Goal: Task Accomplishment & Management: Use online tool/utility

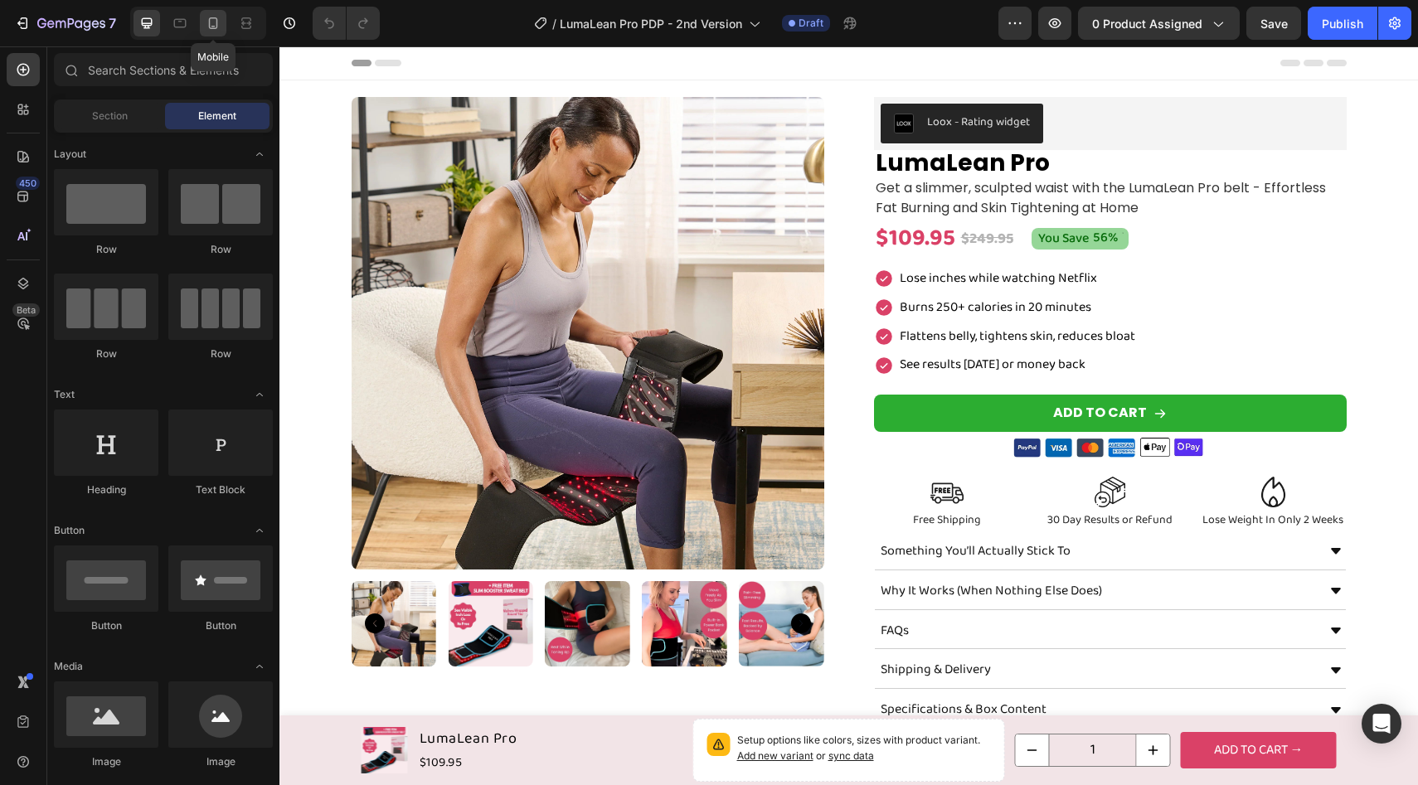
click at [216, 26] on icon at bounding box center [213, 23] width 17 height 17
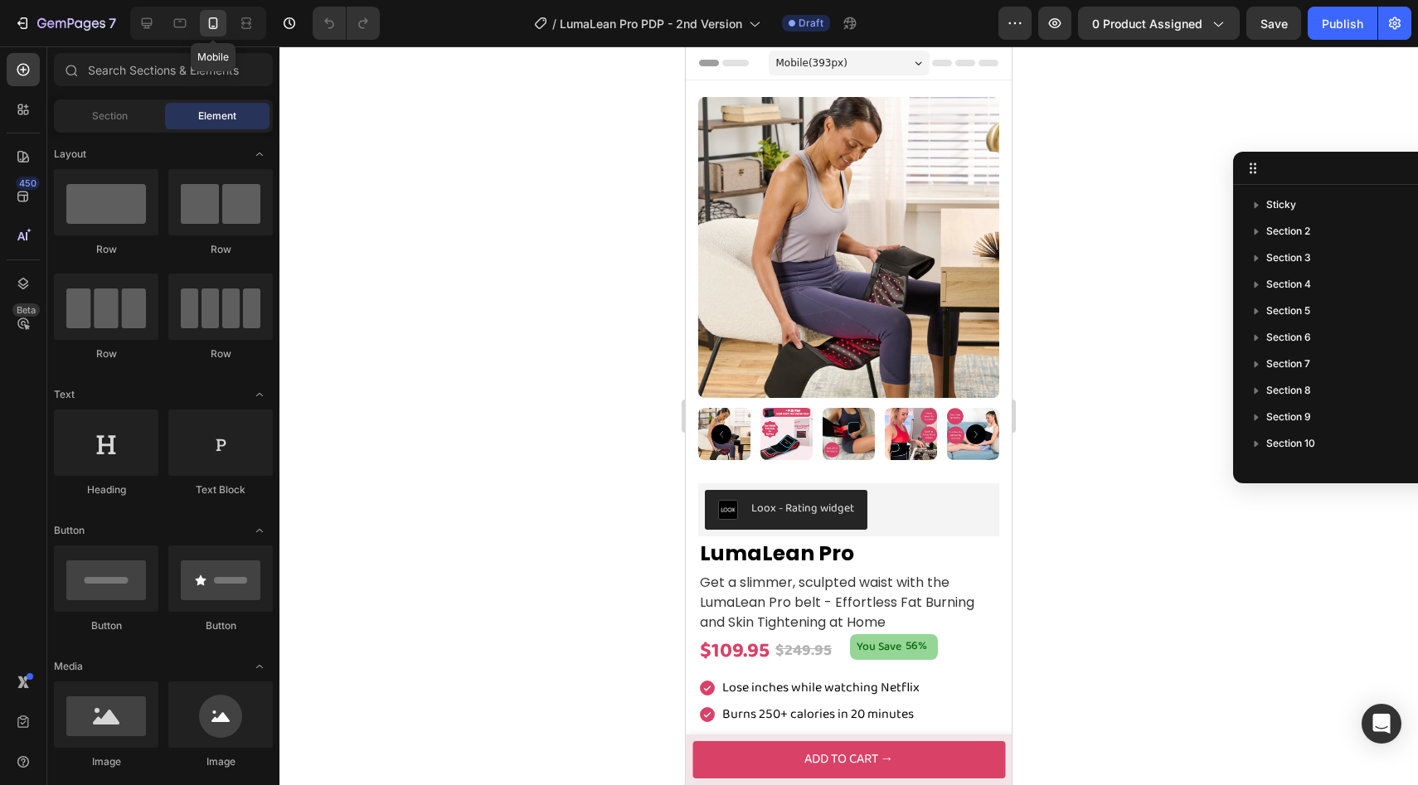
click at [216, 26] on icon at bounding box center [213, 23] width 17 height 17
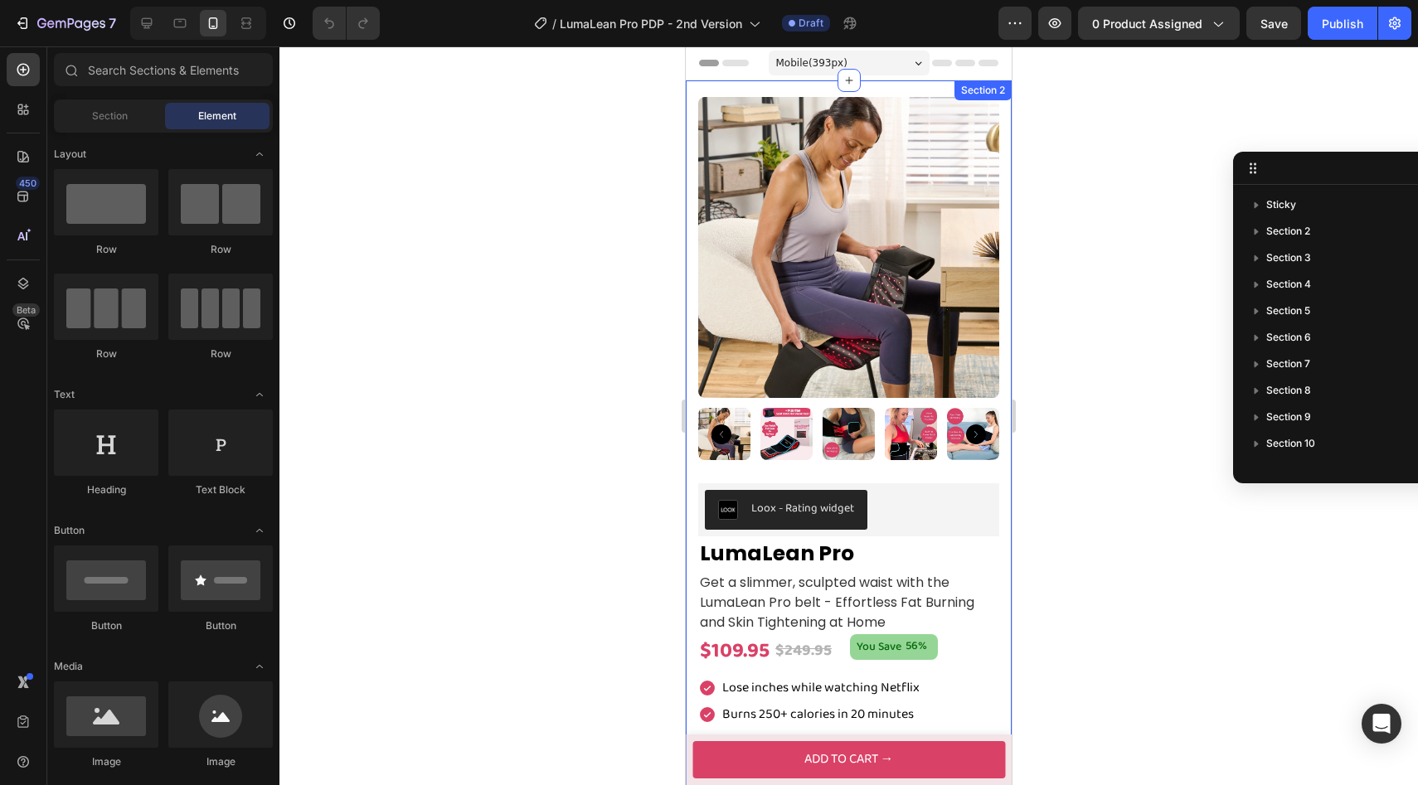
click at [777, 83] on div "Product Images Loox - Rating widget Loox LumaLean Pro (P) Title Get a slimmer, …" at bounding box center [849, 740] width 326 height 1321
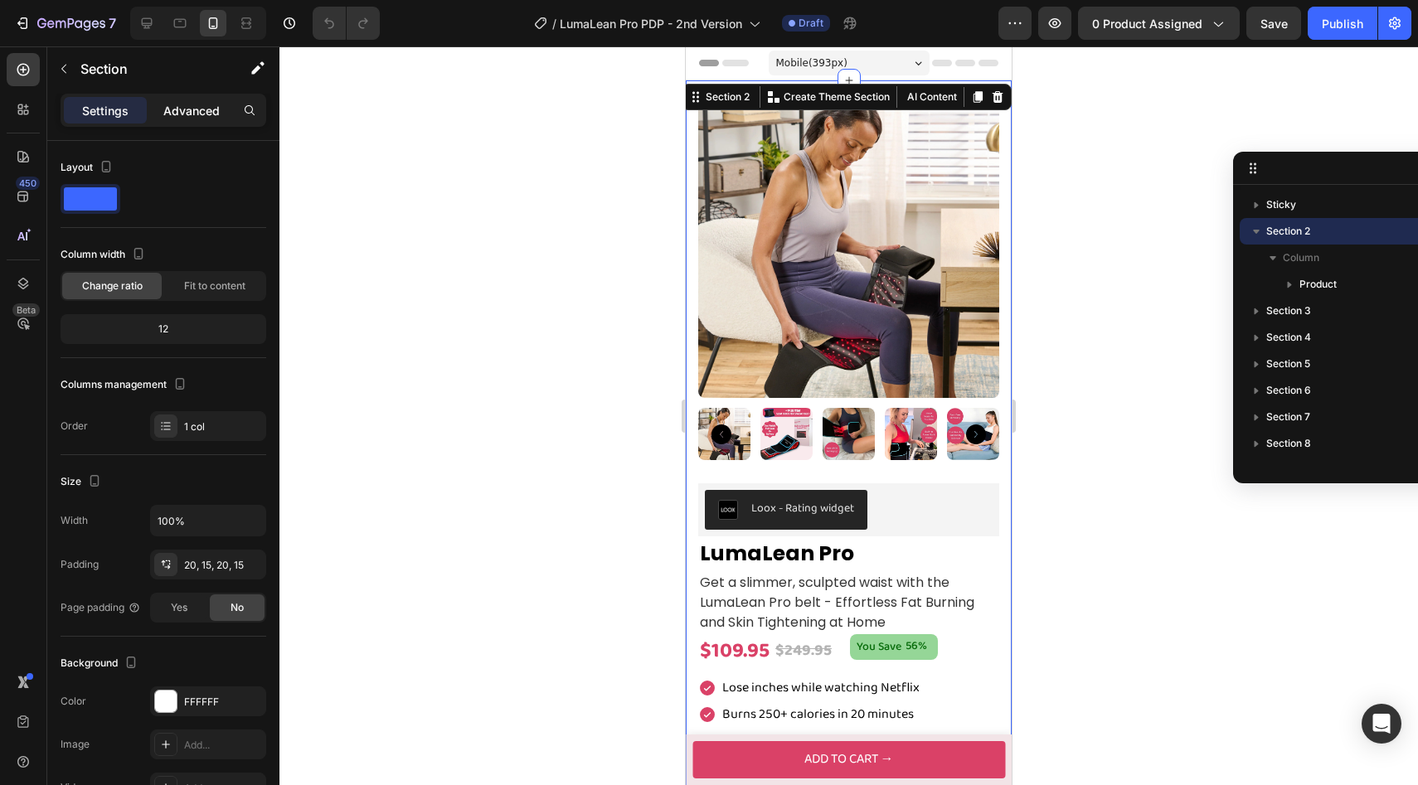
click at [206, 105] on p "Advanced" at bounding box center [191, 110] width 56 height 17
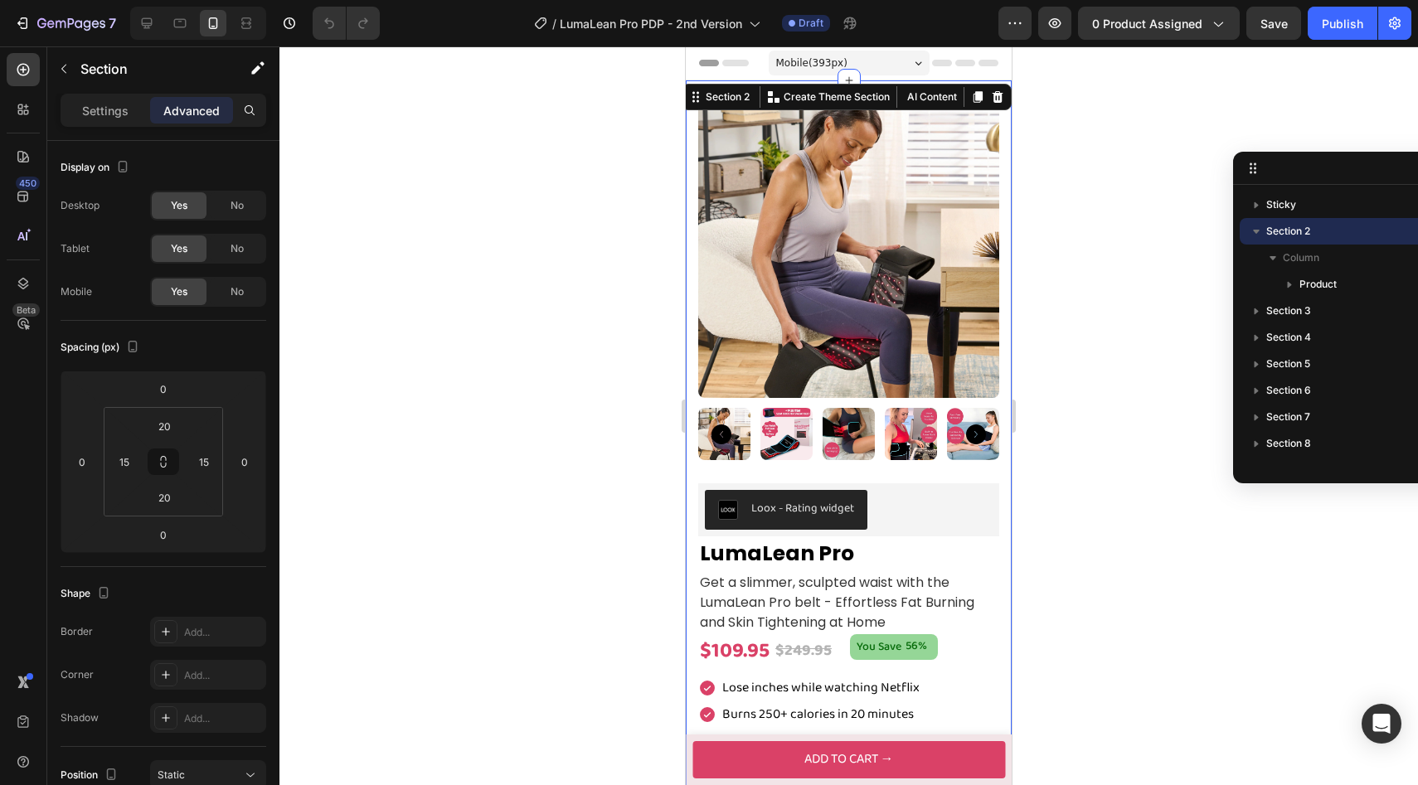
click at [445, 415] on div at bounding box center [848, 415] width 1138 height 739
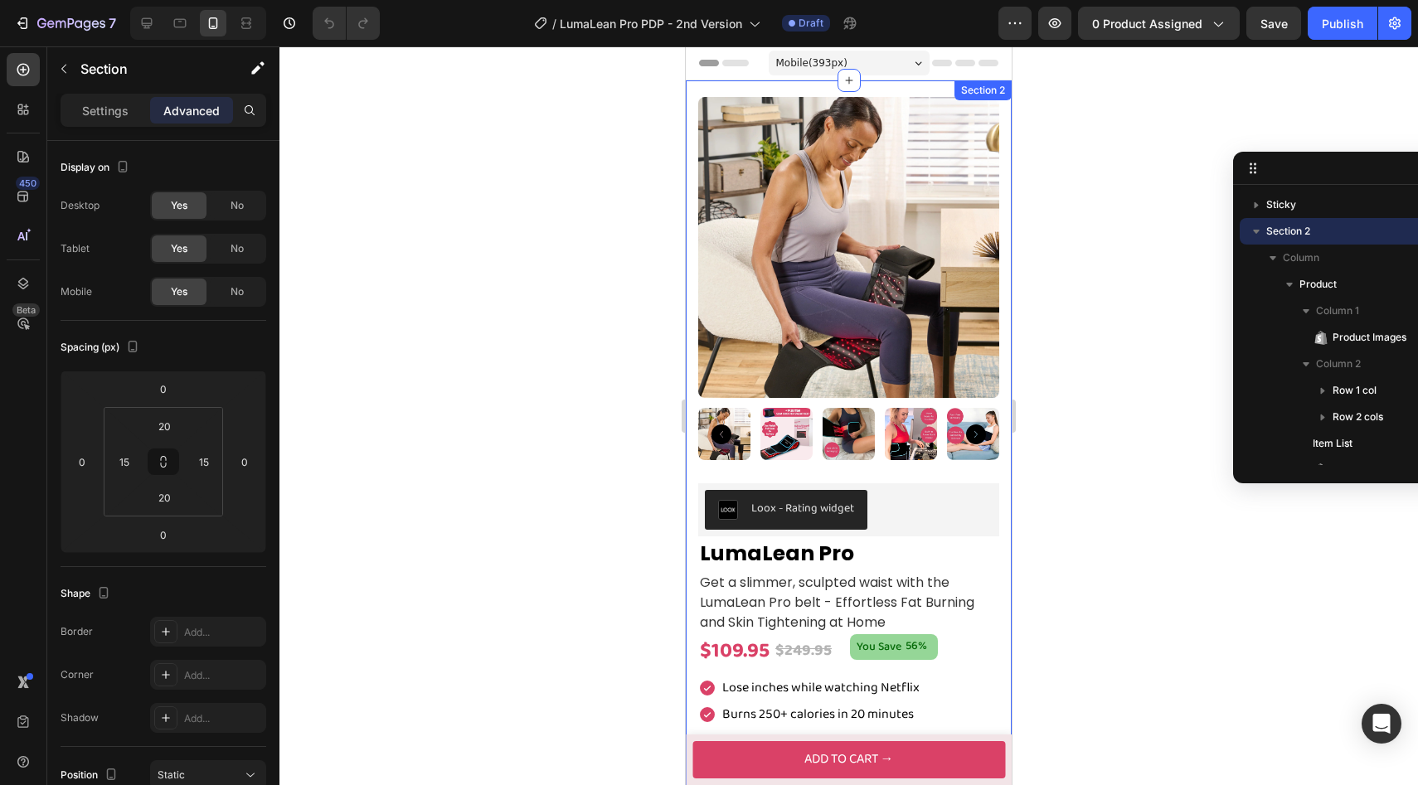
click at [739, 83] on div "Product Images Loox - Rating widget Loox LumaLean Pro (P) Title Get a slimmer, …" at bounding box center [849, 740] width 326 height 1321
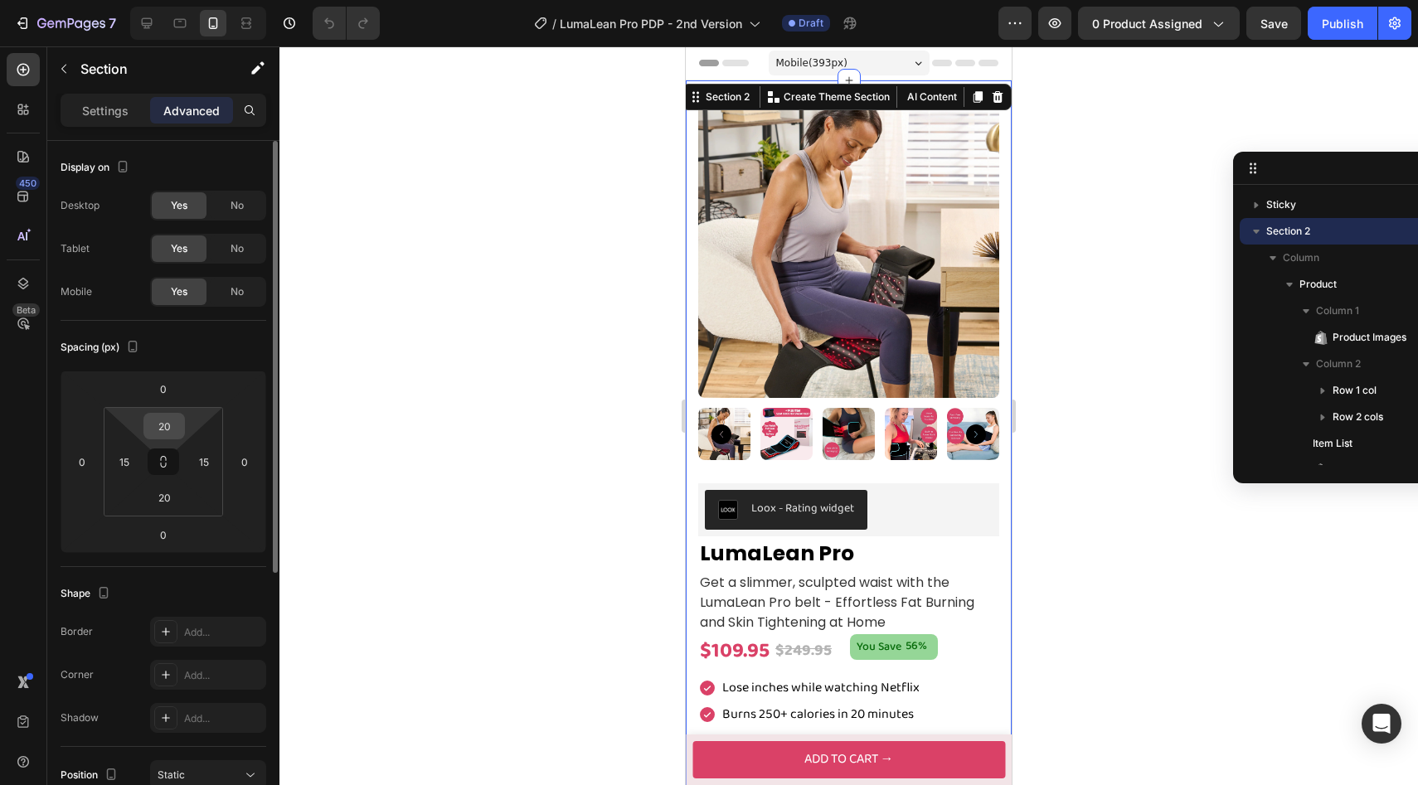
click at [172, 433] on input "20" at bounding box center [164, 426] width 33 height 25
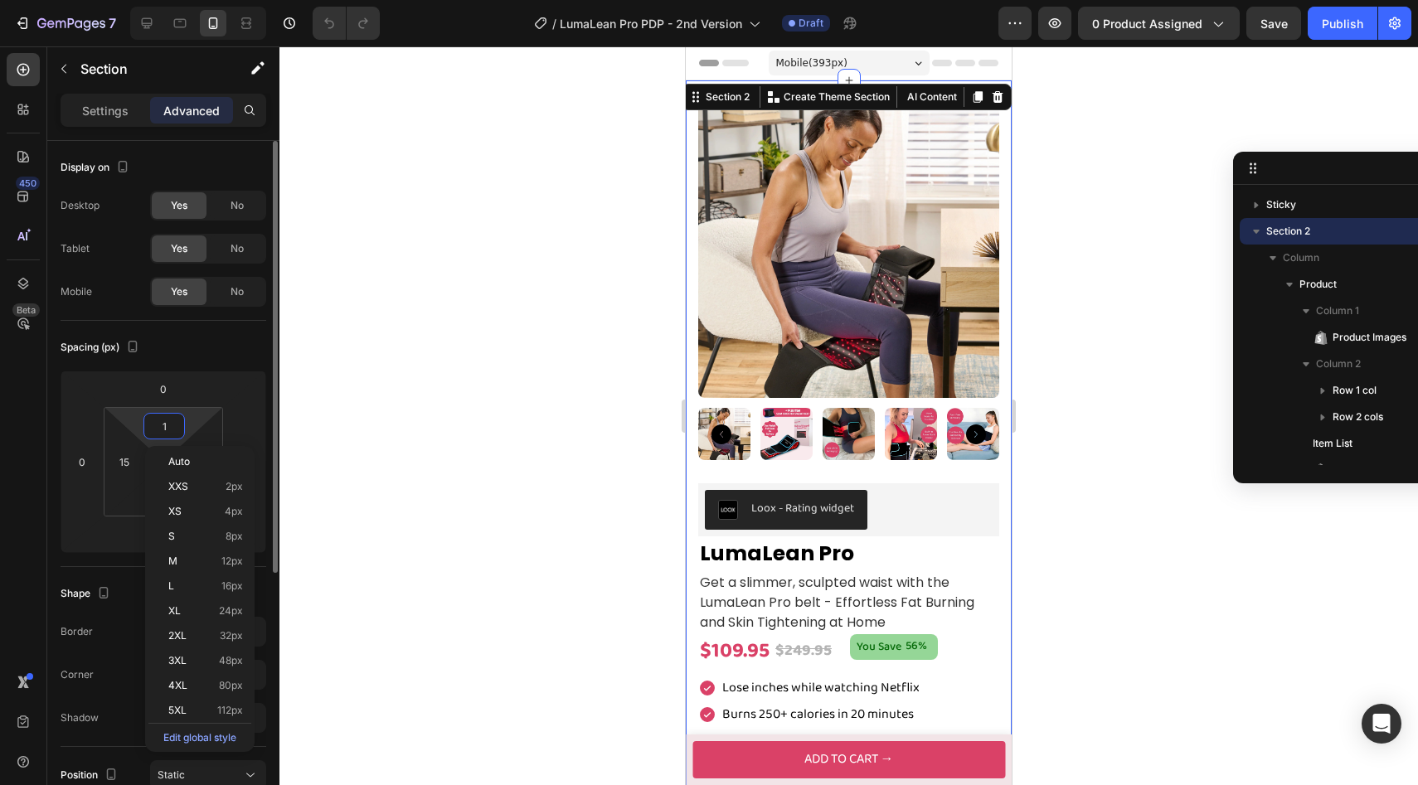
type input "15"
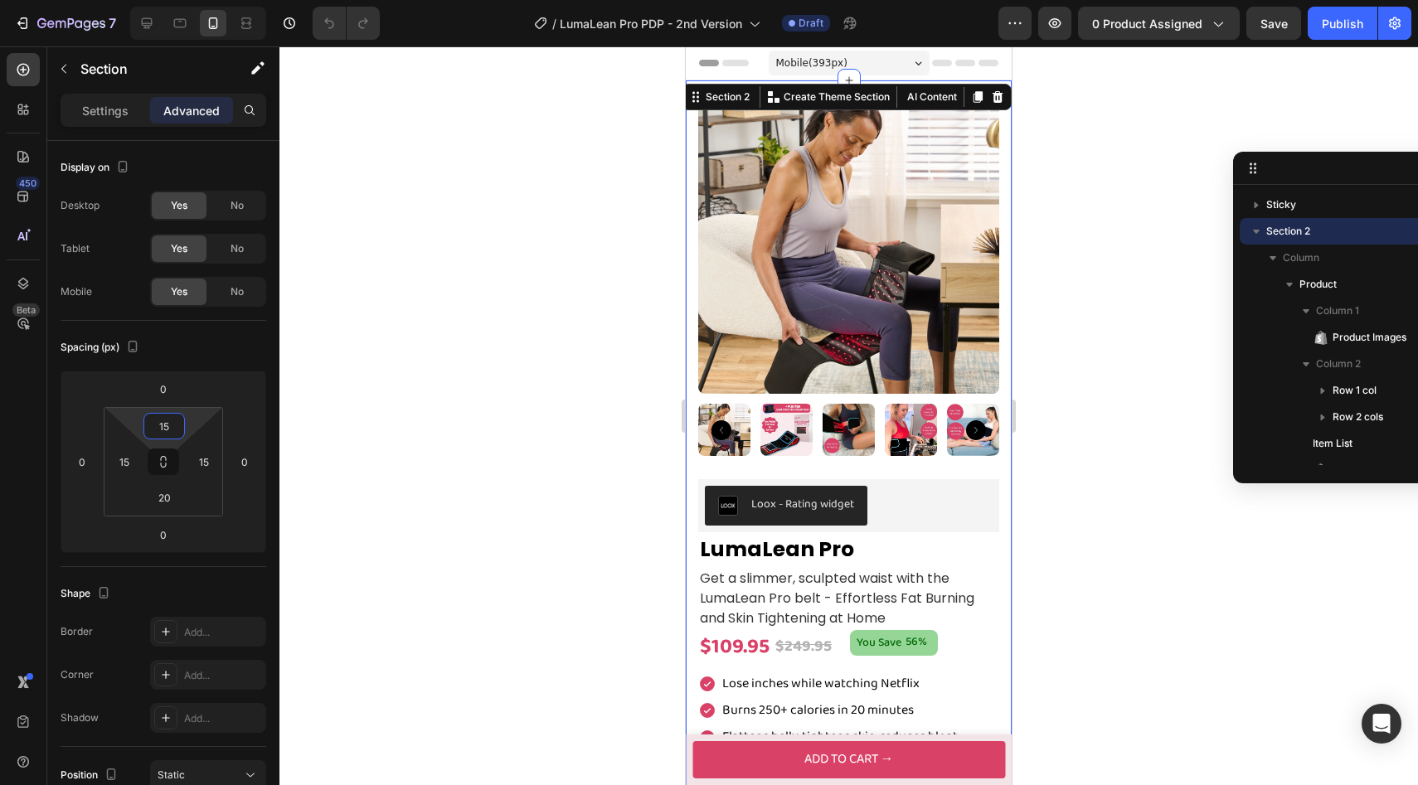
click at [516, 424] on div at bounding box center [848, 415] width 1138 height 739
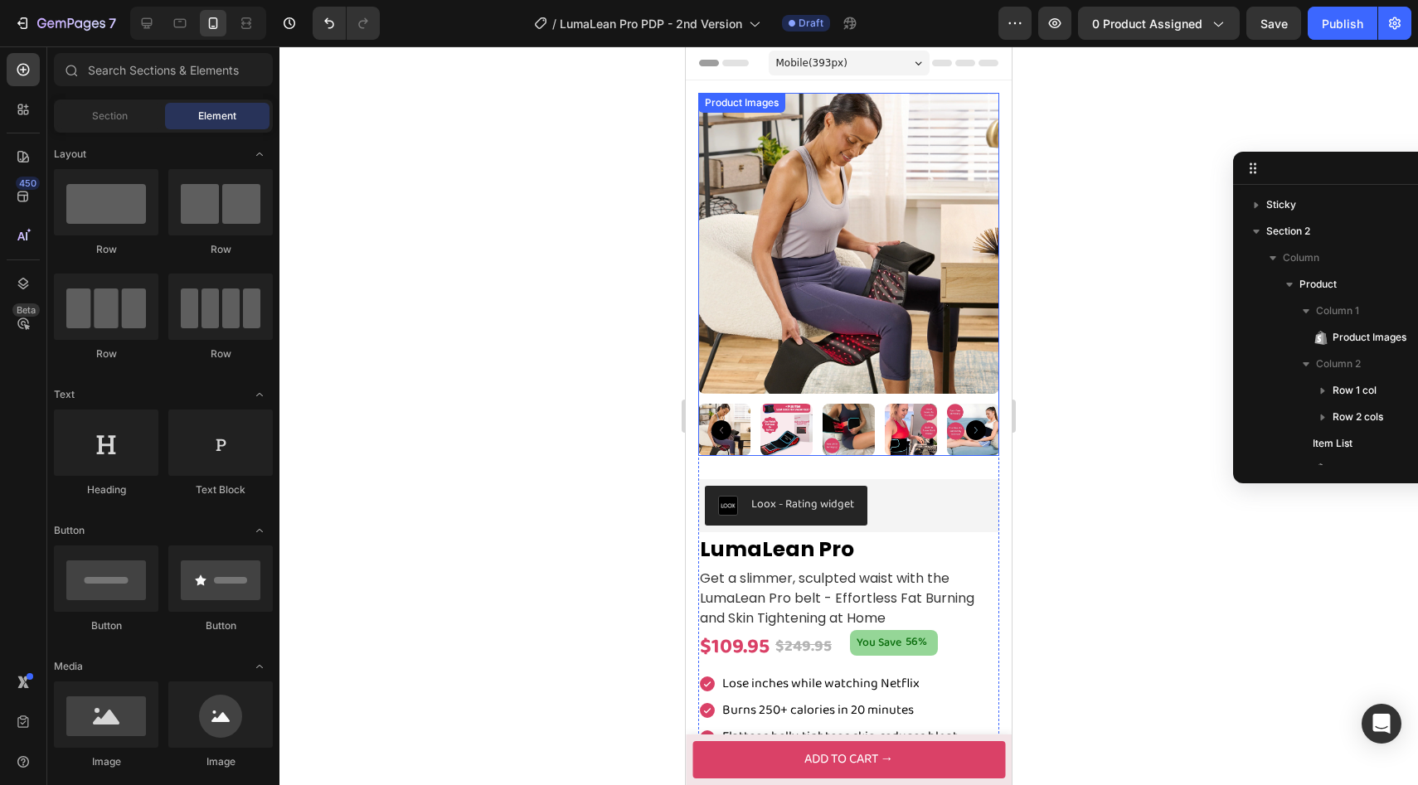
click at [819, 417] on div at bounding box center [848, 430] width 301 height 52
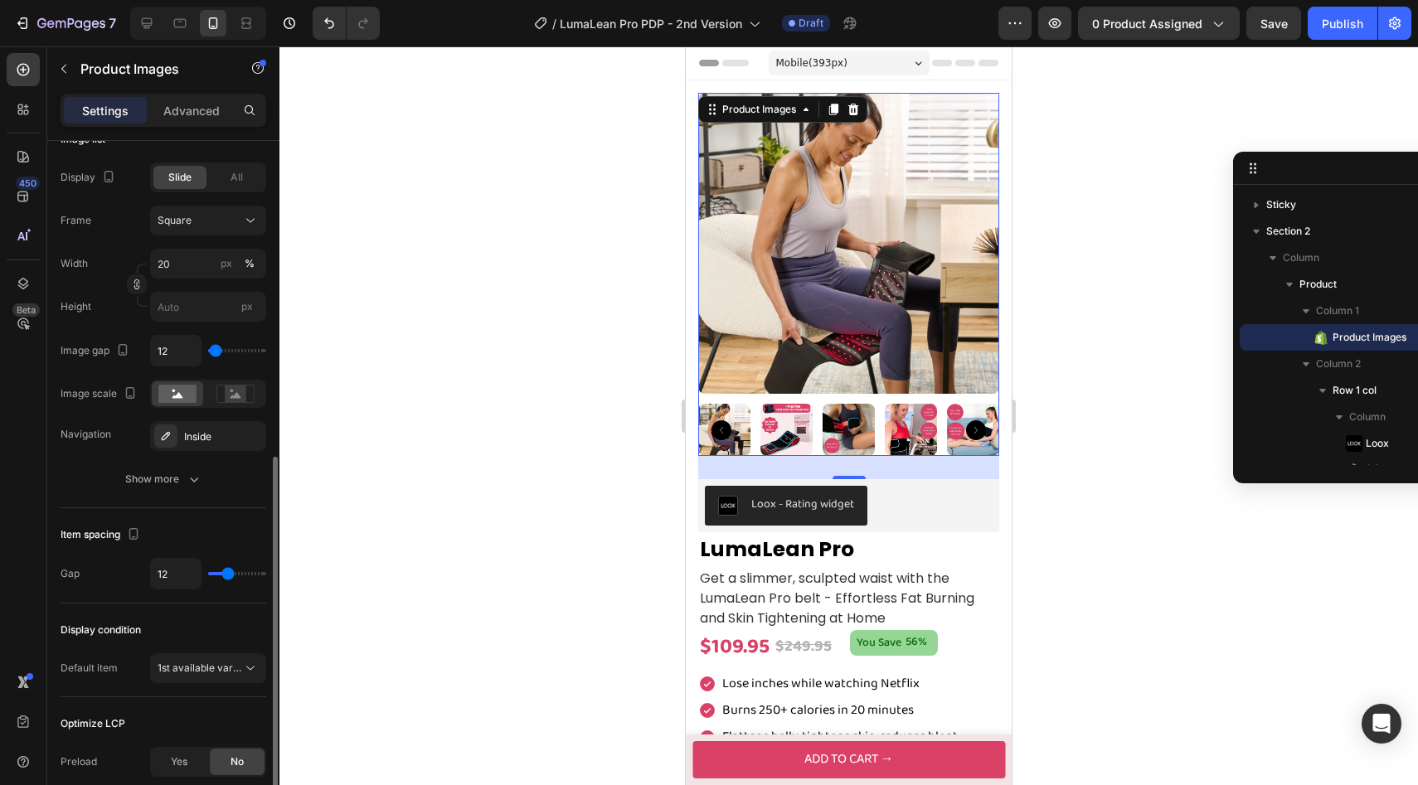
scroll to position [593, 0]
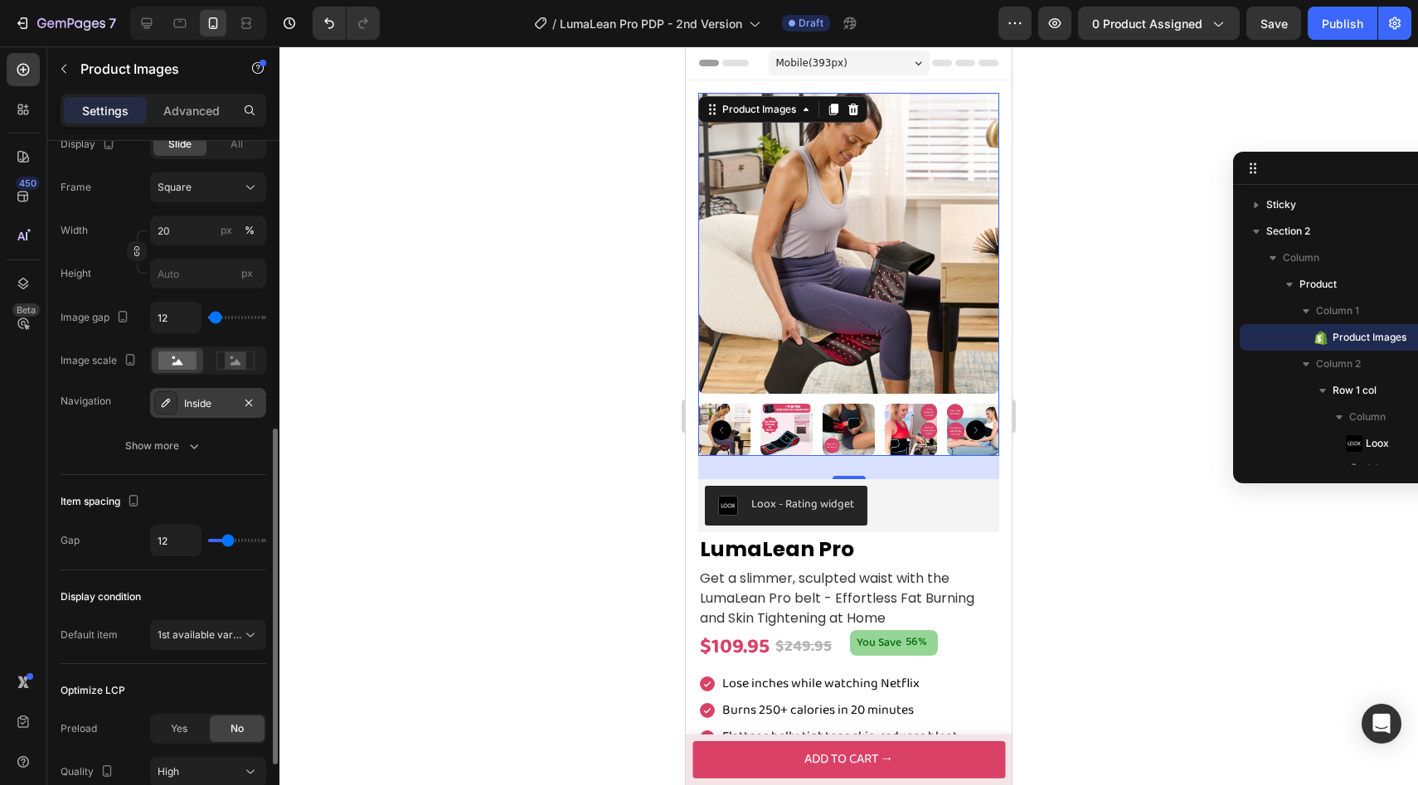
click at [219, 395] on div "Inside" at bounding box center [208, 403] width 116 height 30
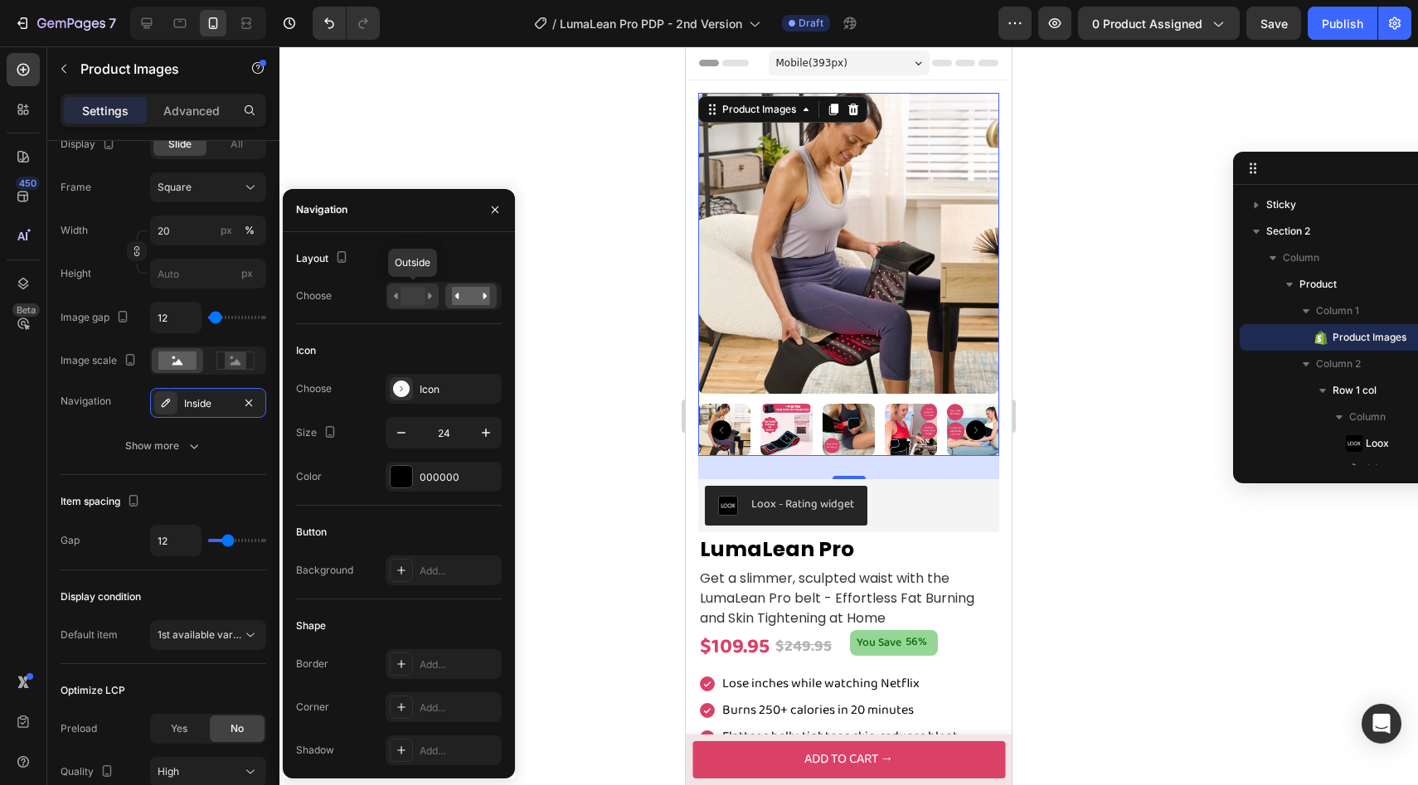
click at [405, 293] on rect at bounding box center [412, 296] width 24 height 18
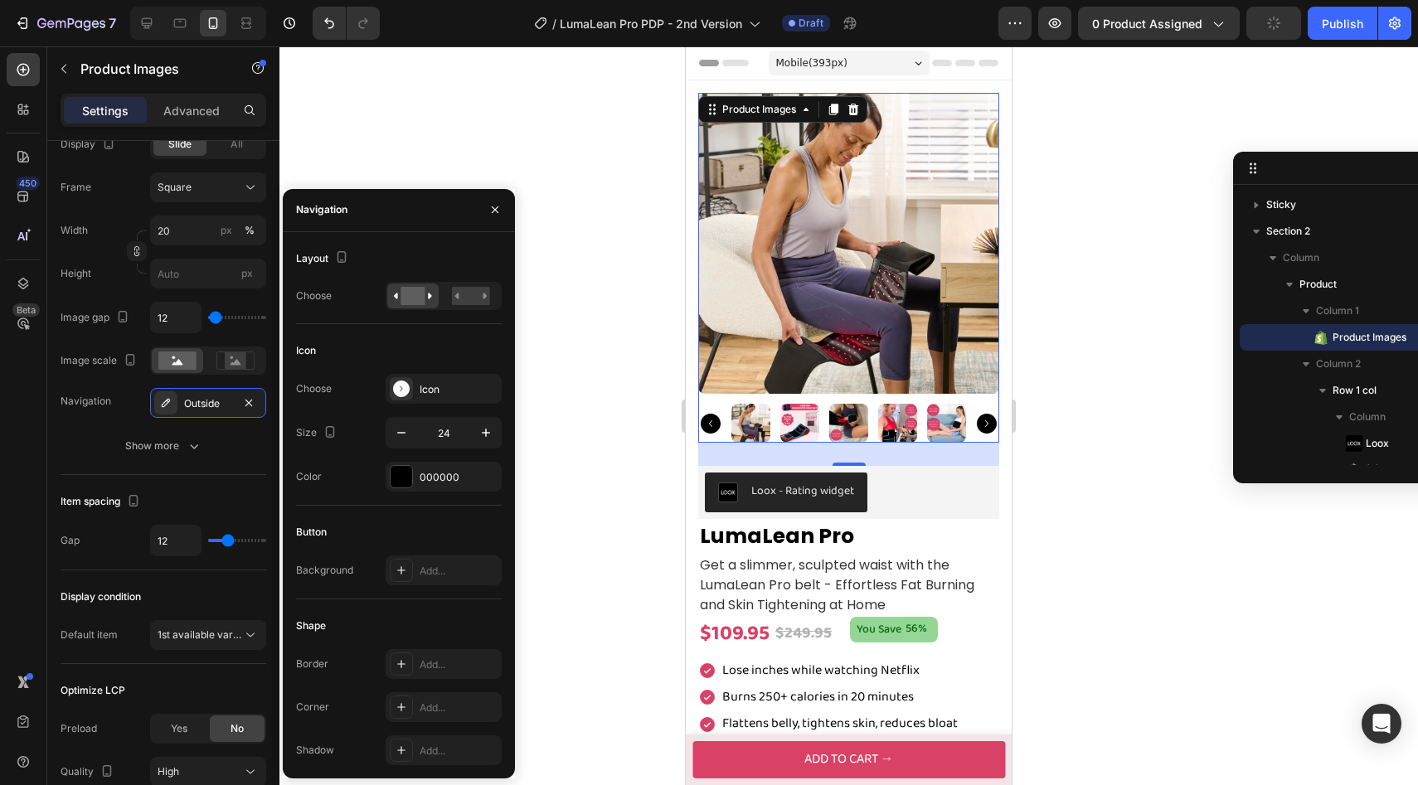
click at [588, 468] on div at bounding box center [848, 415] width 1138 height 739
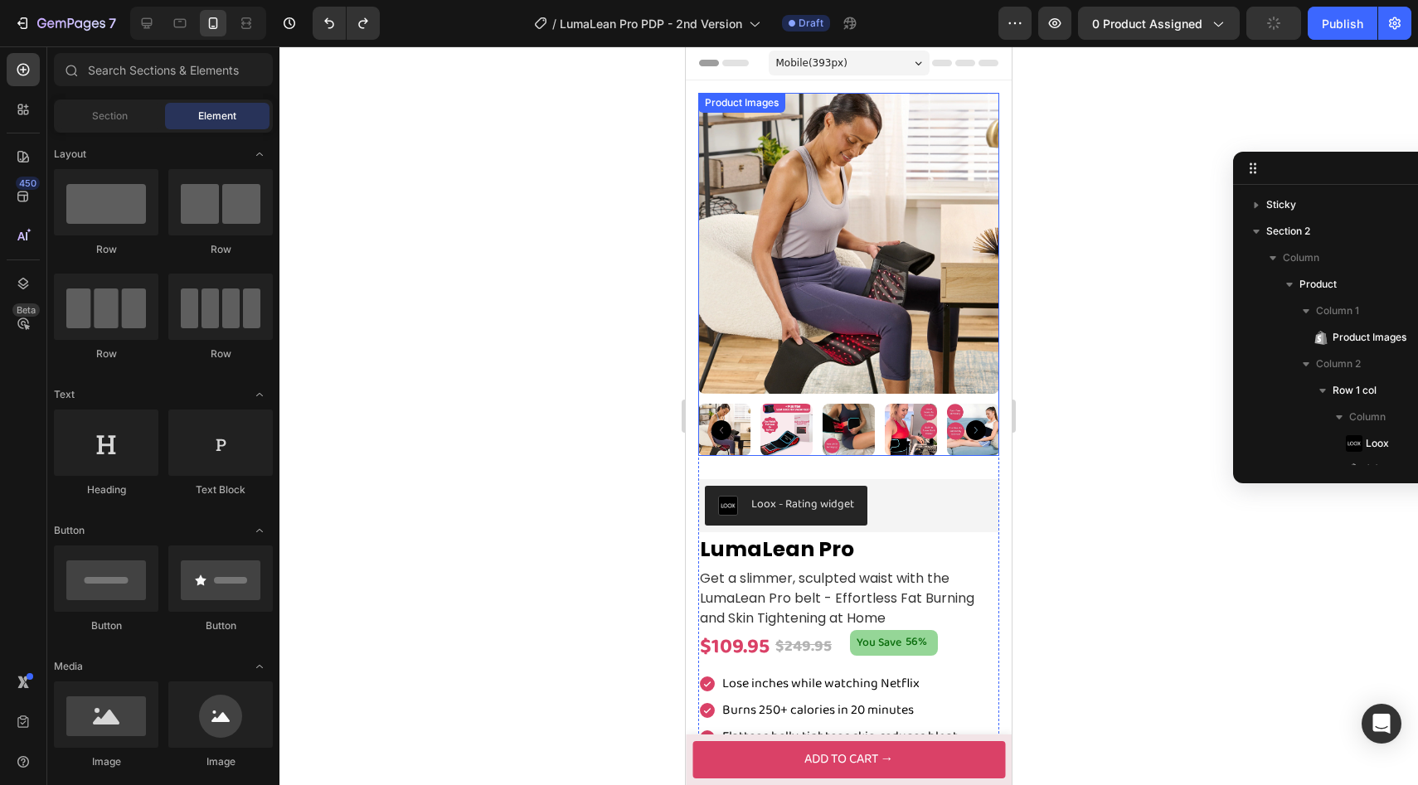
click at [801, 392] on img at bounding box center [848, 243] width 301 height 301
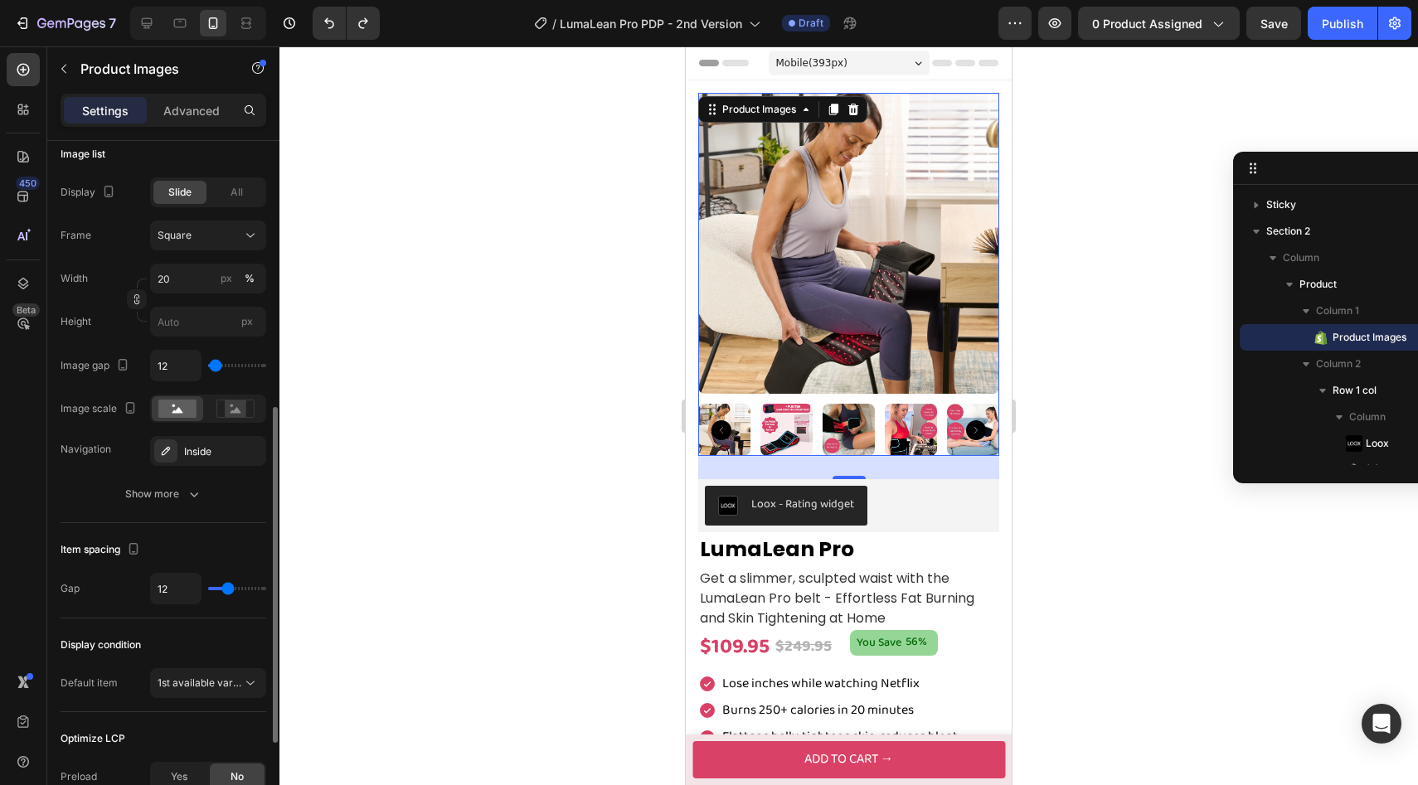
scroll to position [546, 0]
click at [192, 449] on div "Inside" at bounding box center [208, 451] width 48 height 15
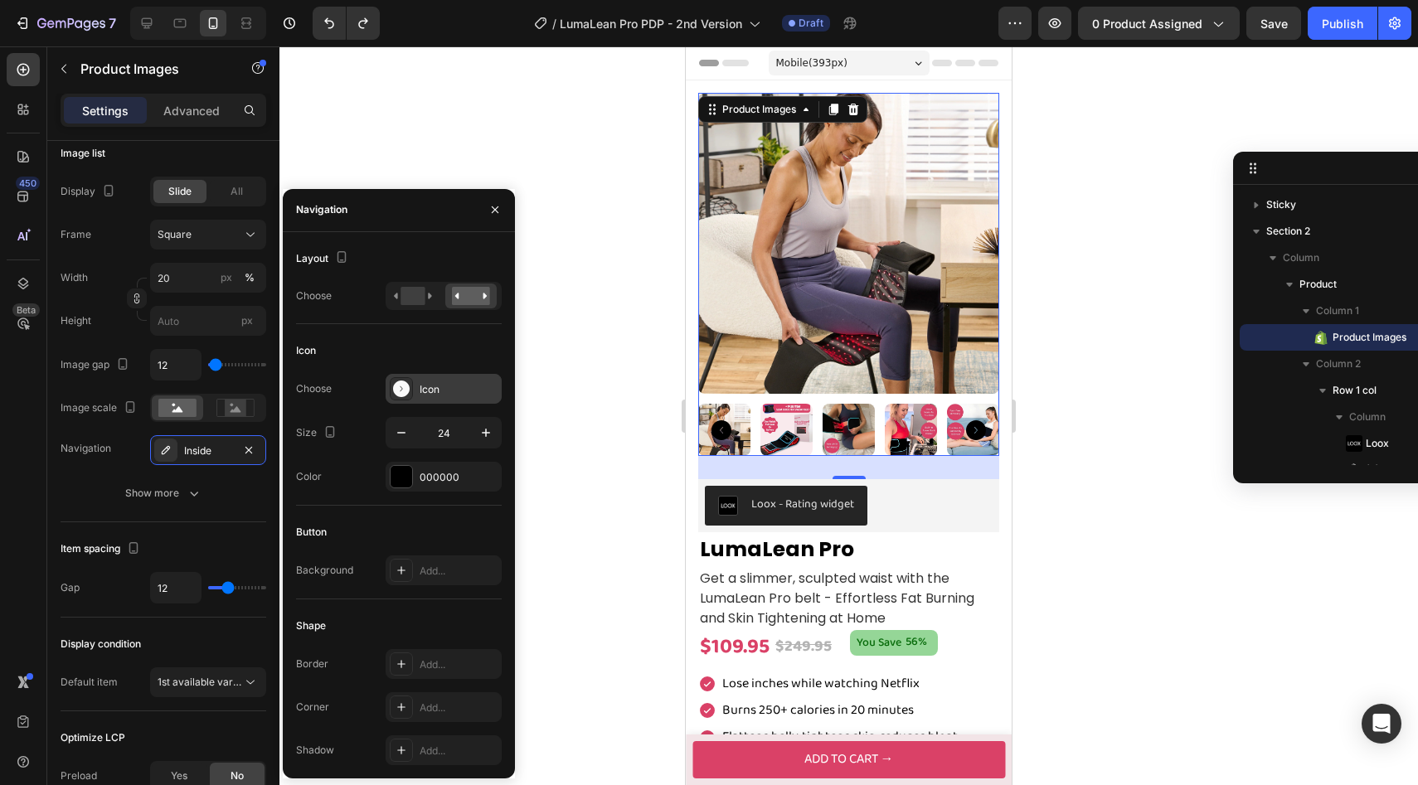
click at [426, 382] on div "Icon" at bounding box center [458, 389] width 78 height 15
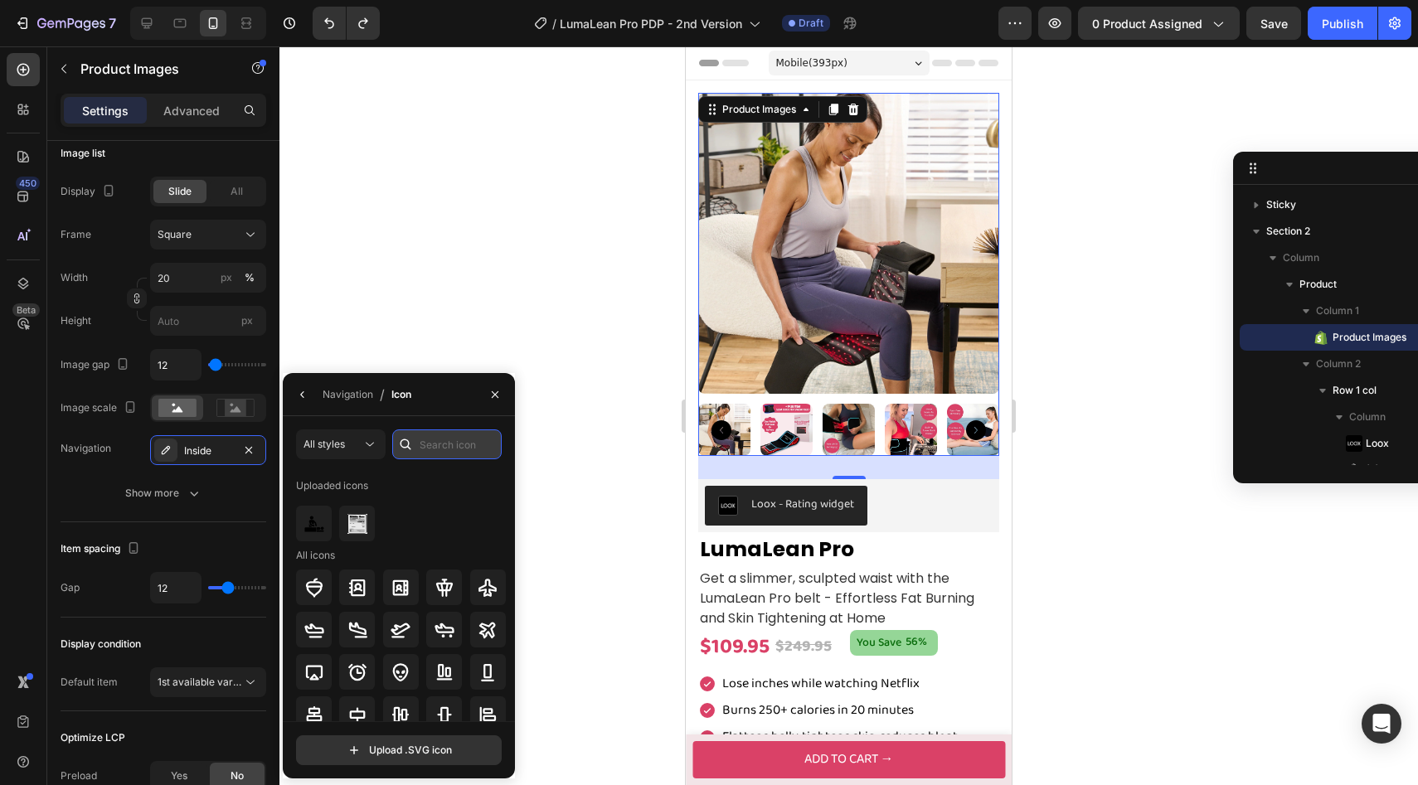
click at [425, 444] on input "text" at bounding box center [446, 444] width 109 height 30
click at [307, 399] on icon "button" at bounding box center [302, 394] width 13 height 13
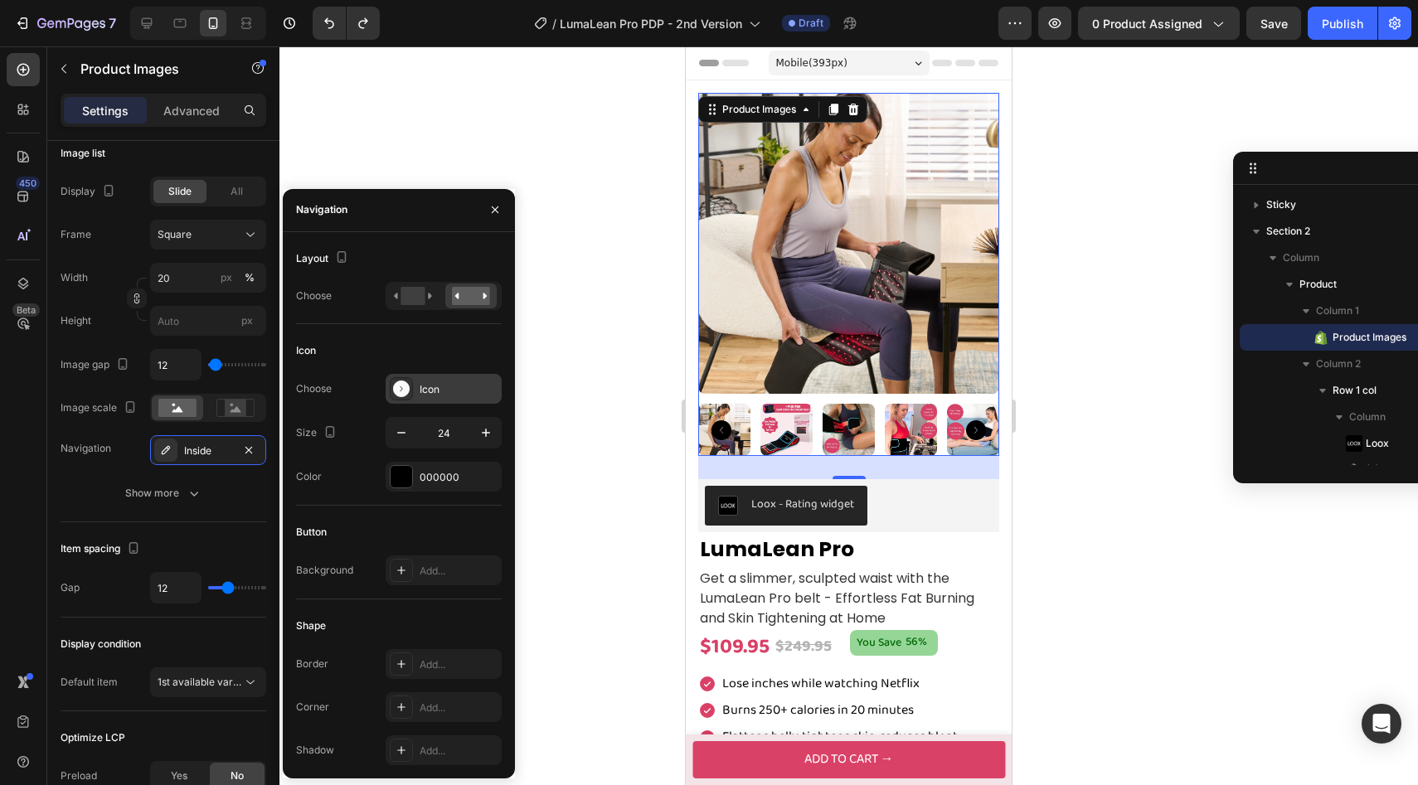
click at [428, 382] on div "Icon" at bounding box center [458, 389] width 78 height 15
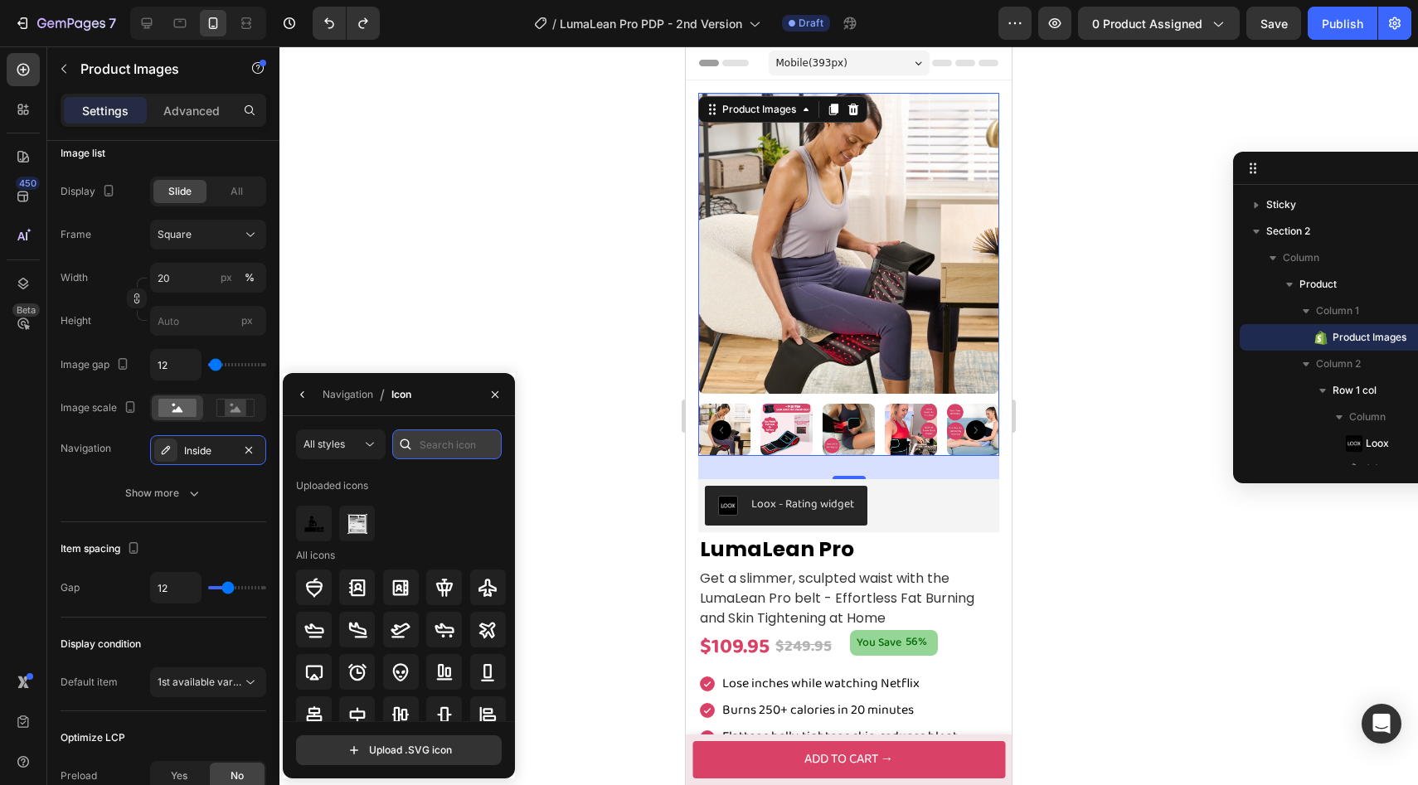
click at [434, 443] on input "text" at bounding box center [446, 444] width 109 height 30
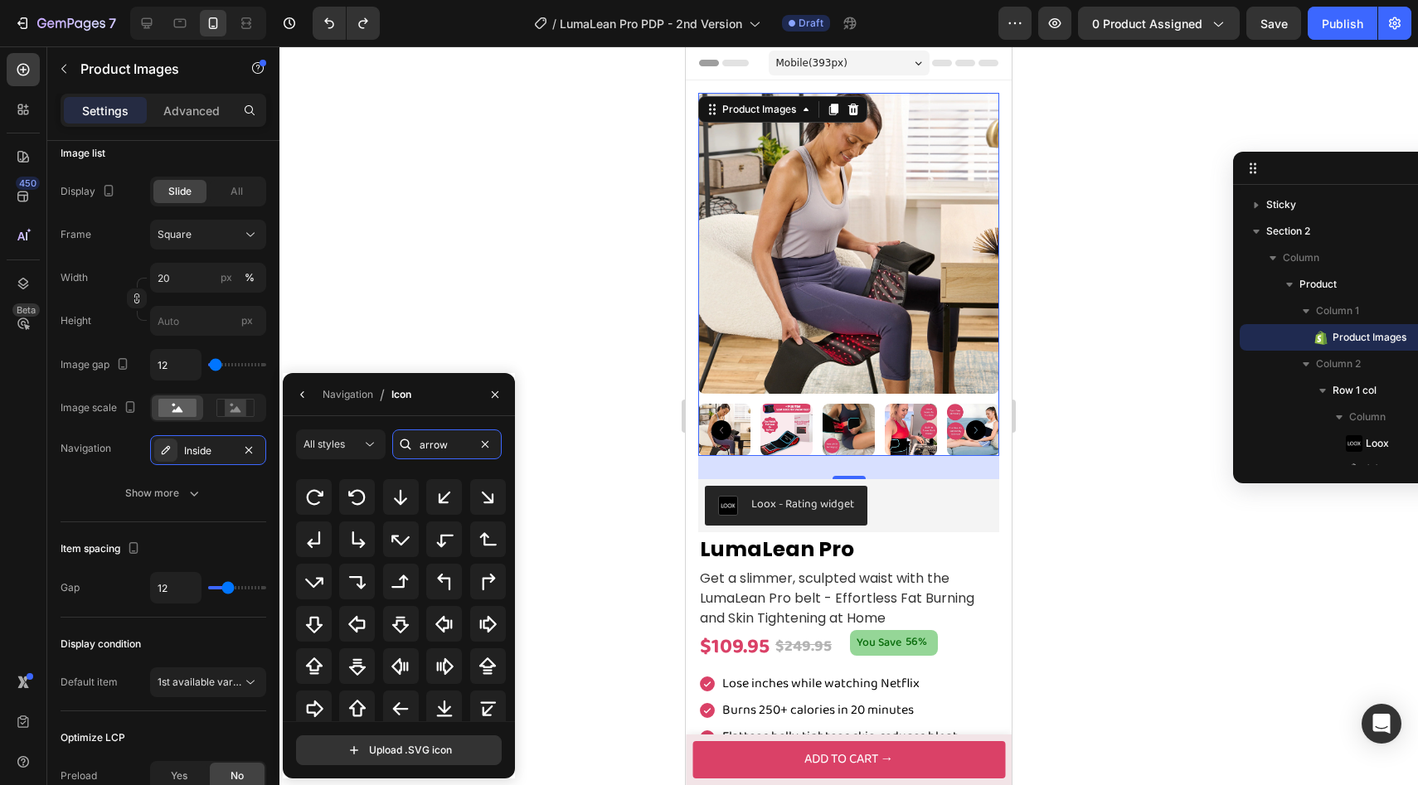
scroll to position [180, 0]
type input "arrow"
click at [331, 441] on span "All styles" at bounding box center [323, 444] width 41 height 12
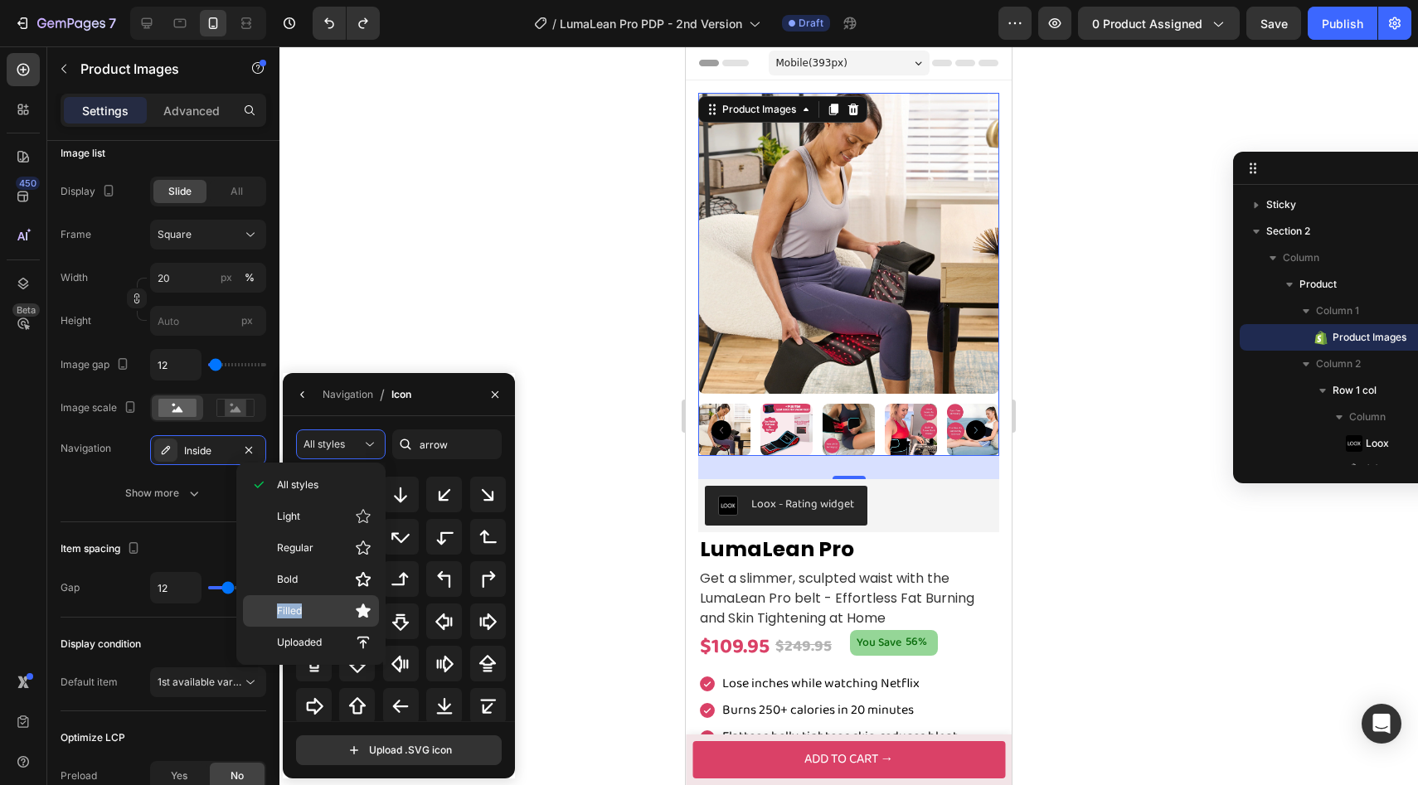
drag, startPoint x: 324, startPoint y: 584, endPoint x: 323, endPoint y: 616, distance: 31.5
click at [323, 616] on div "All styles Light Regular Bold Filled Uploaded" at bounding box center [311, 563] width 136 height 189
click at [323, 616] on p "Filled" at bounding box center [324, 611] width 95 height 17
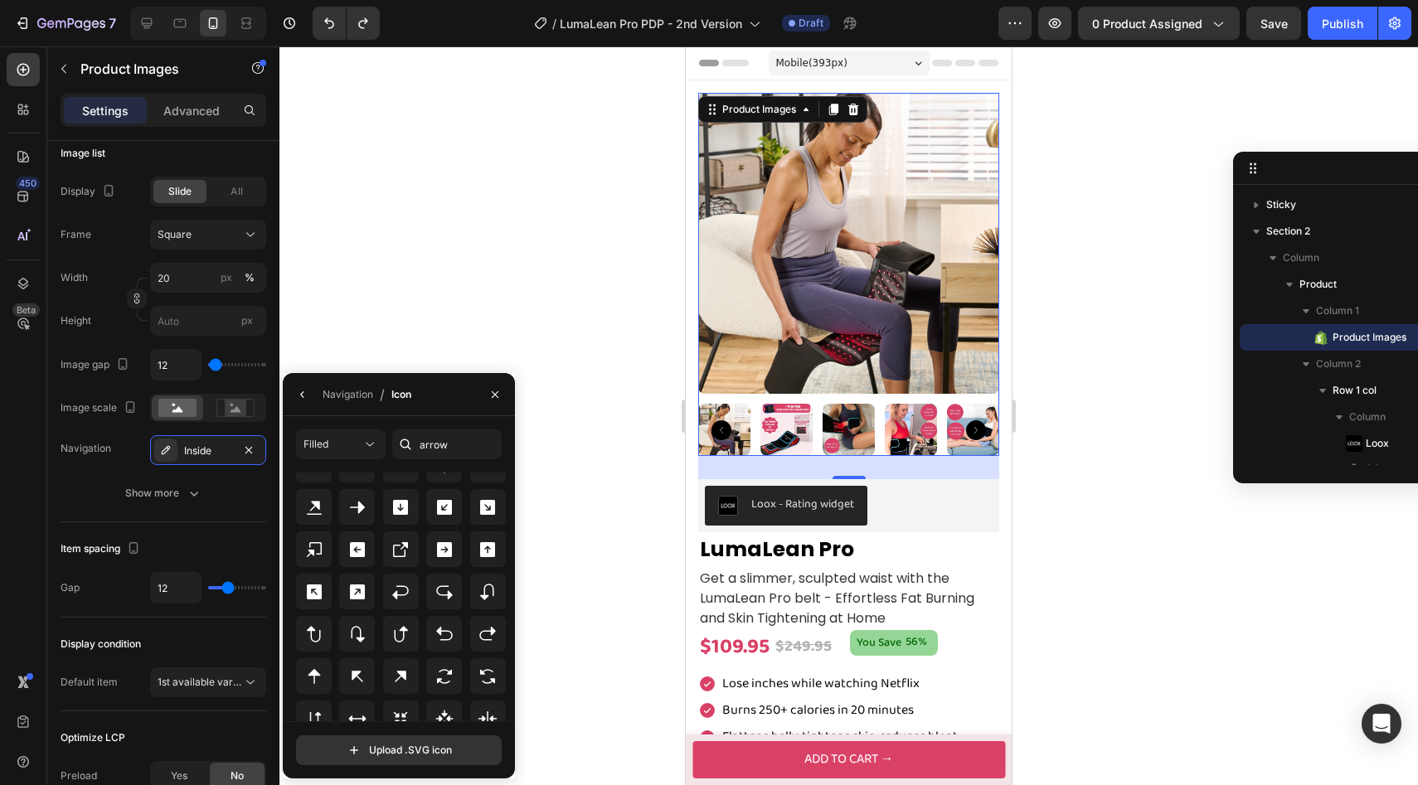
scroll to position [429, 0]
click at [446, 556] on icon at bounding box center [444, 549] width 20 height 20
click at [194, 273] on input "20" at bounding box center [208, 278] width 116 height 30
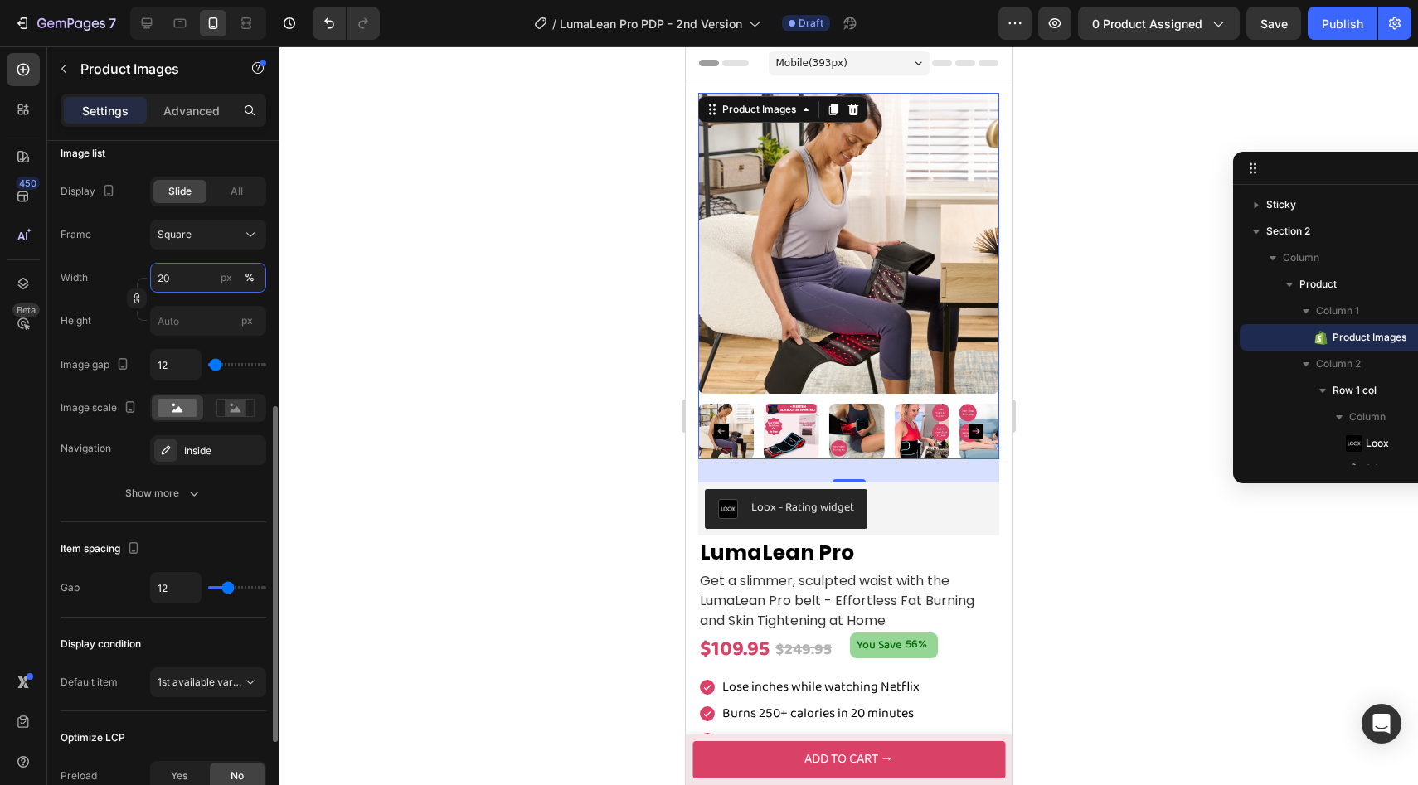
type input "21"
click at [209, 444] on div "Inside" at bounding box center [208, 451] width 48 height 15
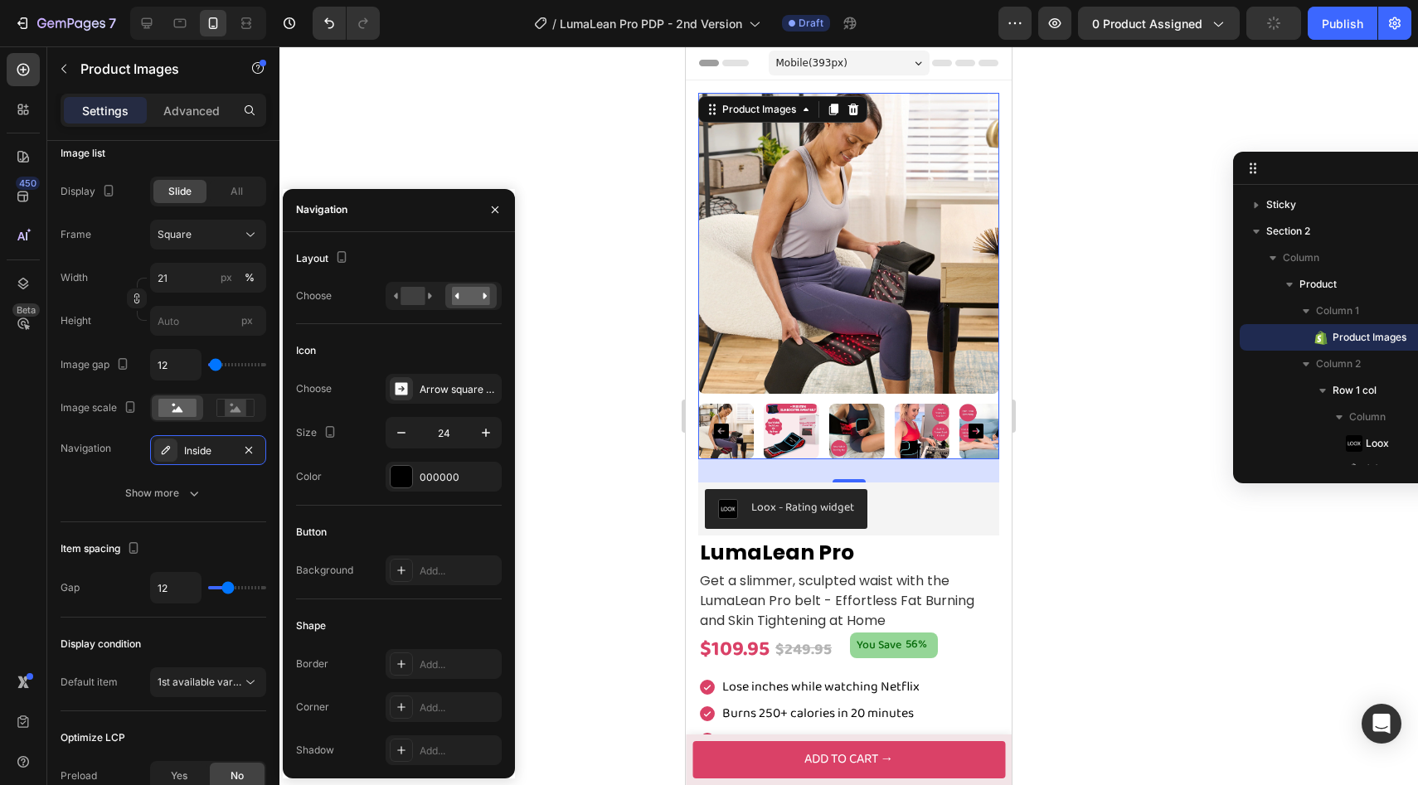
click at [443, 409] on div "Choose Arrow square right filled Size 24 Color 000000" at bounding box center [399, 433] width 206 height 118
click at [443, 434] on input "24" at bounding box center [443, 433] width 55 height 30
type input "32"
click at [405, 474] on div at bounding box center [401, 477] width 22 height 22
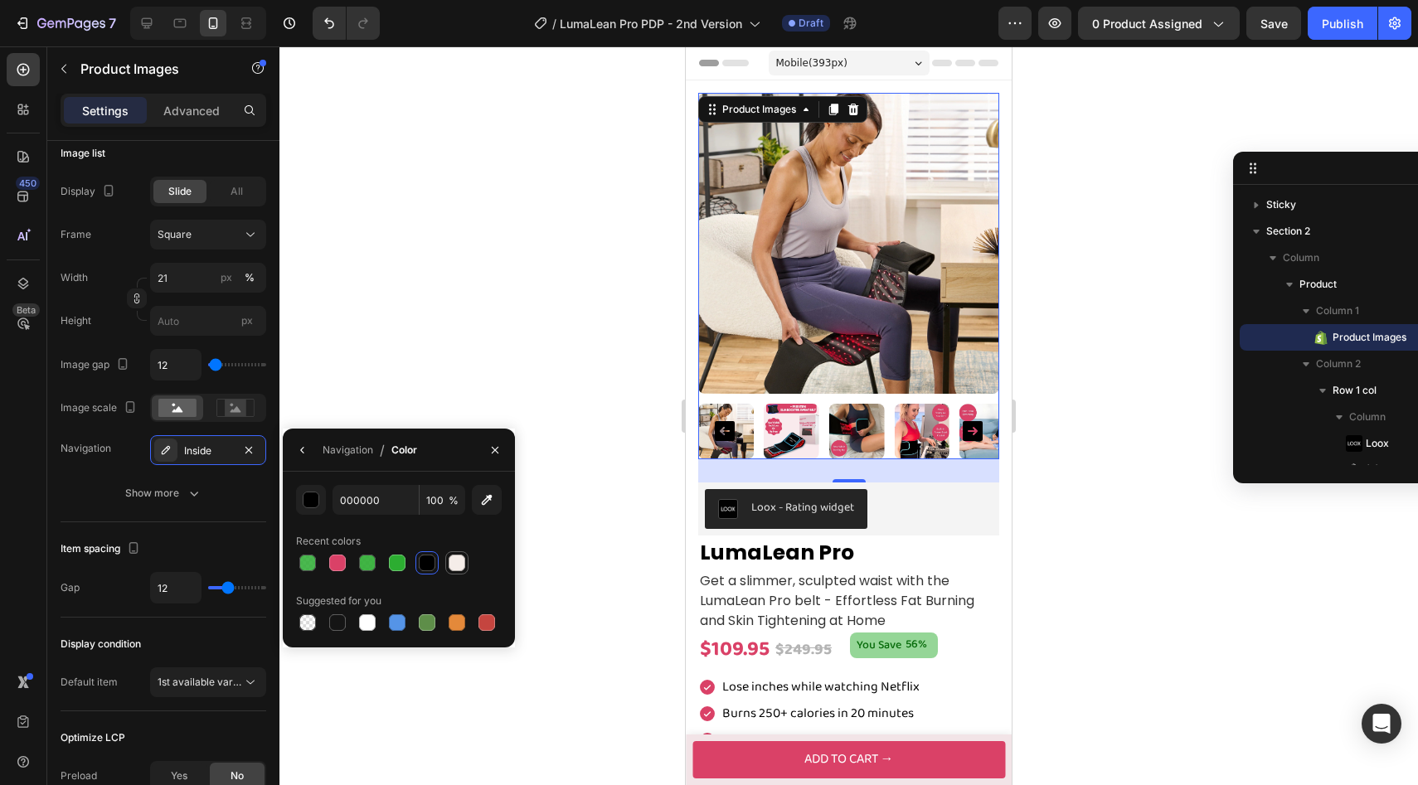
click at [457, 562] on div at bounding box center [457, 563] width 17 height 17
type input "F5EDE9"
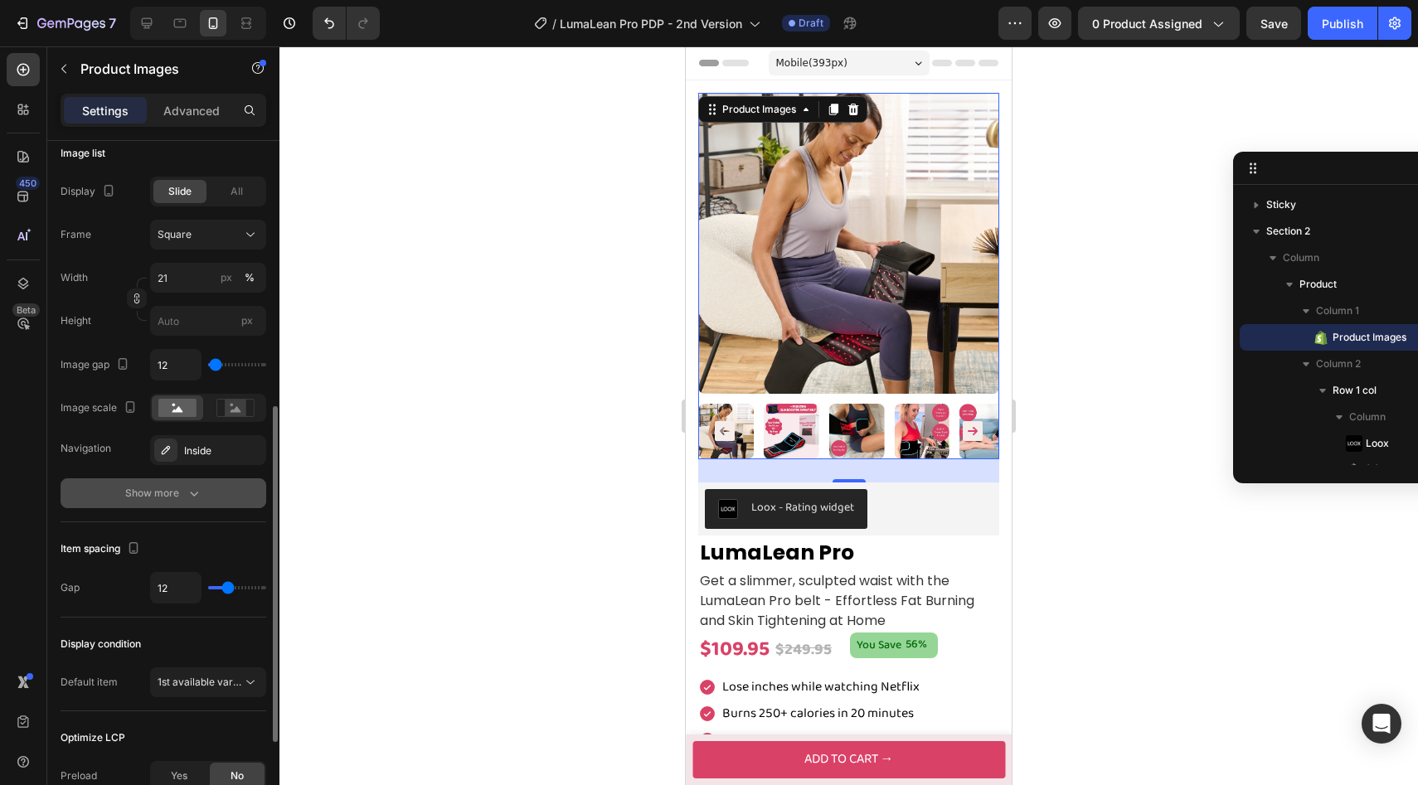
click at [189, 492] on icon "button" at bounding box center [194, 493] width 17 height 17
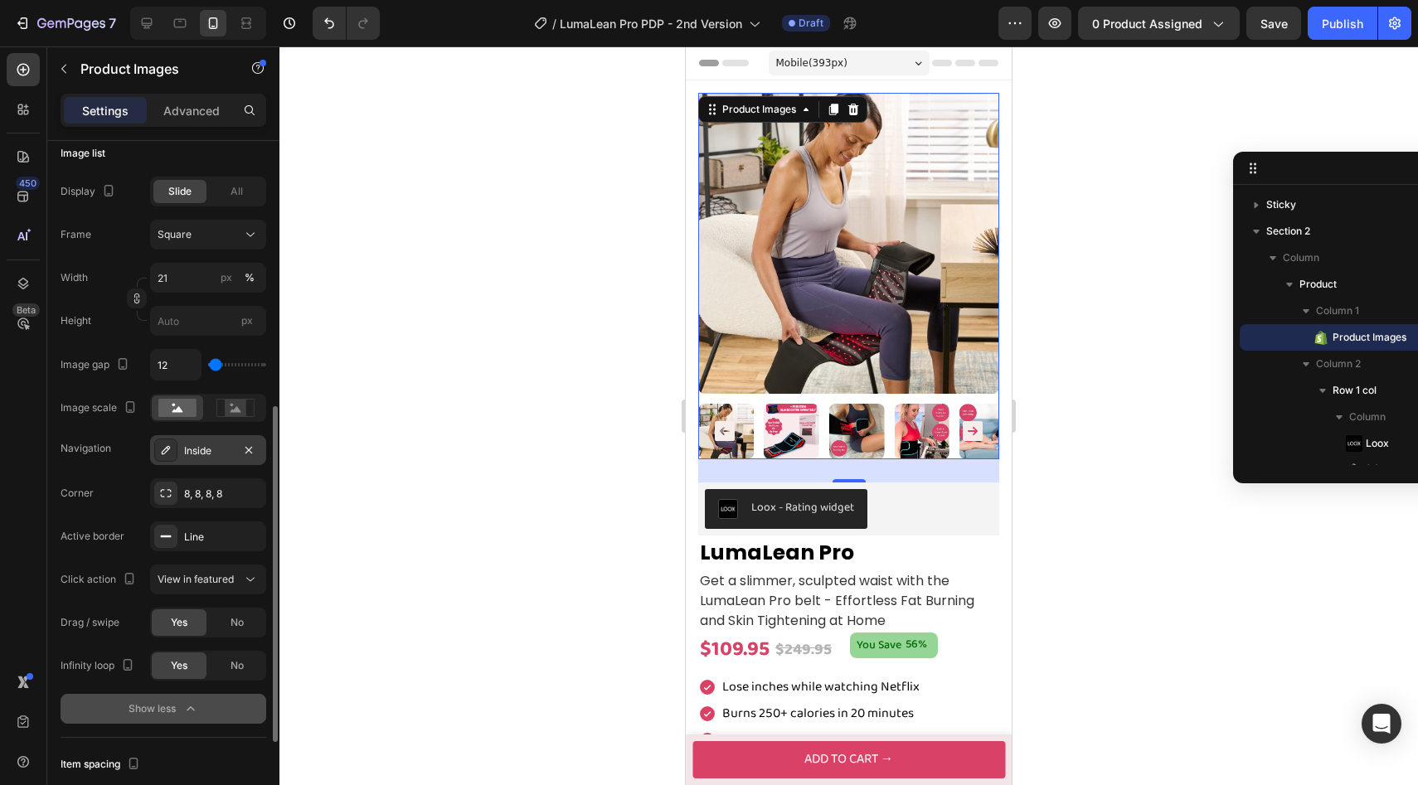
click at [150, 449] on div "Inside" at bounding box center [208, 450] width 116 height 30
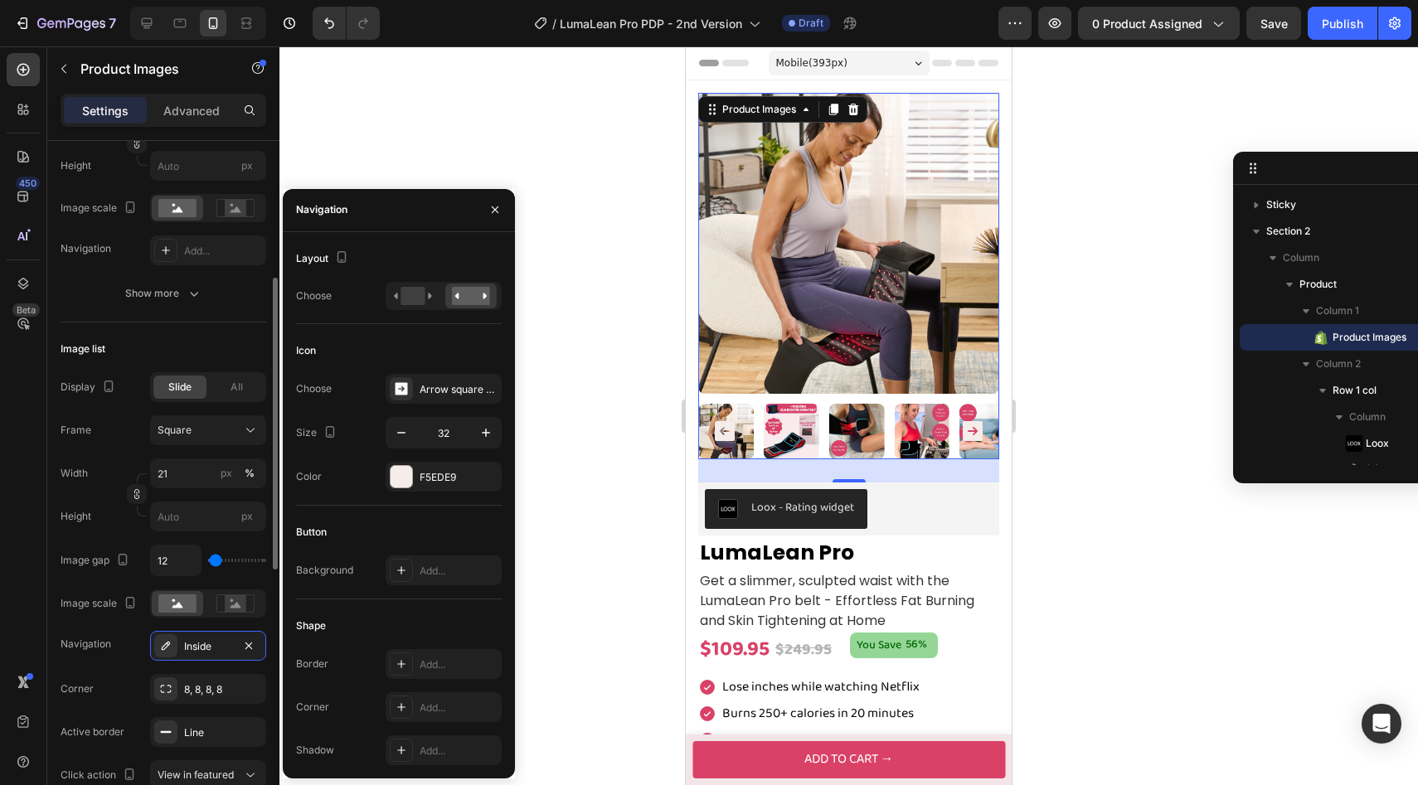
scroll to position [351, 0]
click at [184, 480] on input "21" at bounding box center [208, 473] width 116 height 30
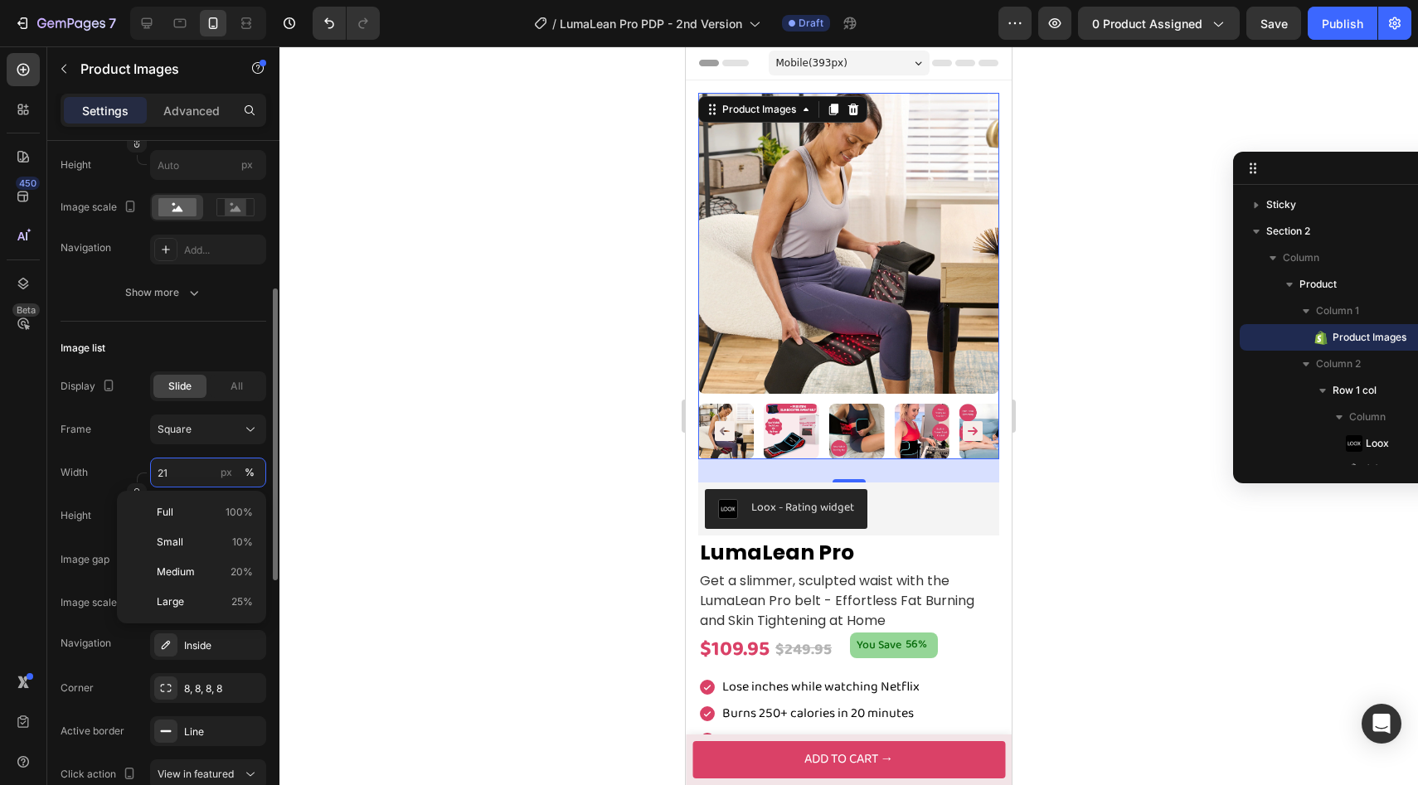
type input "20"
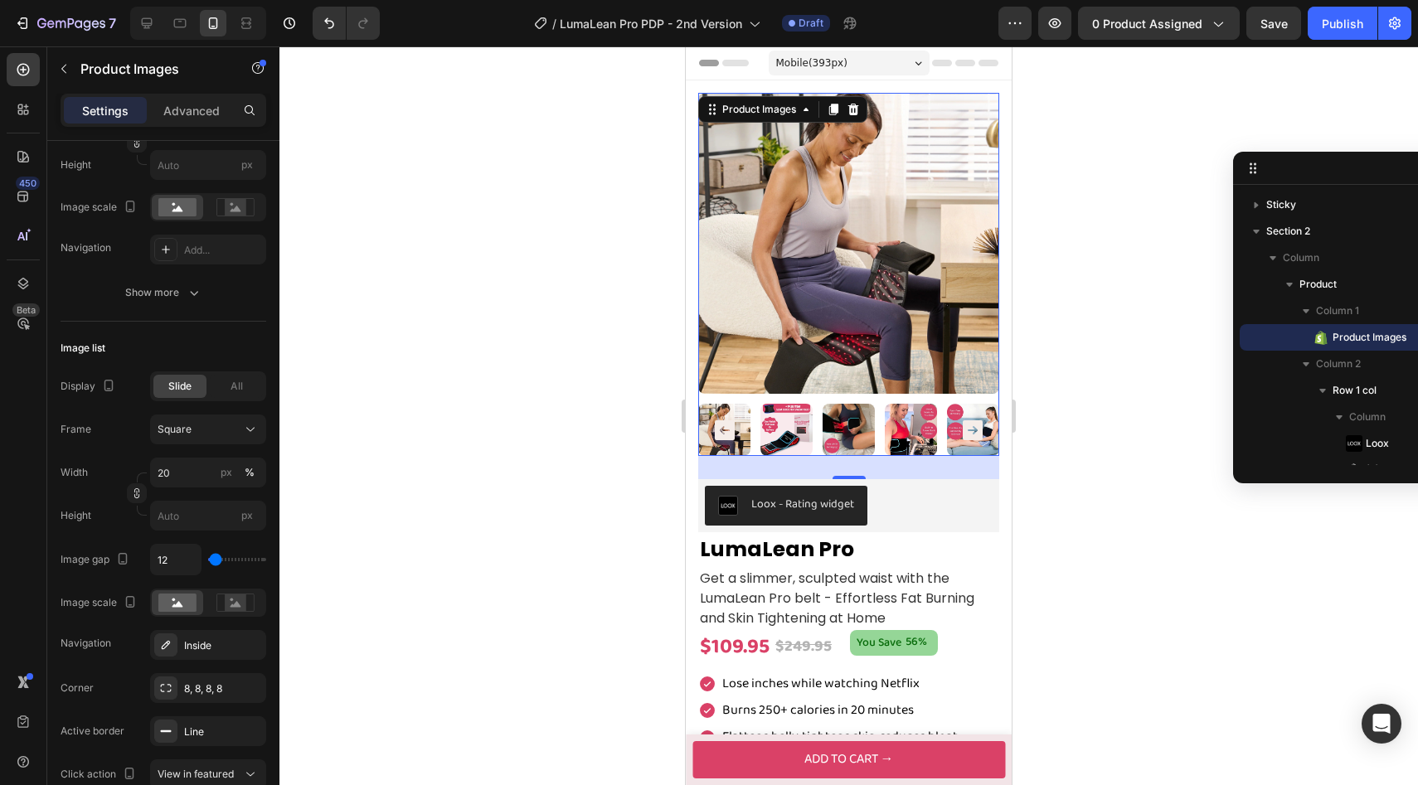
click at [538, 478] on div at bounding box center [848, 415] width 1138 height 739
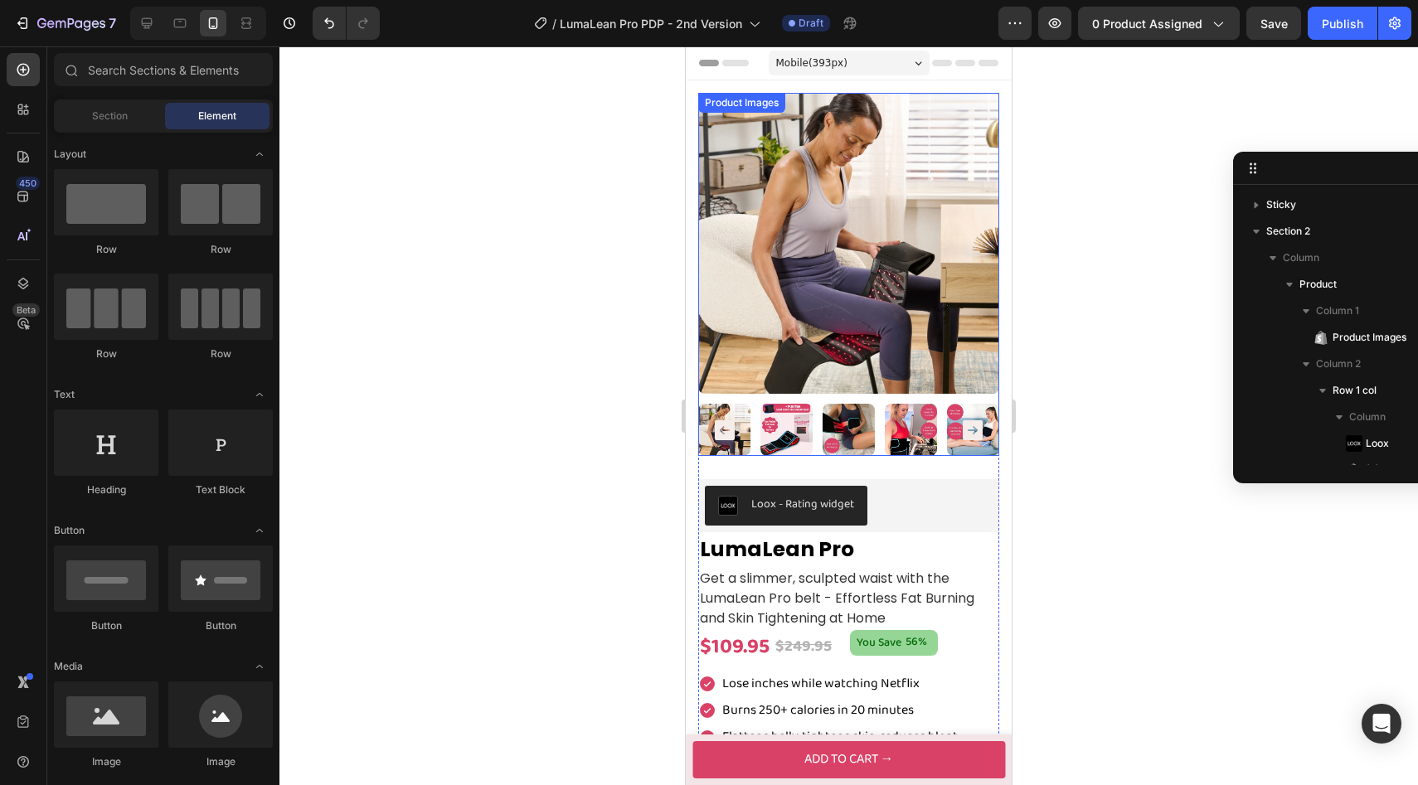
click at [835, 396] on div at bounding box center [848, 274] width 301 height 363
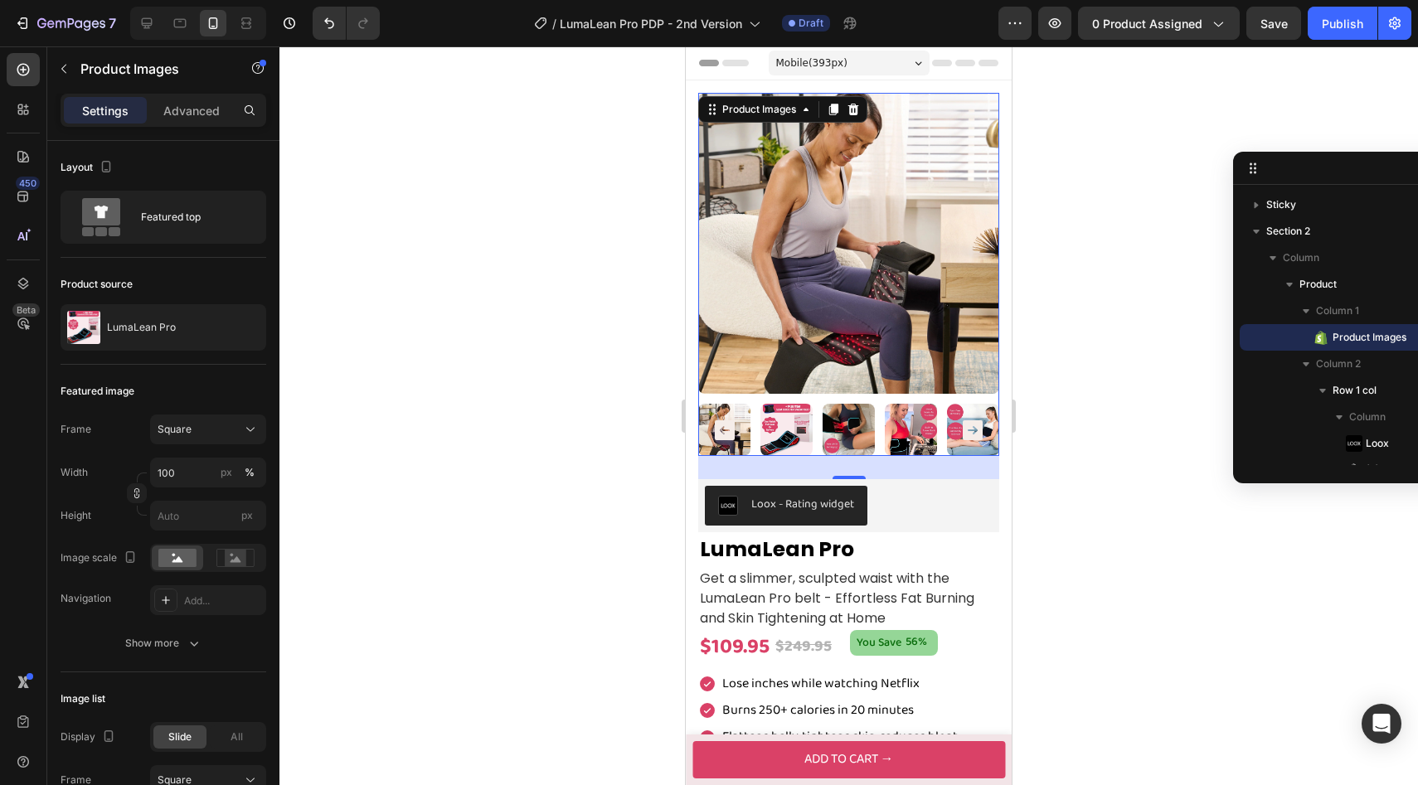
click at [734, 419] on icon "Carousel Back Arrow" at bounding box center [724, 430] width 27 height 27
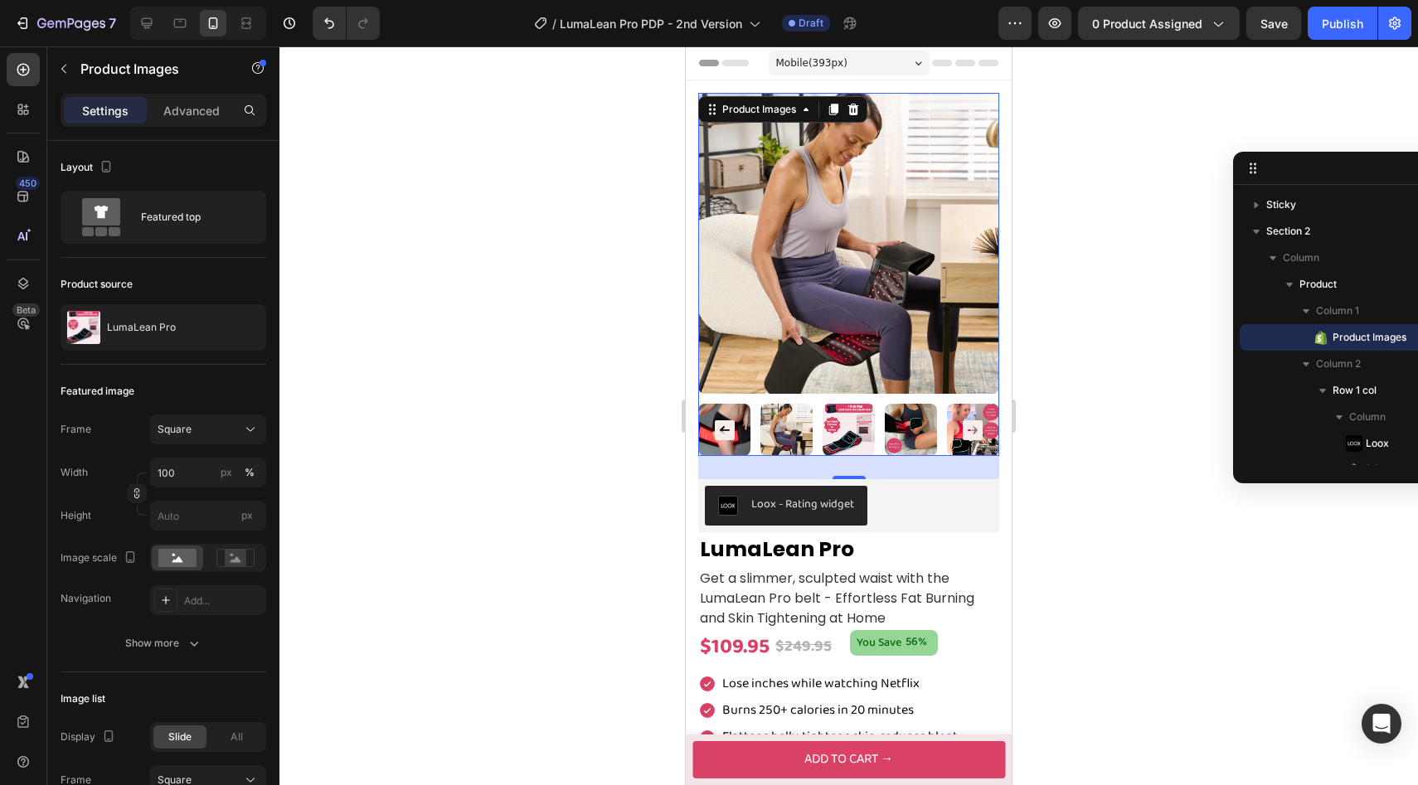
click at [814, 421] on div at bounding box center [848, 430] width 301 height 52
click at [801, 421] on img at bounding box center [786, 430] width 52 height 52
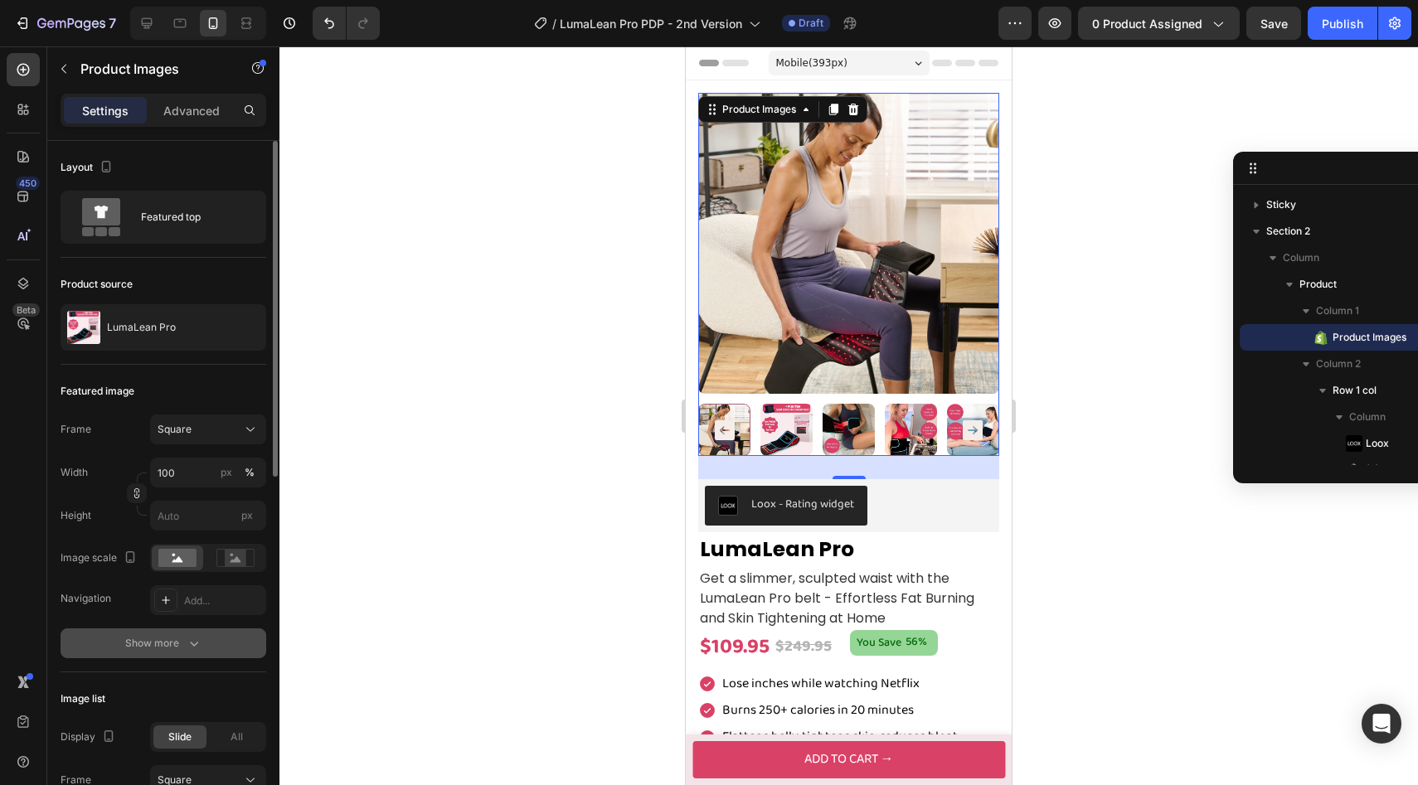
click at [152, 646] on div "Show more" at bounding box center [163, 643] width 77 height 17
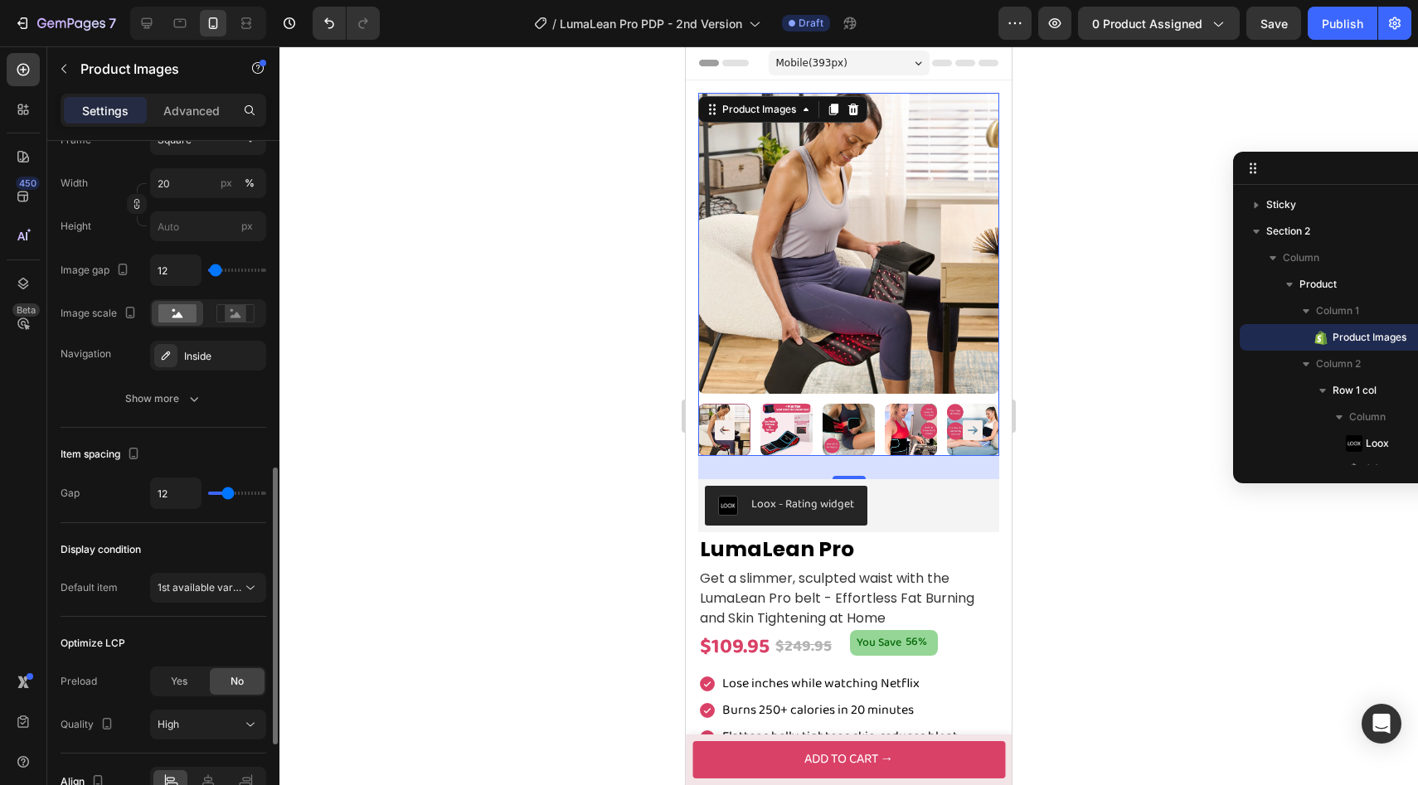
scroll to position [904, 0]
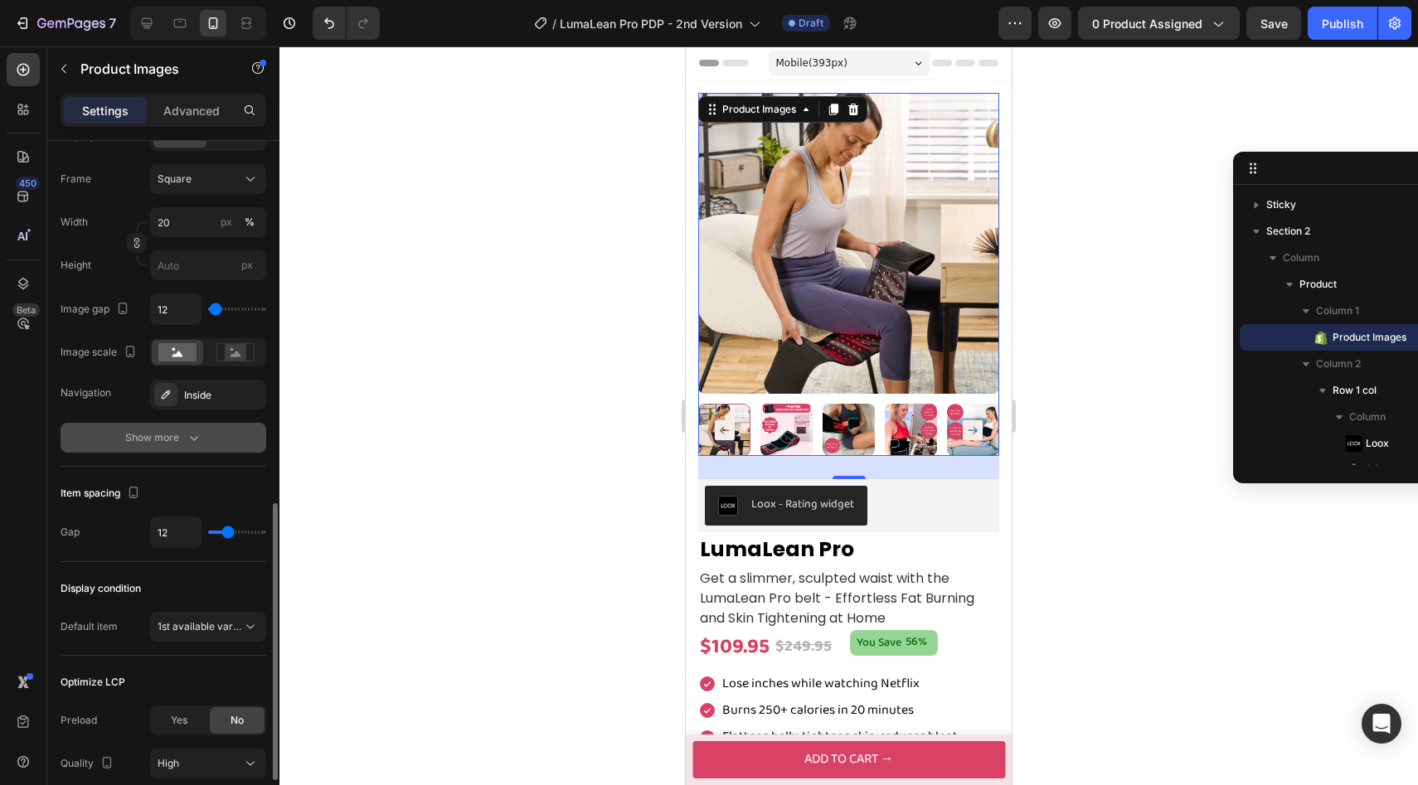
click at [158, 434] on div "Show more" at bounding box center [163, 437] width 77 height 17
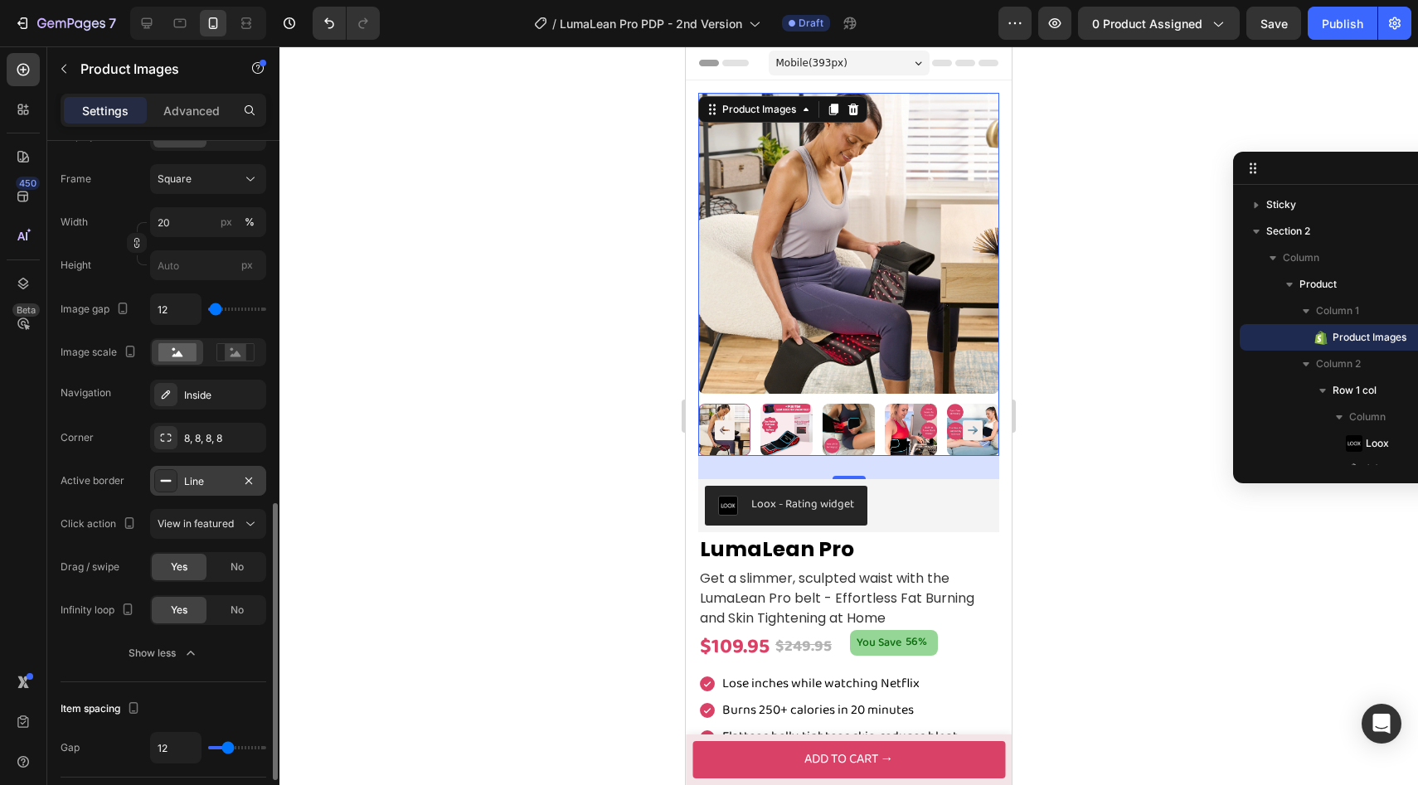
click at [206, 478] on div "Line" at bounding box center [208, 481] width 48 height 15
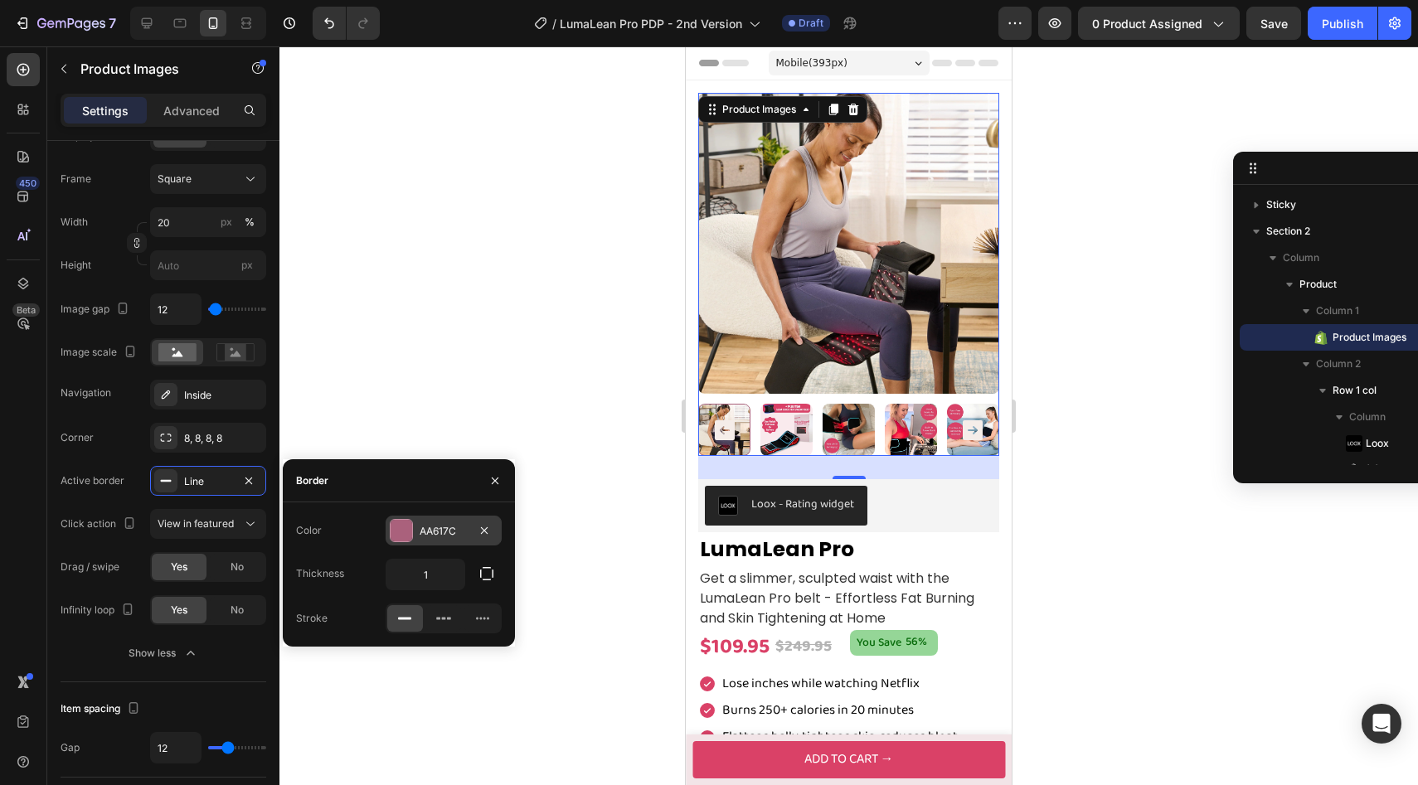
click at [386, 521] on div "AA617C" at bounding box center [444, 531] width 116 height 30
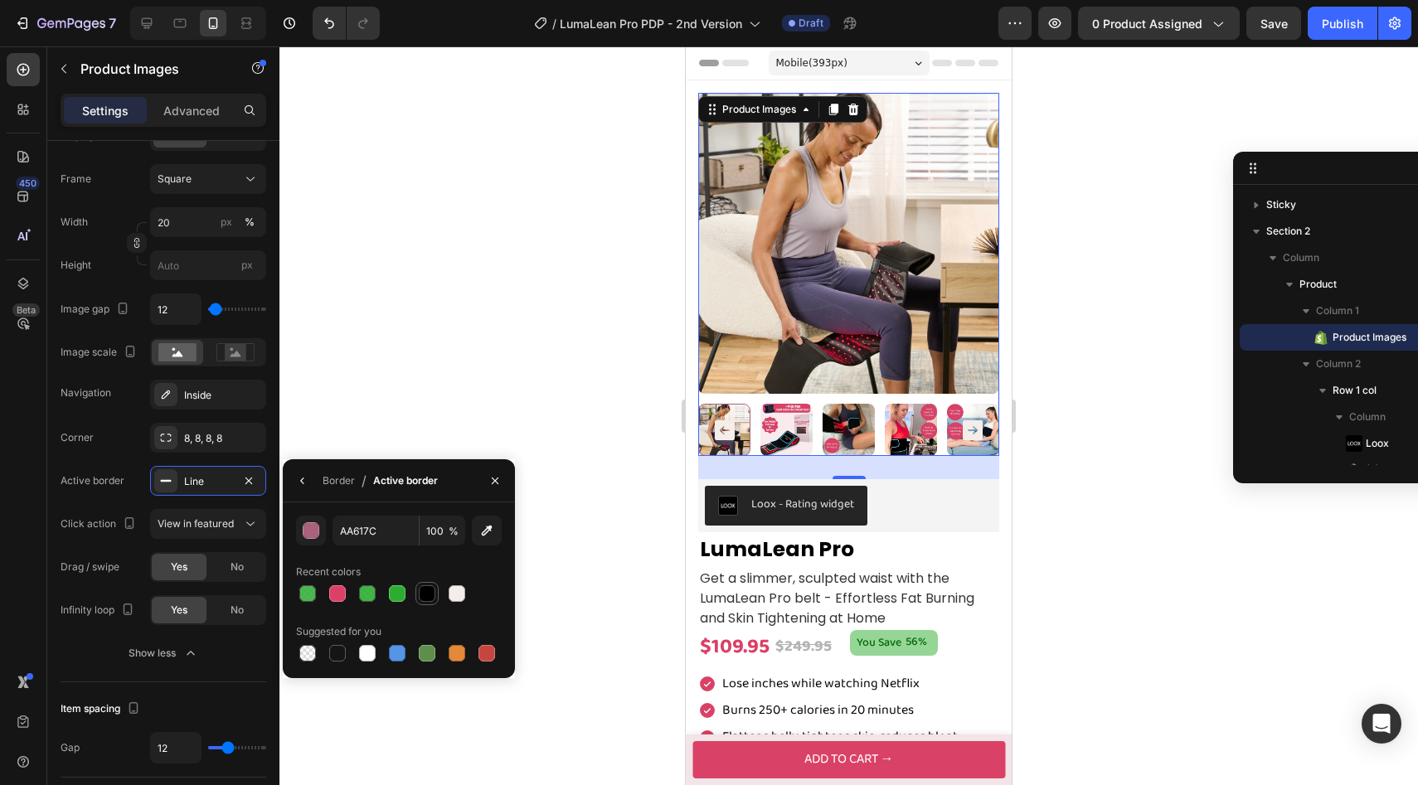
click at [428, 588] on div at bounding box center [427, 593] width 17 height 17
type input "000000"
click at [176, 478] on div at bounding box center [165, 480] width 23 height 23
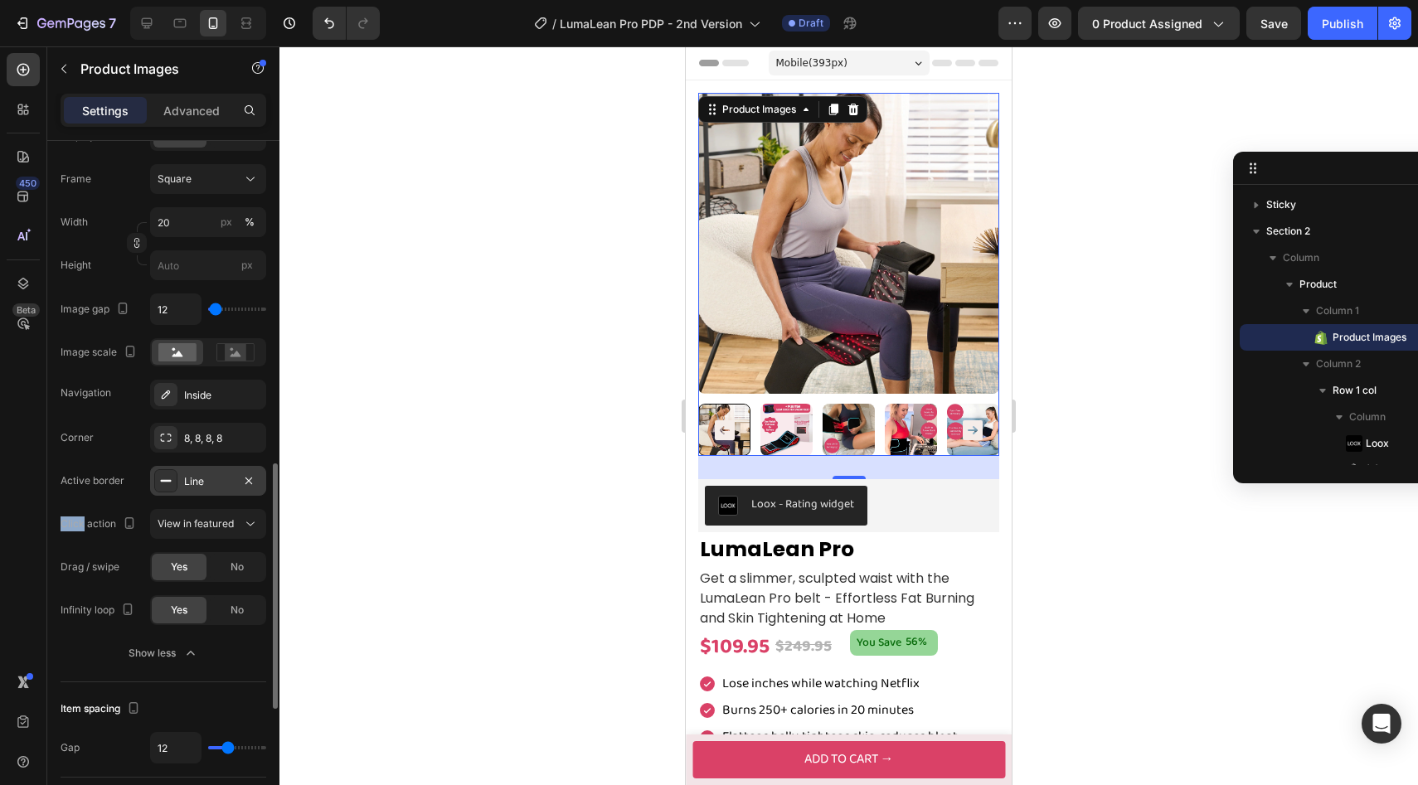
click at [176, 478] on div at bounding box center [165, 480] width 23 height 23
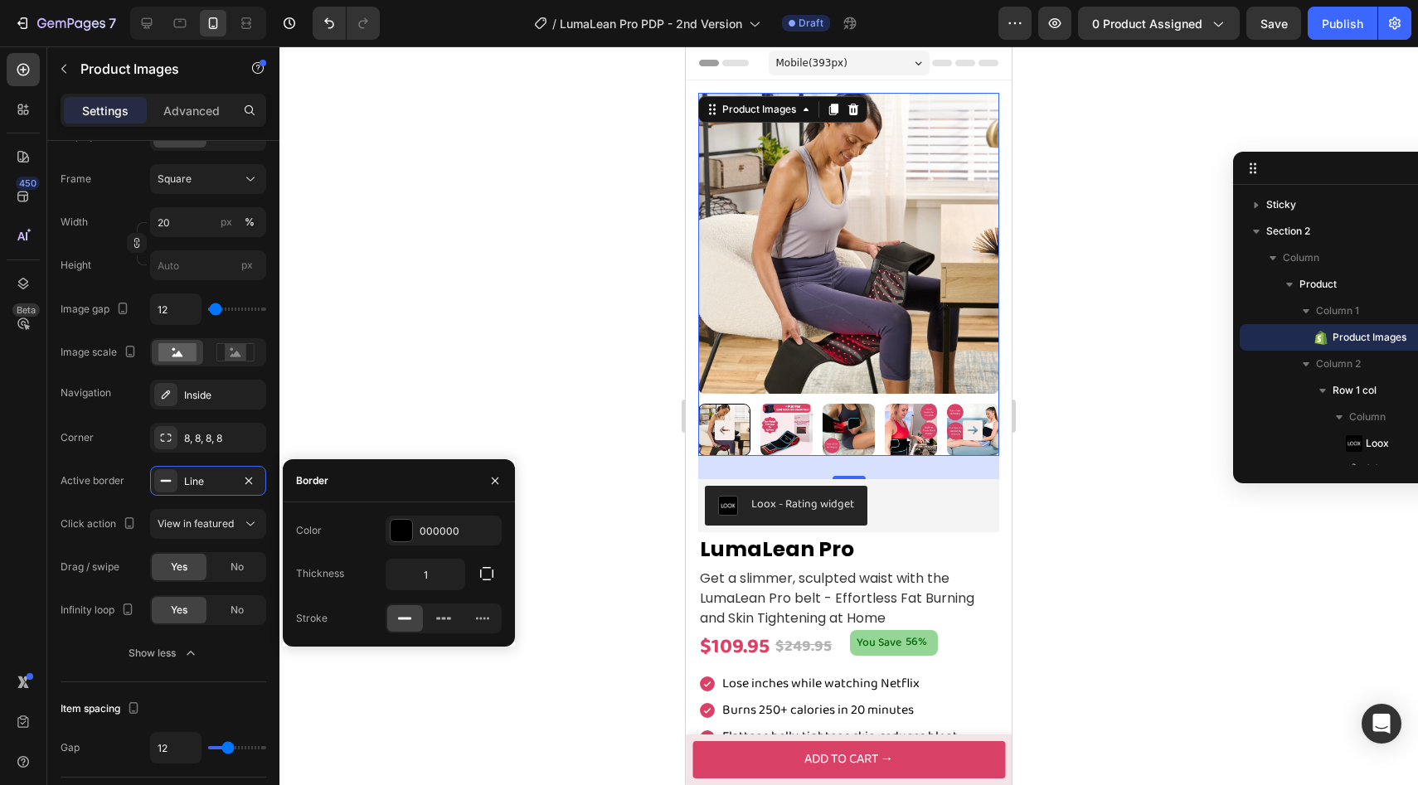
click at [424, 555] on div "Color 000000 Thickness 1 Stroke" at bounding box center [399, 575] width 232 height 118
click at [429, 569] on input "1" at bounding box center [425, 575] width 78 height 30
type input "2"
click at [153, 502] on div "Corner 8, 8, 8, 8 Active border Line Click action View in featured Drag / swipe…" at bounding box center [164, 524] width 206 height 202
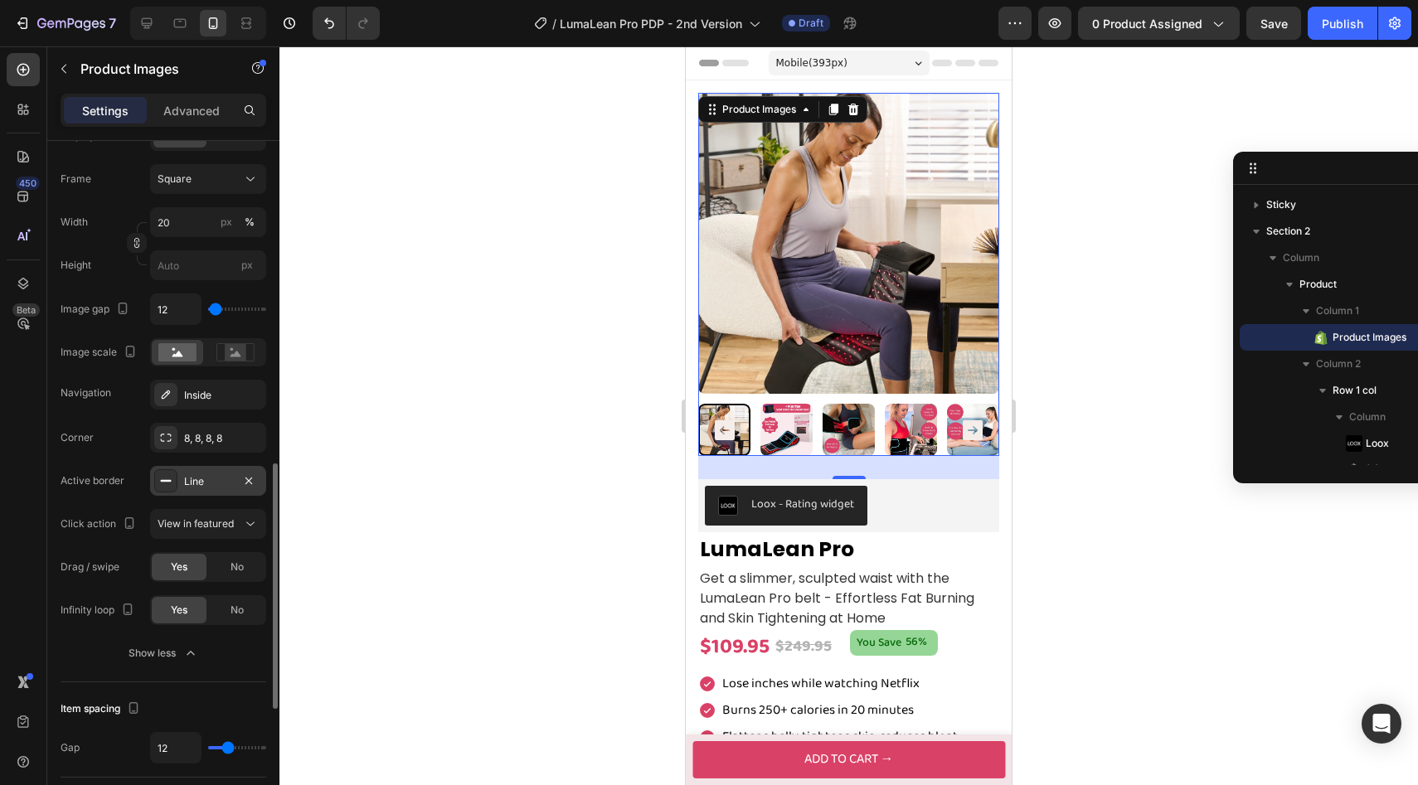
click at [187, 485] on div "Line" at bounding box center [208, 481] width 48 height 15
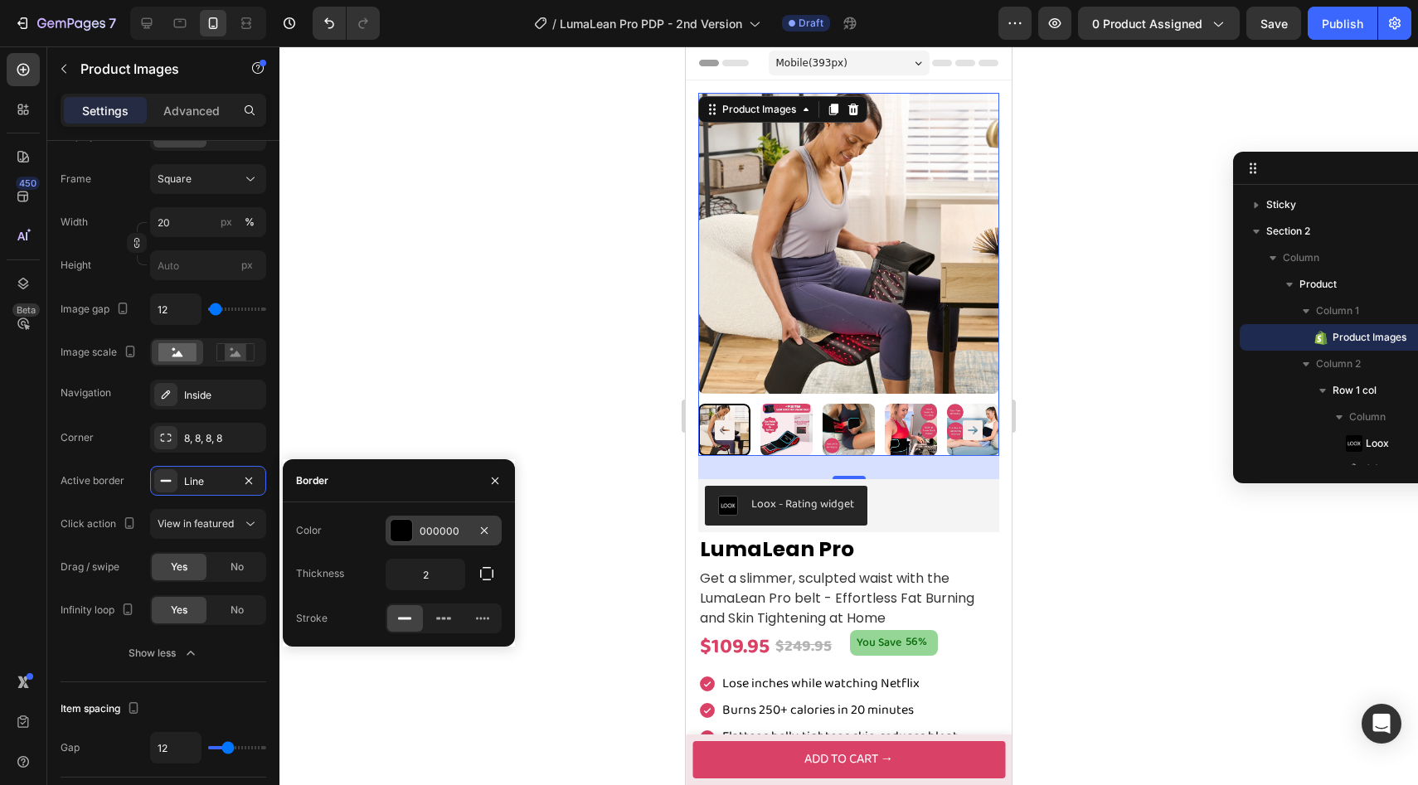
click at [401, 537] on div at bounding box center [401, 531] width 22 height 22
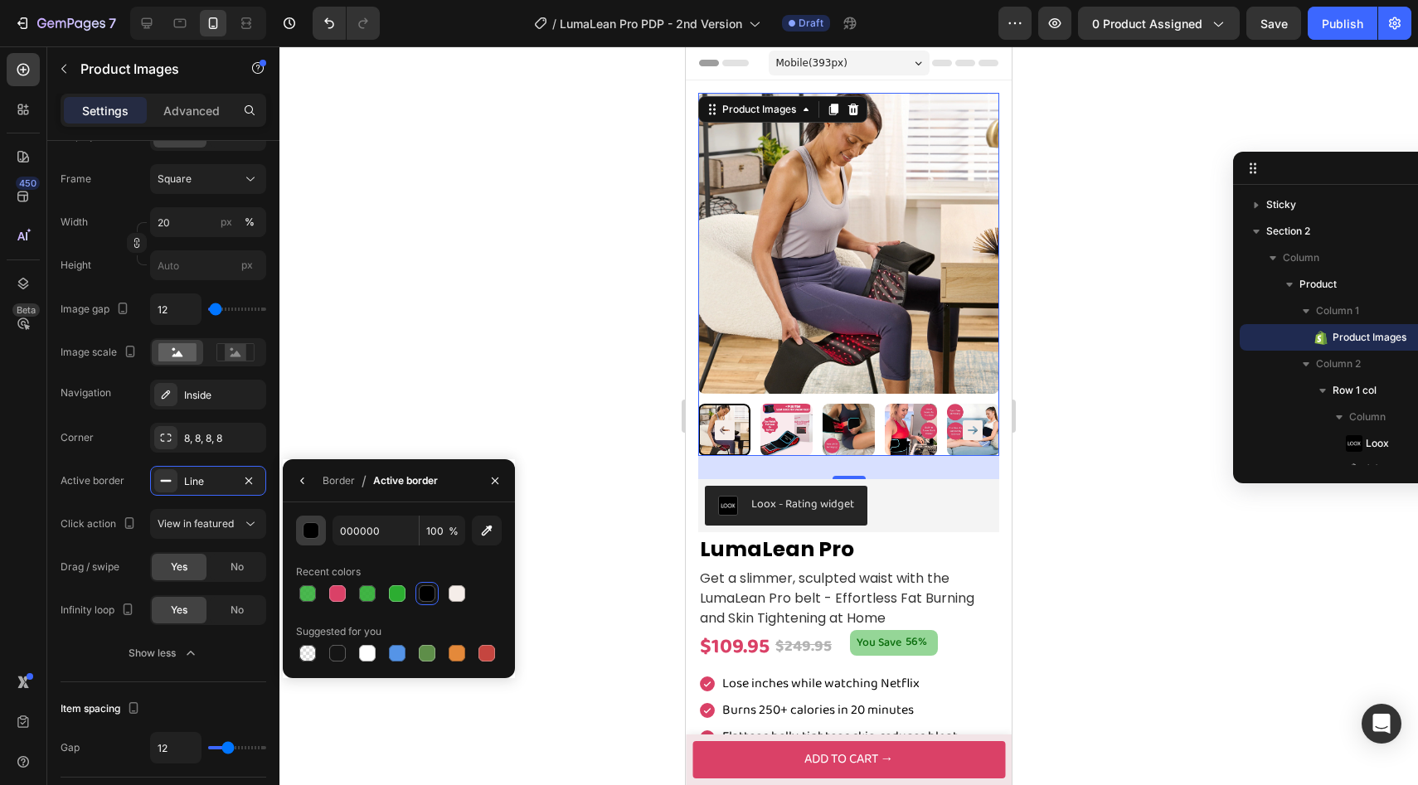
click at [298, 522] on button "button" at bounding box center [311, 531] width 30 height 30
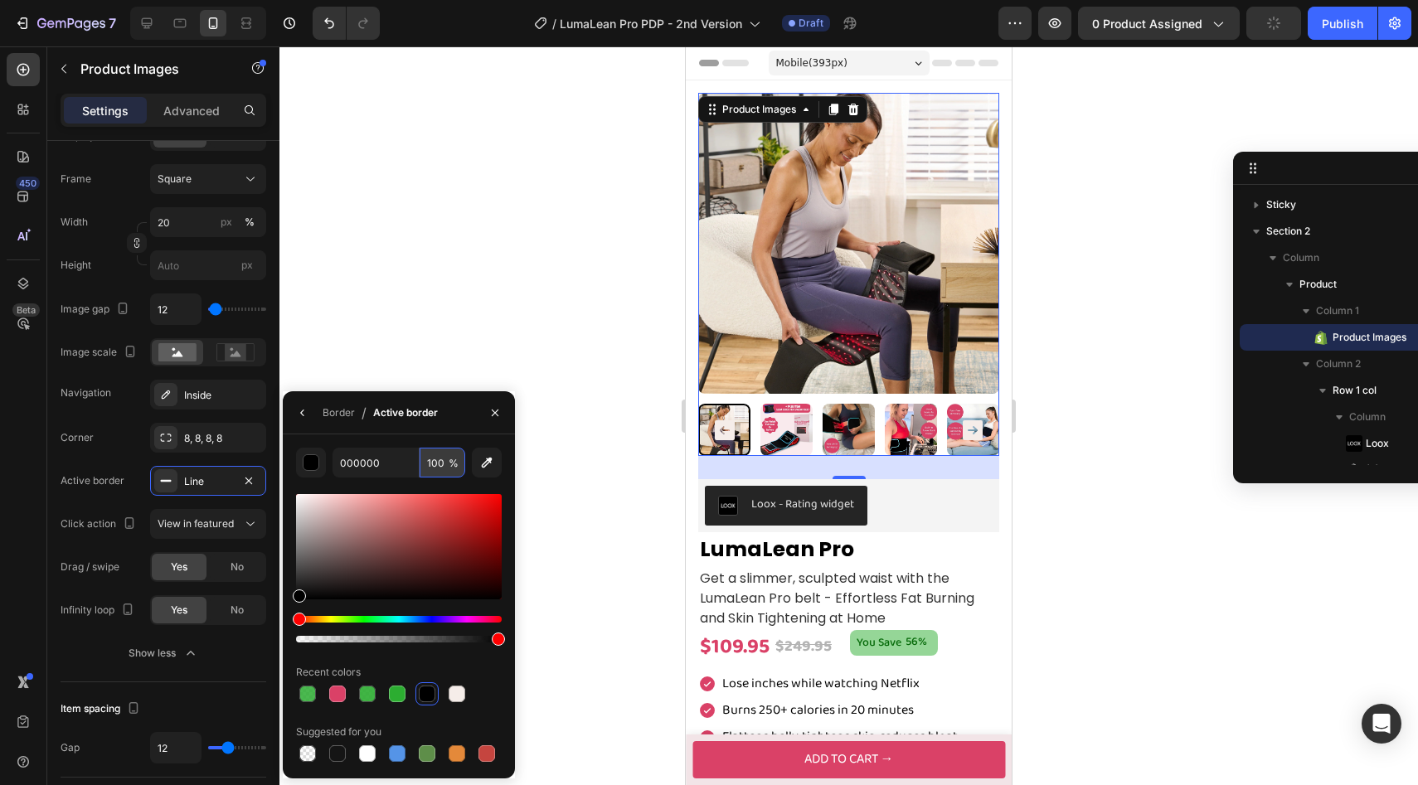
click at [445, 471] on input "100" at bounding box center [442, 463] width 46 height 30
click at [439, 466] on input "50" at bounding box center [442, 463] width 46 height 30
type input "100"
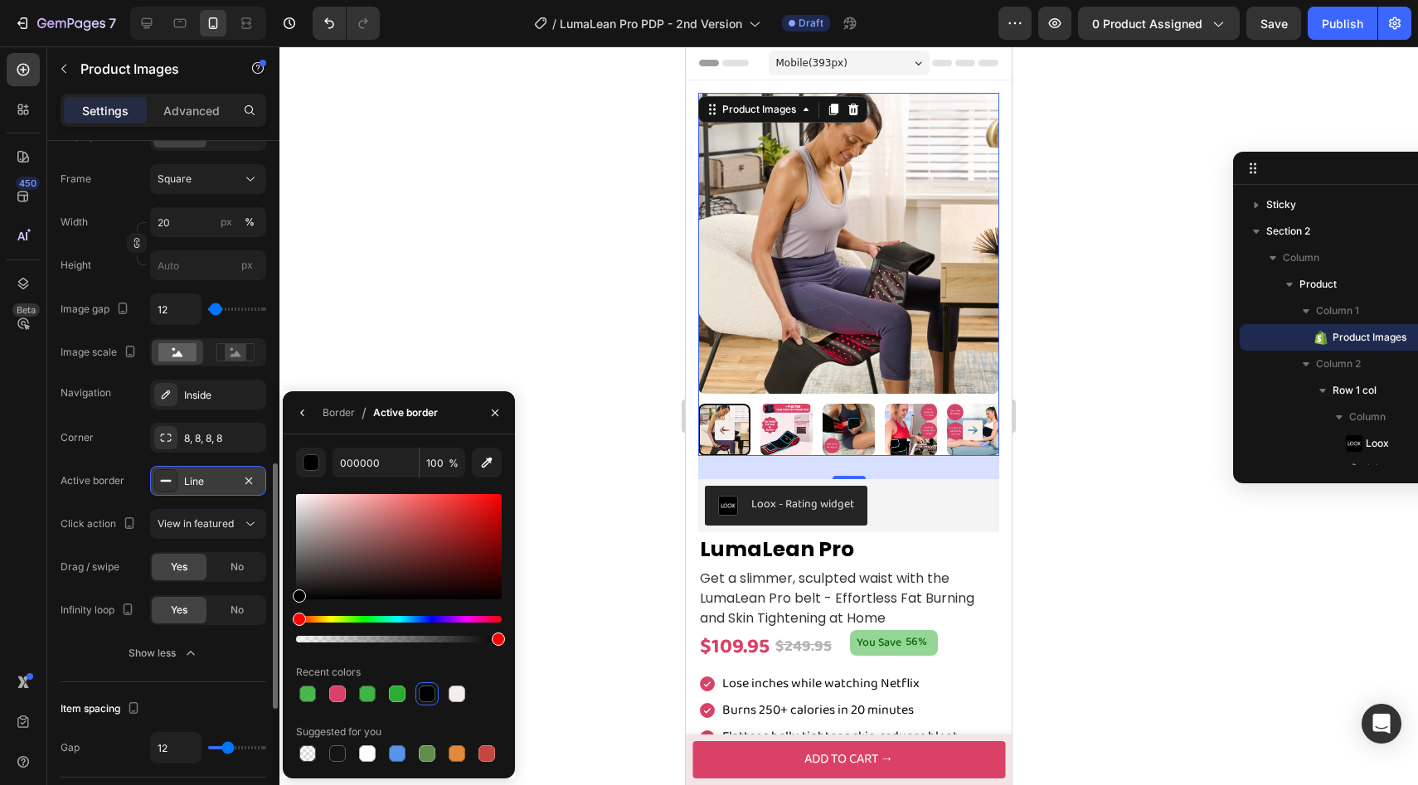
click at [201, 482] on div "Line" at bounding box center [208, 481] width 48 height 15
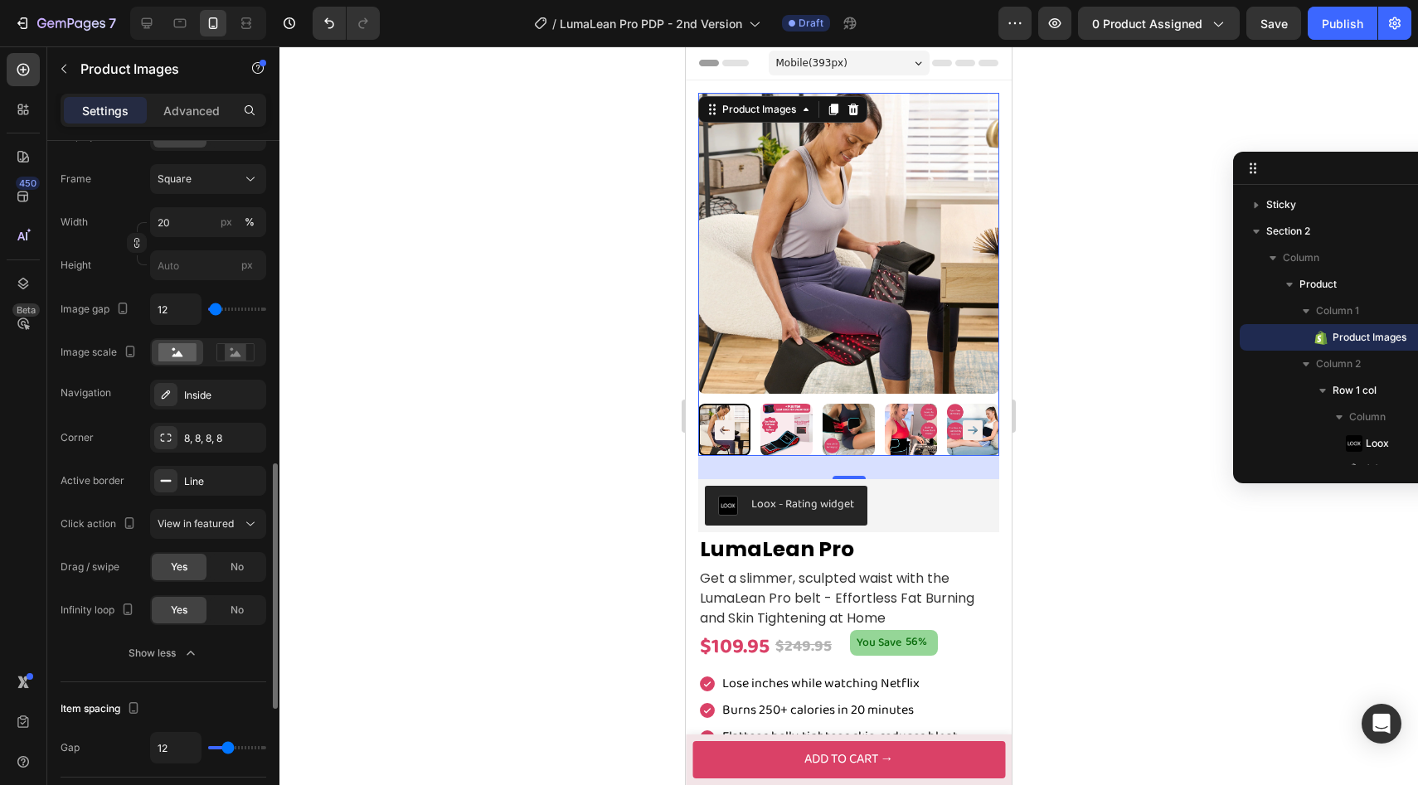
click at [197, 496] on div "Corner 8, 8, 8, 8 Active border Line Click action View in featured Drag / swipe…" at bounding box center [164, 524] width 206 height 202
click at [195, 480] on div "Line" at bounding box center [208, 481] width 48 height 15
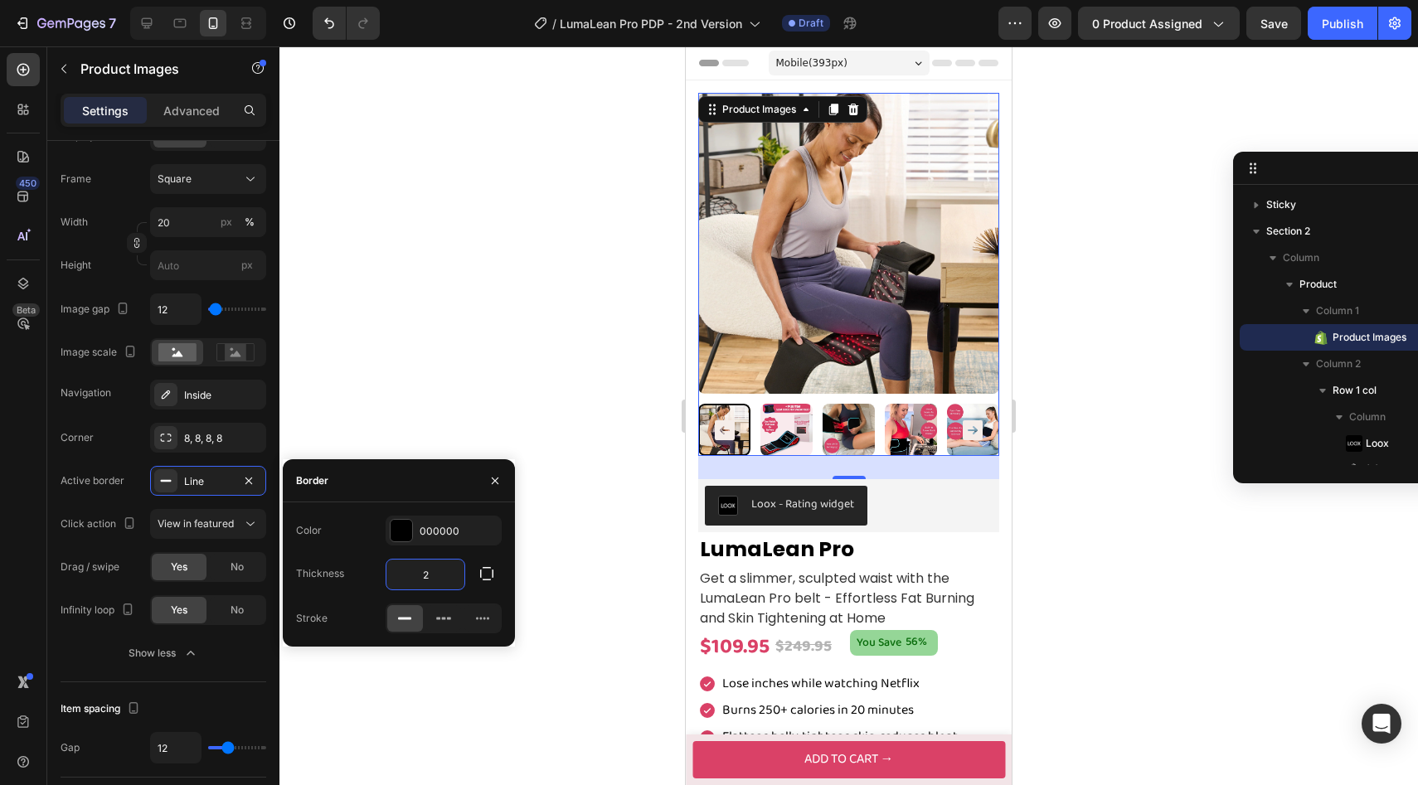
click at [429, 567] on input "2" at bounding box center [425, 575] width 78 height 30
click at [197, 478] on div "Line" at bounding box center [208, 481] width 48 height 15
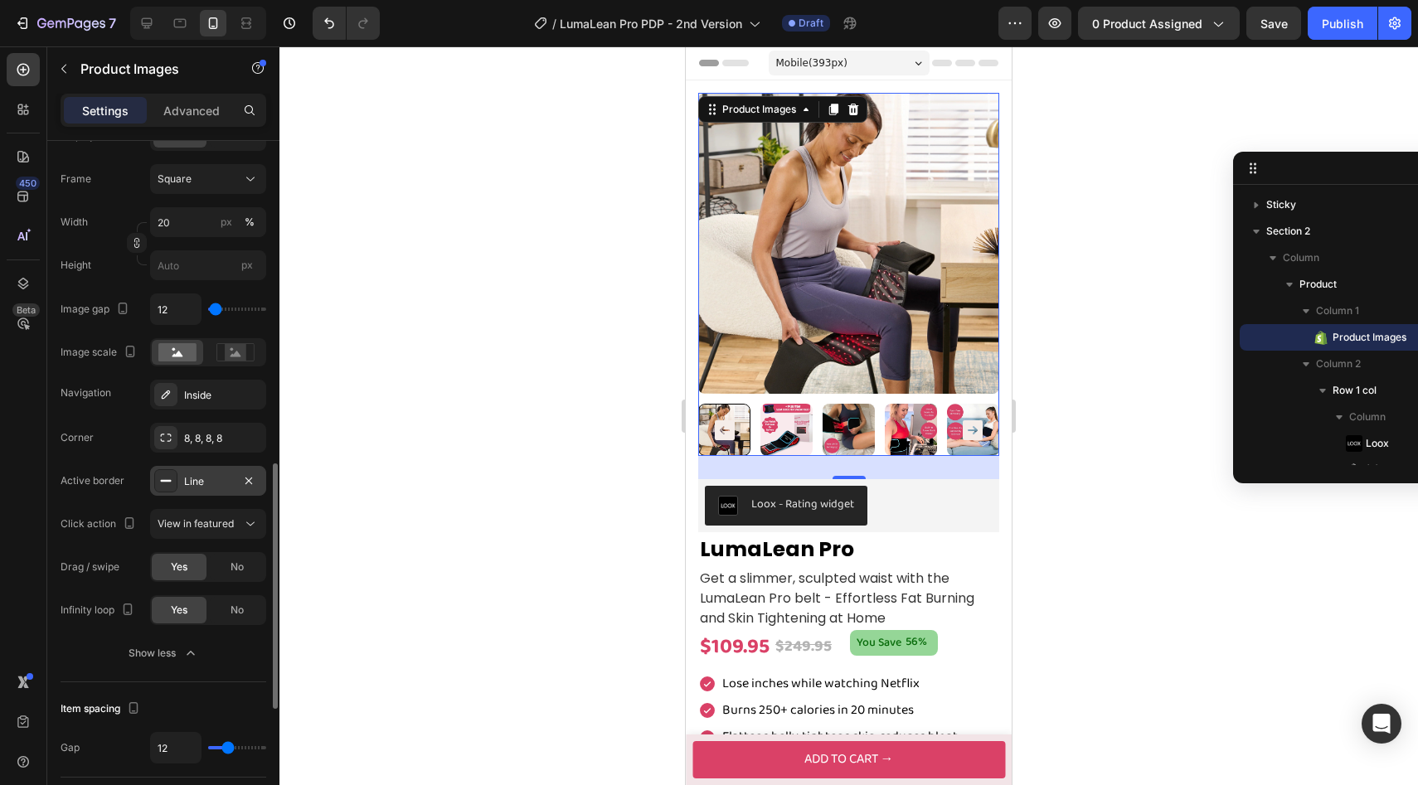
click at [197, 478] on div "Line" at bounding box center [208, 481] width 48 height 15
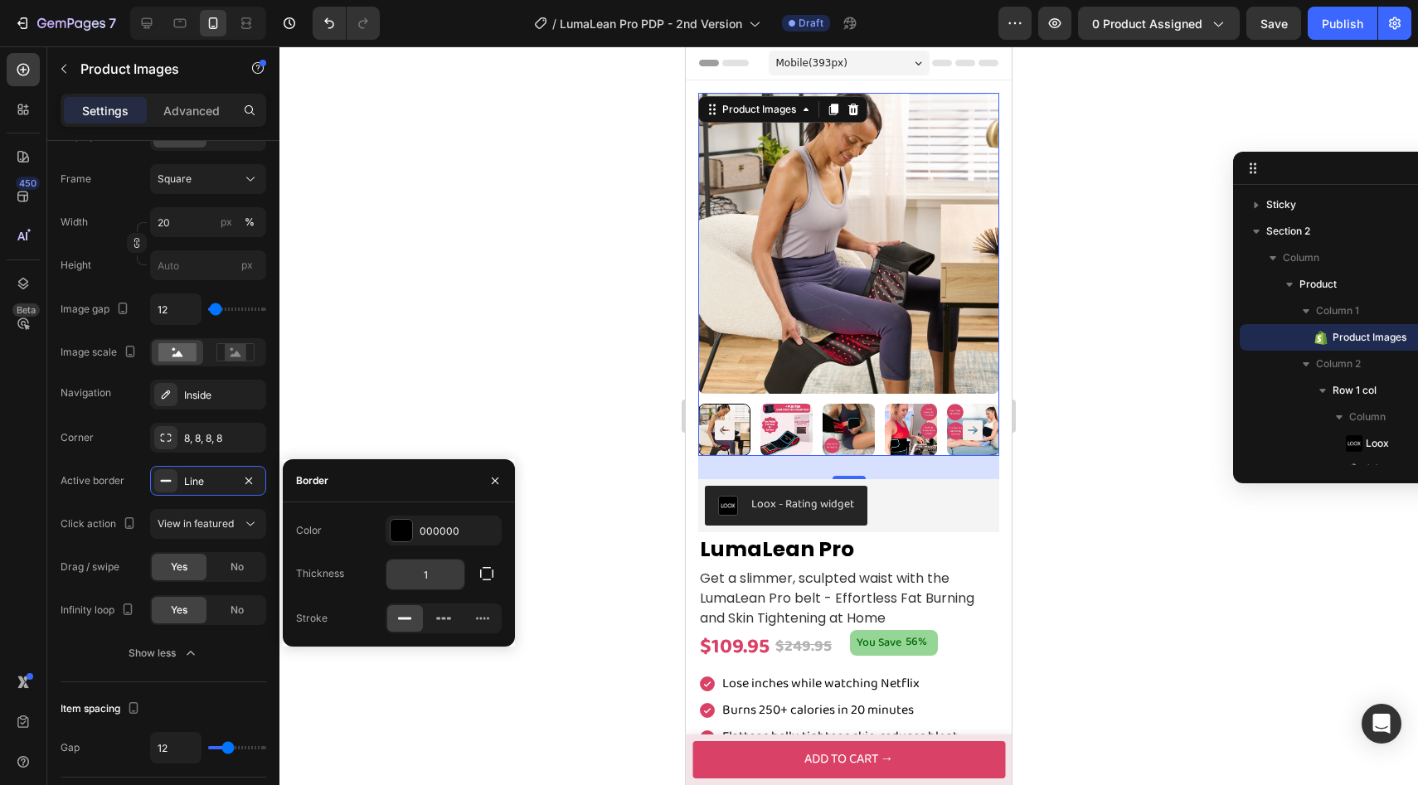
click at [429, 569] on input "1" at bounding box center [425, 575] width 78 height 30
click at [217, 455] on div "Corner 8, 8, 8, 8 Active border Line Click action View in featured Drag / swipe…" at bounding box center [164, 524] width 206 height 202
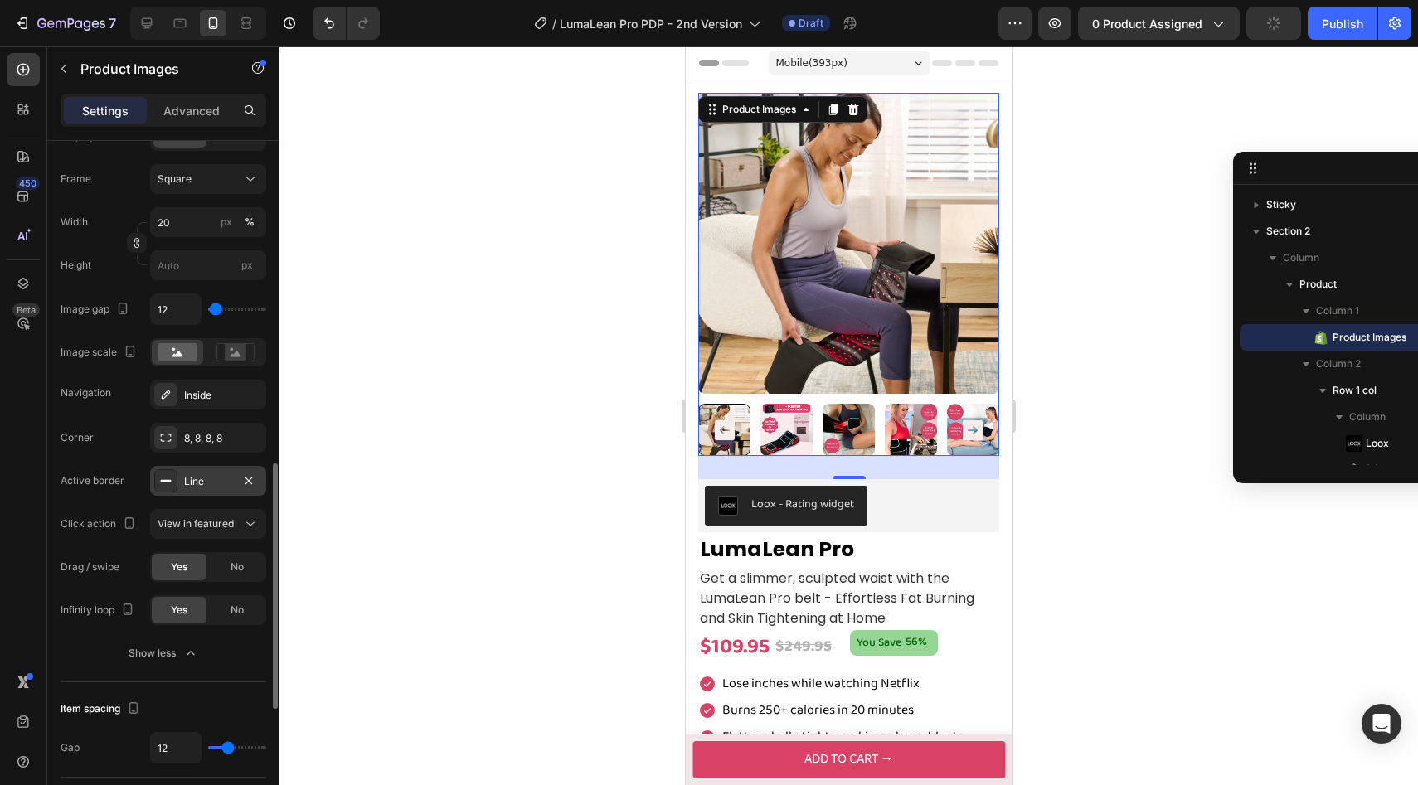
click at [217, 469] on div "Line" at bounding box center [208, 481] width 116 height 30
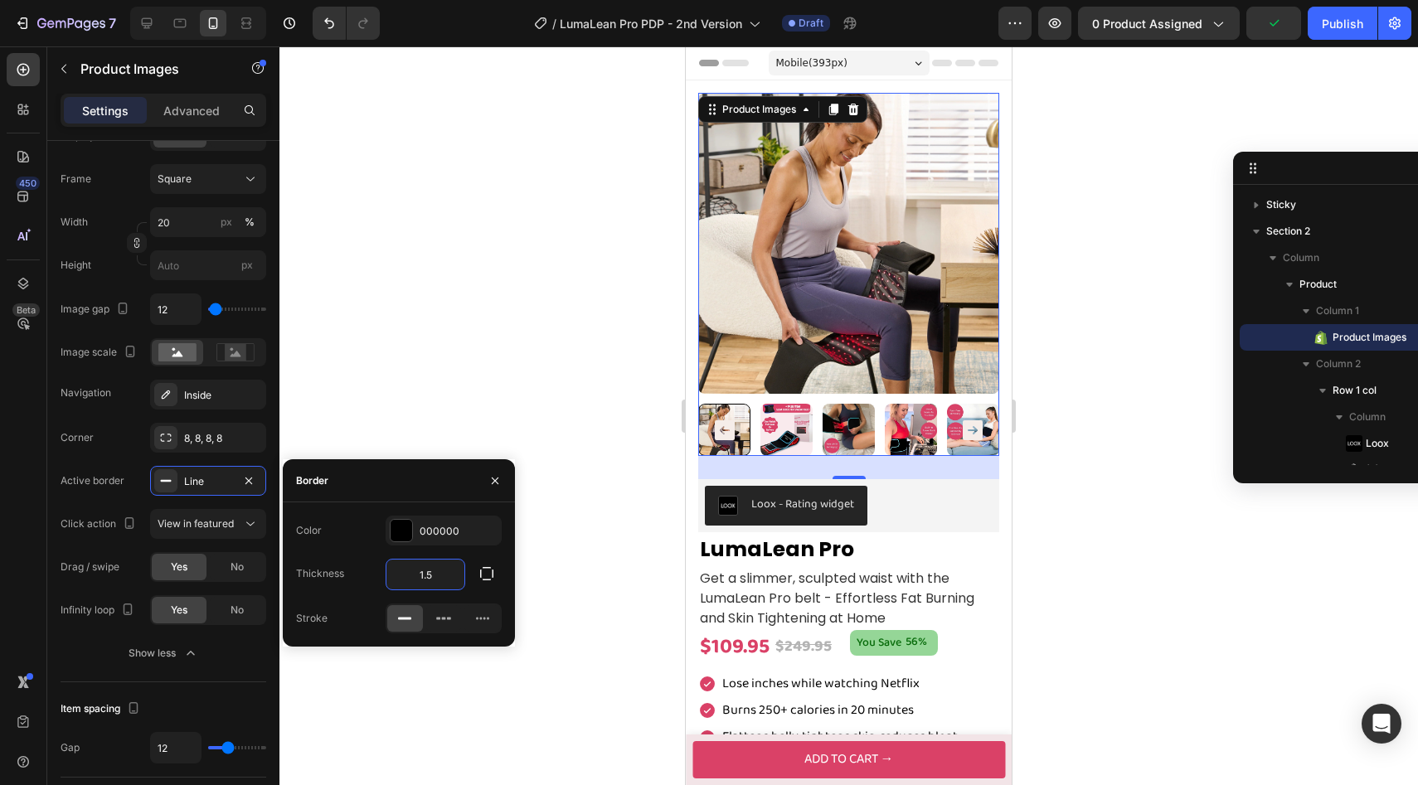
click at [444, 573] on input "1.5" at bounding box center [425, 575] width 78 height 30
click at [449, 575] on input "1.5" at bounding box center [425, 575] width 78 height 30
type input "1.4"
click at [232, 458] on div "Corner 8, 8, 8, 8 Active border Line Click action View in featured Drag / swipe…" at bounding box center [164, 524] width 206 height 202
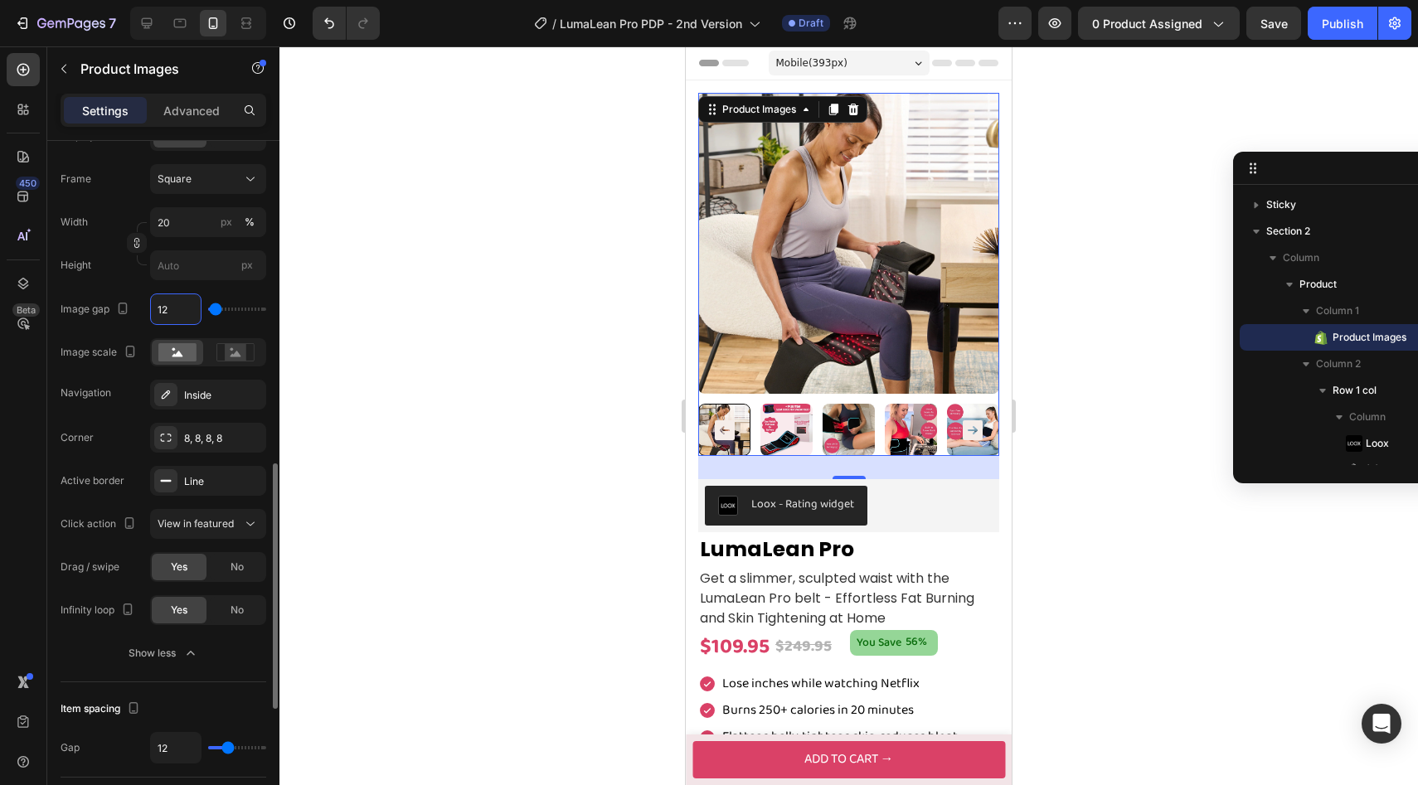
click at [185, 315] on input "12" at bounding box center [176, 309] width 50 height 30
type input "11"
type input "10"
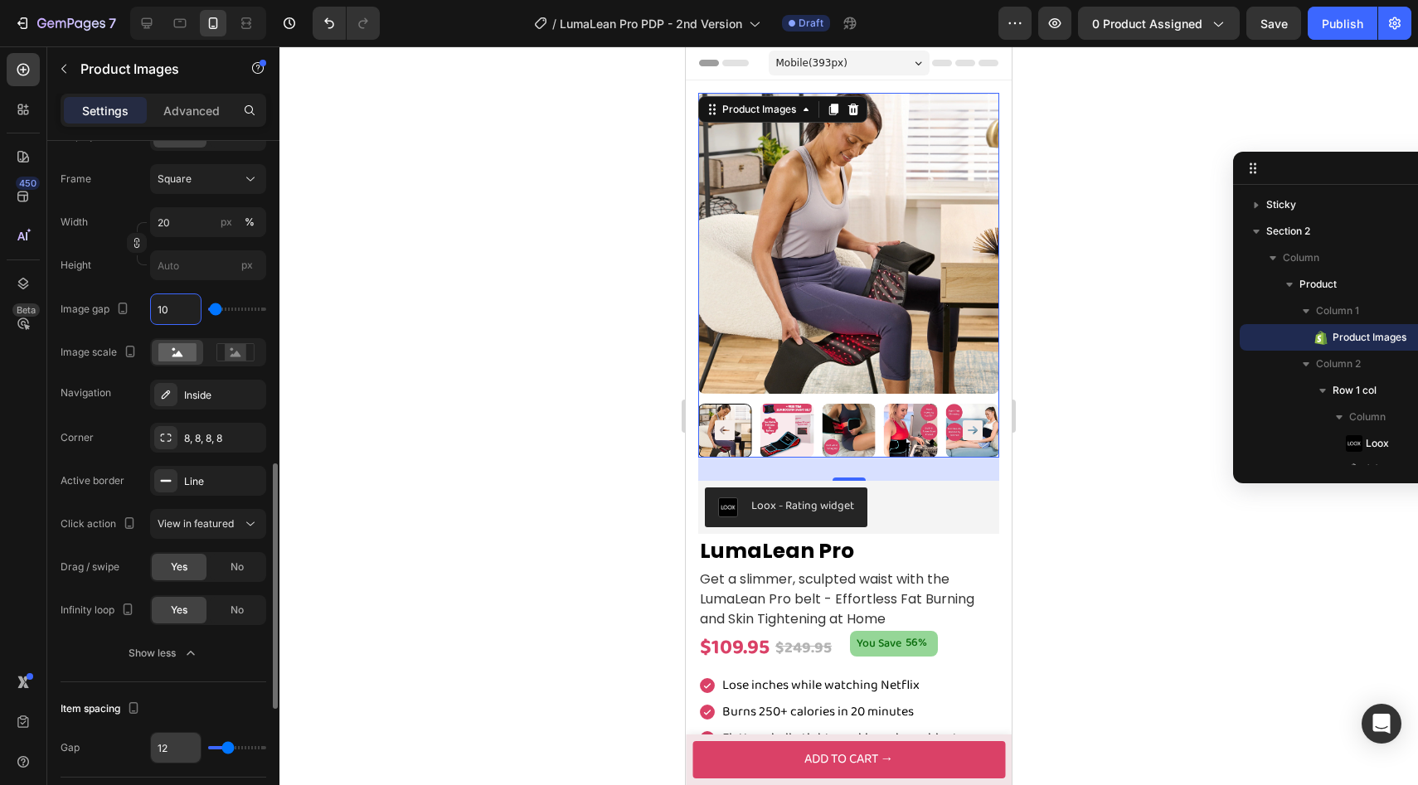
click at [187, 747] on input "12" at bounding box center [176, 748] width 50 height 30
type input "11"
type input "10"
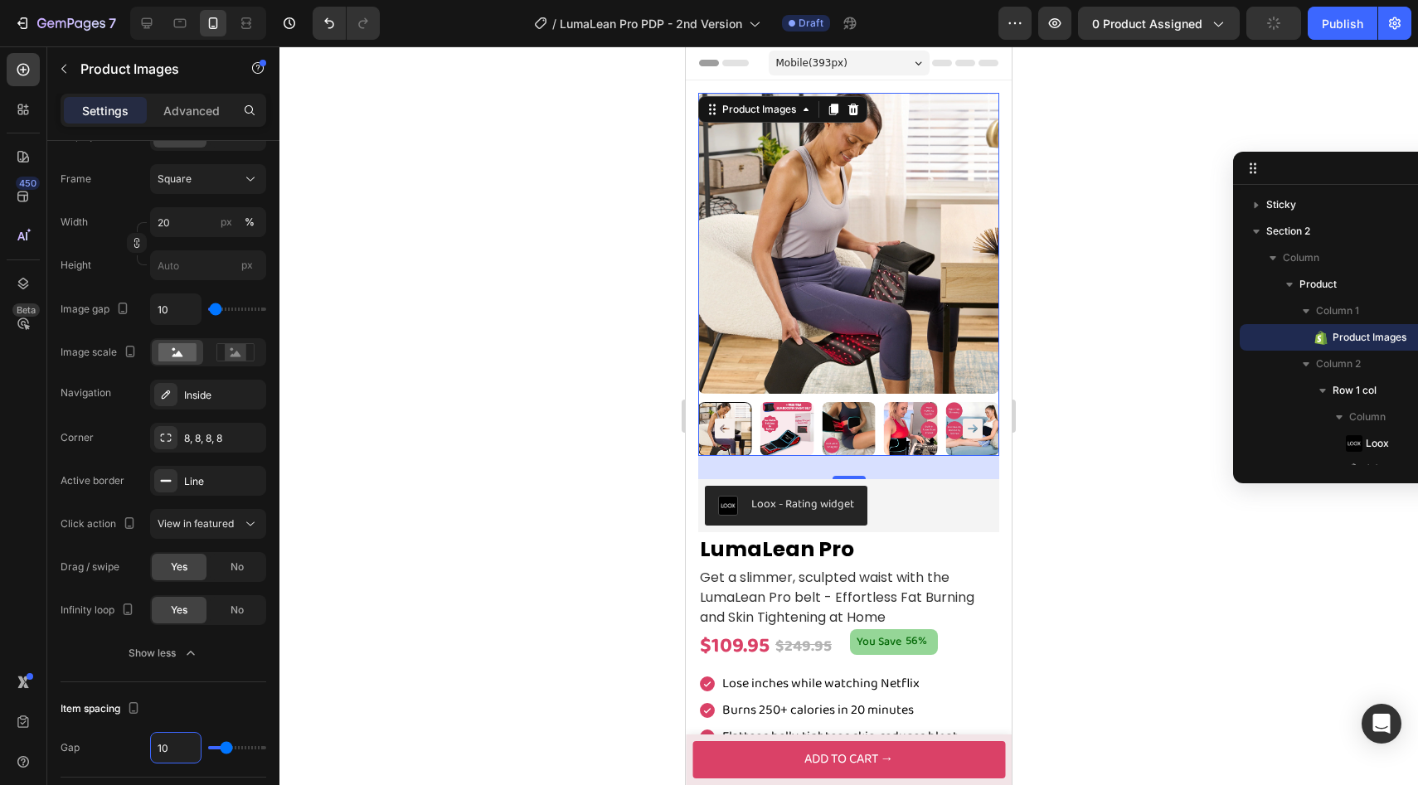
click at [521, 608] on div at bounding box center [848, 415] width 1138 height 739
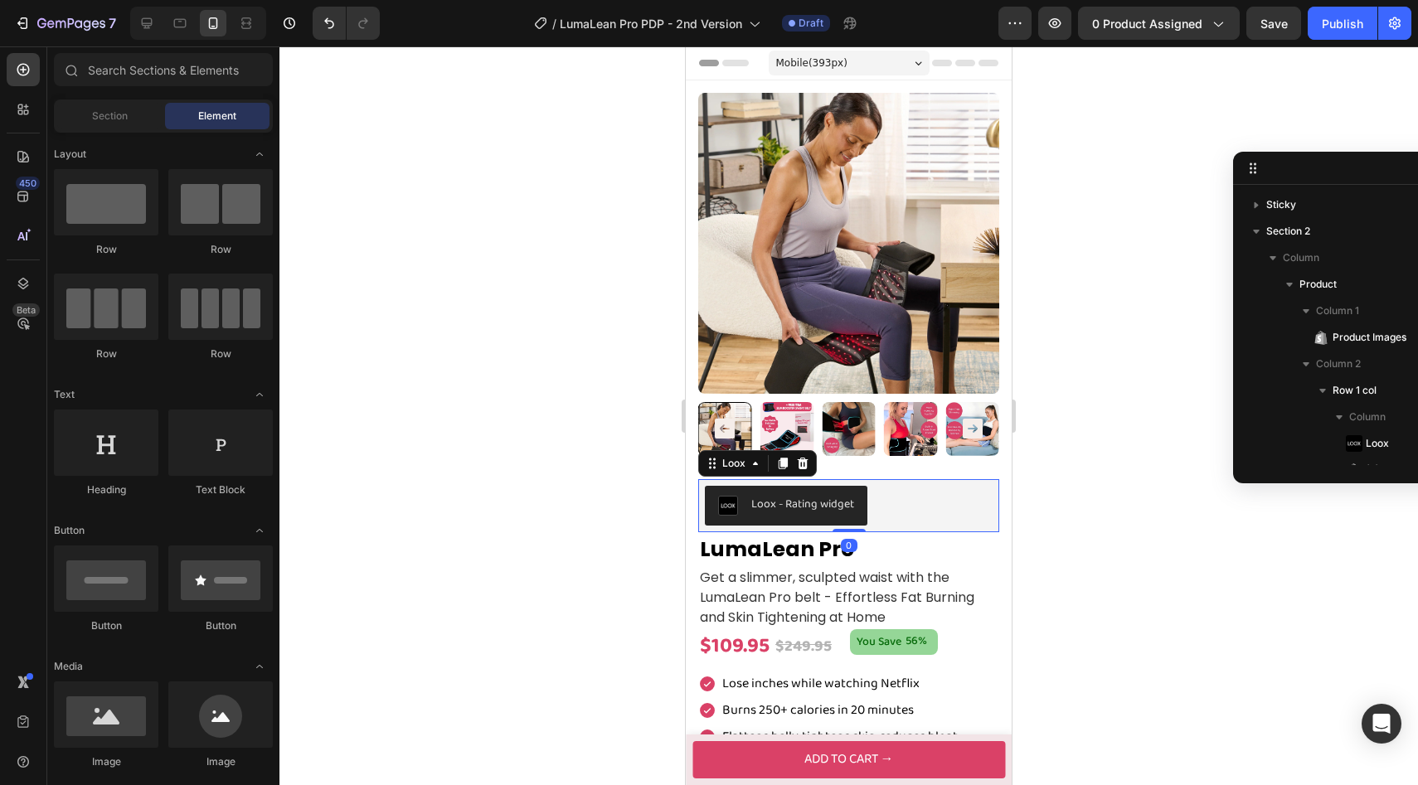
click at [938, 517] on div "Loox - Rating widget" at bounding box center [849, 506] width 288 height 40
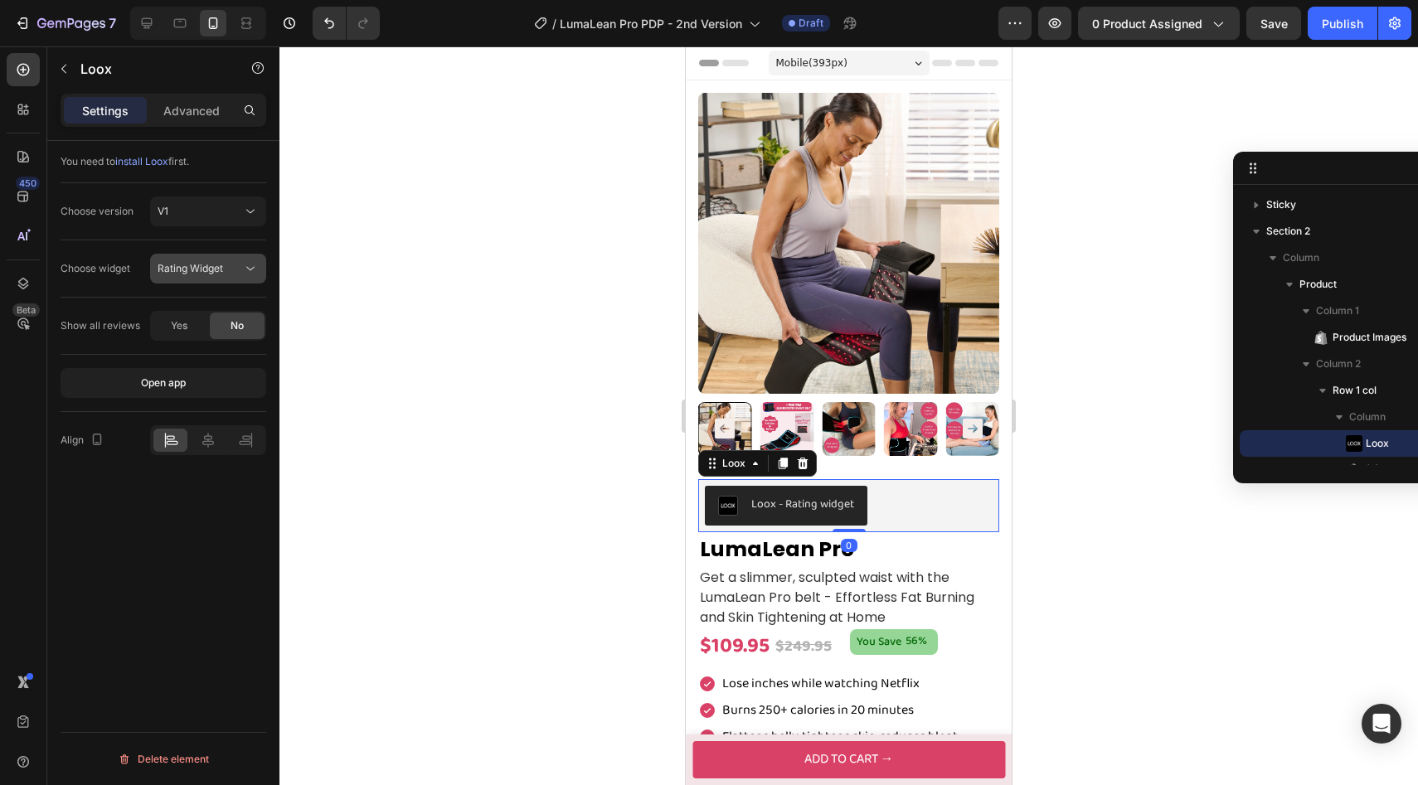
click at [168, 259] on button "Rating Widget" at bounding box center [208, 269] width 116 height 30
click at [96, 308] on div "Show all reviews Yes No" at bounding box center [164, 326] width 206 height 57
click at [166, 319] on div "Yes" at bounding box center [179, 326] width 55 height 27
click at [196, 283] on button "Rating Widget" at bounding box center [208, 269] width 116 height 30
click at [115, 312] on div "Show all reviews Yes No" at bounding box center [164, 326] width 206 height 30
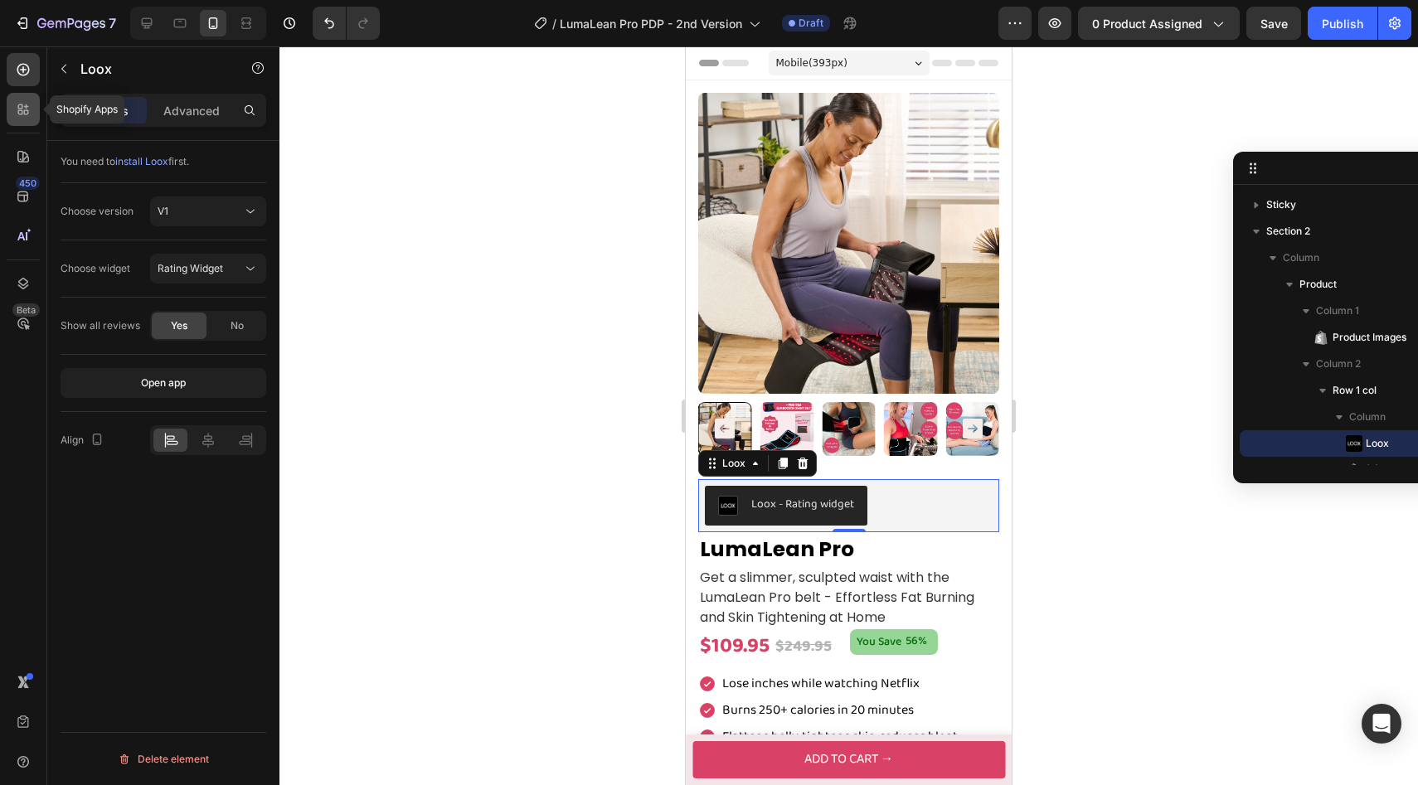
click at [18, 110] on icon at bounding box center [20, 112] width 5 height 5
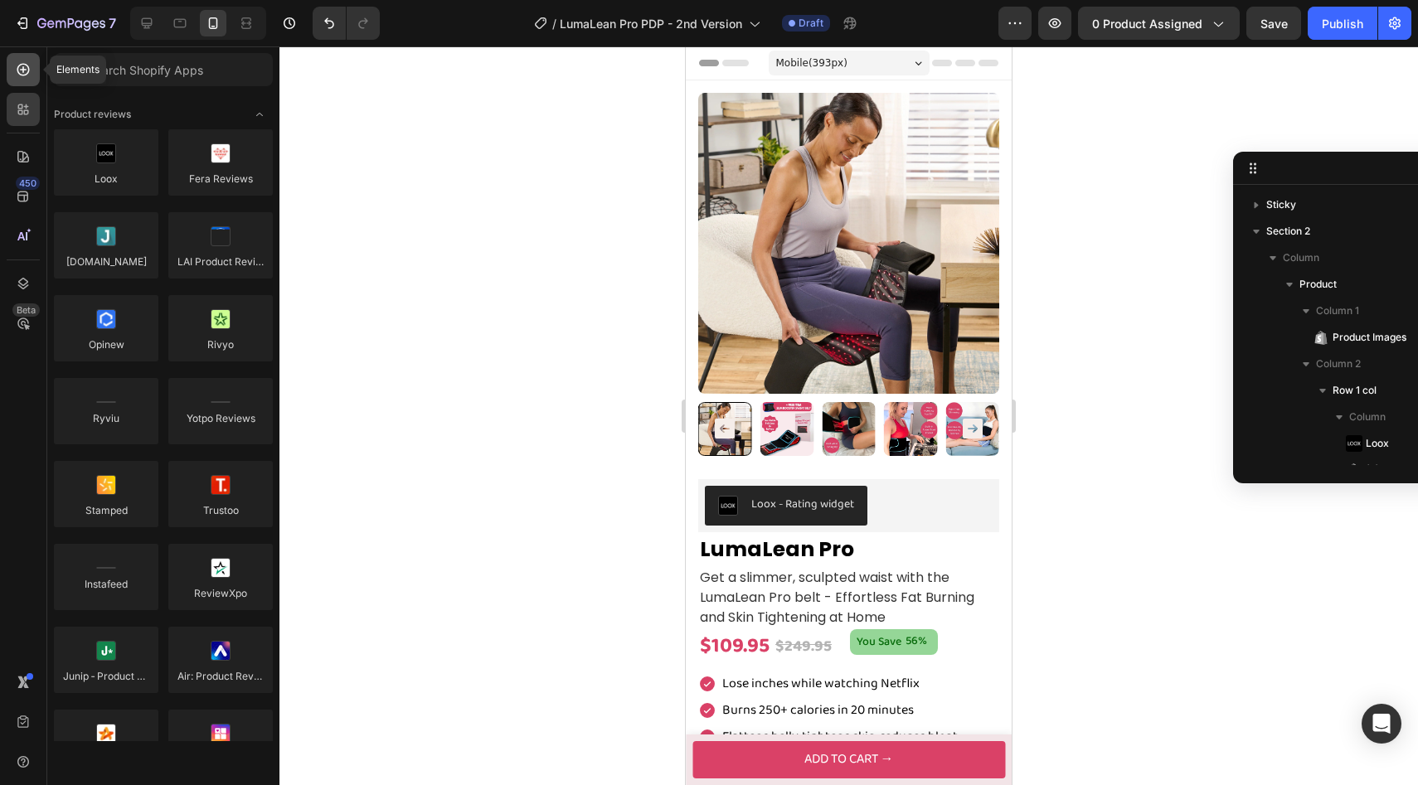
click at [22, 72] on icon at bounding box center [23, 69] width 17 height 17
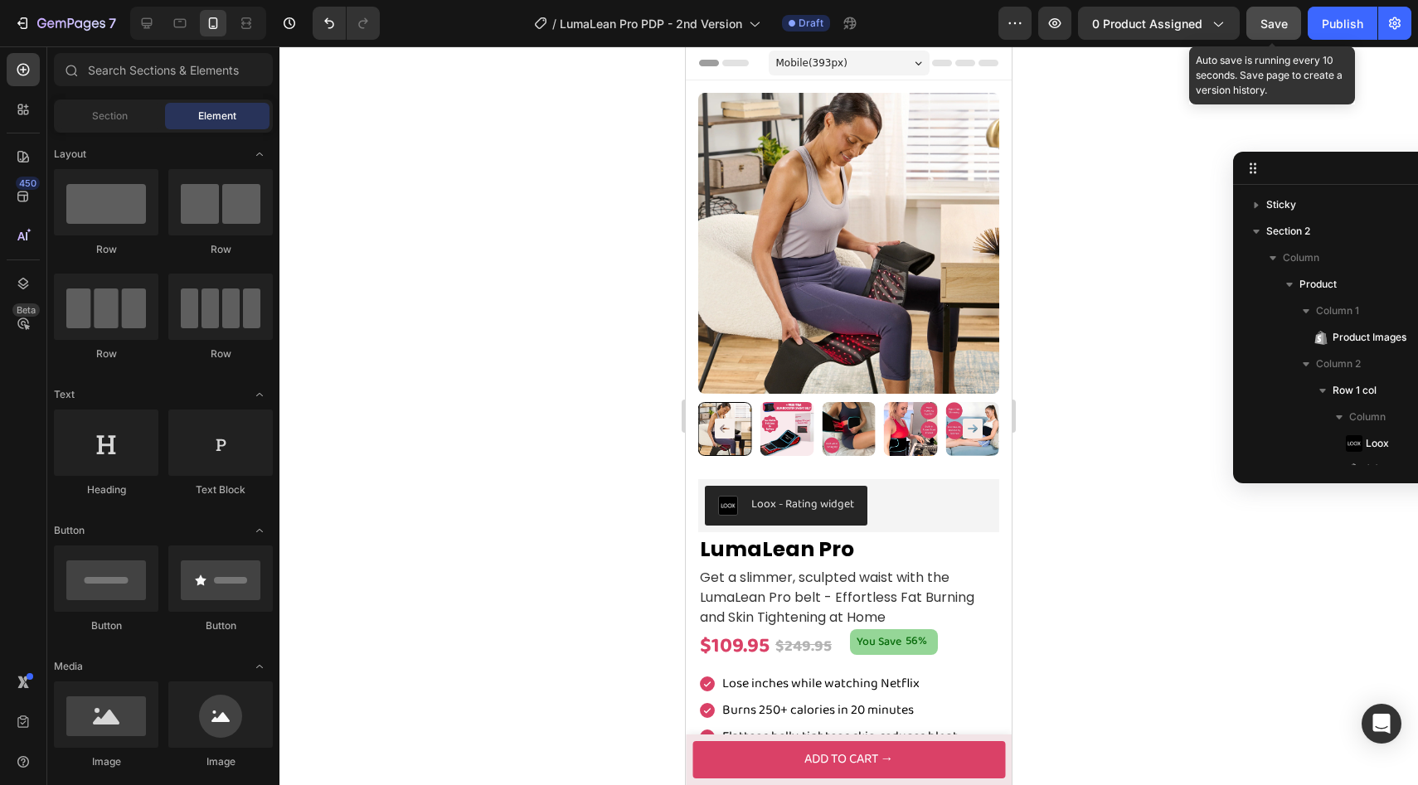
click at [1278, 36] on button "Save" at bounding box center [1273, 23] width 55 height 33
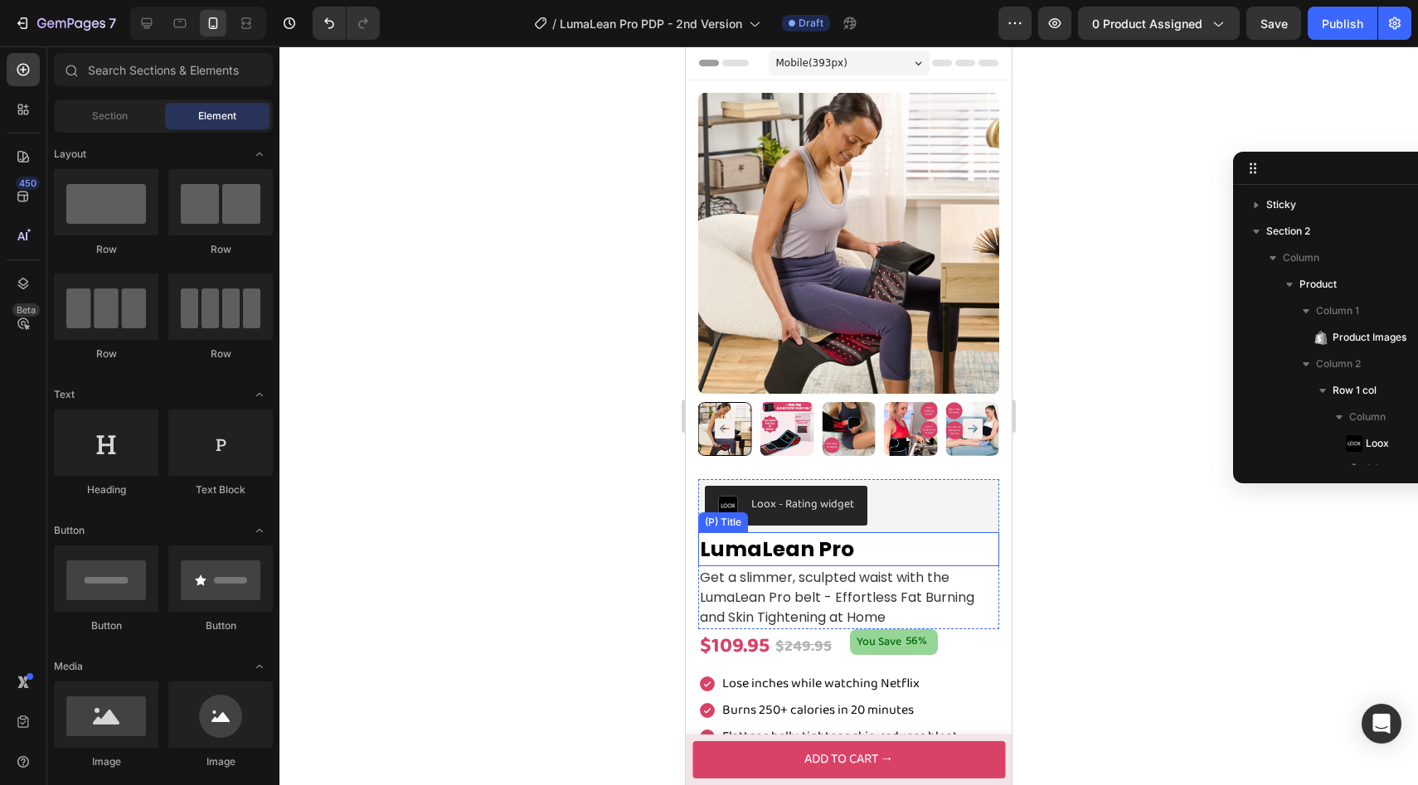
click at [895, 550] on h2 "LumaLean Pro" at bounding box center [848, 549] width 301 height 35
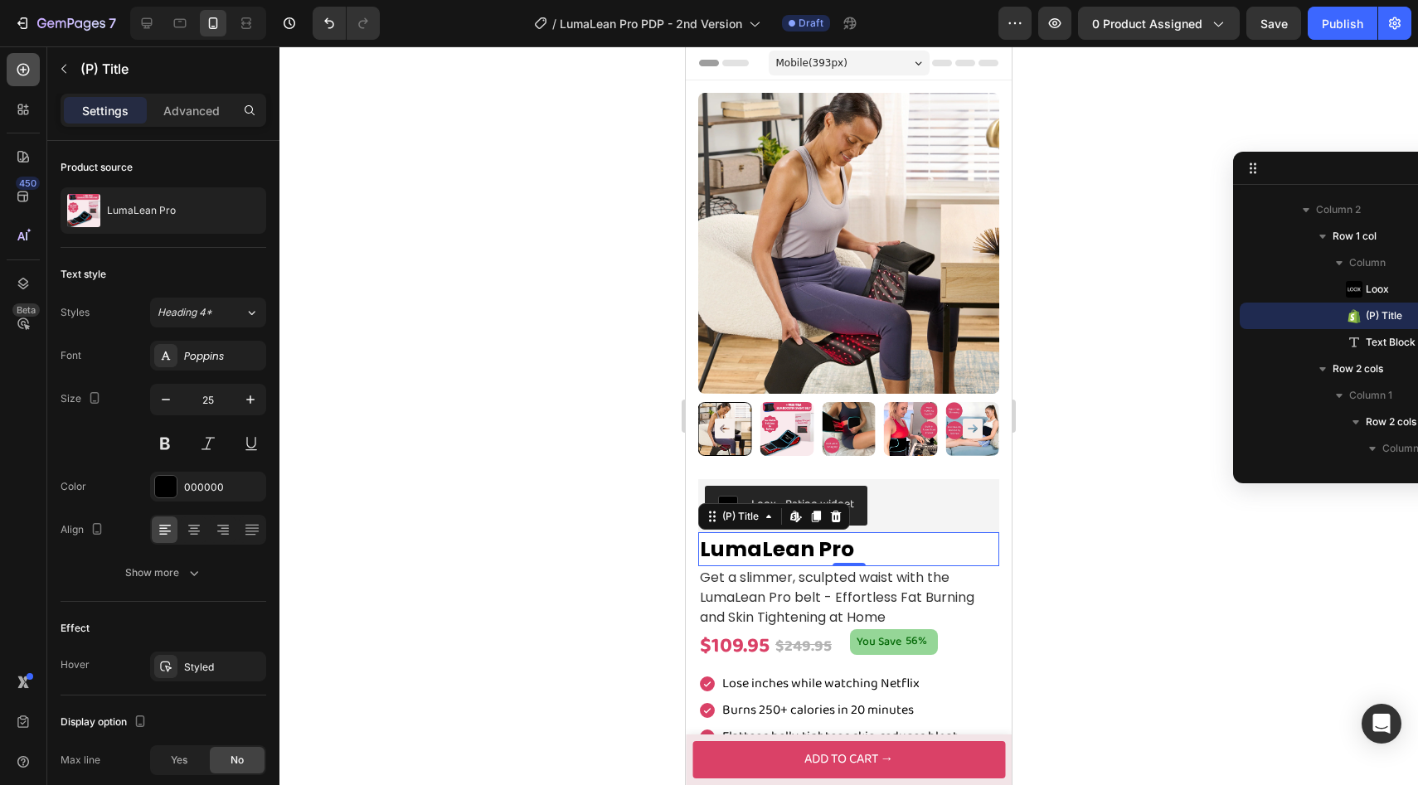
click at [26, 67] on icon at bounding box center [23, 69] width 17 height 17
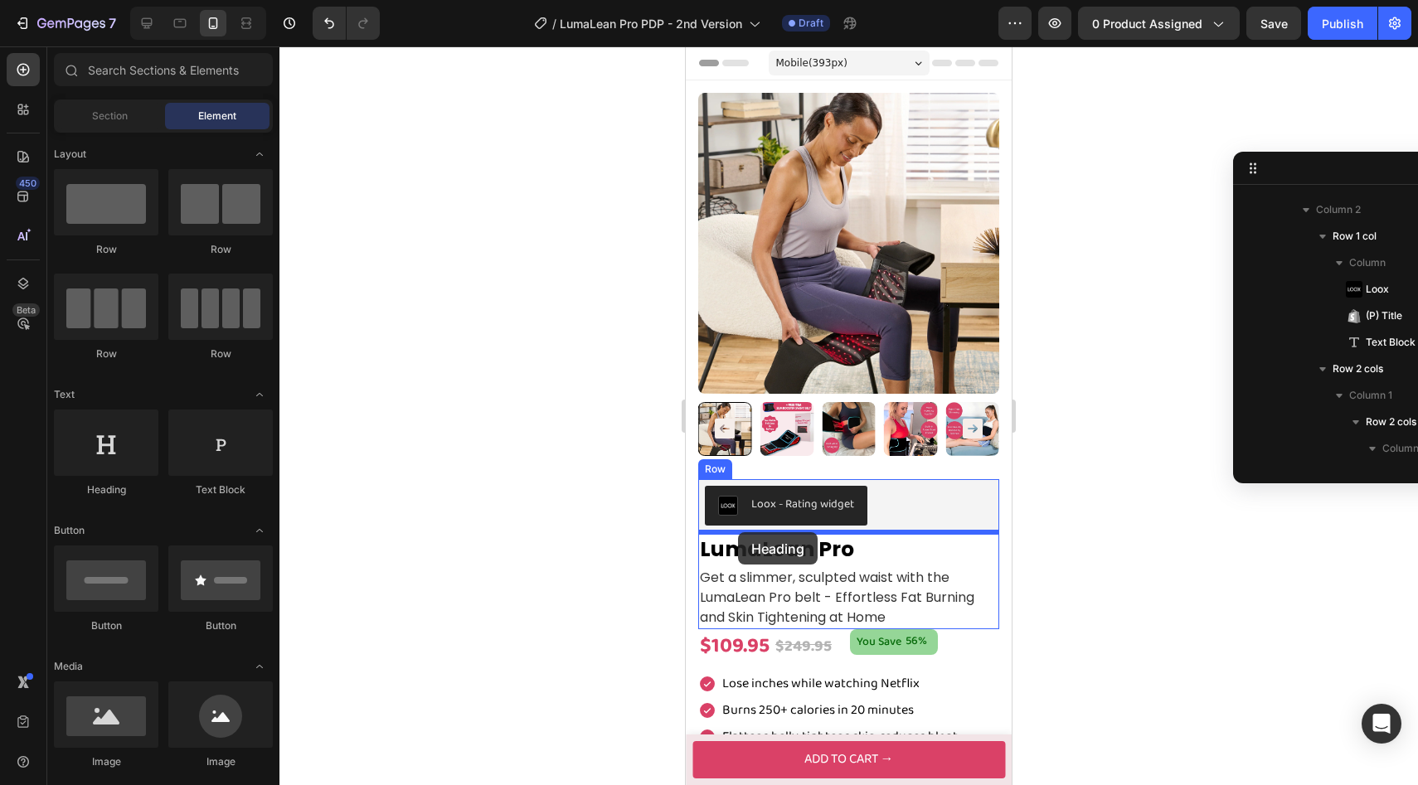
drag, startPoint x: 788, startPoint y: 490, endPoint x: 738, endPoint y: 532, distance: 65.3
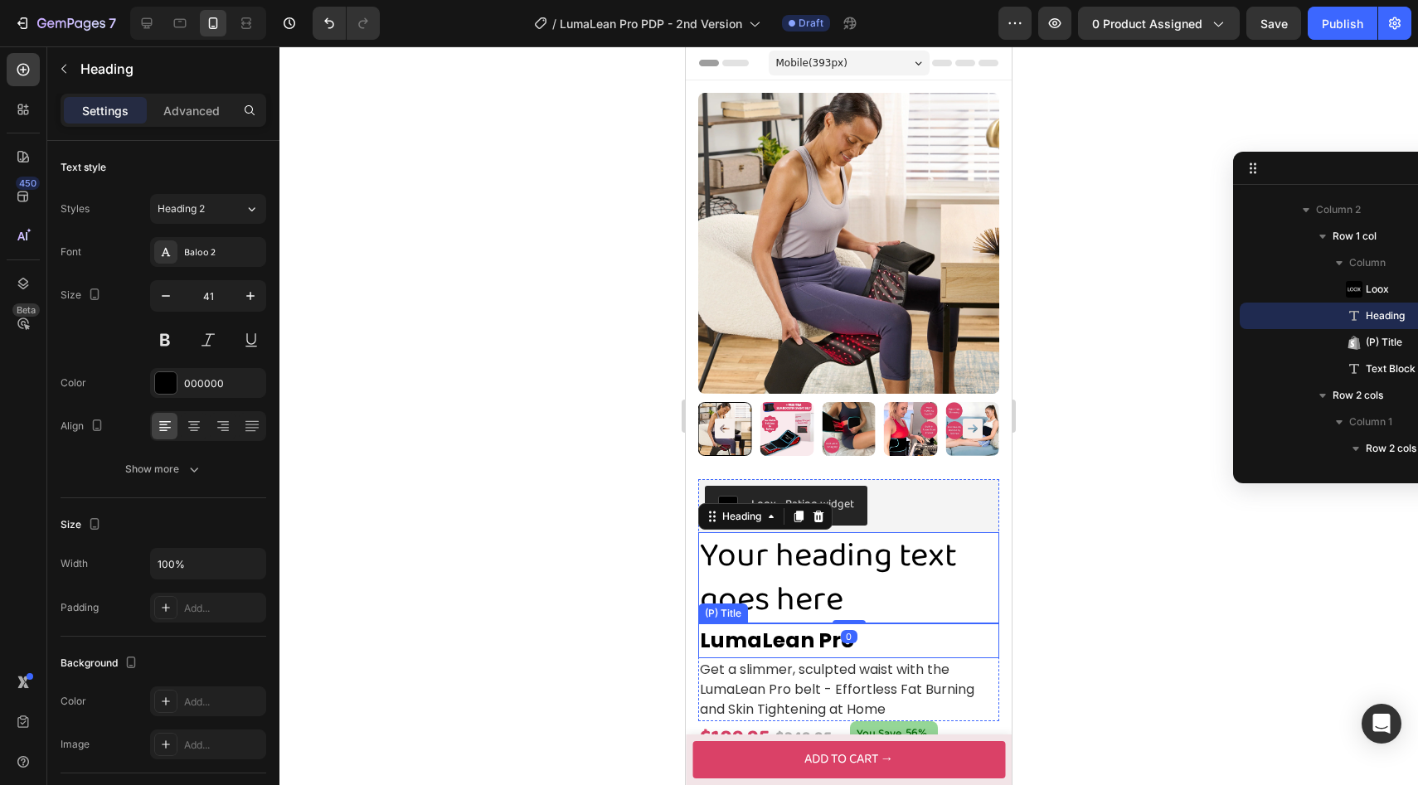
click at [777, 642] on h2 "LumaLean Pro" at bounding box center [848, 640] width 301 height 35
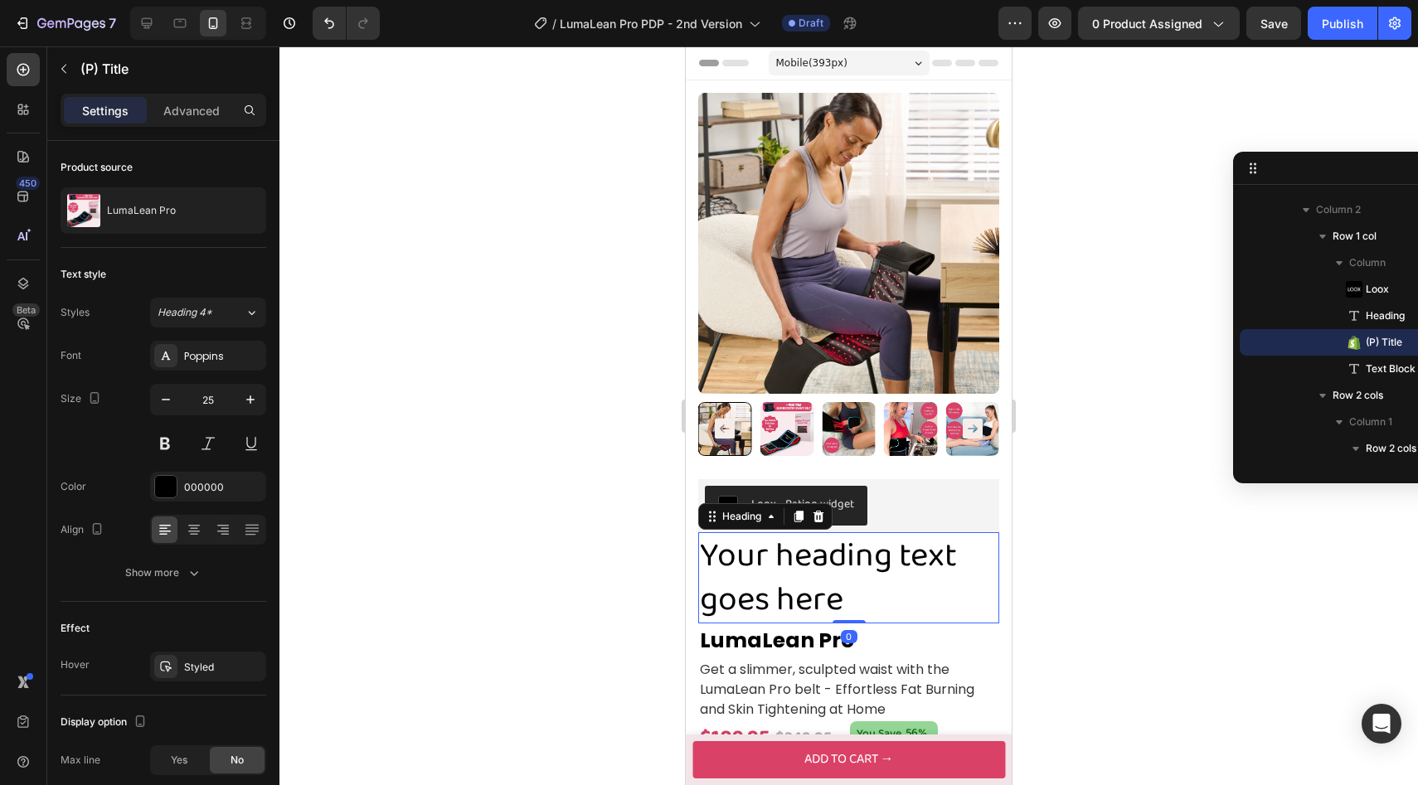
click at [793, 570] on h2 "Your heading text goes here" at bounding box center [848, 578] width 301 height 92
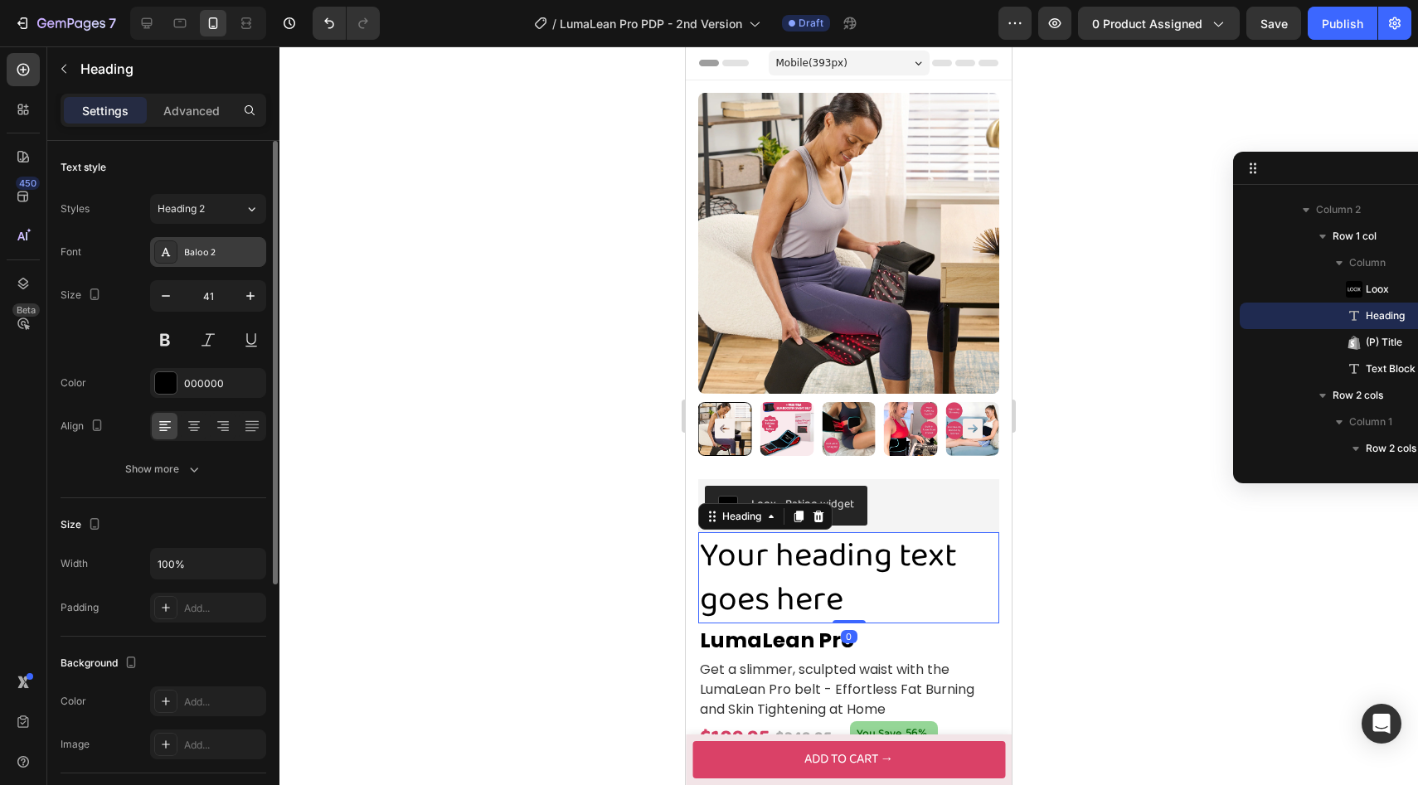
click at [184, 248] on div "Baloo 2" at bounding box center [223, 252] width 78 height 15
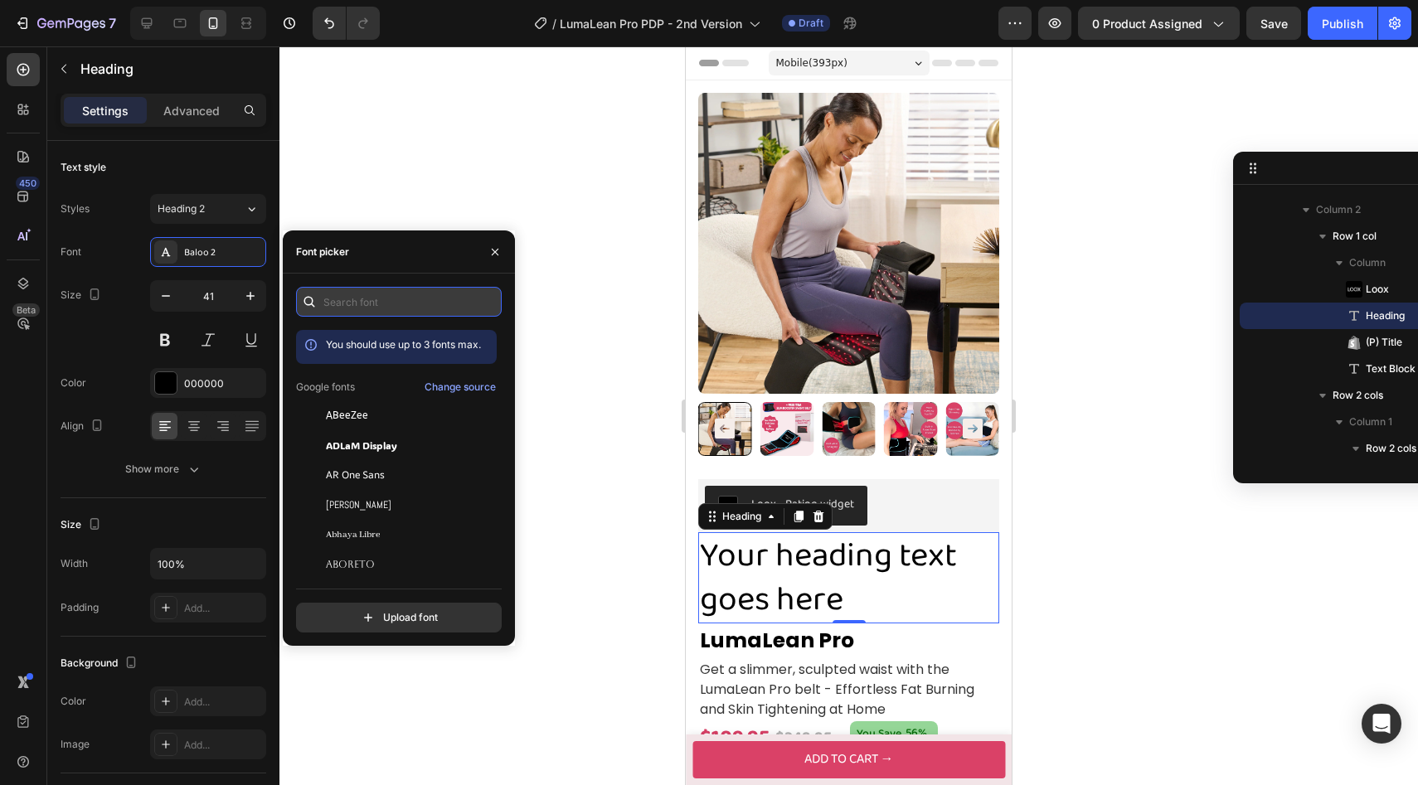
click at [415, 298] on input "text" at bounding box center [399, 302] width 206 height 30
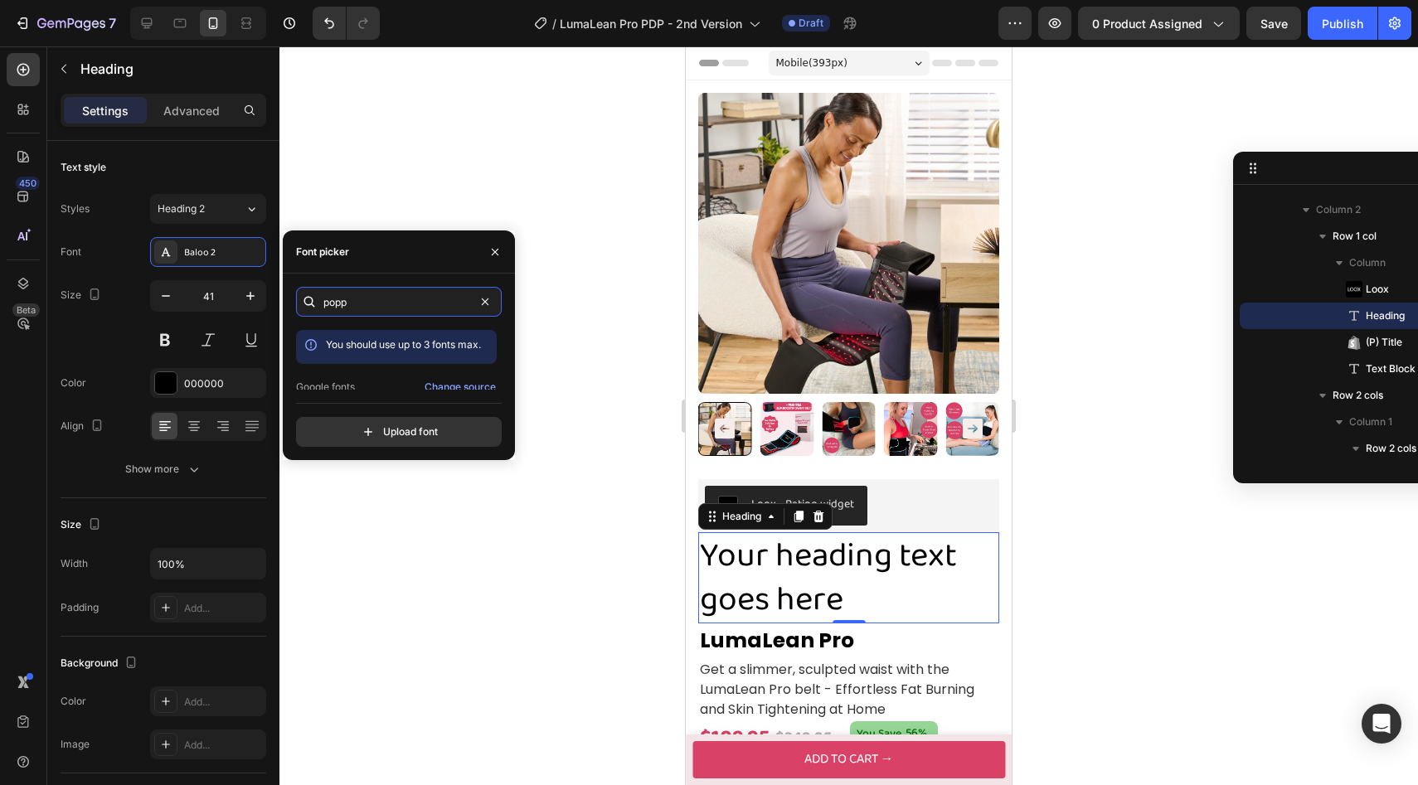
scroll to position [41, 0]
type input "popp"
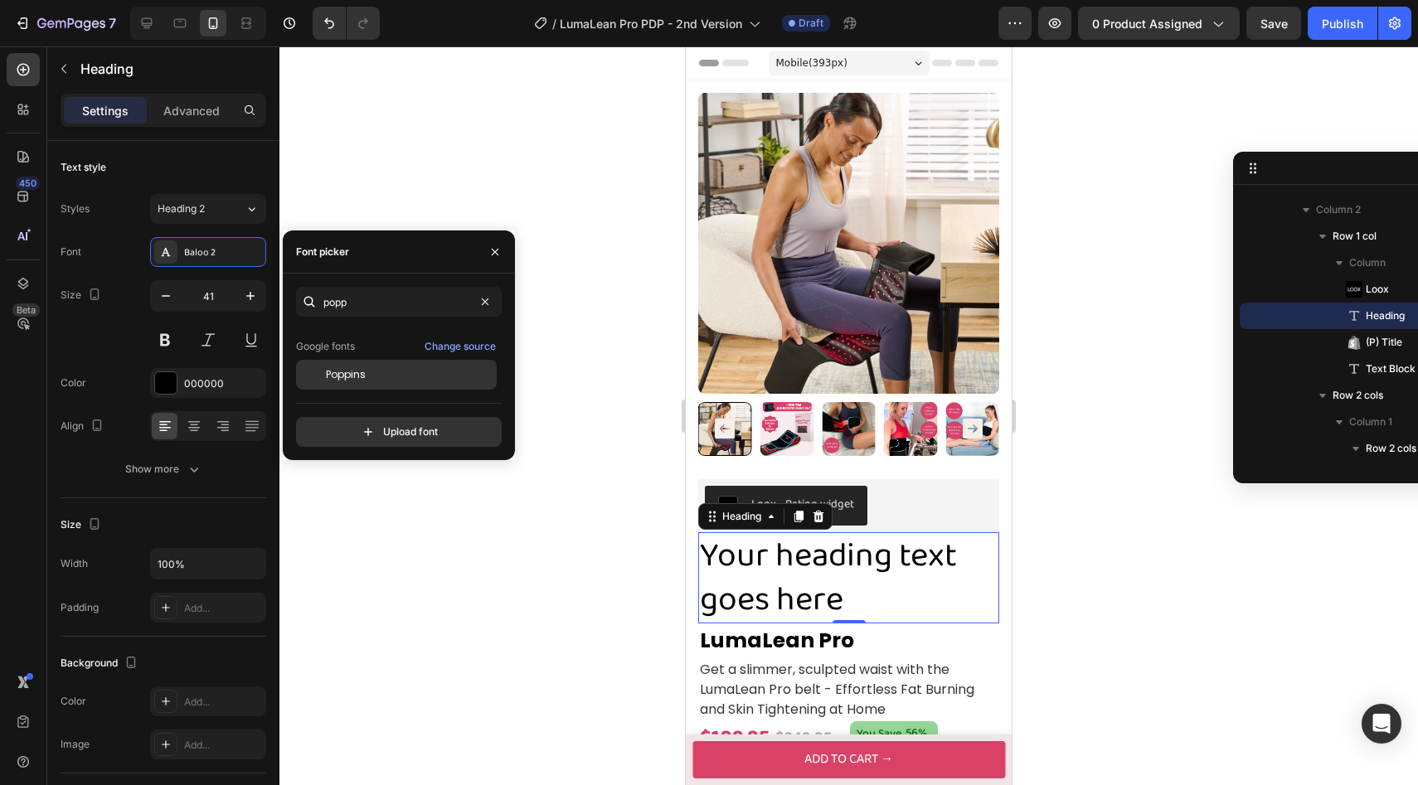
click at [379, 388] on div "Poppins" at bounding box center [396, 375] width 201 height 30
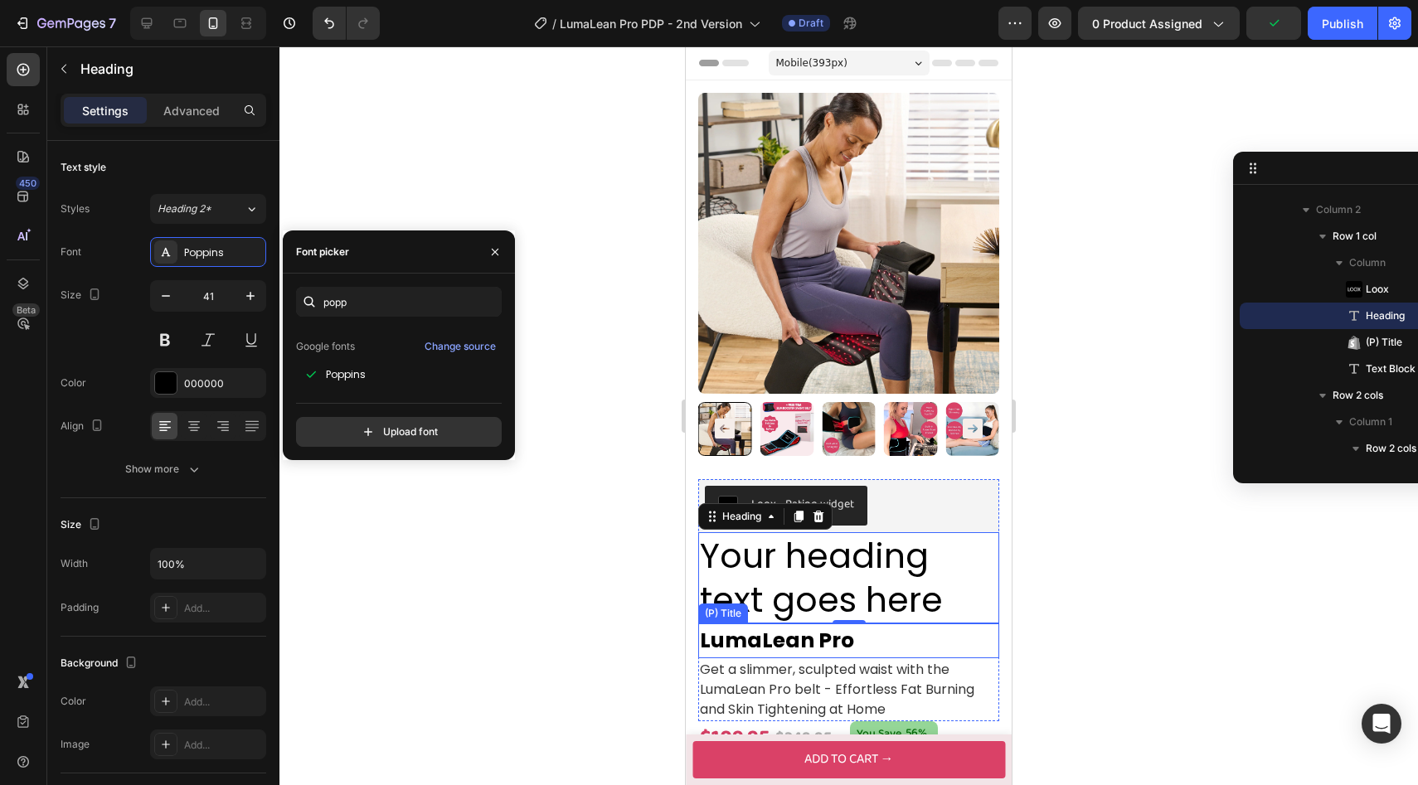
click at [723, 638] on h2 "LumaLean Pro" at bounding box center [848, 640] width 301 height 35
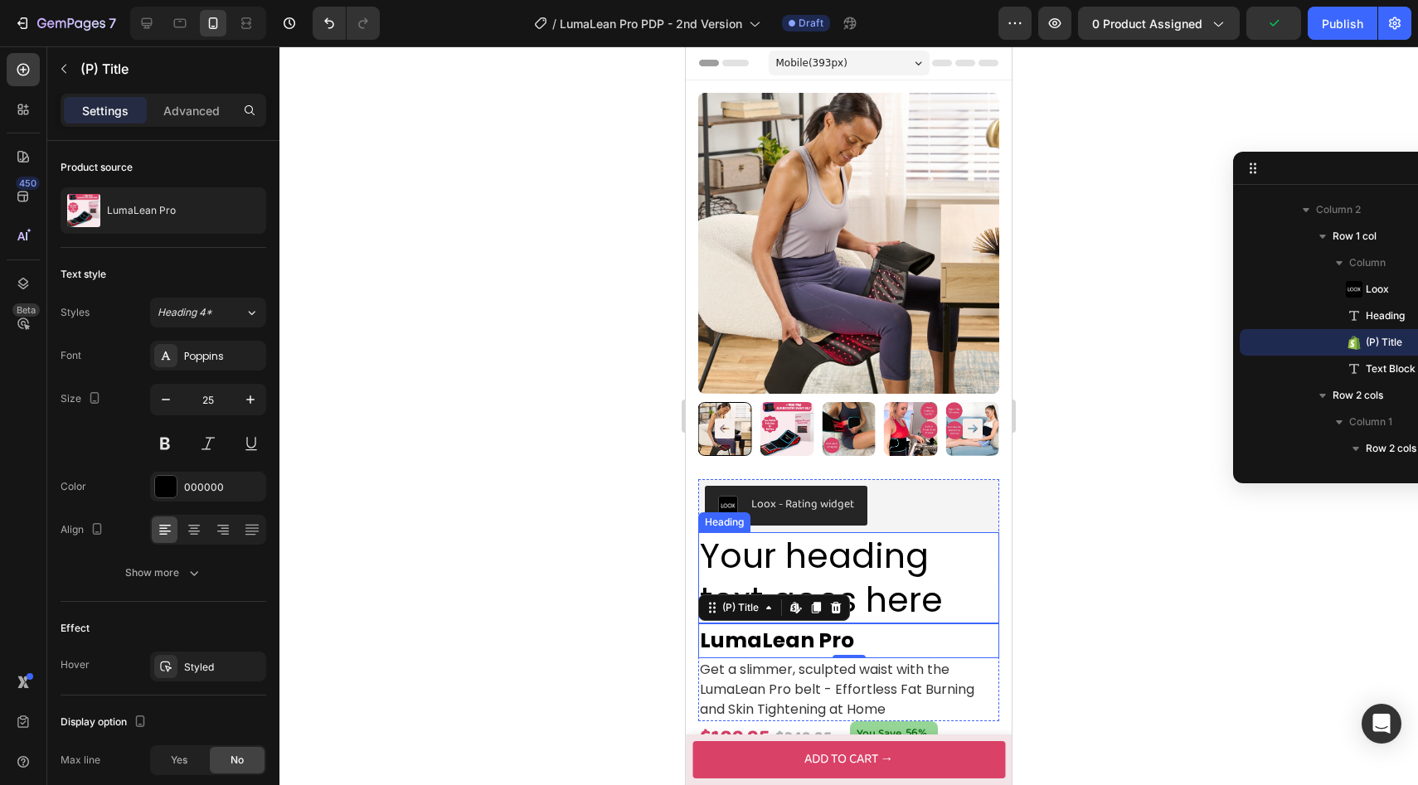
click at [784, 575] on h2 "Your heading text goes here" at bounding box center [848, 578] width 301 height 92
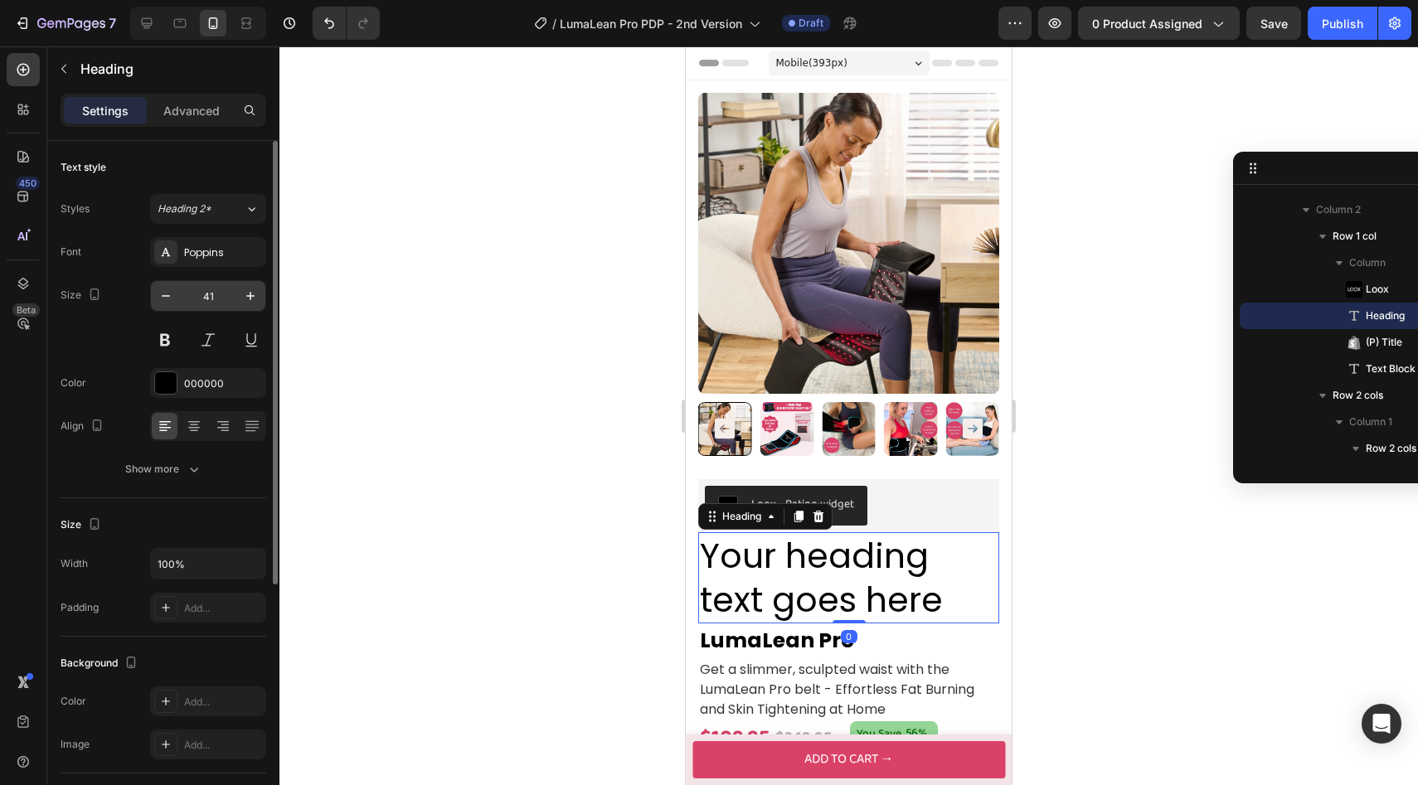
click at [204, 305] on input "41" at bounding box center [208, 296] width 55 height 30
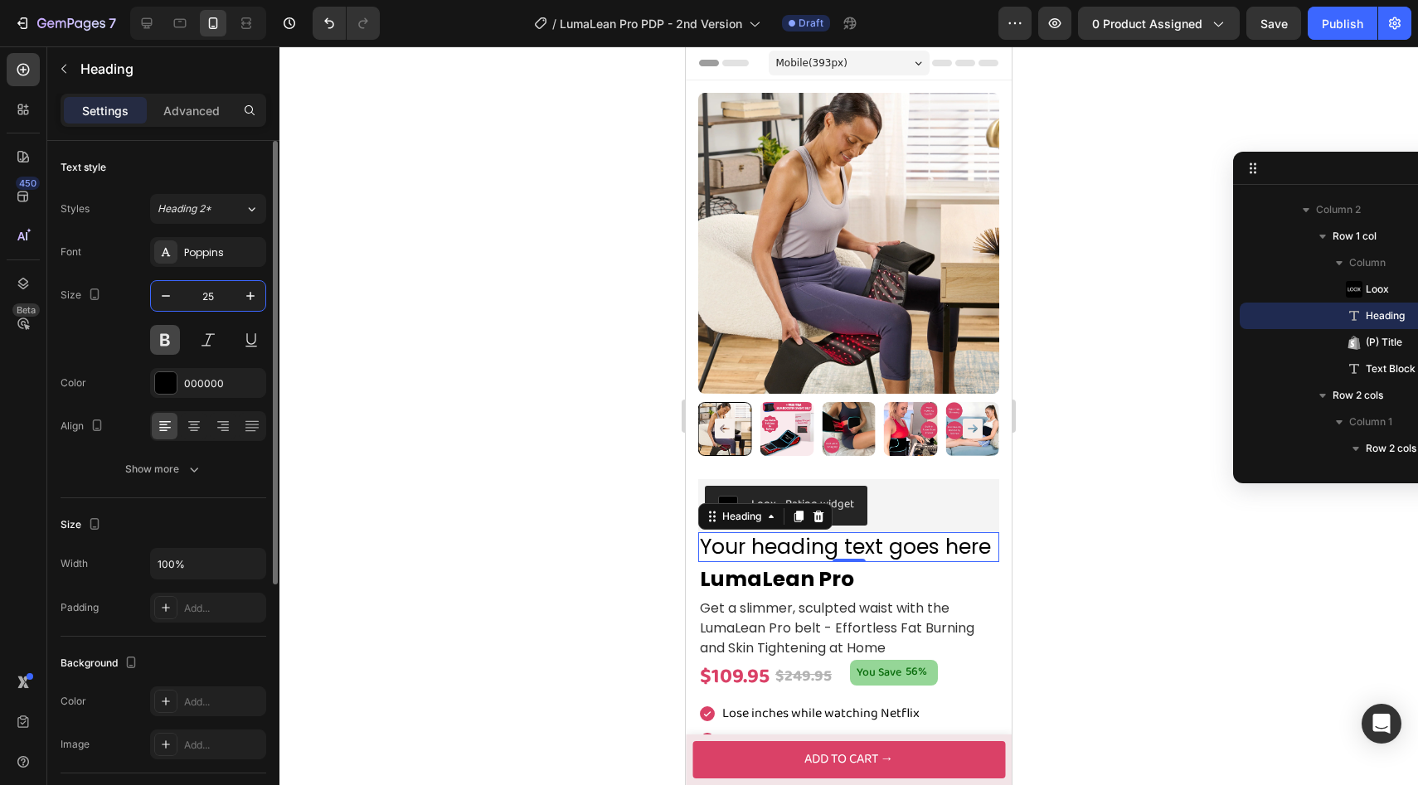
type input "25"
click at [171, 339] on button at bounding box center [165, 340] width 30 height 30
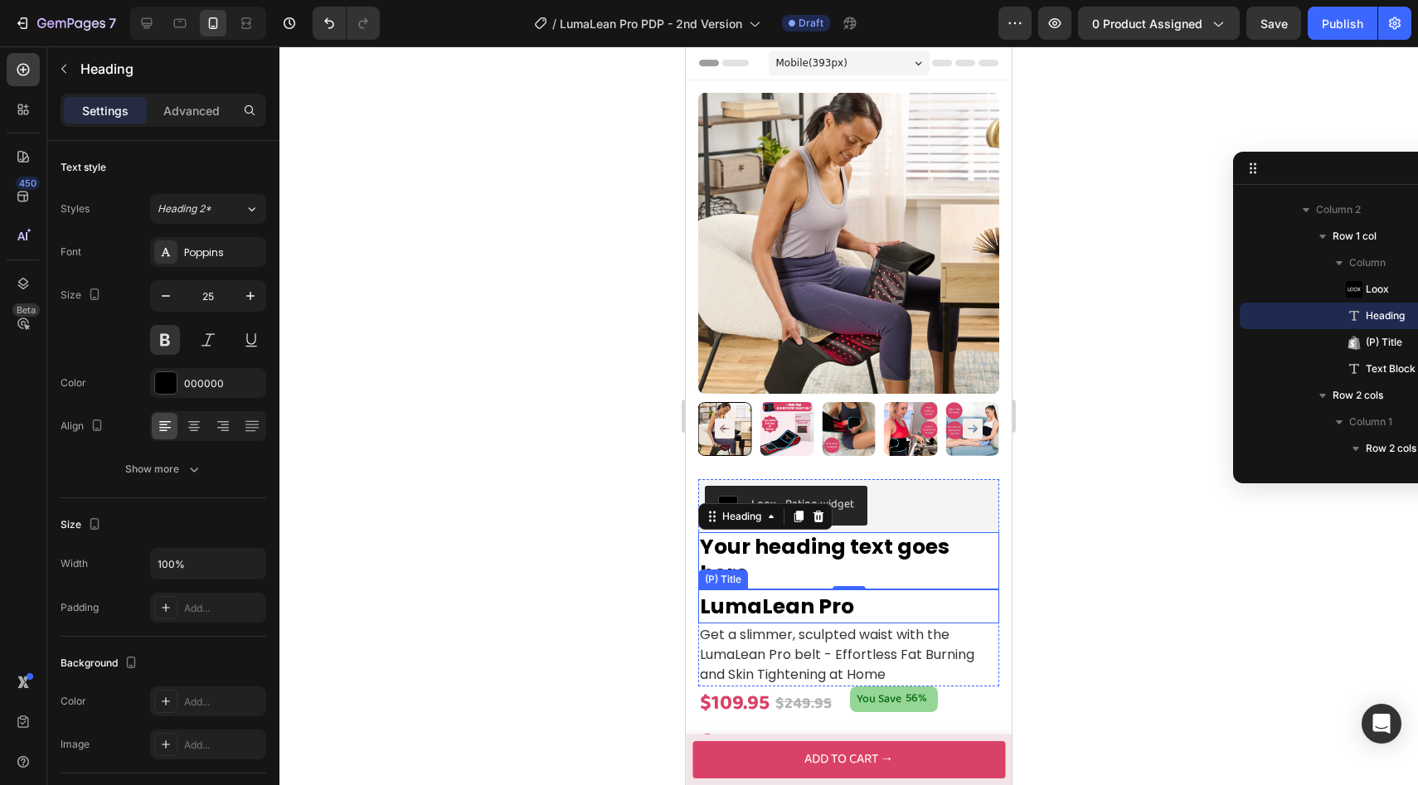
click at [759, 603] on h2 "LumaLean Pro" at bounding box center [848, 606] width 301 height 35
click at [859, 543] on h2 "Your heading text goes here" at bounding box center [848, 560] width 301 height 57
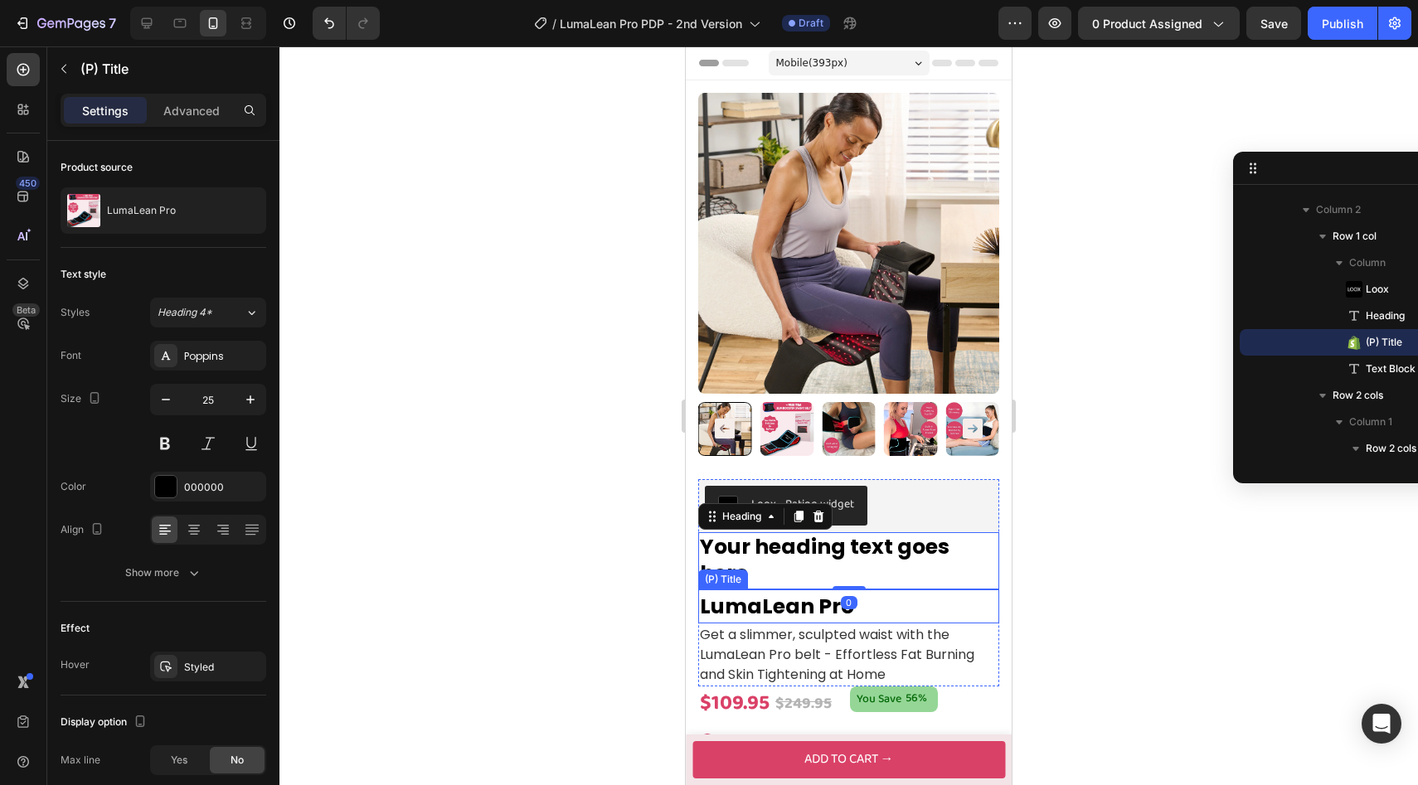
click at [872, 605] on h2 "LumaLean Pro" at bounding box center [848, 606] width 301 height 35
click at [883, 564] on h2 "Your heading text goes here" at bounding box center [848, 560] width 301 height 57
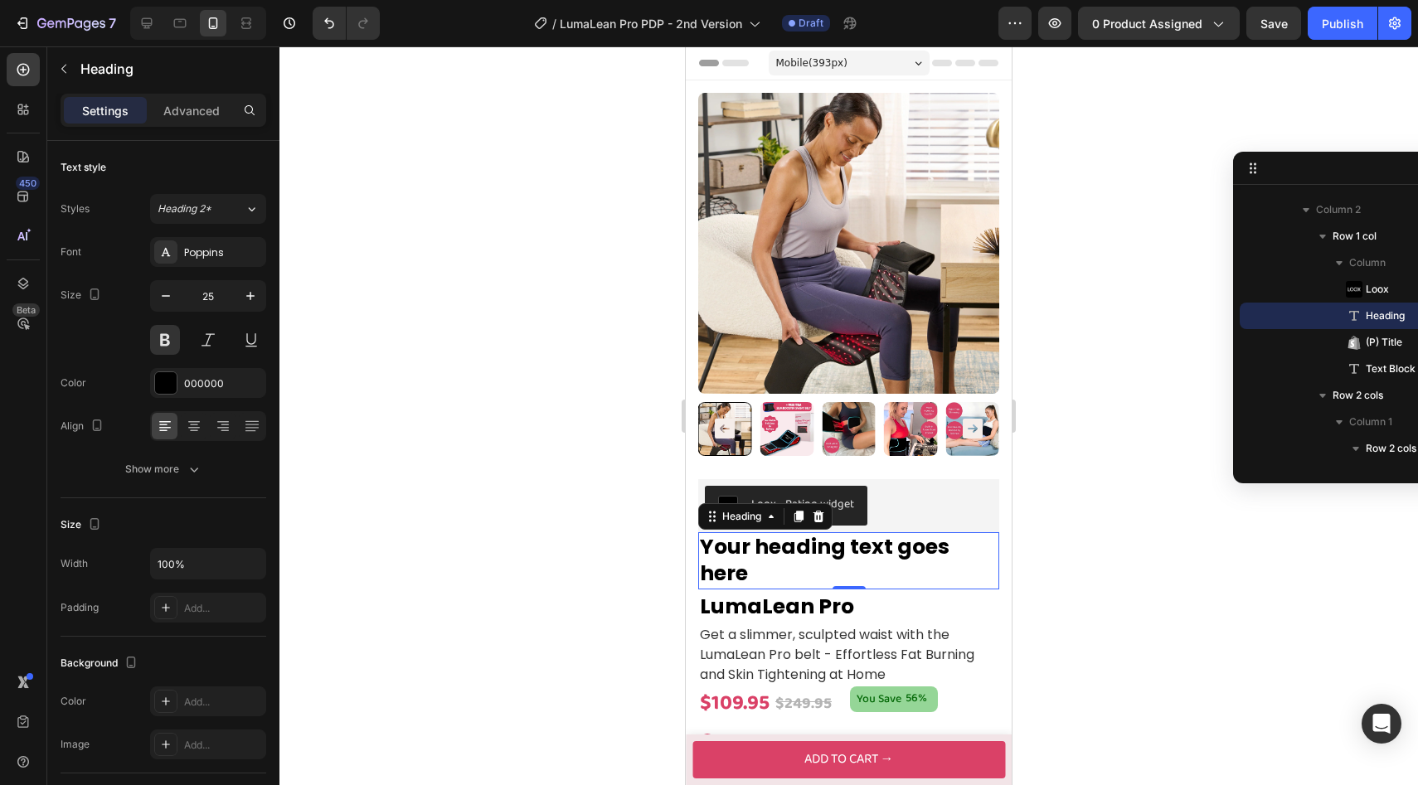
click at [806, 541] on h2 "Your heading text goes here" at bounding box center [848, 560] width 301 height 57
click at [806, 541] on p "Your heading text goes here" at bounding box center [849, 561] width 298 height 54
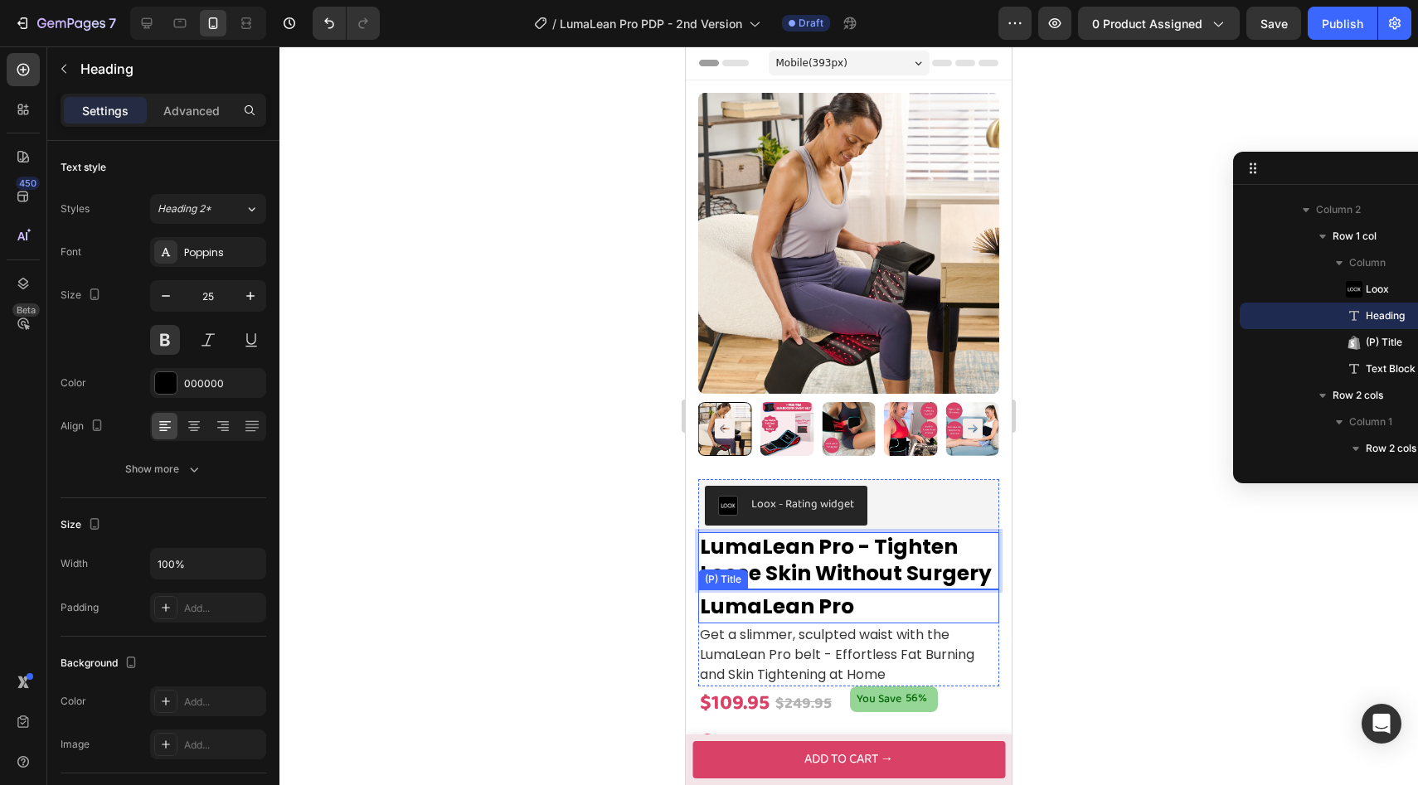
click at [641, 599] on div at bounding box center [848, 415] width 1138 height 739
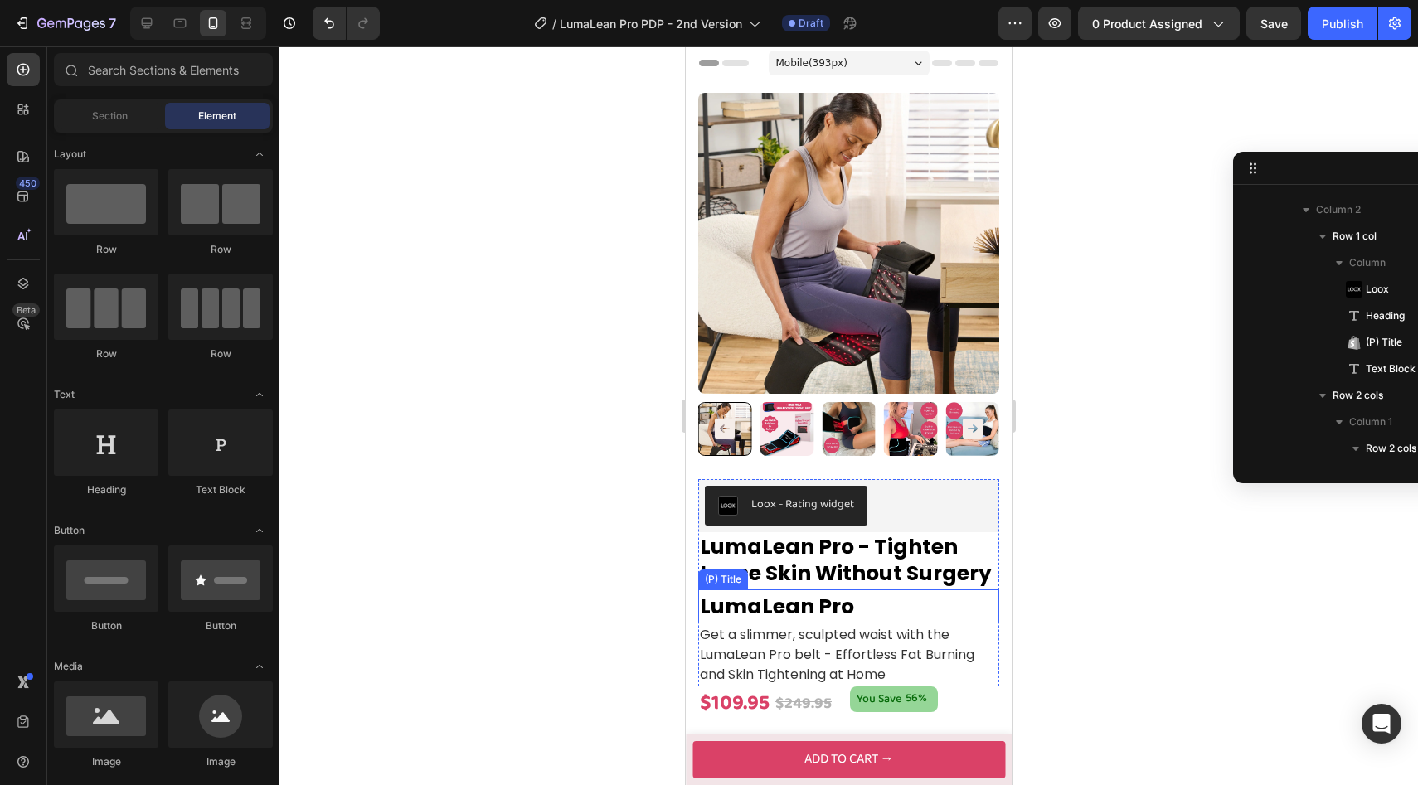
click at [739, 597] on h2 "LumaLean Pro" at bounding box center [848, 606] width 301 height 35
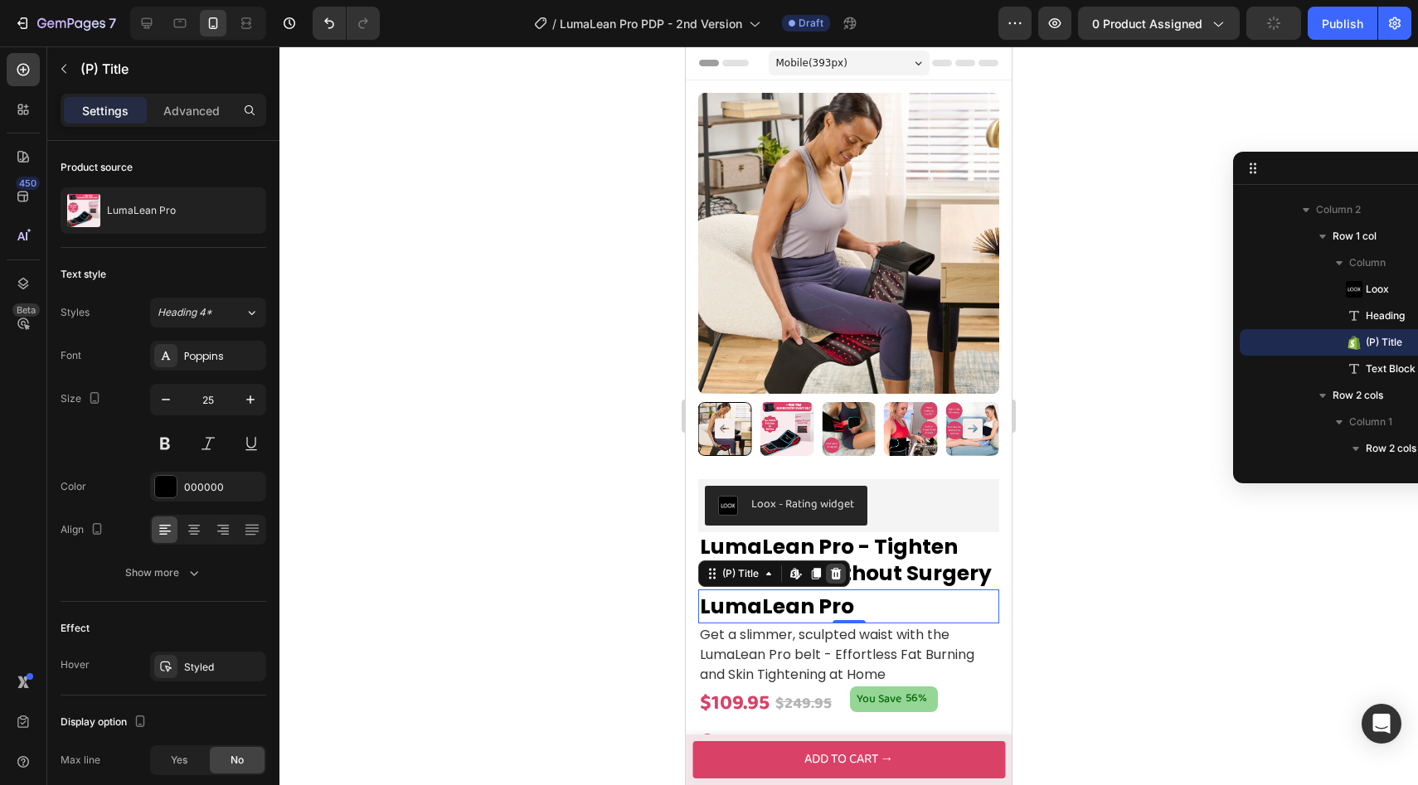
click at [840, 569] on icon at bounding box center [836, 573] width 11 height 12
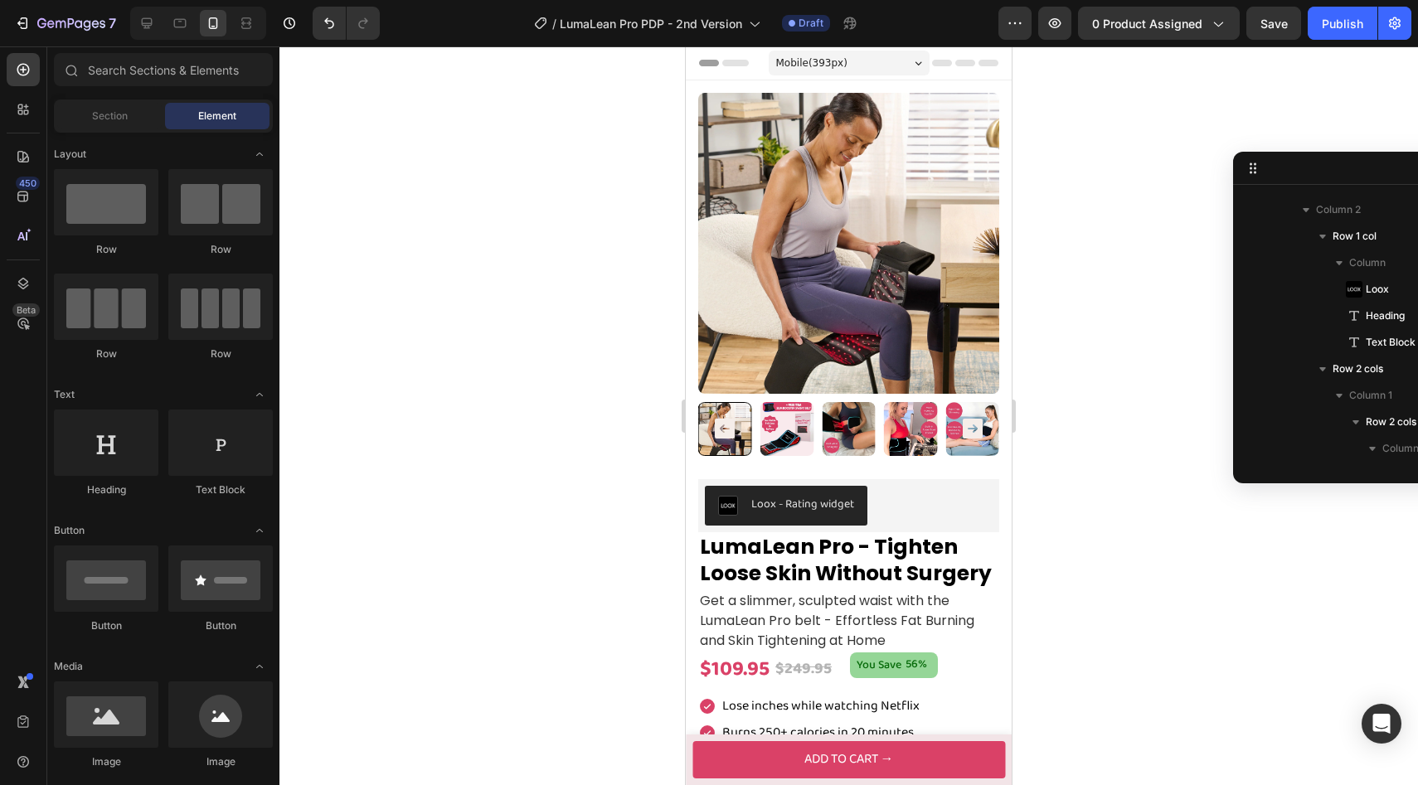
click at [611, 662] on div at bounding box center [848, 415] width 1138 height 739
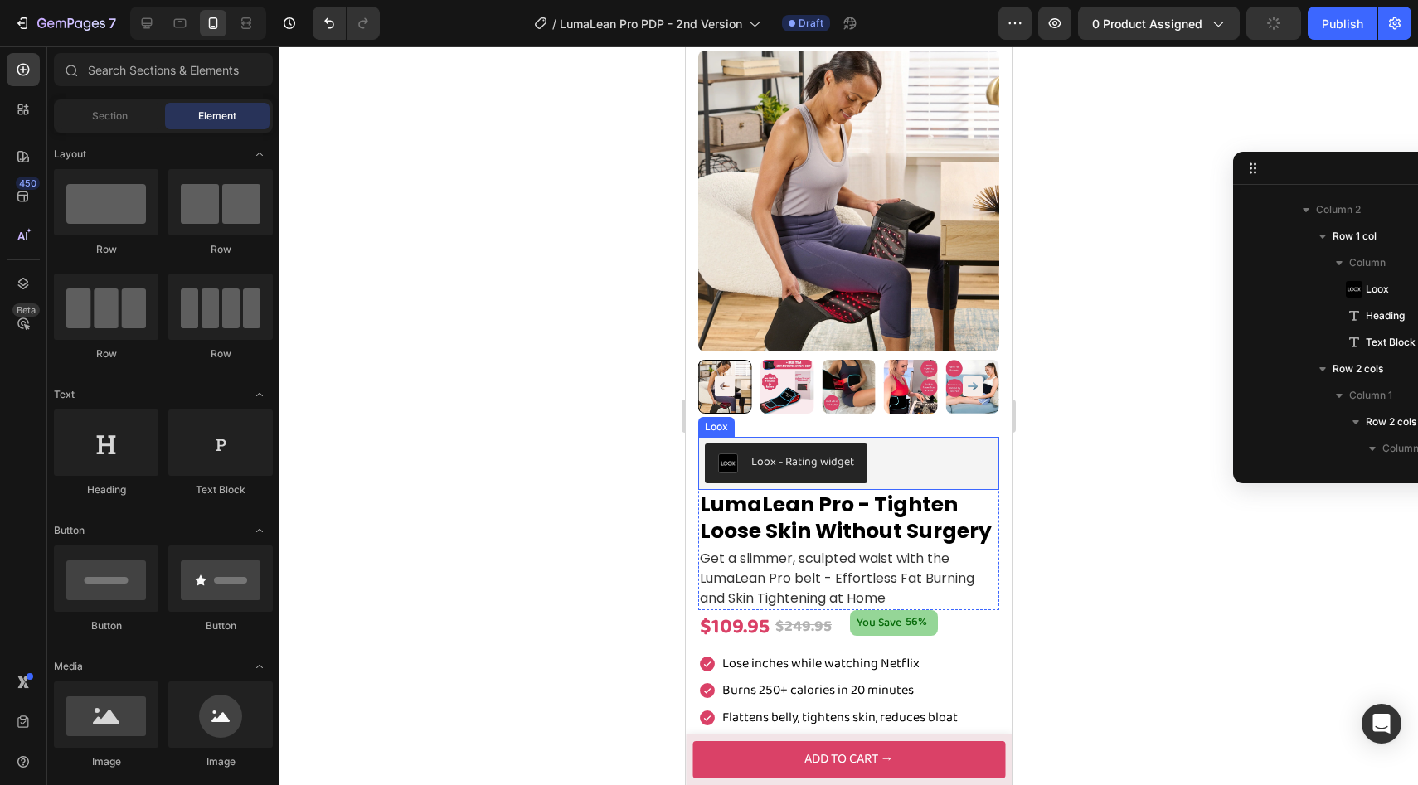
scroll to position [0, 0]
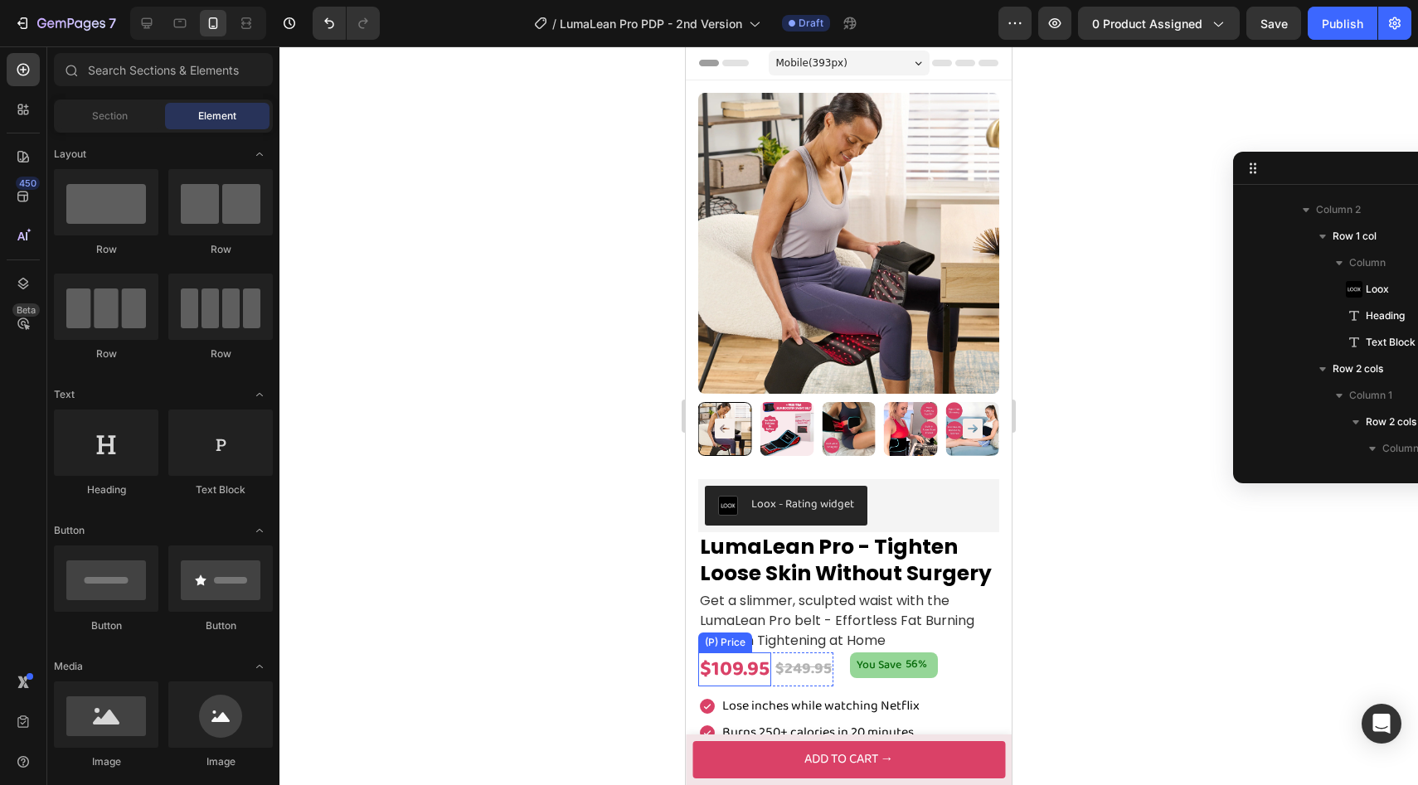
click at [734, 669] on div "$109.95" at bounding box center [734, 669] width 73 height 35
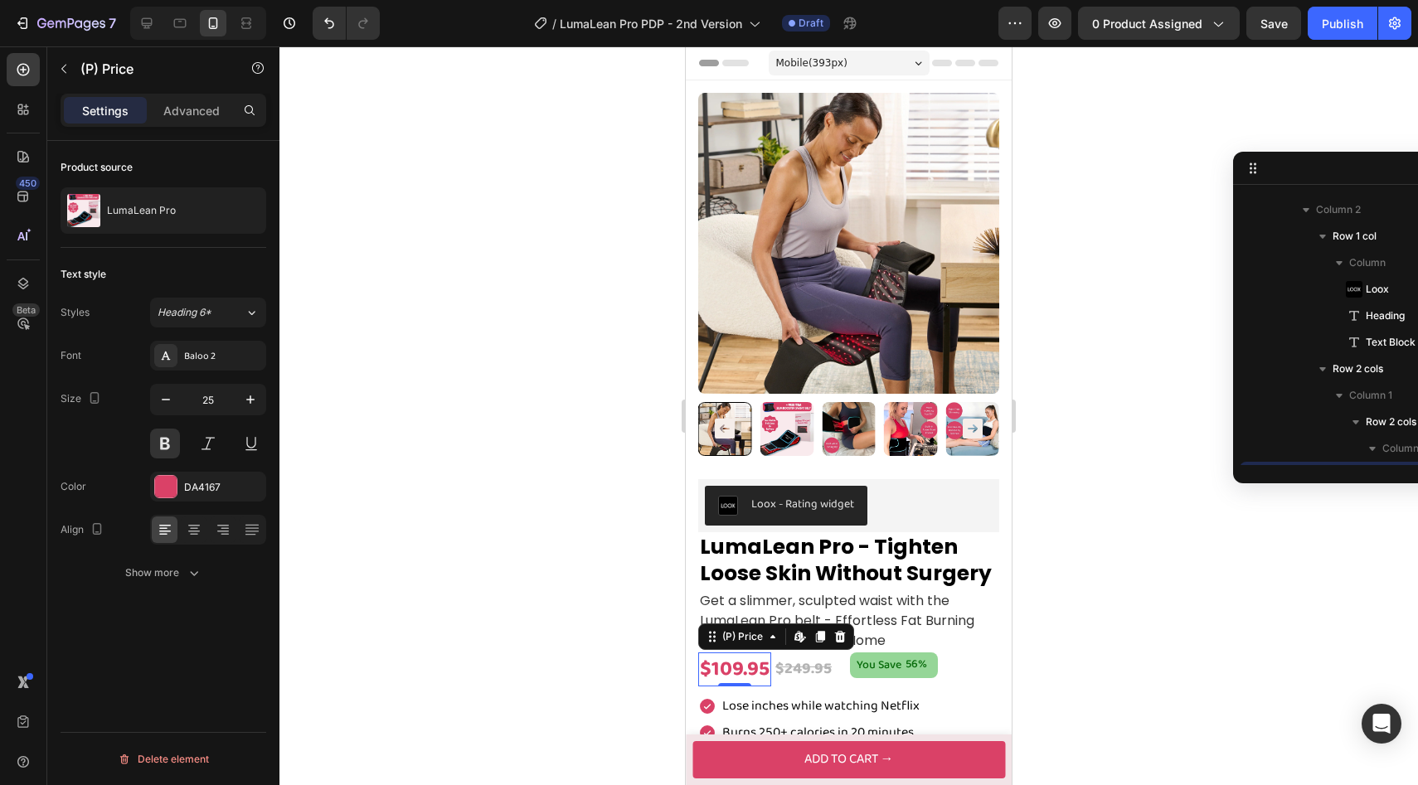
scroll to position [313, 0]
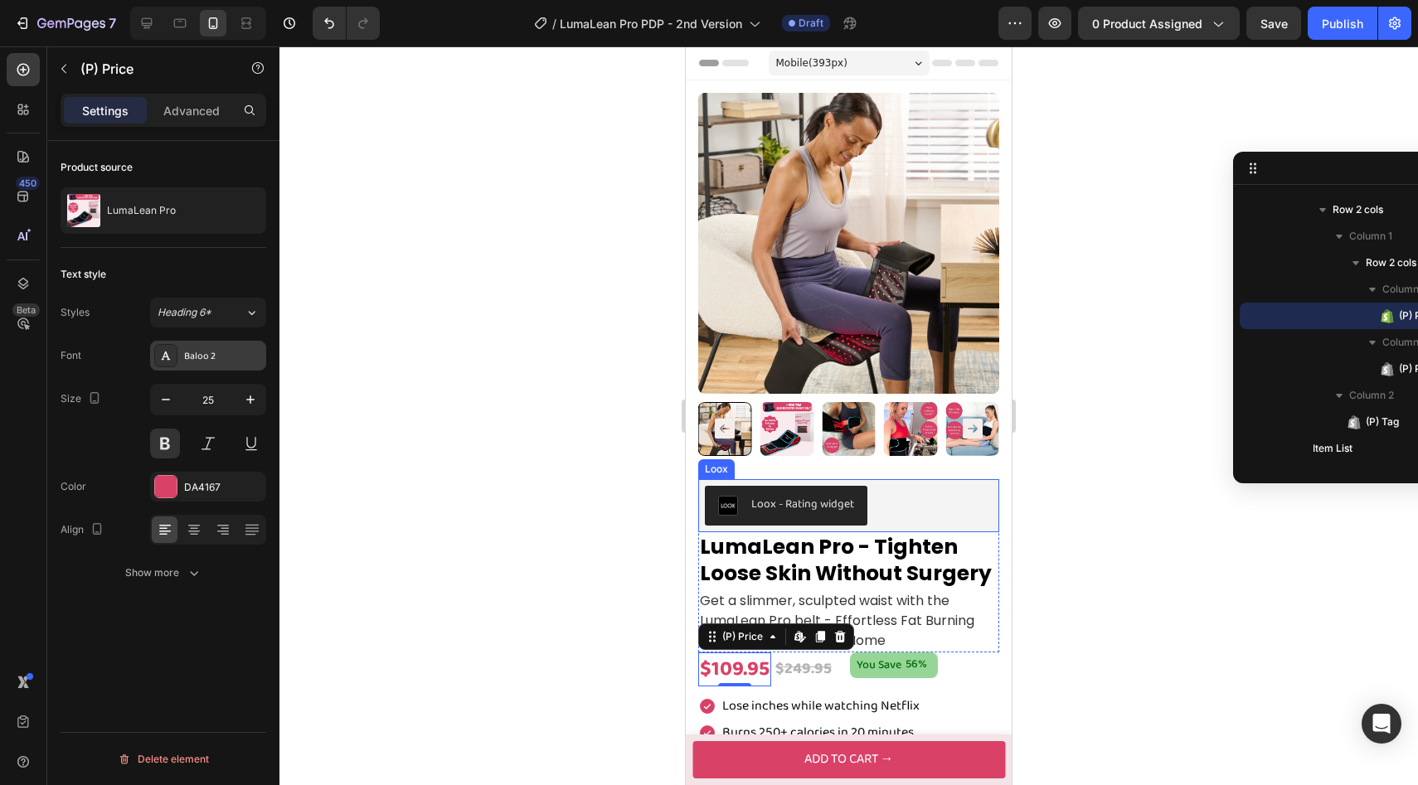
click at [225, 353] on div "Baloo 2" at bounding box center [223, 356] width 78 height 15
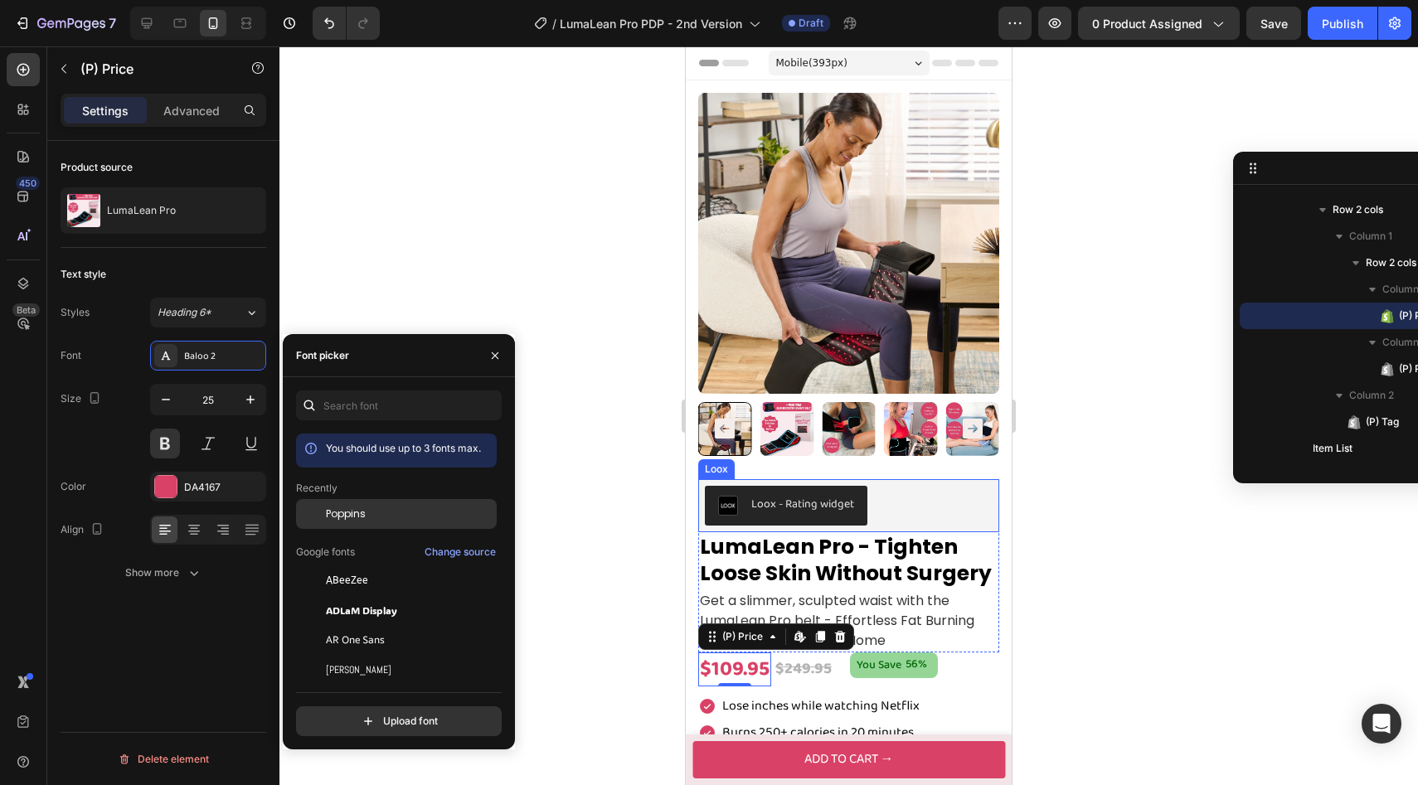
click at [377, 505] on div "Poppins" at bounding box center [396, 514] width 201 height 30
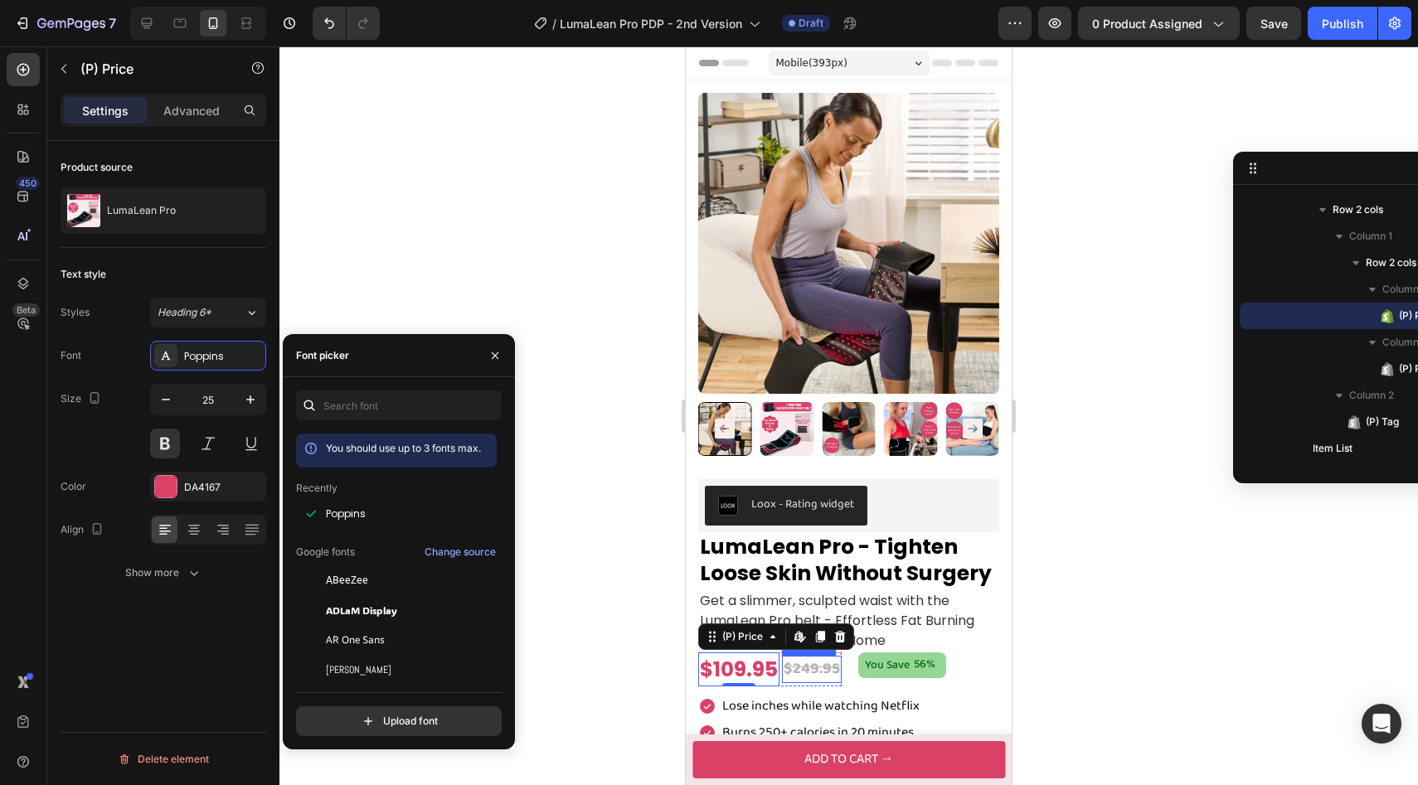
click at [803, 665] on div "$249.95" at bounding box center [812, 669] width 60 height 27
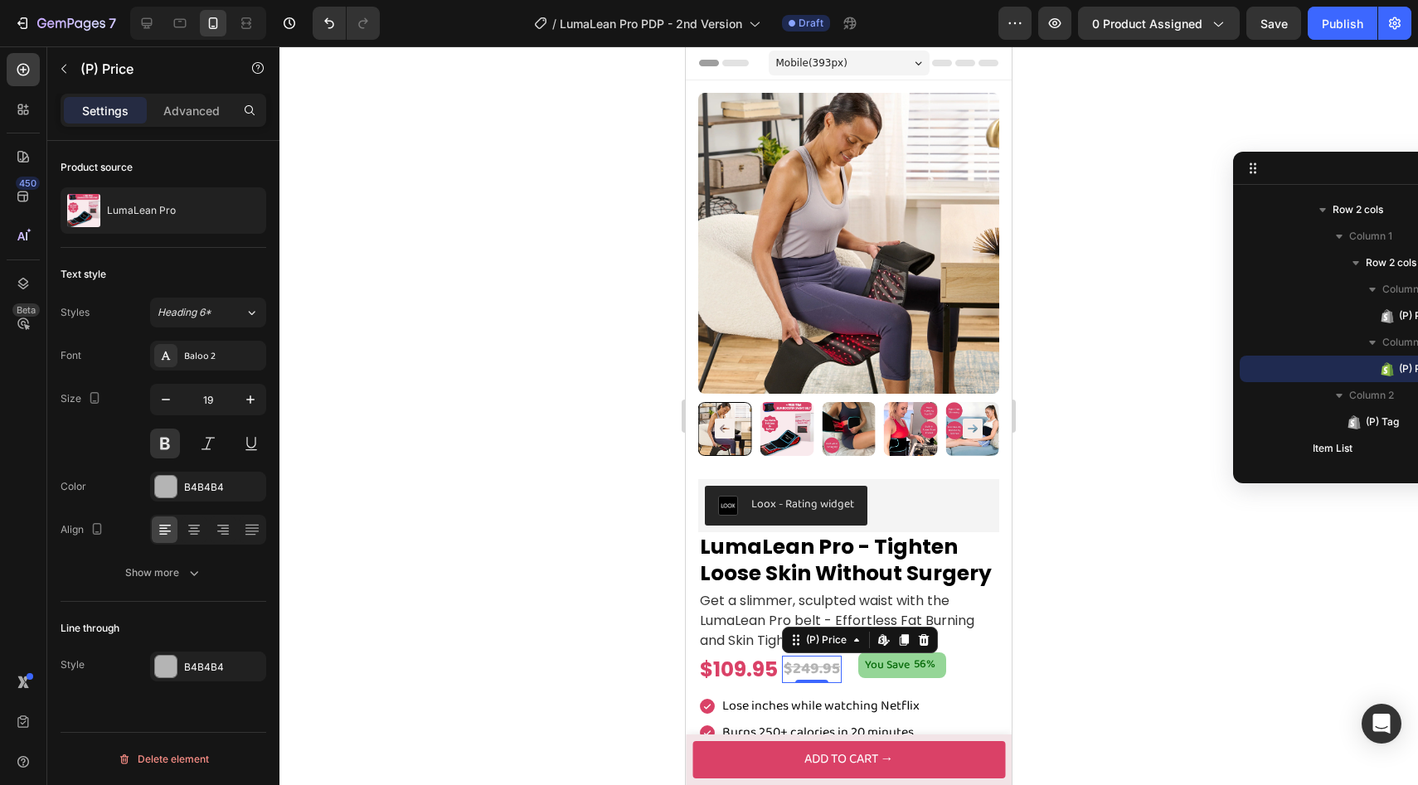
click at [132, 352] on div "Font Baloo 2" at bounding box center [164, 356] width 206 height 30
click at [190, 352] on div "Baloo 2" at bounding box center [223, 356] width 78 height 15
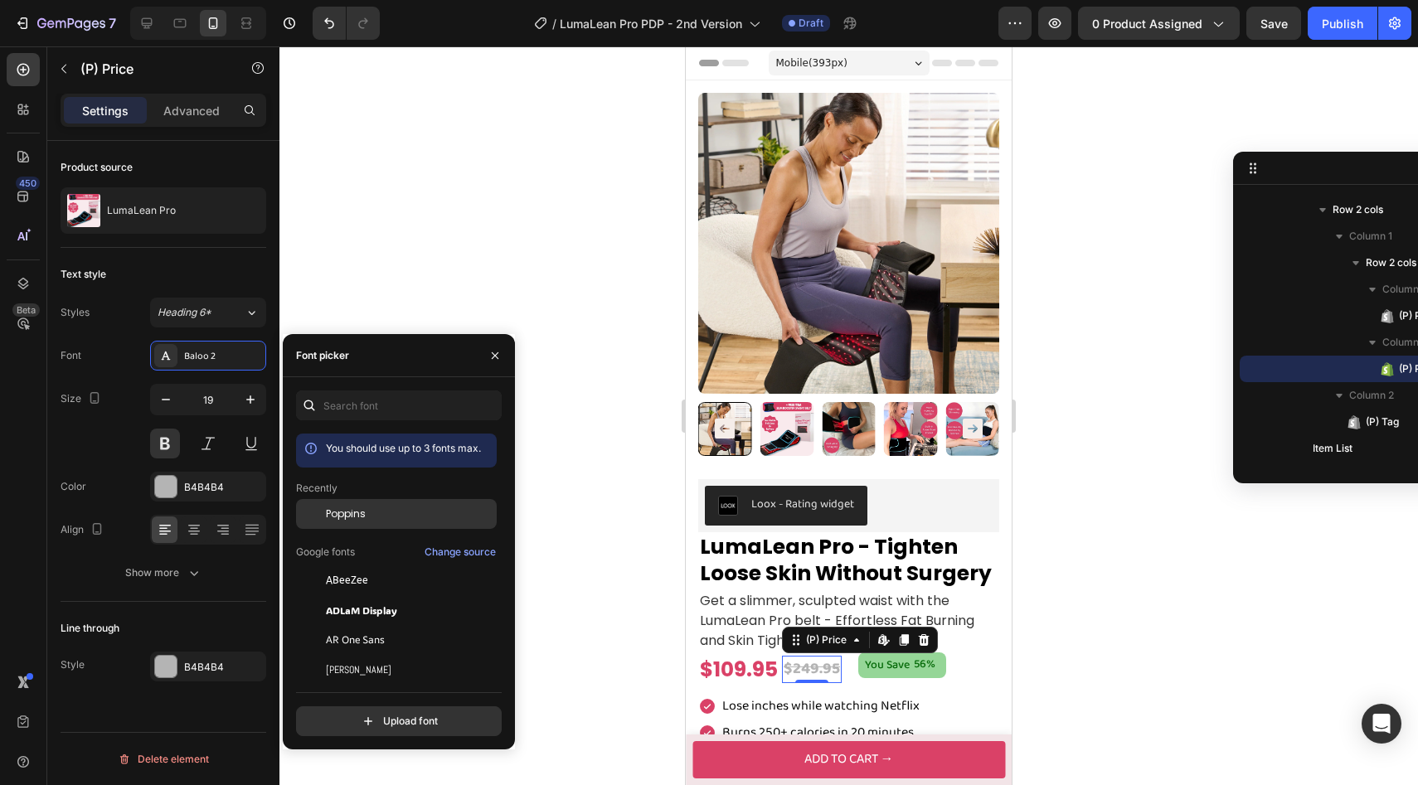
click at [355, 512] on span "Poppins" at bounding box center [346, 514] width 40 height 15
click at [926, 667] on div "56%" at bounding box center [933, 664] width 25 height 21
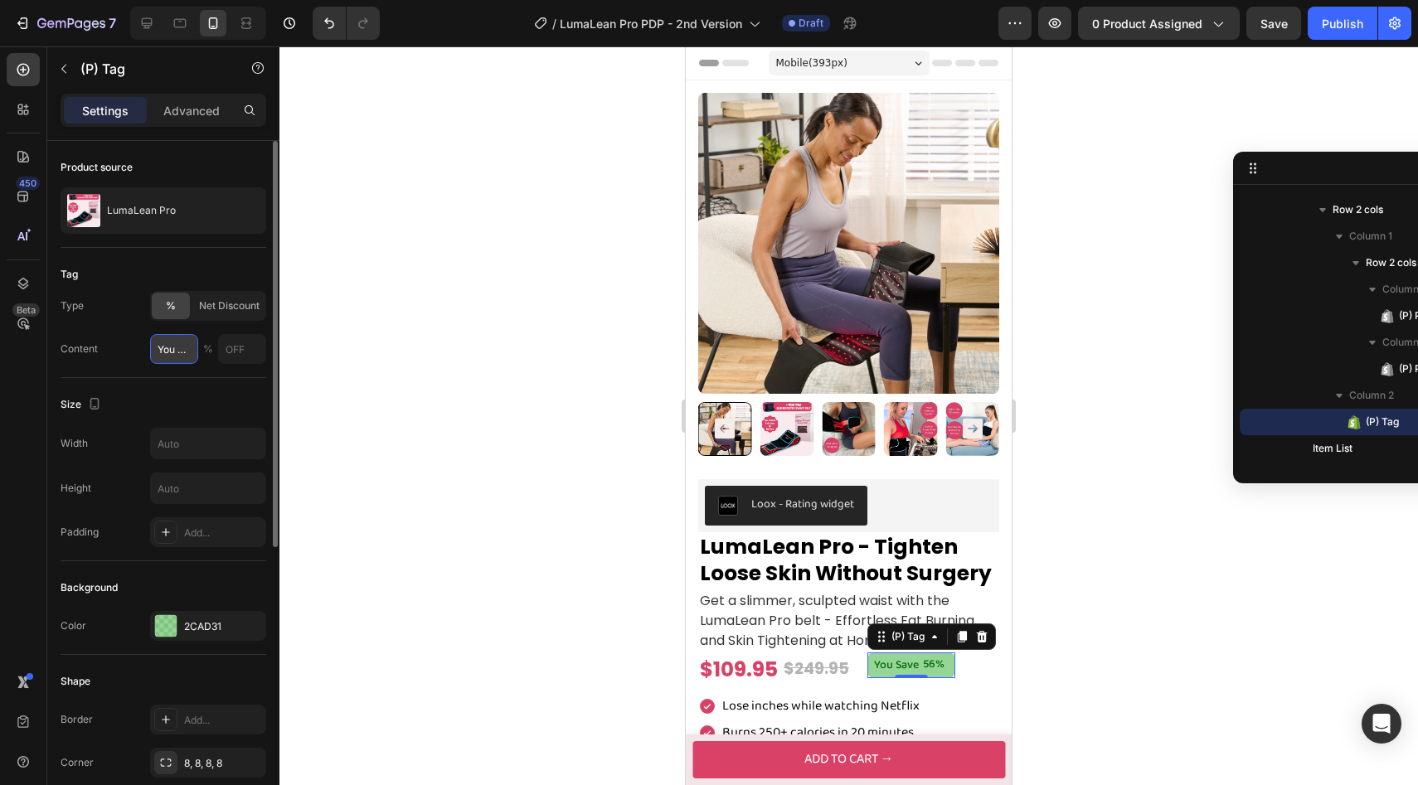
click at [174, 343] on input "You Save" at bounding box center [174, 349] width 48 height 30
click at [204, 415] on div "Size" at bounding box center [164, 404] width 206 height 27
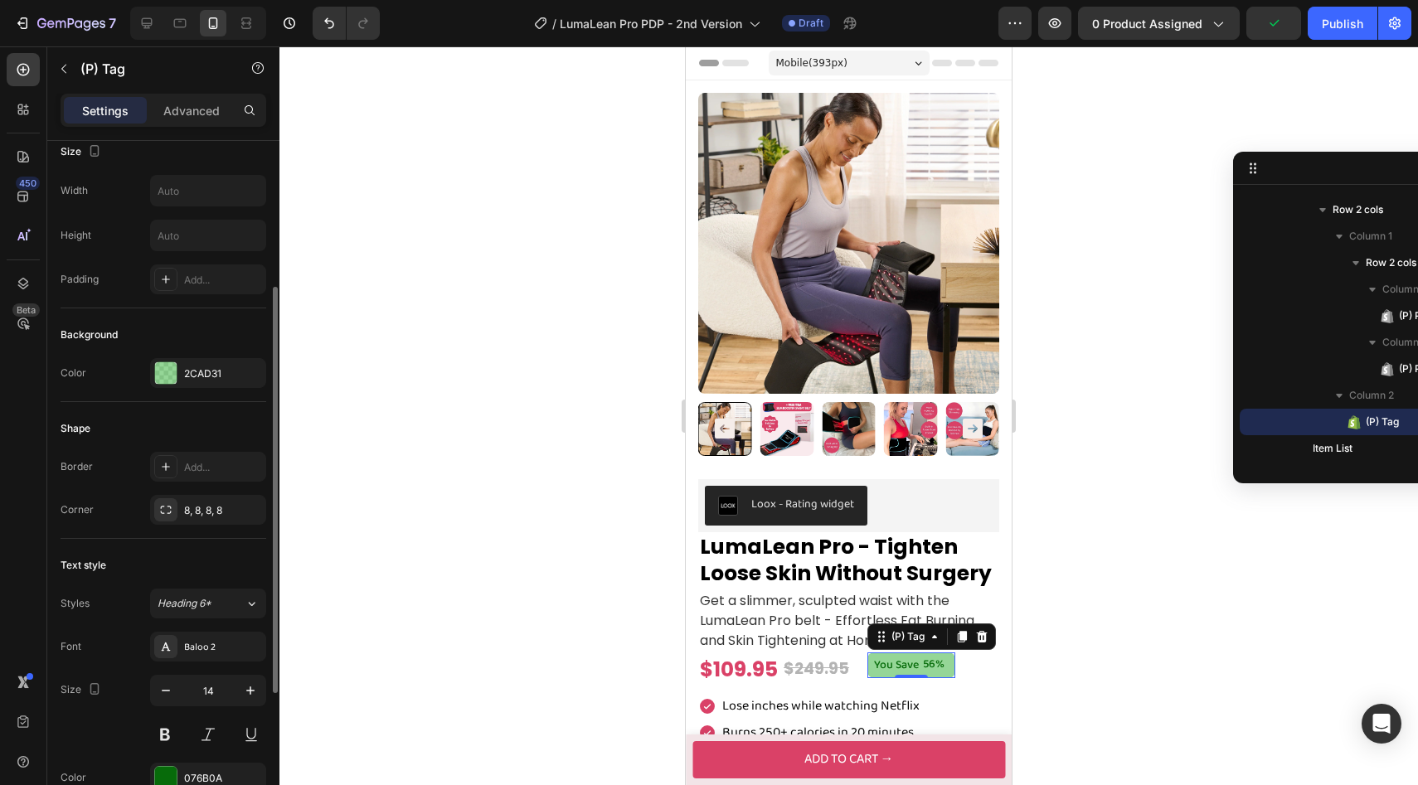
scroll to position [255, 0]
click at [235, 648] on div "Baloo 2" at bounding box center [223, 645] width 78 height 15
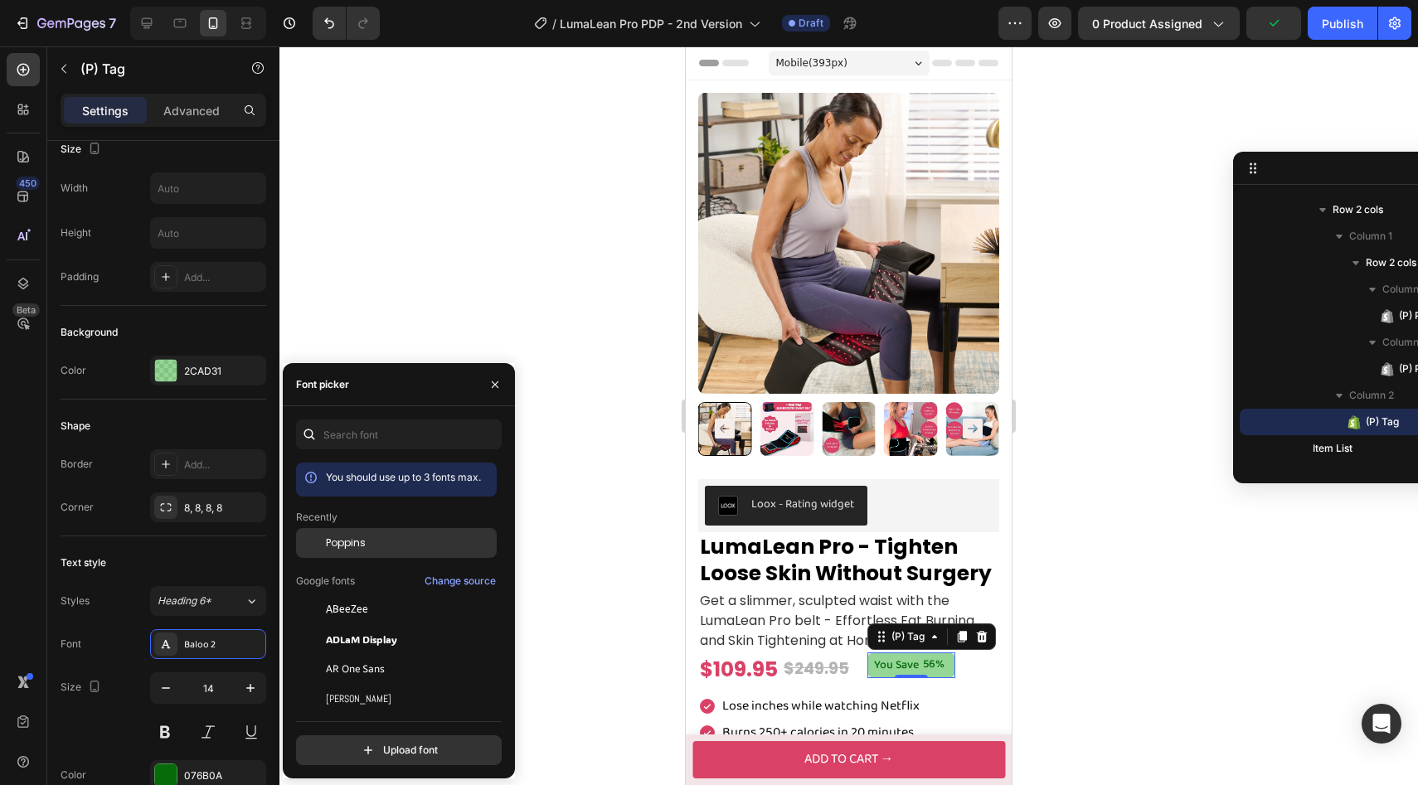
click at [354, 547] on span "Poppins" at bounding box center [346, 543] width 40 height 15
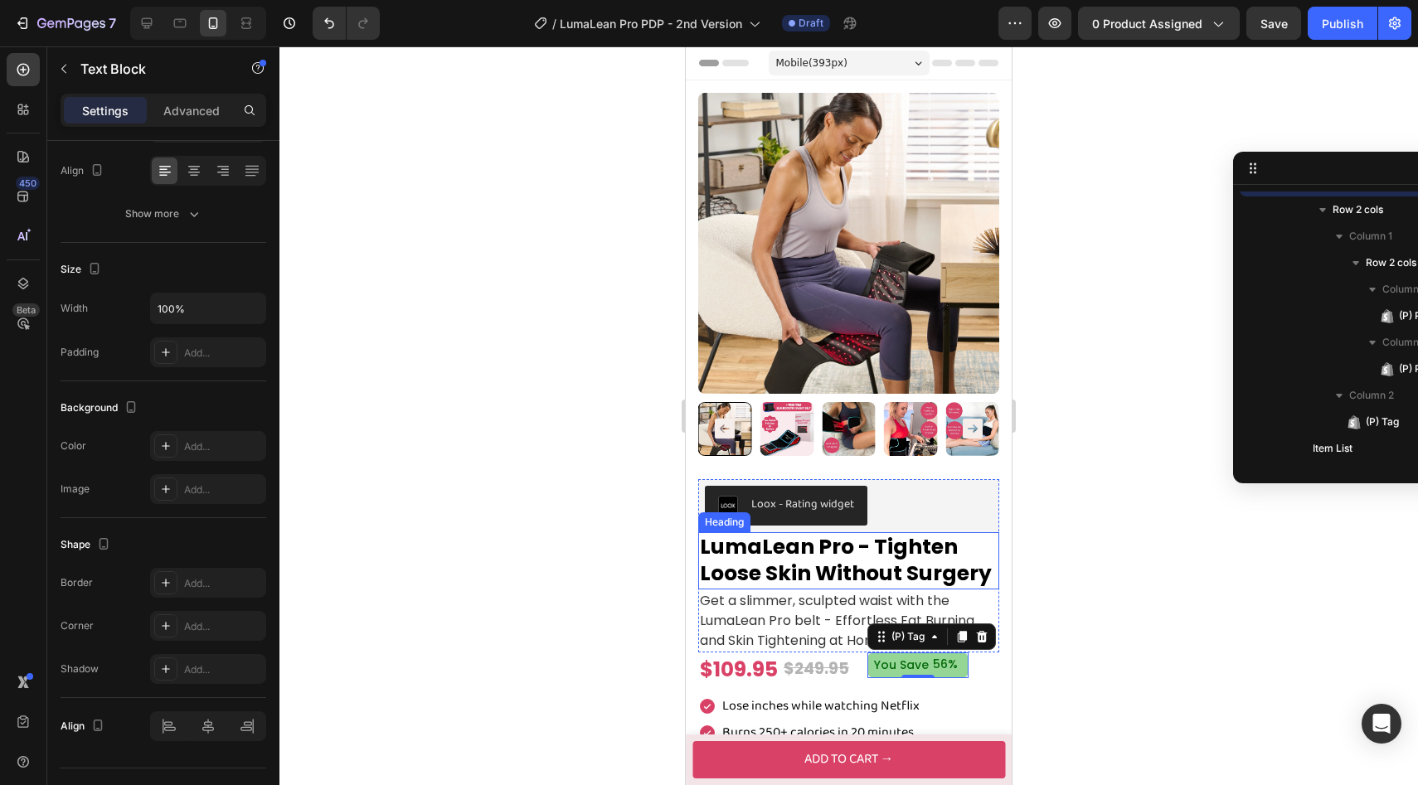
click at [778, 594] on span "Get a slimmer, sculpted waist with the LumaLean Pro belt - Effortless Fat Burni…" at bounding box center [837, 620] width 274 height 59
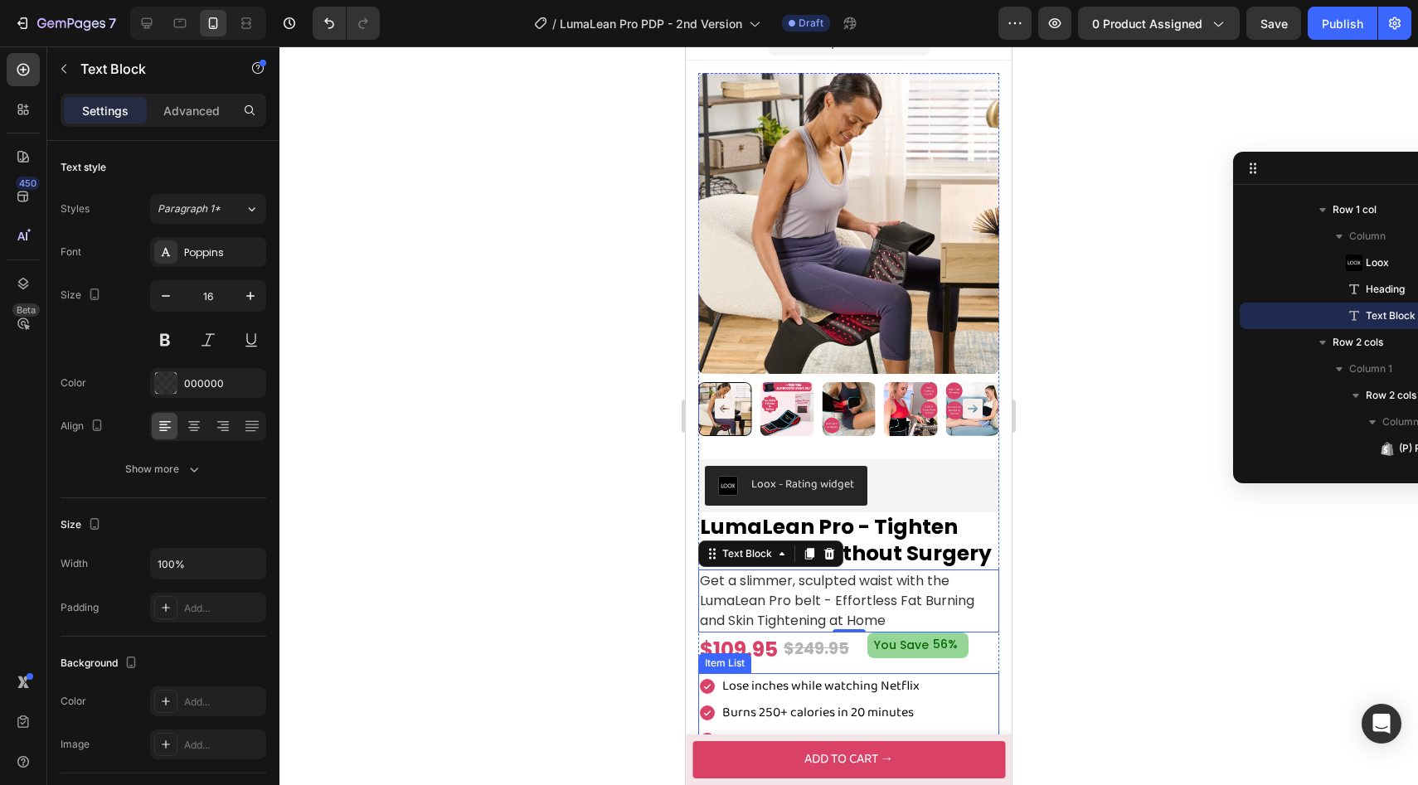
scroll to position [0, 0]
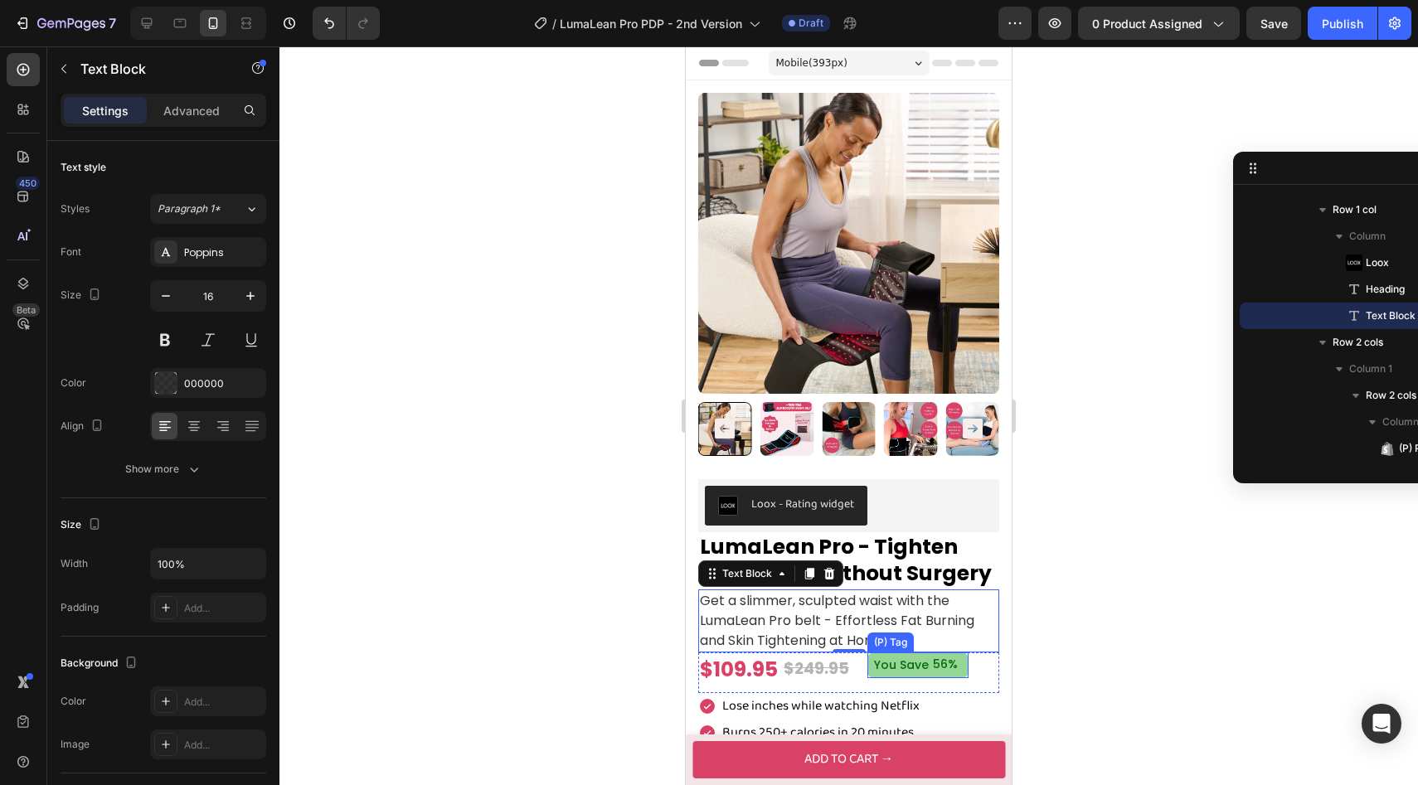
click at [908, 667] on div "You Save" at bounding box center [901, 665] width 60 height 22
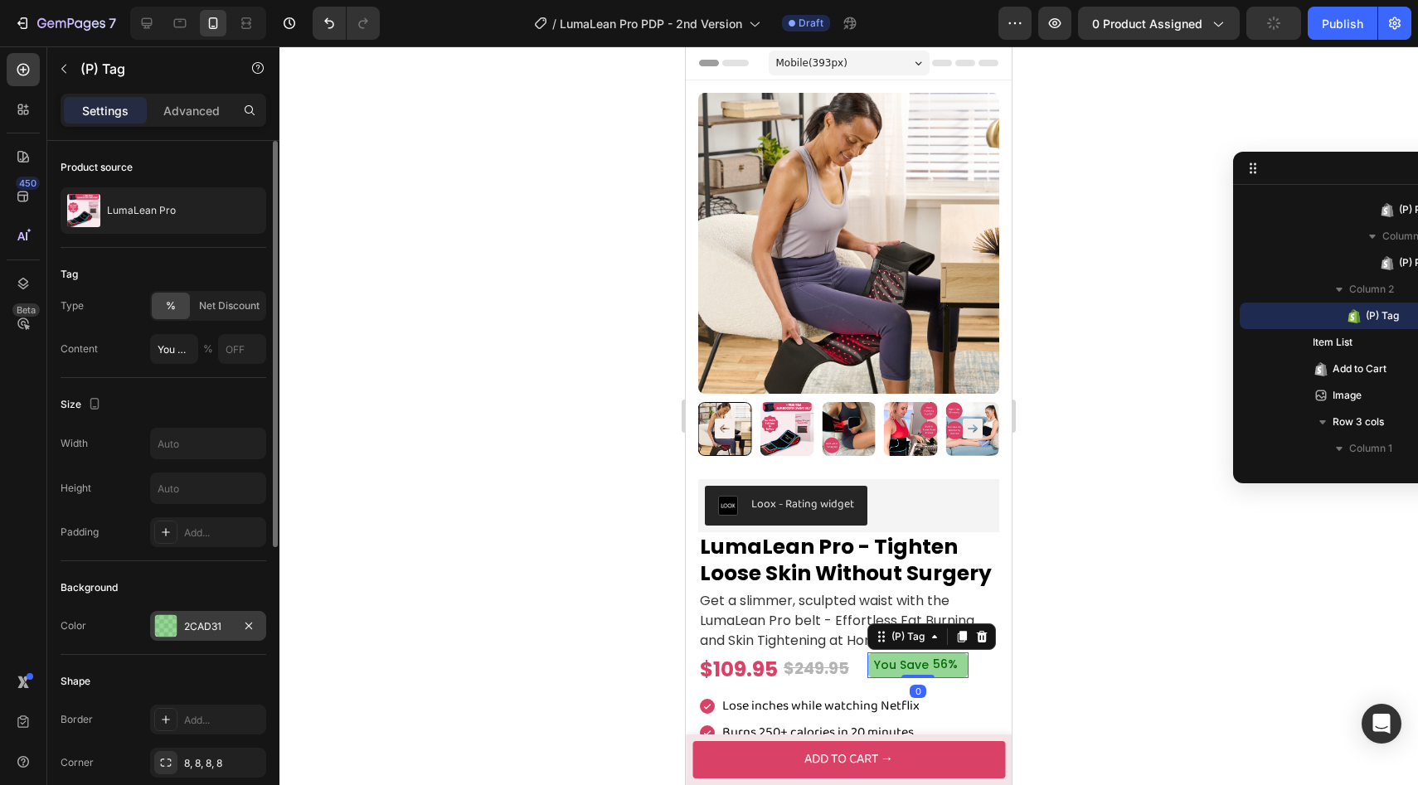
click at [221, 617] on div "2CAD31" at bounding box center [208, 626] width 116 height 30
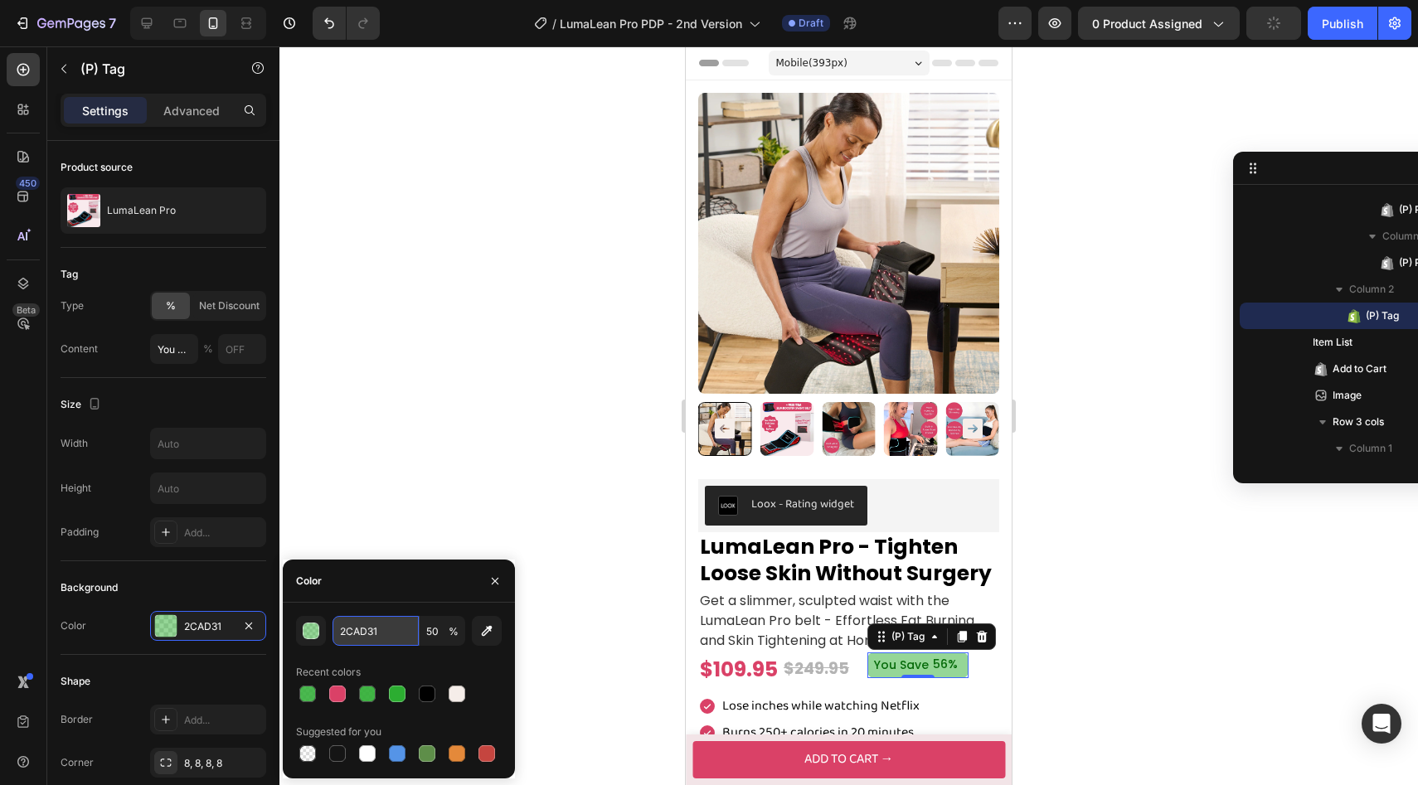
click at [409, 633] on input "2CAD31" at bounding box center [375, 631] width 86 height 30
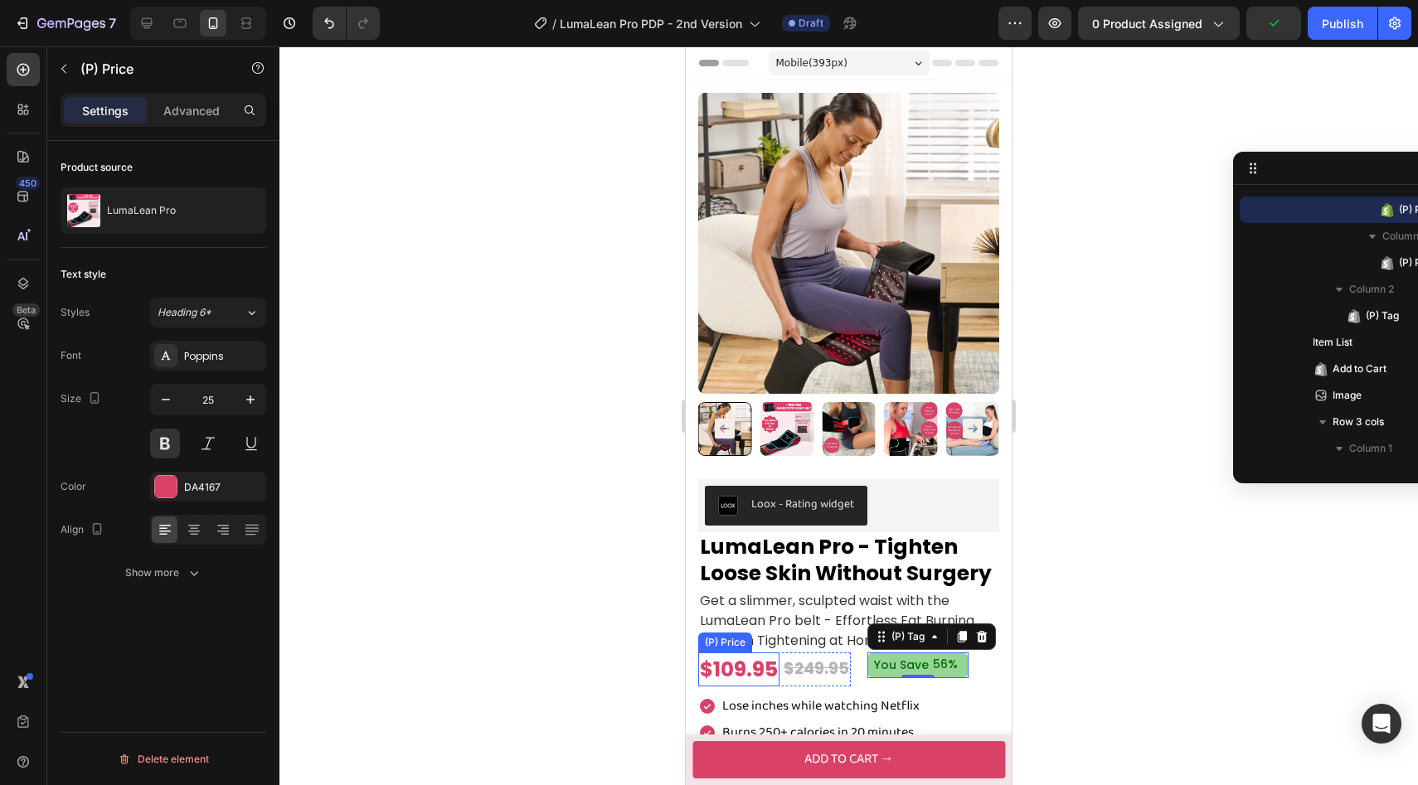
click at [712, 657] on div "$109.95" at bounding box center [738, 669] width 81 height 35
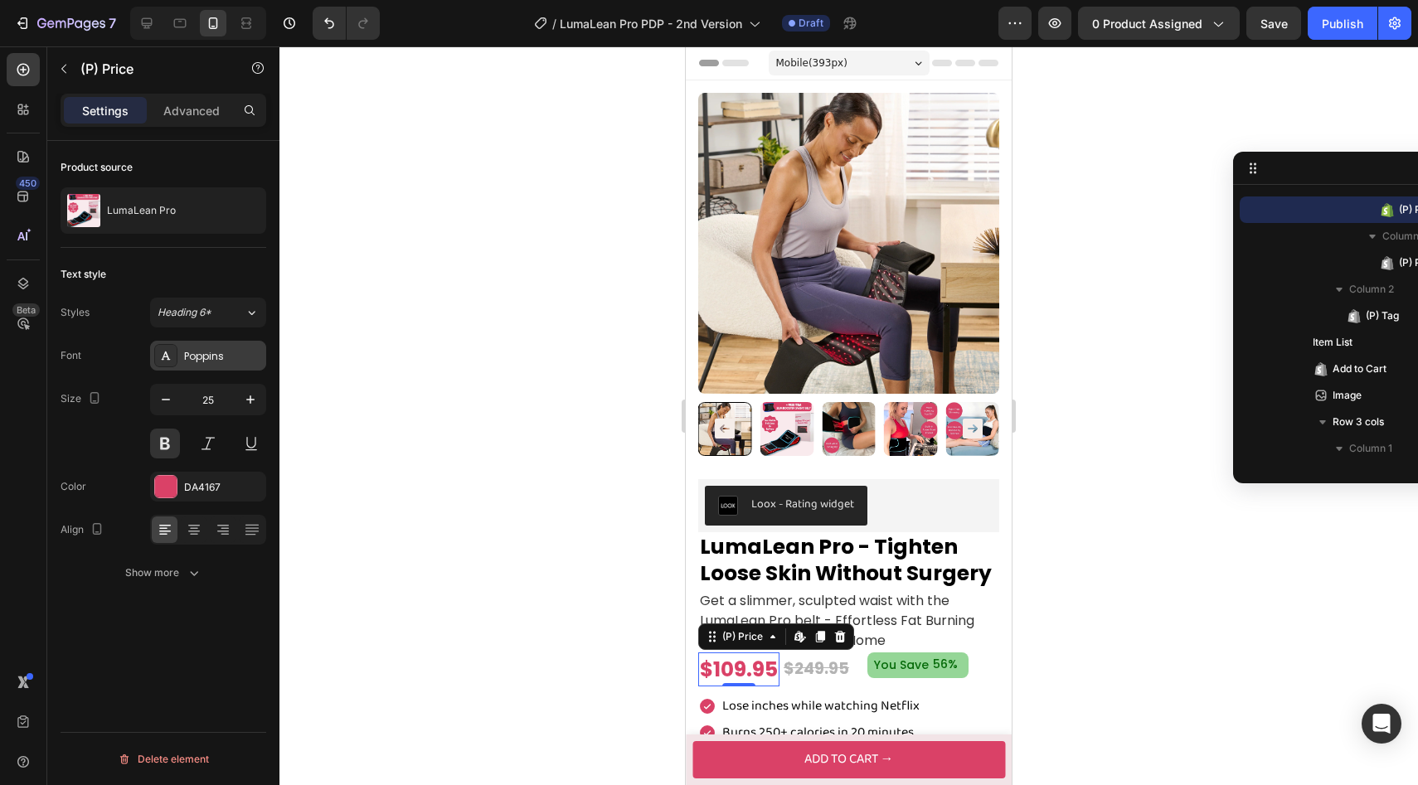
click at [215, 363] on div "Poppins" at bounding box center [208, 356] width 116 height 30
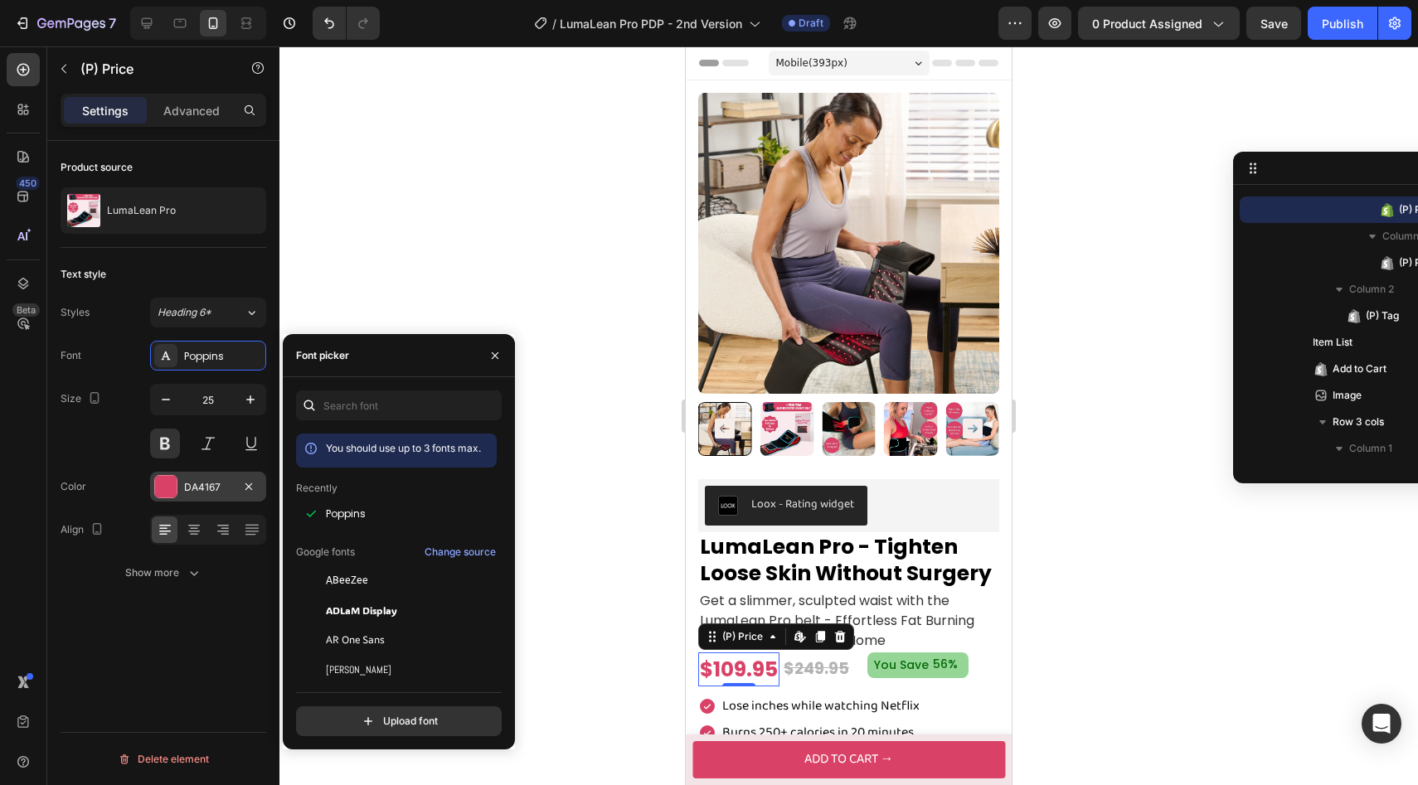
click at [231, 488] on div "DA4167" at bounding box center [208, 487] width 48 height 15
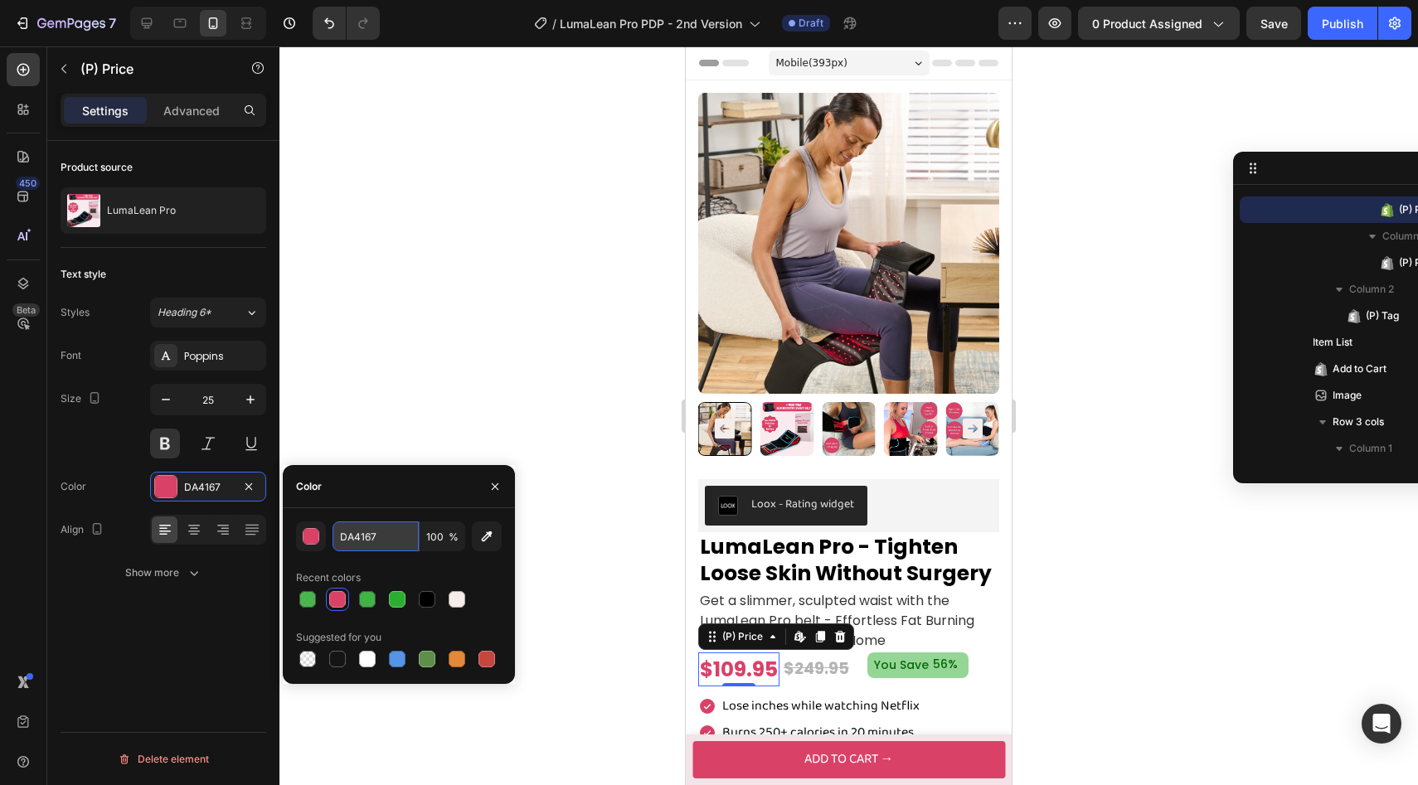
click at [385, 537] on input "DA4167" at bounding box center [375, 536] width 86 height 30
click at [402, 543] on input "DA4167" at bounding box center [375, 536] width 86 height 30
paste input "2CAD31"
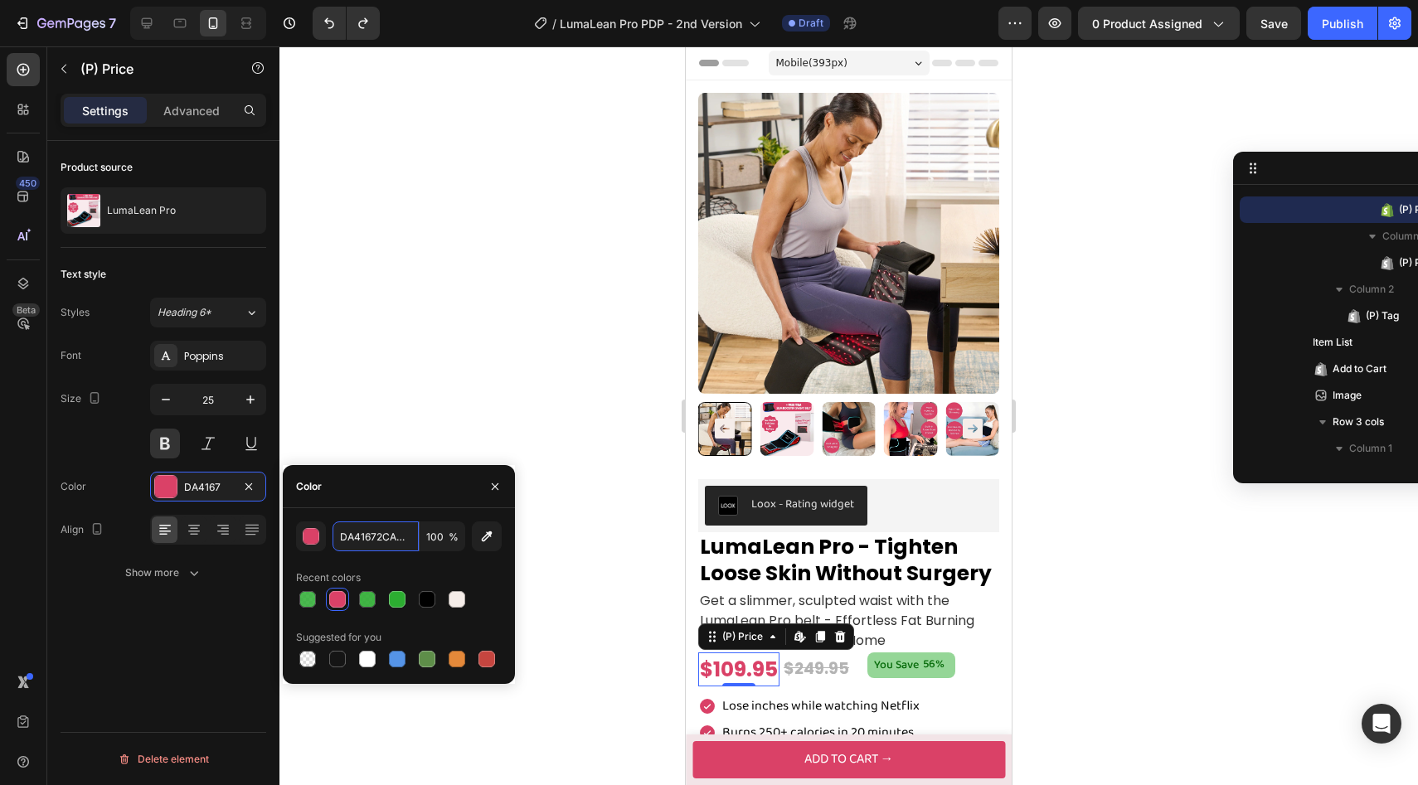
drag, startPoint x: 375, startPoint y: 540, endPoint x: 293, endPoint y: 540, distance: 82.1
click at [293, 540] on div "DA41672CAD31 100 % Recent colors Suggested for you" at bounding box center [399, 595] width 232 height 149
type input "2CAD31"
click at [167, 444] on button at bounding box center [165, 444] width 30 height 30
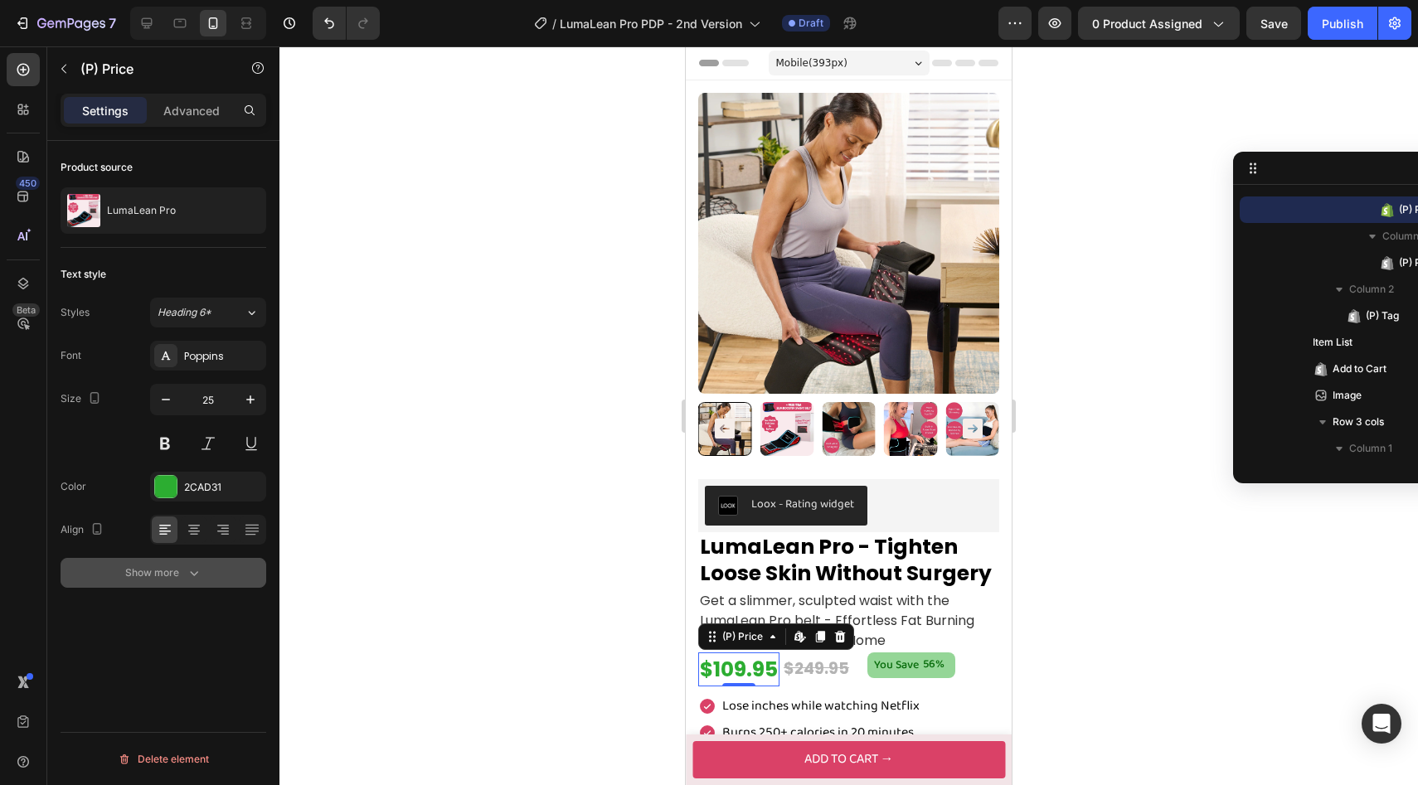
click at [168, 570] on div "Show more" at bounding box center [163, 573] width 77 height 17
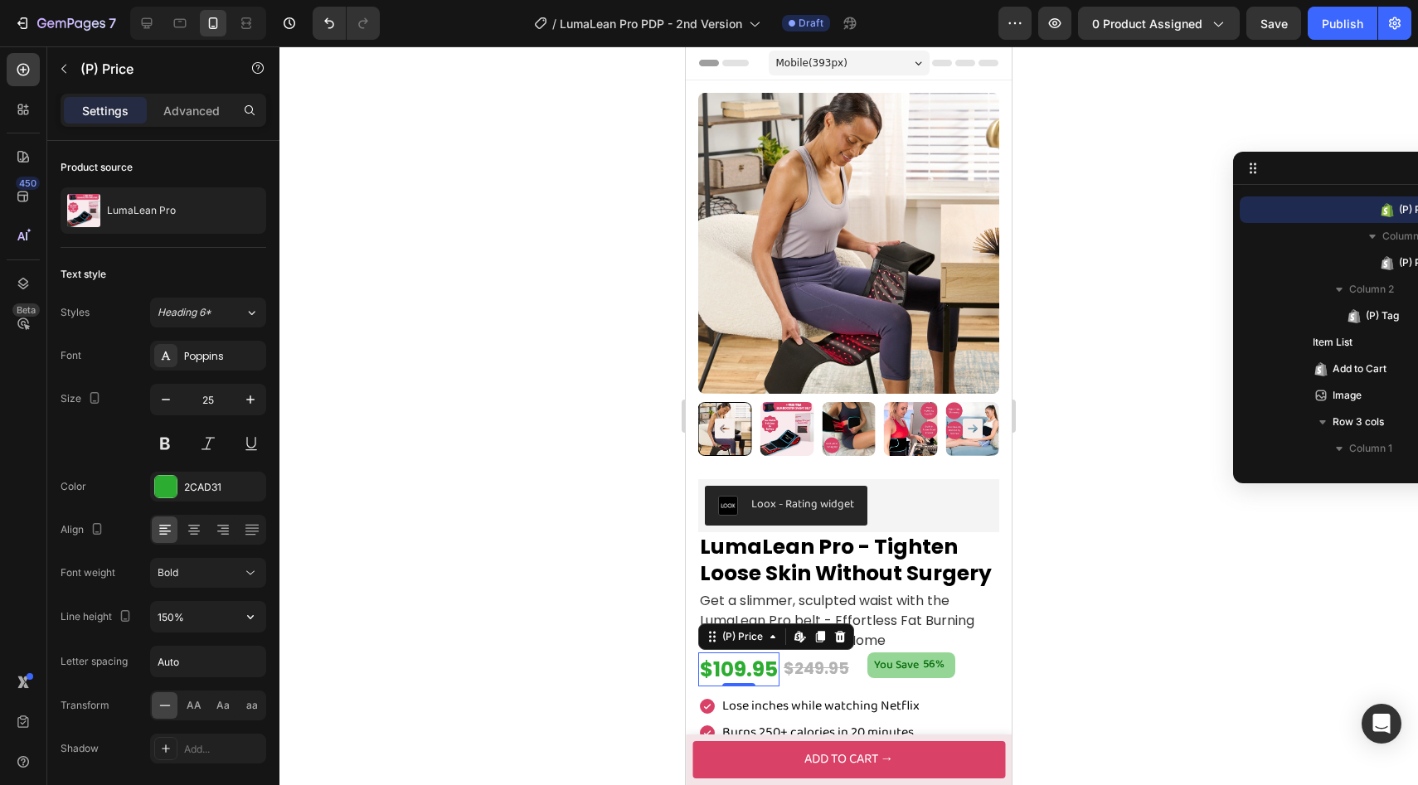
click at [212, 593] on div "Font Poppins Size 25 Color 2CAD31 Align Font weight Bold Line height 150% Lette…" at bounding box center [164, 574] width 206 height 466
click at [212, 588] on div "Font Poppins Size 25 Color 2CAD31 Align Font weight Bold Line height 150% Lette…" at bounding box center [164, 574] width 206 height 466
click at [212, 578] on div "Bold" at bounding box center [200, 572] width 85 height 15
click at [202, 676] on span "Semi Bold" at bounding box center [181, 681] width 47 height 15
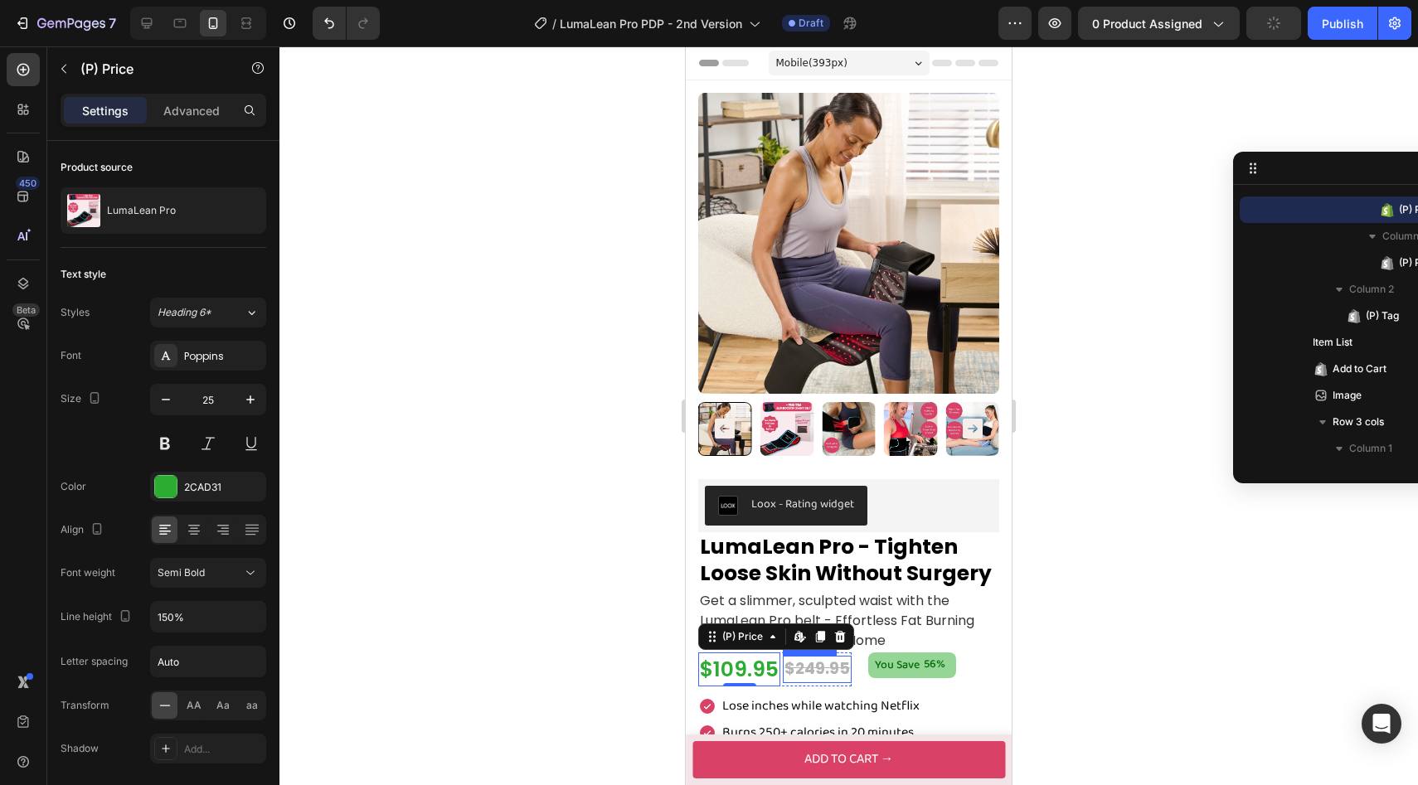
scroll to position [78, 0]
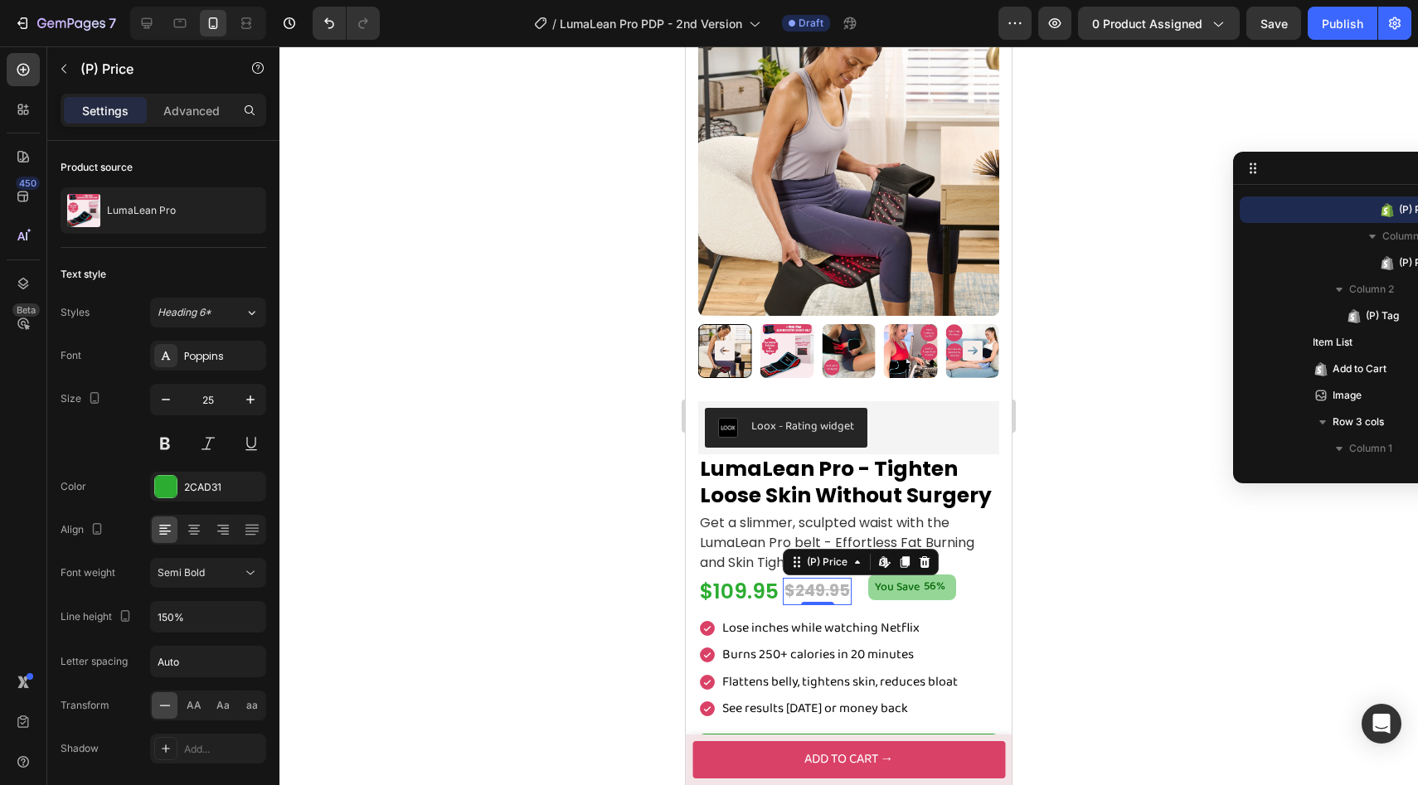
click at [813, 589] on div "$249.95" at bounding box center [817, 591] width 69 height 27
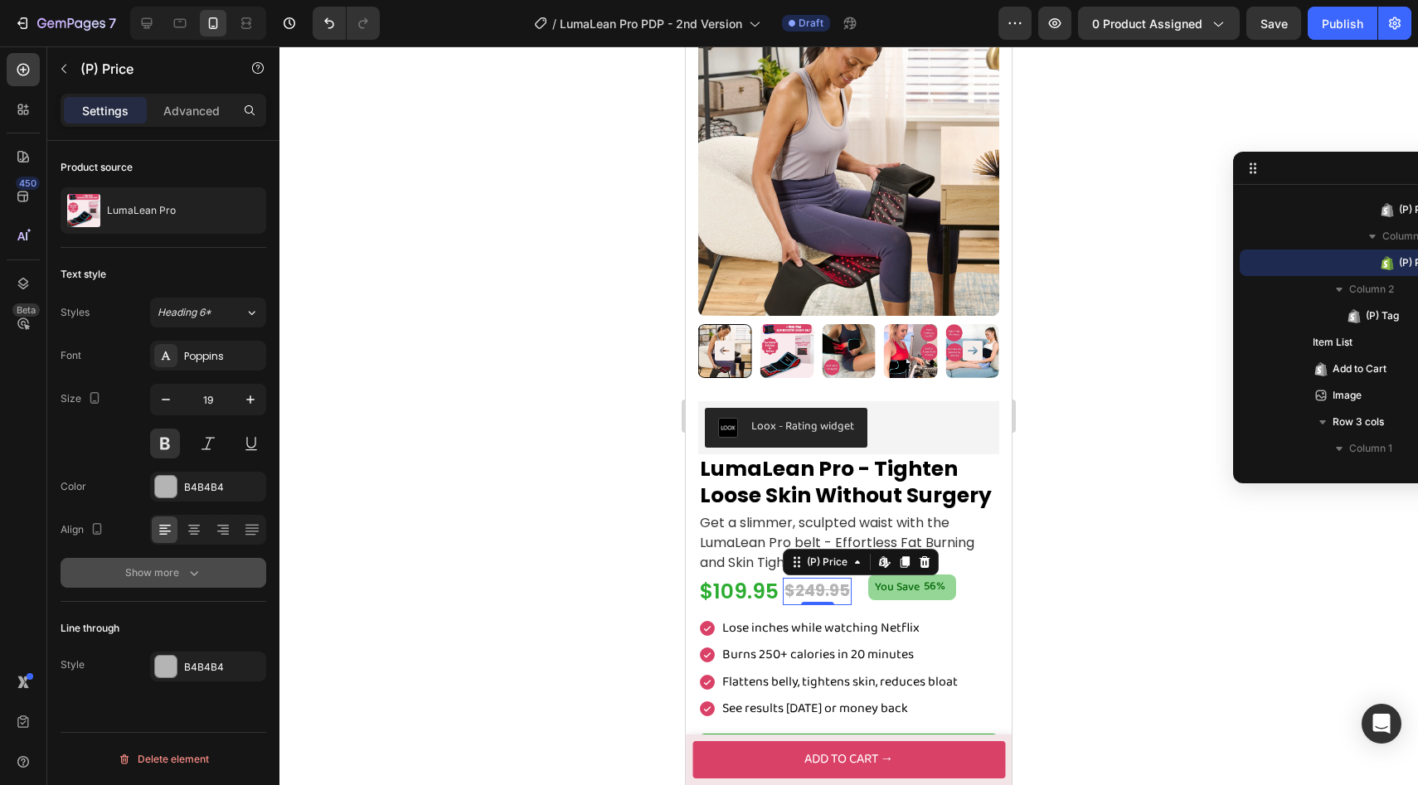
click at [167, 568] on div "Show more" at bounding box center [163, 573] width 77 height 17
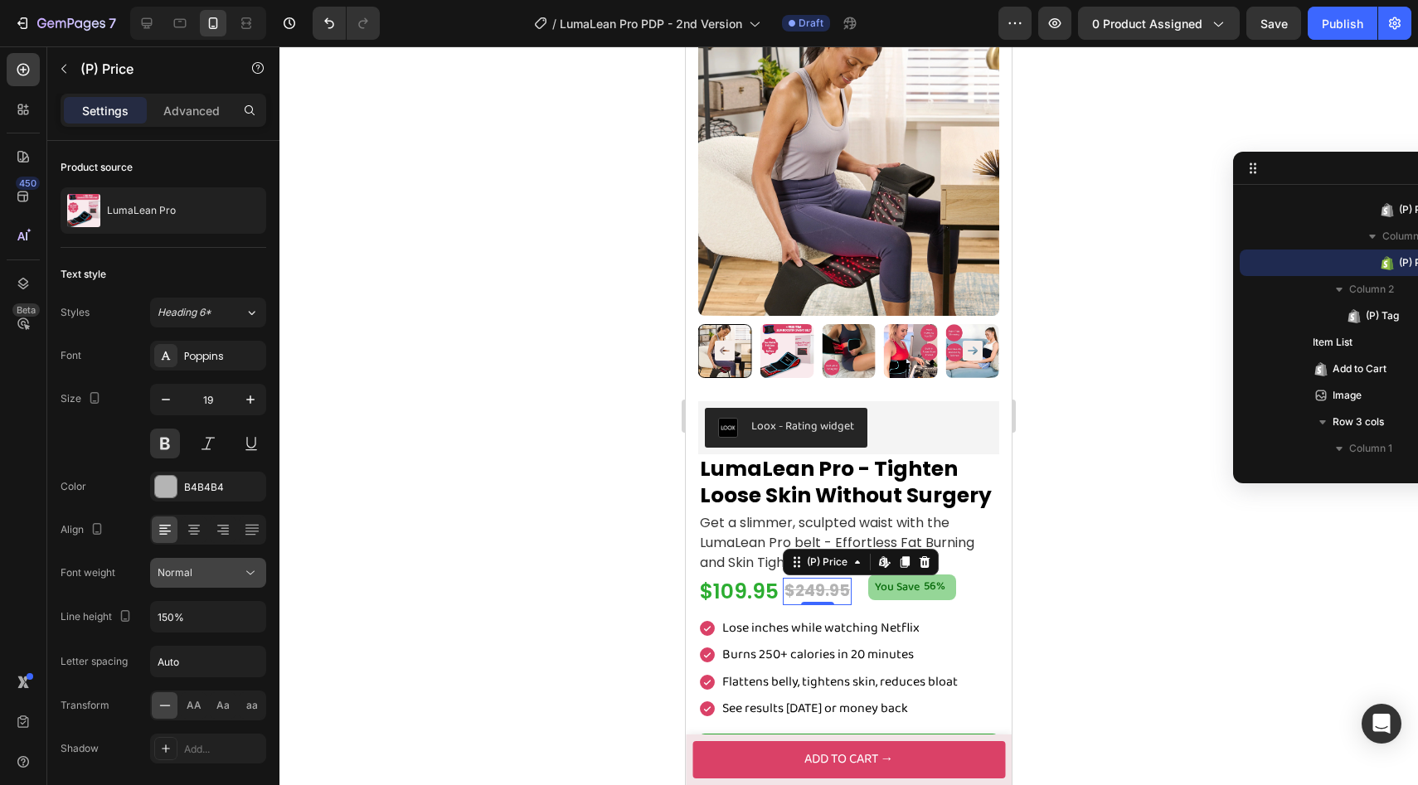
click at [207, 567] on div "Normal" at bounding box center [200, 572] width 85 height 15
click at [158, 448] on button at bounding box center [165, 444] width 30 height 30
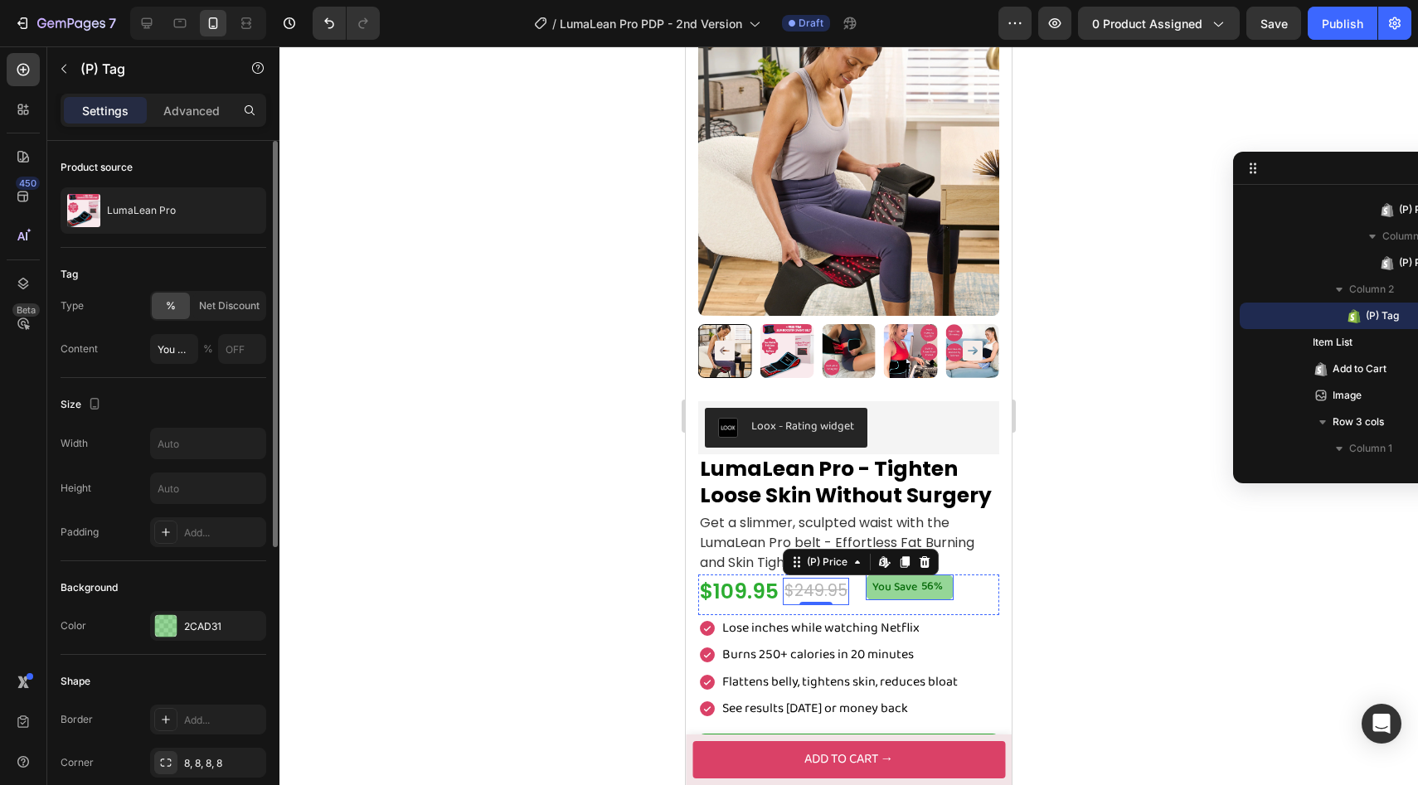
click at [948, 593] on div at bounding box center [946, 587] width 5 height 22
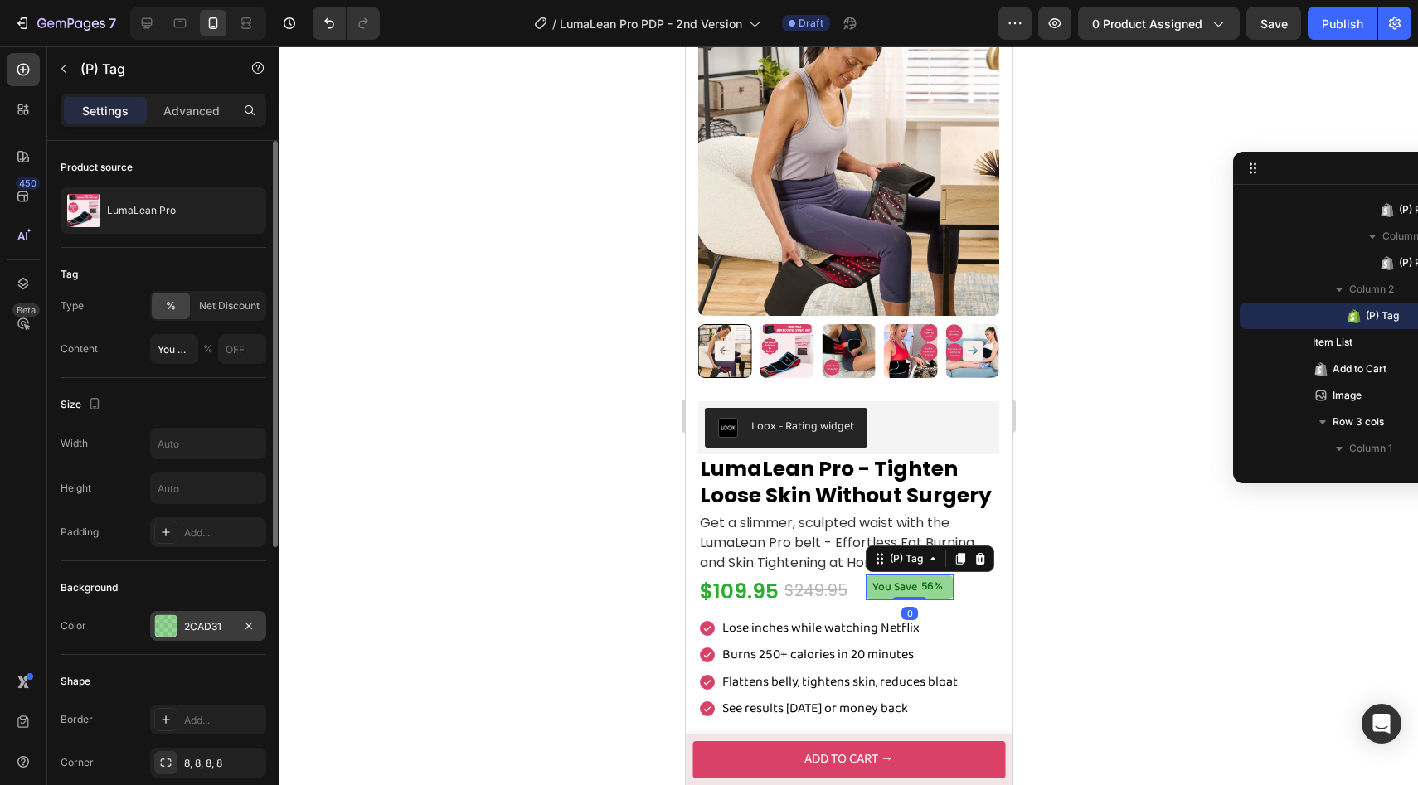
click at [206, 619] on div "2CAD31" at bounding box center [208, 626] width 48 height 15
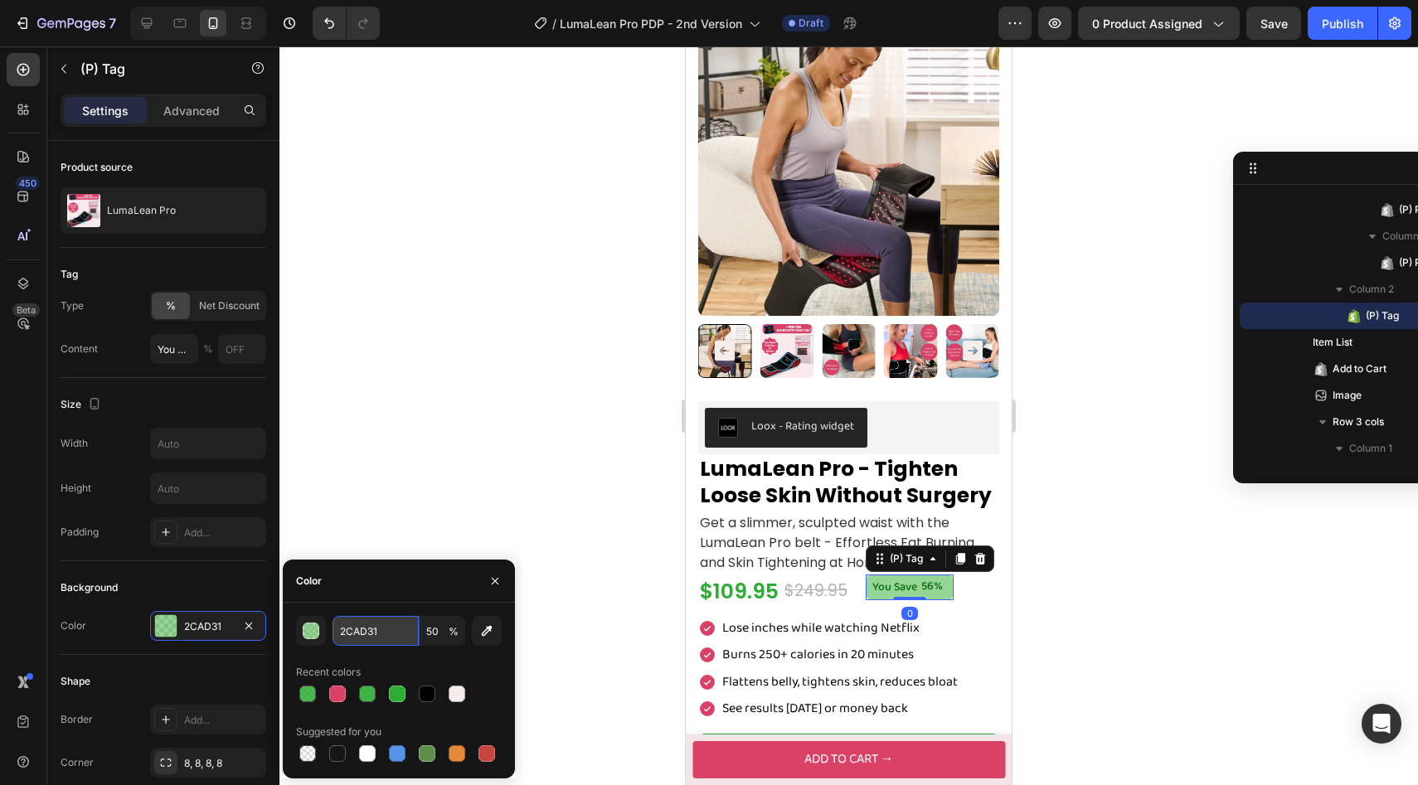
click at [374, 634] on input "2CAD31" at bounding box center [375, 631] width 86 height 30
paste input "DA4167"
click at [910, 587] on div "You Save" at bounding box center [895, 587] width 50 height 22
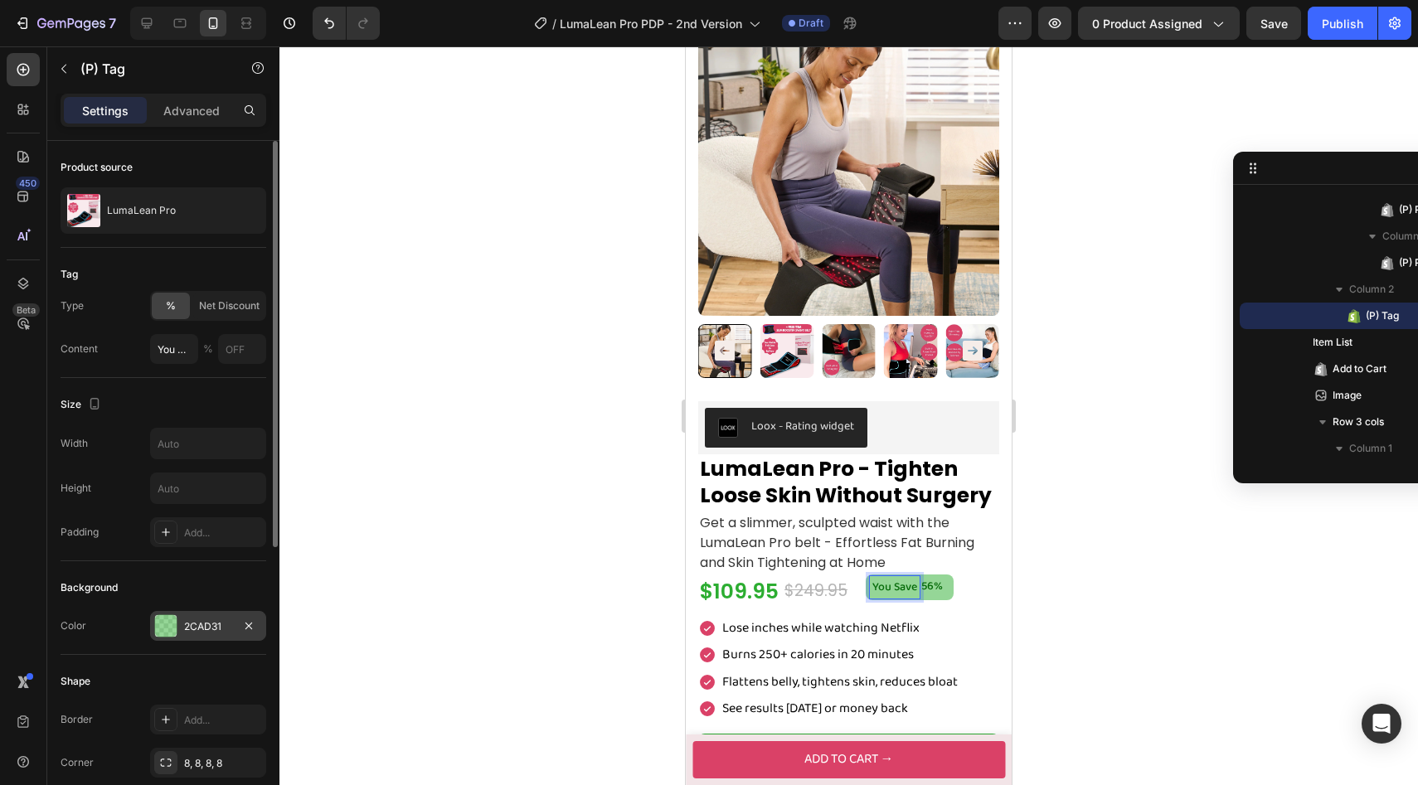
click at [187, 635] on div "2CAD31" at bounding box center [208, 626] width 116 height 30
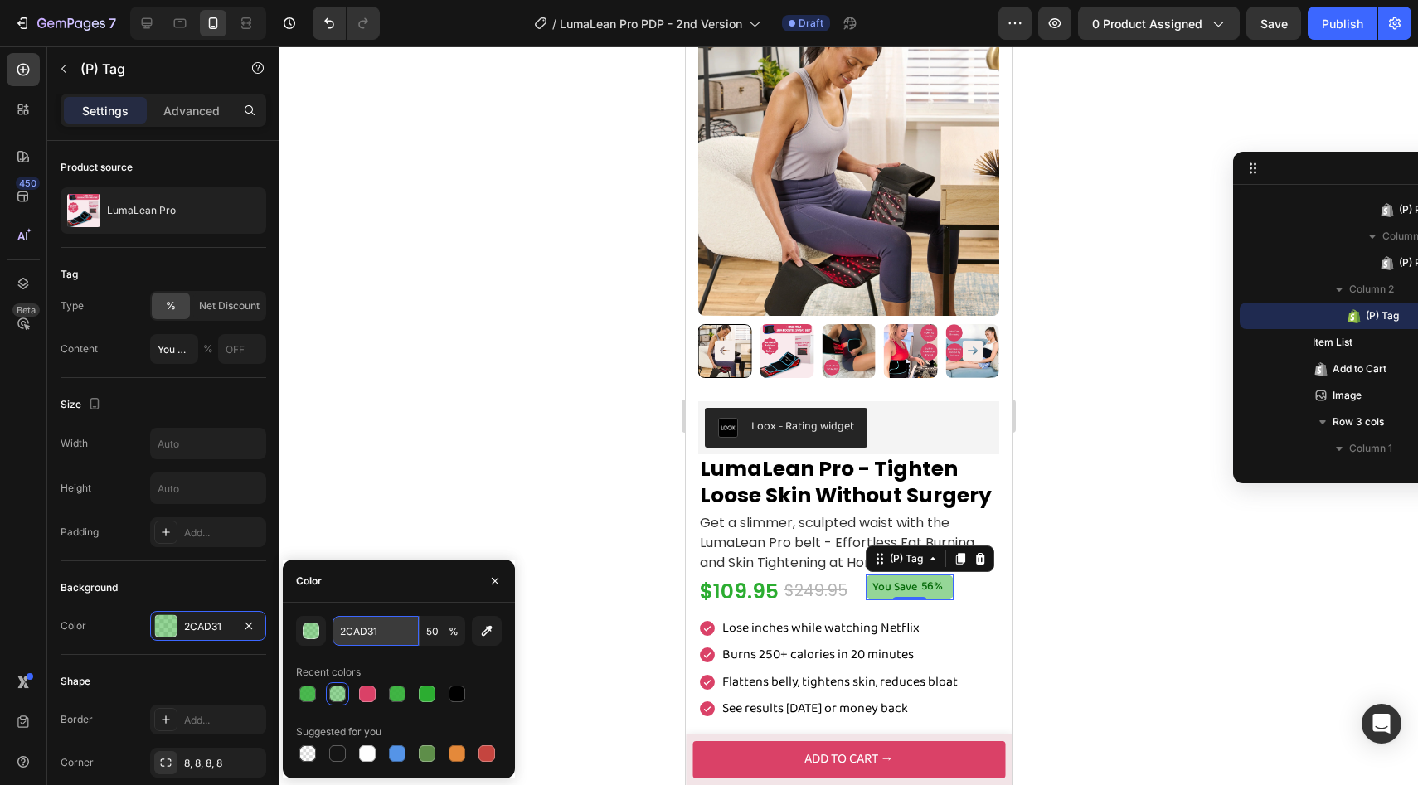
click at [357, 636] on input "2CAD31" at bounding box center [375, 631] width 86 height 30
paste input "DA4167"
paste input "text"
type input "DA4167"
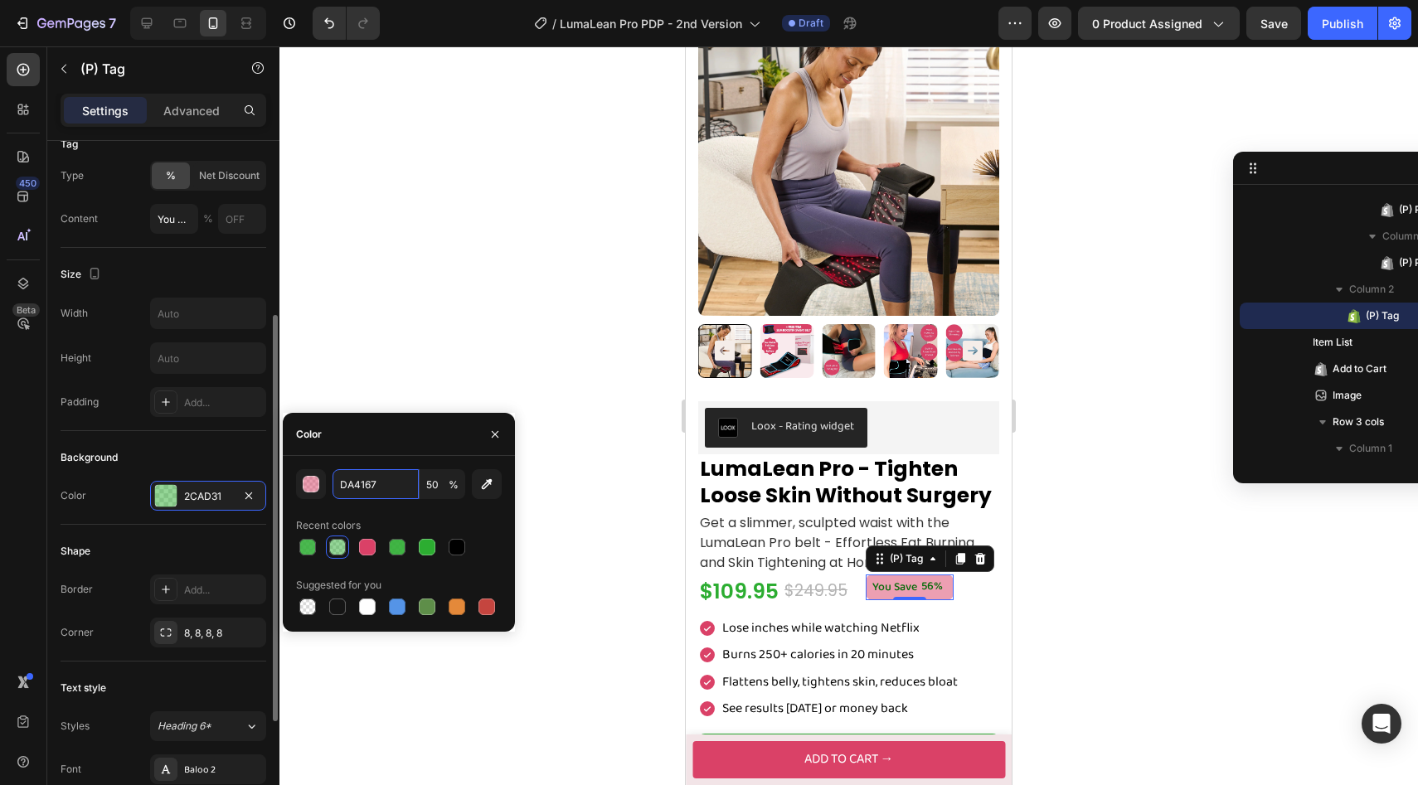
scroll to position [321, 0]
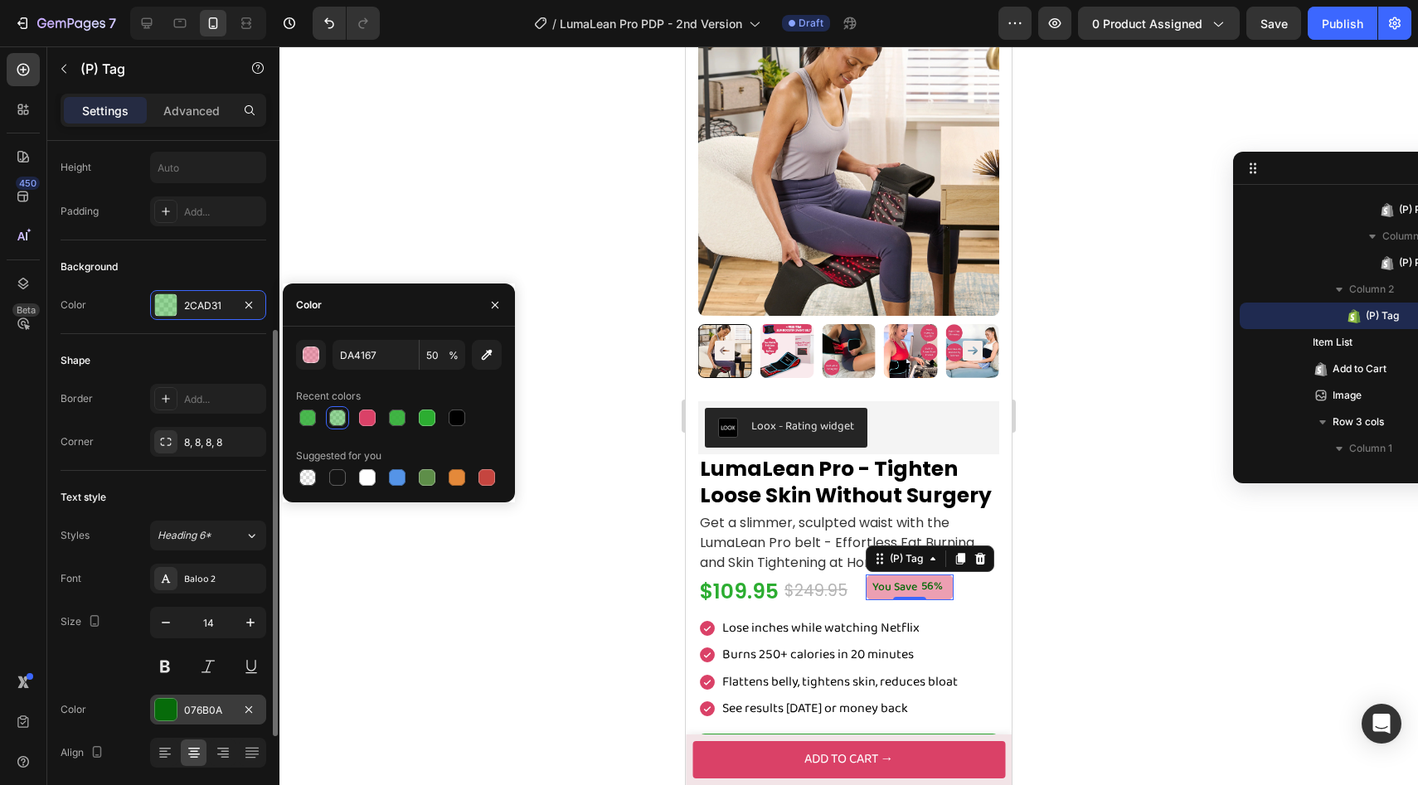
click at [214, 715] on div "076B0A" at bounding box center [208, 710] width 48 height 15
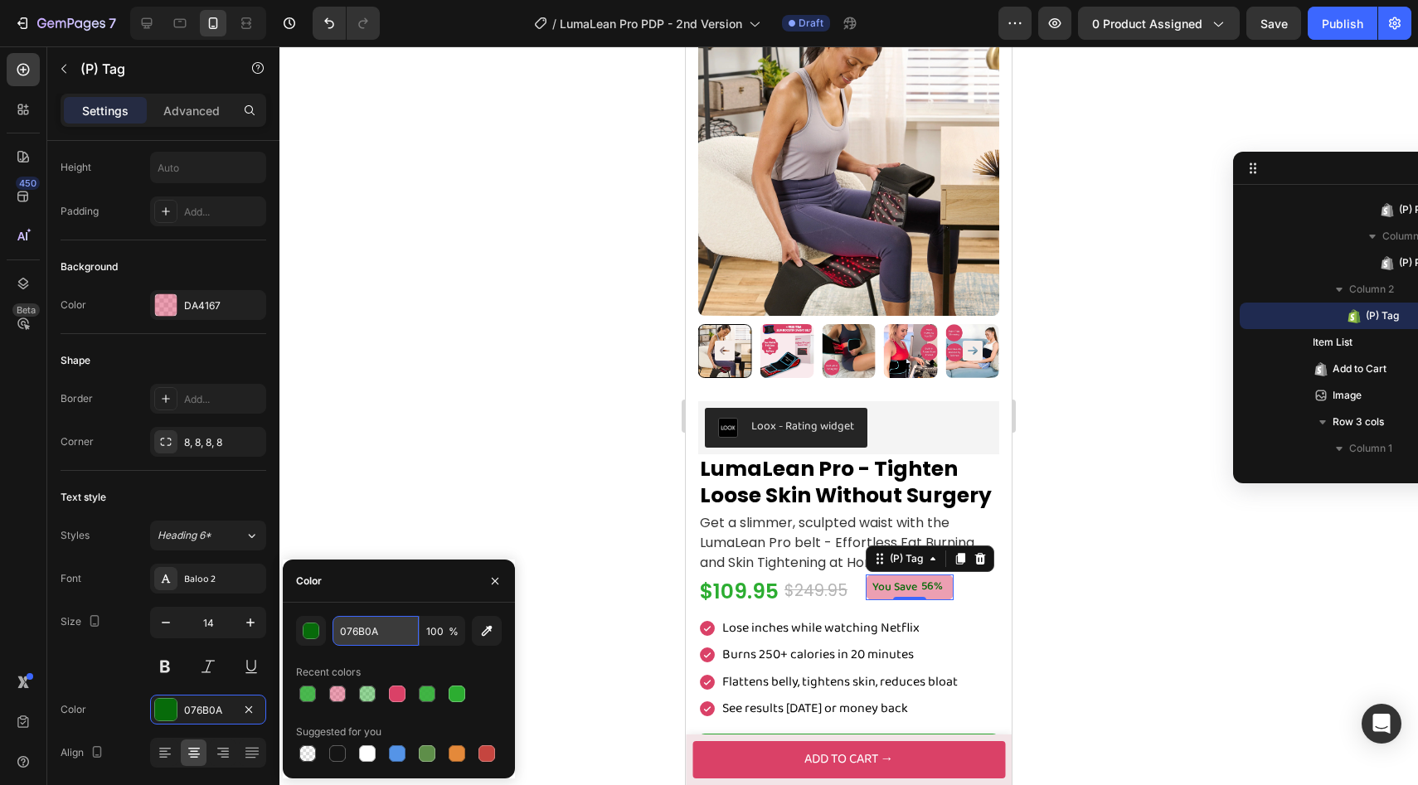
click at [381, 623] on input "076B0A" at bounding box center [375, 631] width 86 height 30
paste input "DA4167"
type input "DA4167"
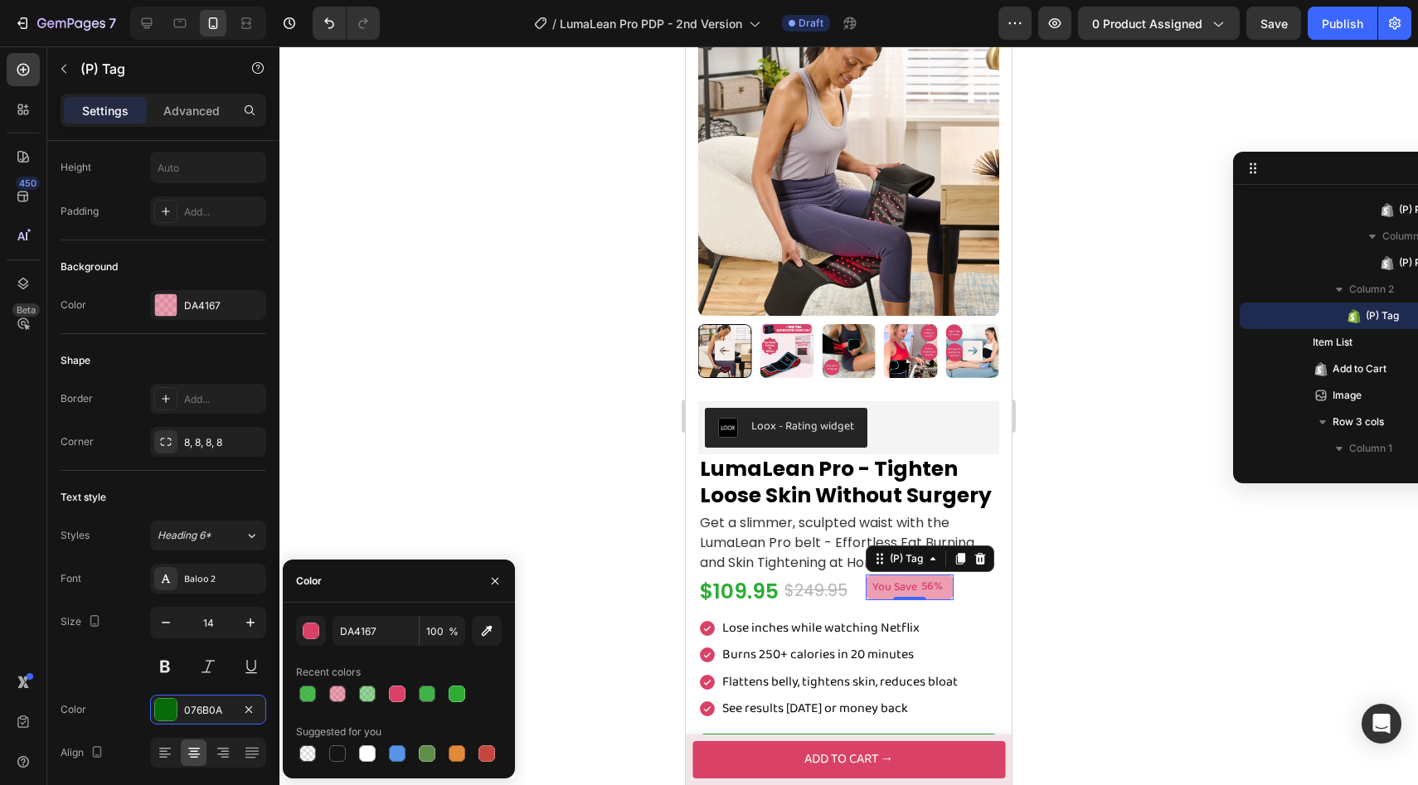
click at [507, 492] on div at bounding box center [848, 415] width 1138 height 739
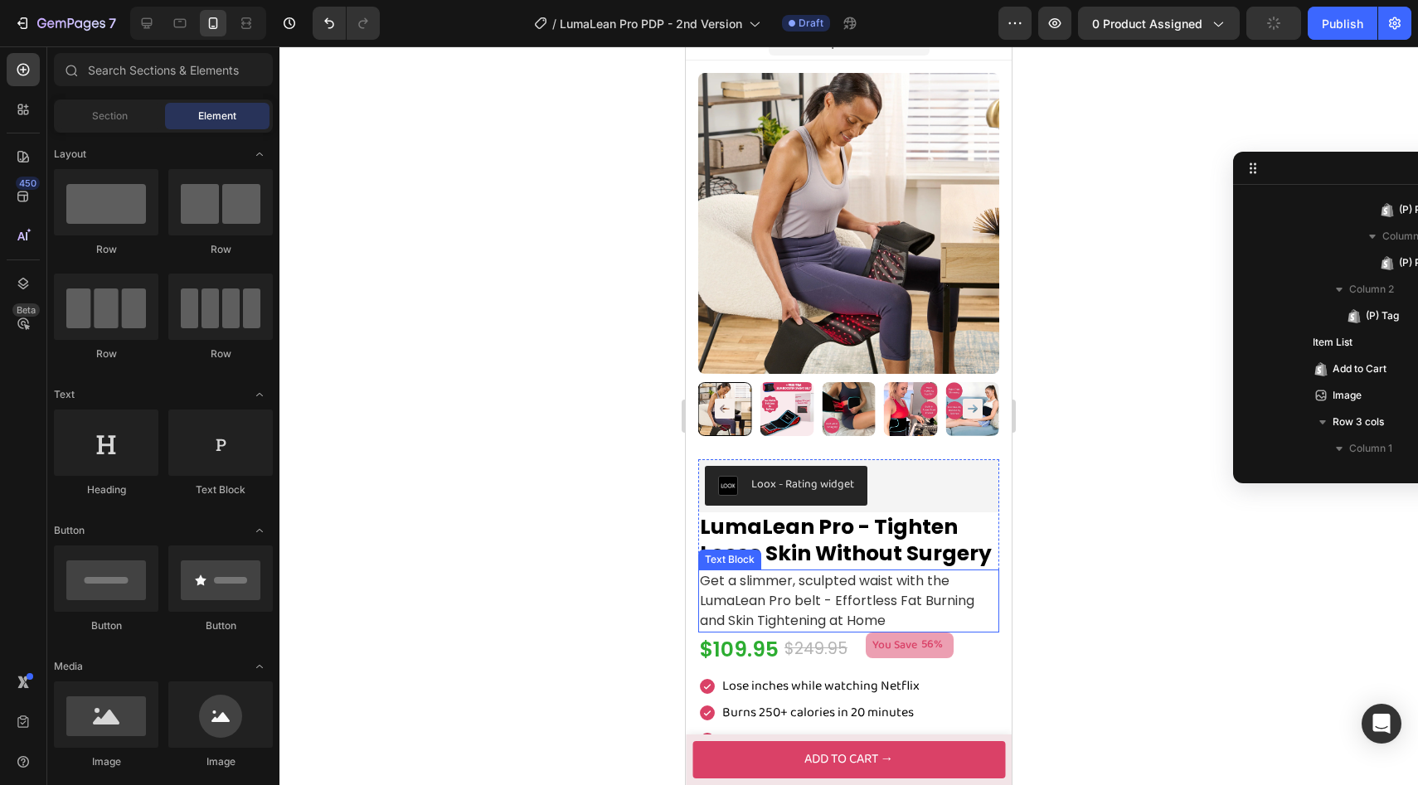
scroll to position [0, 0]
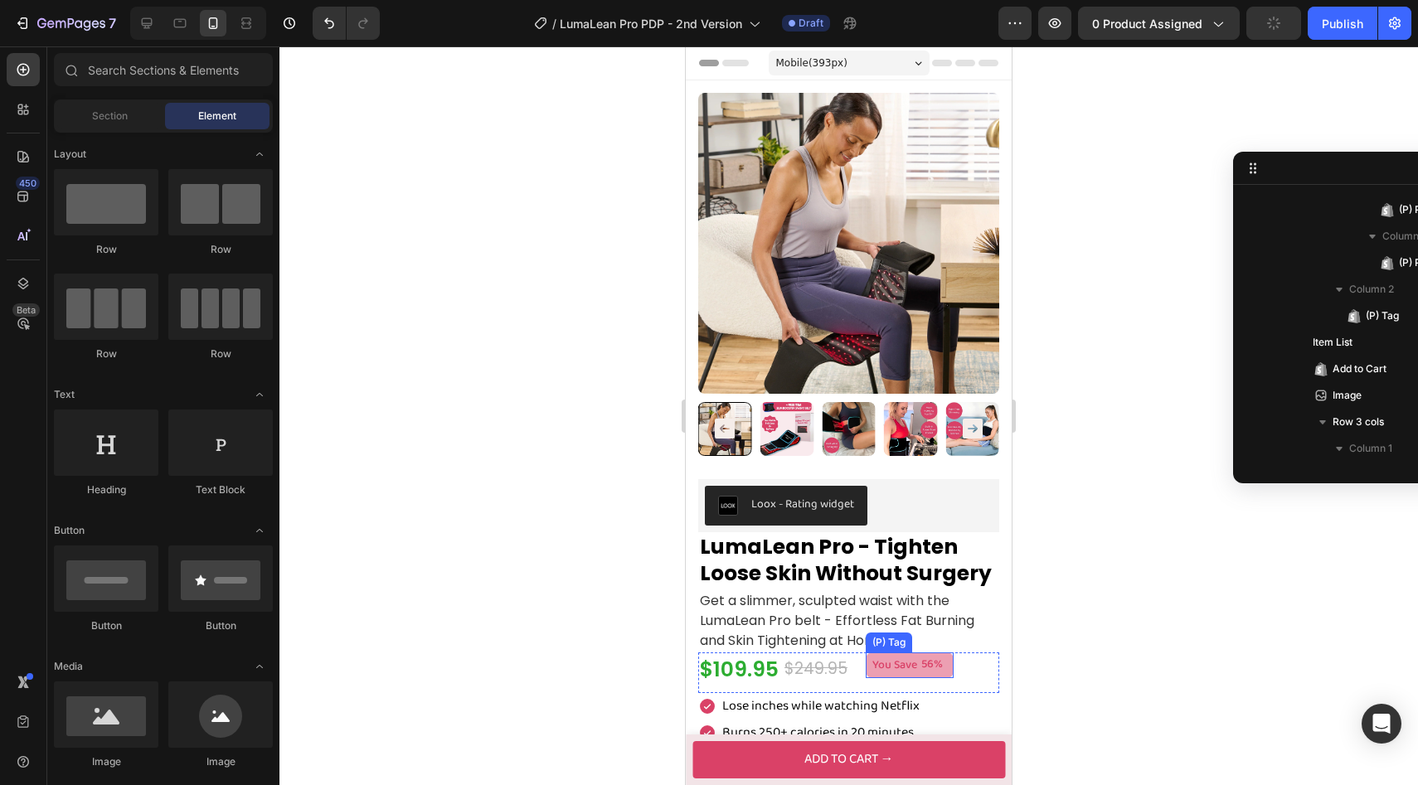
click at [867, 668] on div "You Save 56%" at bounding box center [910, 665] width 88 height 26
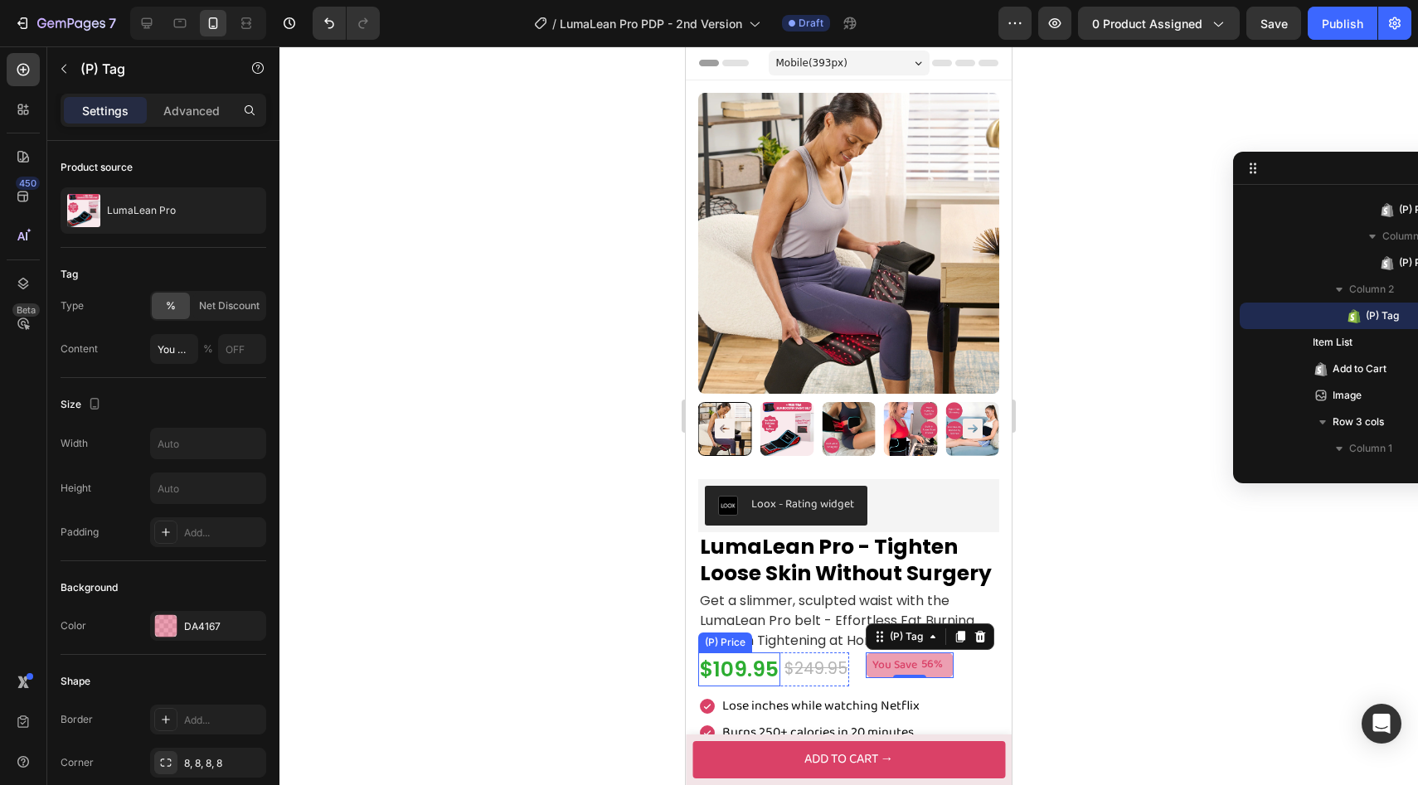
click at [759, 667] on div "$109.95" at bounding box center [739, 669] width 82 height 35
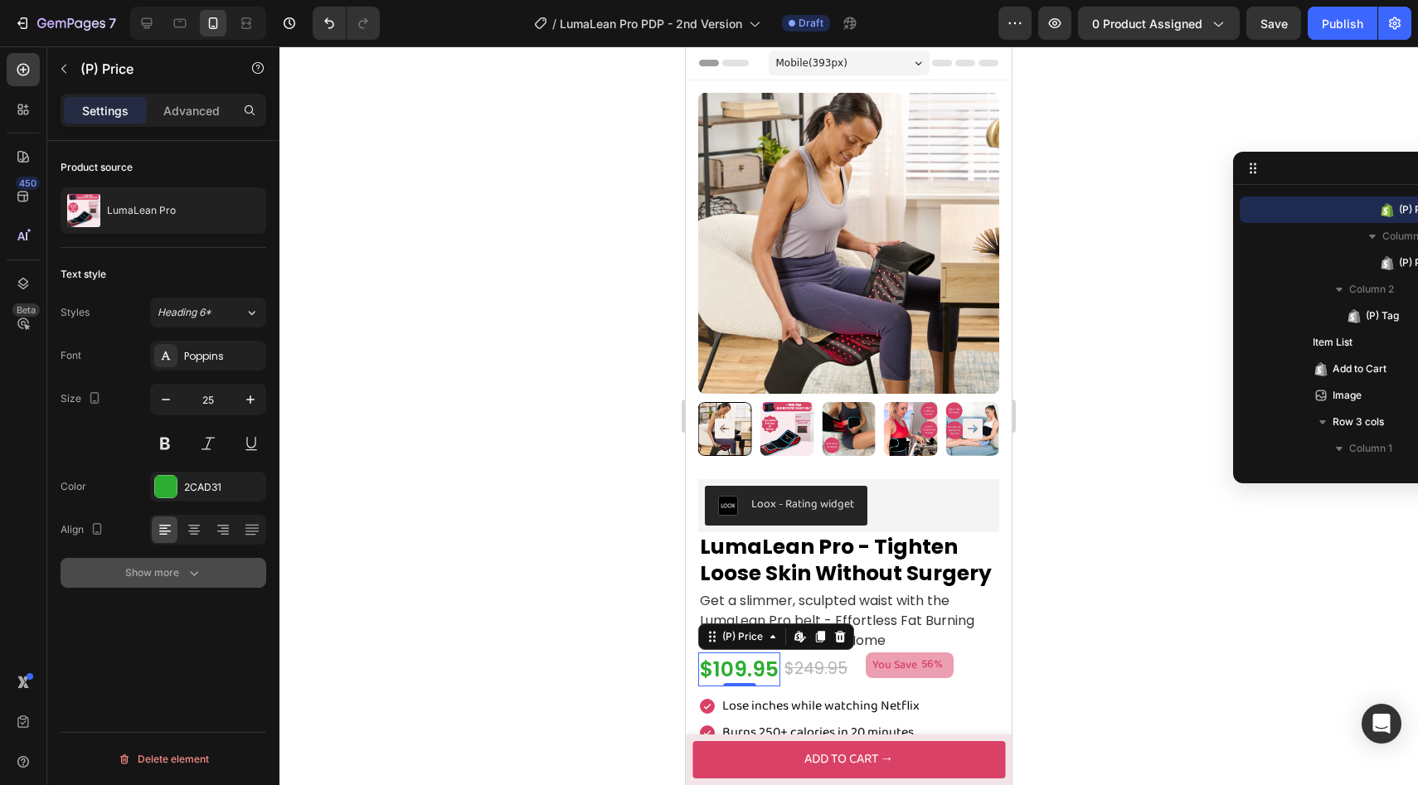
click at [149, 580] on div "Show more" at bounding box center [163, 573] width 77 height 17
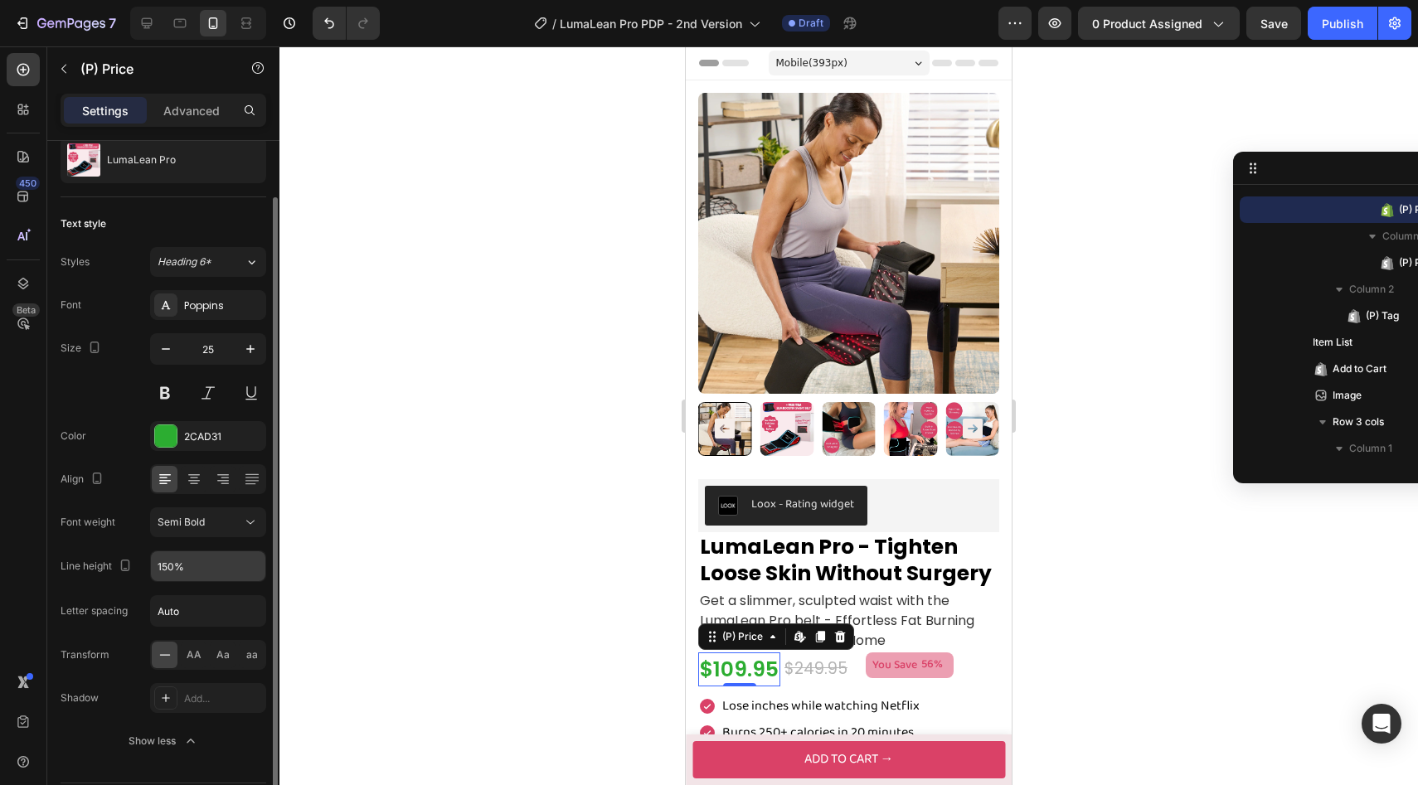
scroll to position [58, 0]
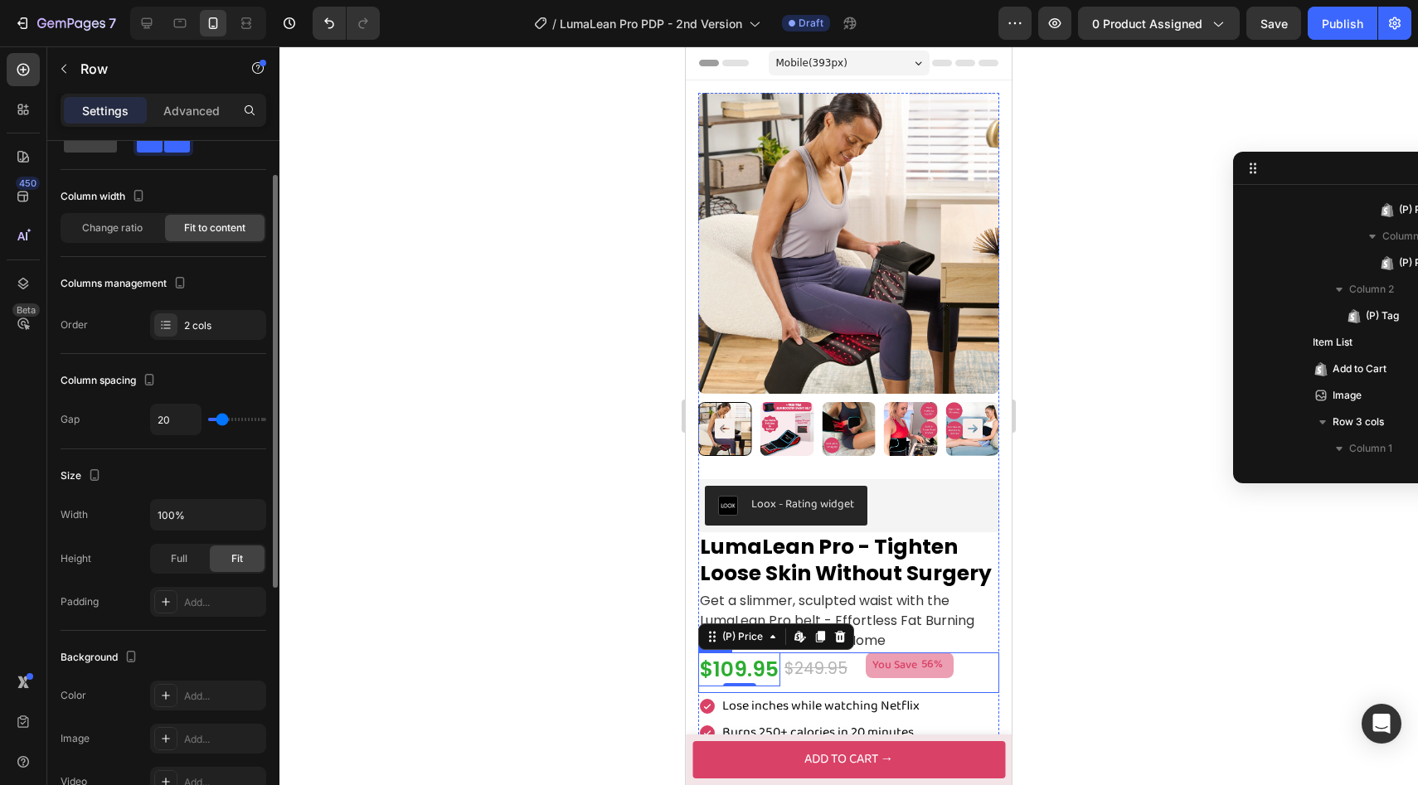
click at [857, 666] on div "$109.95 (P) Price Edit content in Shopify 0 (P) Price Edit content in Shopify 0…" at bounding box center [848, 672] width 301 height 41
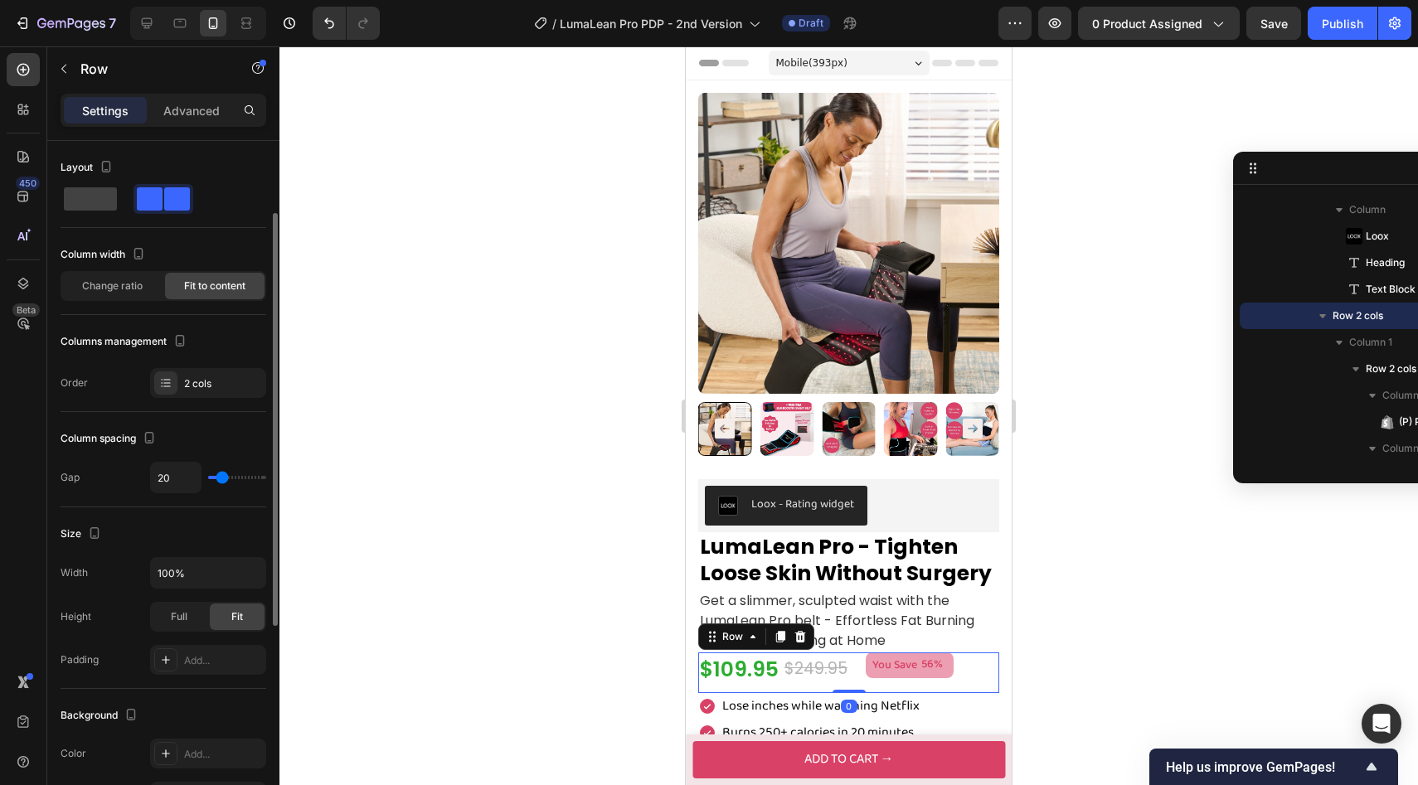
scroll to position [466, 0]
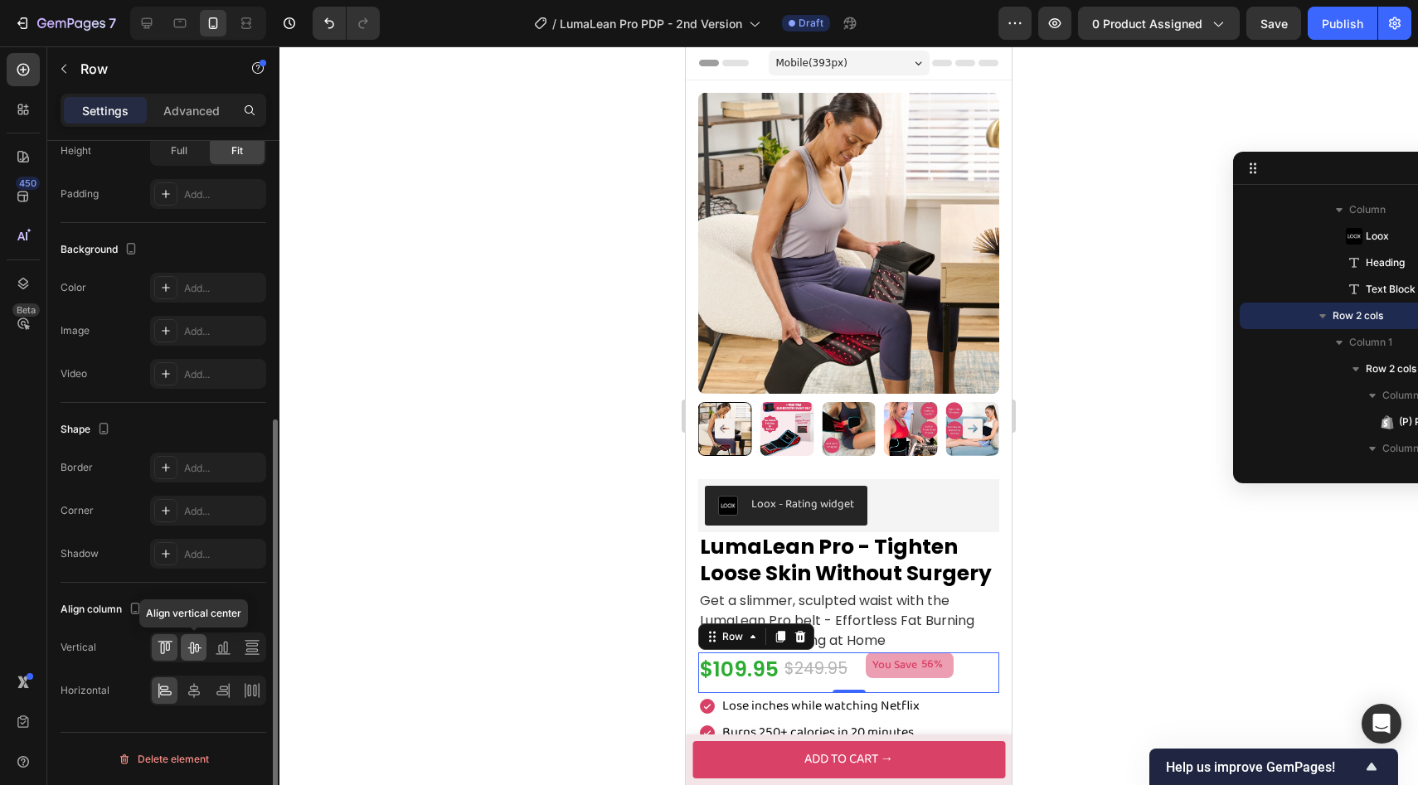
click at [193, 646] on icon at bounding box center [193, 649] width 13 height 12
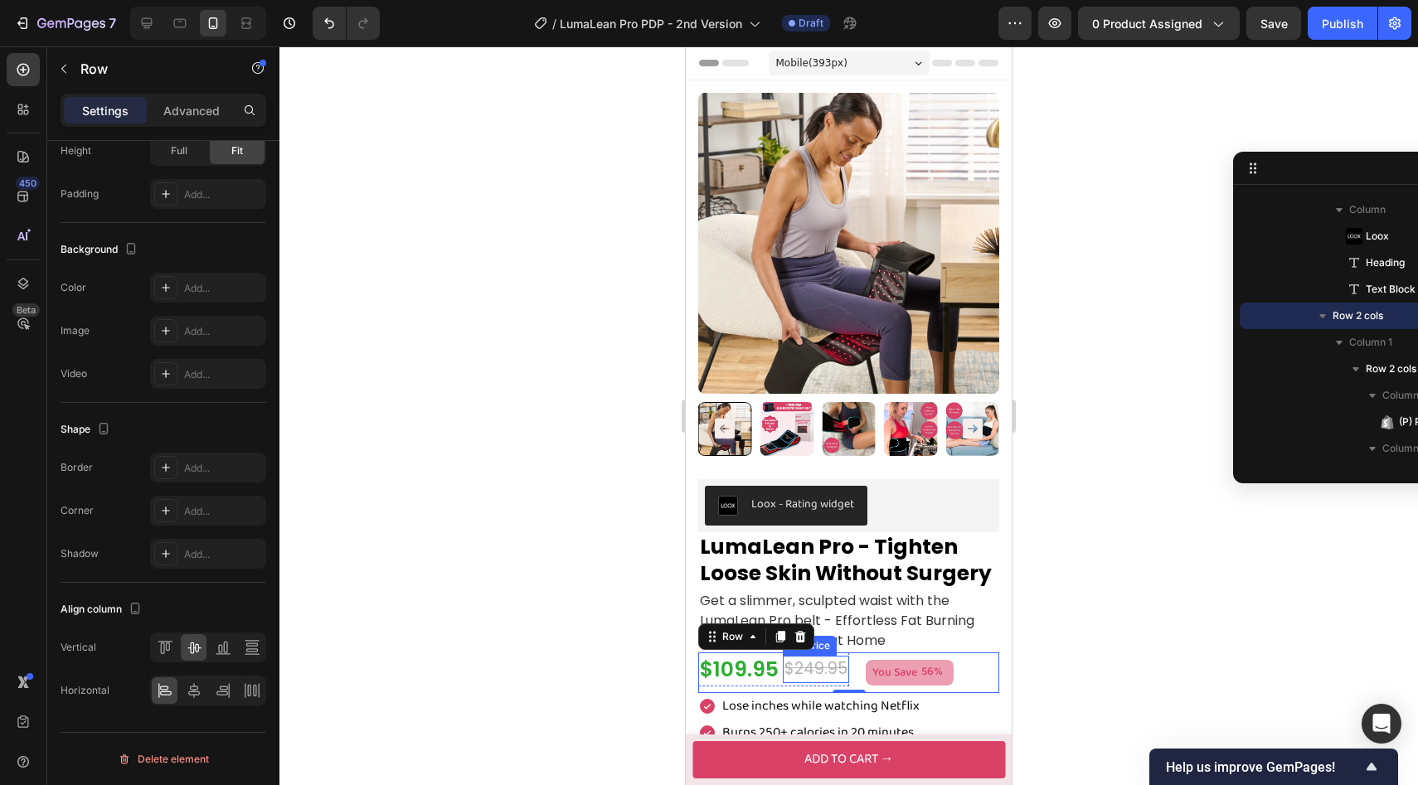
click at [783, 680] on div "$249.95" at bounding box center [816, 669] width 66 height 27
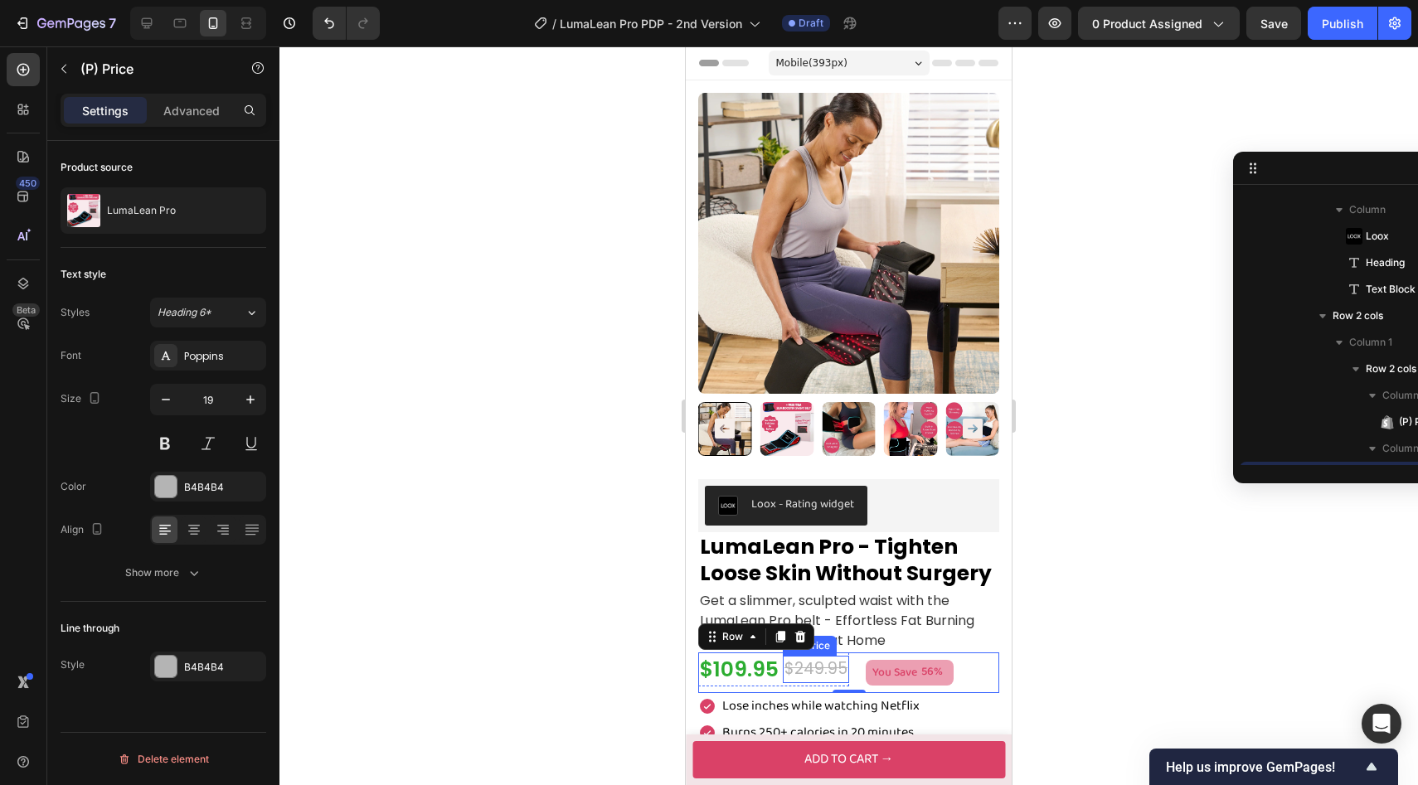
scroll to position [0, 0]
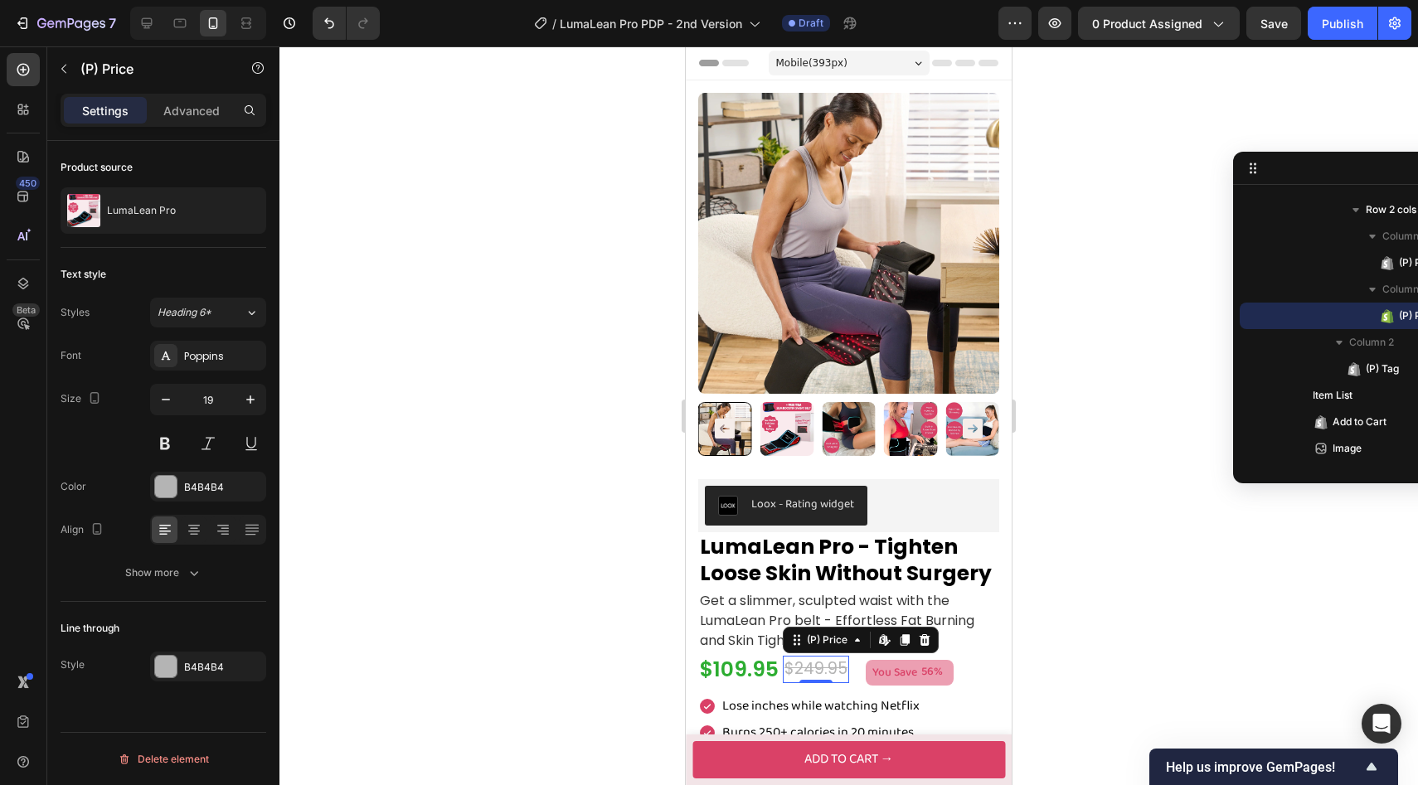
click at [783, 680] on div "$249.95" at bounding box center [816, 669] width 66 height 27
click at [770, 680] on div "$109.95" at bounding box center [739, 669] width 82 height 35
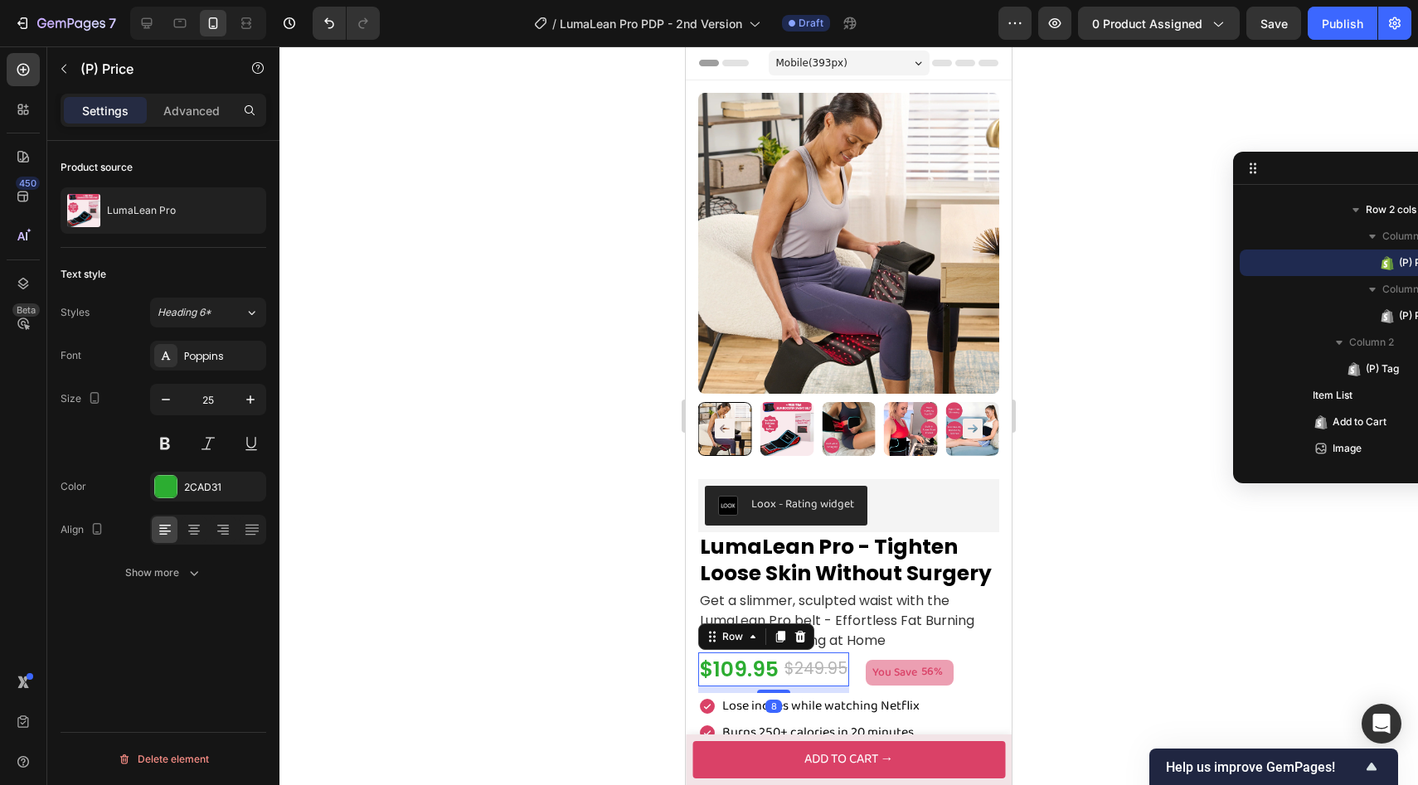
click at [784, 683] on div "$249.95 (P) Price (P) Price" at bounding box center [816, 669] width 66 height 35
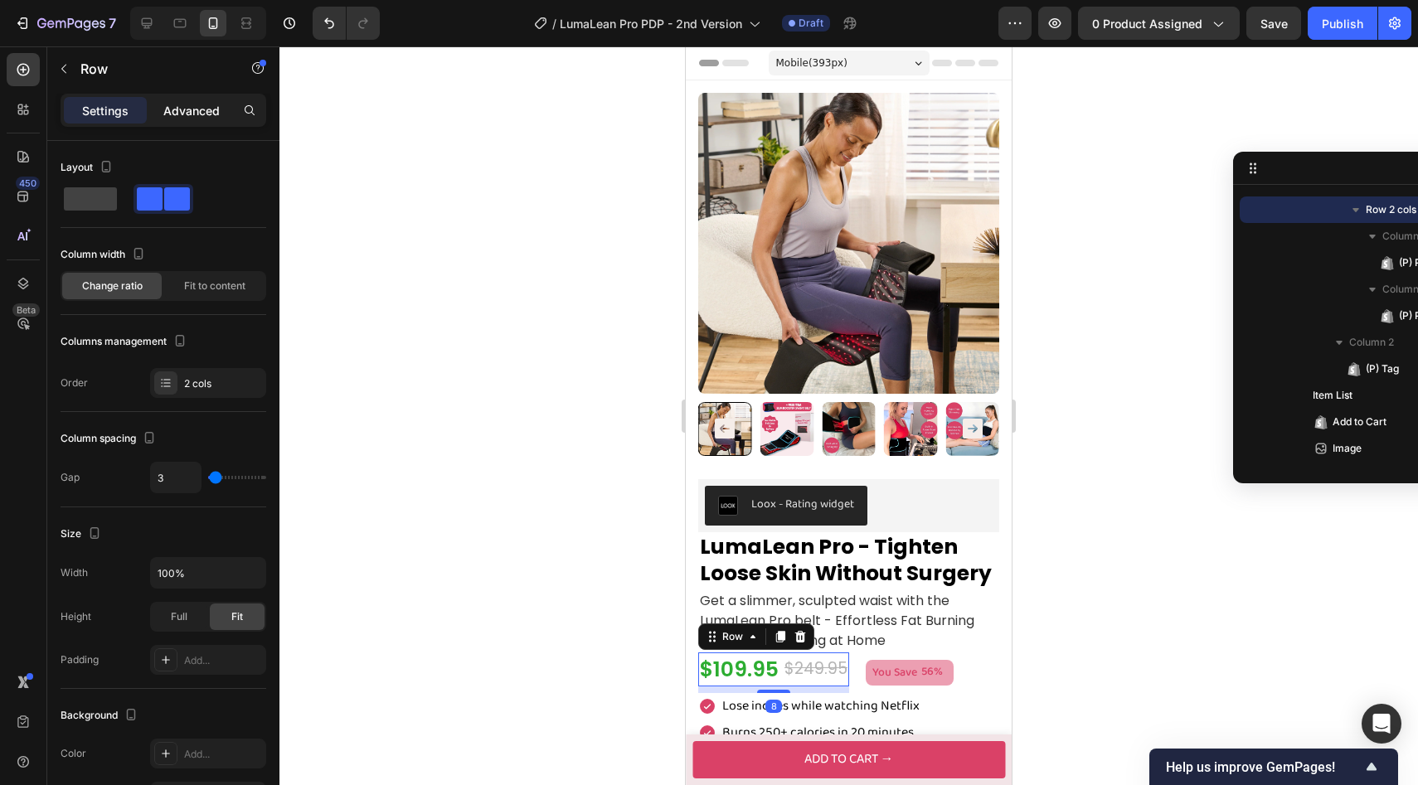
click at [186, 108] on p "Advanced" at bounding box center [191, 110] width 56 height 17
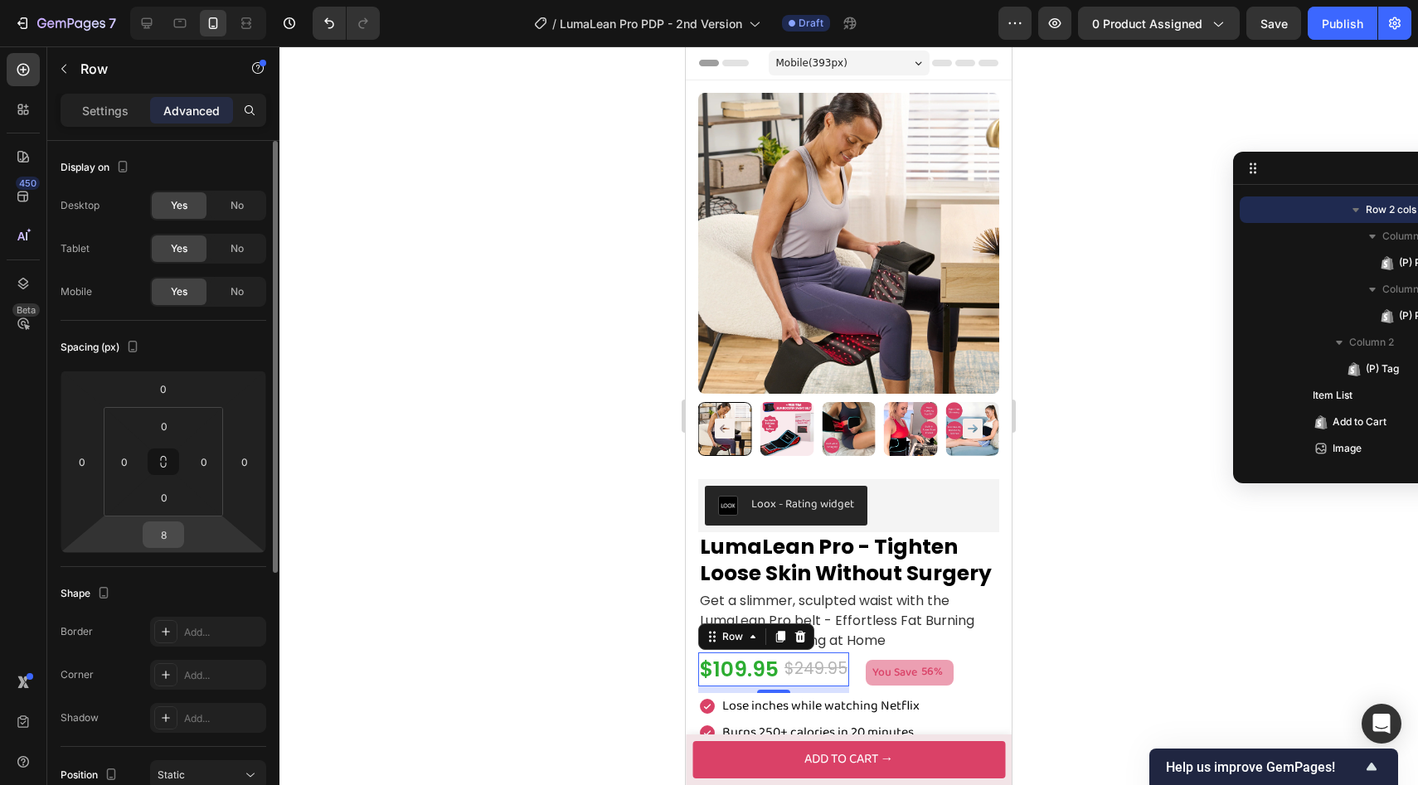
click at [161, 521] on div "8" at bounding box center [163, 534] width 41 height 27
click at [162, 534] on input "8" at bounding box center [163, 534] width 33 height 25
type input "0"
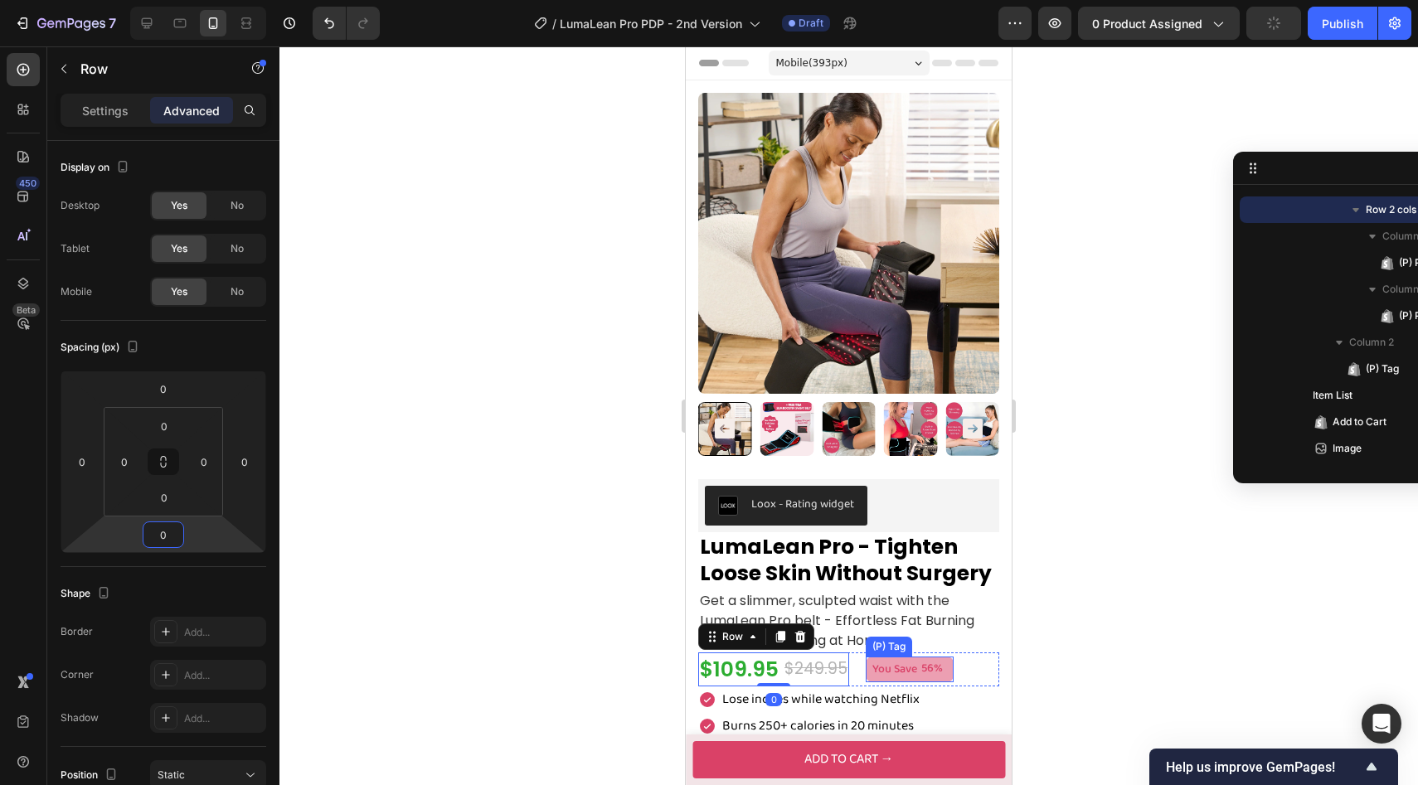
click at [866, 672] on div "You Save 56%" at bounding box center [910, 670] width 88 height 26
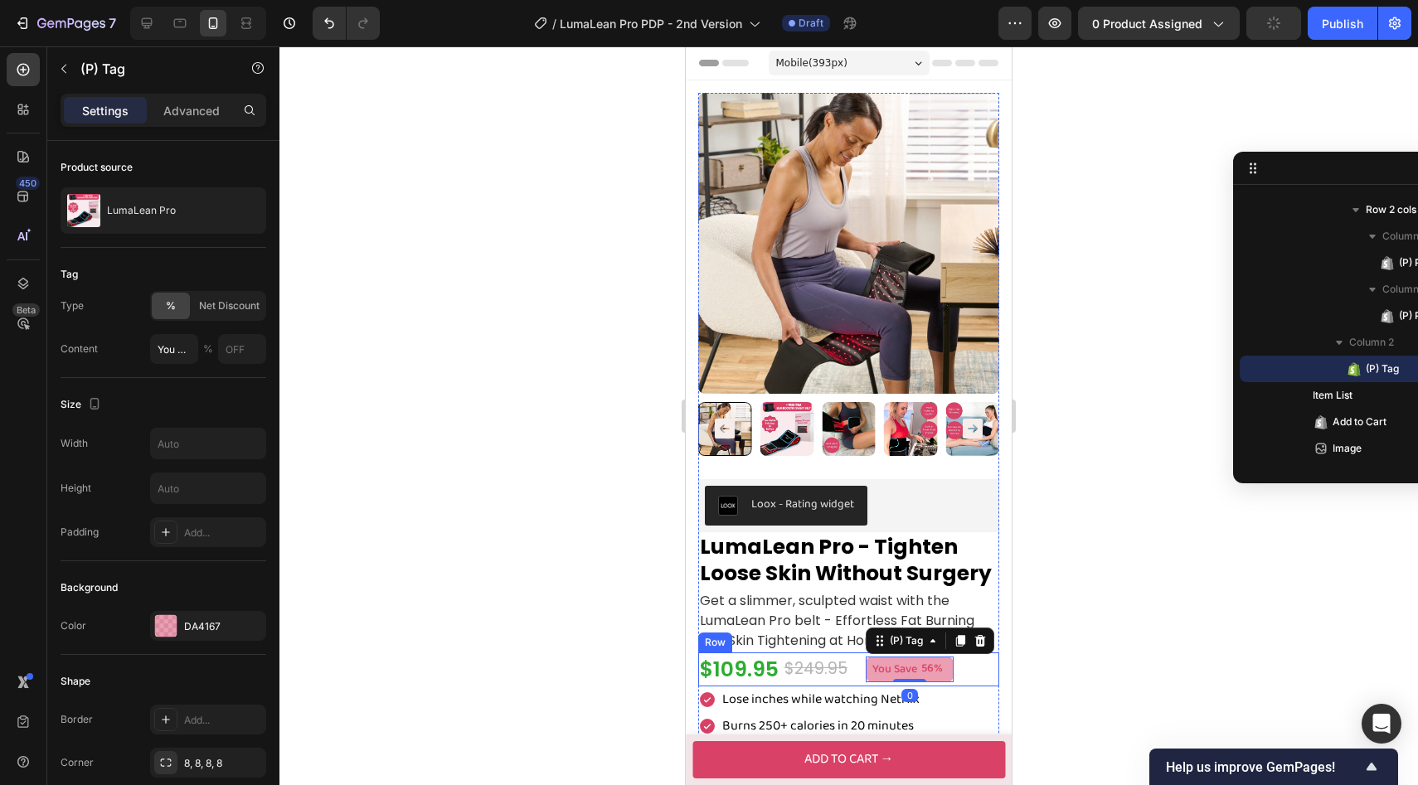
click at [854, 671] on div "$109.95 (P) Price (P) Price $249.95 (P) Price (P) Price Row You Save 56% (P) Ta…" at bounding box center [848, 669] width 301 height 35
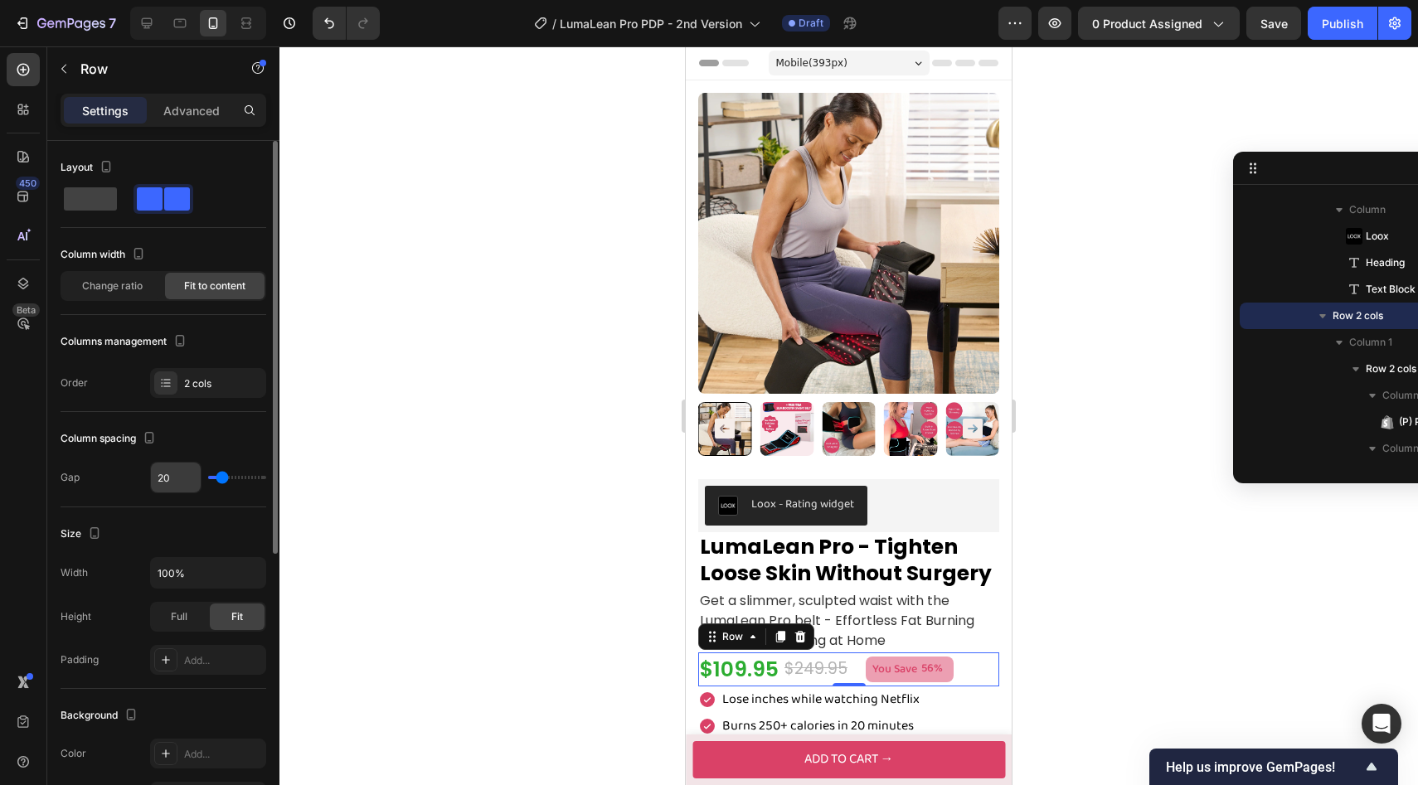
click at [176, 478] on input "20" at bounding box center [176, 478] width 50 height 30
type input "8"
click at [885, 671] on p "You Save" at bounding box center [884, 669] width 45 height 17
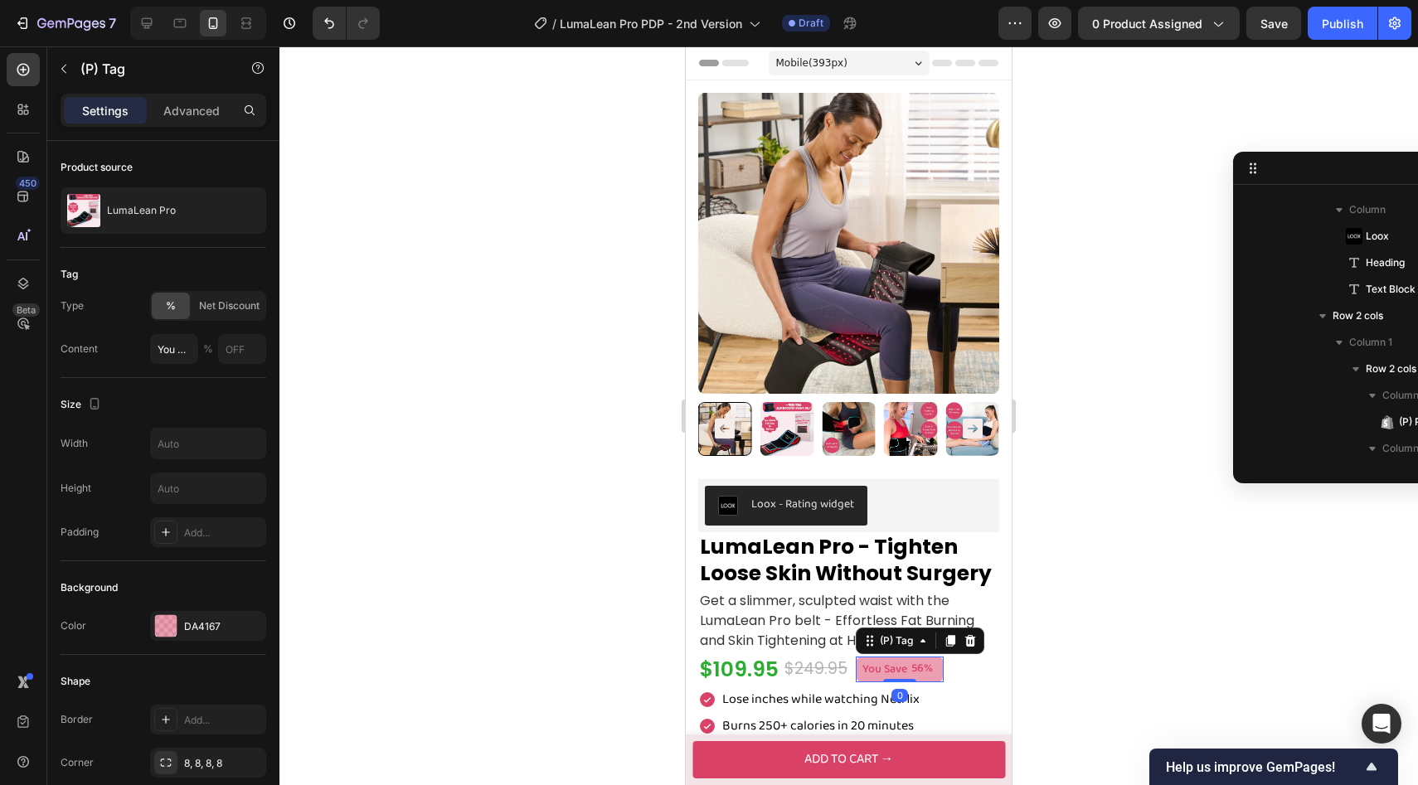
scroll to position [419, 0]
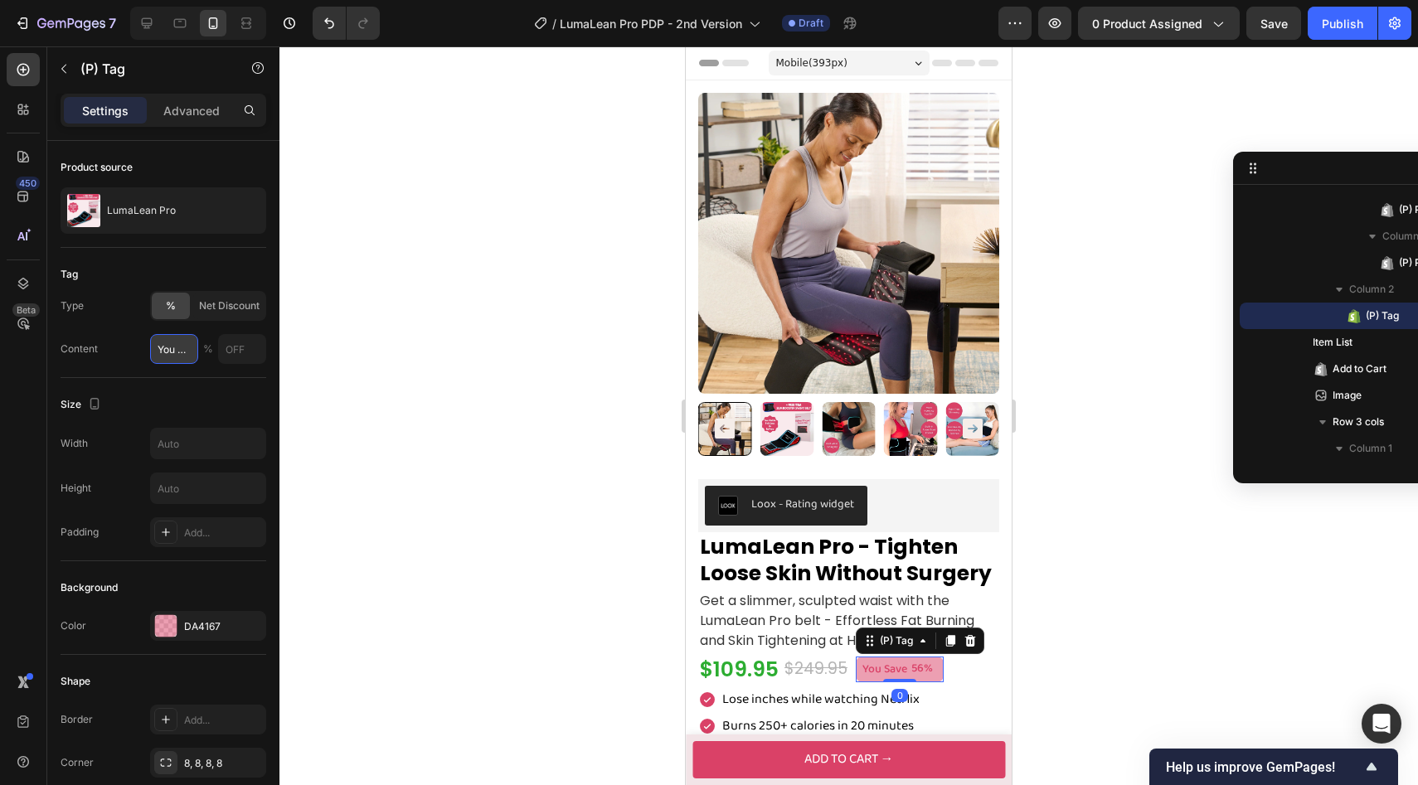
click at [164, 337] on input "You Save" at bounding box center [174, 349] width 48 height 30
click at [163, 343] on input "YOU SAVE" at bounding box center [174, 349] width 48 height 30
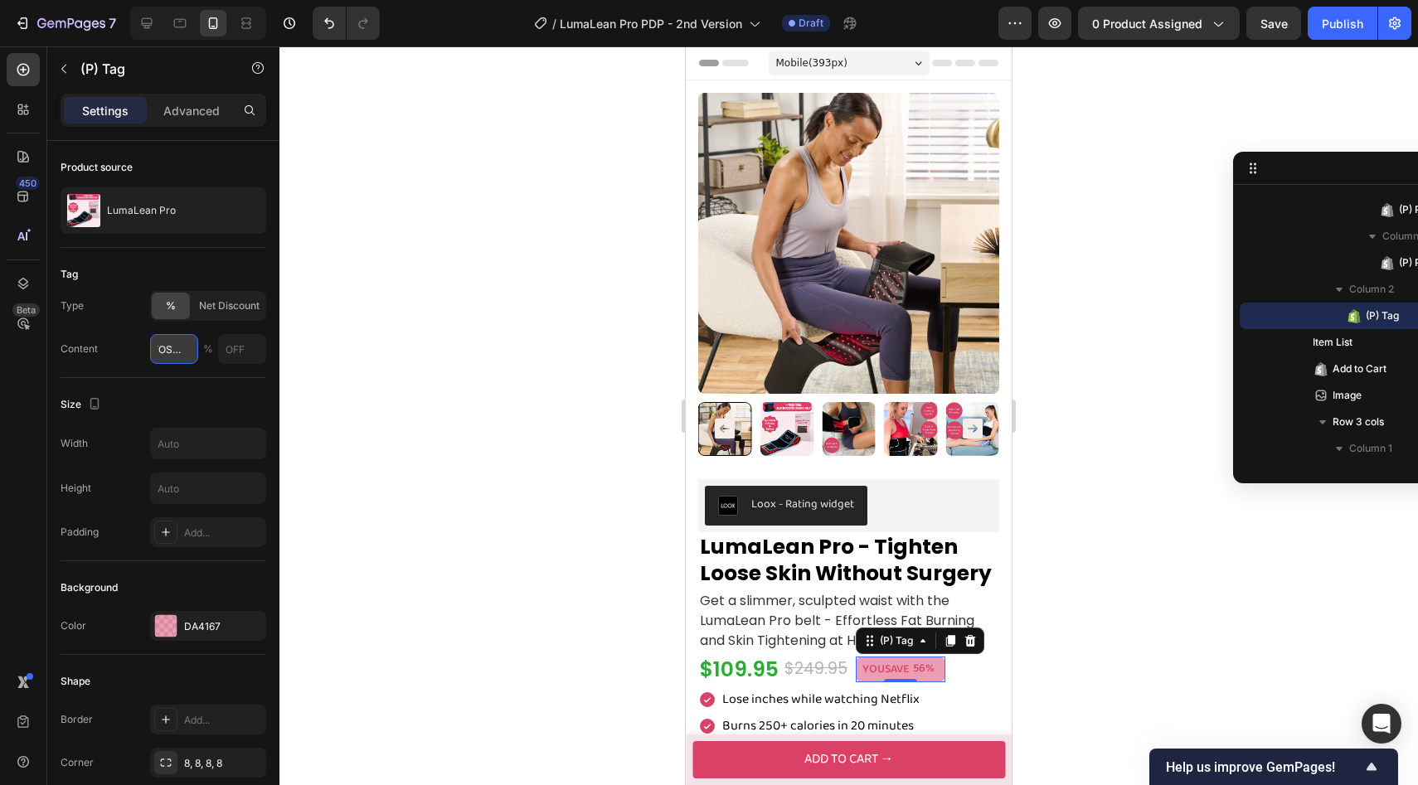
scroll to position [0, 0]
type input "SAVE"
click at [812, 584] on p "LumaLean Pro - Tighten Loose Skin Without Surgery" at bounding box center [849, 561] width 298 height 54
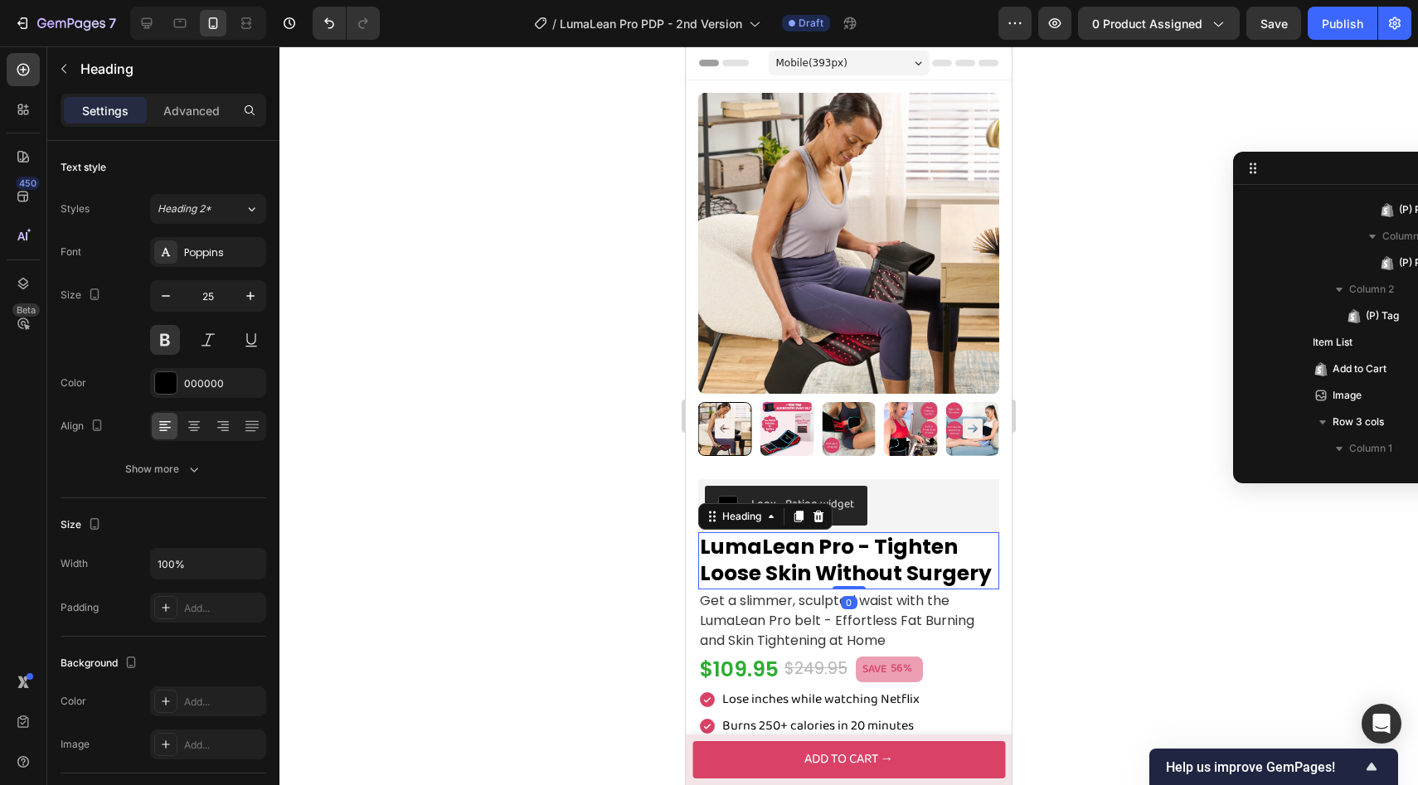
scroll to position [154, 0]
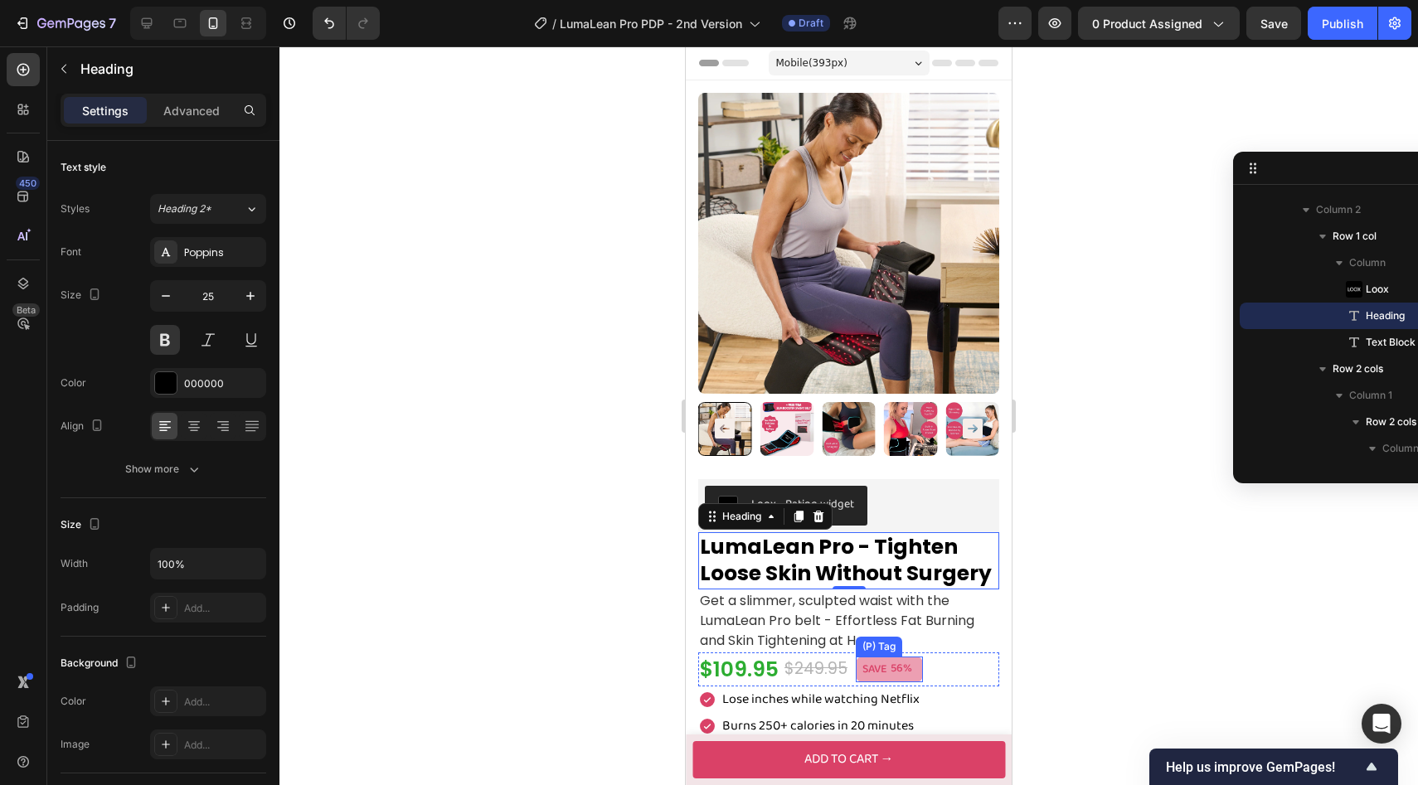
click at [919, 680] on div "SAVE 56%" at bounding box center [889, 670] width 67 height 26
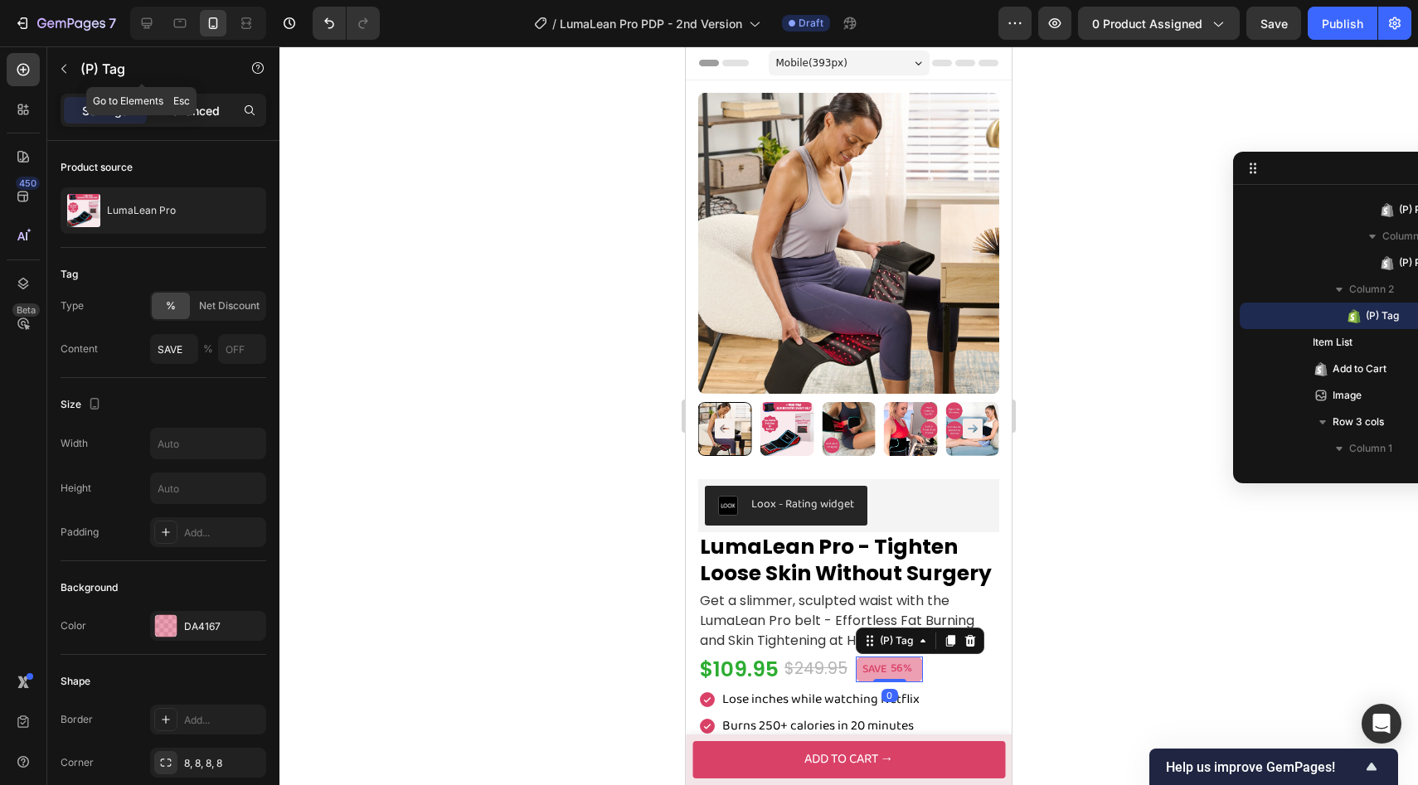
click at [169, 102] on p "Advanced" at bounding box center [191, 110] width 56 height 17
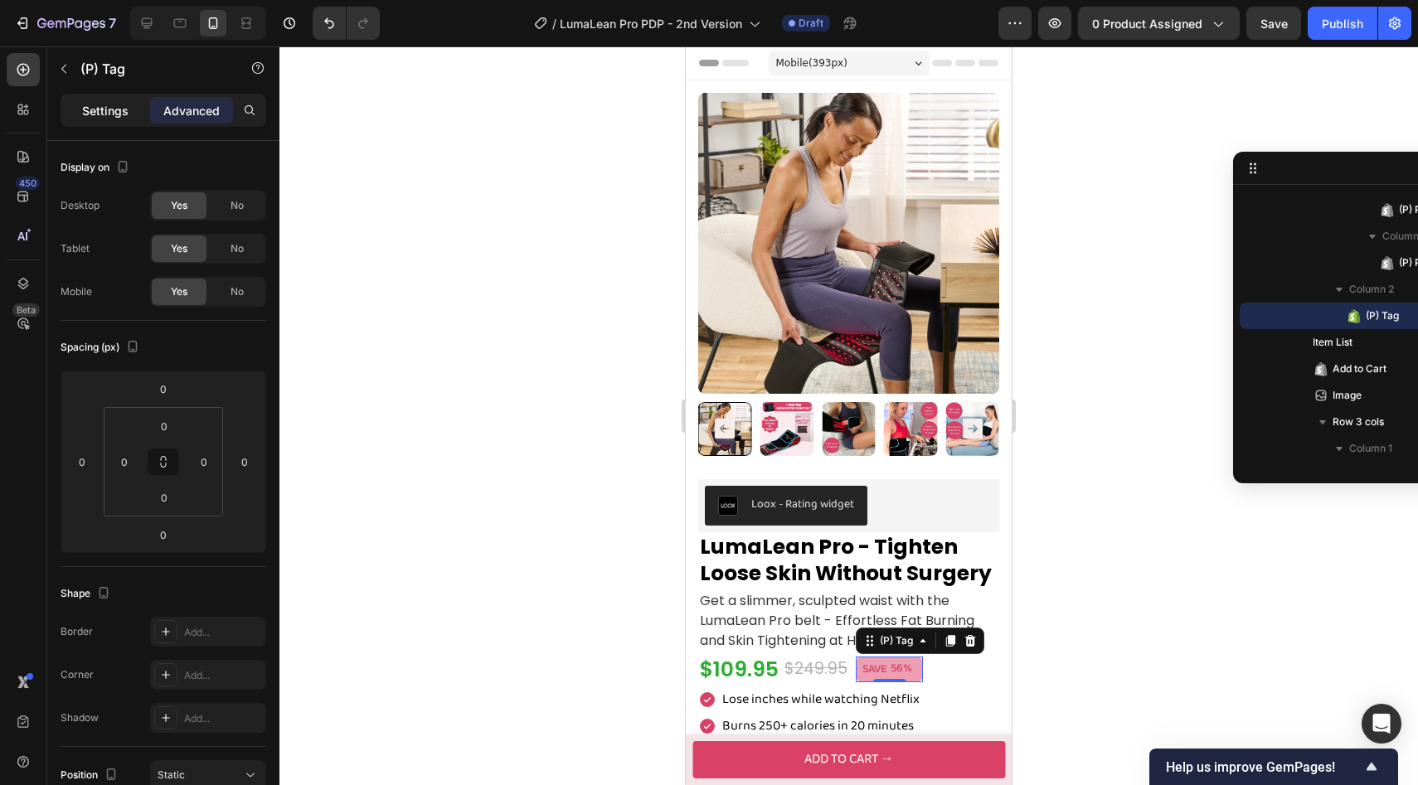
click at [96, 114] on p "Settings" at bounding box center [105, 110] width 46 height 17
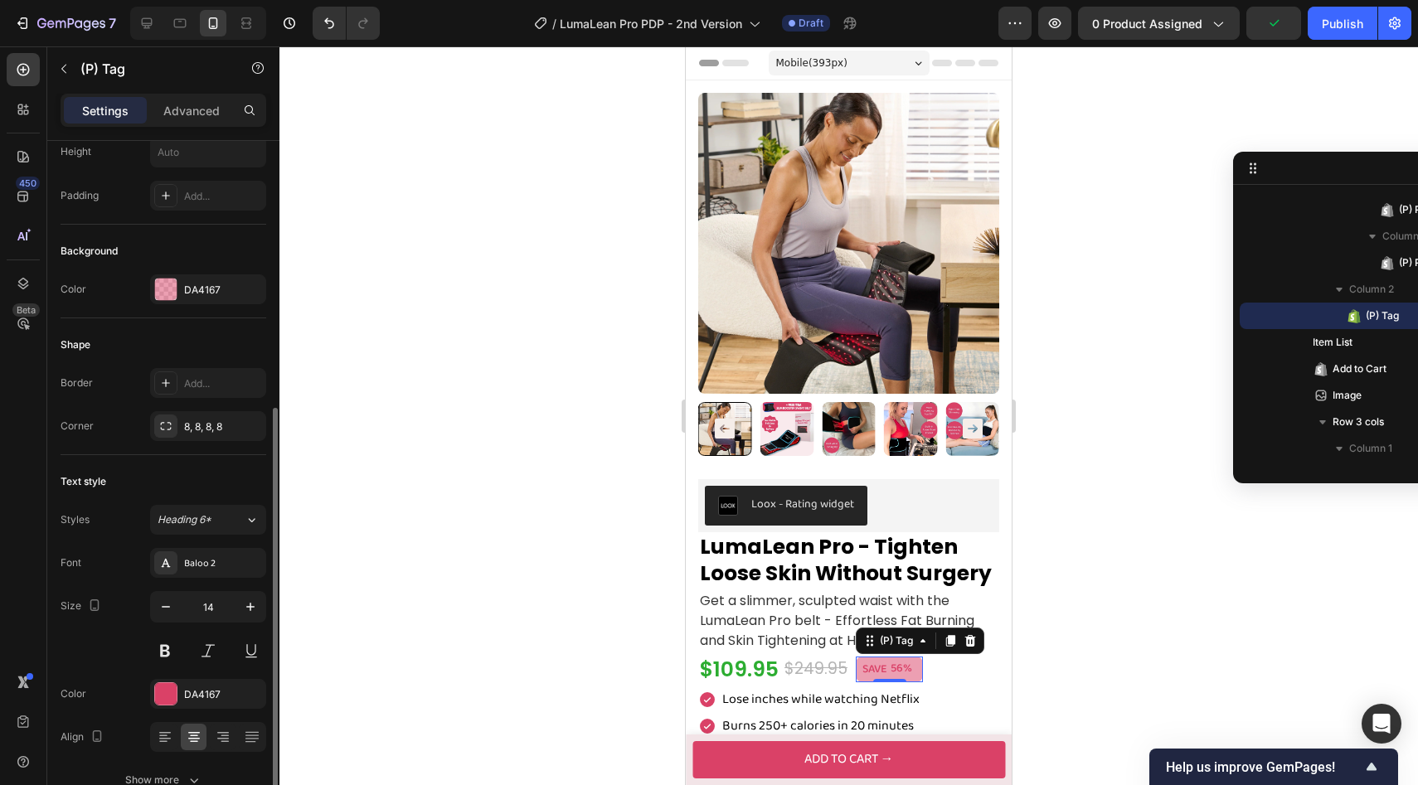
scroll to position [381, 0]
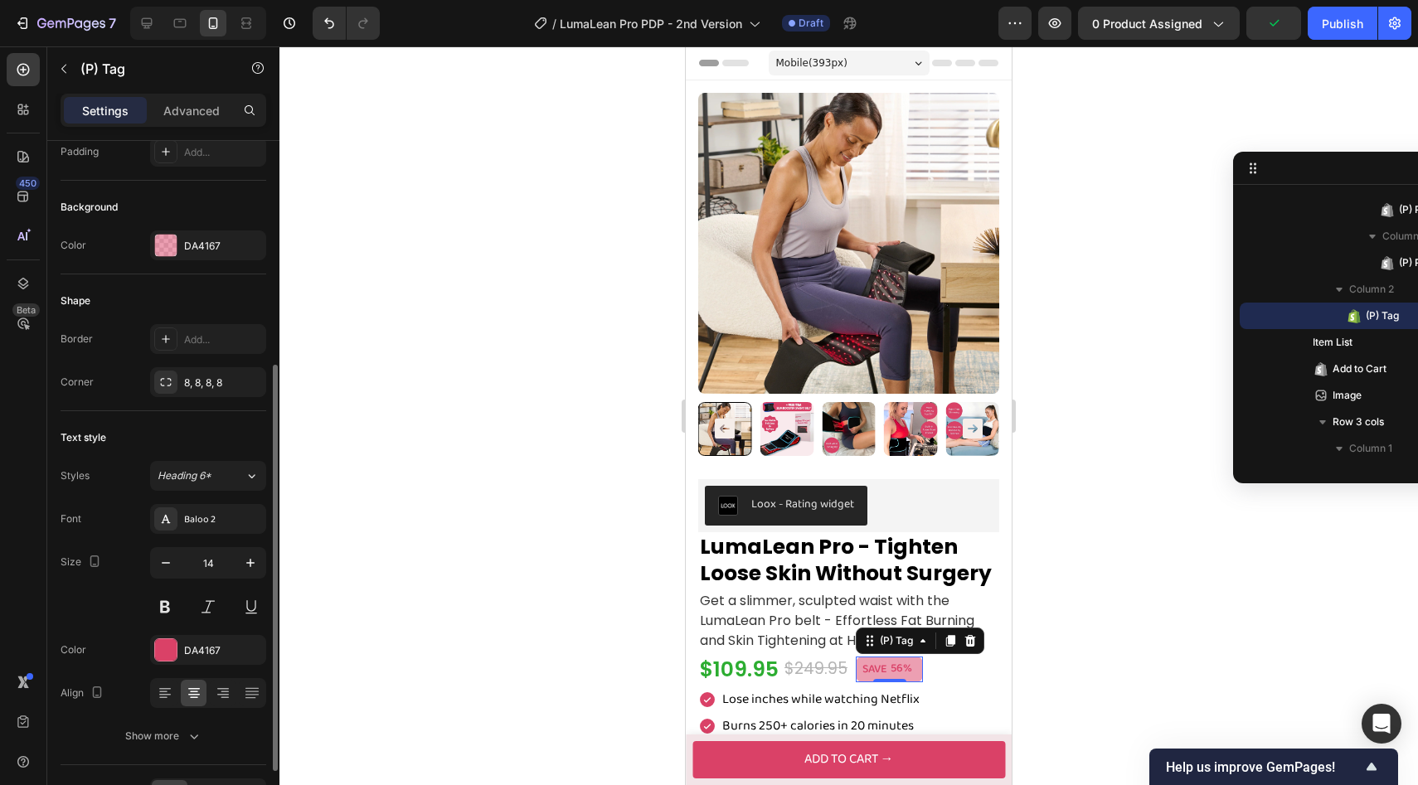
click at [149, 753] on div "Text style Styles Heading 6* Font Baloo 2 Size 14 Color DA4167 Align Show more" at bounding box center [164, 588] width 206 height 354
click at [155, 740] on div "Show more" at bounding box center [163, 736] width 77 height 17
click at [169, 771] on input "150%" at bounding box center [208, 780] width 114 height 30
click at [170, 784] on input "150%" at bounding box center [208, 780] width 114 height 30
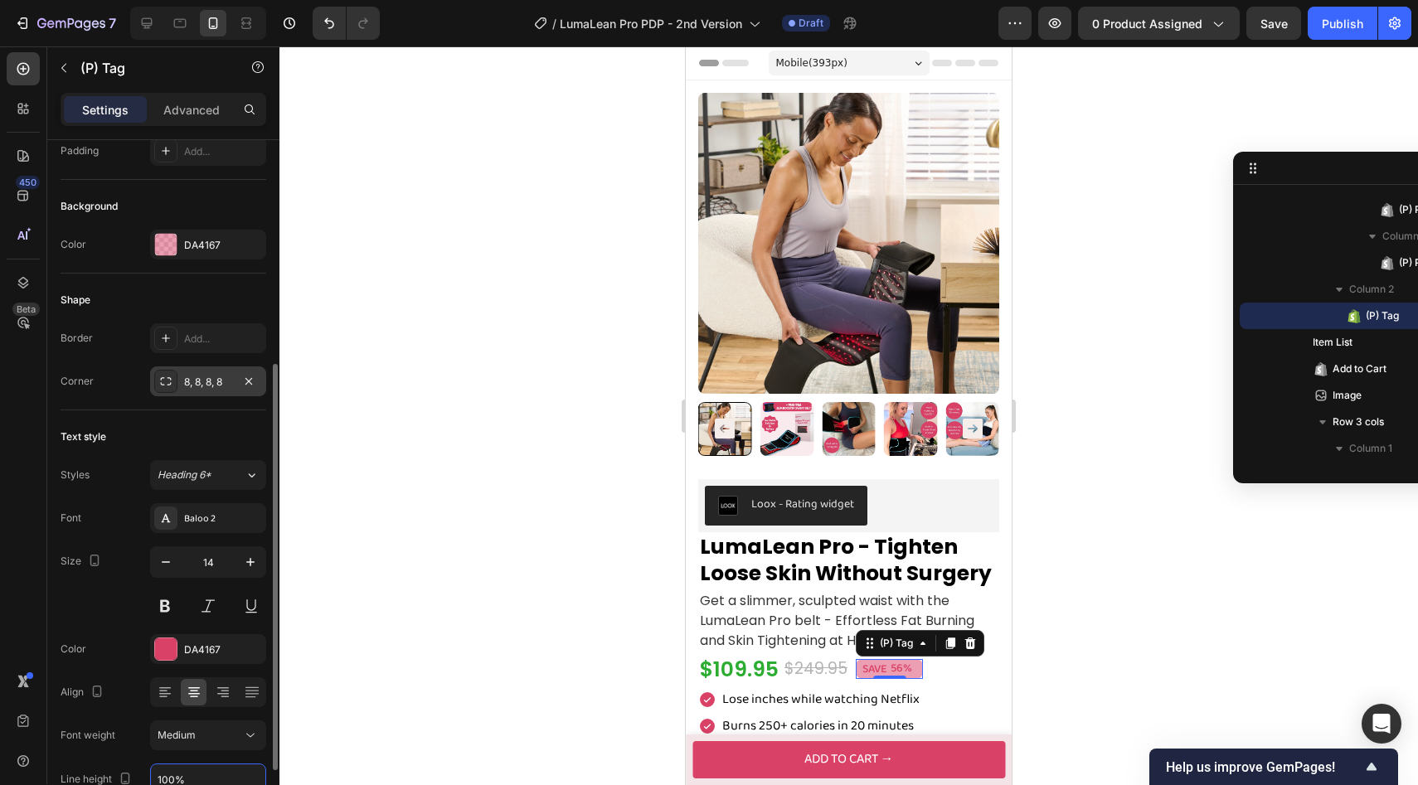
type input "100%"
click at [208, 368] on div "8, 8, 8, 8" at bounding box center [208, 381] width 116 height 30
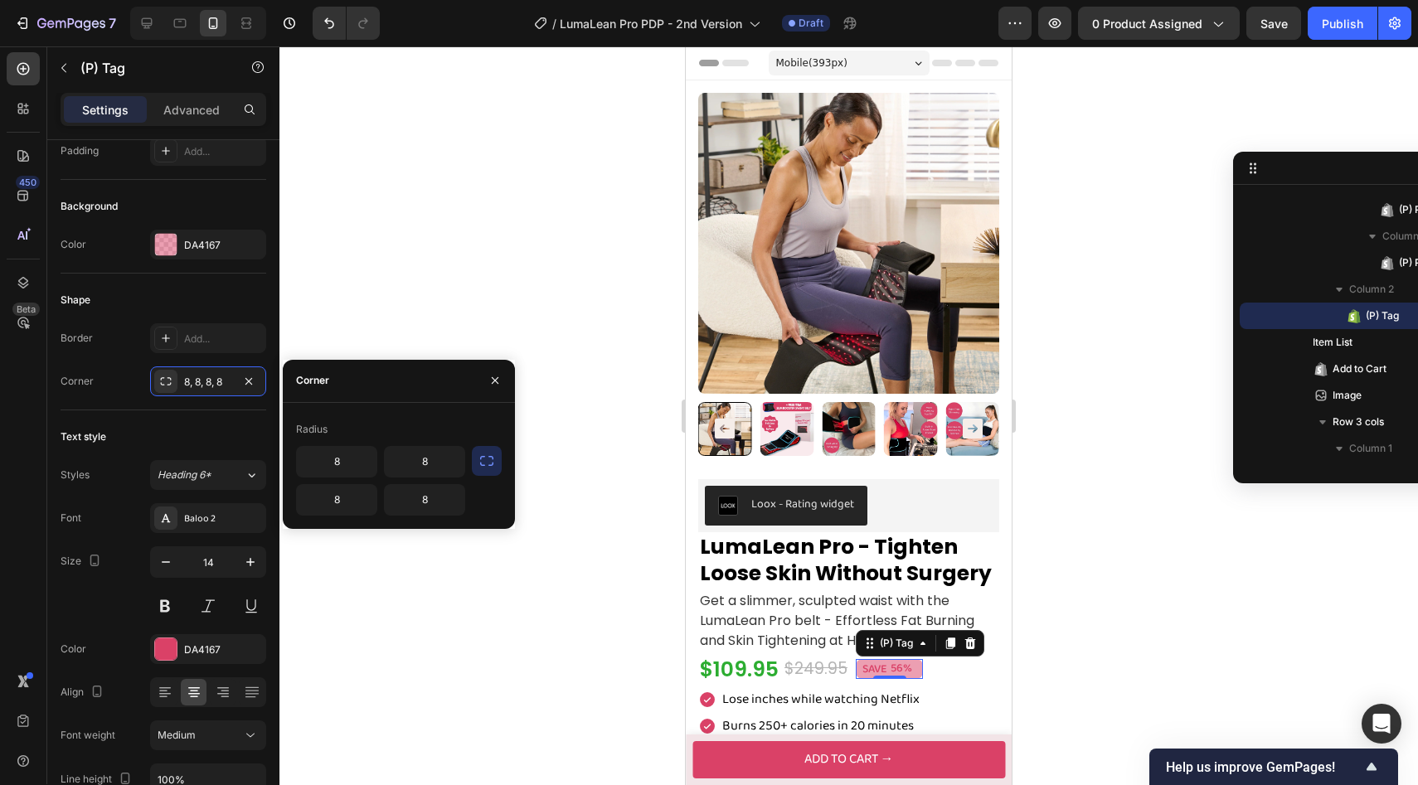
click at [341, 480] on div "8 8 8 8" at bounding box center [380, 481] width 169 height 70
click at [349, 458] on input "8" at bounding box center [337, 462] width 80 height 30
click at [482, 468] on button "button" at bounding box center [487, 461] width 30 height 30
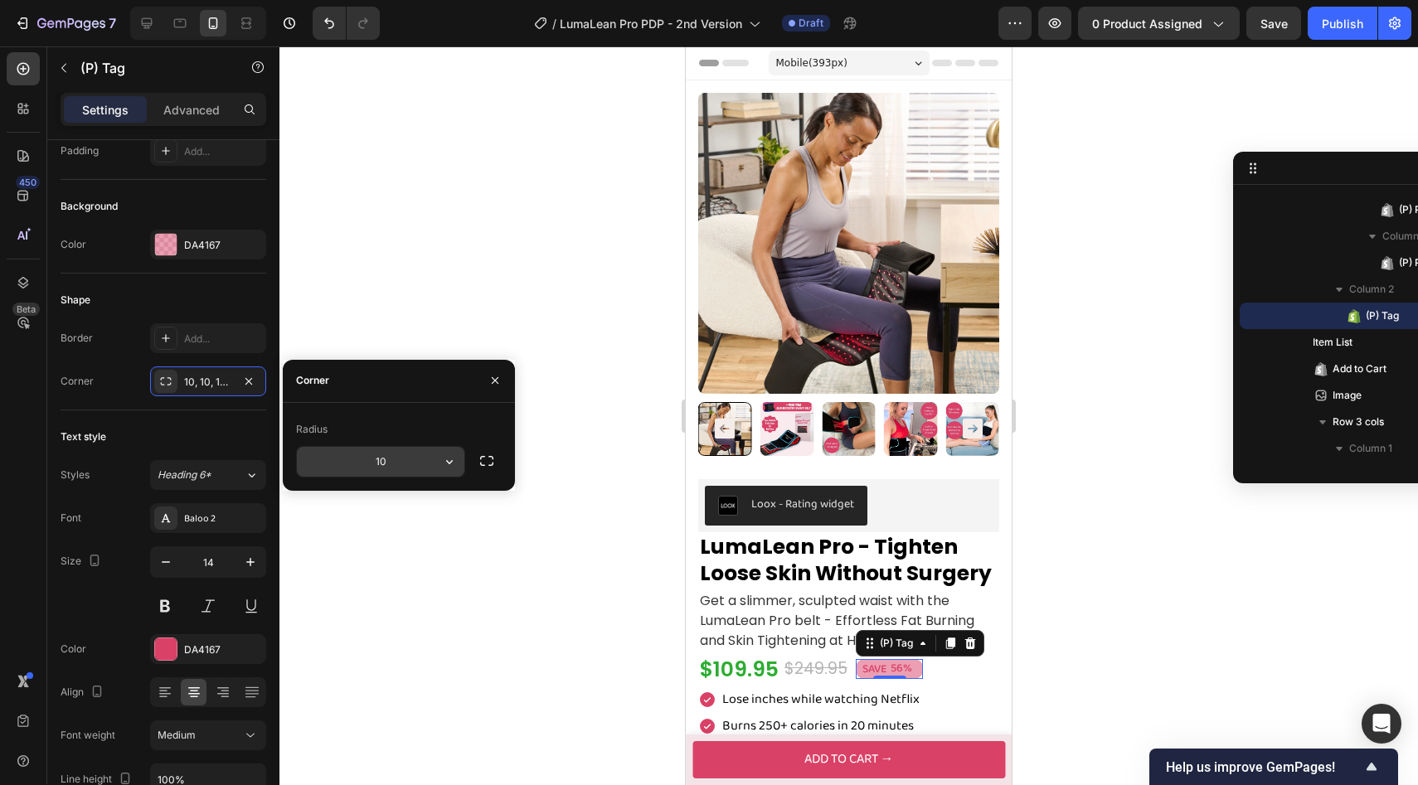
click at [361, 458] on input "10" at bounding box center [380, 462] width 167 height 30
type input "6"
click at [158, 458] on div "Text style Styles Heading 6* Font Baloo 2 Size 14 Color DA4167 Align Font weigh…" at bounding box center [164, 696] width 206 height 573
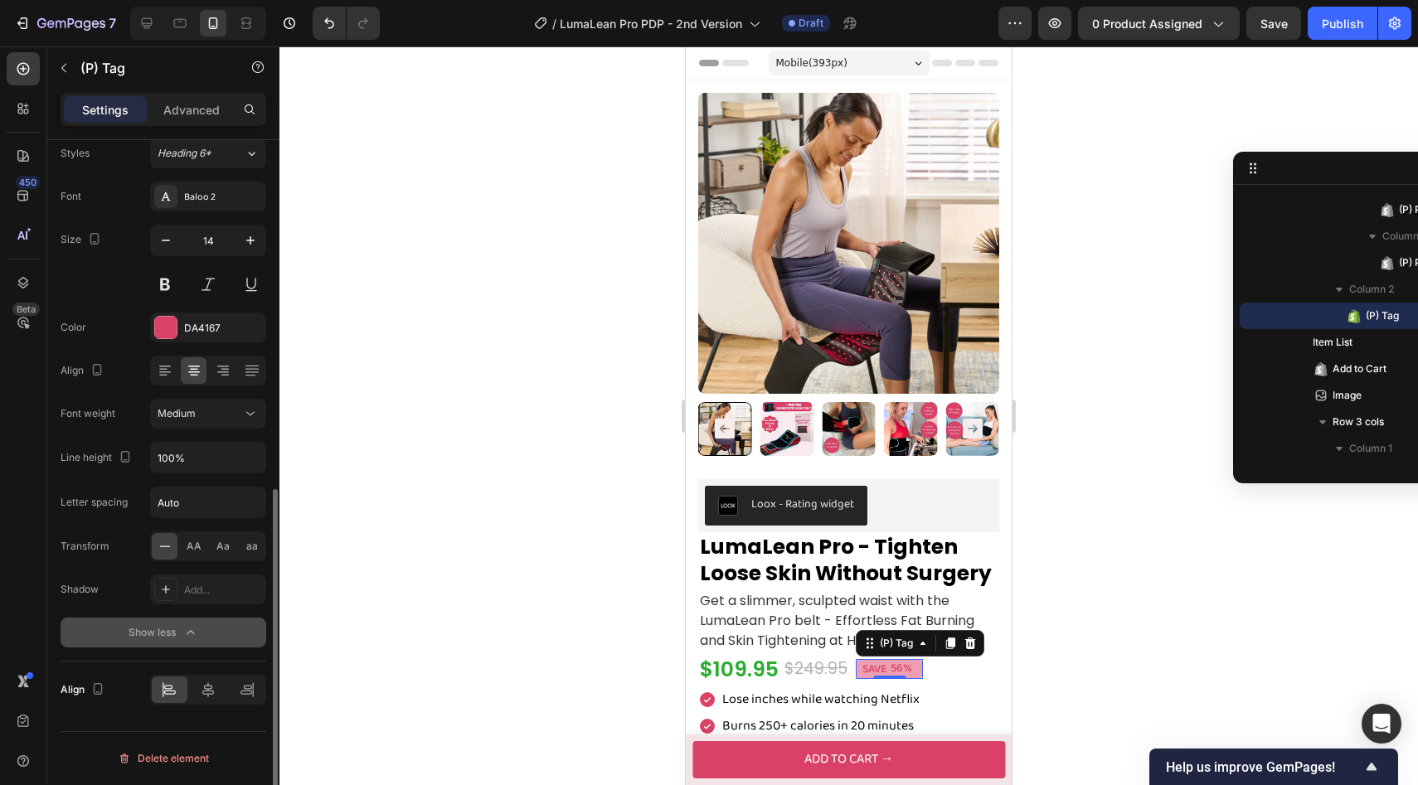
scroll to position [0, 0]
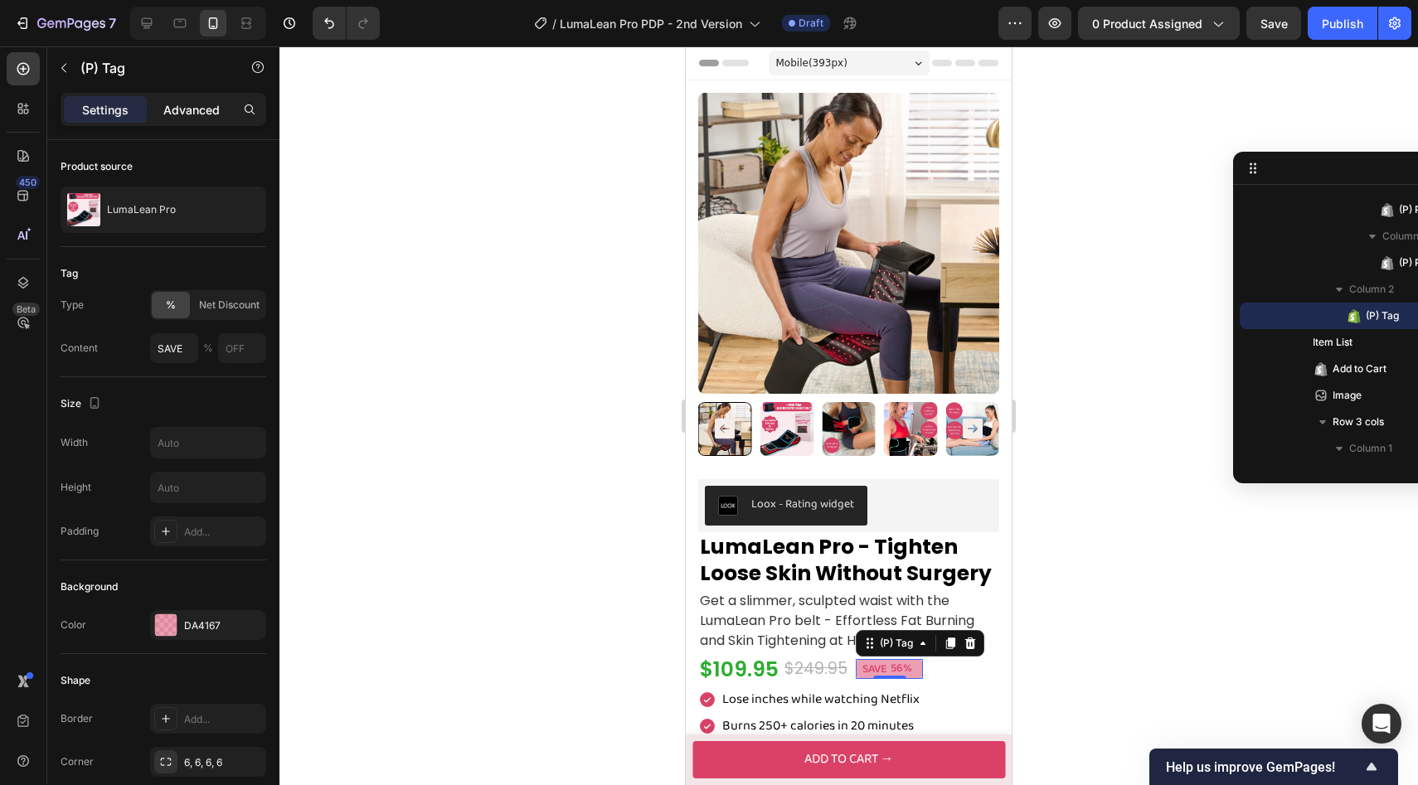
click at [187, 101] on p "Advanced" at bounding box center [191, 109] width 56 height 17
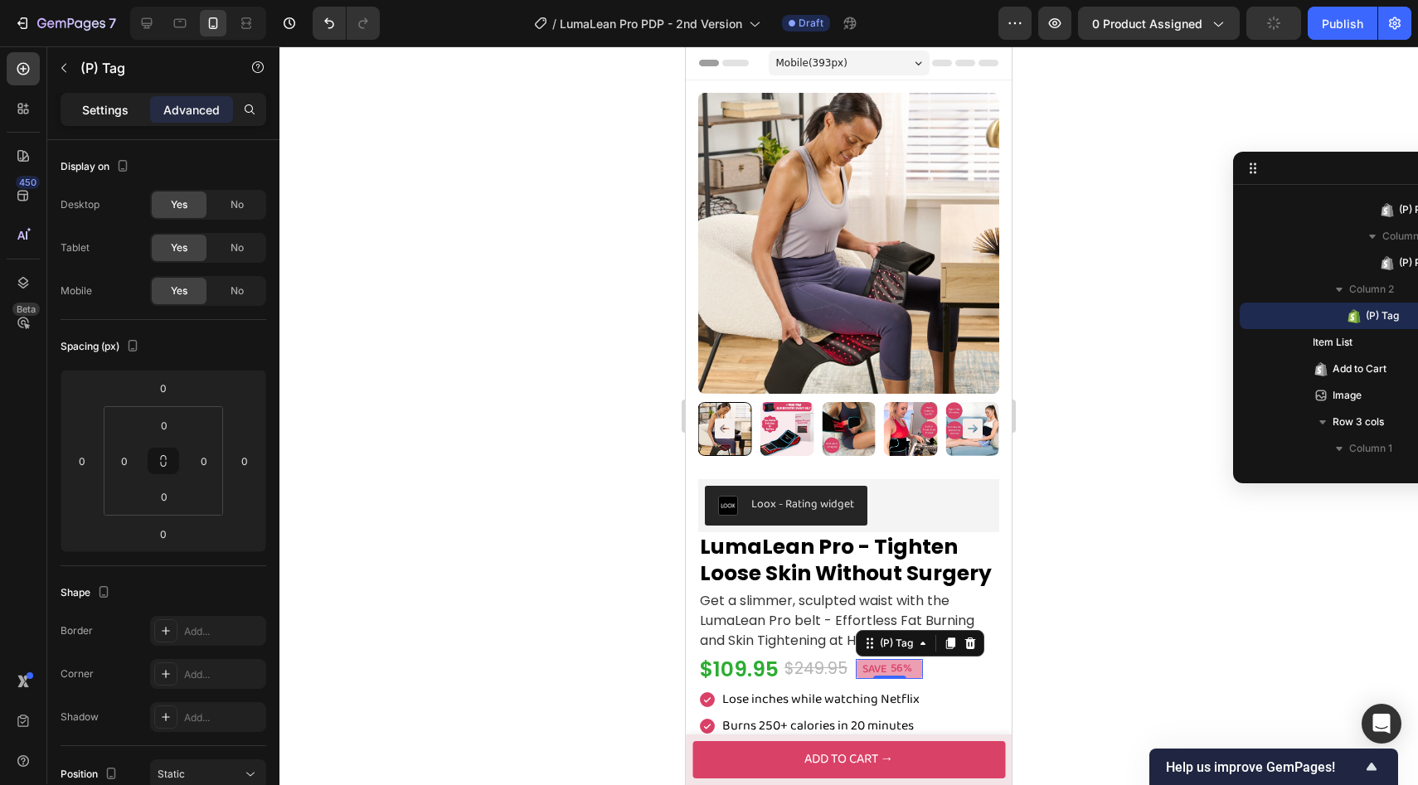
click at [81, 109] on div "Settings" at bounding box center [105, 109] width 83 height 27
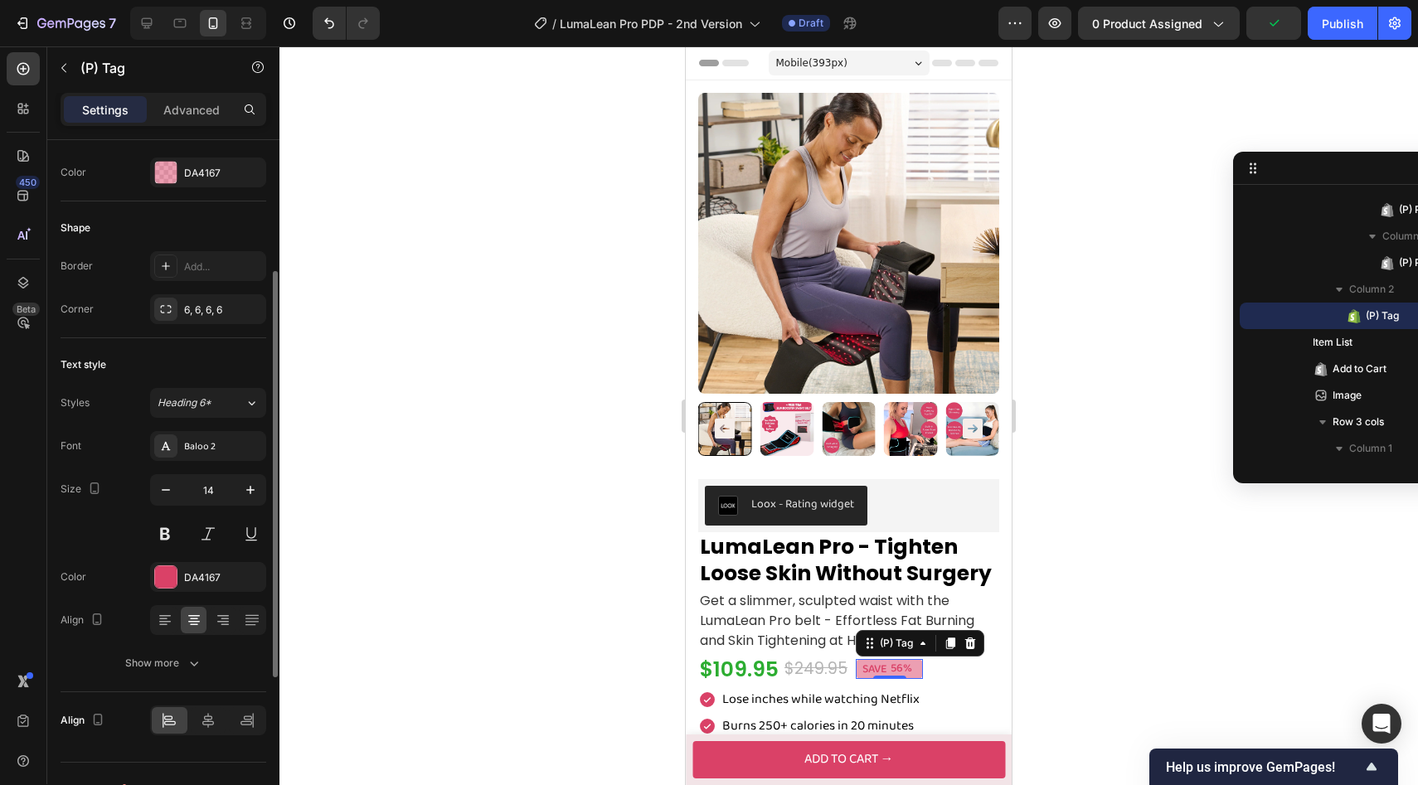
scroll to position [483, 0]
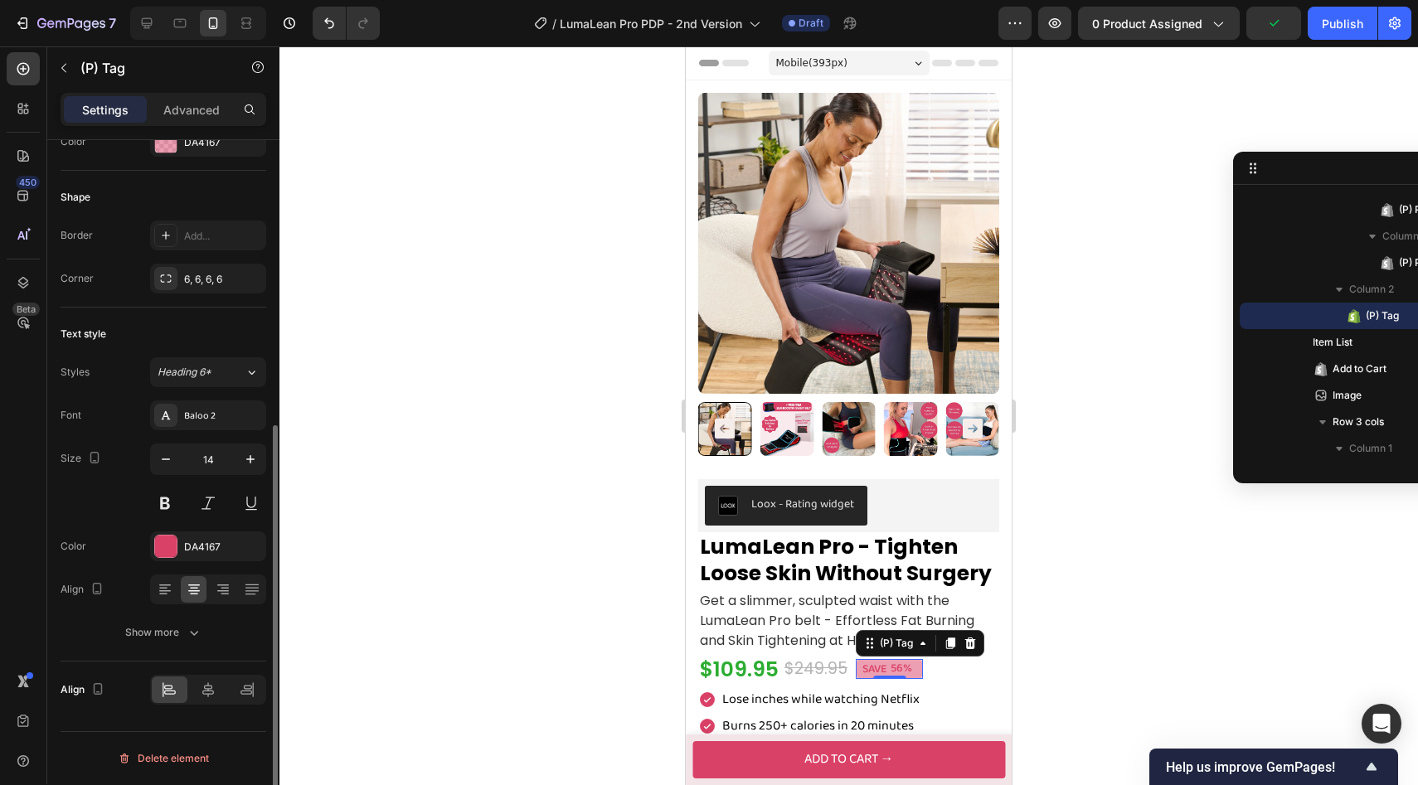
click at [157, 649] on div "Text style Styles Heading 6* Font Baloo 2 Size 14 Color DA4167 Align Show more" at bounding box center [164, 485] width 206 height 354
click at [148, 622] on button "Show more" at bounding box center [164, 633] width 206 height 30
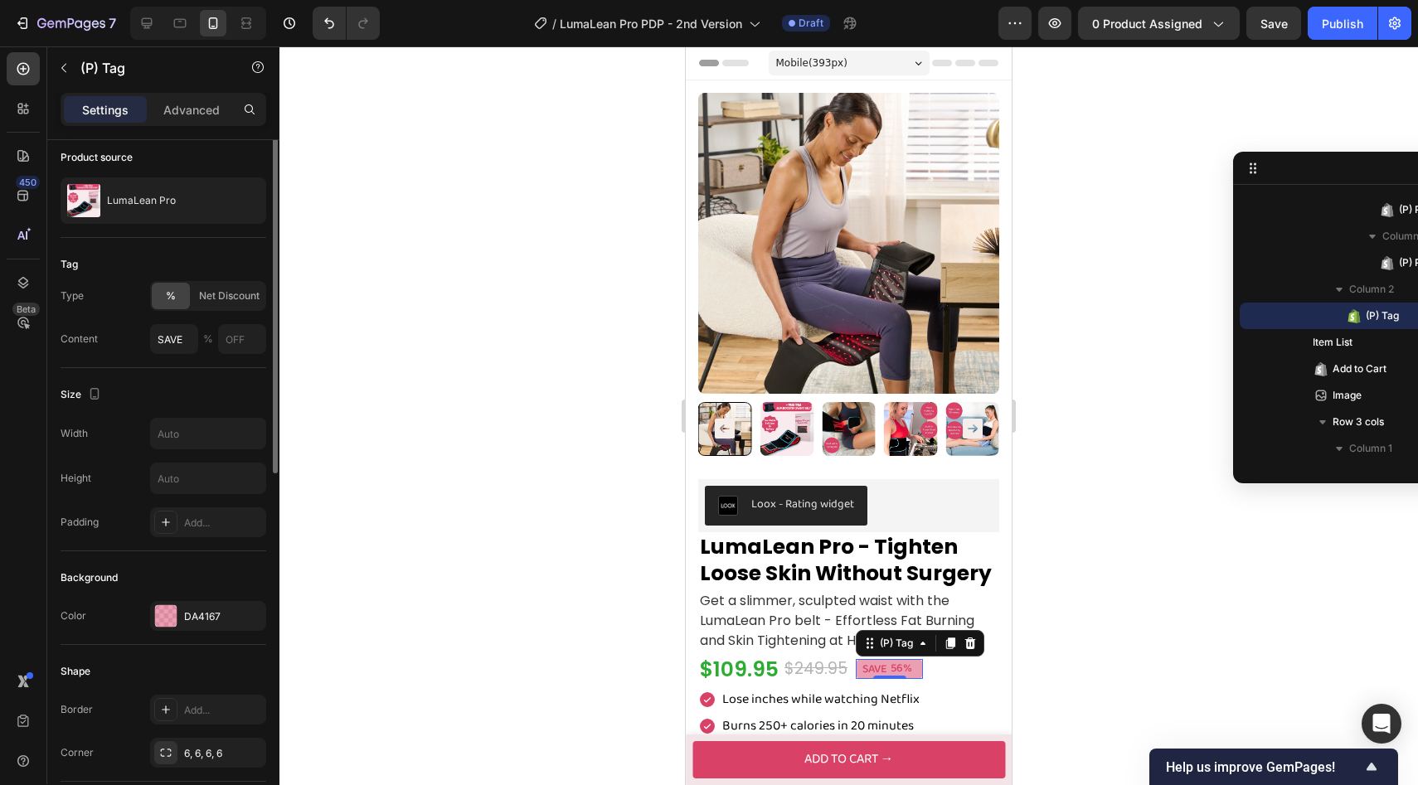
scroll to position [0, 0]
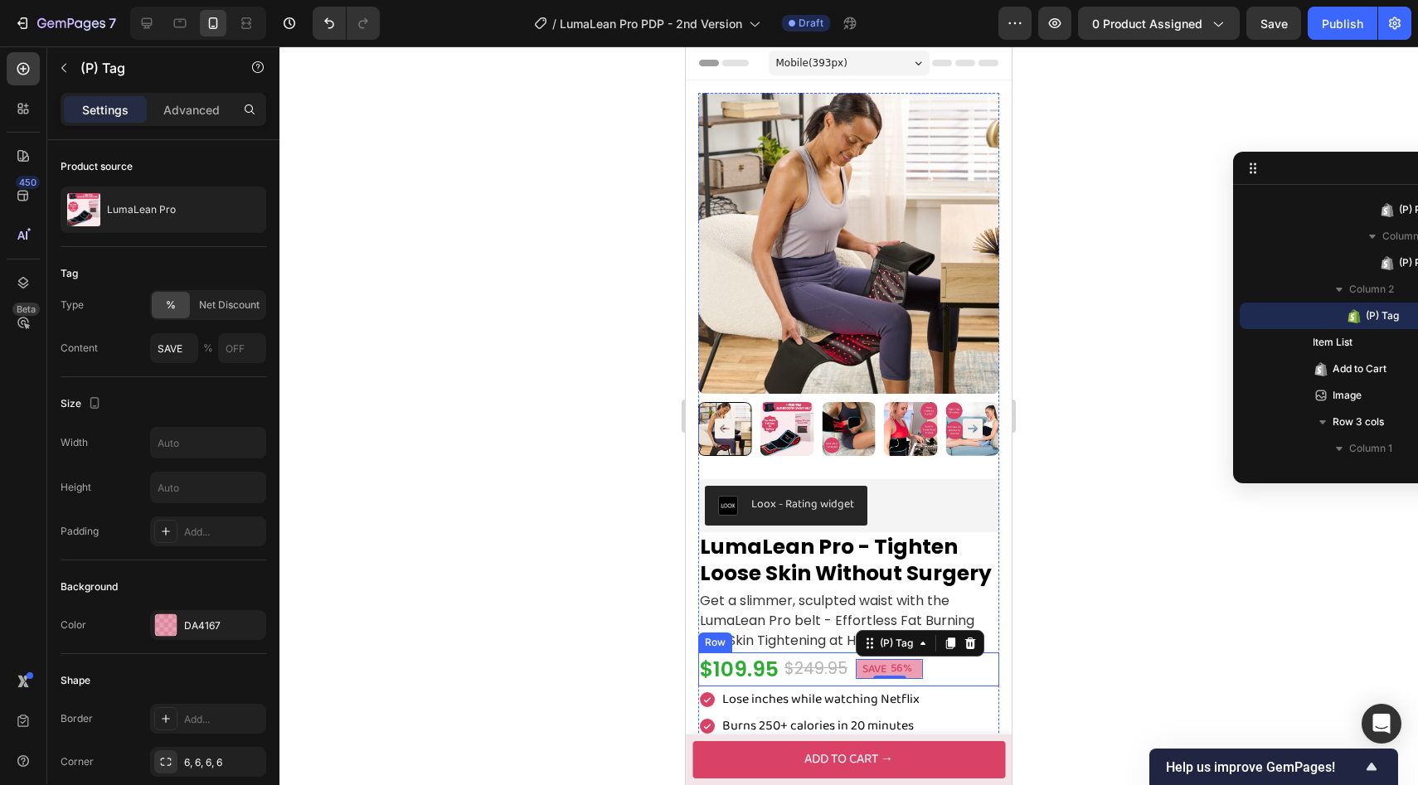
click at [973, 667] on div "$109.95 (P) Price (P) Price $249.95 (P) Price (P) Price Row SAVE 56% (P) Tag 0 …" at bounding box center [848, 669] width 301 height 35
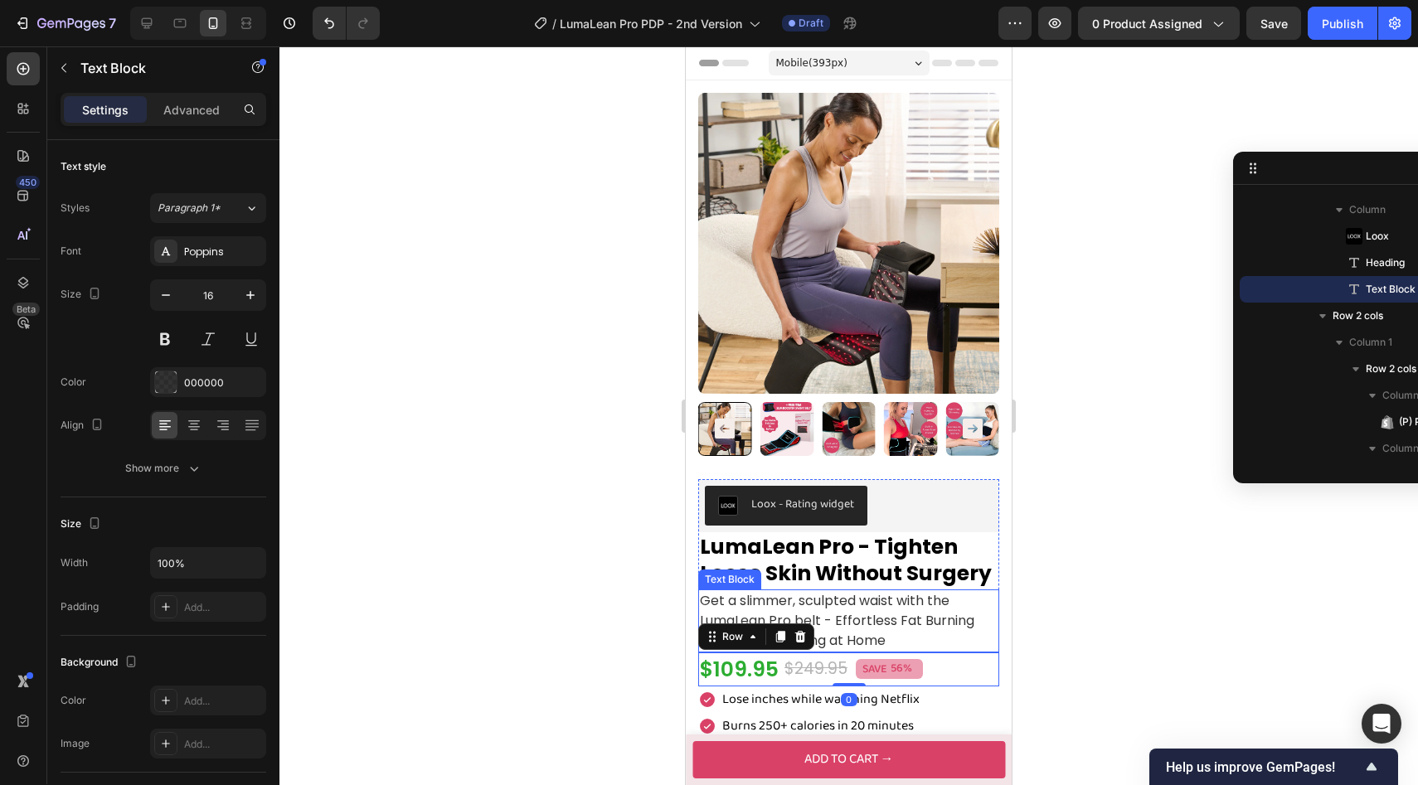
click at [929, 594] on span "Get a slimmer, sculpted waist with the LumaLean Pro belt - Effortless Fat Burni…" at bounding box center [837, 620] width 274 height 59
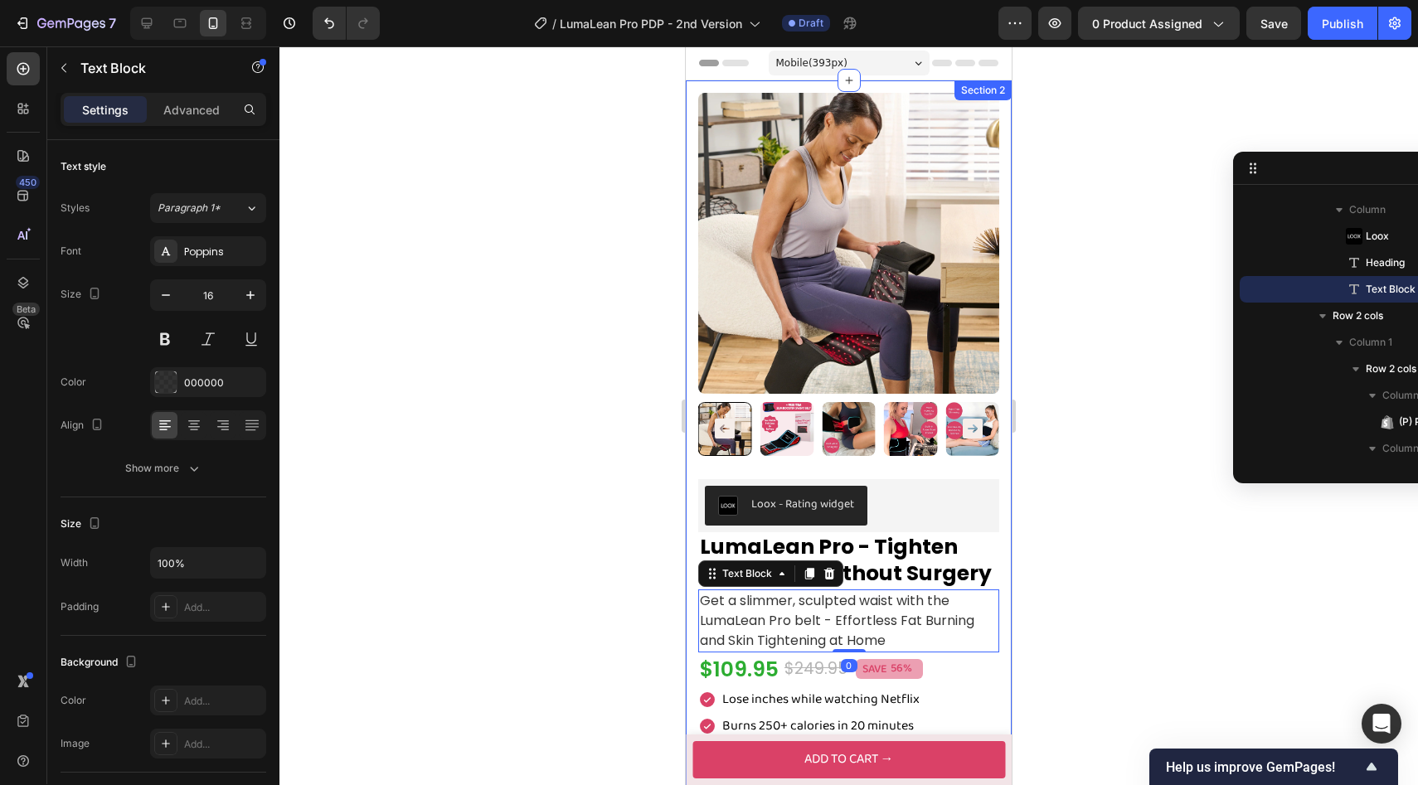
click at [1072, 589] on div at bounding box center [848, 415] width 1138 height 739
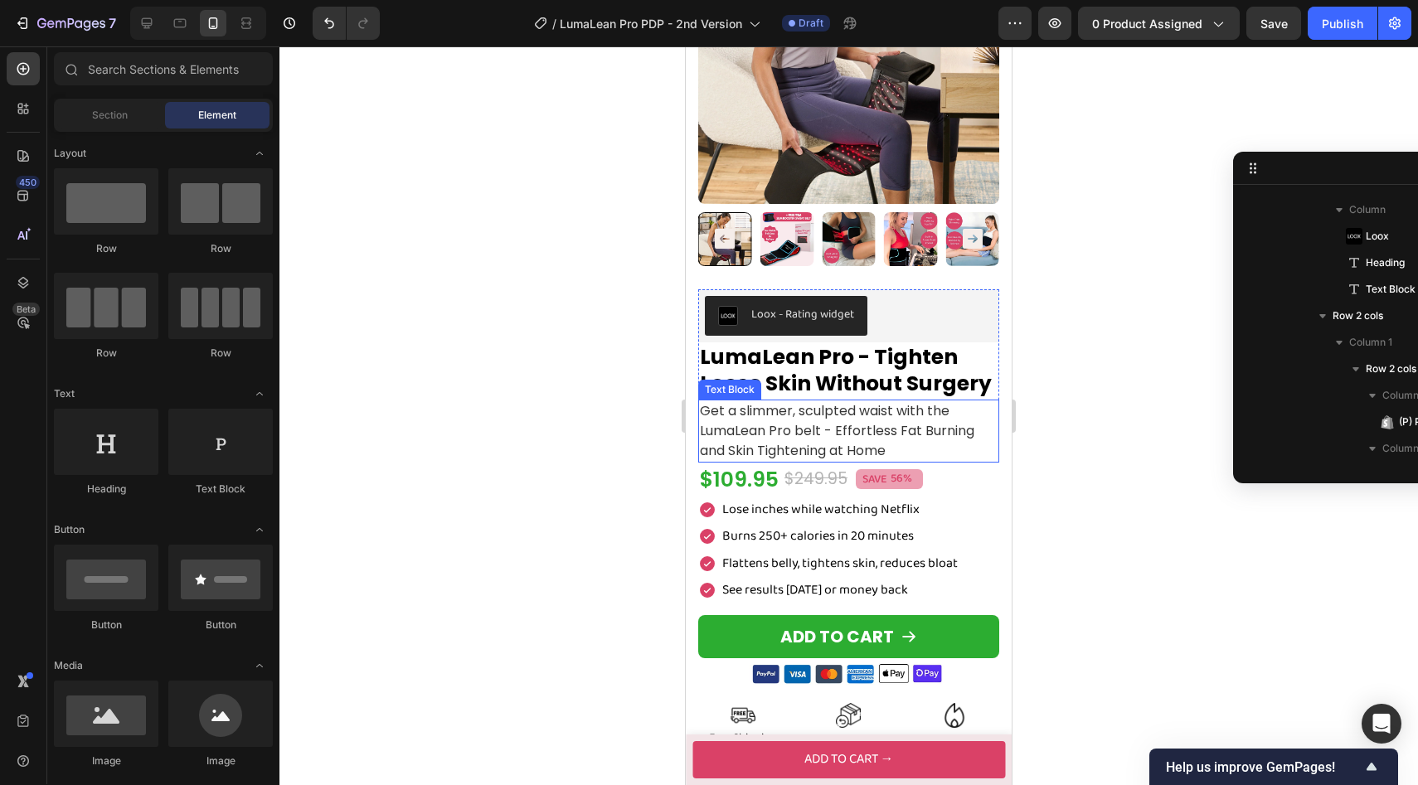
scroll to position [0, 0]
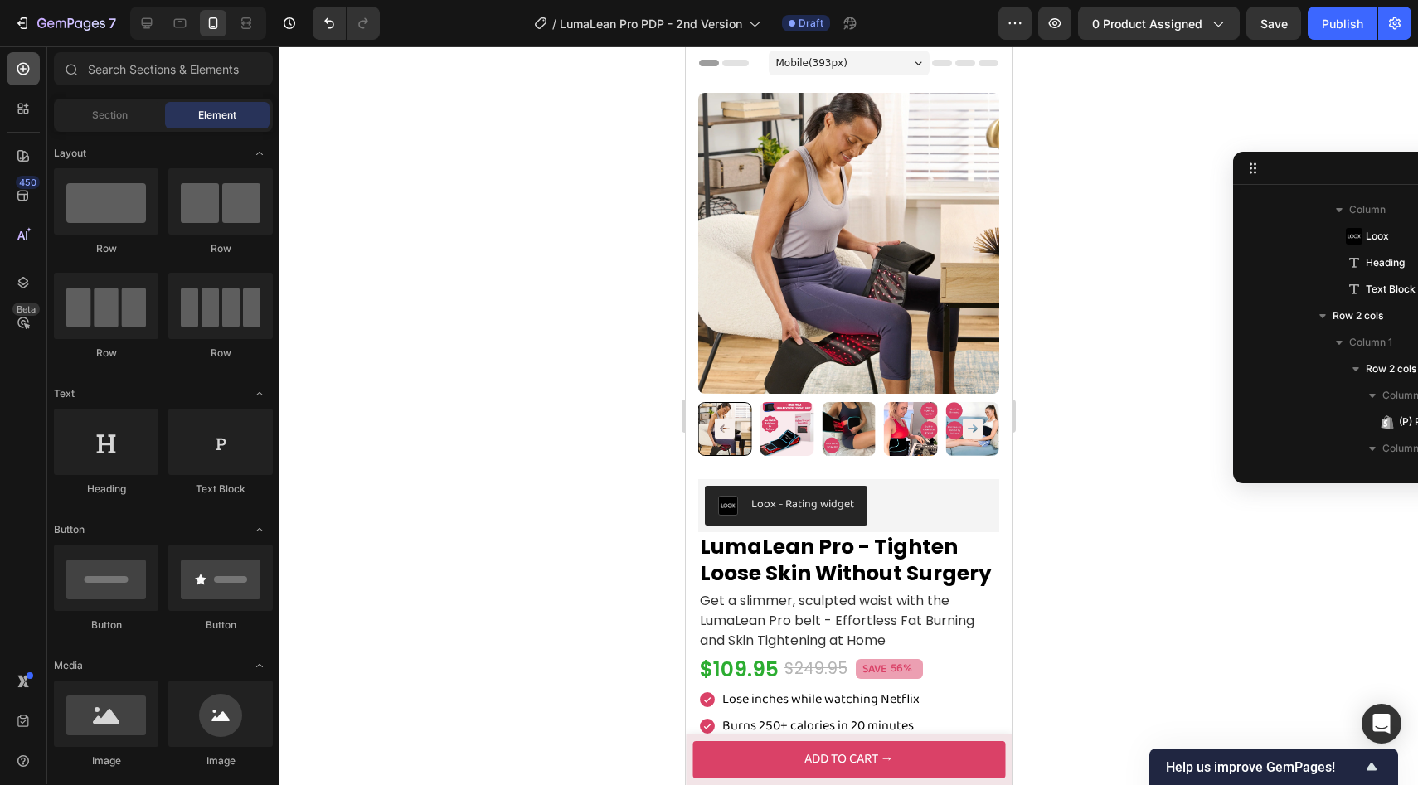
click at [17, 84] on div at bounding box center [23, 68] width 33 height 33
click at [203, 70] on input "text" at bounding box center [163, 68] width 219 height 33
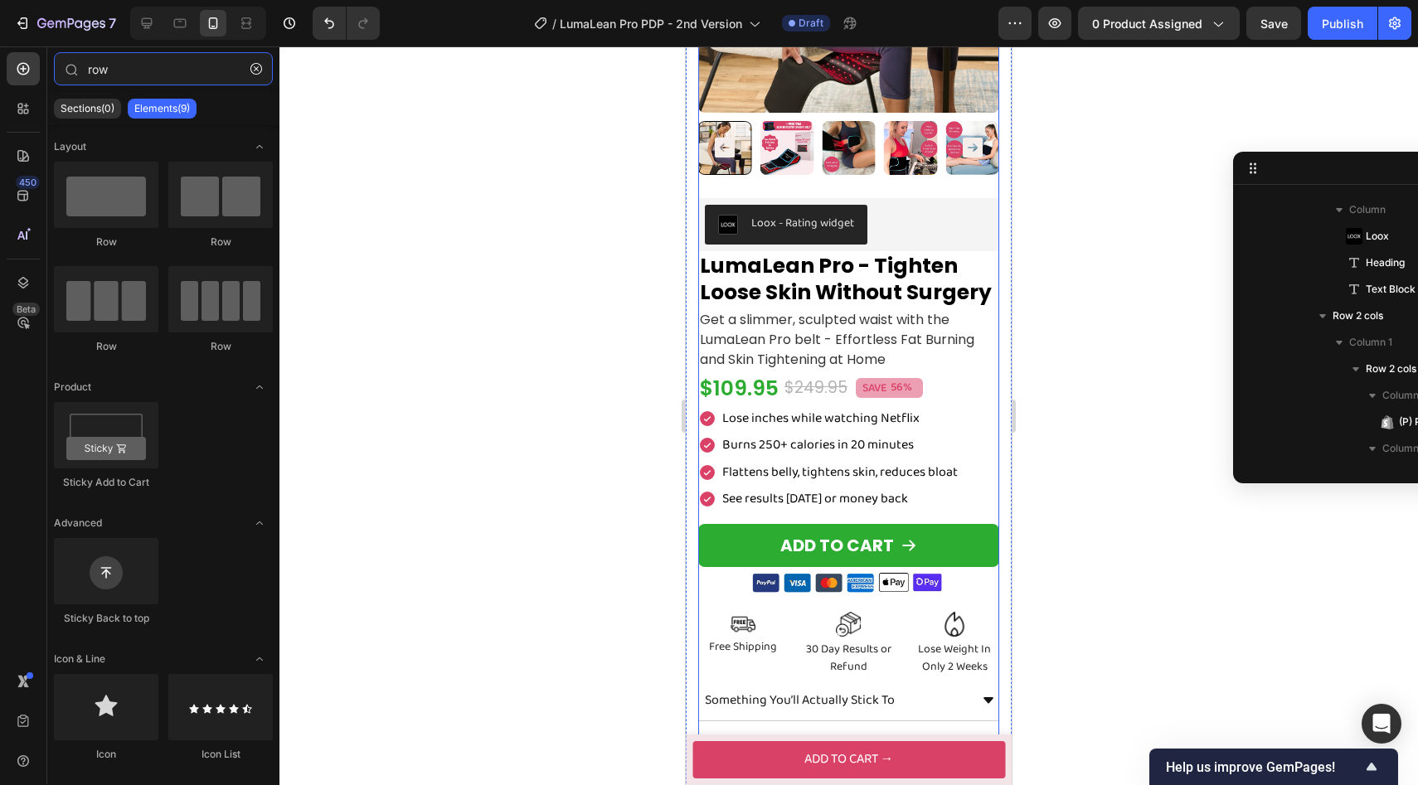
scroll to position [337, 0]
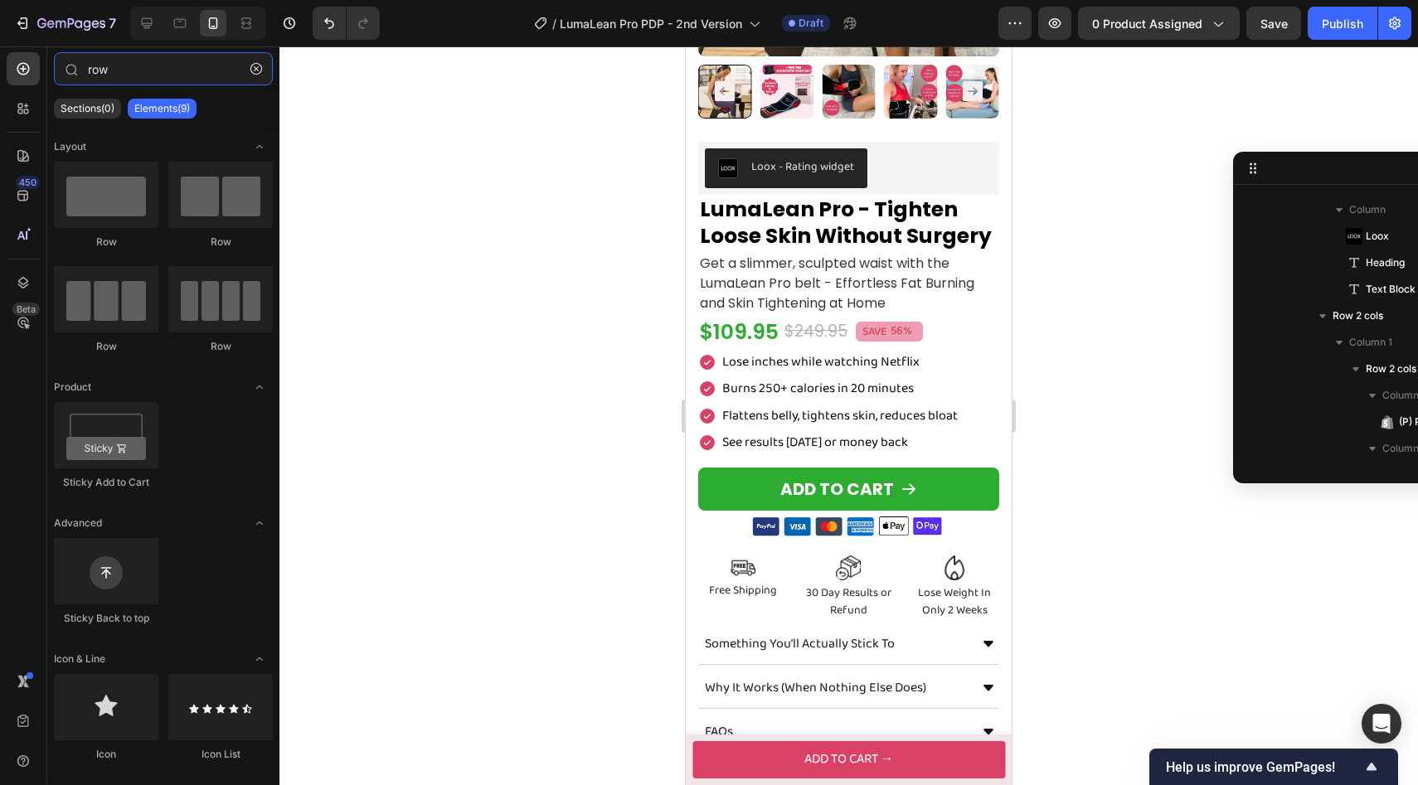
type input "row"
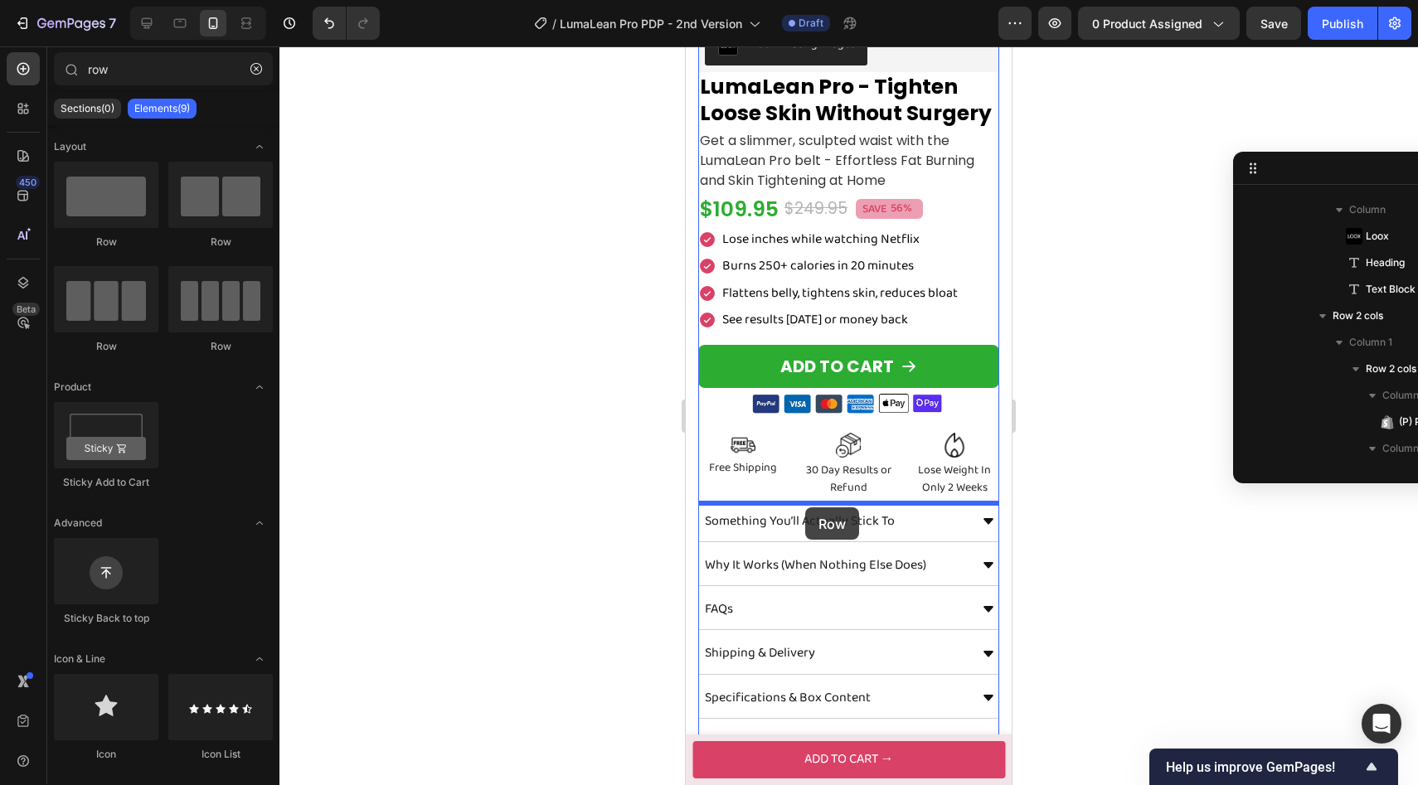
drag, startPoint x: 775, startPoint y: 259, endPoint x: 805, endPoint y: 507, distance: 250.5
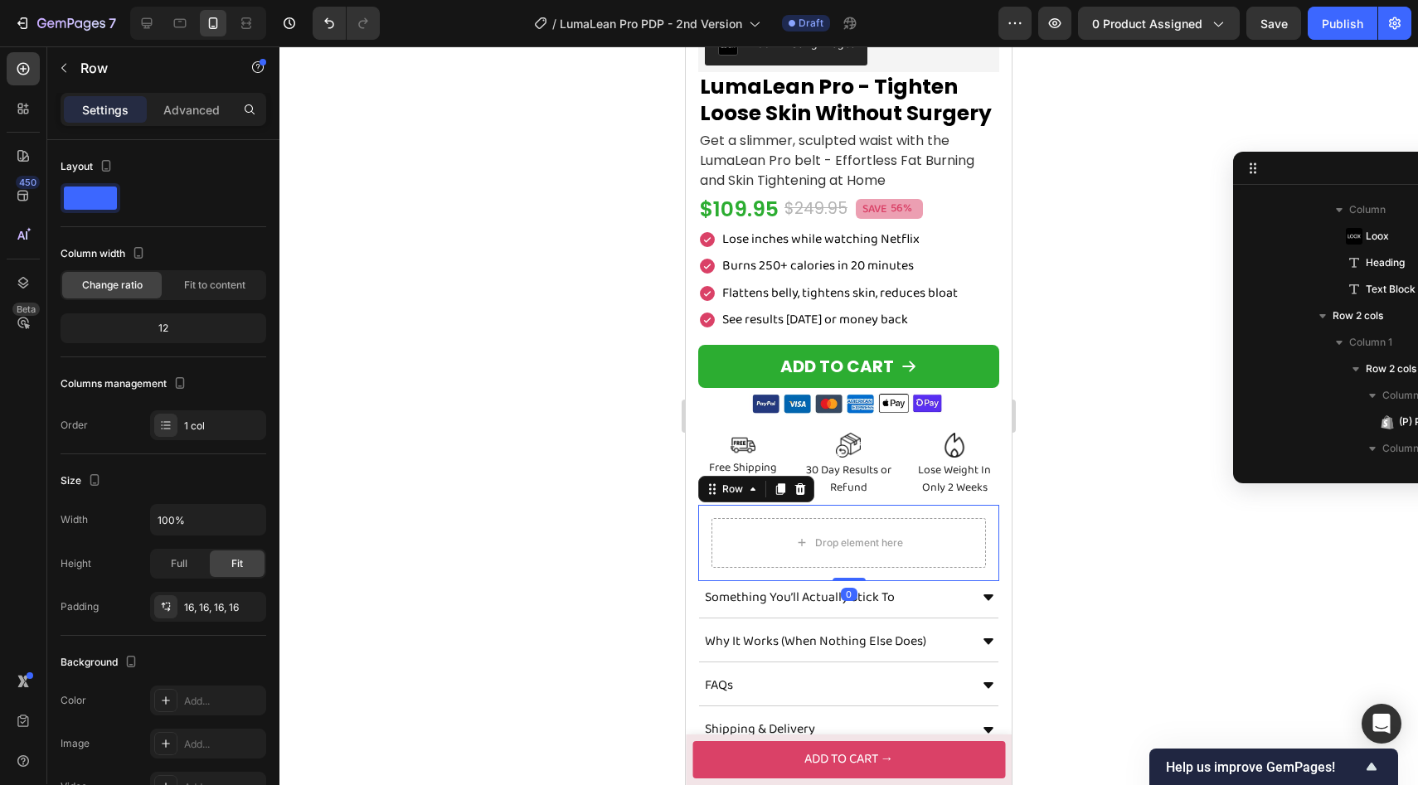
scroll to position [791, 0]
click at [22, 74] on icon at bounding box center [23, 69] width 12 height 12
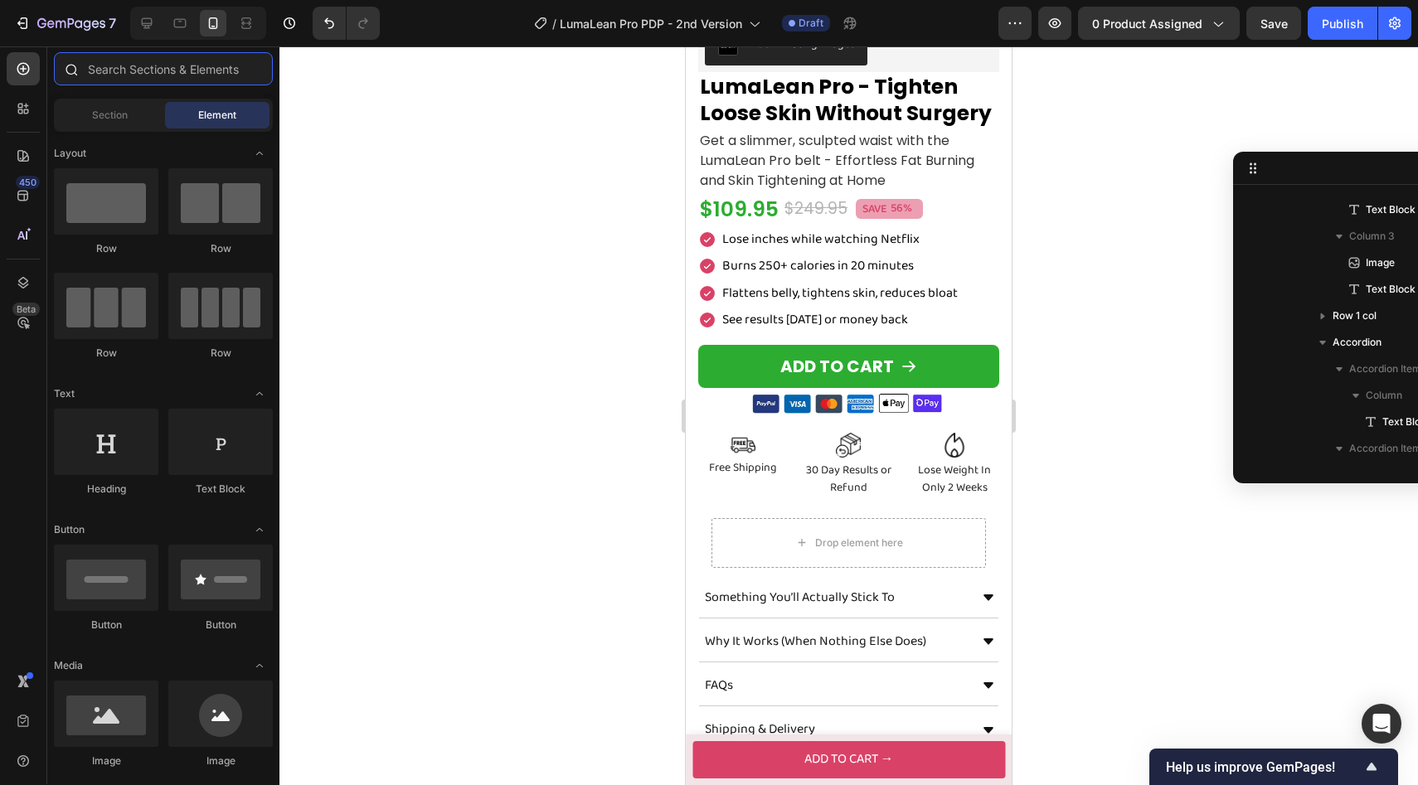
click at [129, 57] on input "text" at bounding box center [163, 68] width 219 height 33
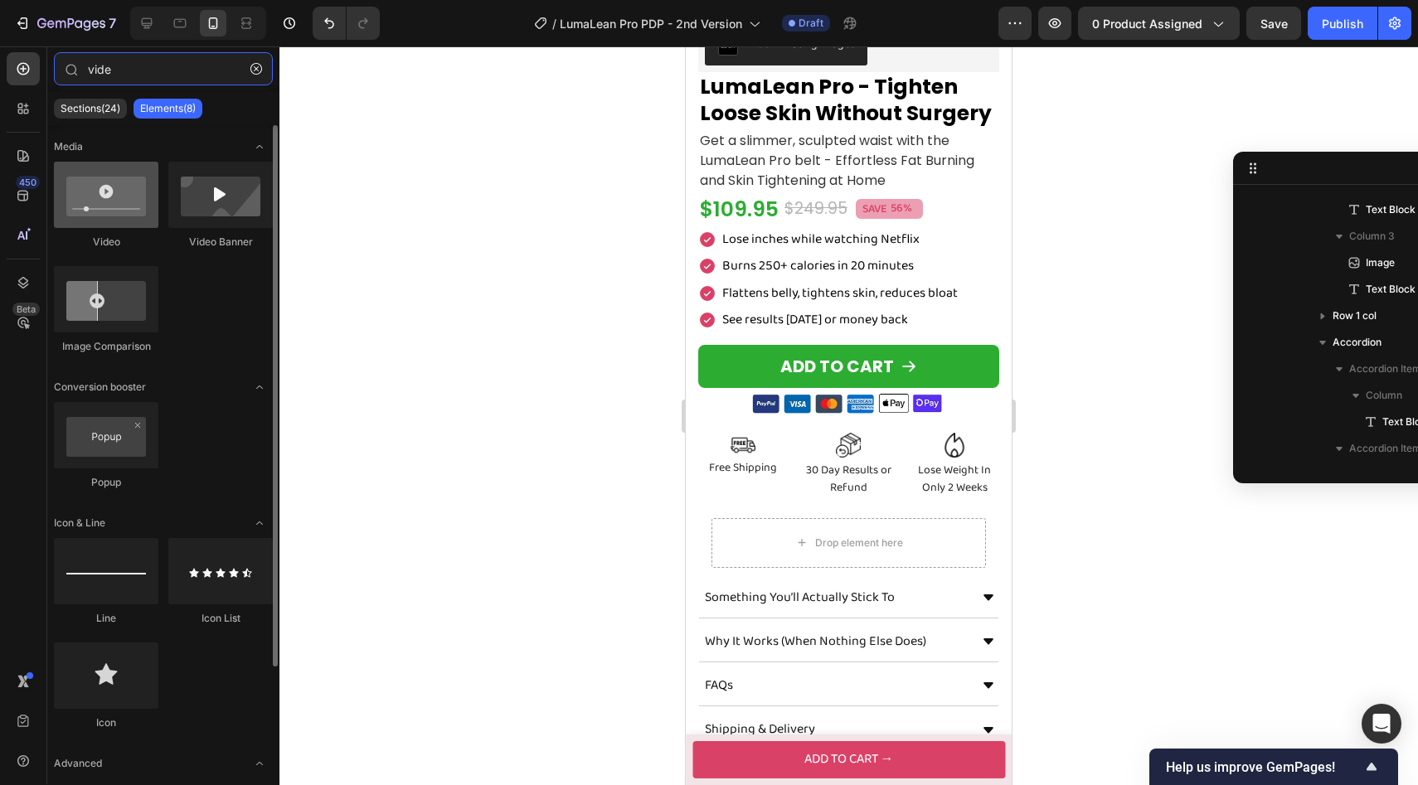
type input "vide"
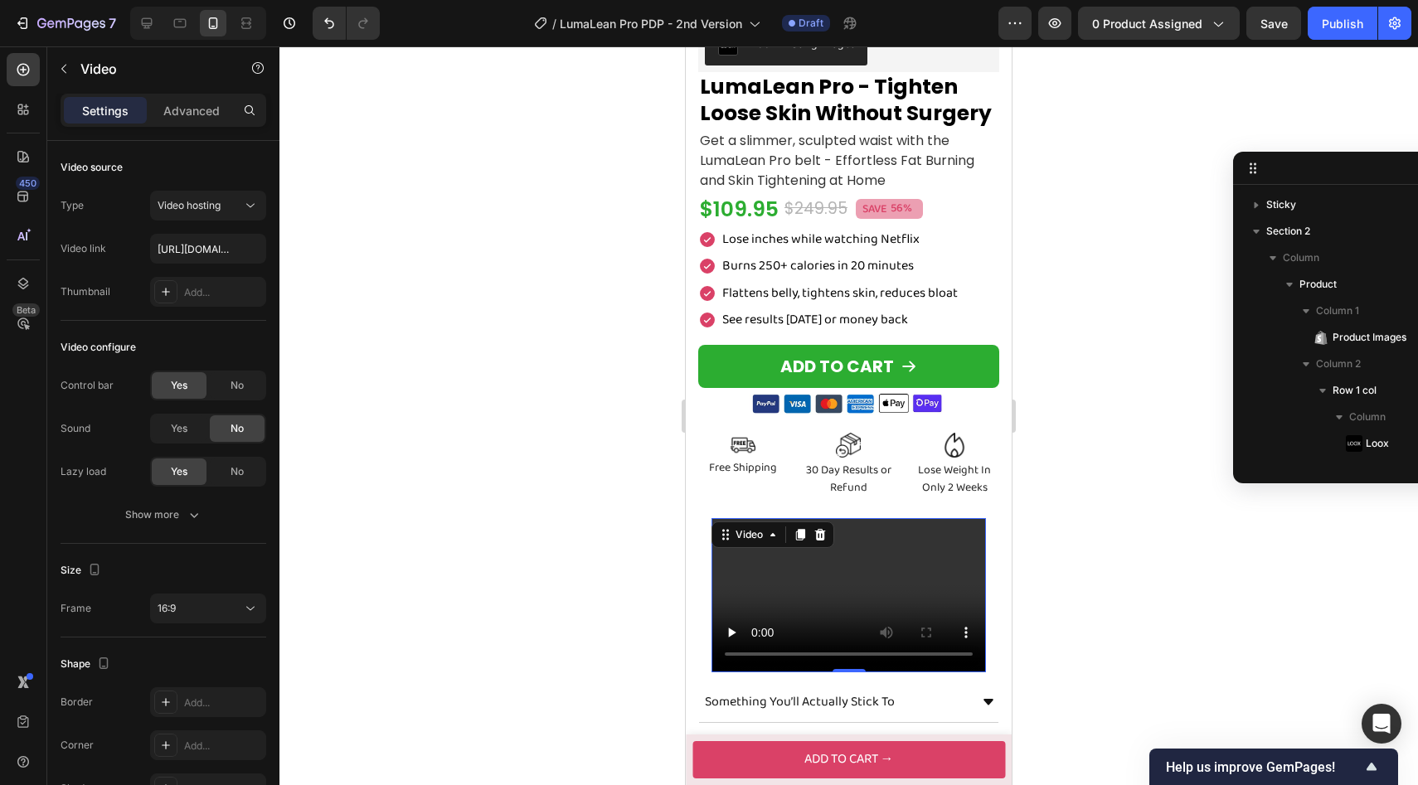
scroll to position [791, 0]
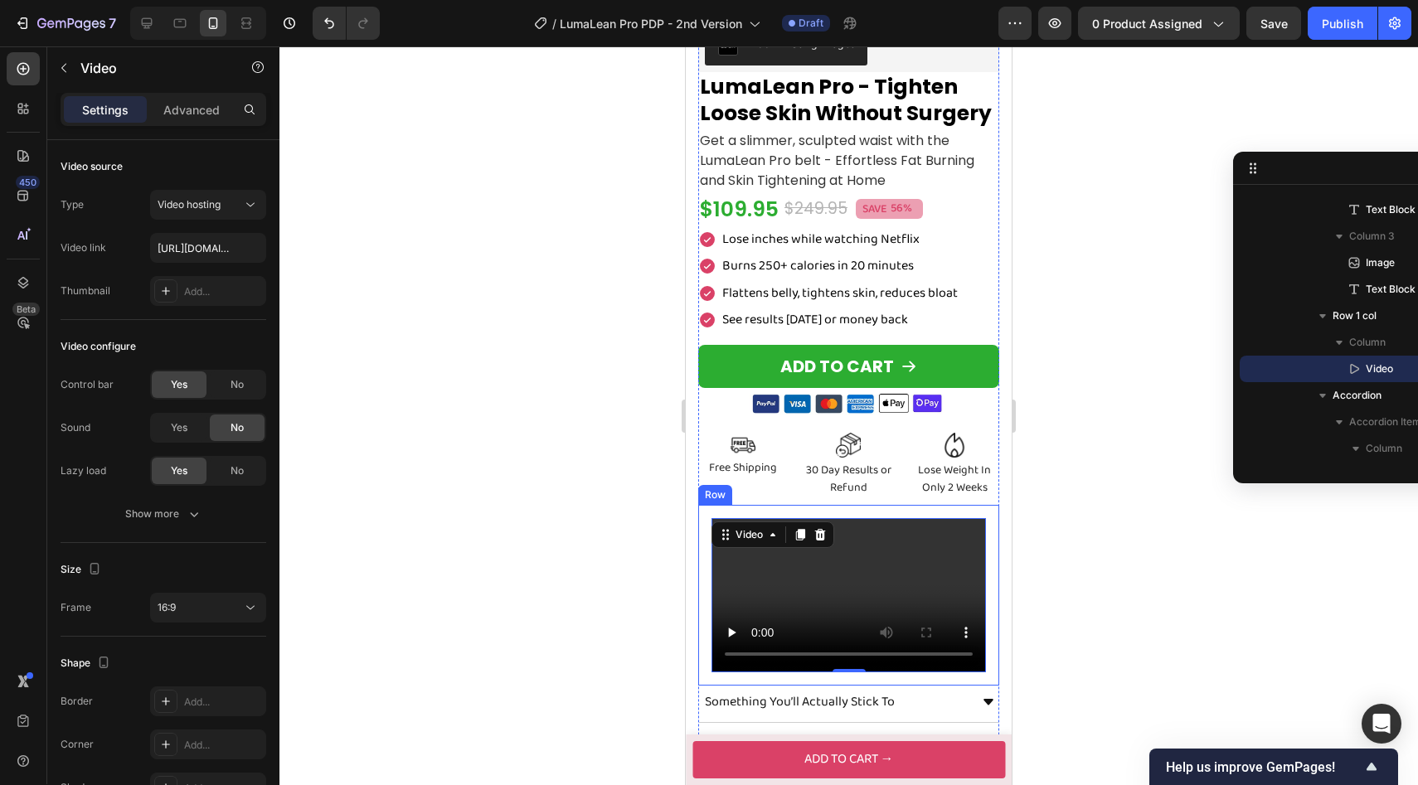
click at [698, 512] on div "Video 0 Row" at bounding box center [848, 595] width 301 height 181
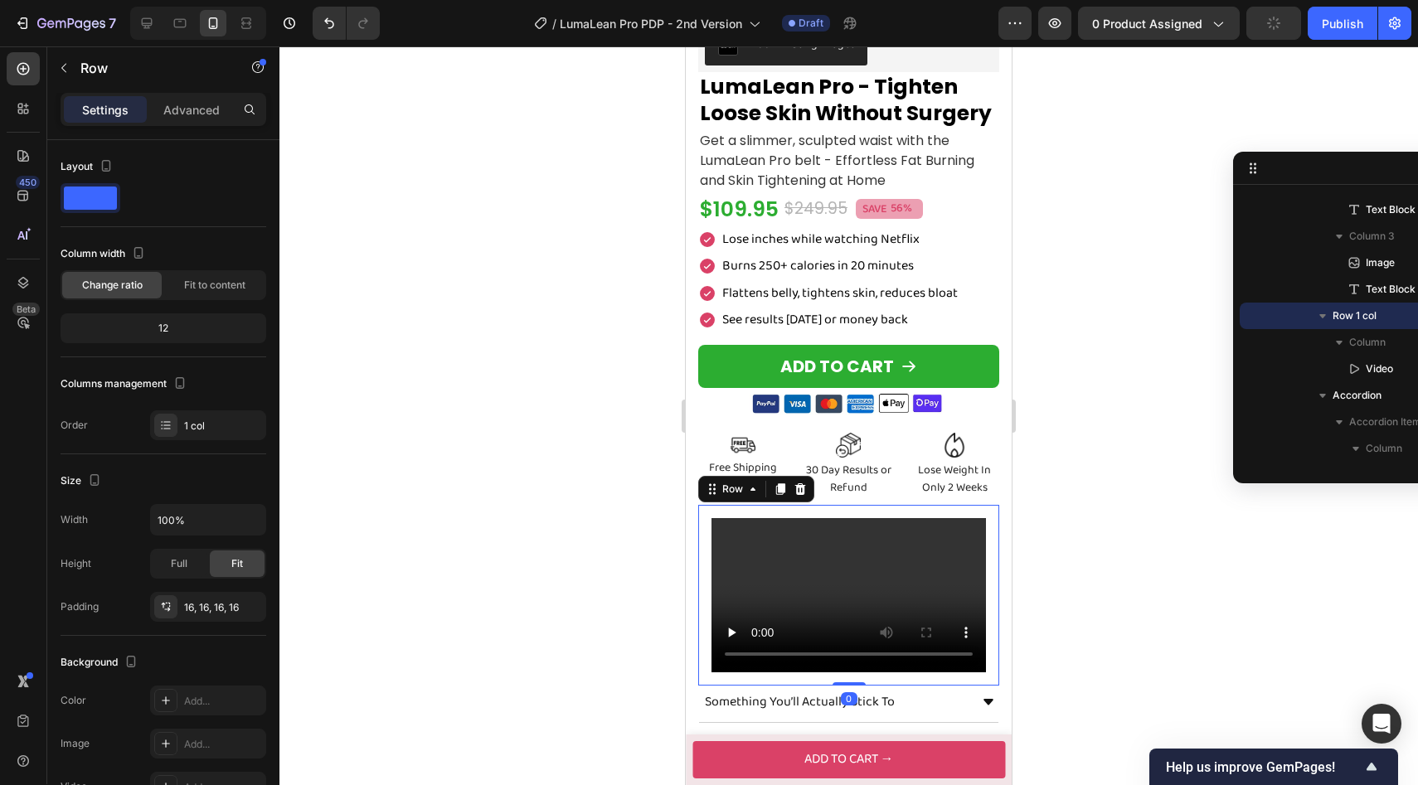
click at [174, 124] on div "Settings Advanced" at bounding box center [164, 109] width 206 height 33
click at [174, 119] on div "Advanced" at bounding box center [191, 109] width 83 height 27
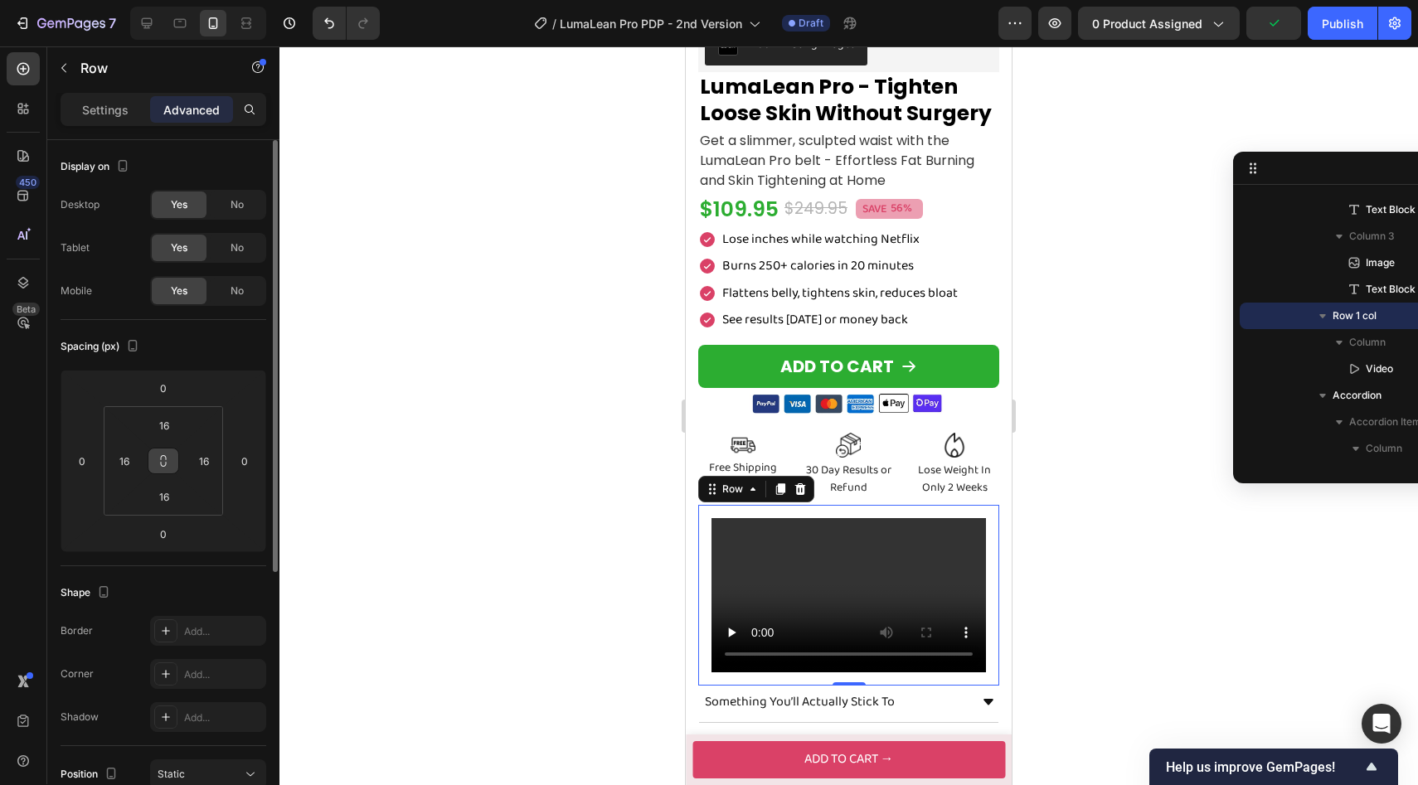
click at [162, 470] on button at bounding box center [164, 461] width 32 height 27
click at [168, 427] on input "16" at bounding box center [164, 425] width 33 height 25
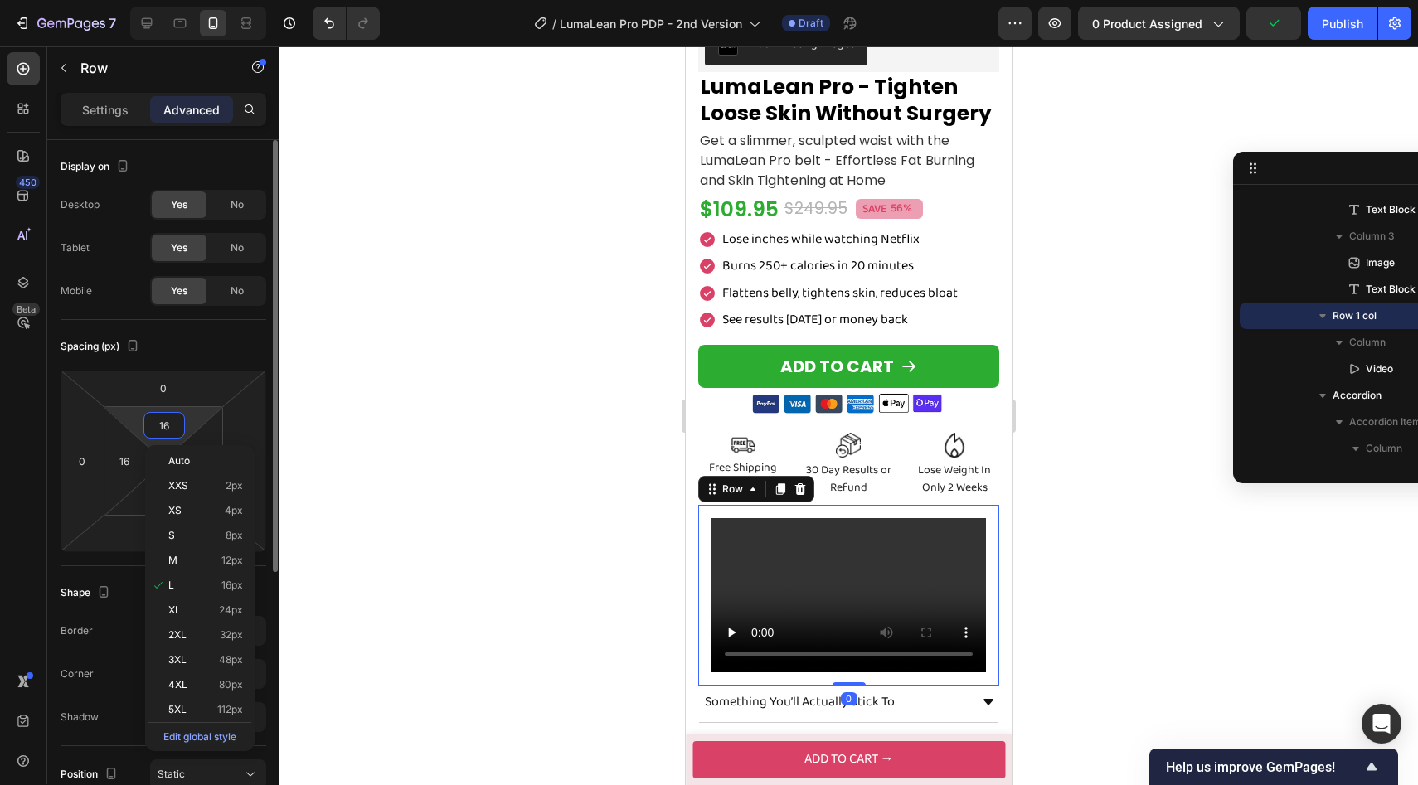
type input "0"
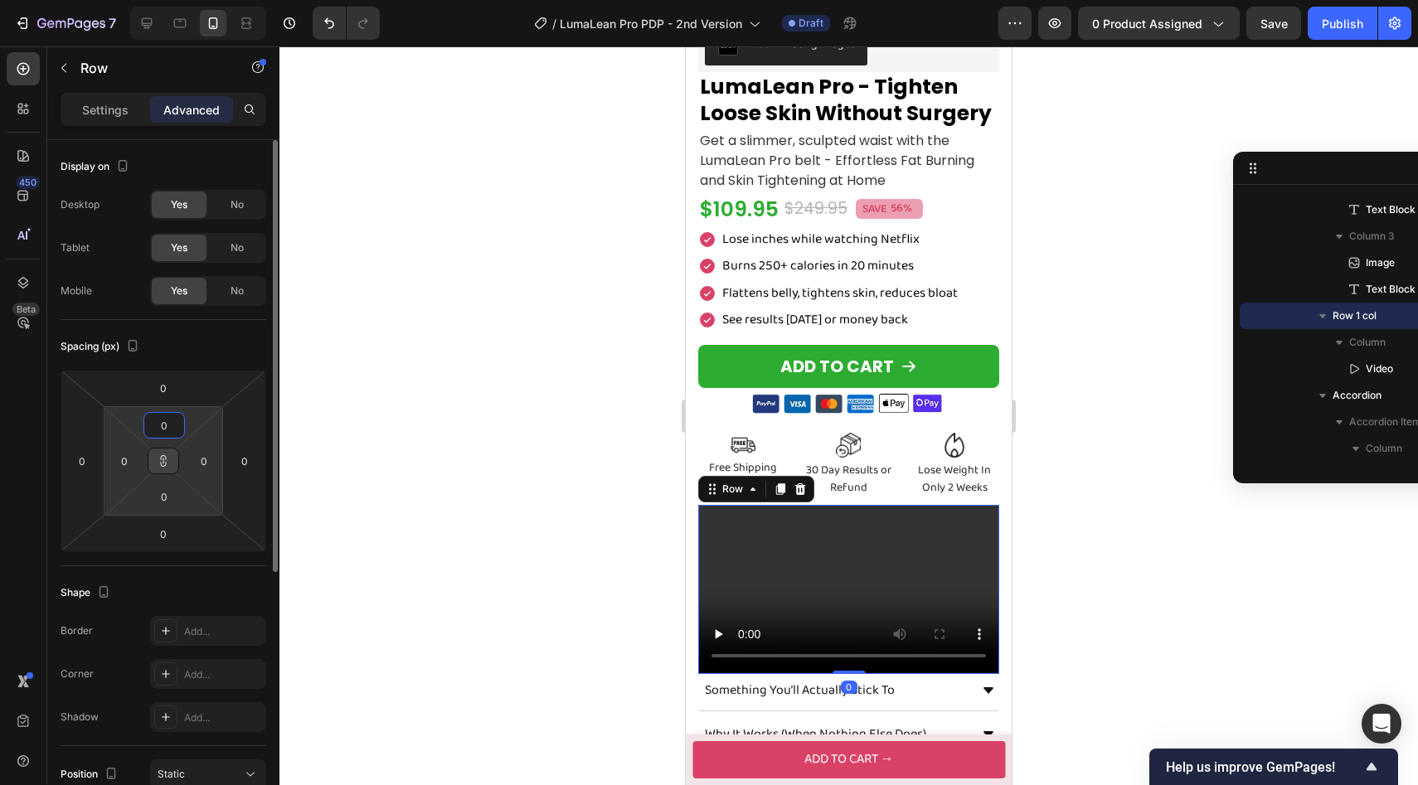
type input "0"
click at [167, 454] on icon at bounding box center [163, 460] width 13 height 13
click at [18, 70] on icon at bounding box center [23, 69] width 12 height 12
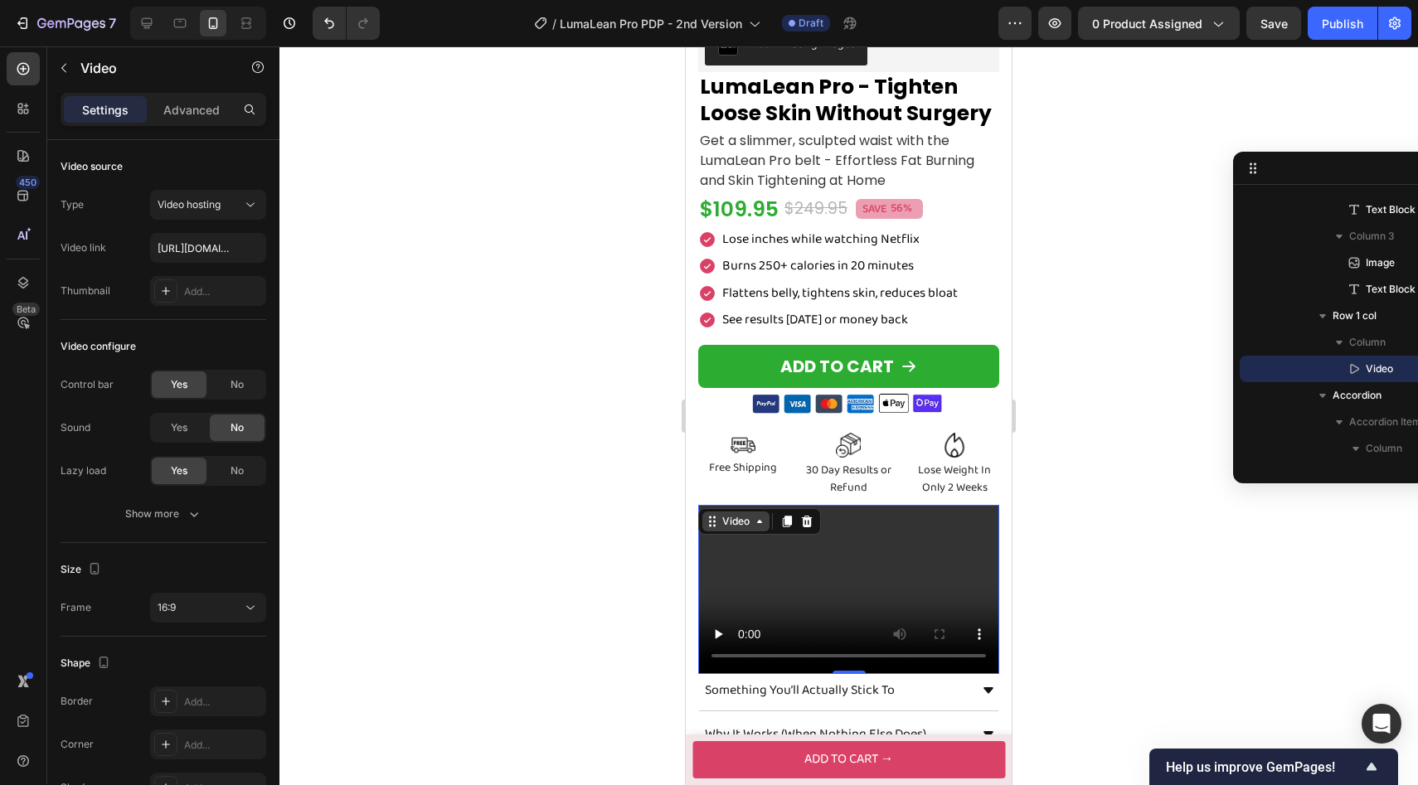
click at [717, 512] on div "Video" at bounding box center [735, 522] width 67 height 20
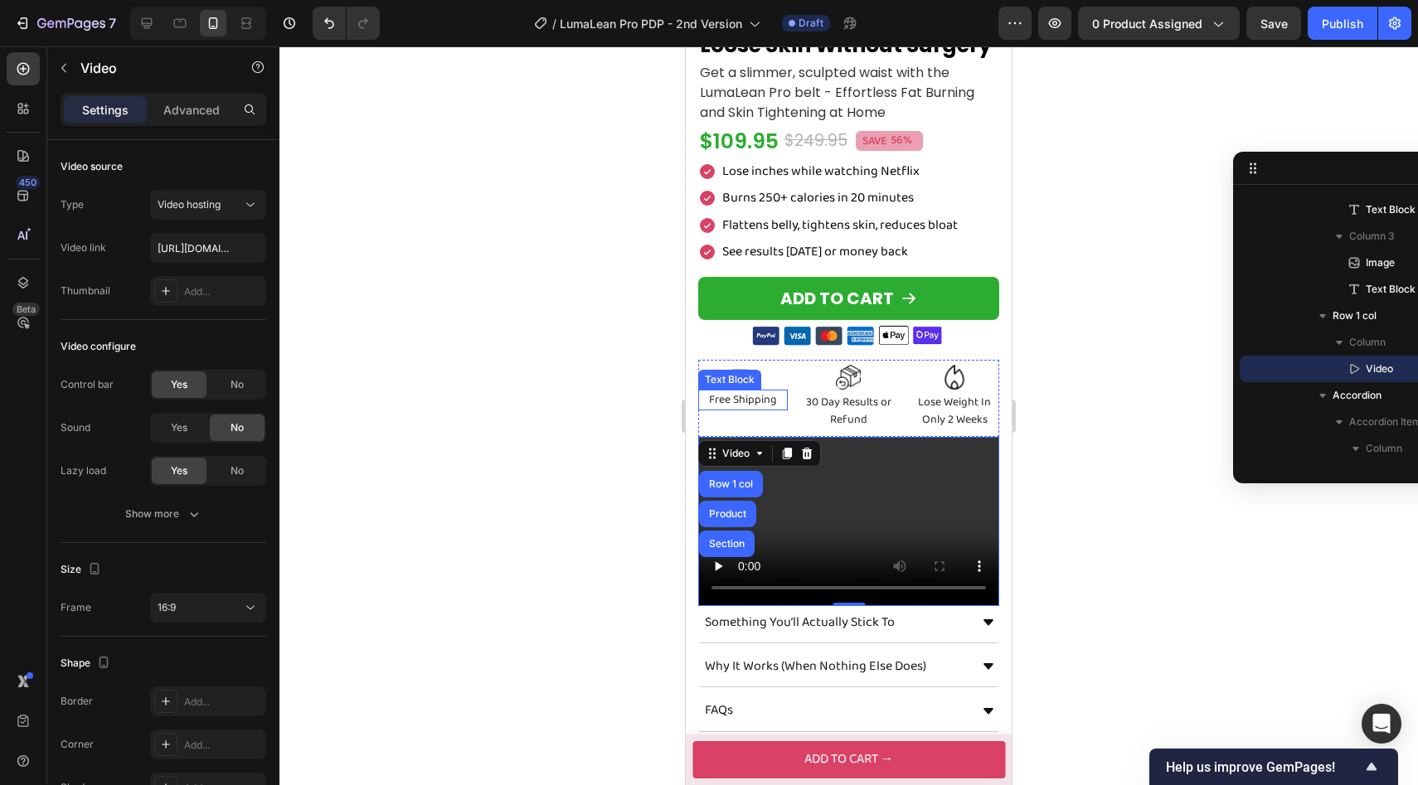
scroll to position [544, 0]
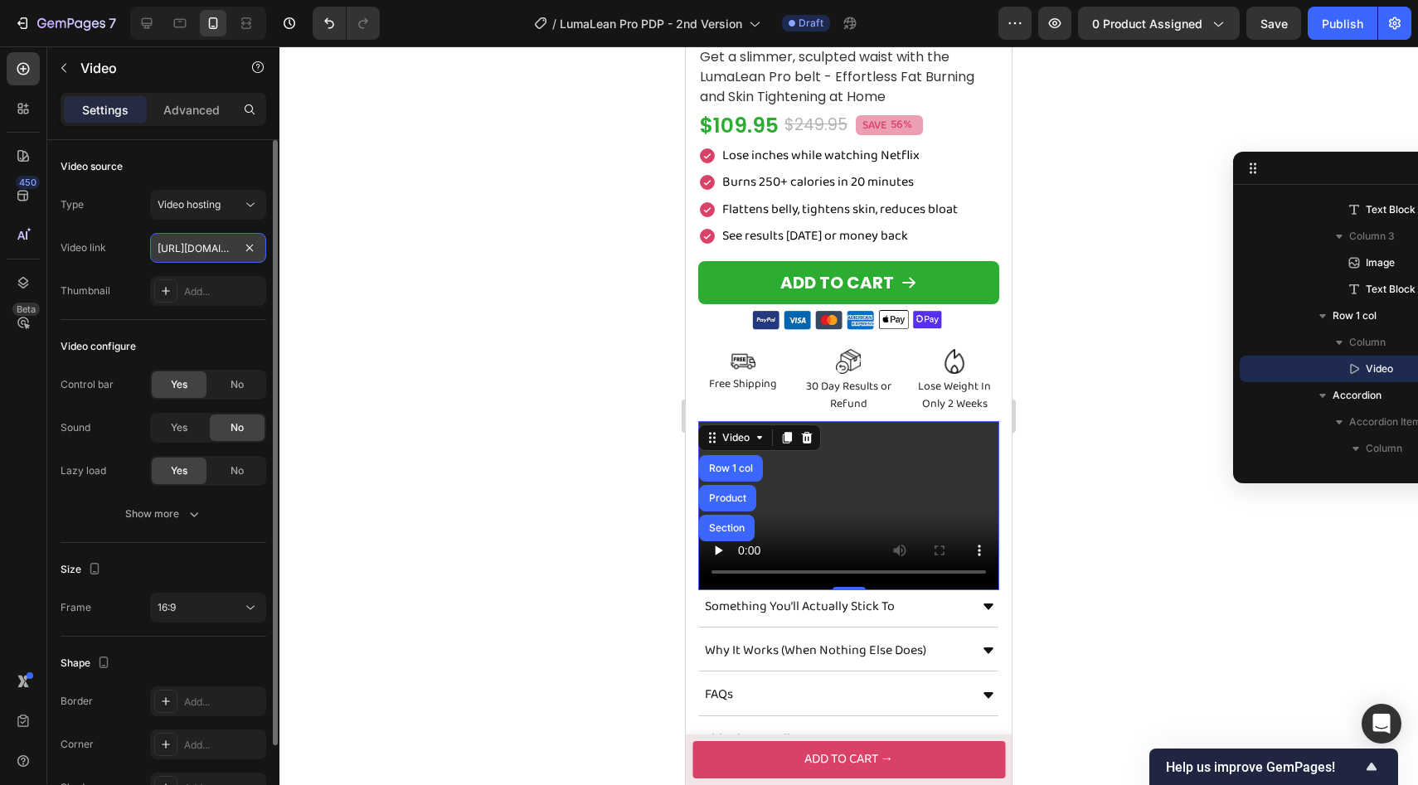
click at [185, 245] on input "https://cdn.shopify.com/videos/c/o/v/2cd3deb506b54b009063f7270ab5cf2e.mp4" at bounding box center [208, 248] width 116 height 30
paste input "aab8dd59862f4cacaaa43966f6b34301"
type input "https://cdn.shopify.com/videos/c/o/v/aab8dd59862f4cacaaa43966f6b34301.mp4"
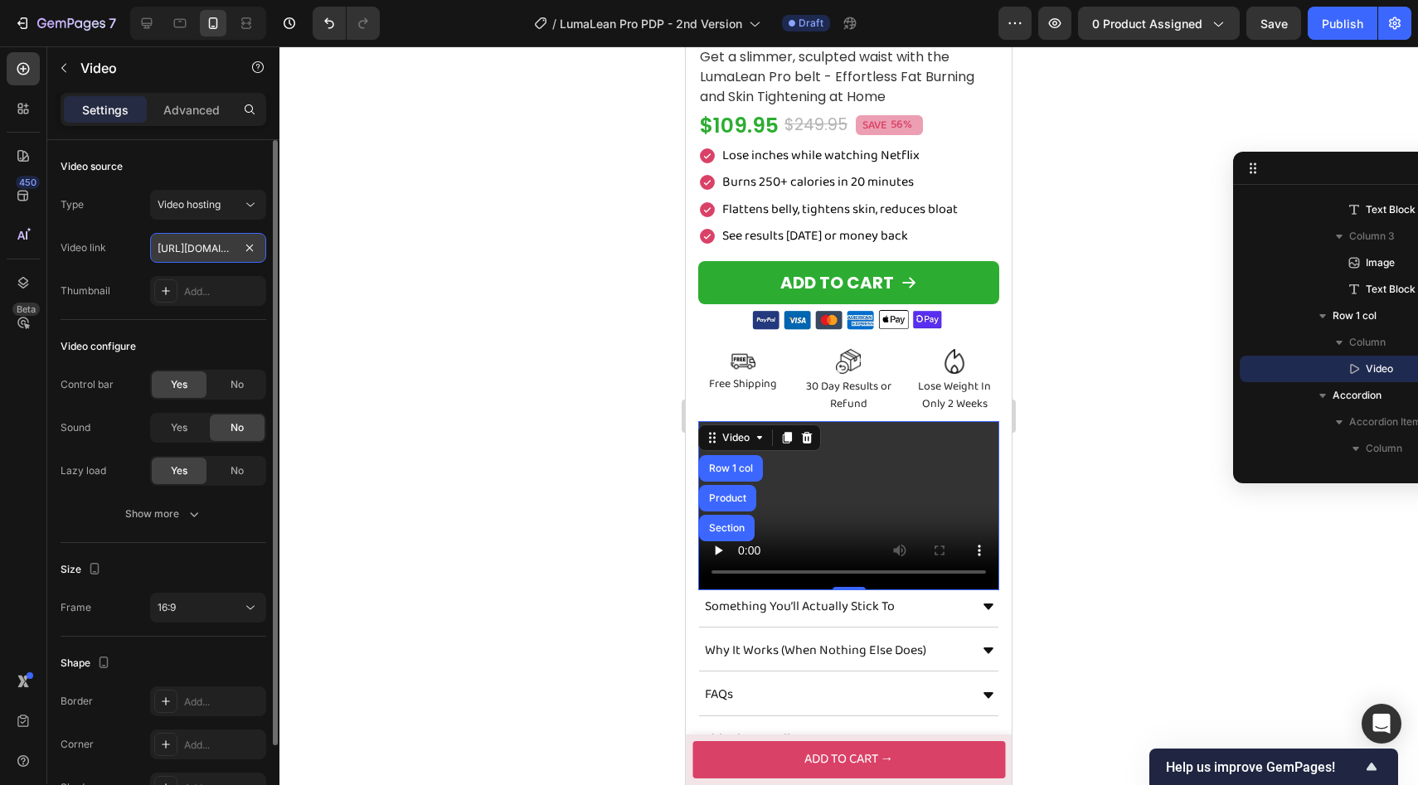
scroll to position [0, 313]
click at [21, 68] on icon at bounding box center [23, 68] width 7 height 7
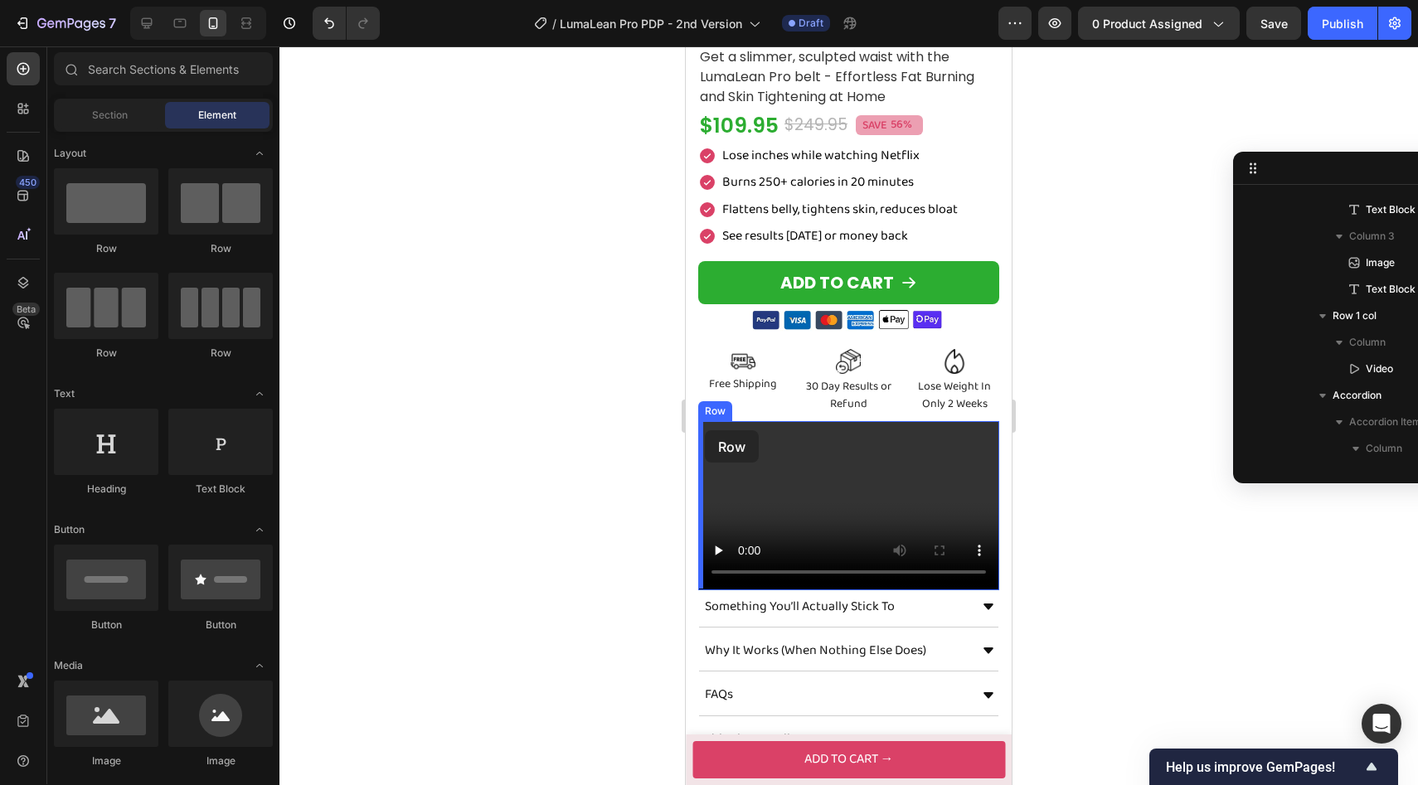
drag, startPoint x: 807, startPoint y: 279, endPoint x: 705, endPoint y: 430, distance: 182.1
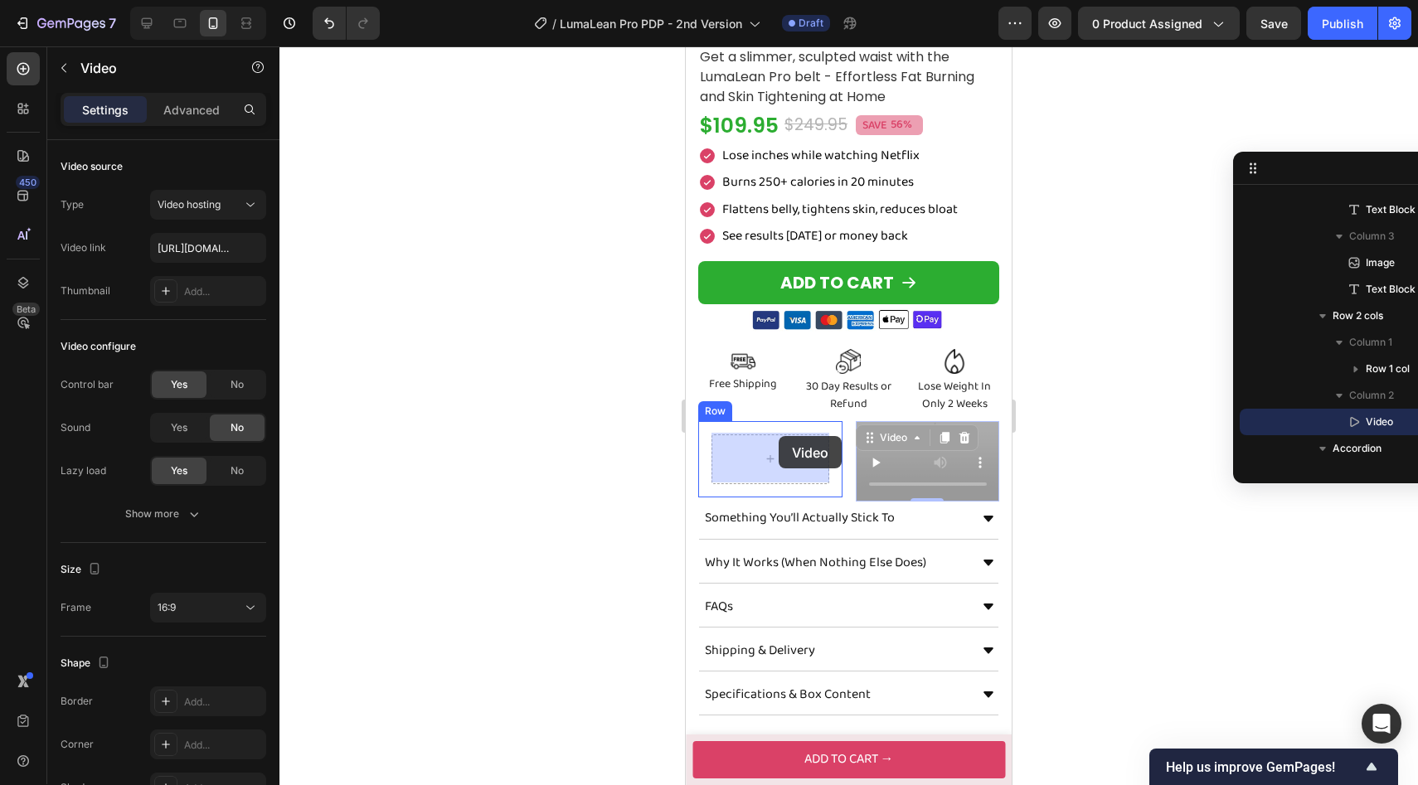
drag, startPoint x: 875, startPoint y: 424, endPoint x: 778, endPoint y: 436, distance: 96.9
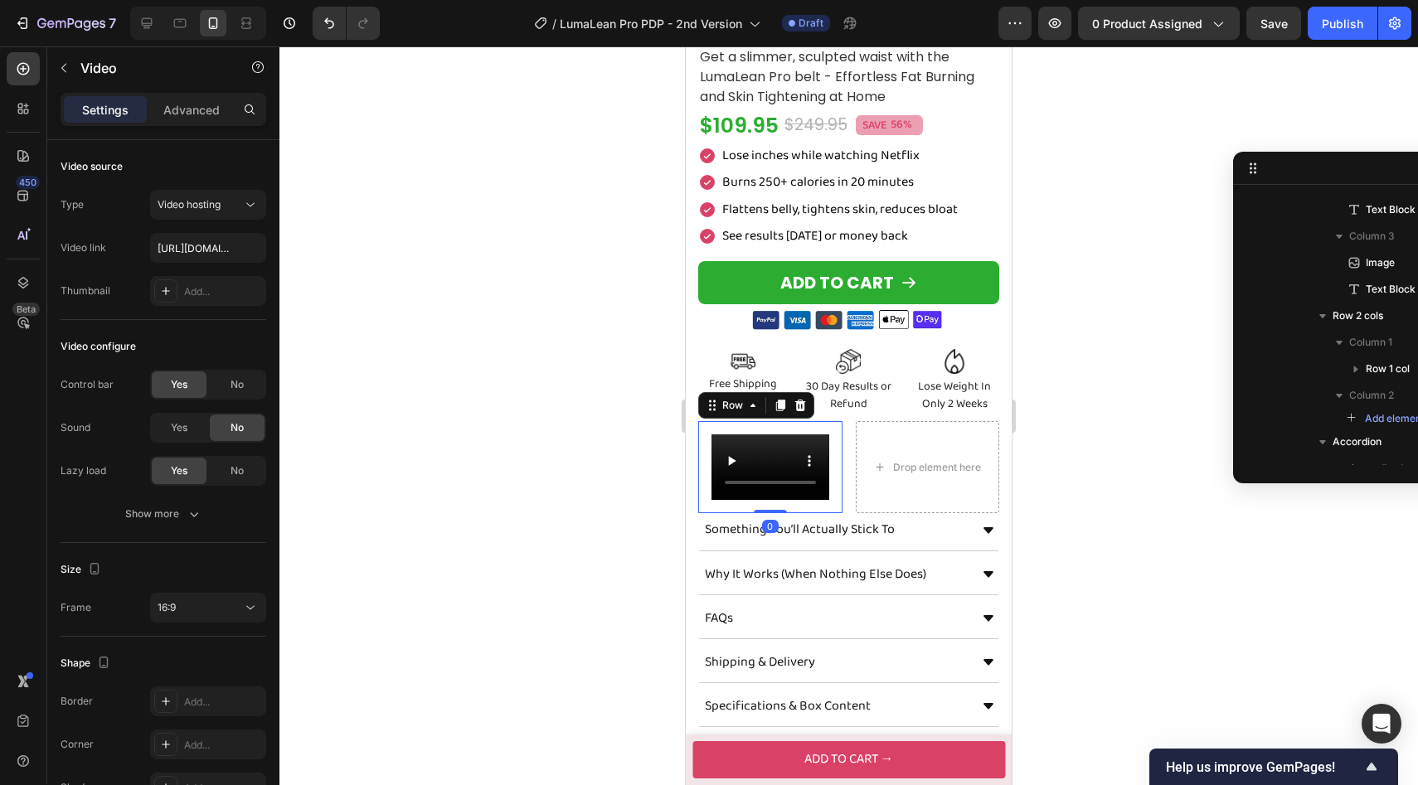
click at [704, 451] on div "Video Row 0" at bounding box center [770, 467] width 144 height 93
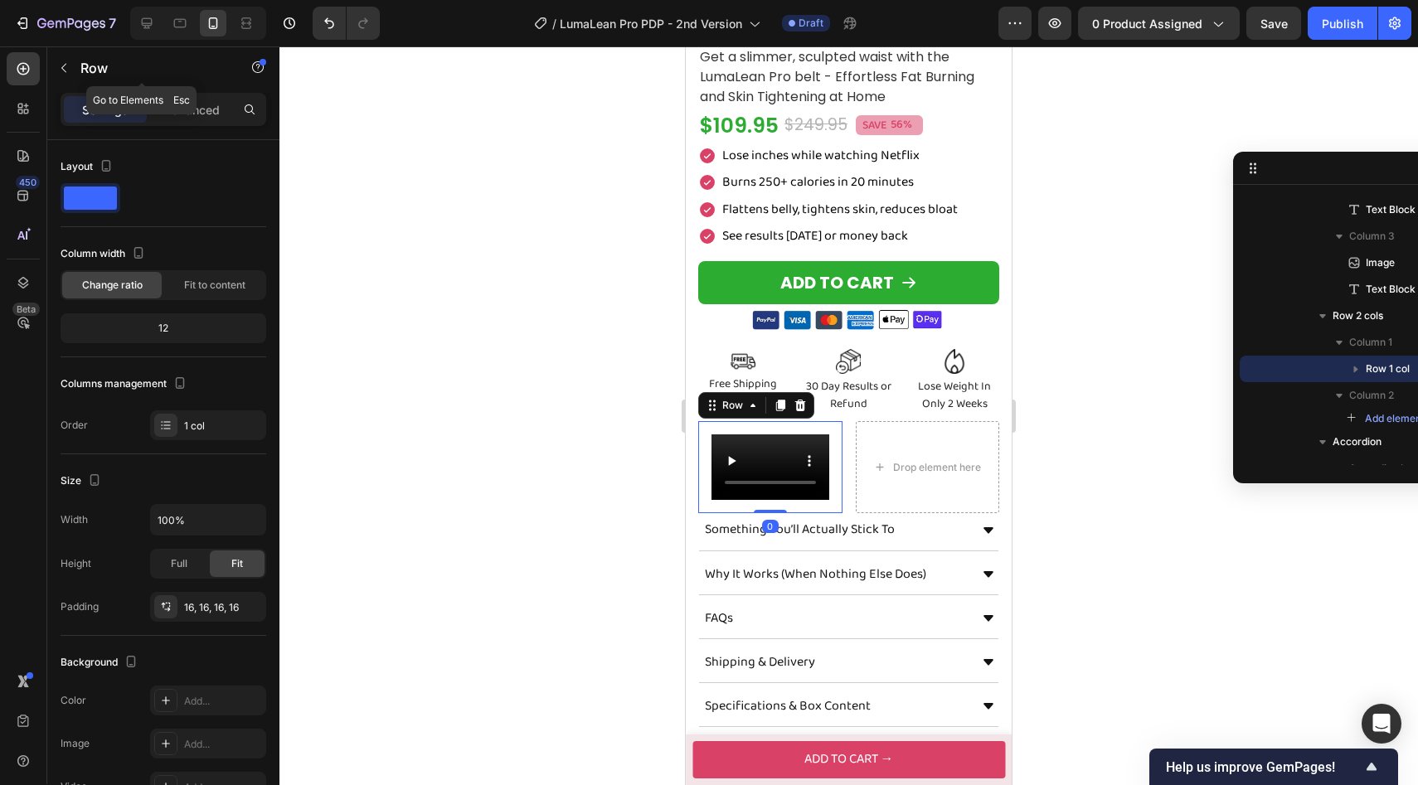
click at [192, 91] on div "Row" at bounding box center [141, 69] width 189 height 47
click at [196, 111] on p "Advanced" at bounding box center [191, 109] width 56 height 17
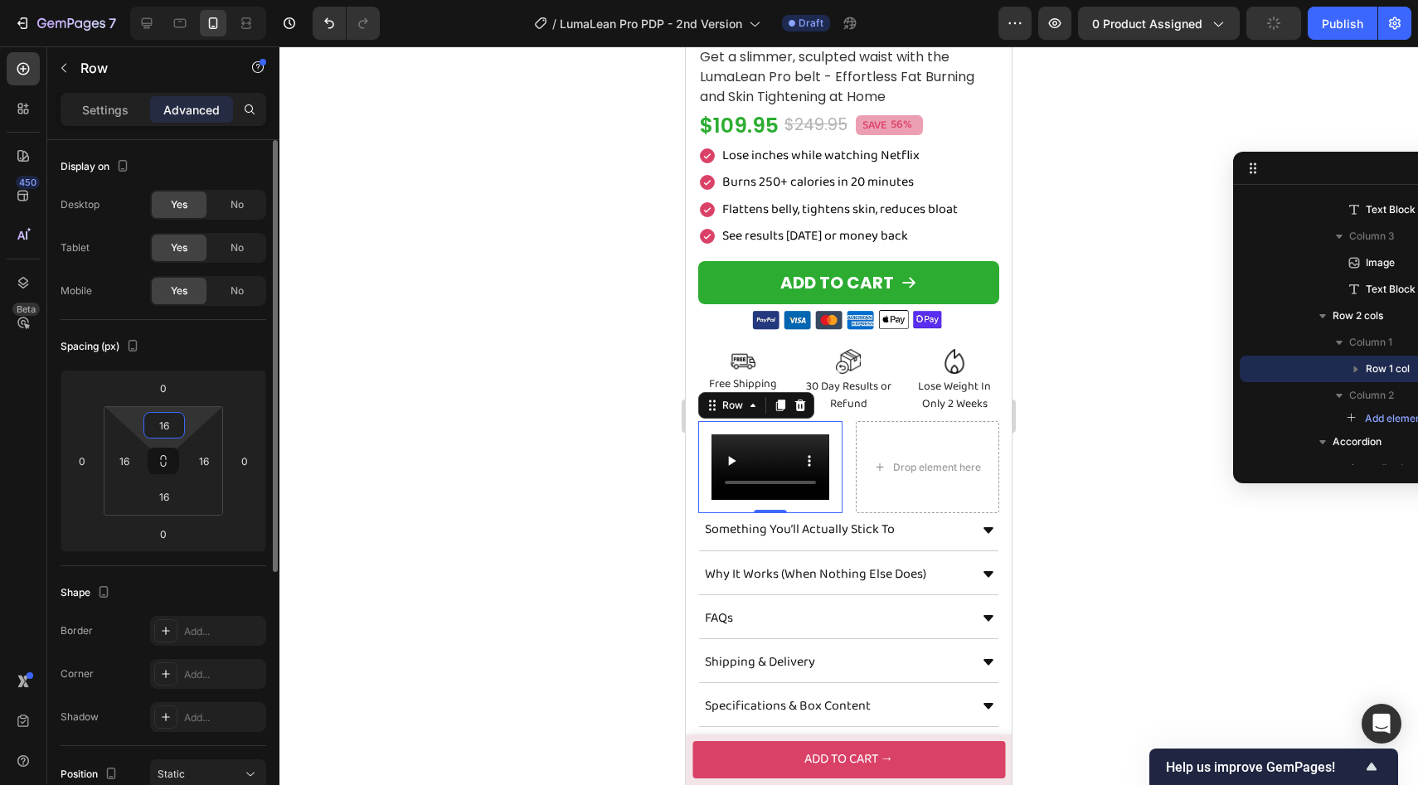
click at [167, 426] on input "16" at bounding box center [164, 425] width 33 height 25
click at [194, 364] on div "Spacing (px) 0 0 0 0 16 16 16 16" at bounding box center [164, 443] width 206 height 246
click at [167, 464] on icon at bounding box center [163, 460] width 13 height 13
click at [167, 0] on html "7 Version history / LumaLean Pro PDP - 2nd Version Draft Preview 0 product assi…" at bounding box center [709, 0] width 1418 height 0
click at [167, 435] on input "16" at bounding box center [164, 425] width 33 height 25
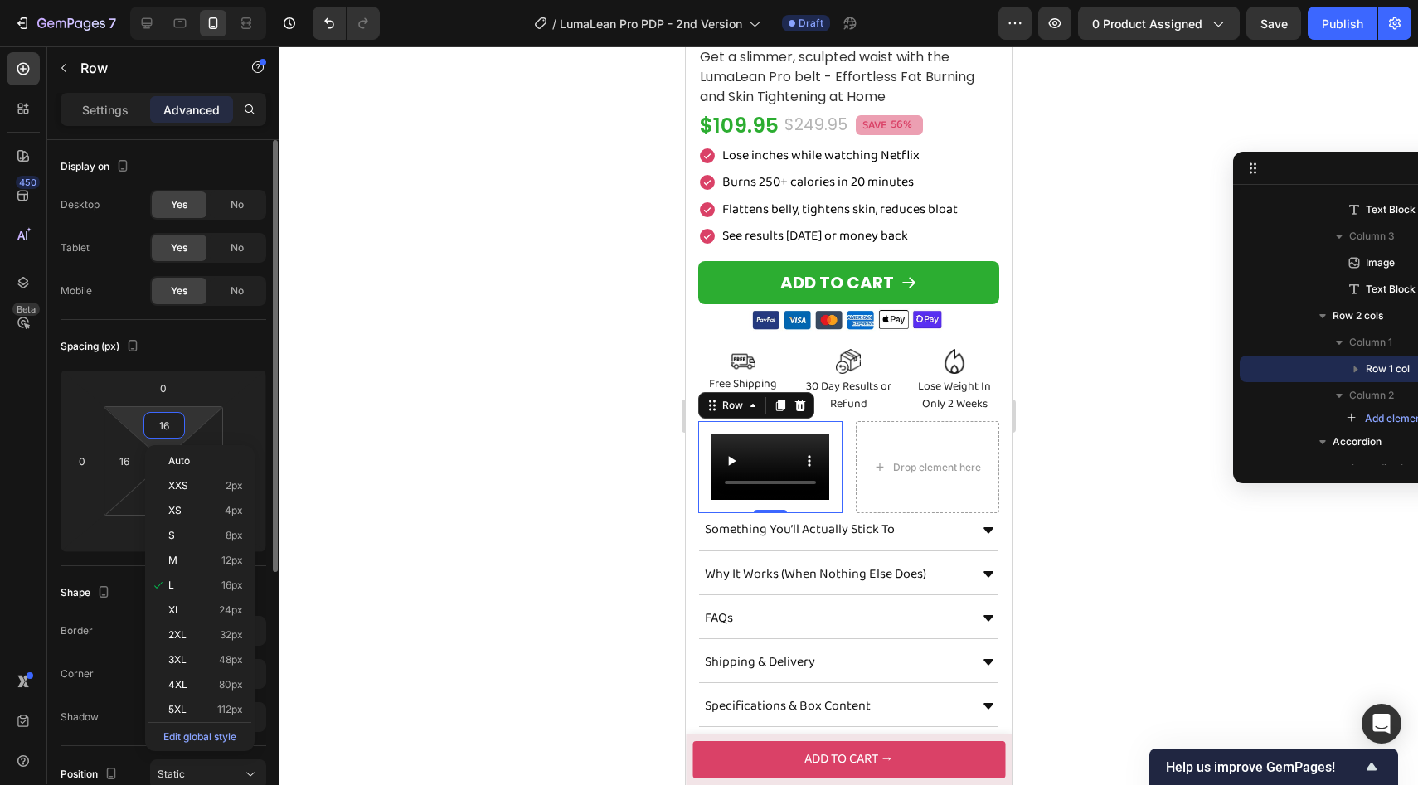
click at [167, 435] on input "16" at bounding box center [164, 425] width 33 height 25
type input "0"
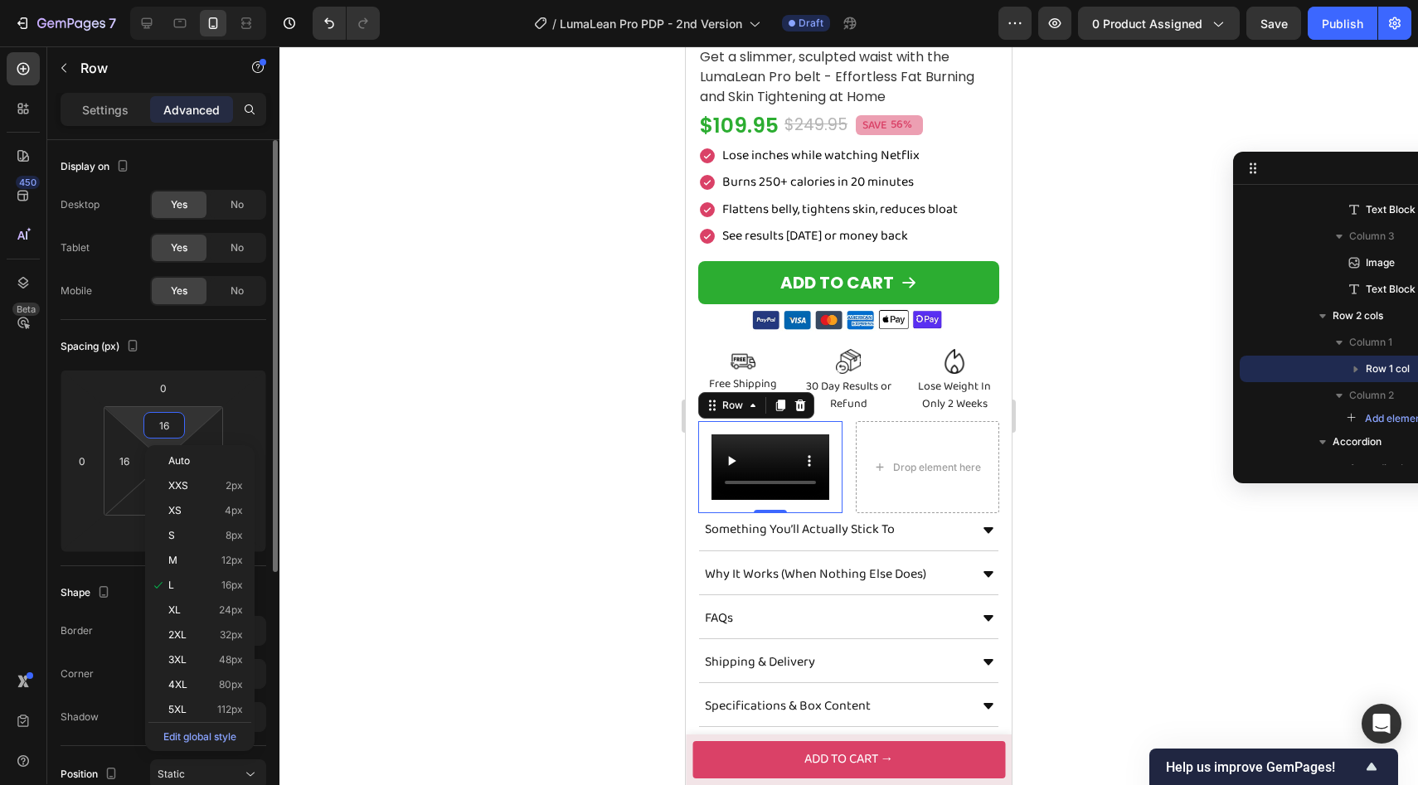
type input "0"
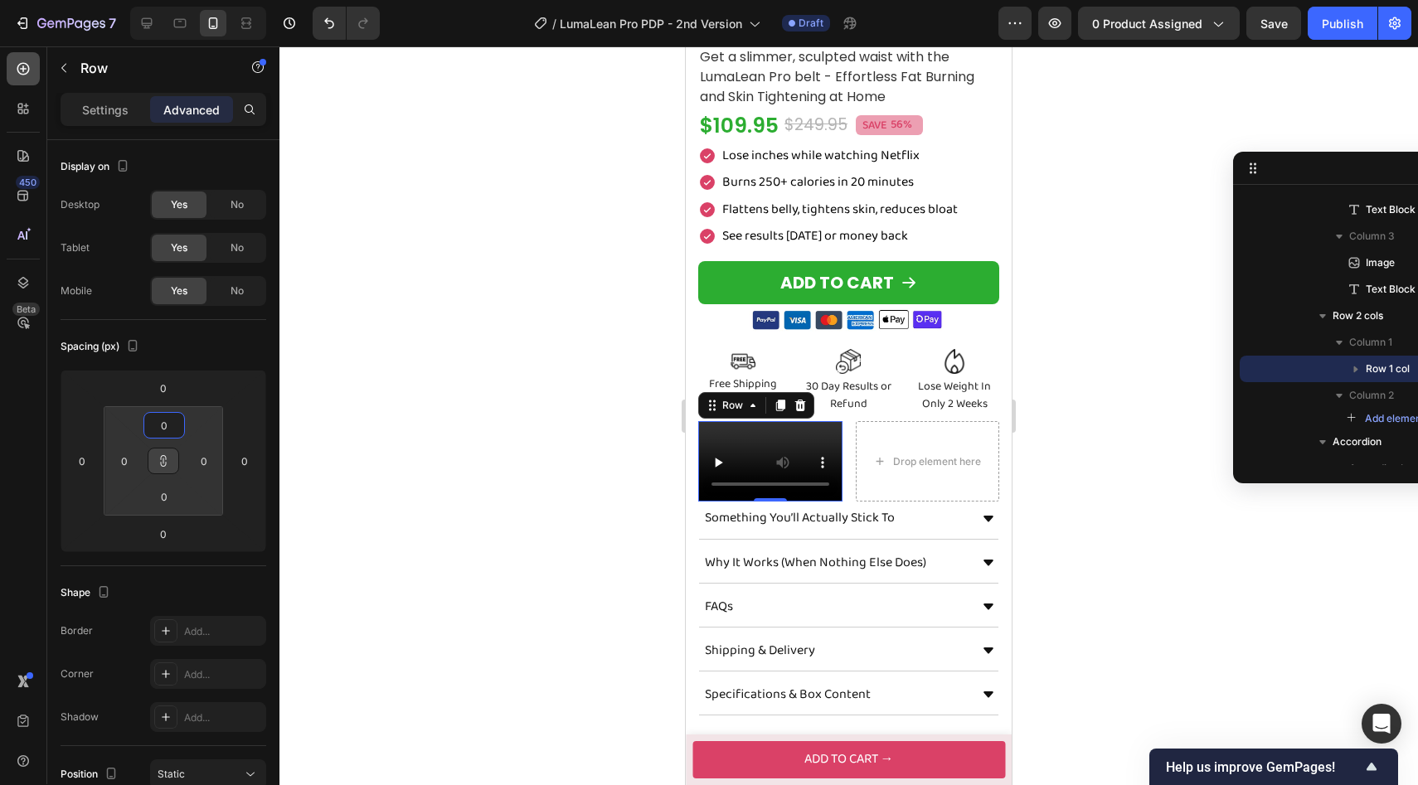
click at [13, 63] on div at bounding box center [23, 68] width 33 height 33
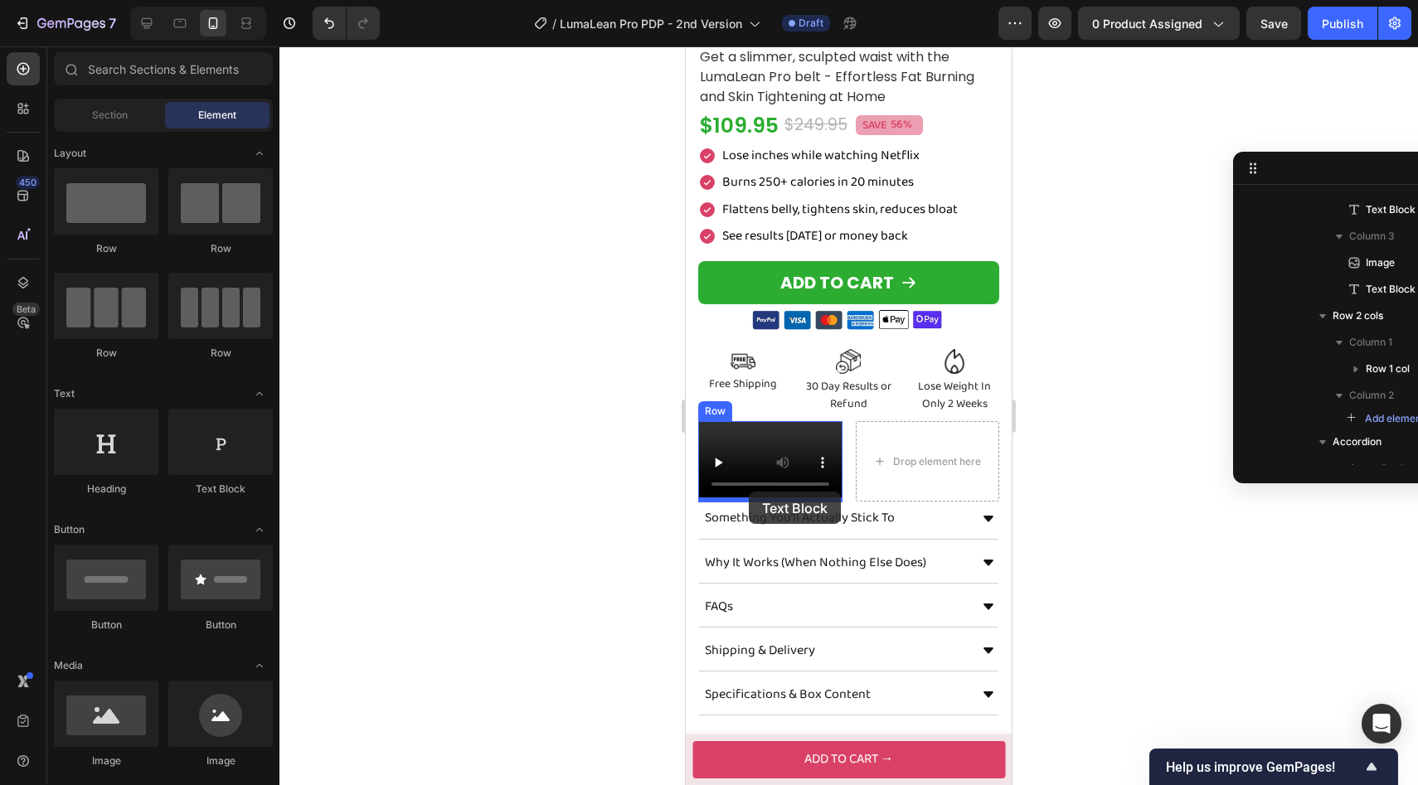
drag, startPoint x: 899, startPoint y: 492, endPoint x: 749, endPoint y: 492, distance: 150.1
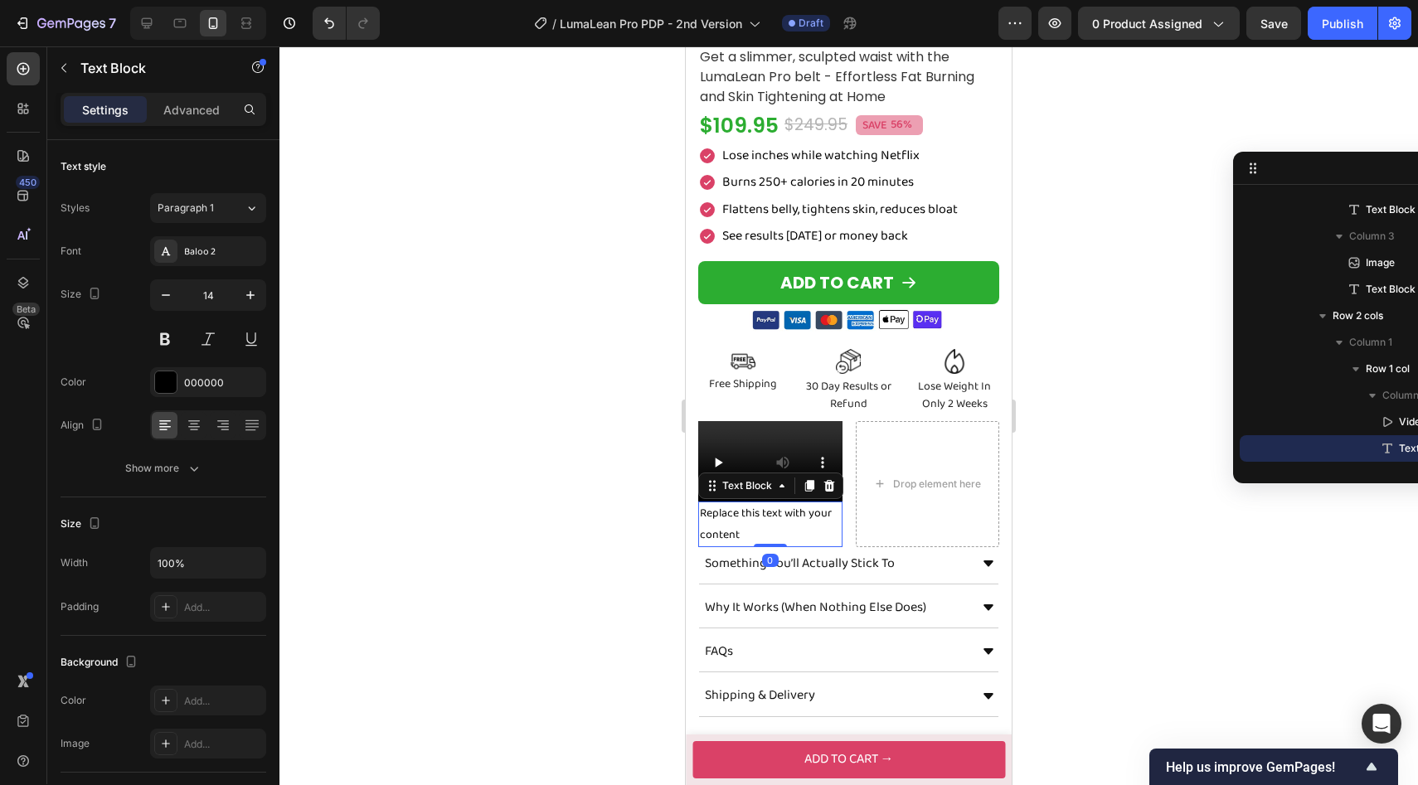
click at [753, 502] on div "Replace this text with your content" at bounding box center [770, 524] width 144 height 45
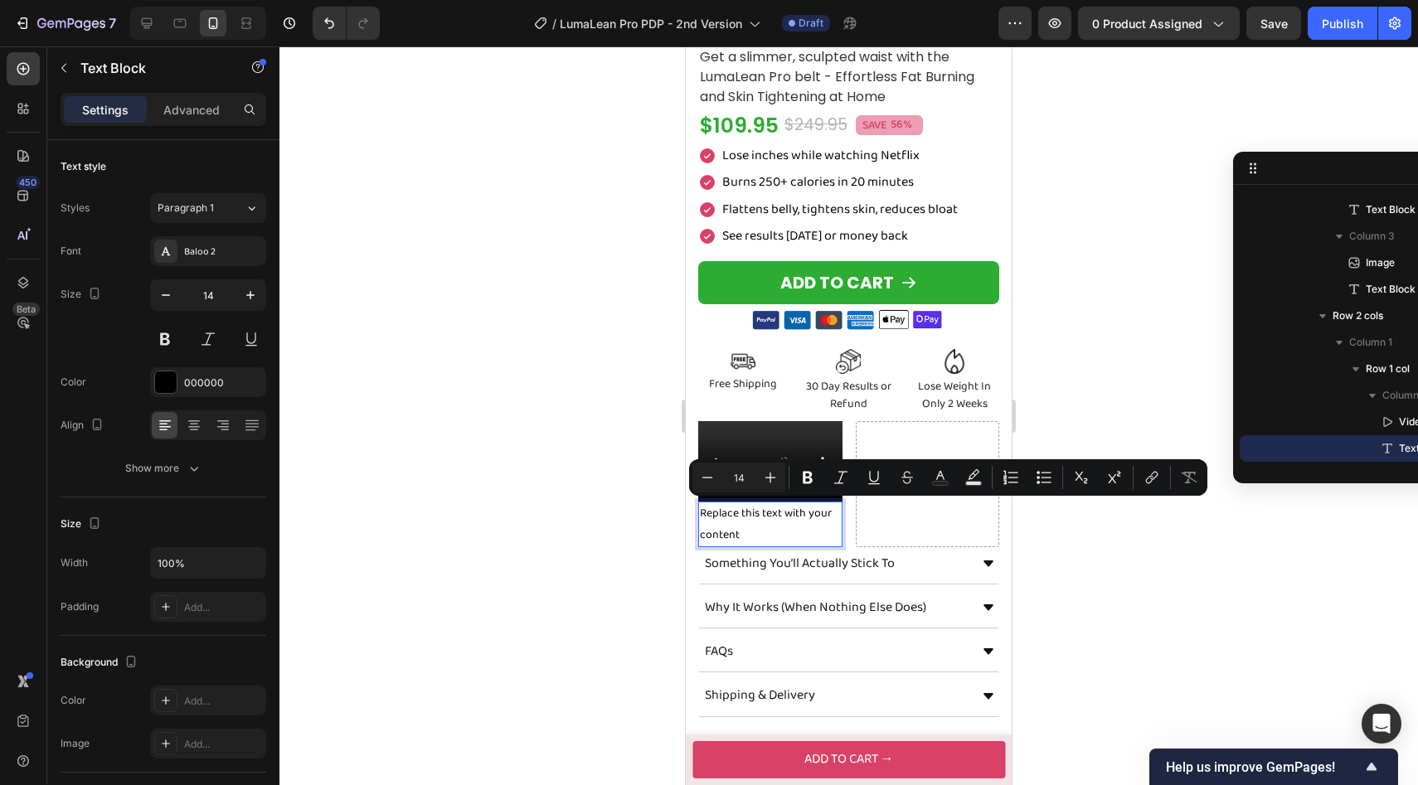
click at [748, 515] on p "Replace this text with your content" at bounding box center [770, 523] width 141 height 41
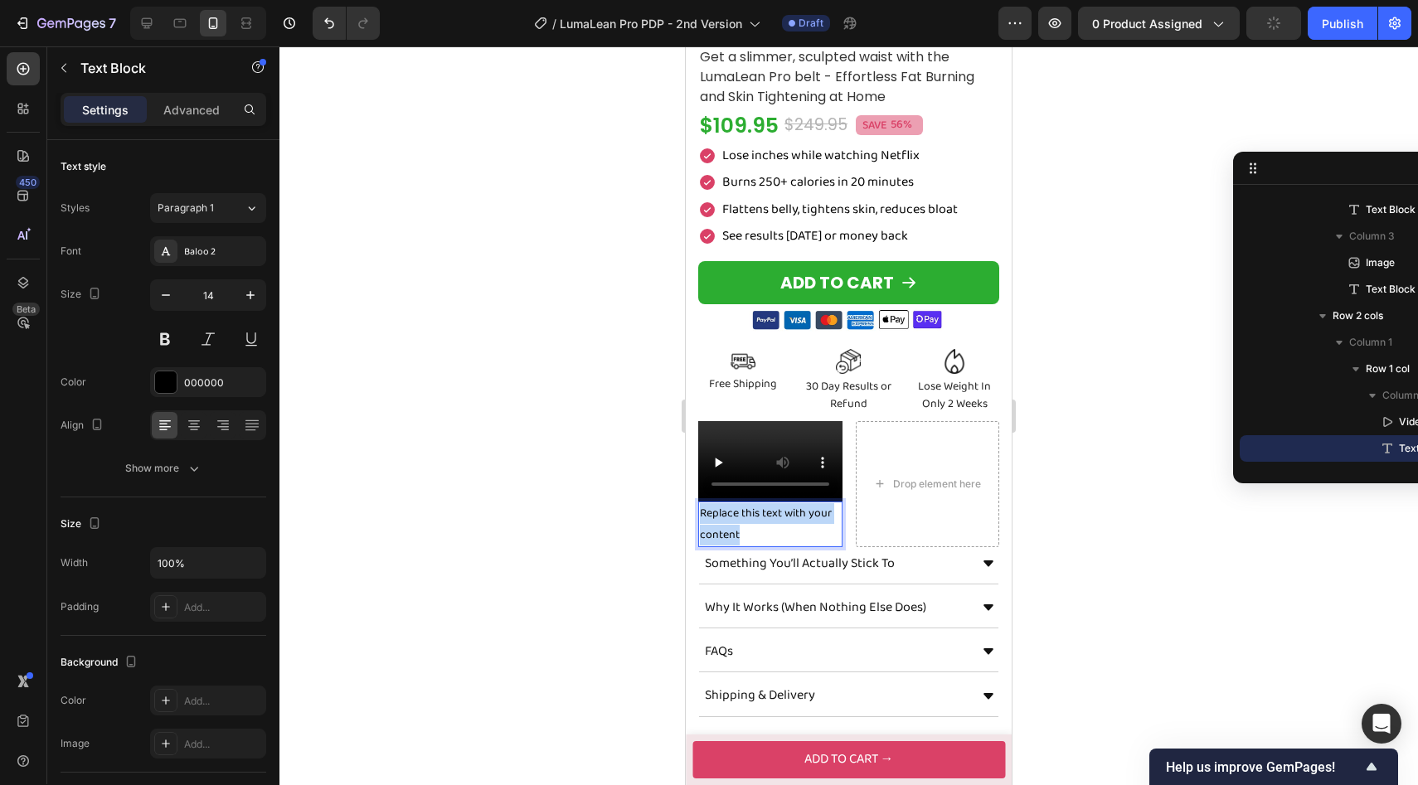
click at [748, 515] on p "Replace this text with your content" at bounding box center [770, 523] width 141 height 41
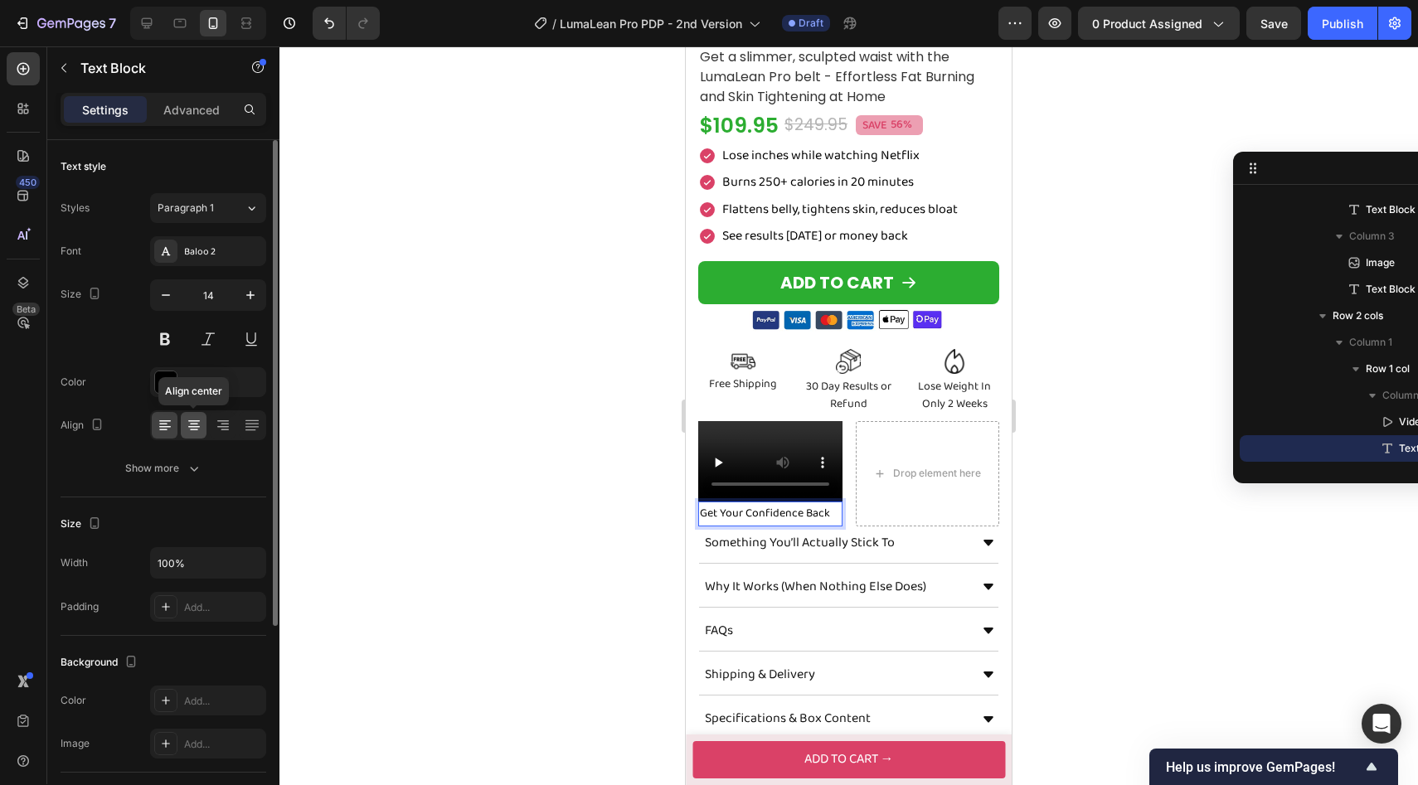
click at [190, 427] on icon at bounding box center [194, 425] width 17 height 17
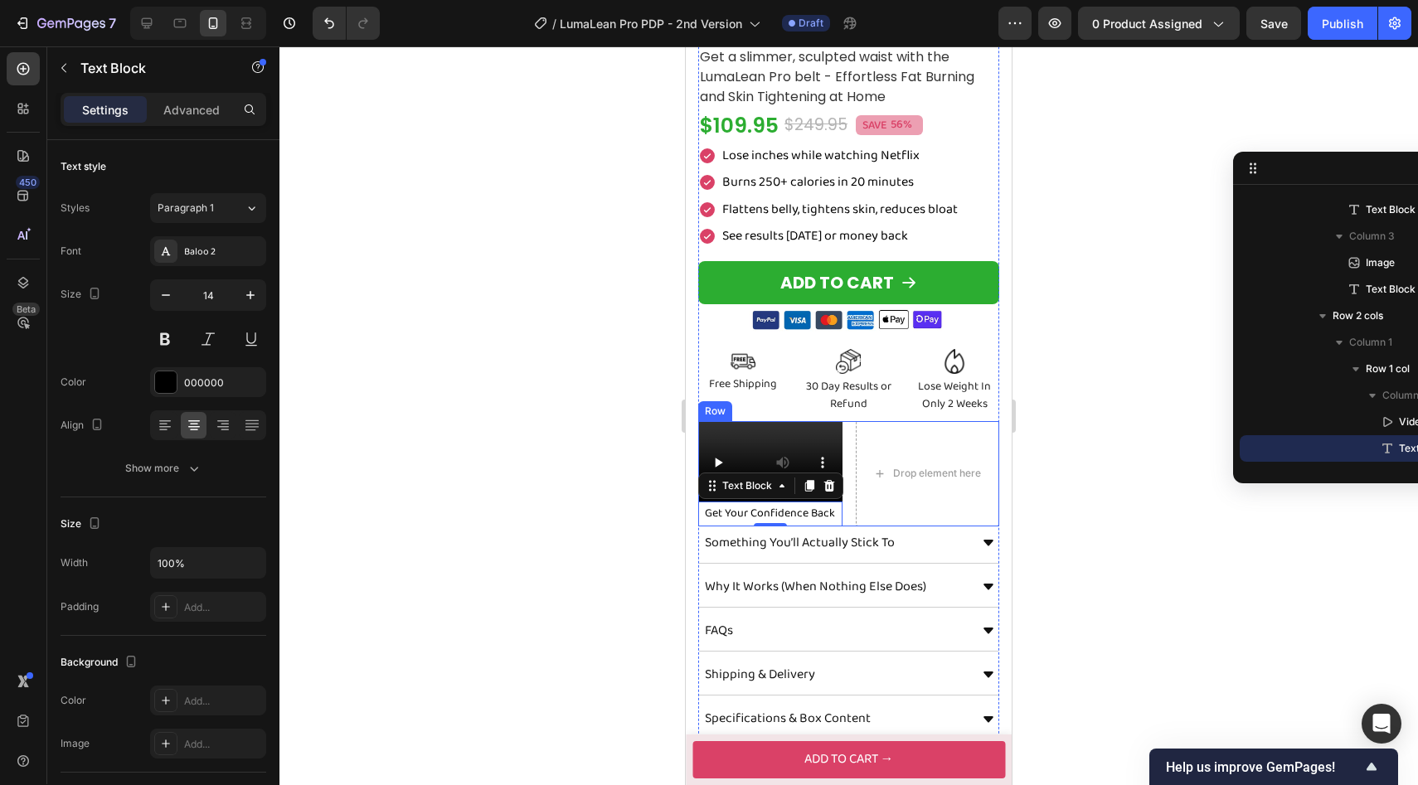
click at [846, 455] on div "Video Get Your Confidence Back Text Block 0 Row Drop element here Row" at bounding box center [848, 473] width 301 height 105
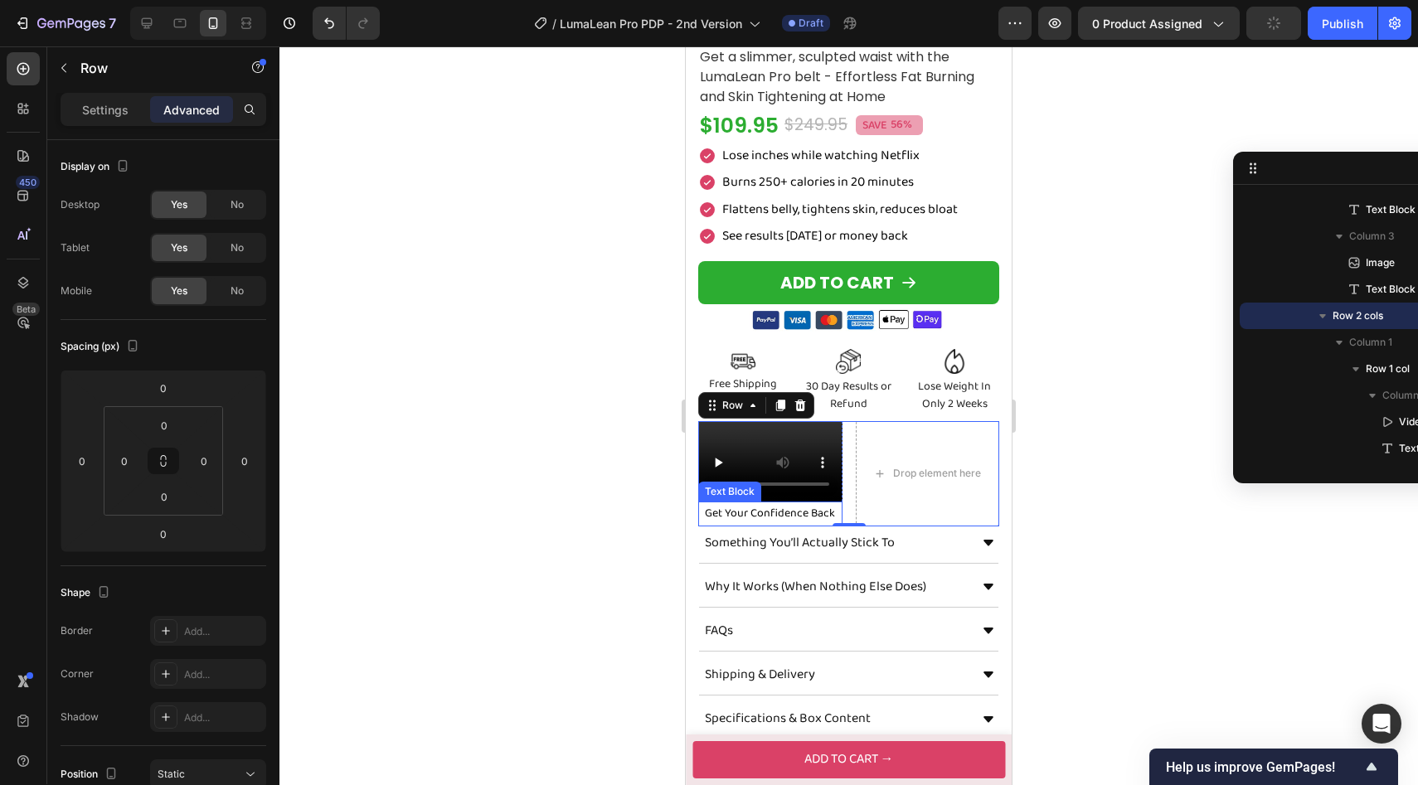
click at [757, 510] on p "Get Your Confidence Back" at bounding box center [770, 513] width 141 height 21
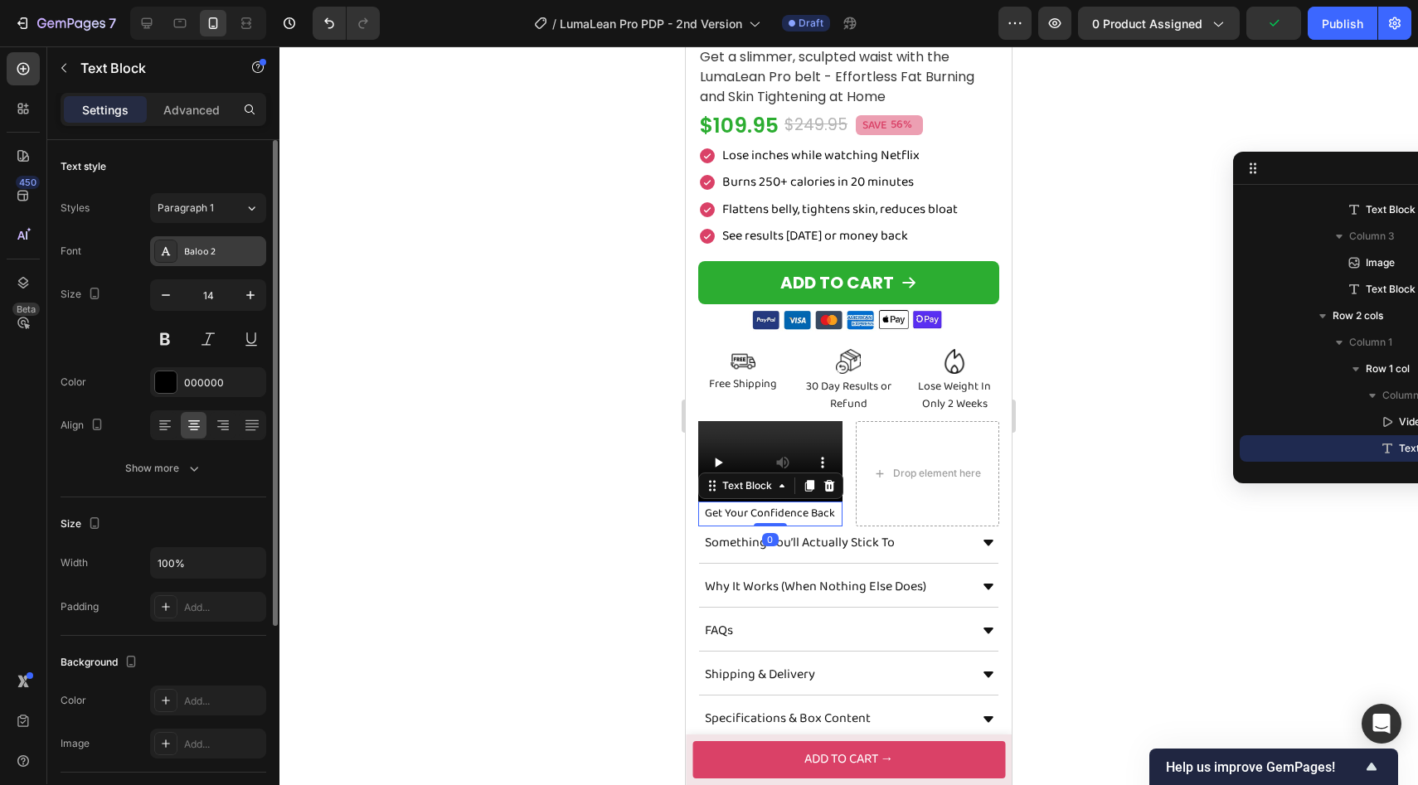
click at [201, 255] on div "Baloo 2" at bounding box center [223, 252] width 78 height 15
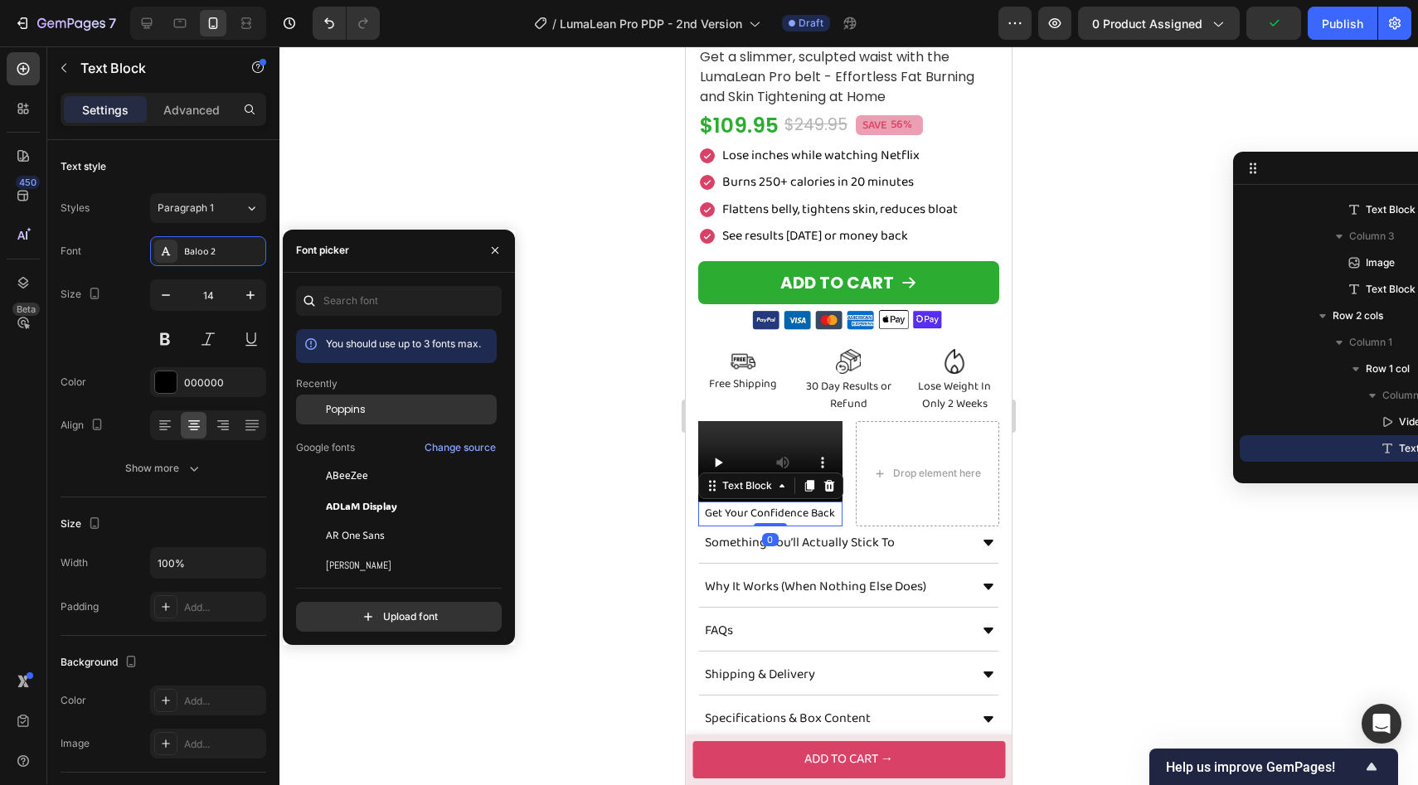
click at [397, 407] on div "Poppins" at bounding box center [409, 409] width 167 height 15
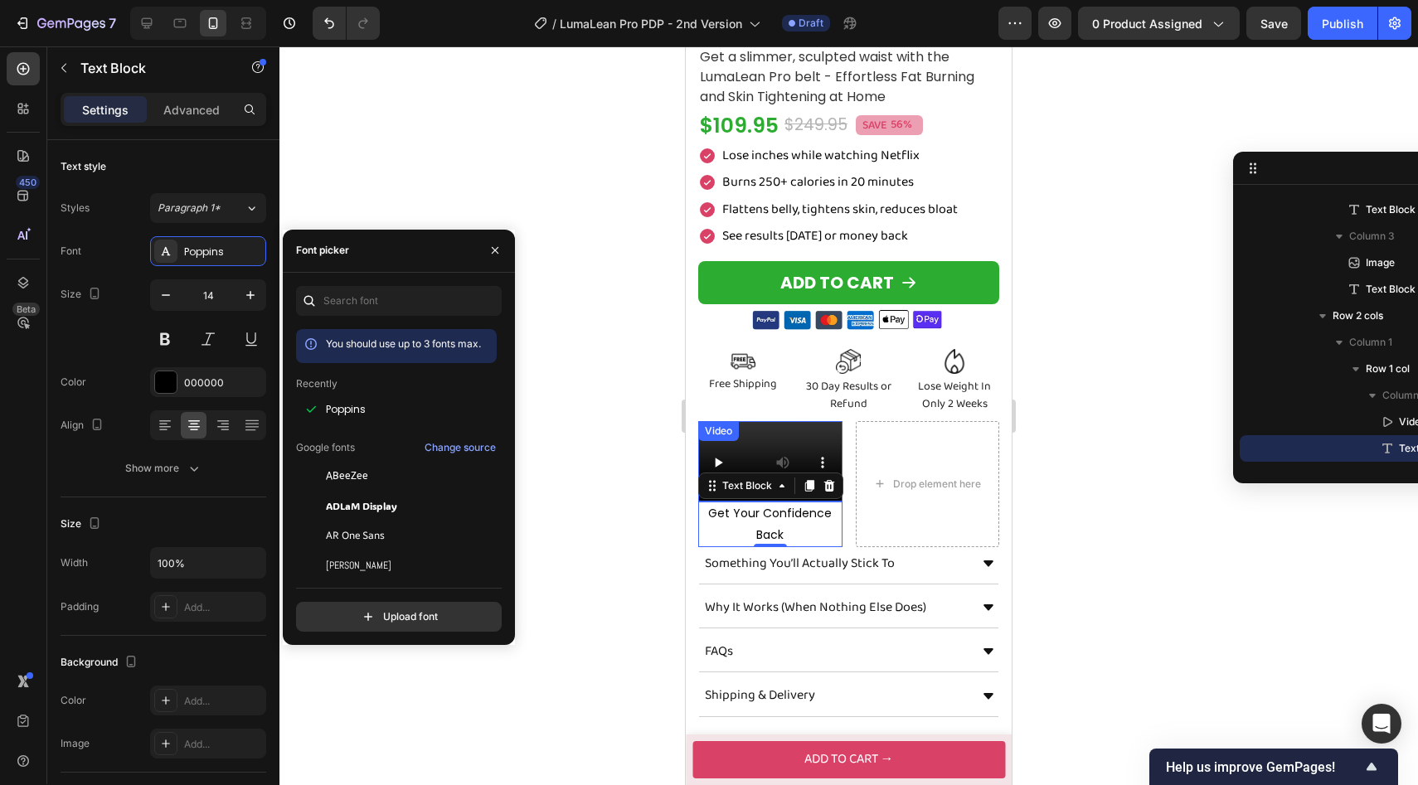
click at [711, 427] on div "Video" at bounding box center [718, 431] width 34 height 15
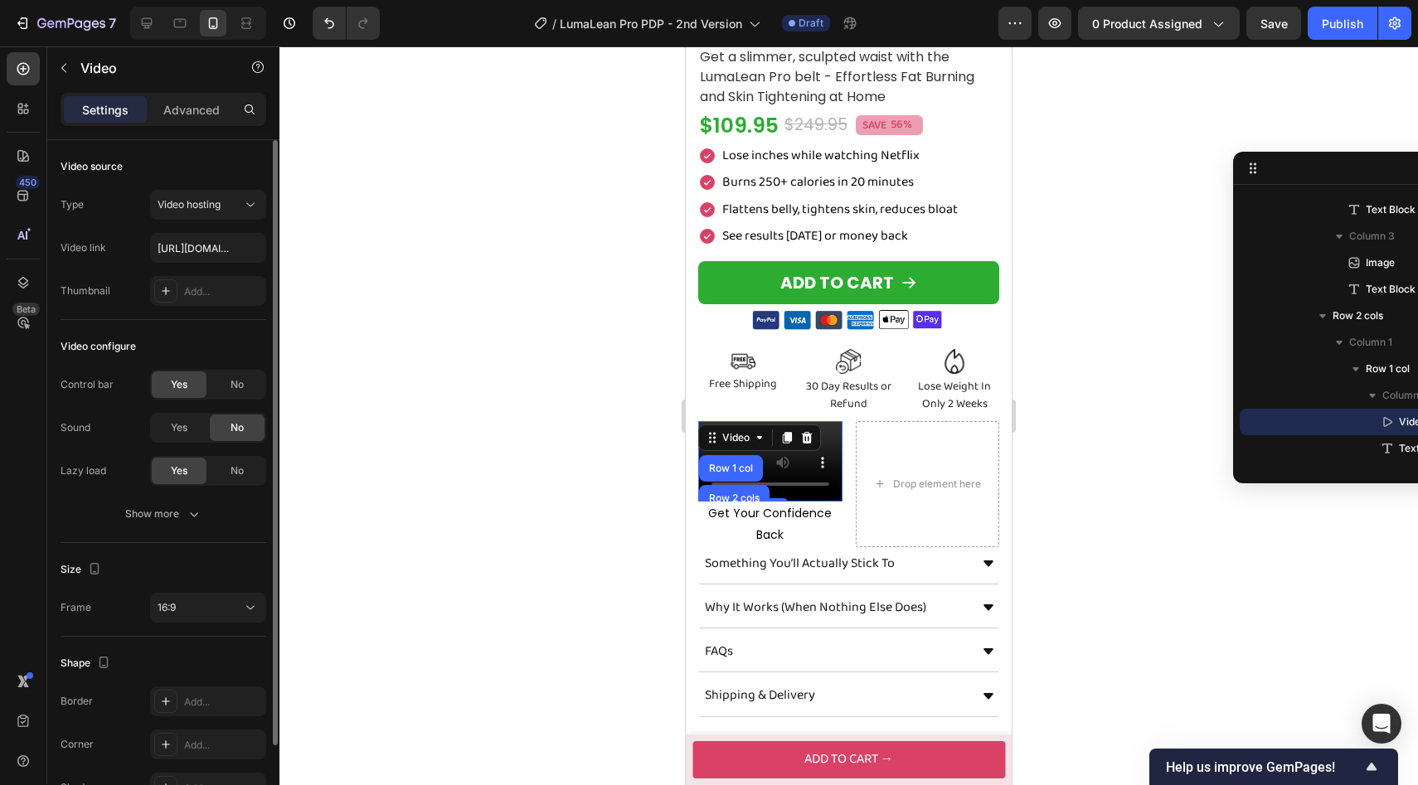
scroll to position [34, 0]
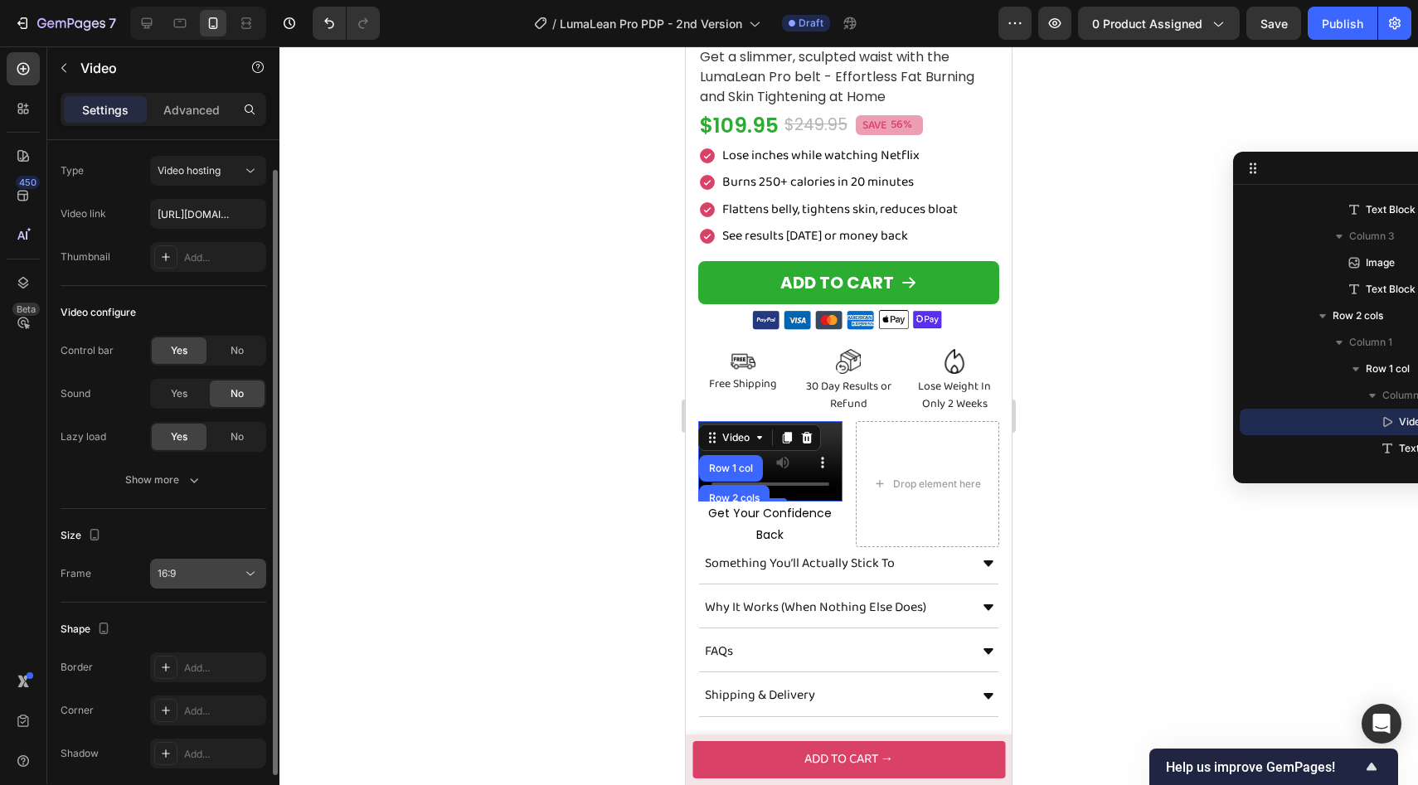
click at [204, 578] on div "16:9" at bounding box center [200, 573] width 85 height 15
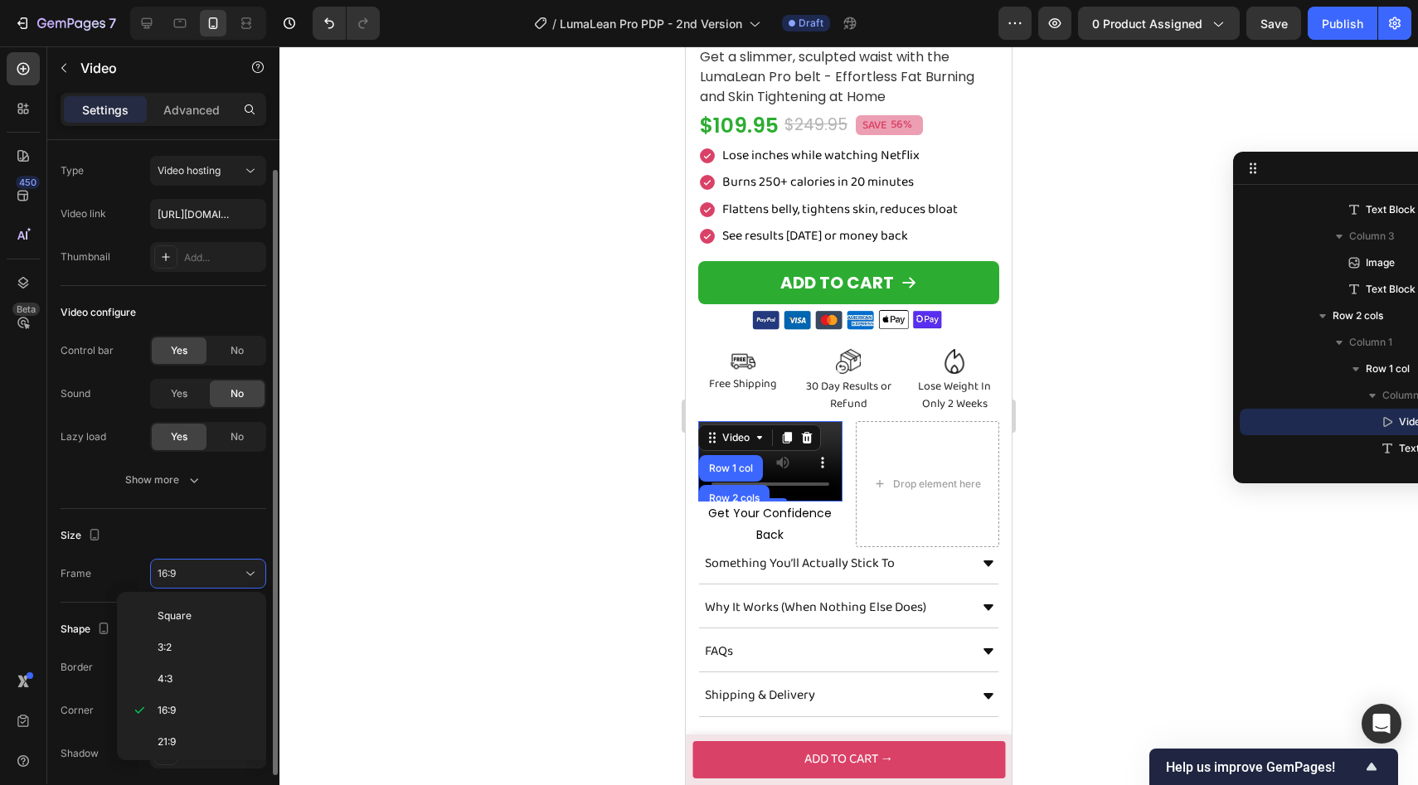
click at [220, 536] on div "Size" at bounding box center [164, 535] width 206 height 27
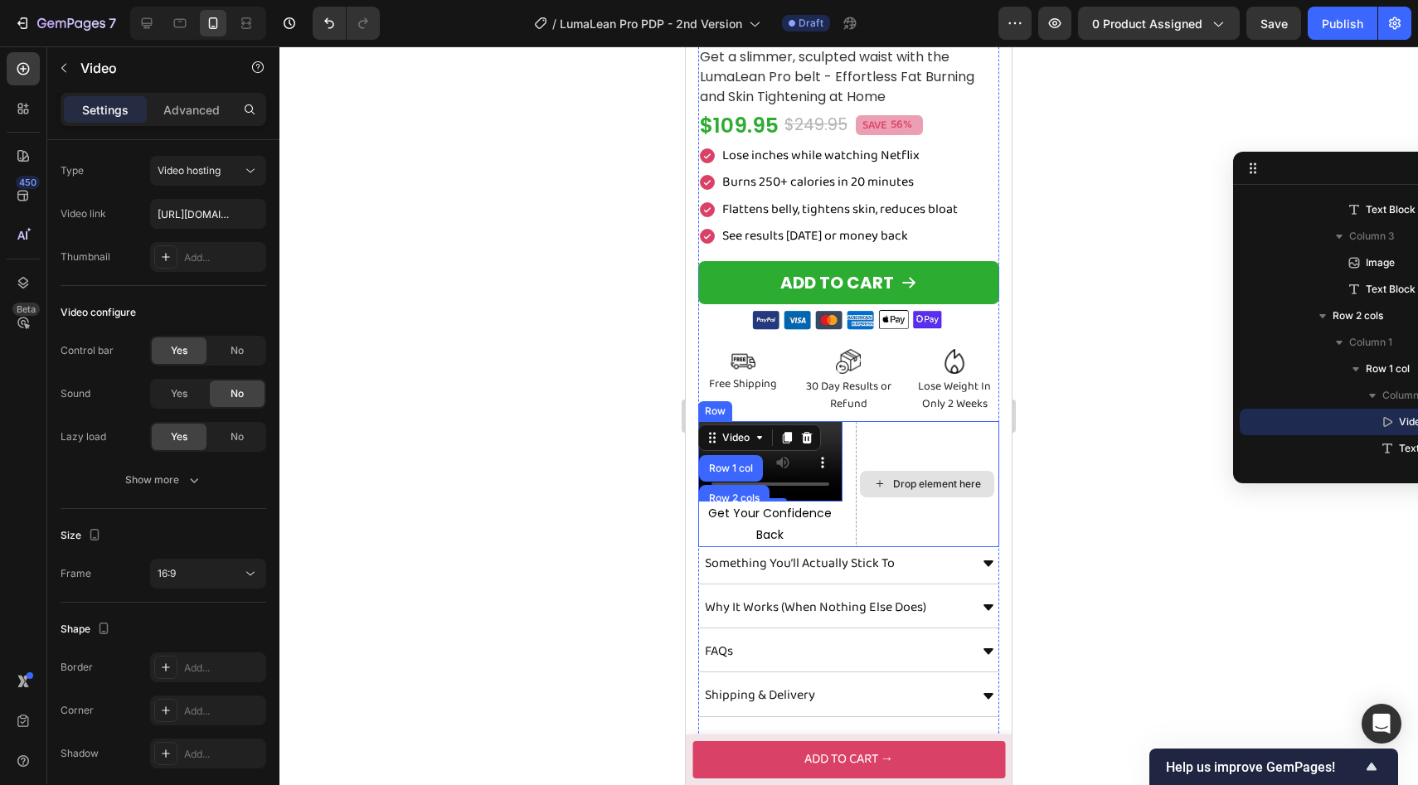
click at [857, 498] on div "Drop element here" at bounding box center [928, 484] width 144 height 126
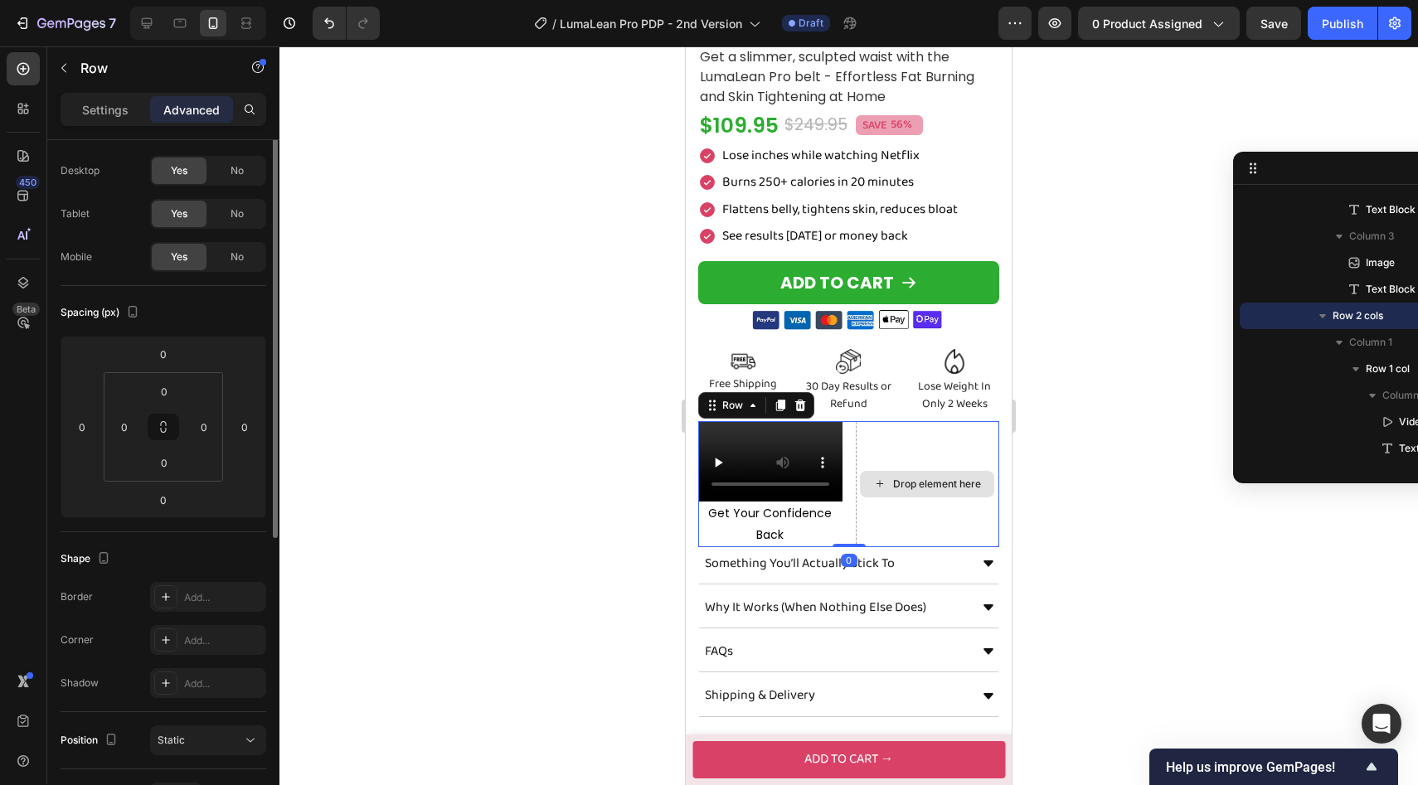
scroll to position [0, 0]
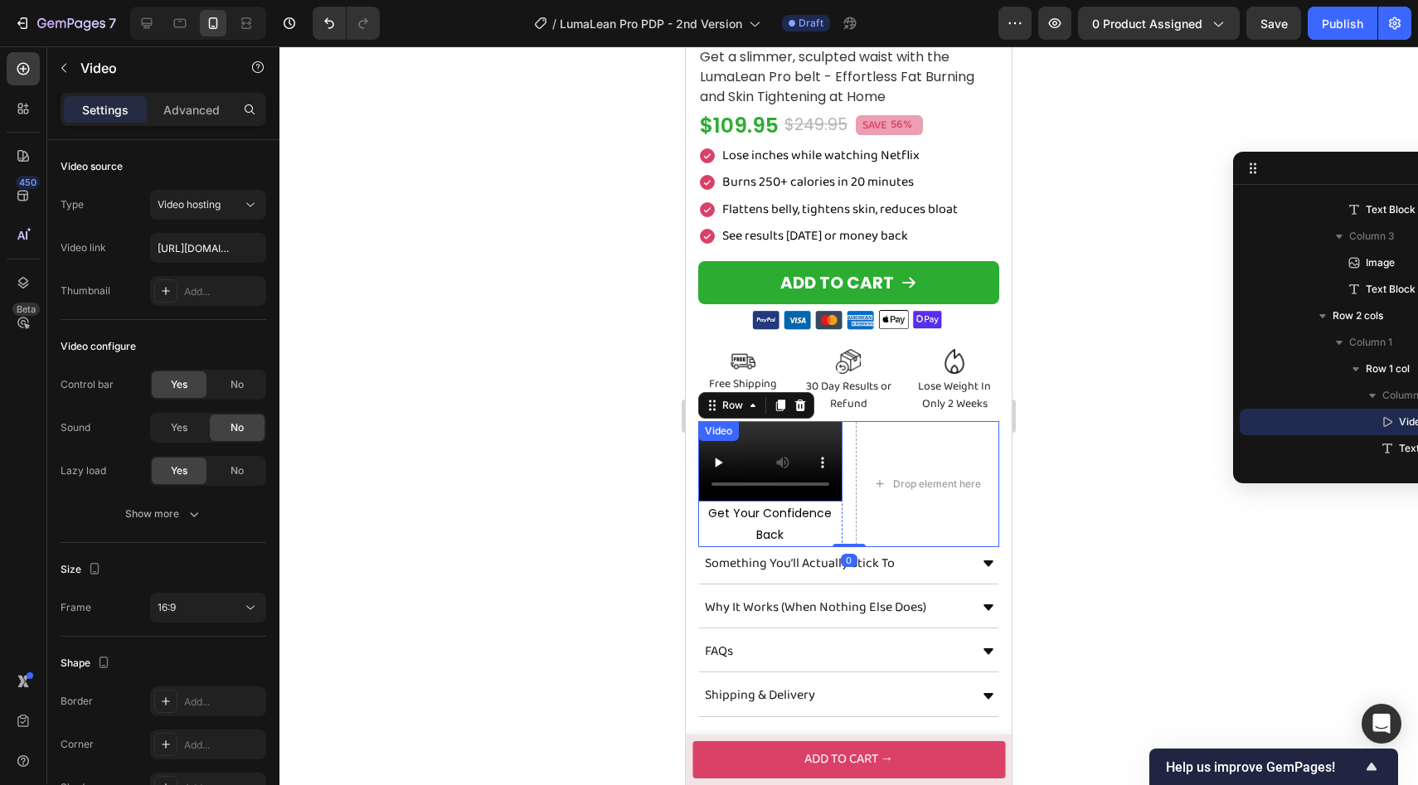
click at [720, 424] on div "Video" at bounding box center [718, 431] width 41 height 20
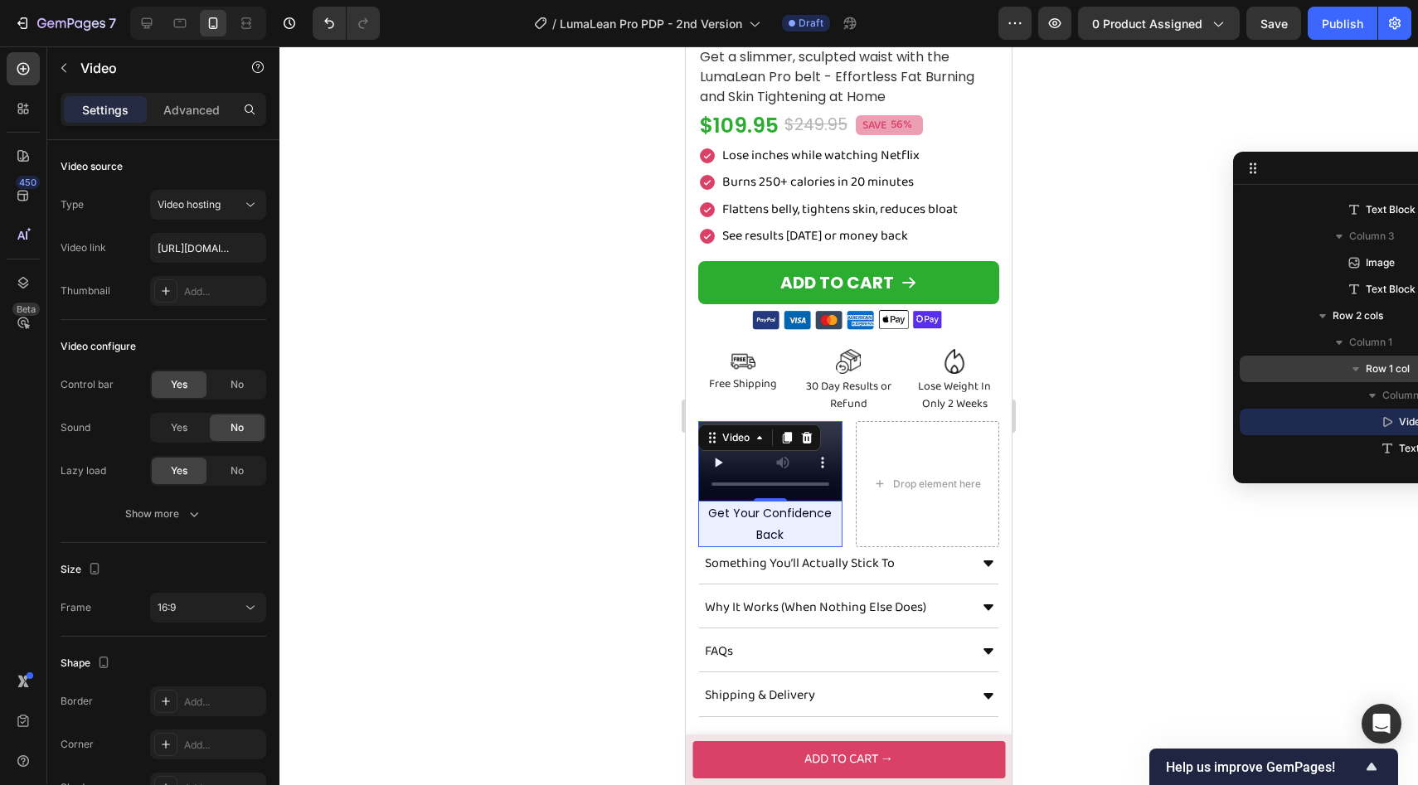
click at [1374, 361] on span "Row 1 col" at bounding box center [1387, 369] width 44 height 17
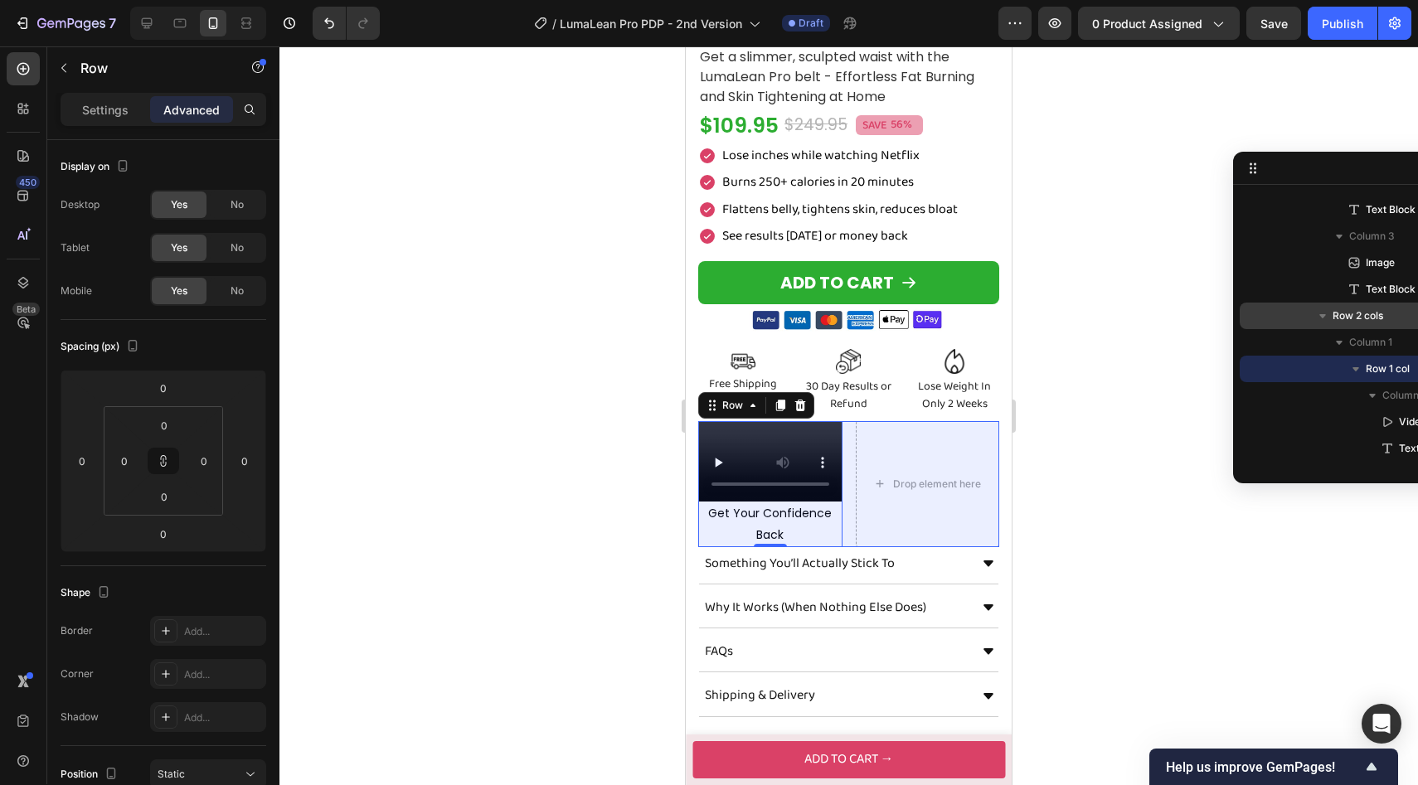
click at [1380, 308] on span "Row 2 cols" at bounding box center [1357, 316] width 51 height 17
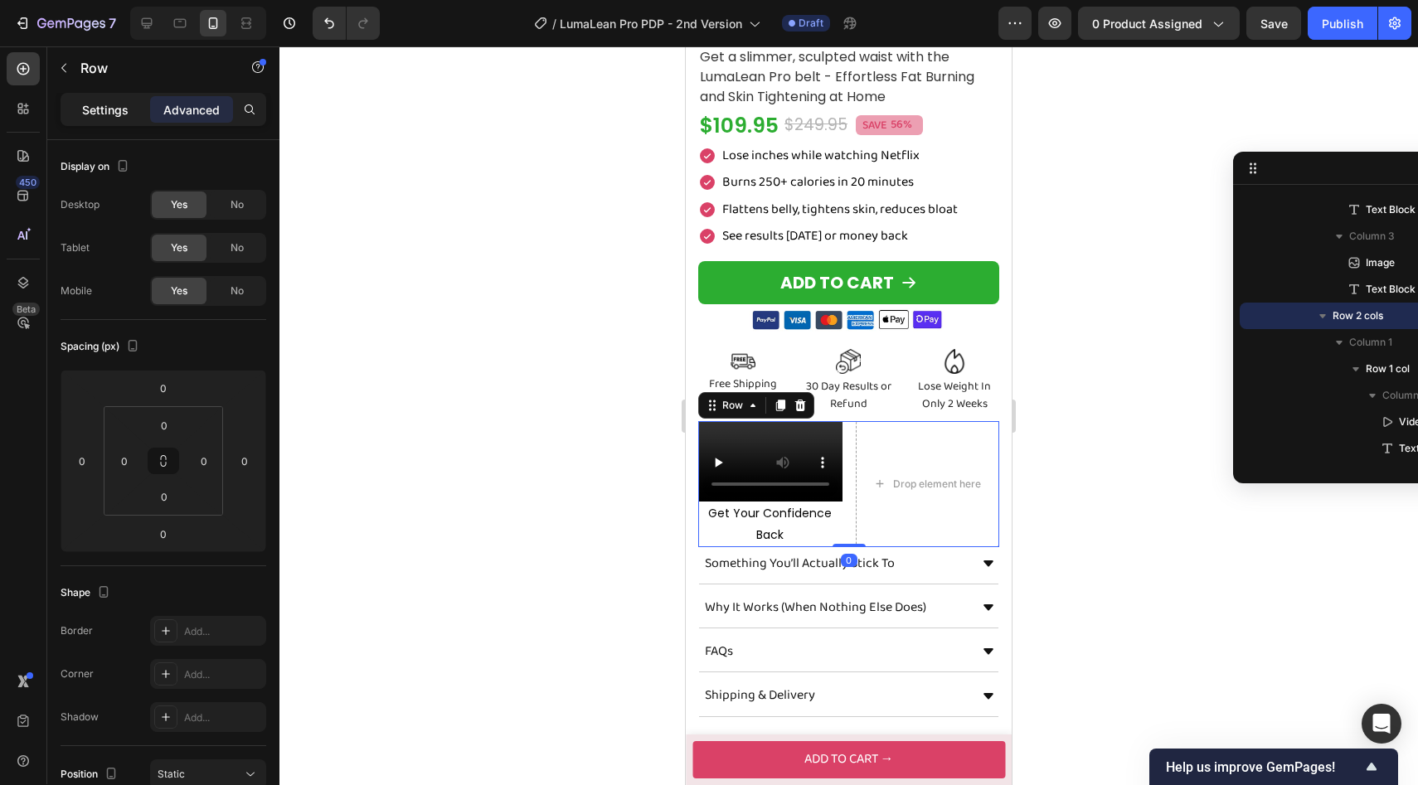
click at [119, 110] on p "Settings" at bounding box center [105, 109] width 46 height 17
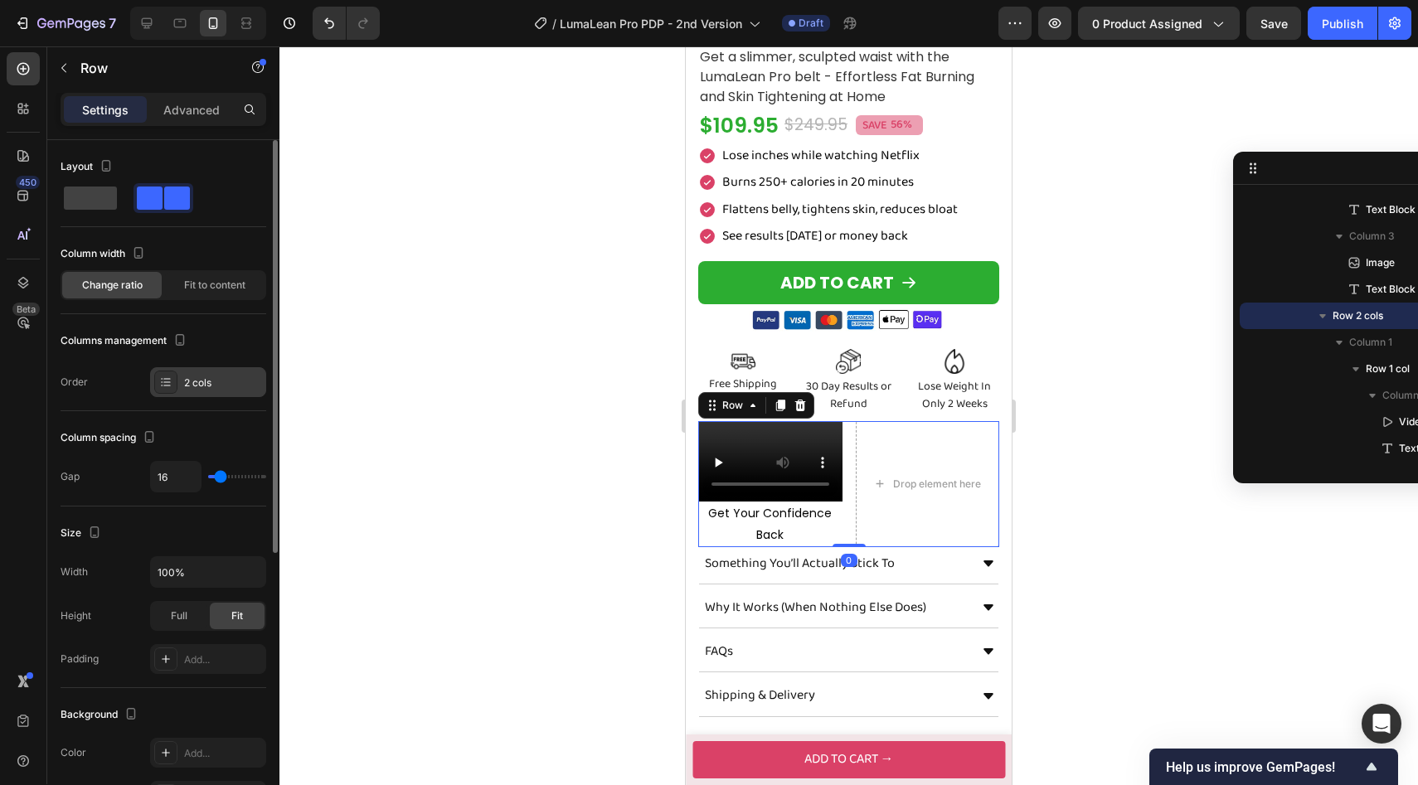
click at [193, 376] on div "2 cols" at bounding box center [223, 383] width 78 height 15
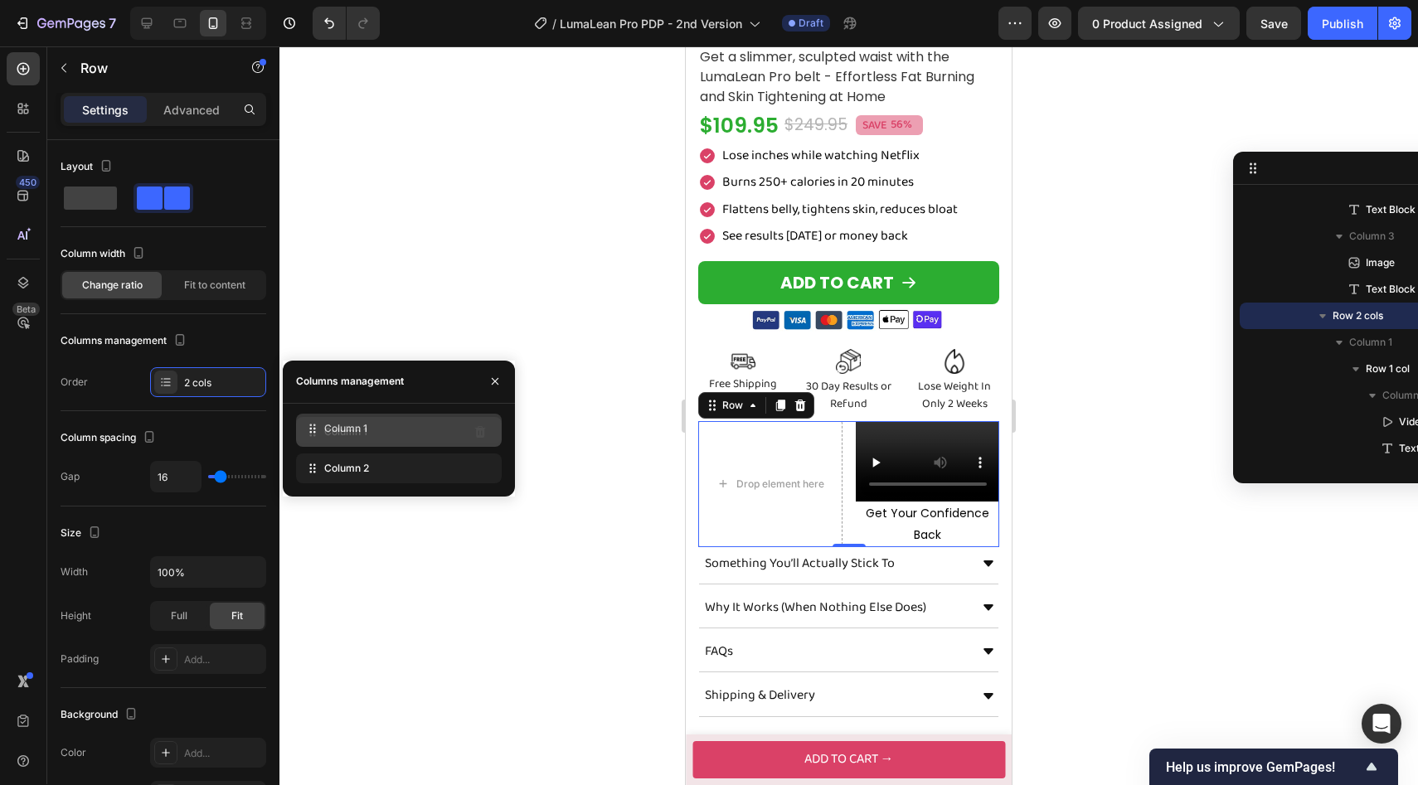
drag, startPoint x: 410, startPoint y: 476, endPoint x: 410, endPoint y: 429, distance: 46.4
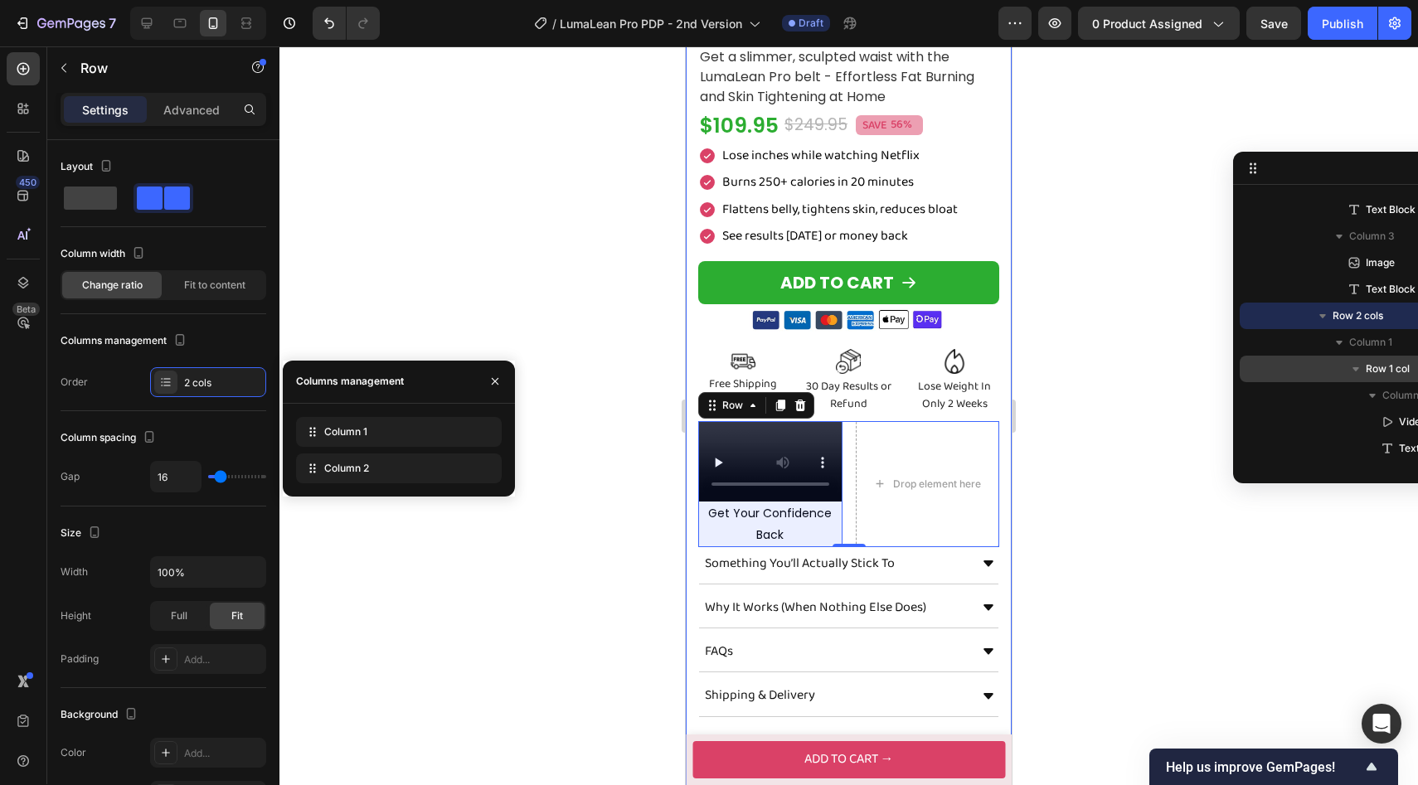
click at [1363, 375] on icon "button" at bounding box center [1355, 369] width 17 height 17
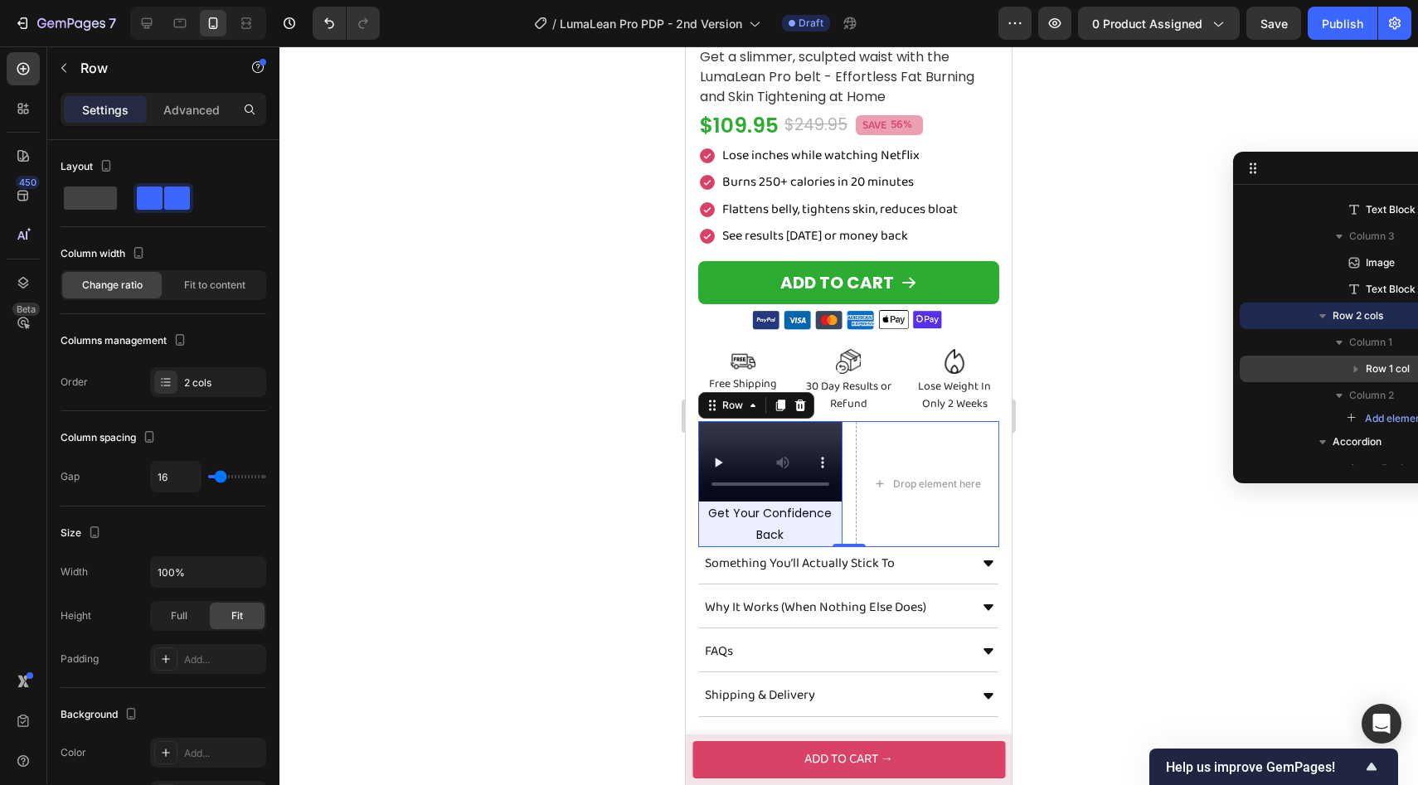
click at [1381, 364] on span "Row 1 col" at bounding box center [1387, 369] width 44 height 17
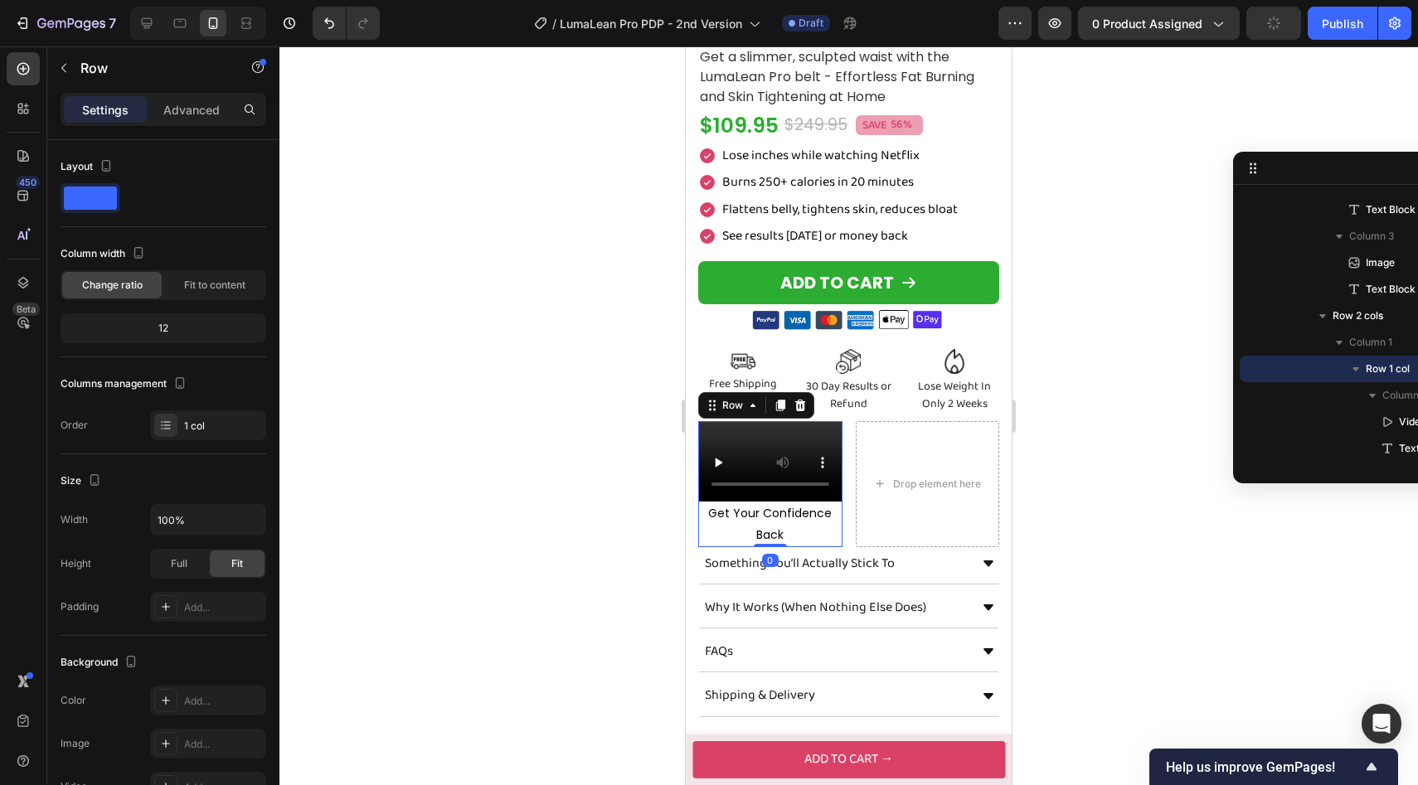
click at [1353, 364] on icon "button" at bounding box center [1355, 369] width 17 height 17
click at [776, 411] on div at bounding box center [780, 405] width 20 height 20
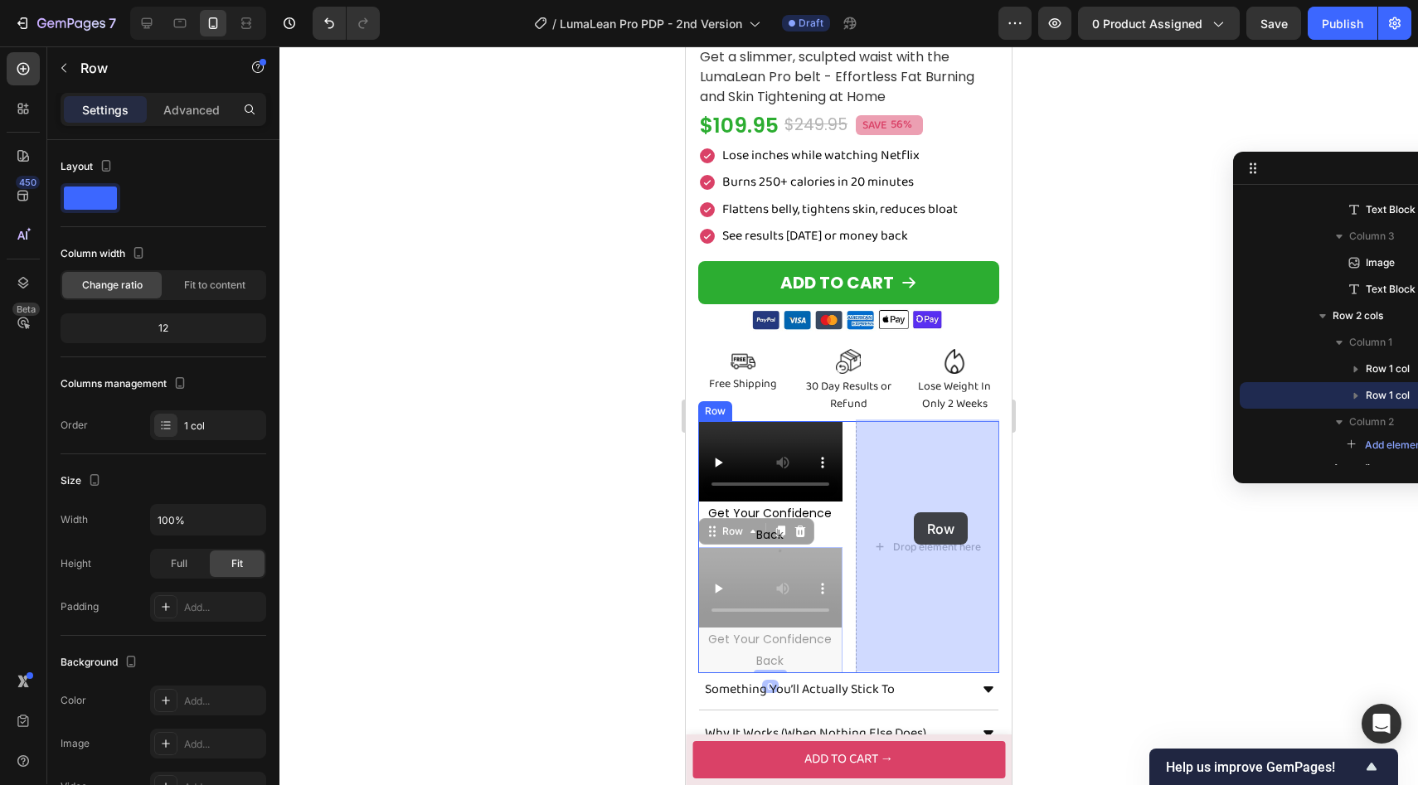
drag, startPoint x: 707, startPoint y: 531, endPoint x: 914, endPoint y: 512, distance: 207.3
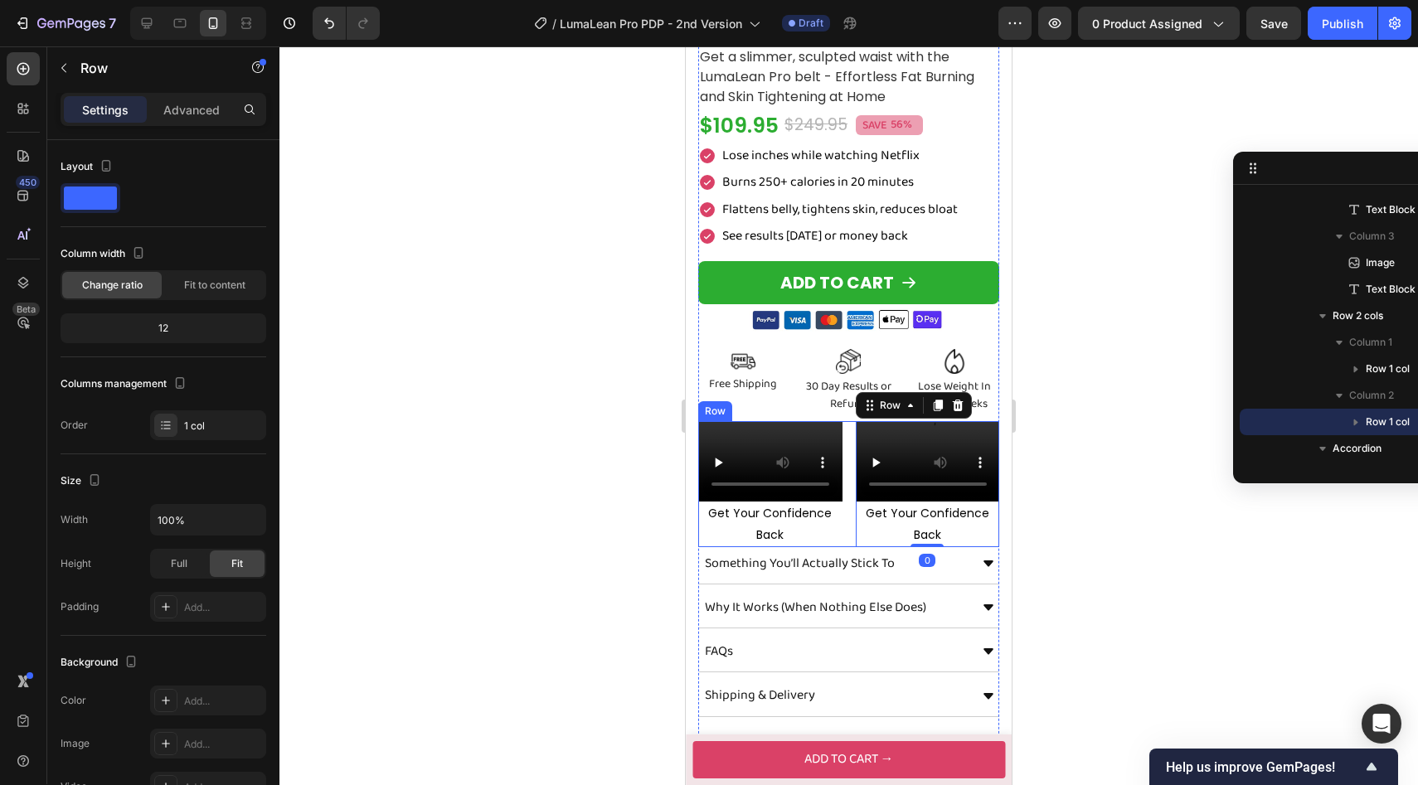
click at [846, 474] on div "Video Get Your Confidence Back Text Block Row Video Get Your Confidence Back Te…" at bounding box center [848, 484] width 301 height 126
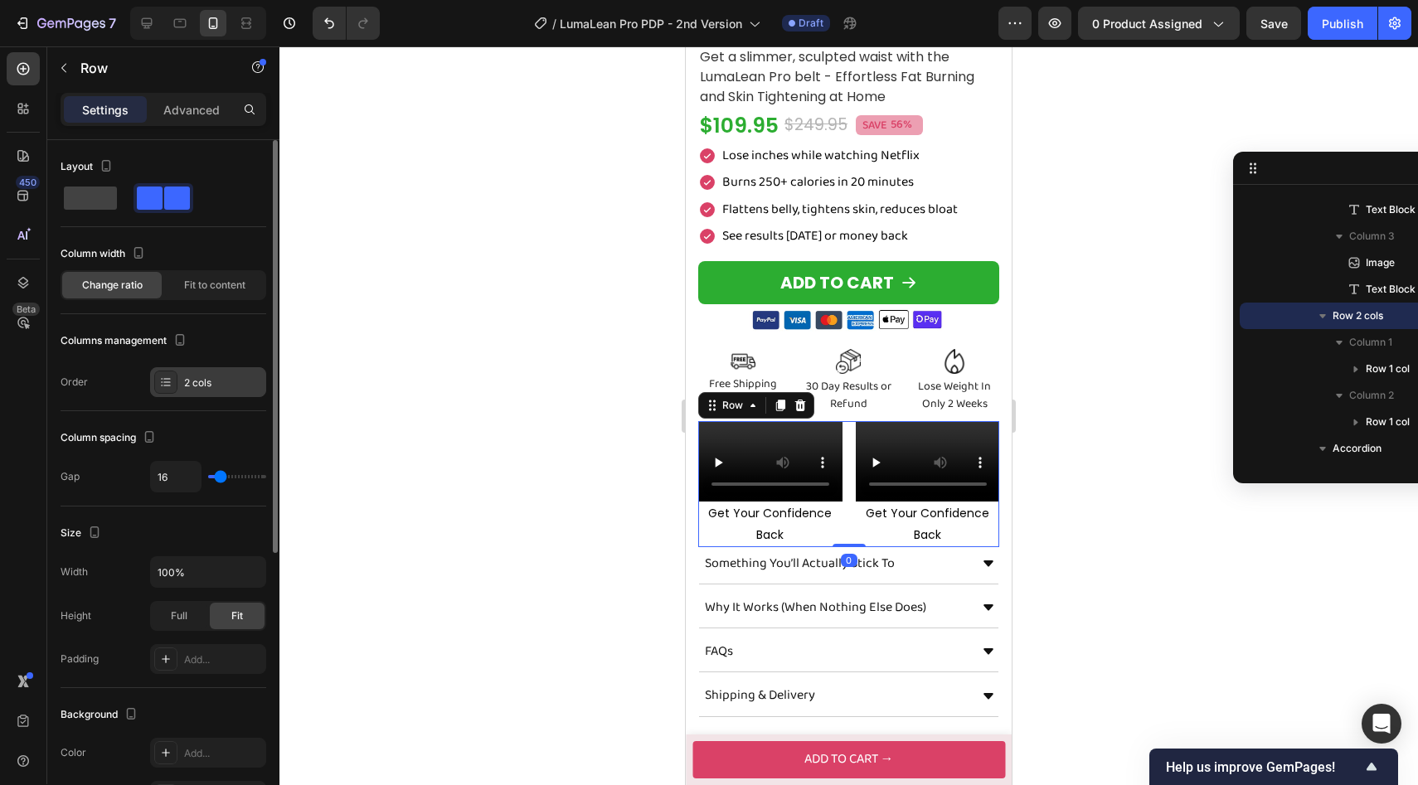
click at [211, 387] on div "2 cols" at bounding box center [223, 383] width 78 height 15
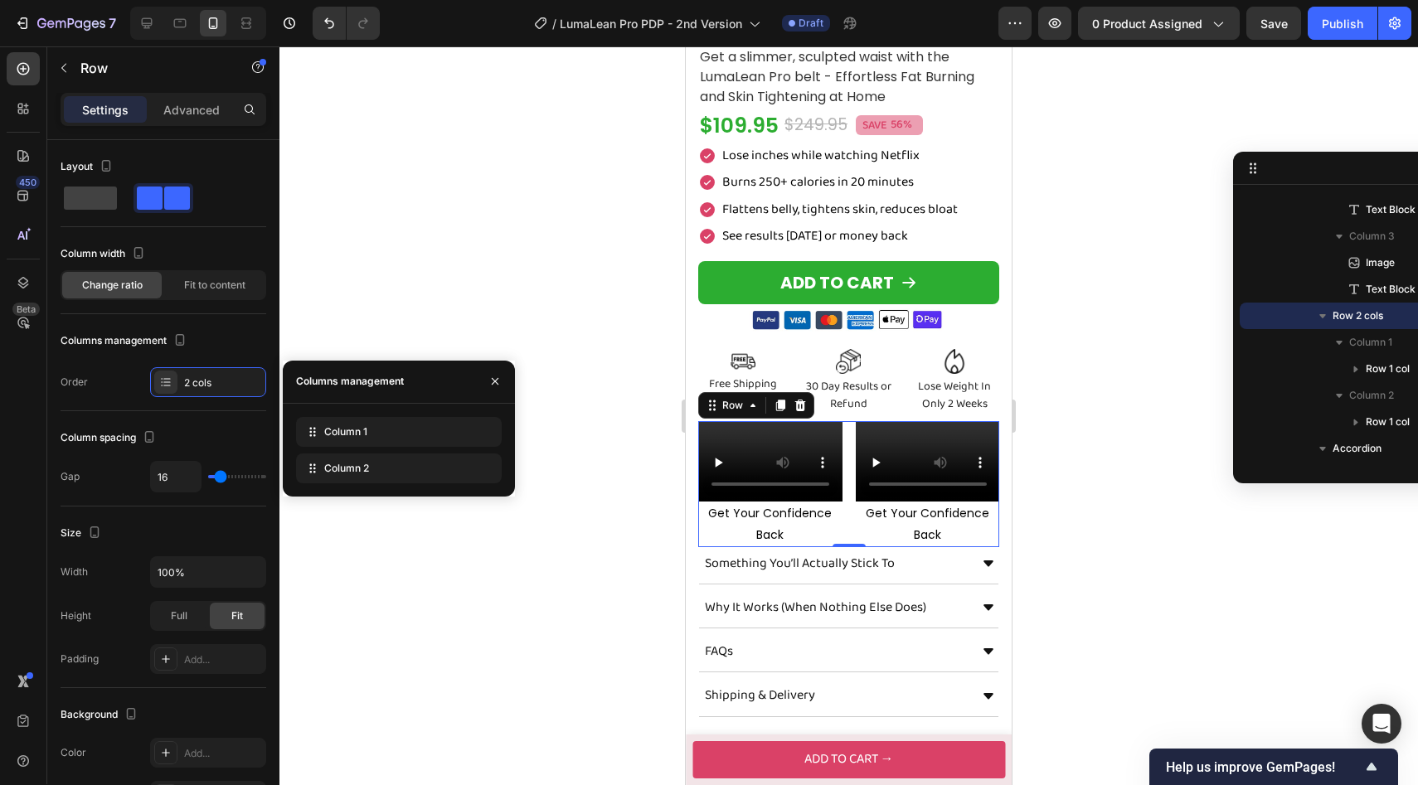
click at [849, 429] on div "Video Get Your Confidence Back Text Block Row Video Get Your Confidence Back Te…" at bounding box center [848, 484] width 301 height 126
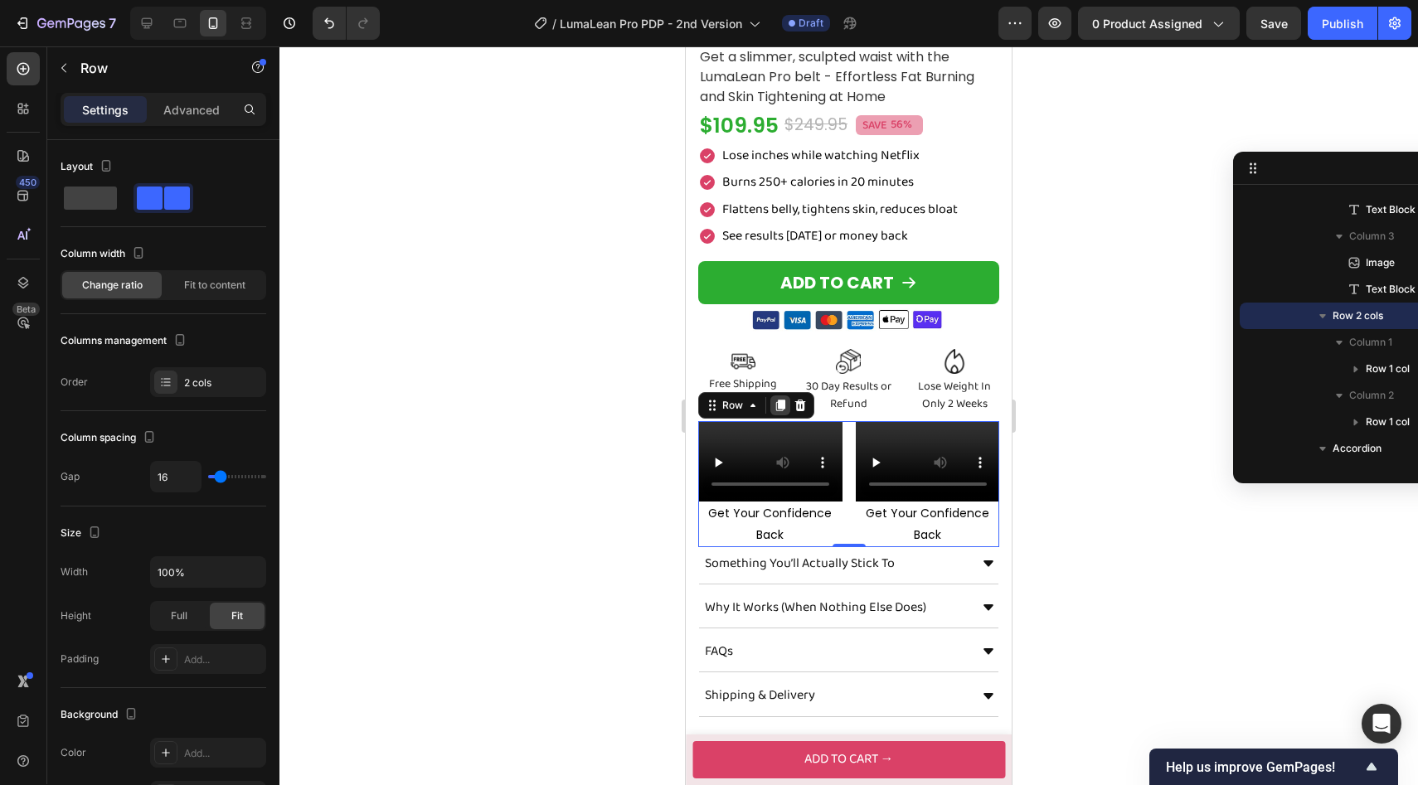
click at [779, 407] on icon at bounding box center [780, 406] width 9 height 12
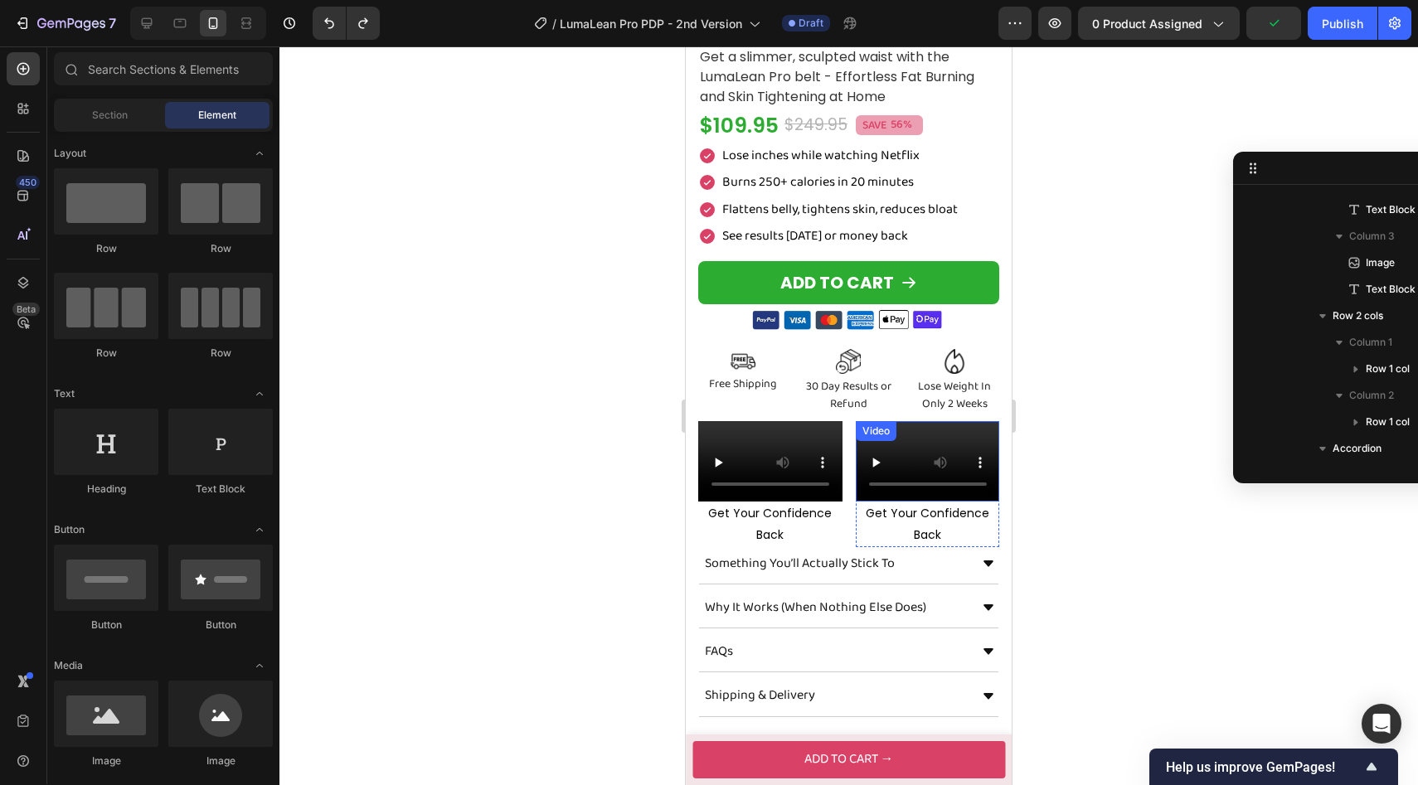
click at [870, 426] on div "Video" at bounding box center [876, 431] width 34 height 15
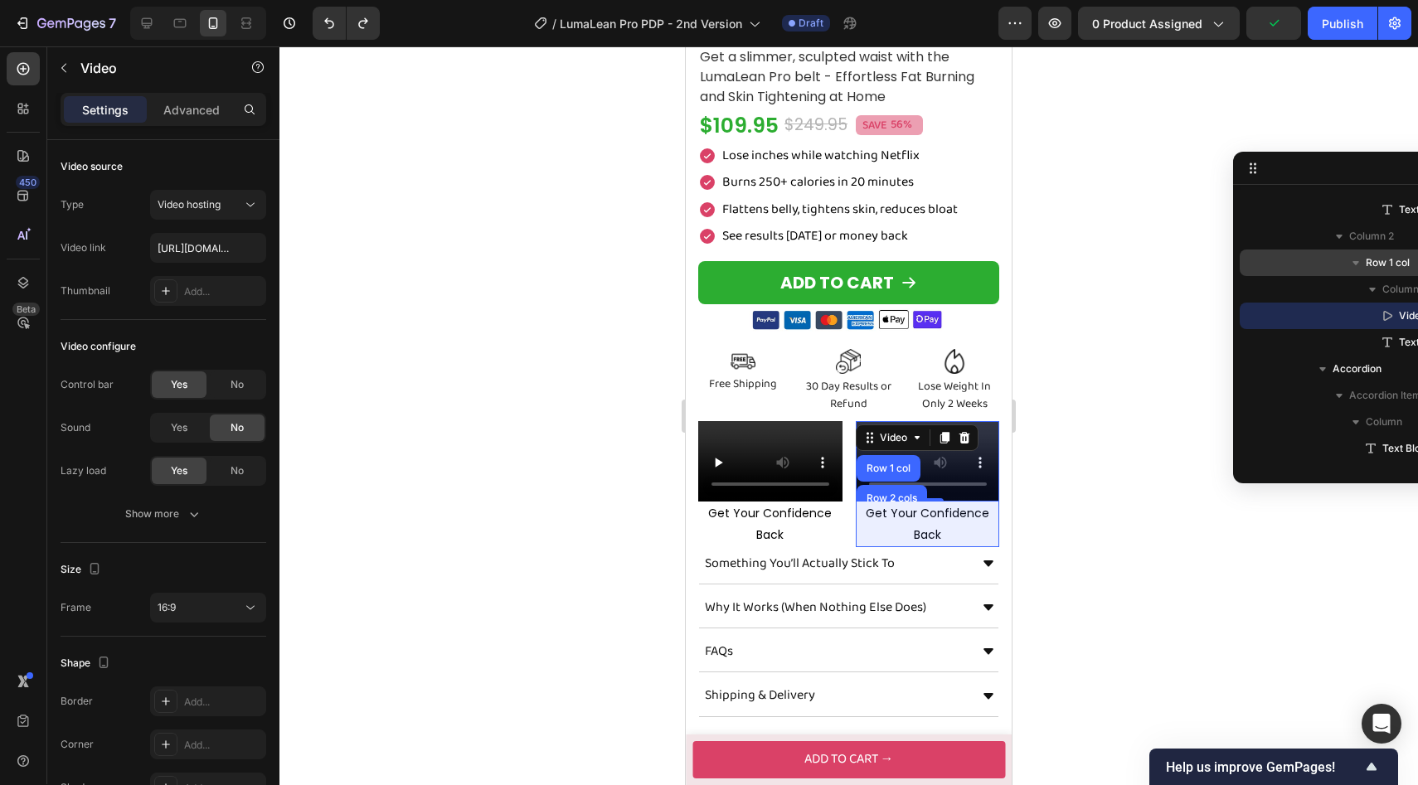
click at [1372, 266] on span "Row 1 col" at bounding box center [1387, 263] width 44 height 17
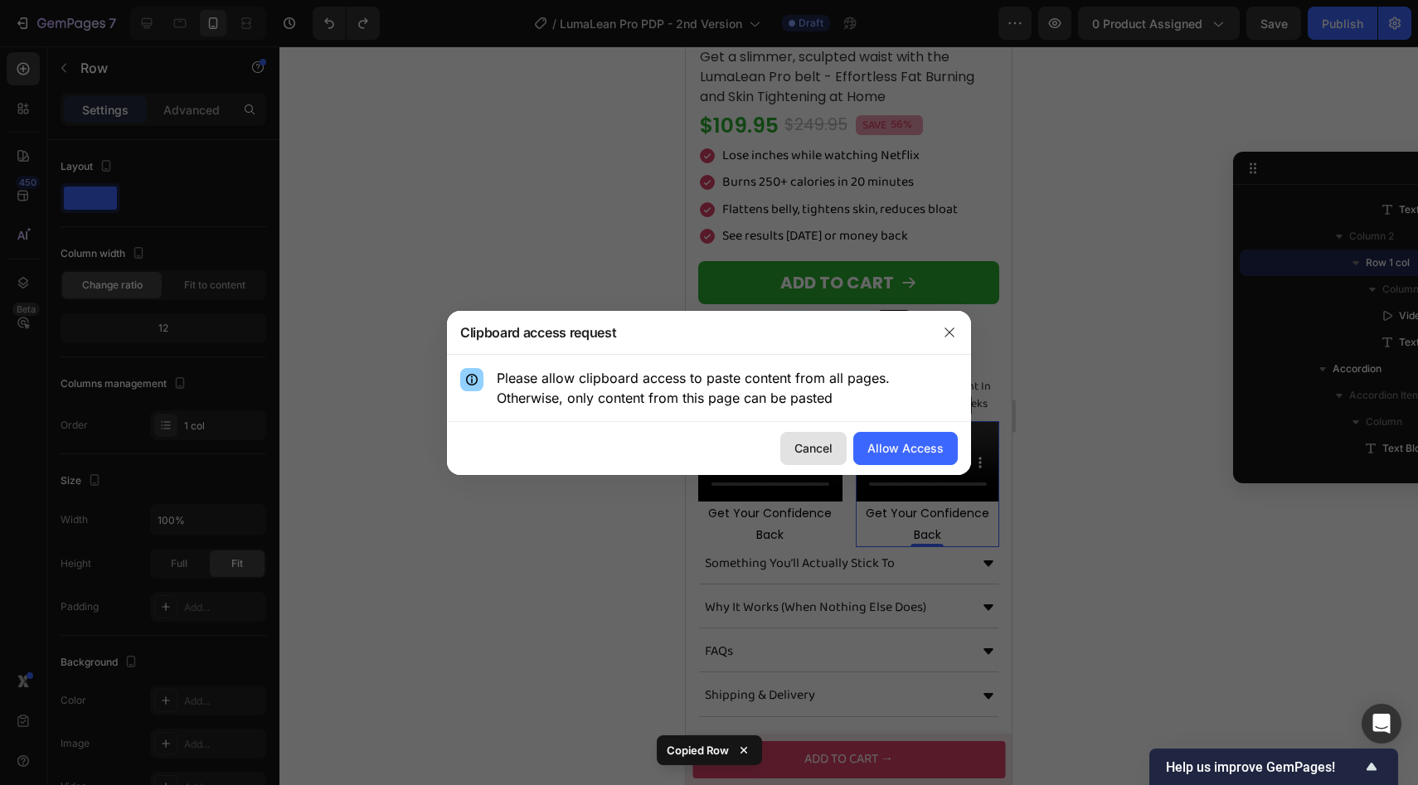
click at [830, 454] on div "Cancel" at bounding box center [813, 447] width 38 height 17
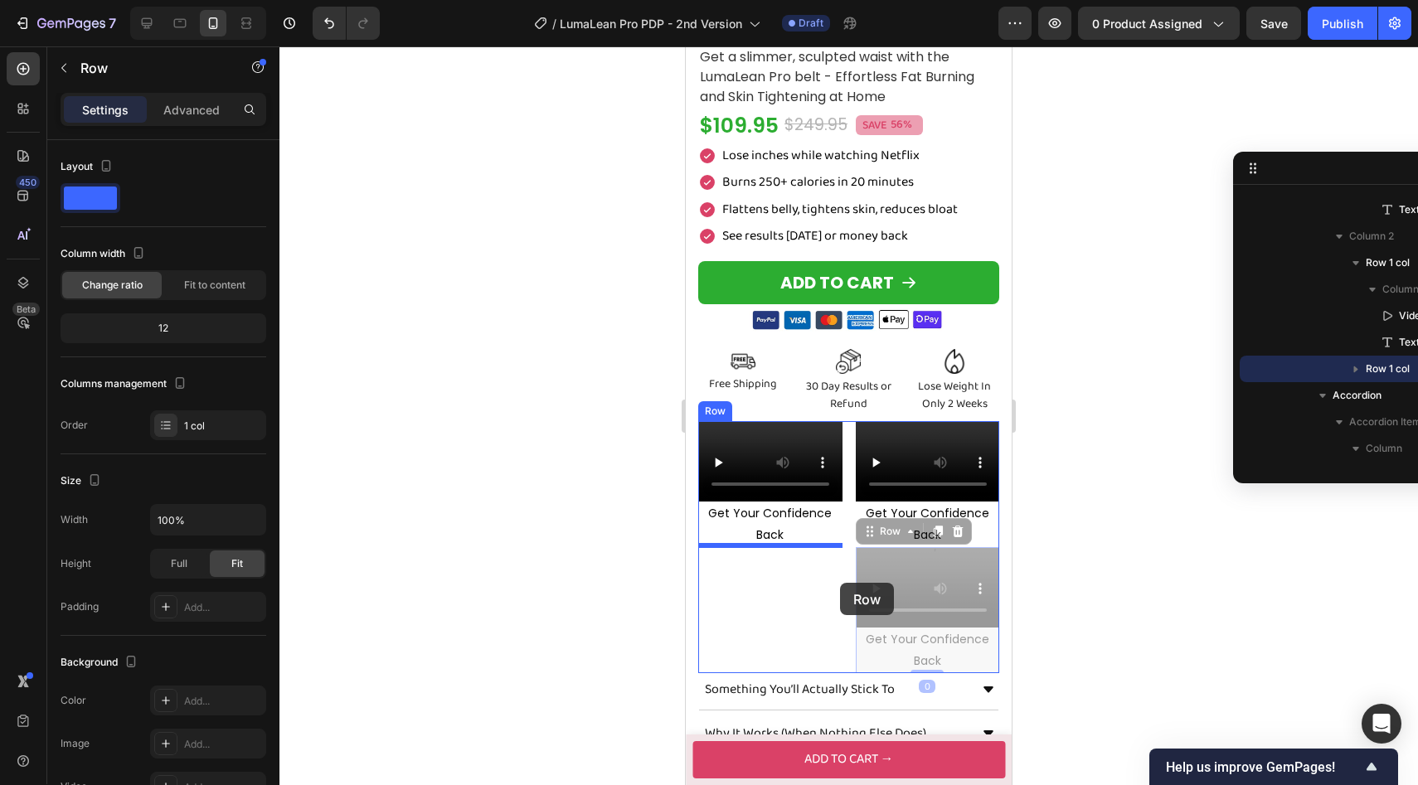
drag, startPoint x: 866, startPoint y: 536, endPoint x: 840, endPoint y: 583, distance: 54.2
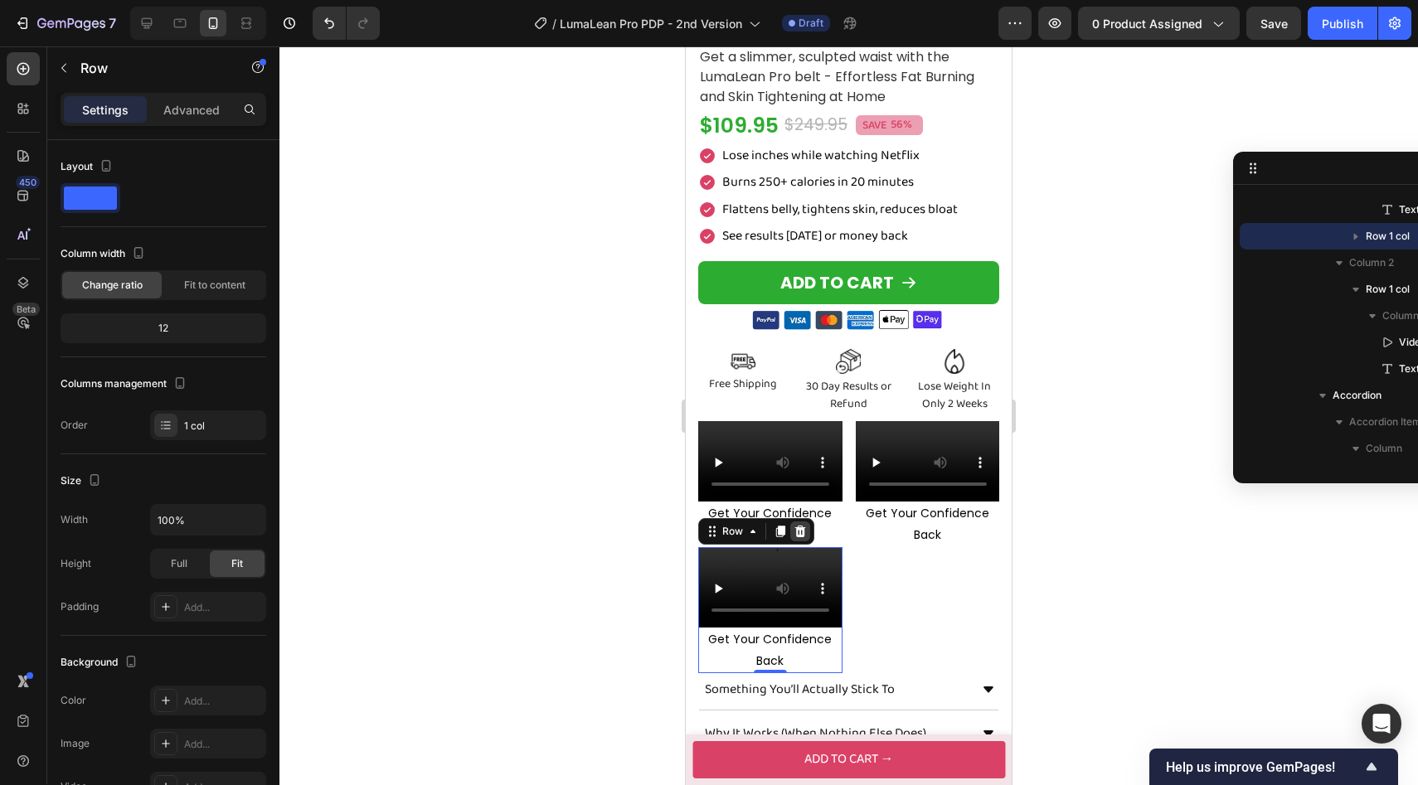
click at [804, 525] on icon at bounding box center [799, 531] width 13 height 13
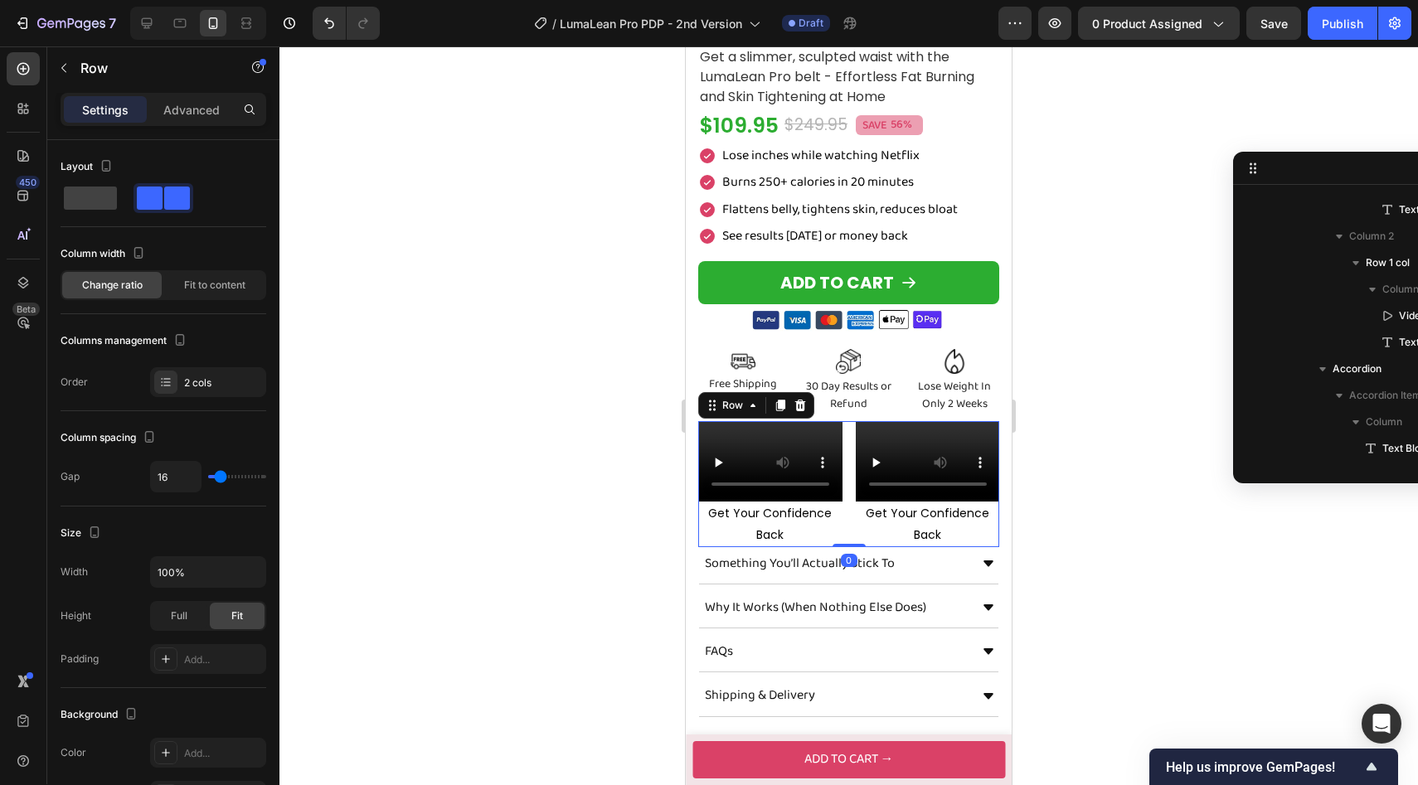
click at [851, 483] on div "Video Get Your Confidence Back Text Block Row Video Get Your Confidence Back Te…" at bounding box center [848, 484] width 301 height 126
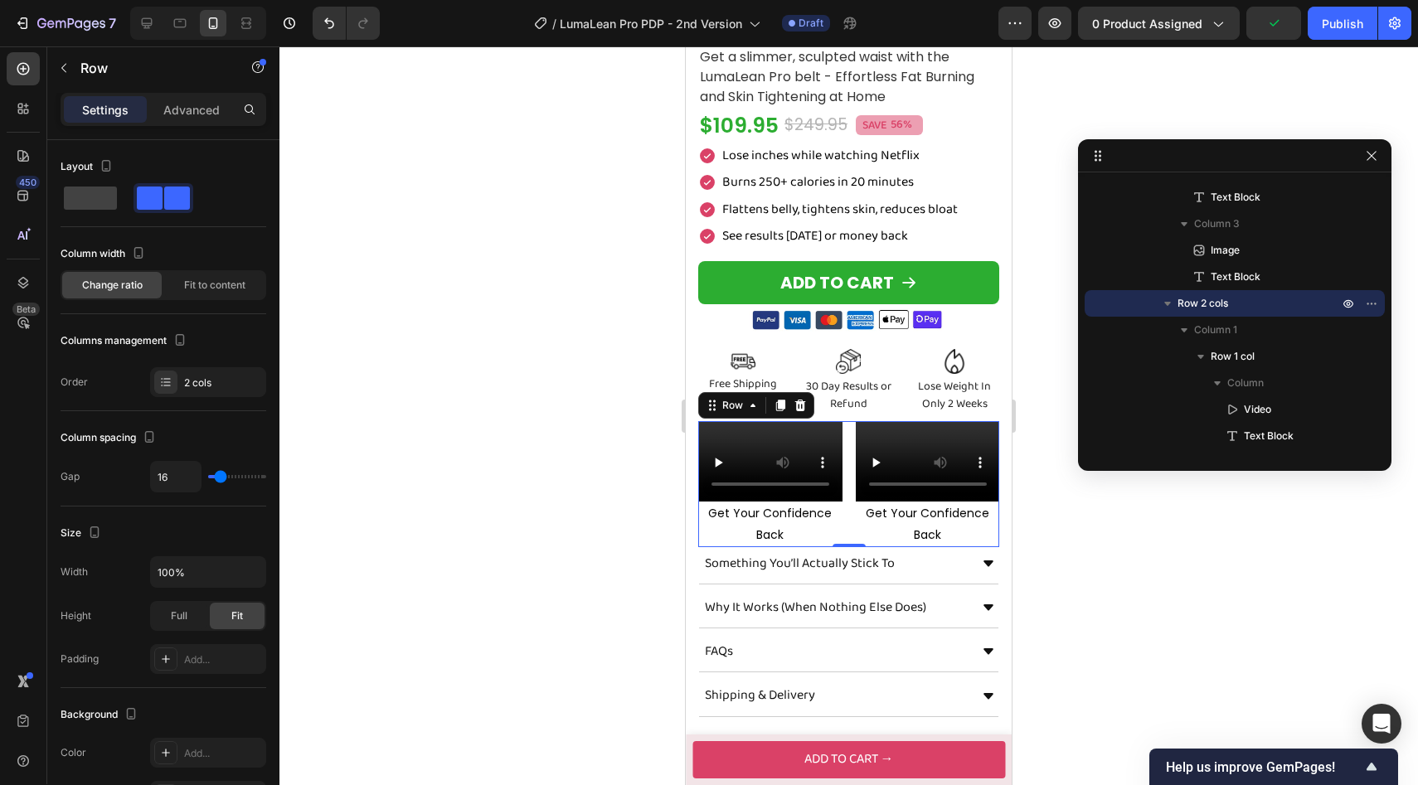
drag, startPoint x: 1310, startPoint y: 160, endPoint x: 1276, endPoint y: 148, distance: 36.2
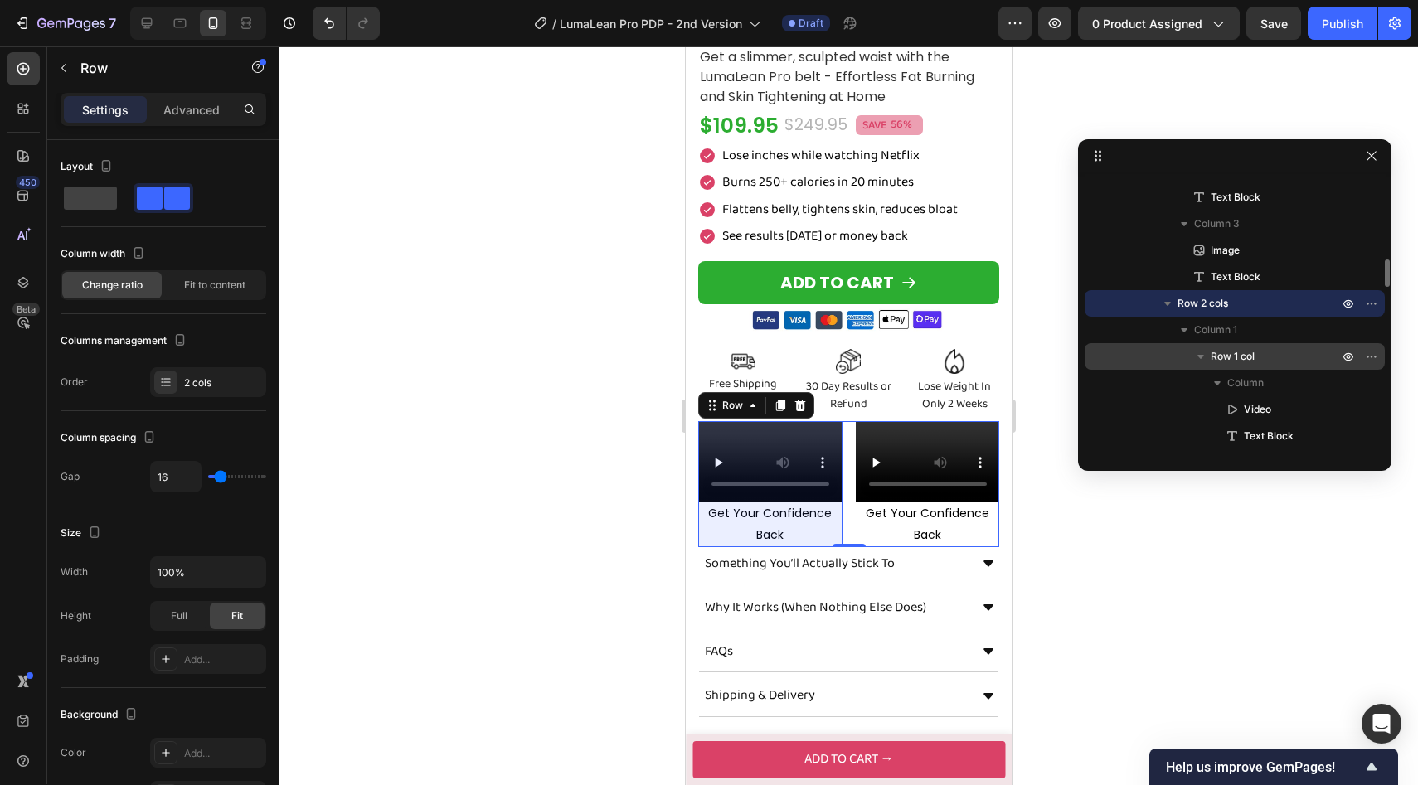
click at [1200, 354] on icon "button" at bounding box center [1200, 356] width 17 height 17
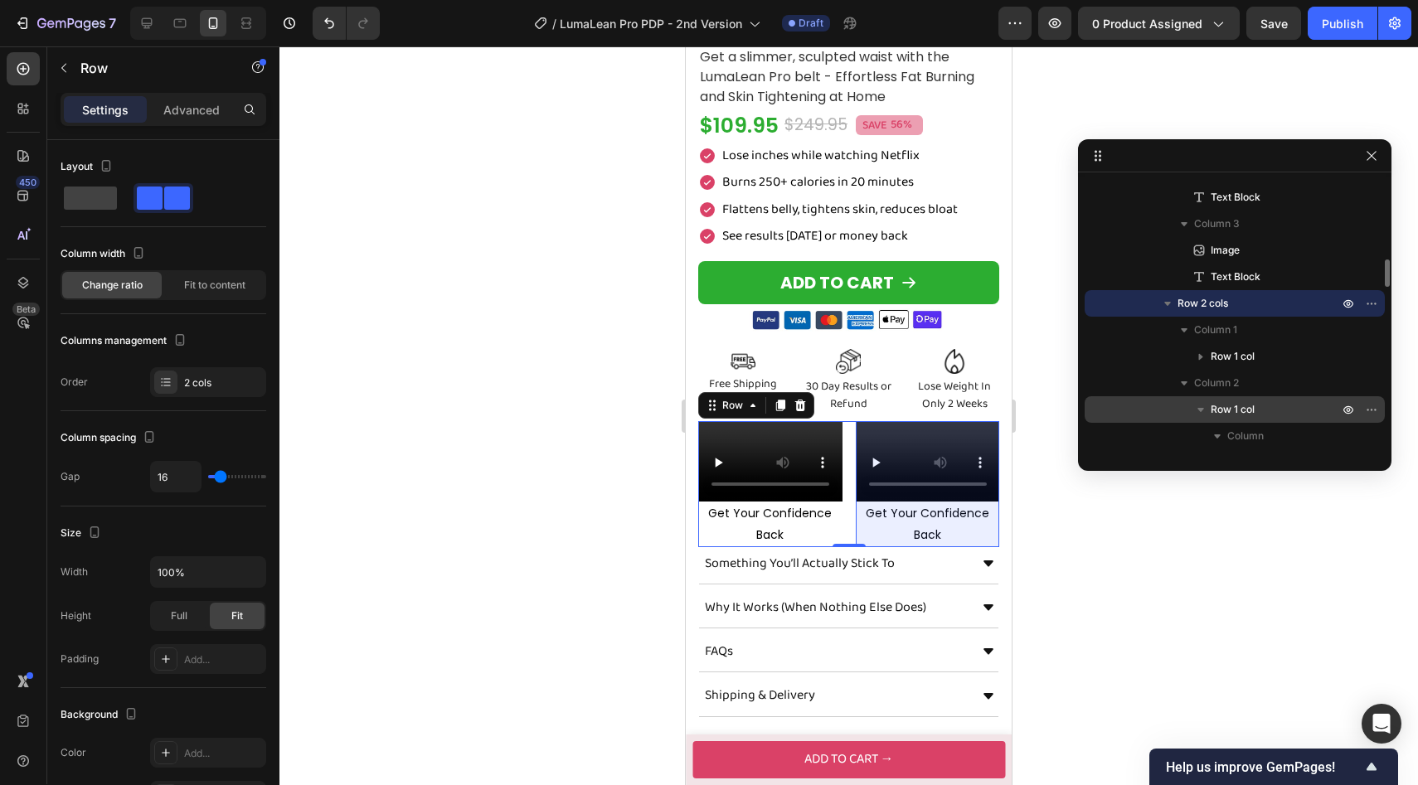
click at [1196, 415] on icon "button" at bounding box center [1200, 409] width 17 height 17
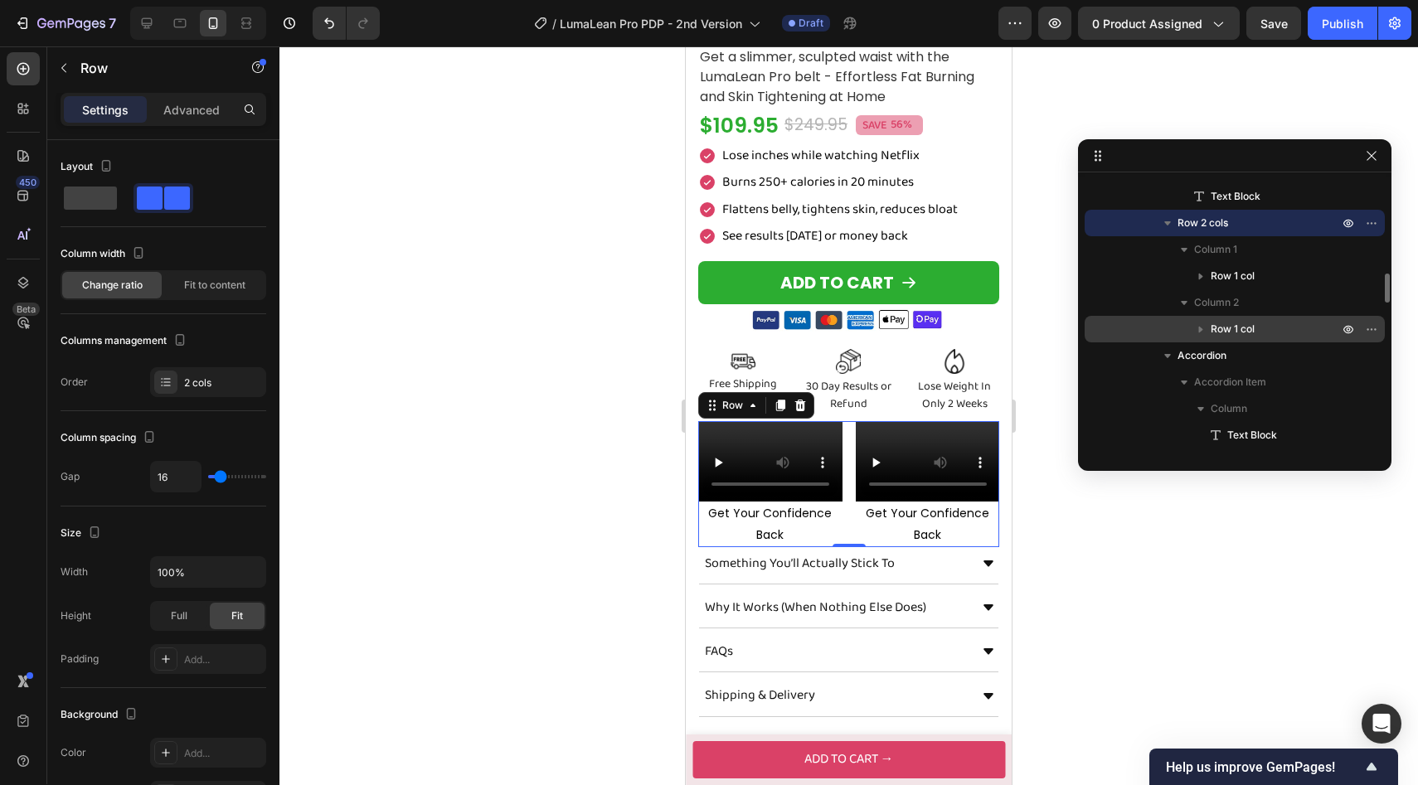
scroll to position [872, 0]
click at [1212, 226] on span "Row 2 cols" at bounding box center [1202, 222] width 51 height 17
click at [1171, 231] on button "button" at bounding box center [1167, 222] width 20 height 20
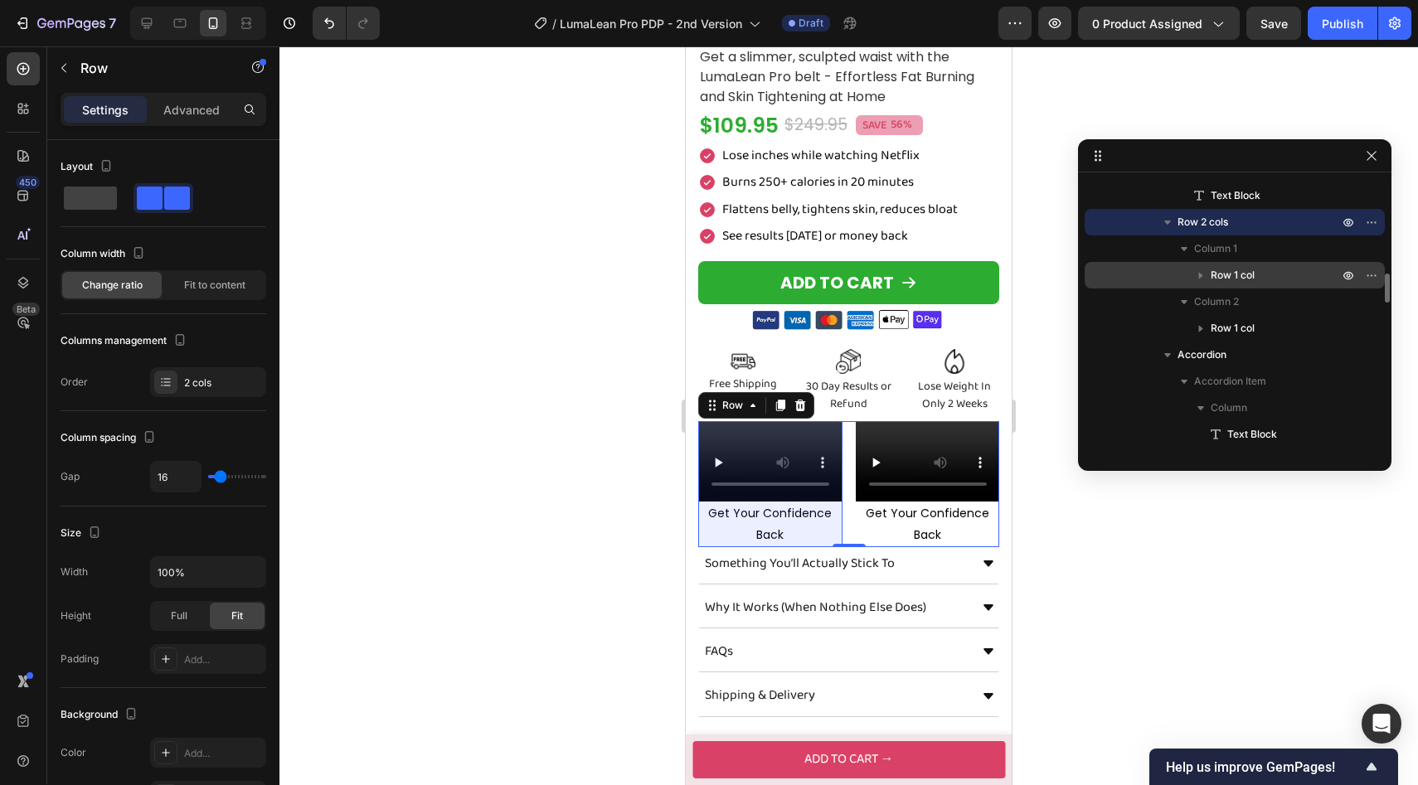
click at [1260, 270] on p "Row 1 col" at bounding box center [1275, 275] width 131 height 17
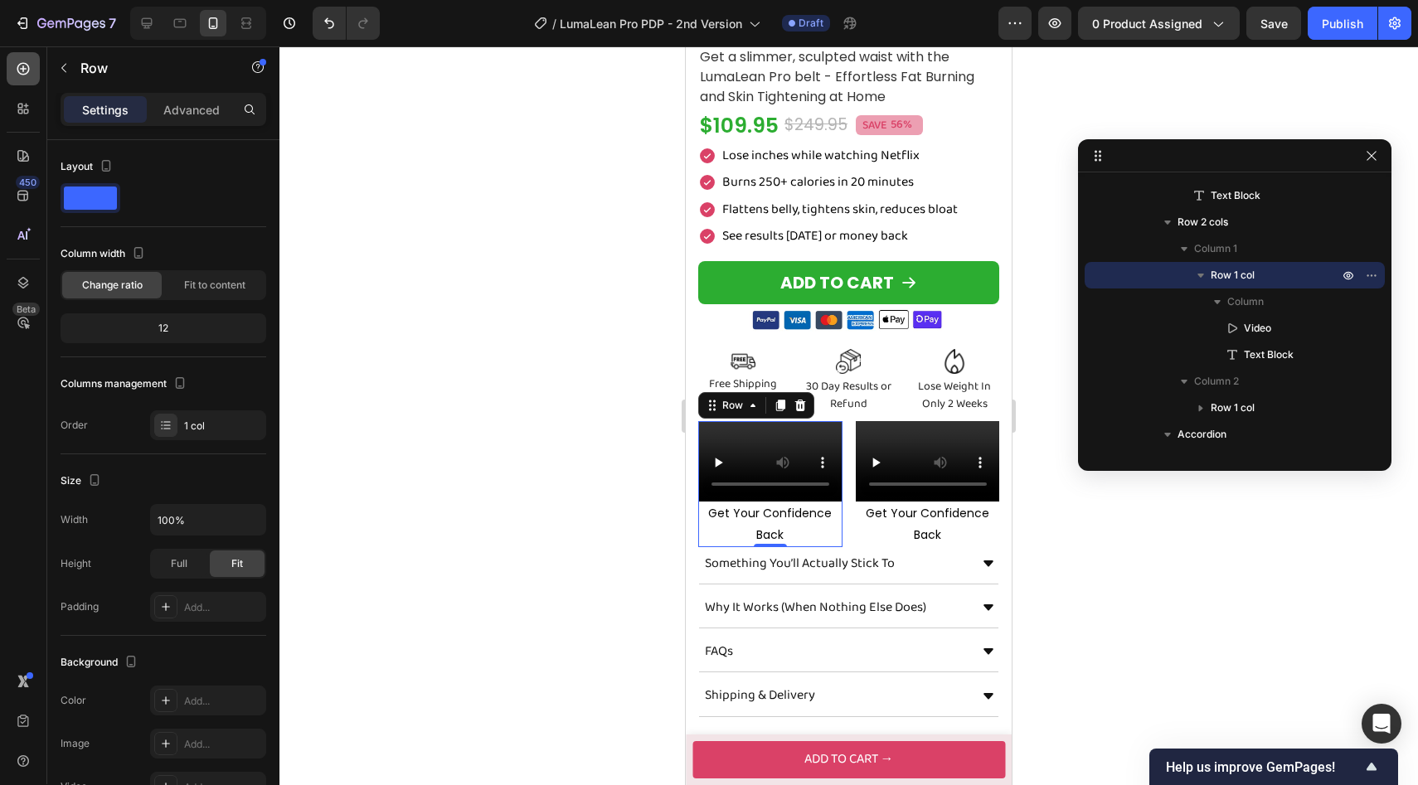
click at [28, 70] on icon at bounding box center [23, 69] width 12 height 12
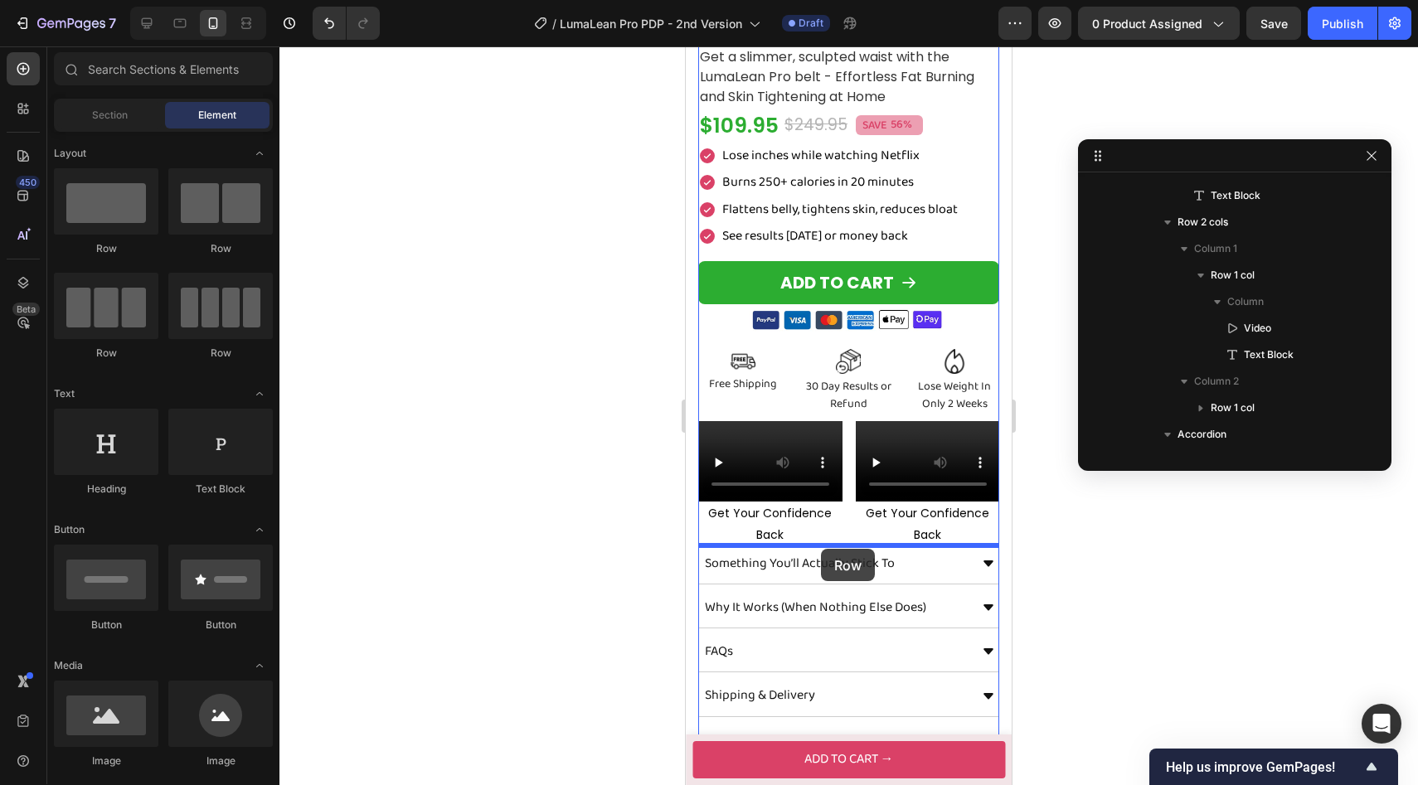
drag, startPoint x: 811, startPoint y: 356, endPoint x: 821, endPoint y: 549, distance: 192.6
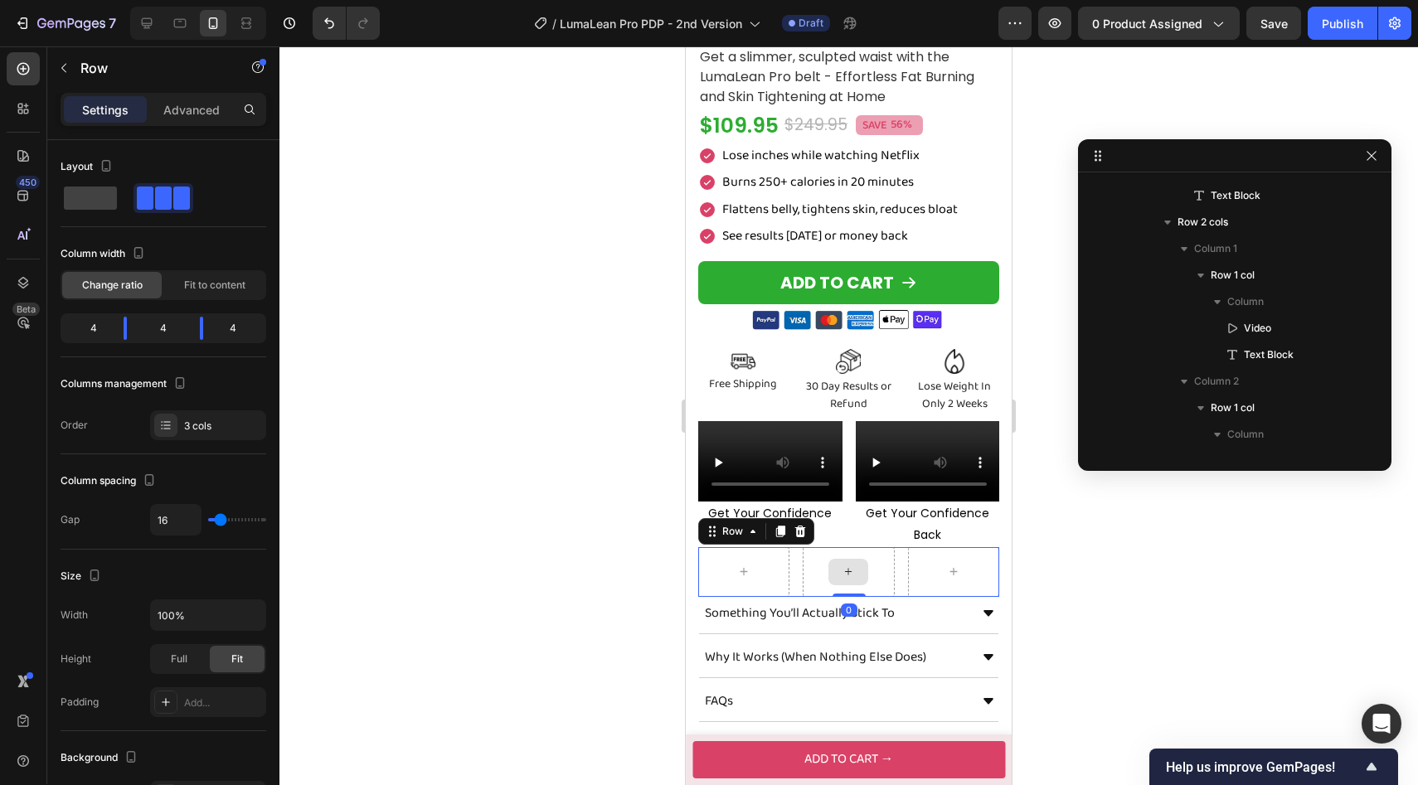
scroll to position [1083, 0]
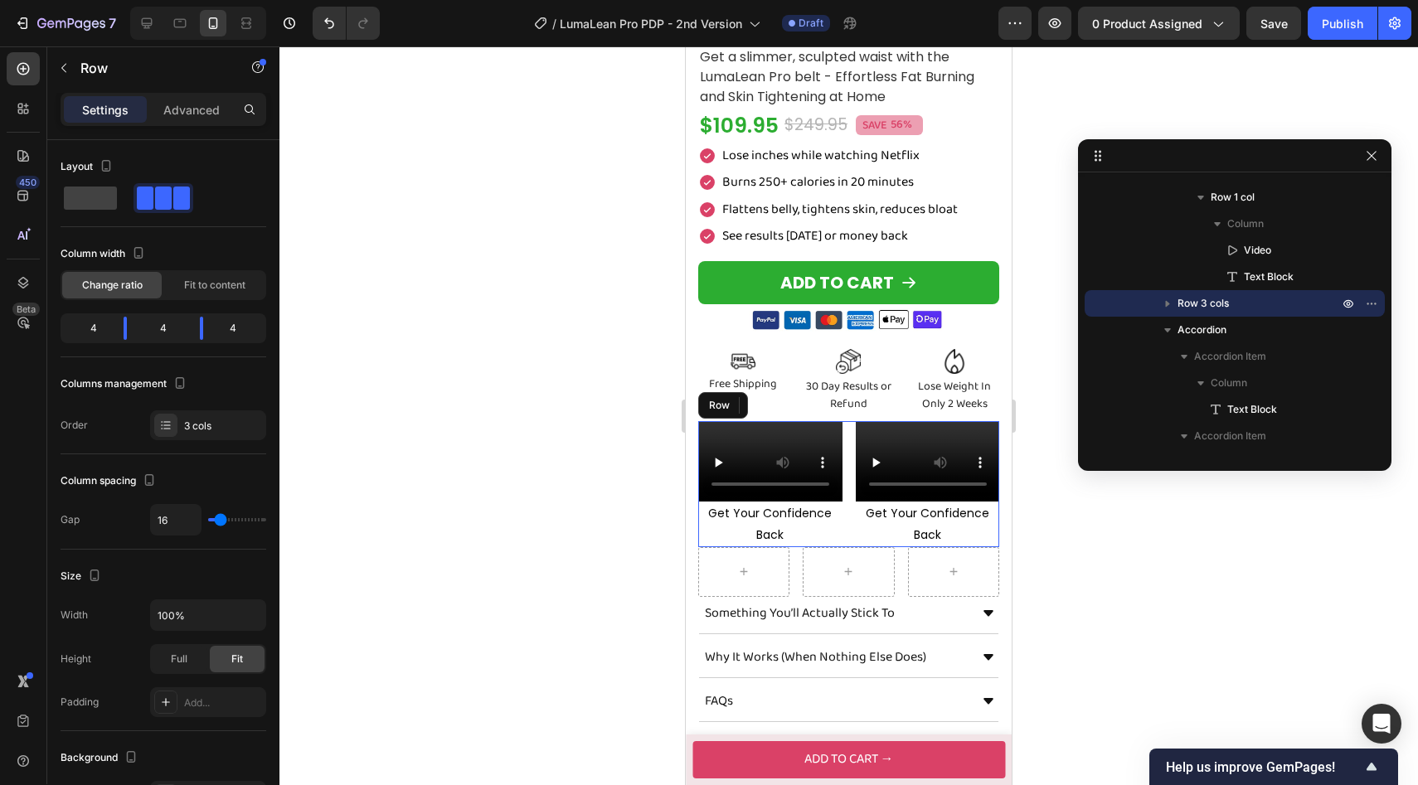
click at [849, 474] on div "Video Get Your Confidence Back Text Block Row Video Get Your Confidence Back Te…" at bounding box center [848, 484] width 301 height 126
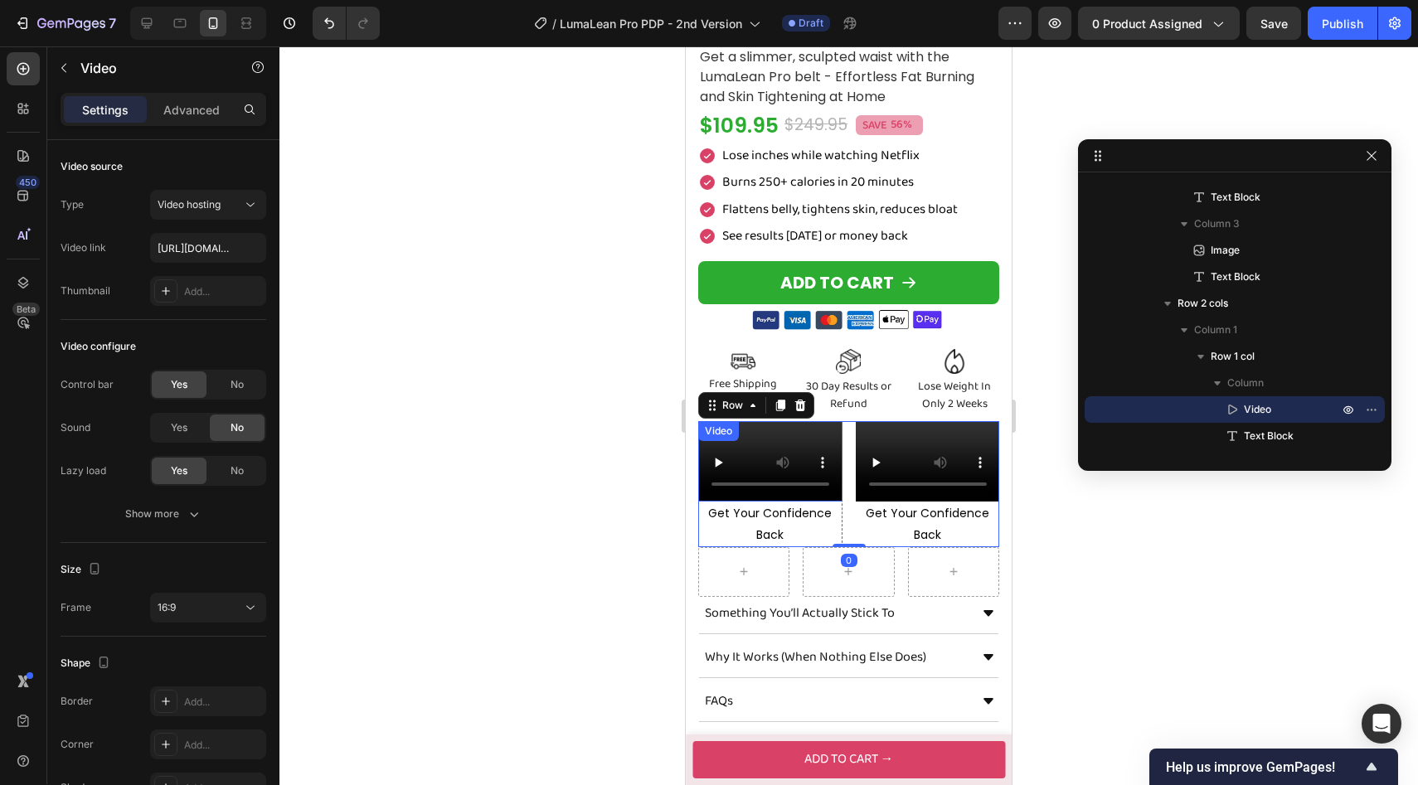
click at [725, 433] on div "Video" at bounding box center [718, 431] width 34 height 15
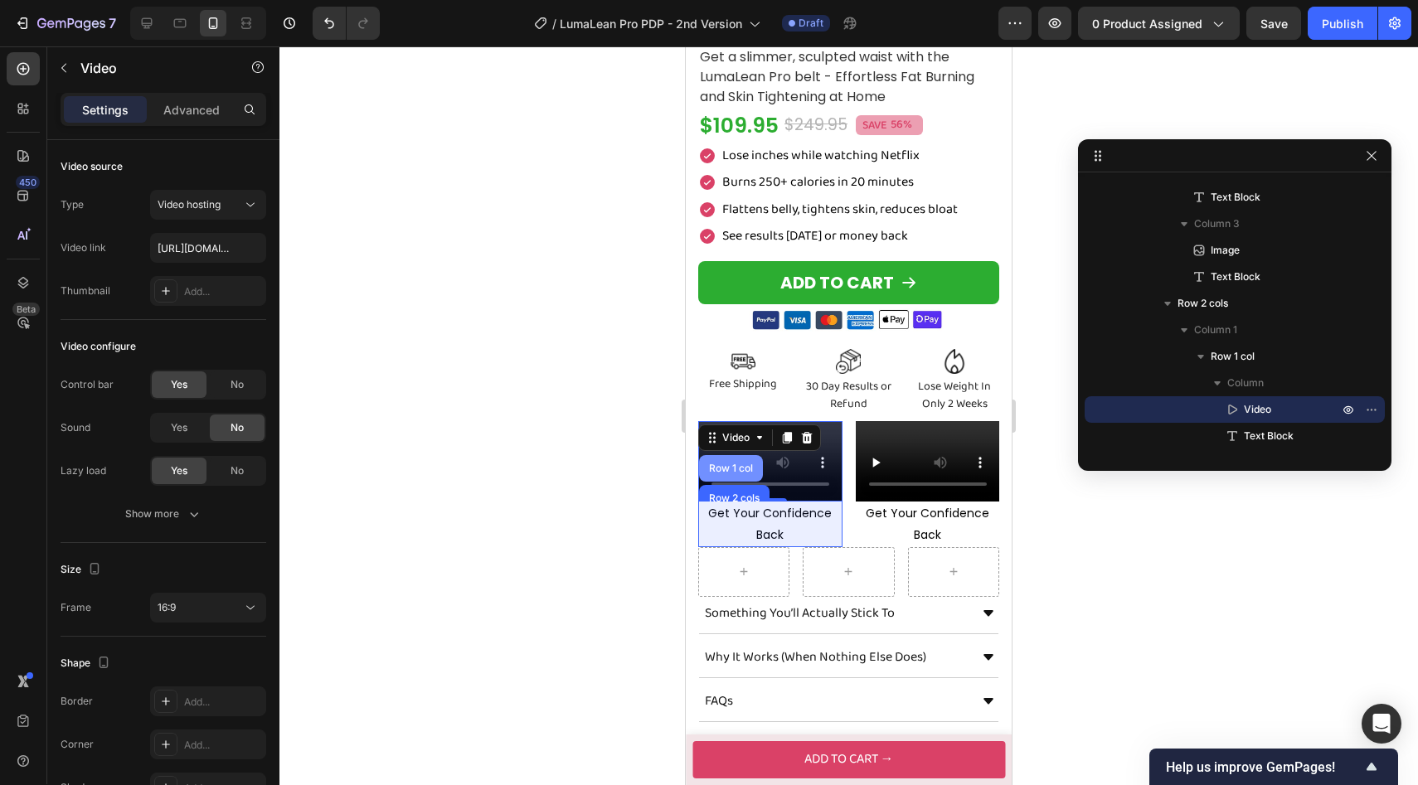
click at [715, 473] on div "Row 1 col" at bounding box center [731, 468] width 64 height 27
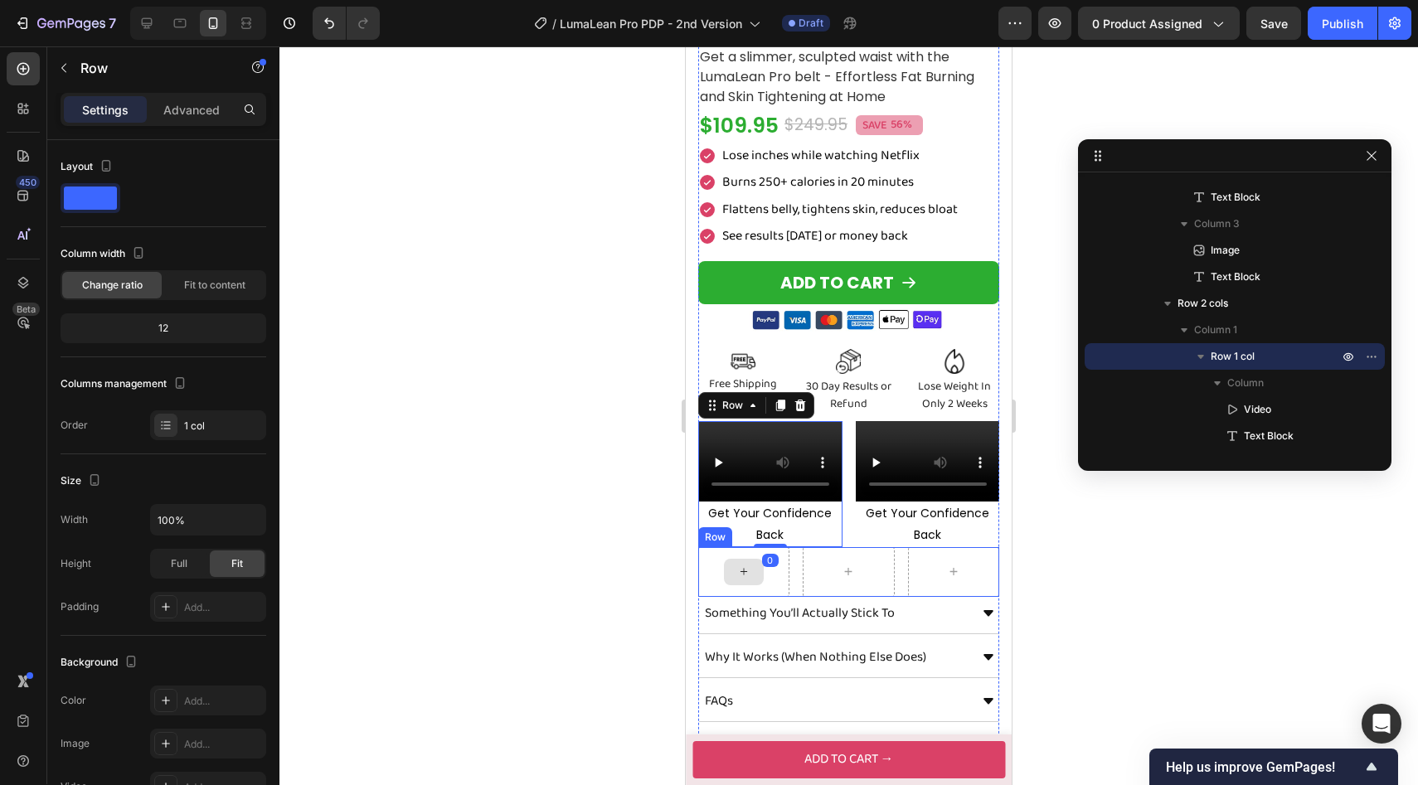
drag, startPoint x: 777, startPoint y: 400, endPoint x: 739, endPoint y: 577, distance: 181.3
click at [739, 578] on div "Loox - Rating widget Loox LumaLean Pro - Tighten Loose Skin Without Surgery Hea…" at bounding box center [848, 481] width 301 height 1093
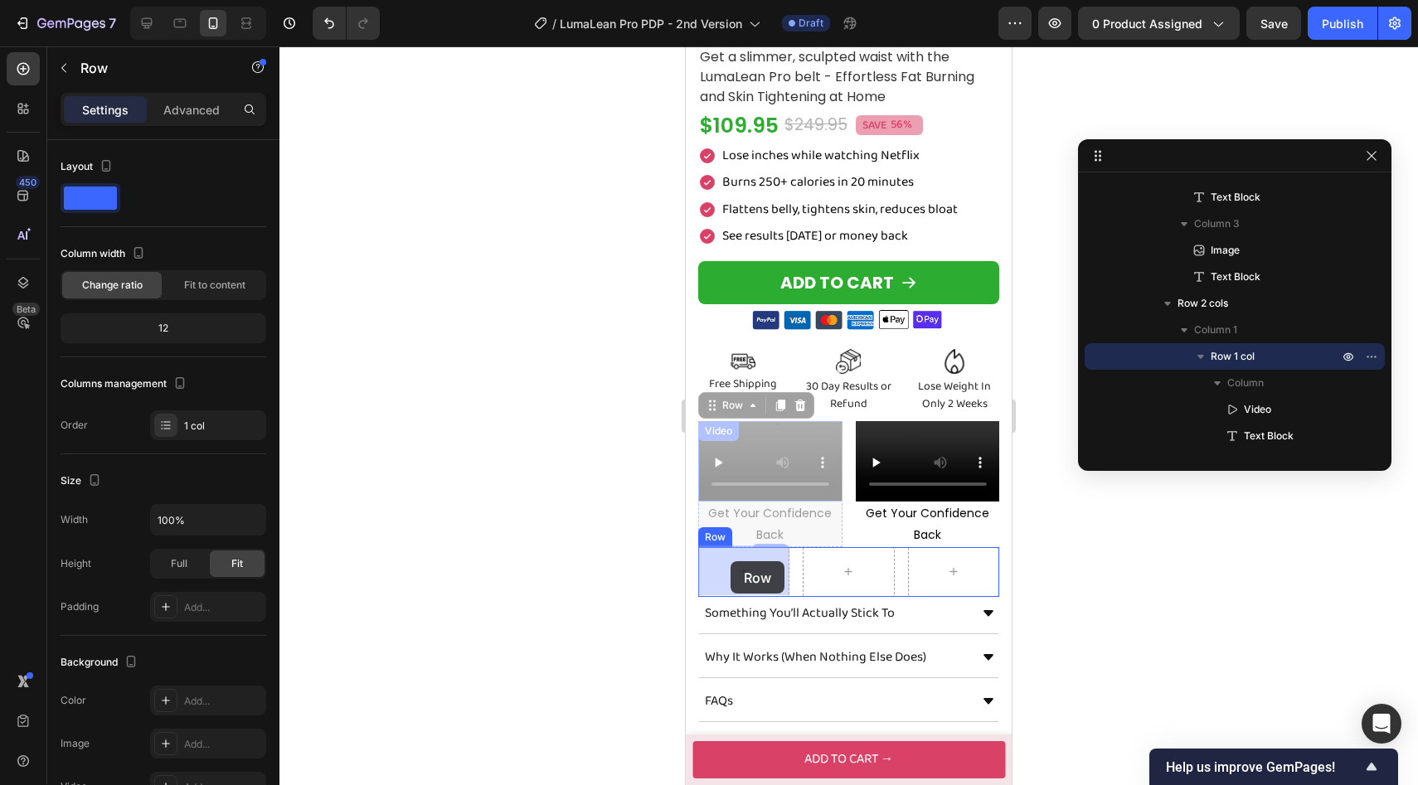
drag, startPoint x: 715, startPoint y: 400, endPoint x: 730, endPoint y: 563, distance: 164.1
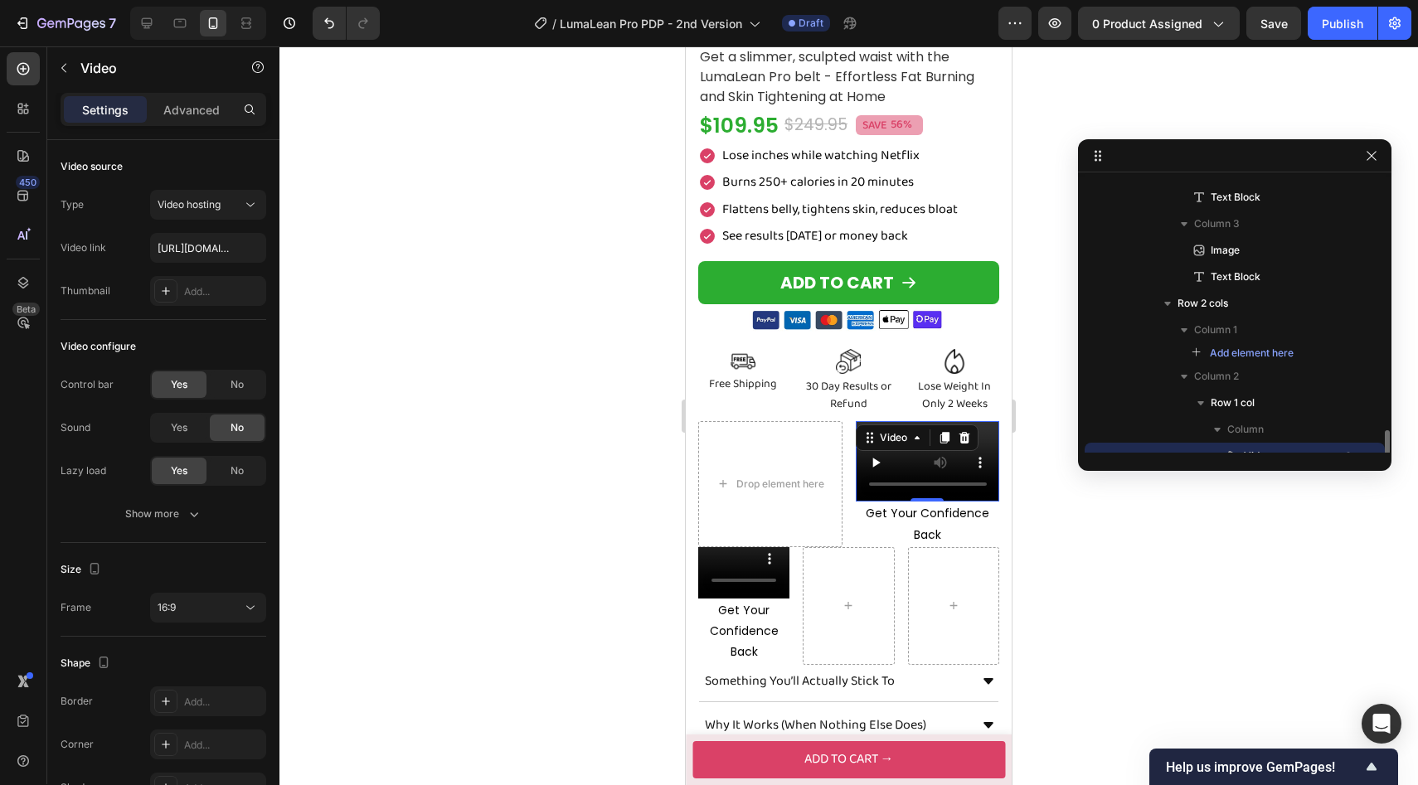
click at [865, 424] on div "Video" at bounding box center [917, 437] width 123 height 27
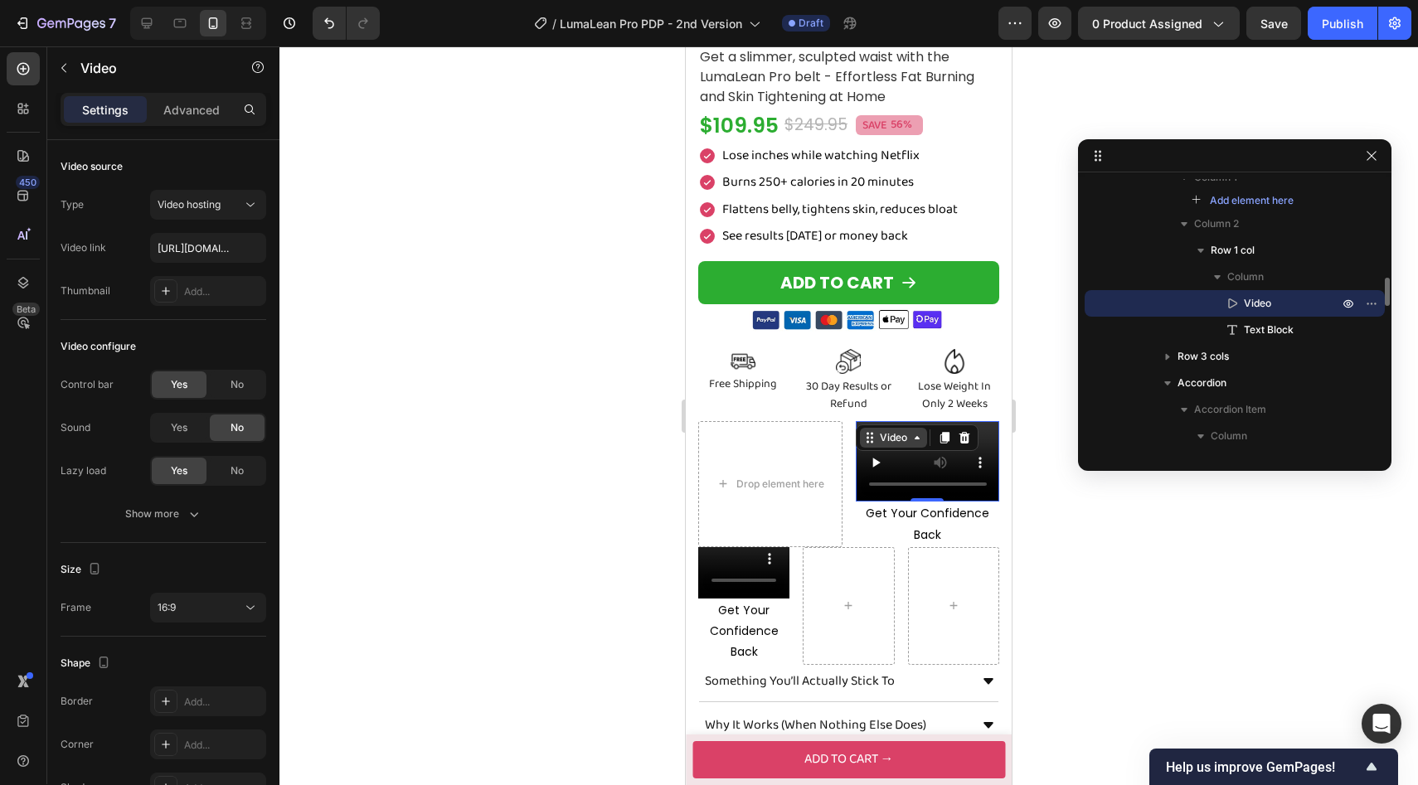
click at [884, 434] on div "Video" at bounding box center [893, 437] width 34 height 15
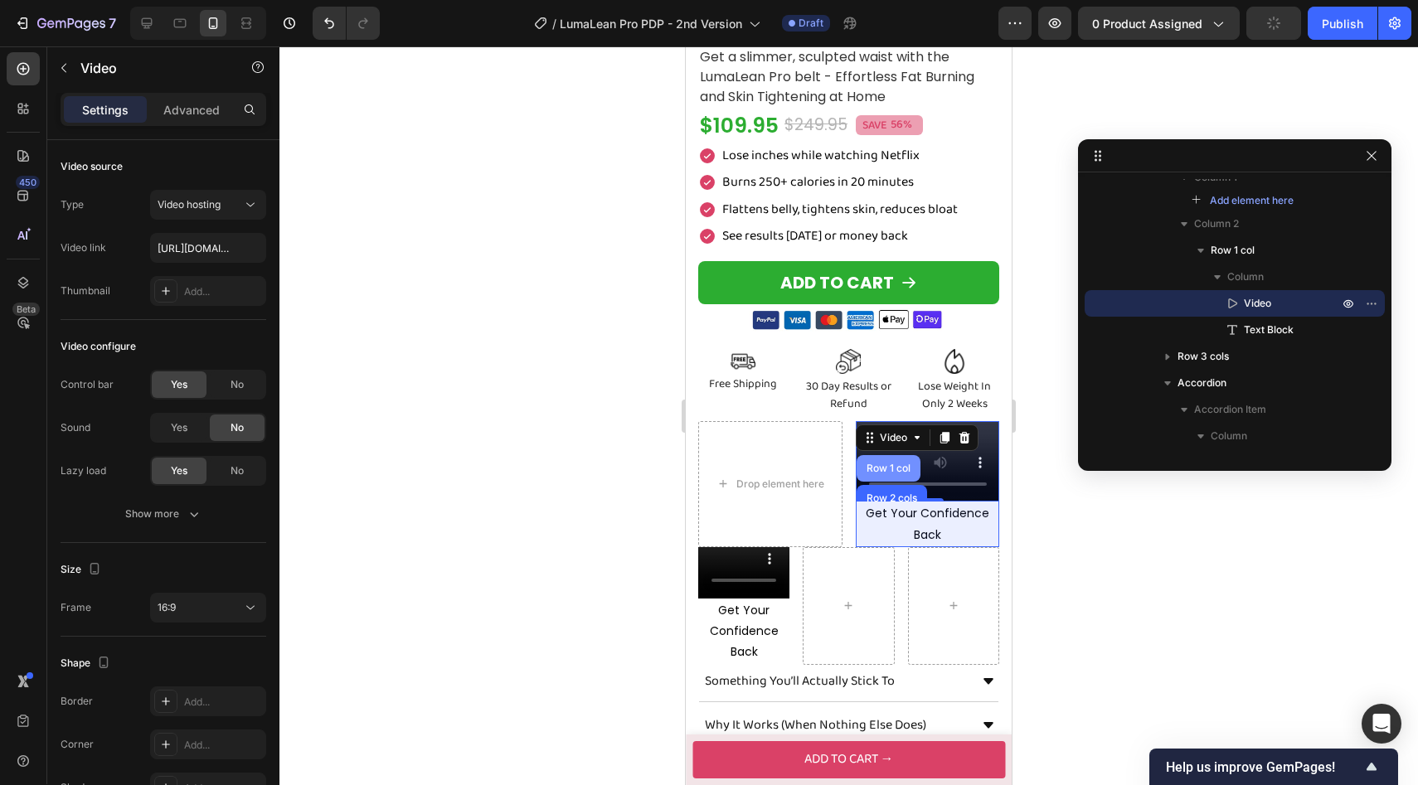
click at [880, 476] on div "Row 1 col" at bounding box center [888, 468] width 64 height 27
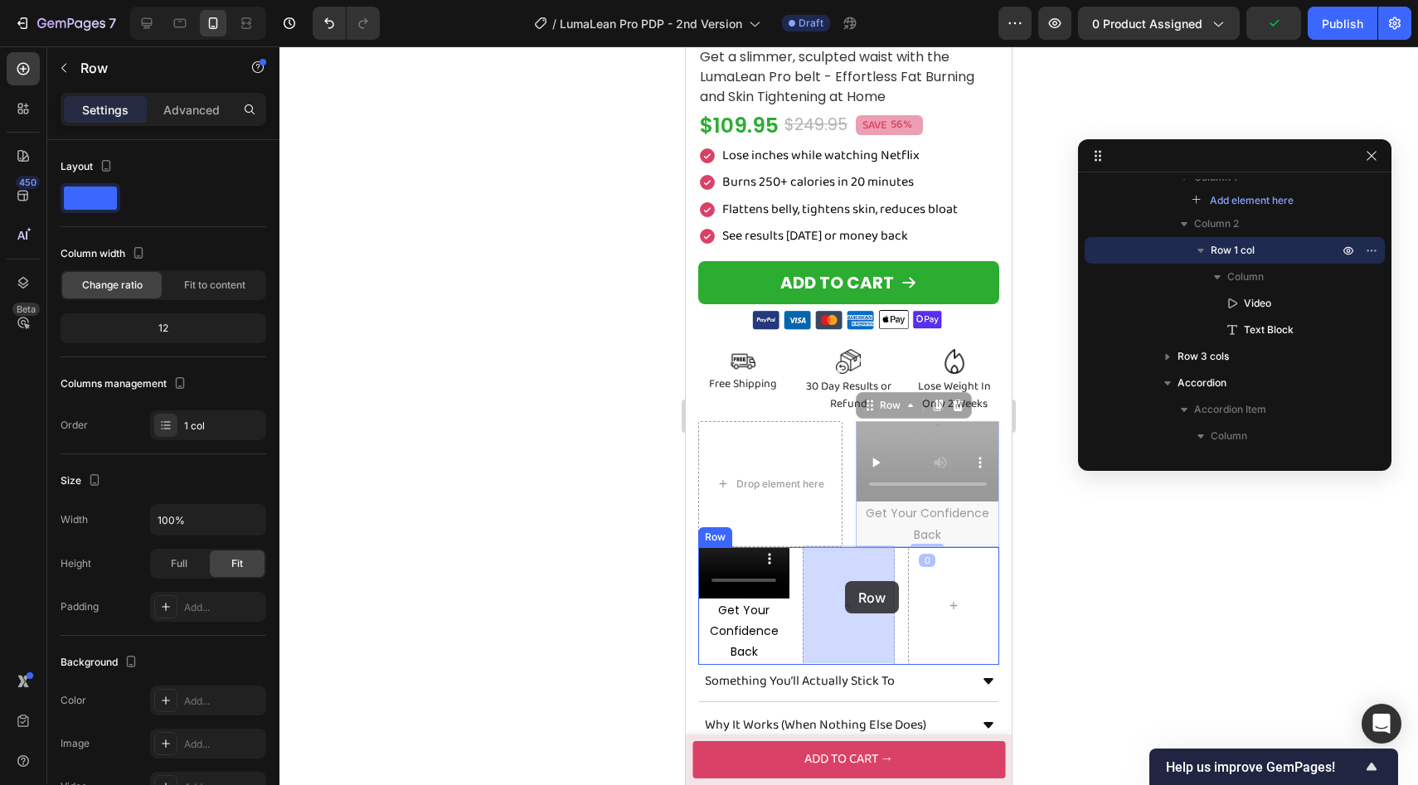
drag, startPoint x: 870, startPoint y: 405, endPoint x: 842, endPoint y: 586, distance: 183.6
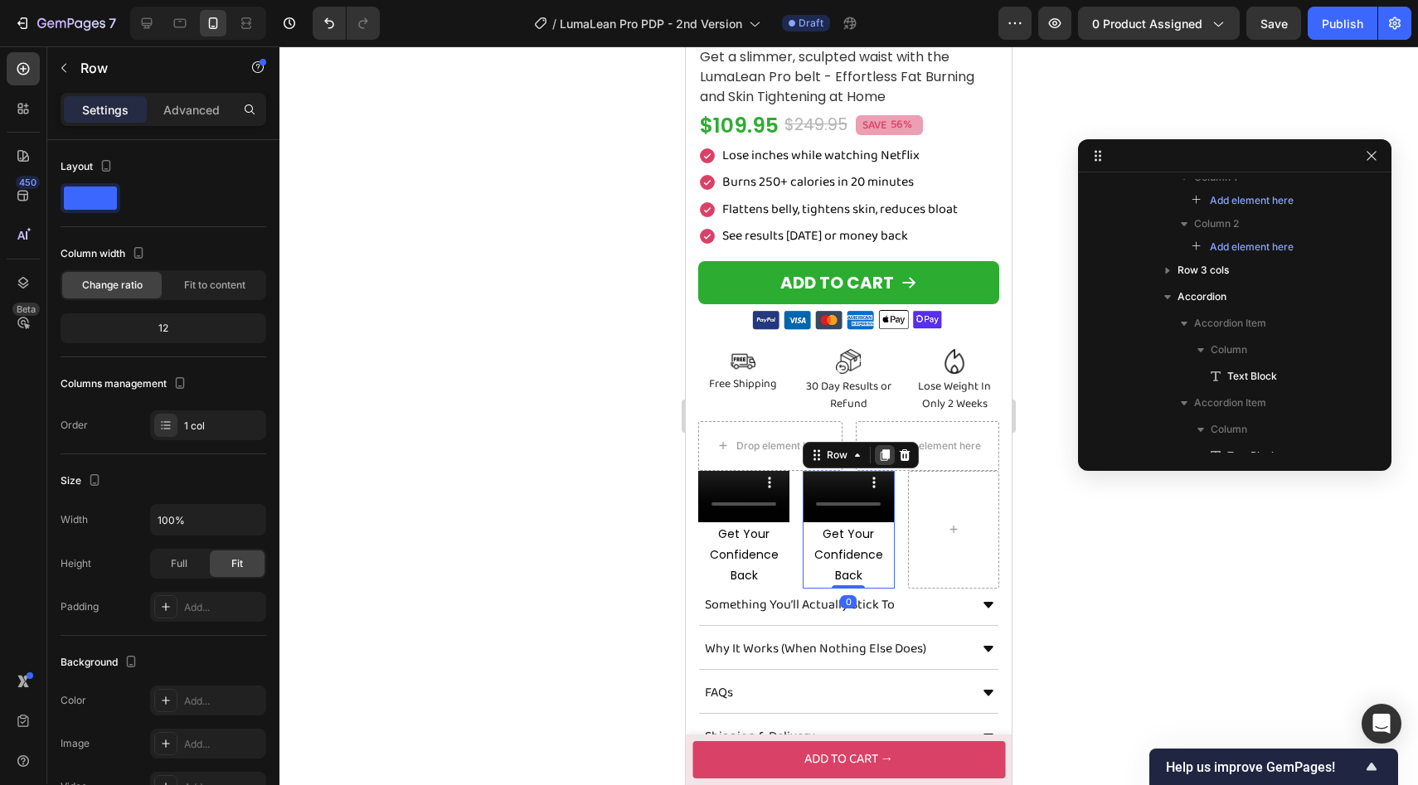
click at [885, 462] on div at bounding box center [885, 455] width 20 height 20
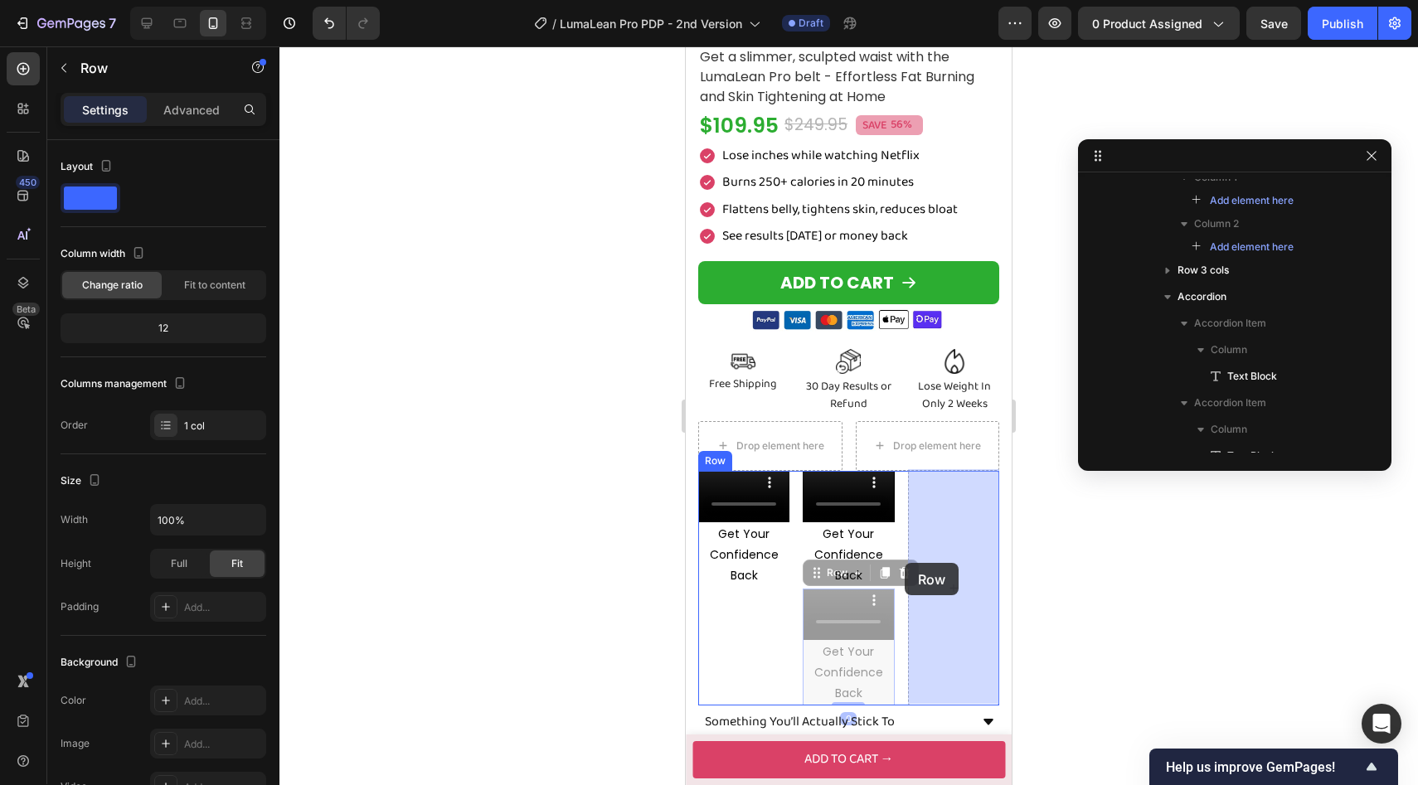
drag, startPoint x: 809, startPoint y: 579, endPoint x: 923, endPoint y: 560, distance: 115.2
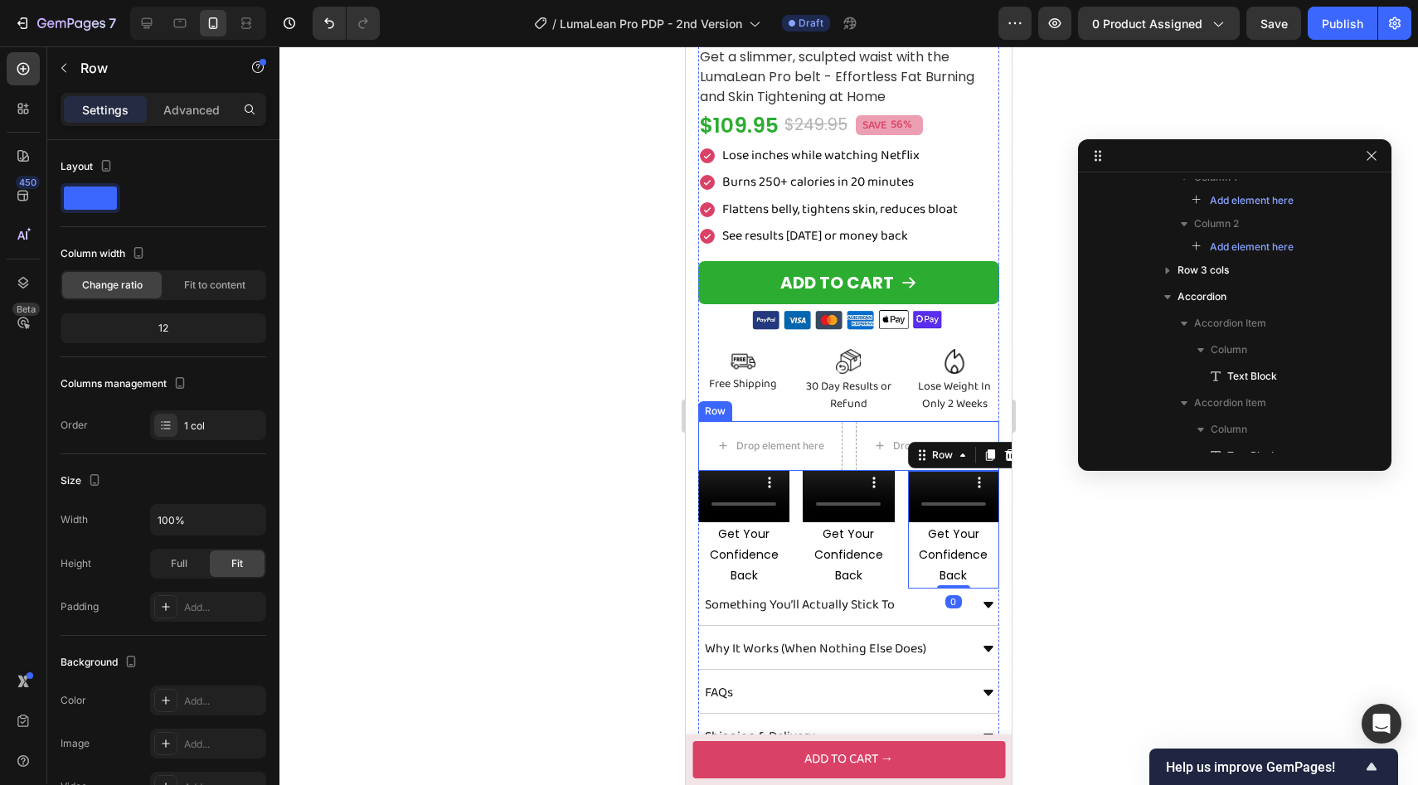
click at [846, 447] on div "Drop element here Drop element here Row" at bounding box center [848, 446] width 301 height 50
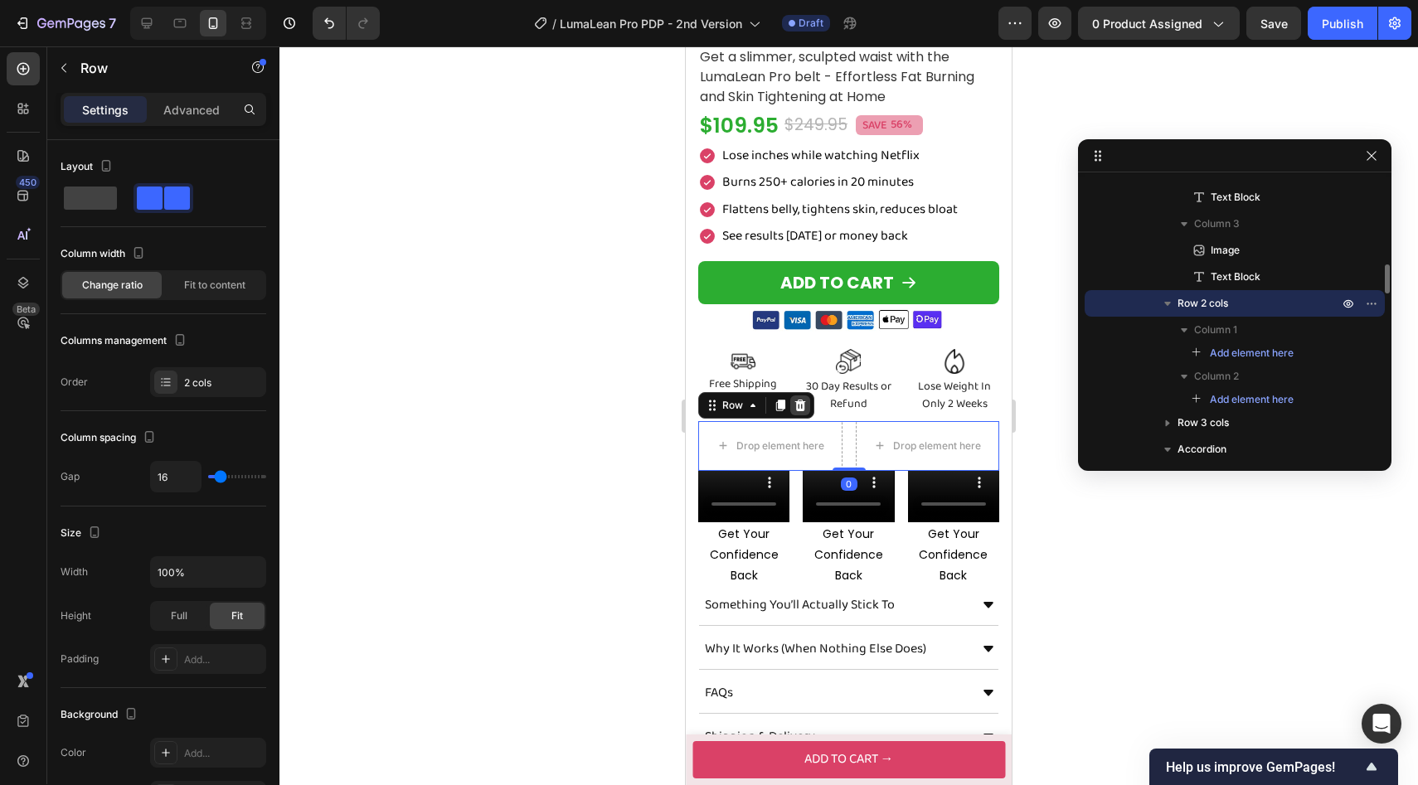
click at [795, 400] on icon at bounding box center [800, 406] width 11 height 12
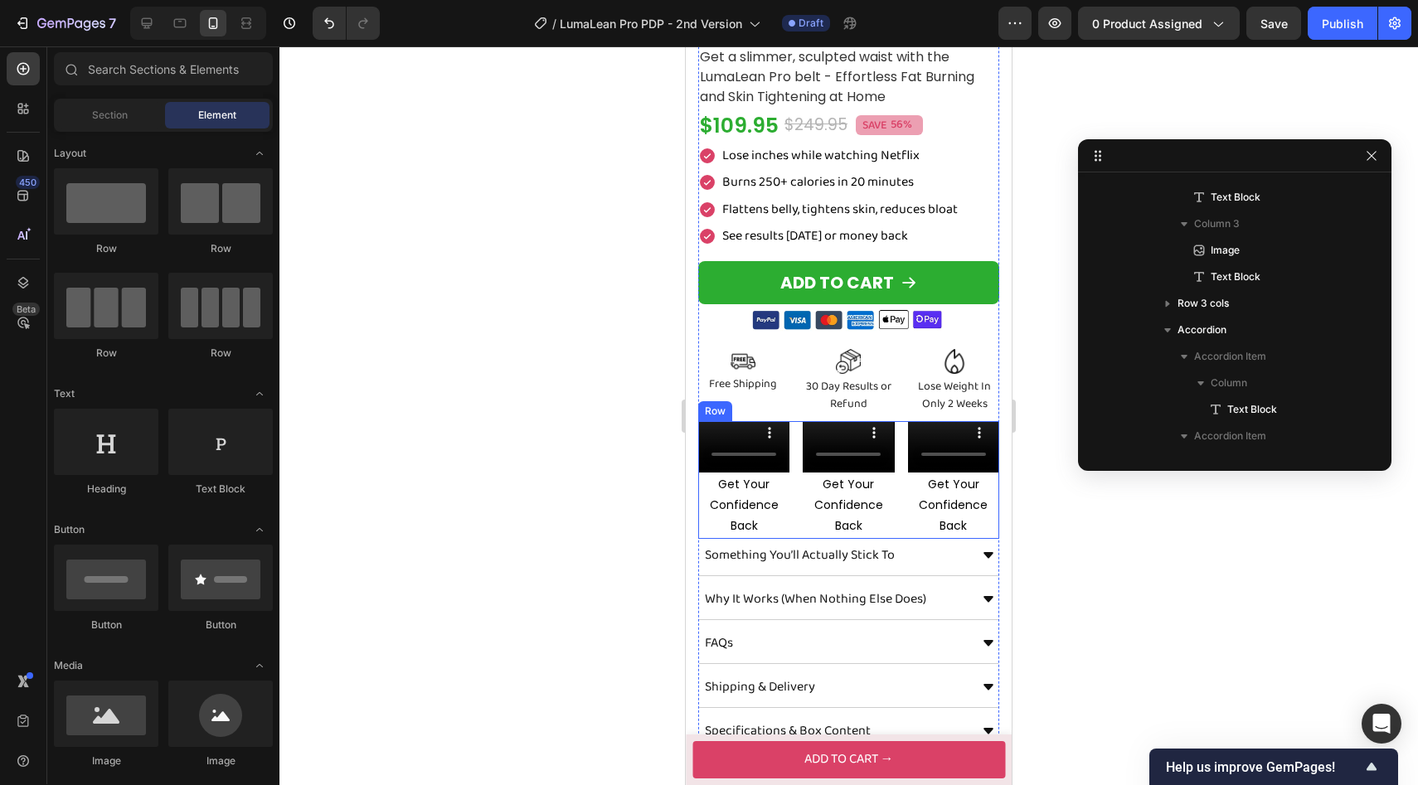
click at [792, 433] on div "Video Get Your Confidence Back Text Block Row Video Get Your Confidence Back Te…" at bounding box center [848, 480] width 301 height 118
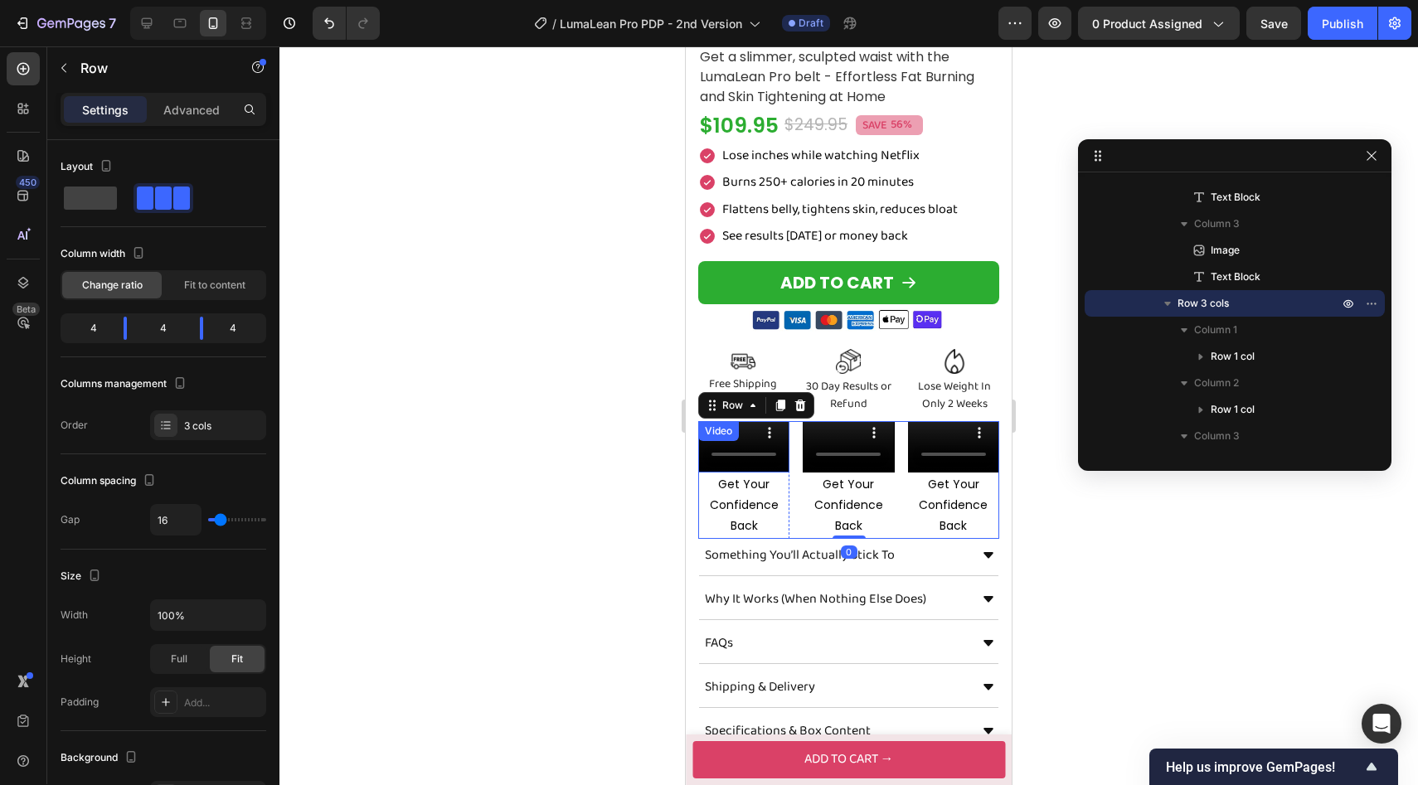
click at [720, 426] on div "Video" at bounding box center [718, 431] width 34 height 15
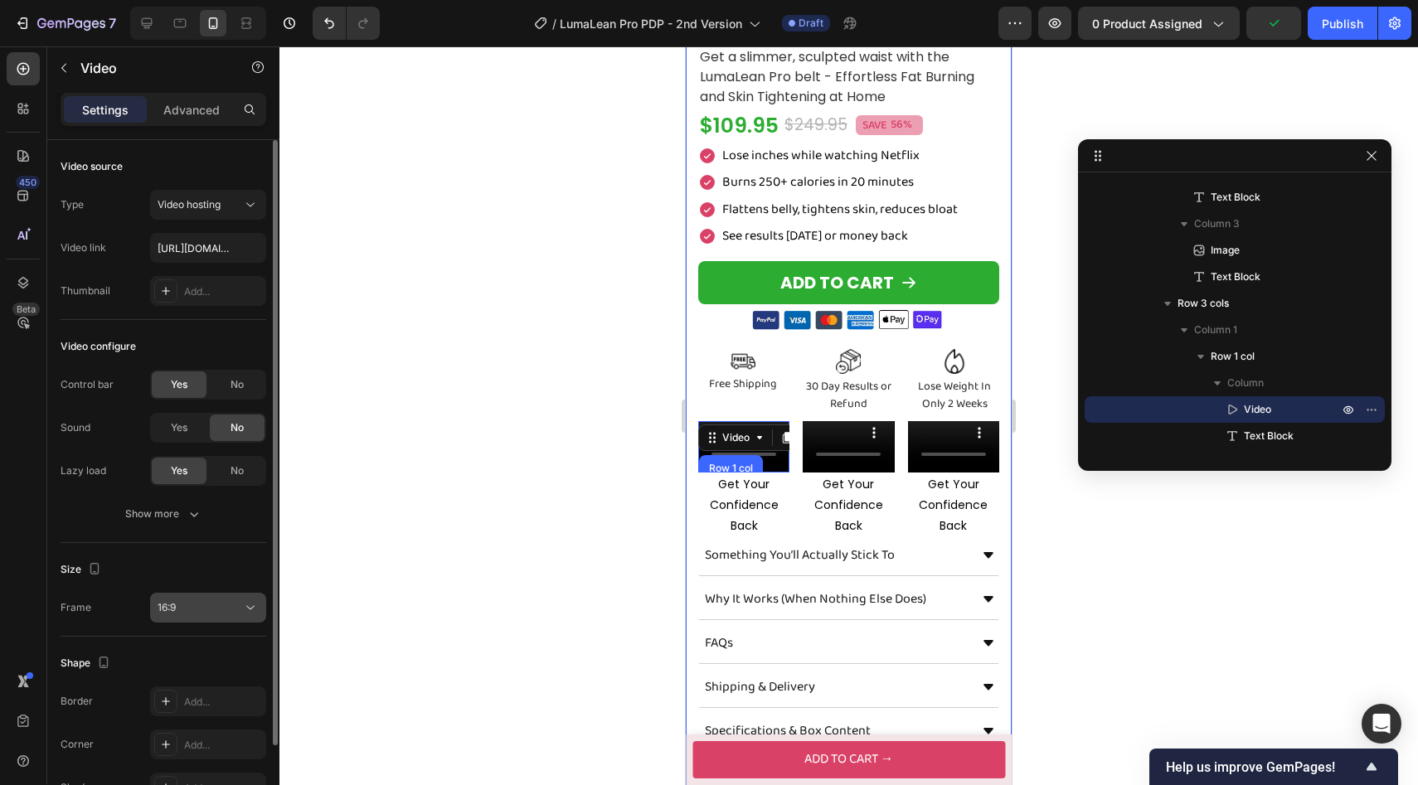
click at [197, 606] on div "16:9" at bounding box center [200, 607] width 85 height 15
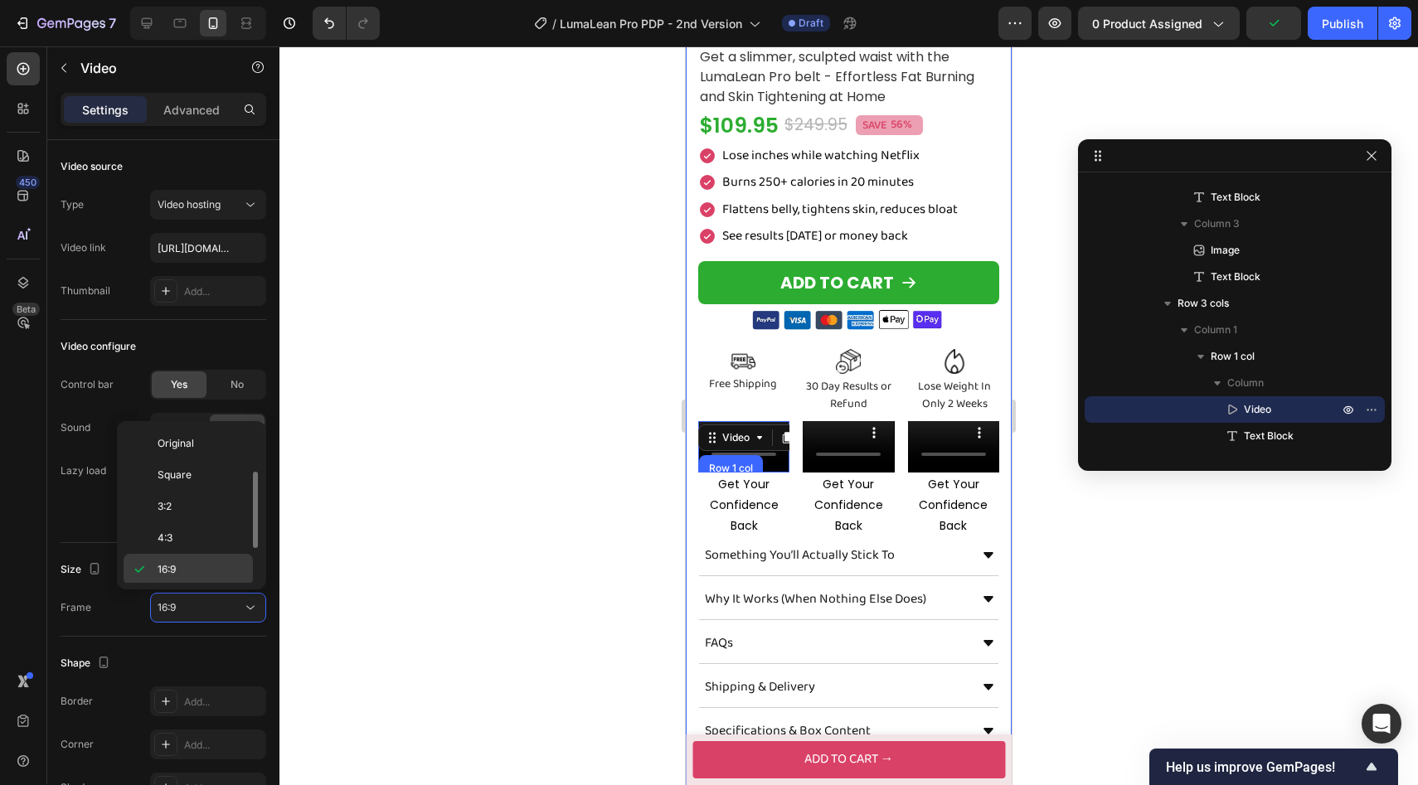
scroll to position [30, 0]
click at [189, 577] on p "21:9" at bounding box center [202, 571] width 88 height 15
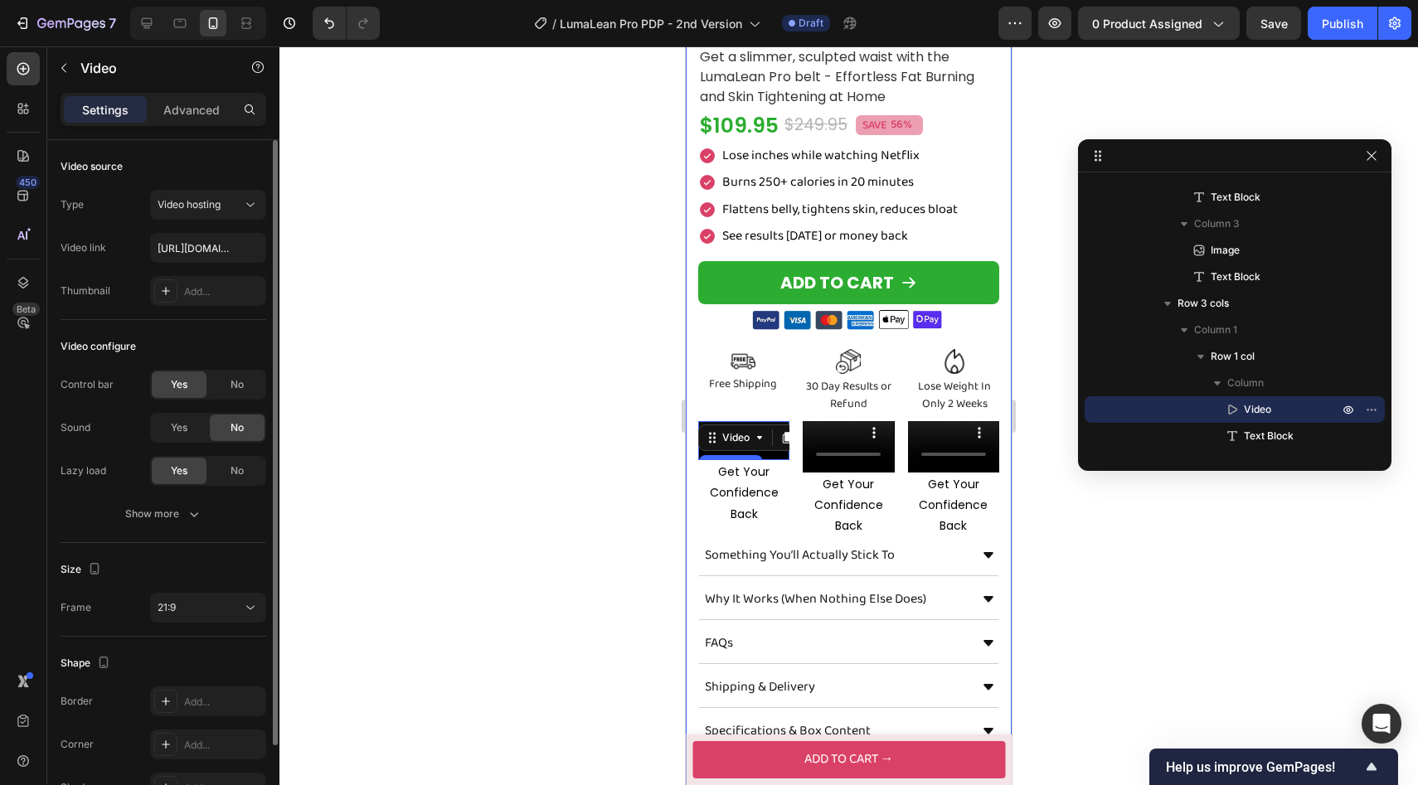
click at [201, 589] on div "Size Frame 21:9" at bounding box center [164, 590] width 206 height 94
click at [201, 600] on div "21:9" at bounding box center [200, 607] width 85 height 15
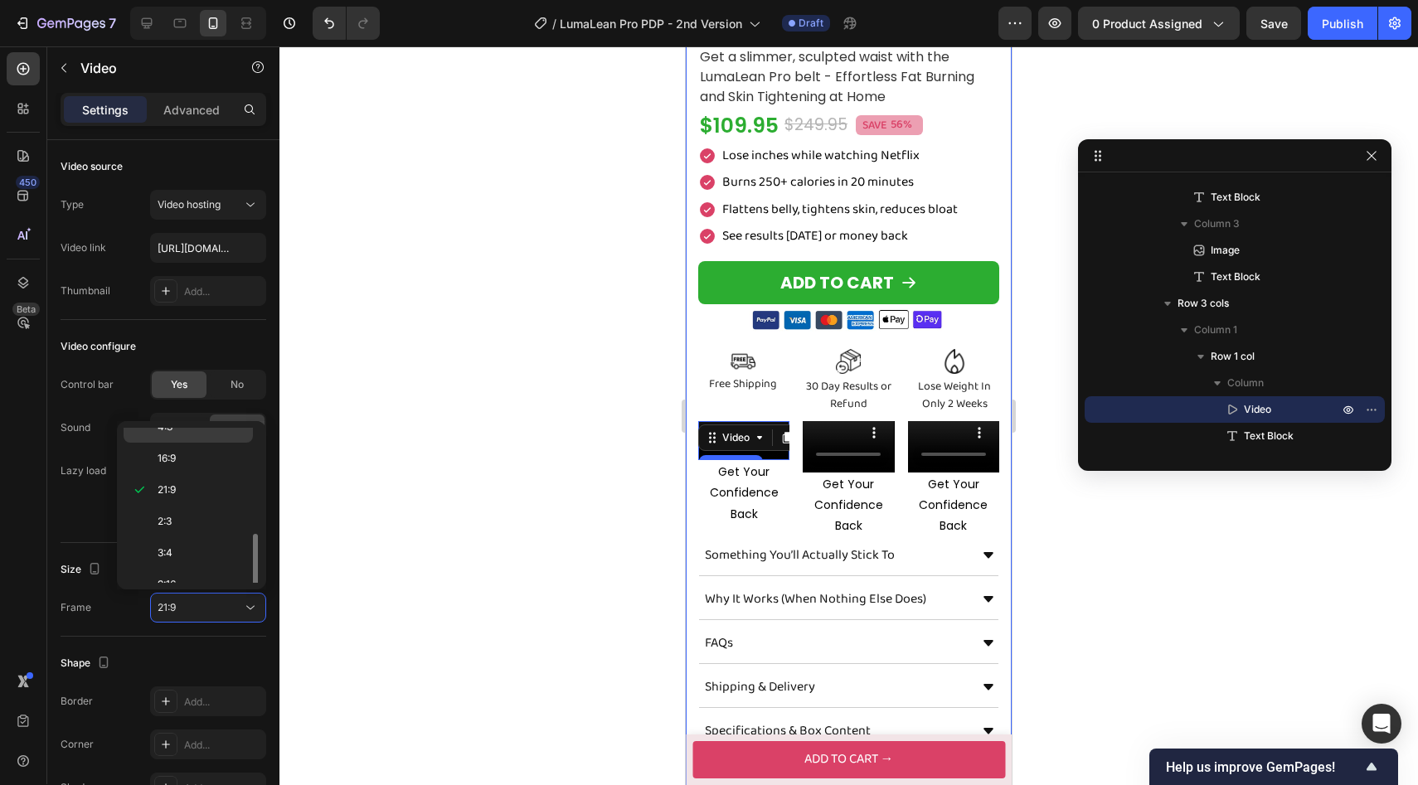
scroll to position [160, 0]
click at [189, 570] on span "Custom" at bounding box center [176, 567] width 36 height 15
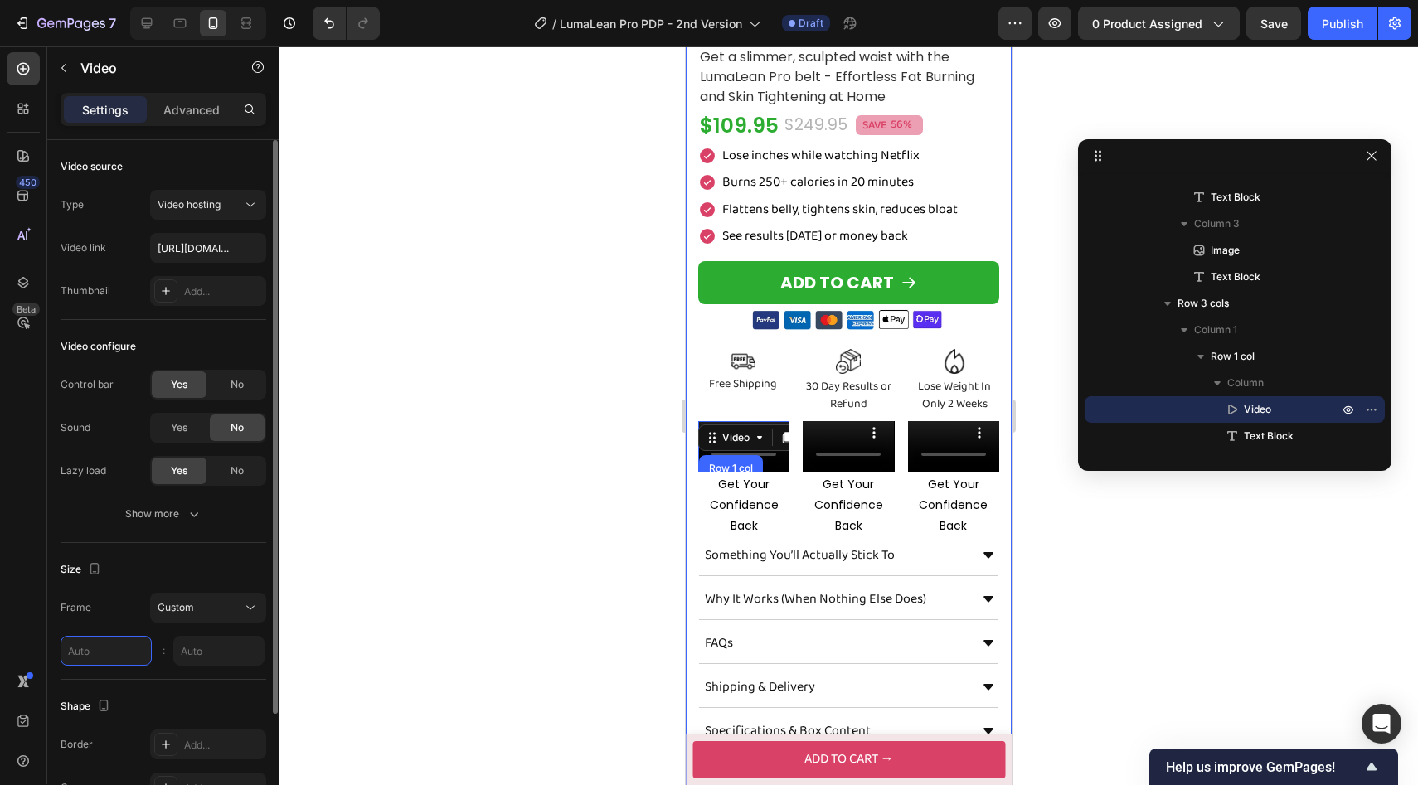
click at [119, 651] on input "text" at bounding box center [106, 651] width 91 height 30
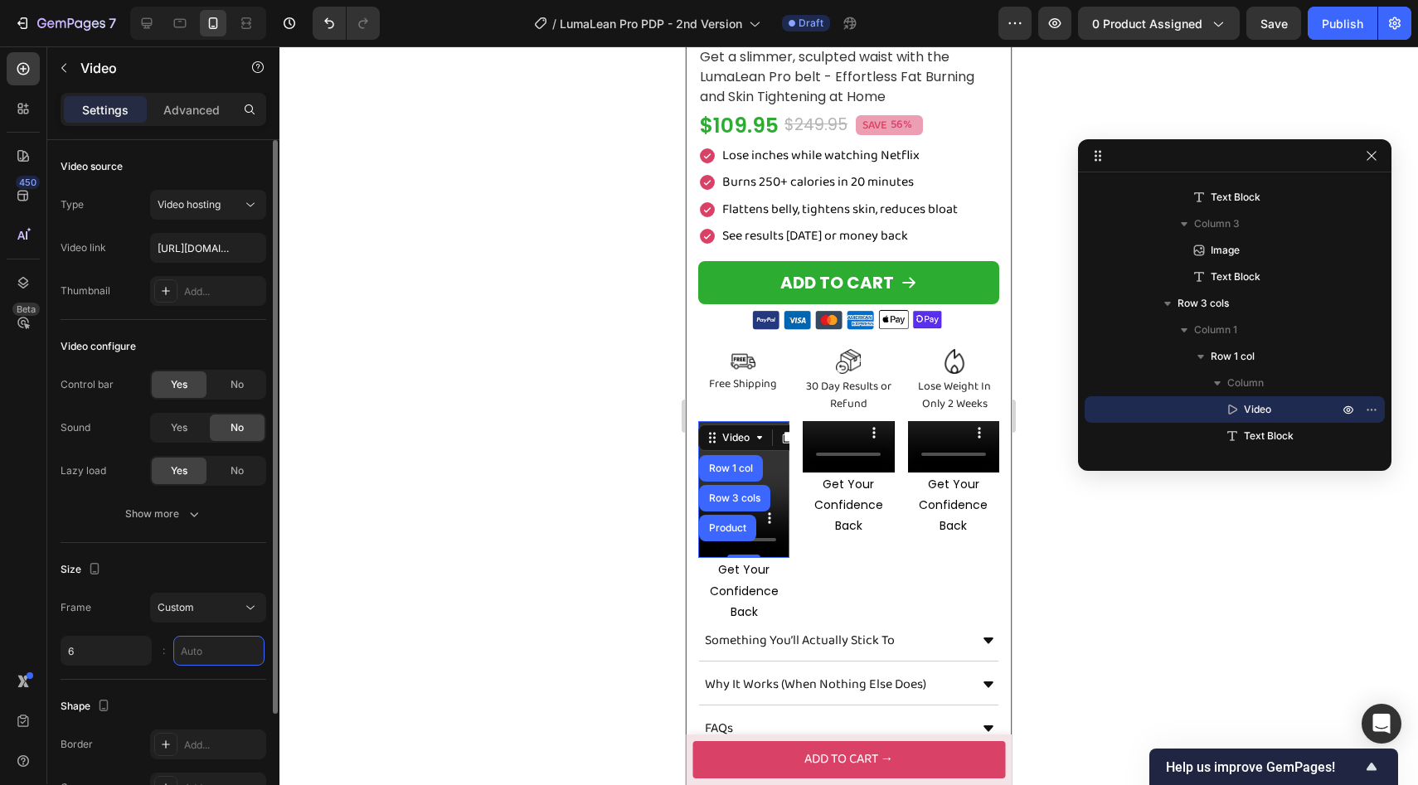
type input "6"
click at [204, 640] on input "9" at bounding box center [218, 651] width 91 height 30
type input "9"
click at [124, 651] on input "6" at bounding box center [106, 651] width 91 height 30
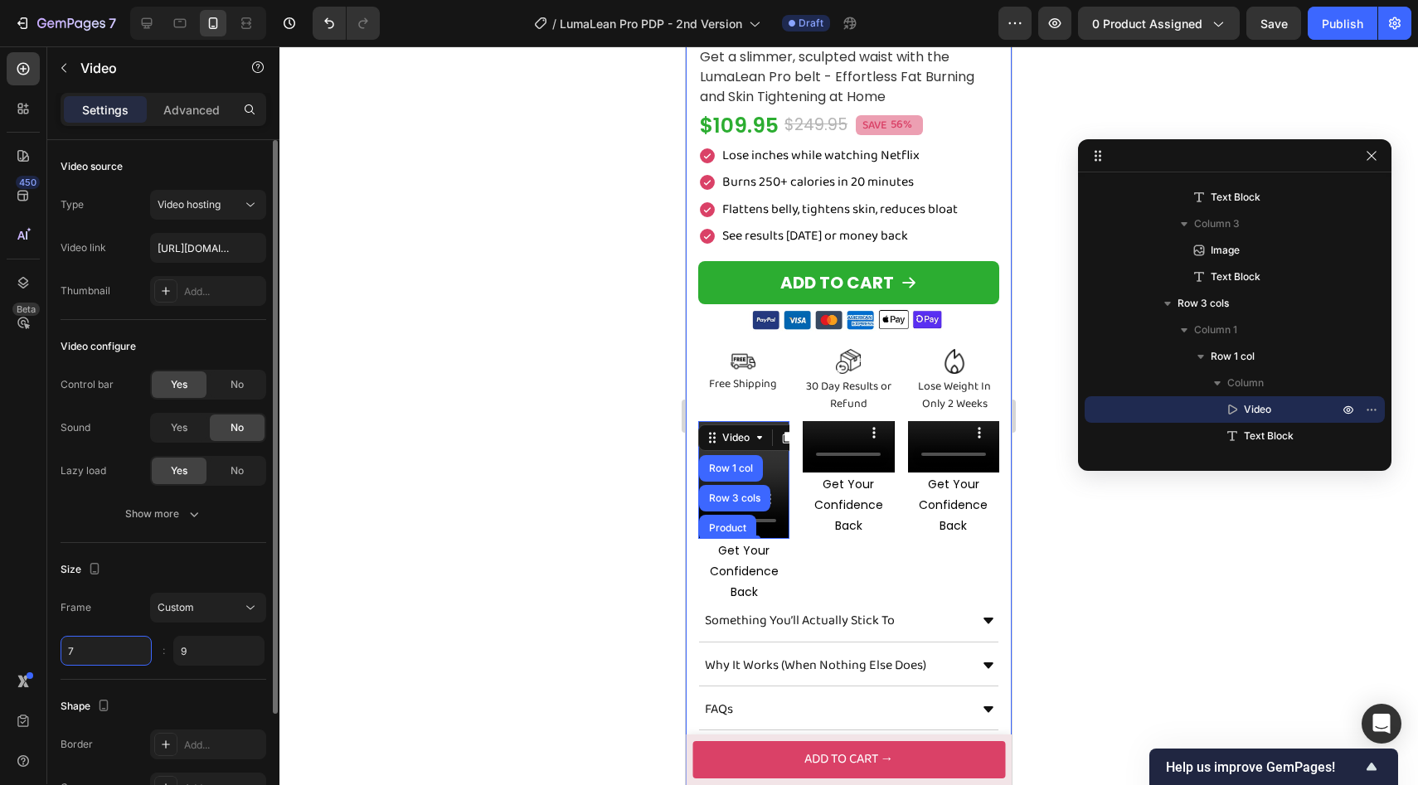
click at [124, 651] on input "7" at bounding box center [106, 651] width 91 height 30
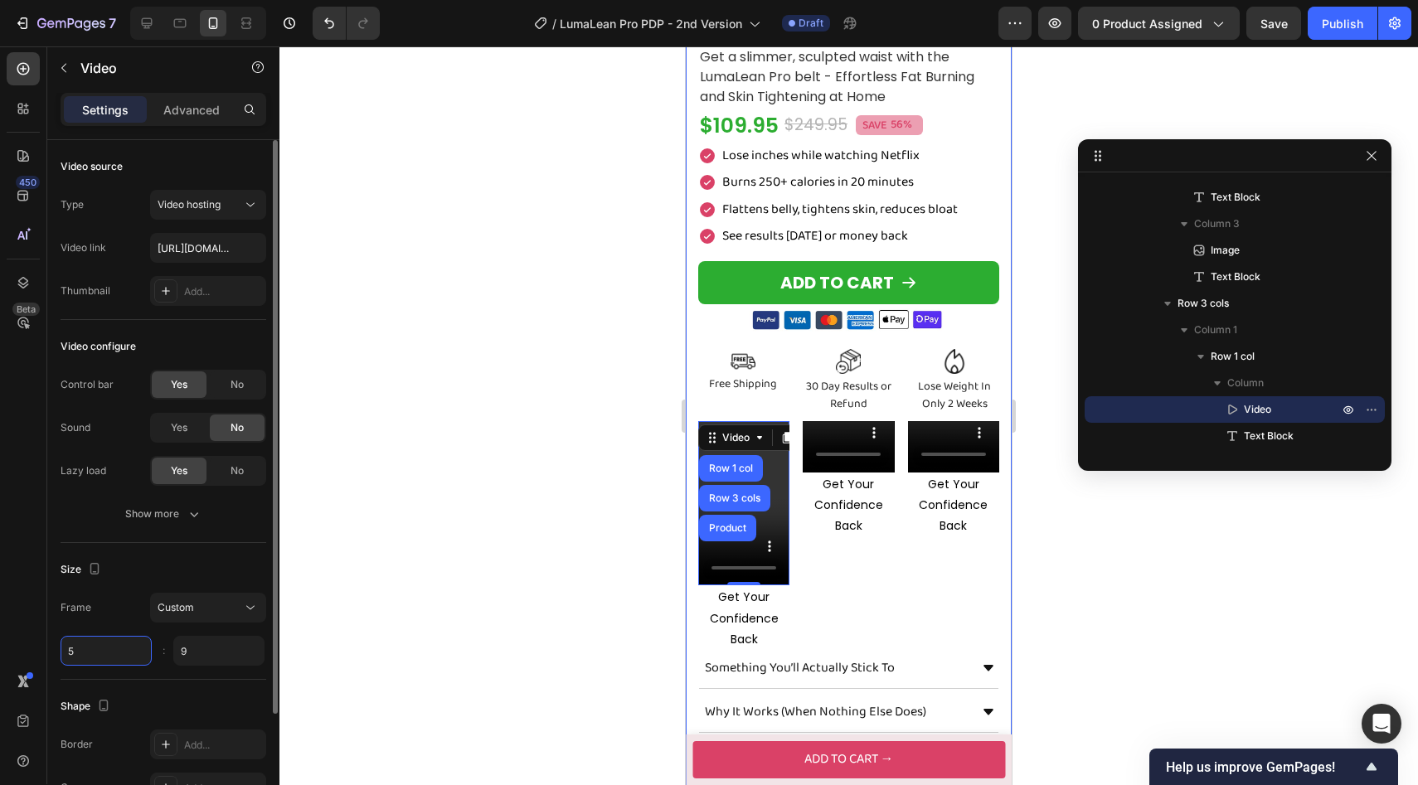
click at [124, 651] on input "5" at bounding box center [106, 651] width 91 height 30
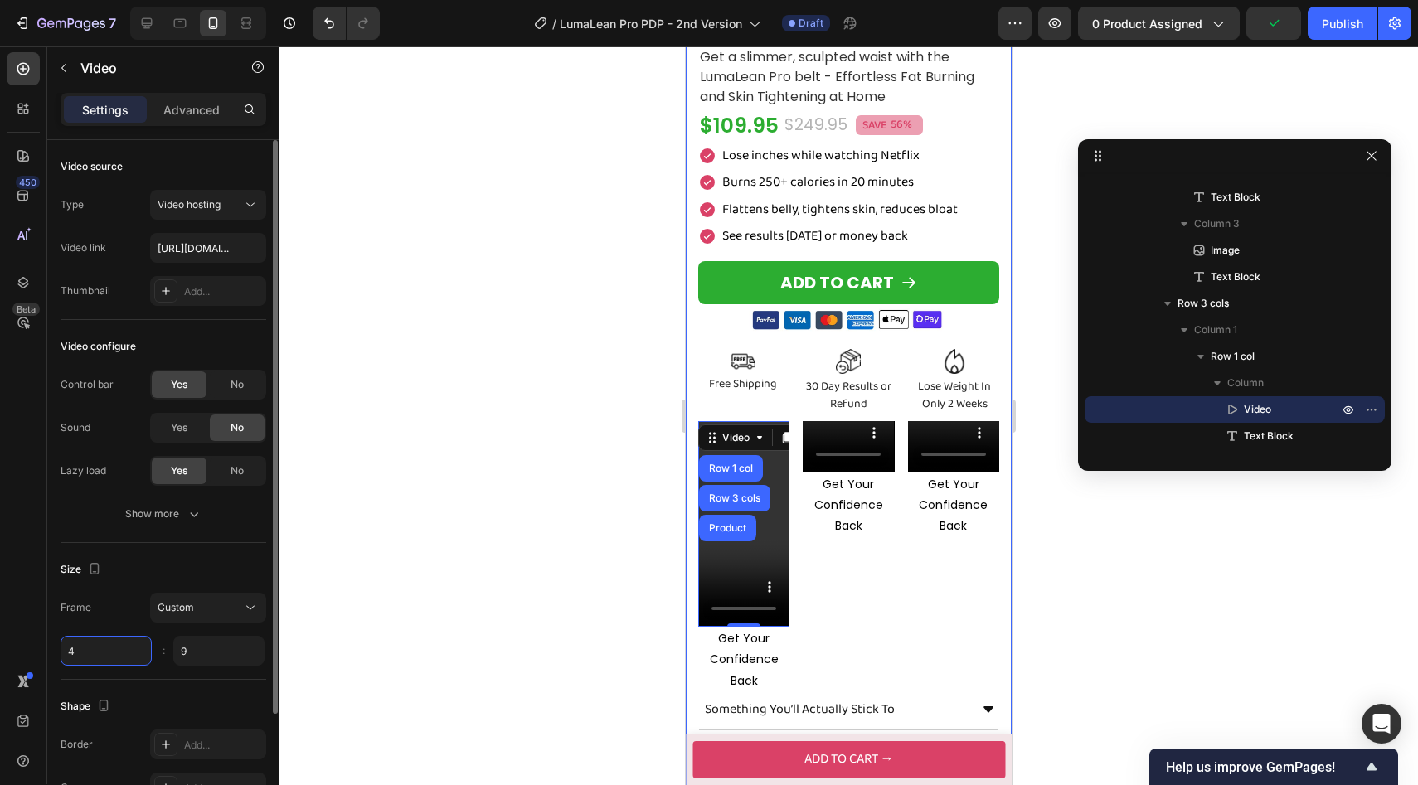
click at [124, 651] on input "4" at bounding box center [106, 651] width 91 height 30
type input "5"
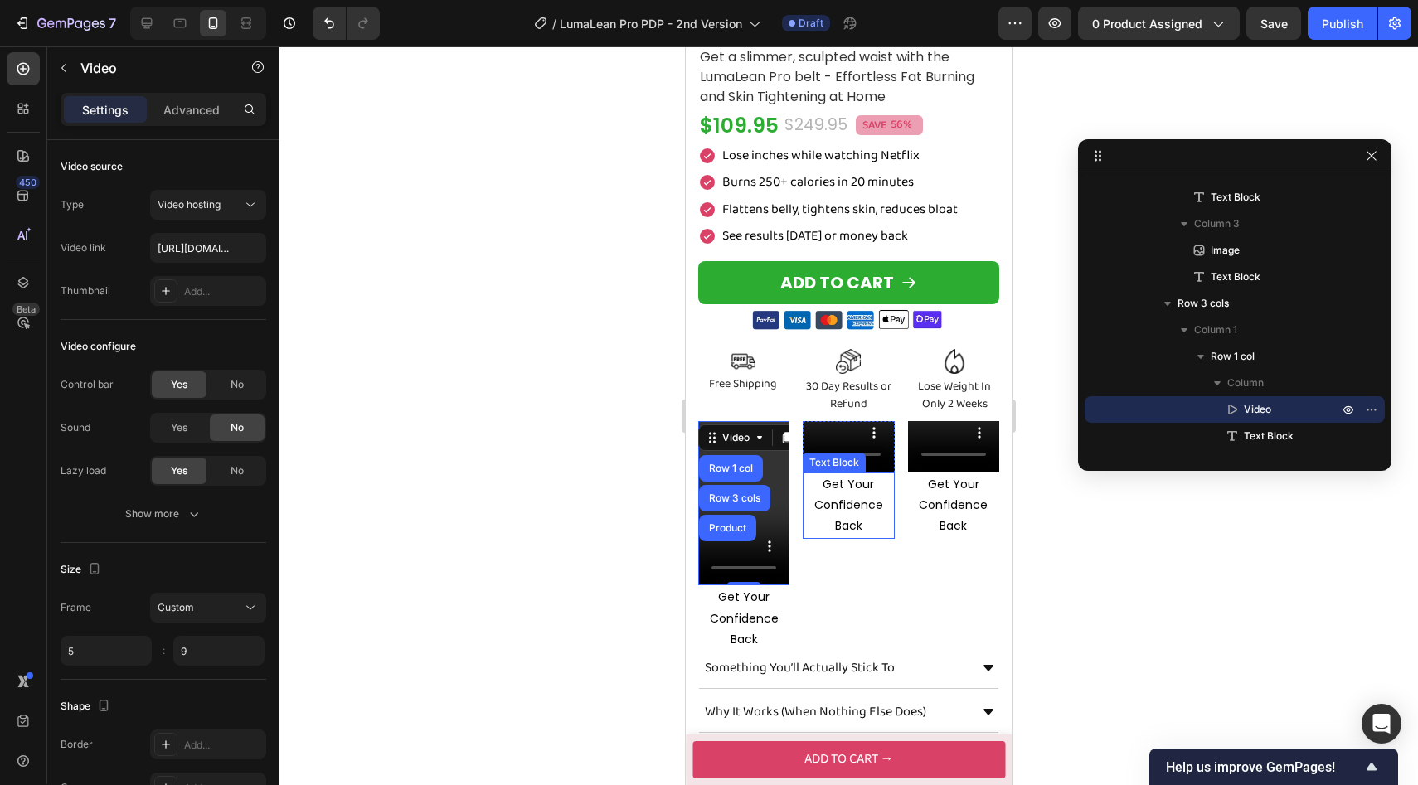
click at [806, 487] on p "Get Your Confidence Back" at bounding box center [848, 505] width 88 height 63
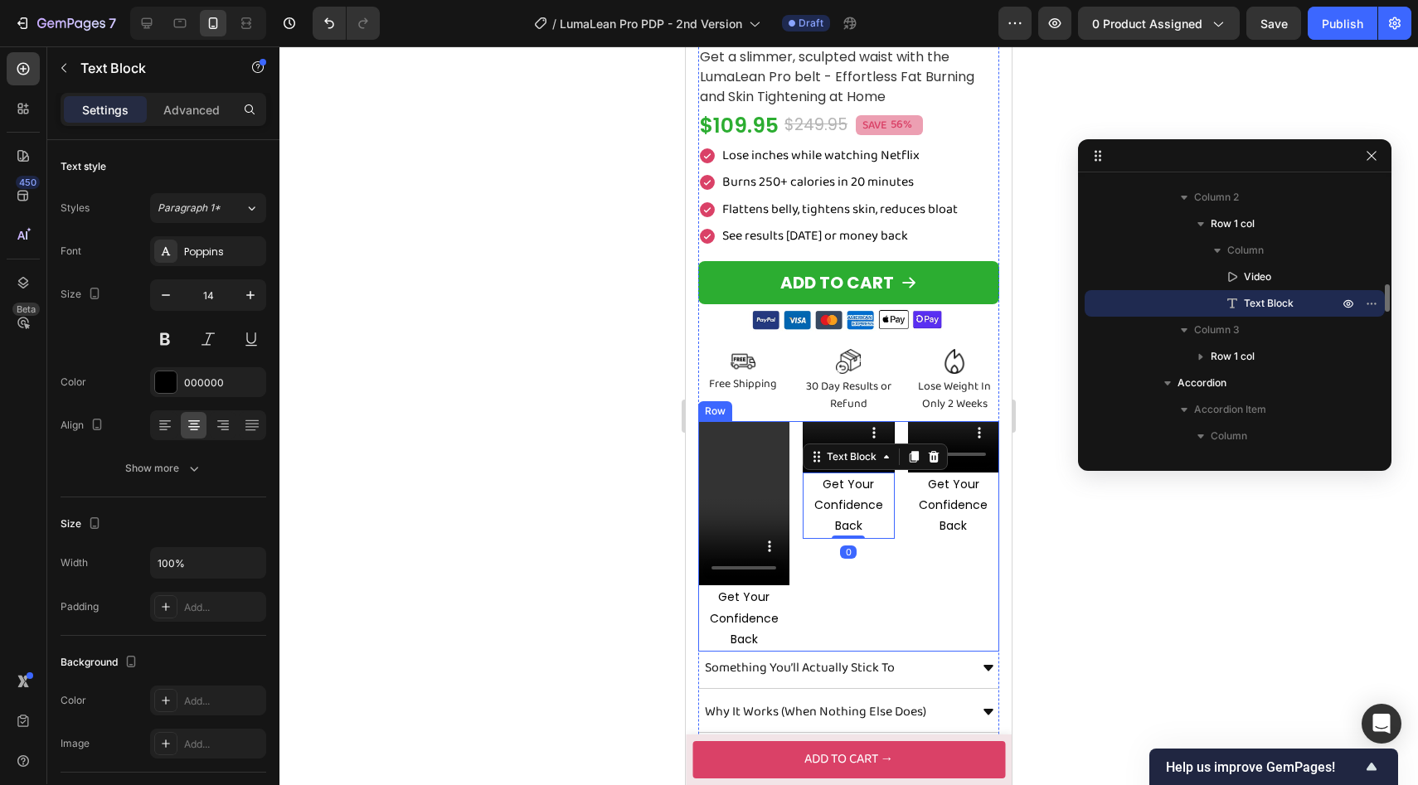
click at [797, 482] on div "Video Get Your Confidence Back Text Block Row Video Get Your Confidence Back Te…" at bounding box center [848, 536] width 301 height 230
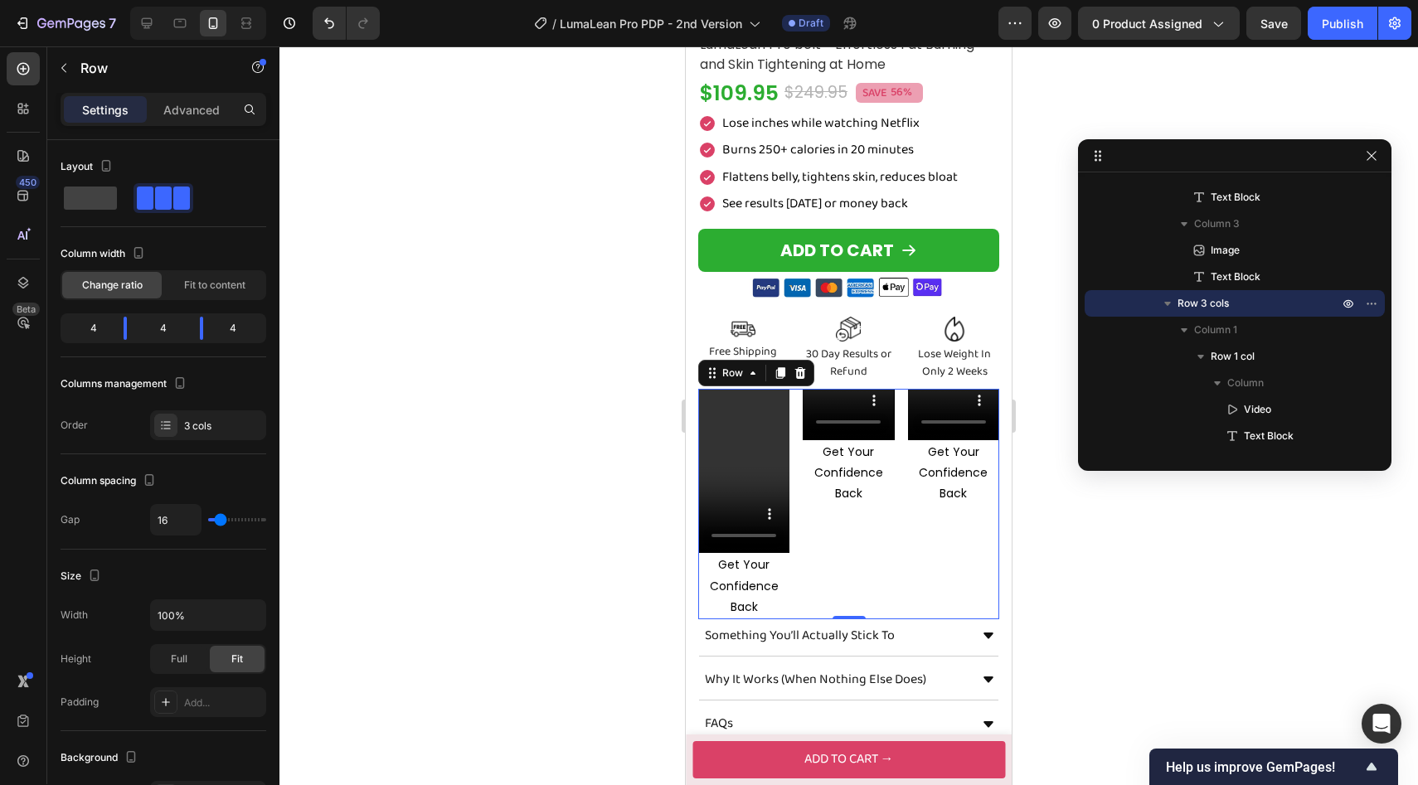
scroll to position [578, 0]
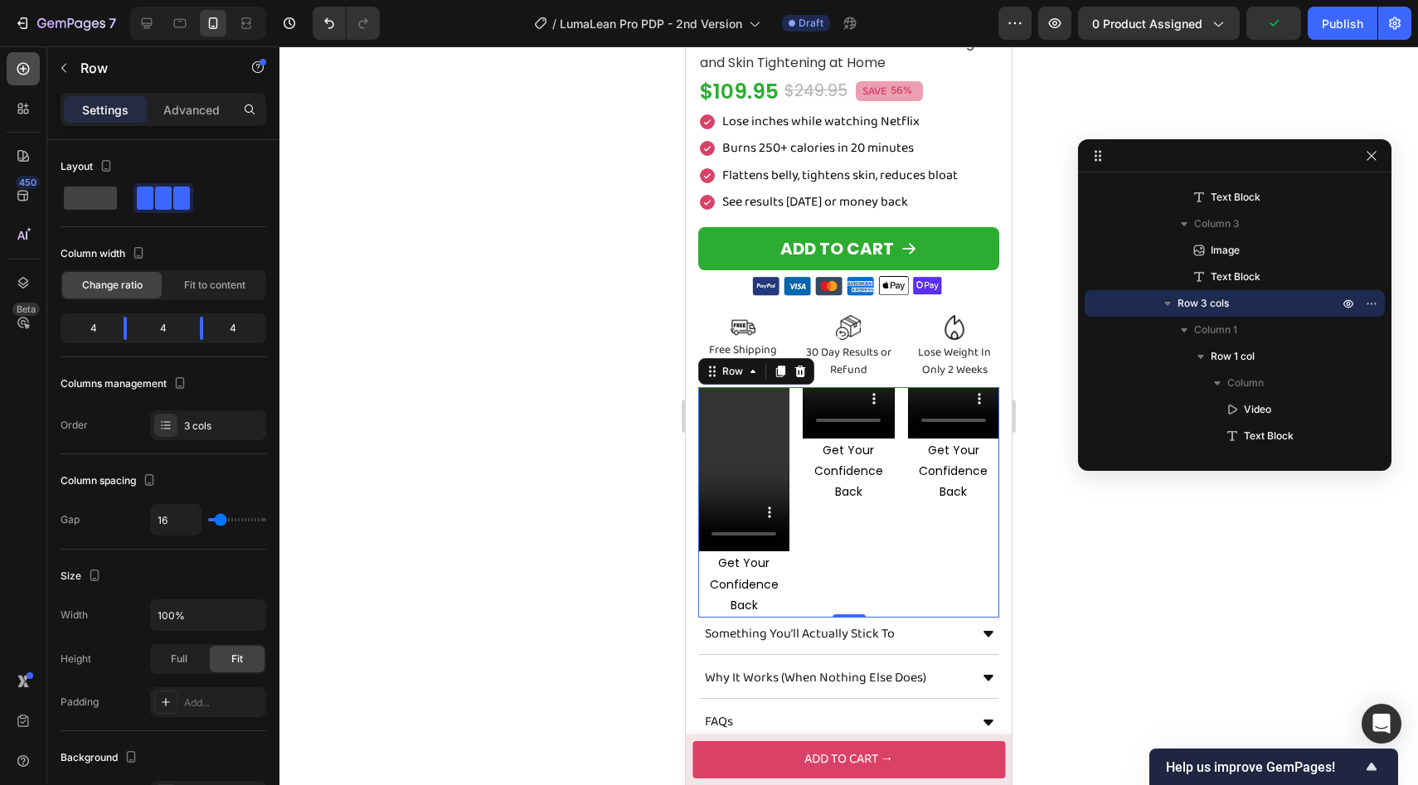
click at [22, 67] on icon at bounding box center [23, 69] width 17 height 17
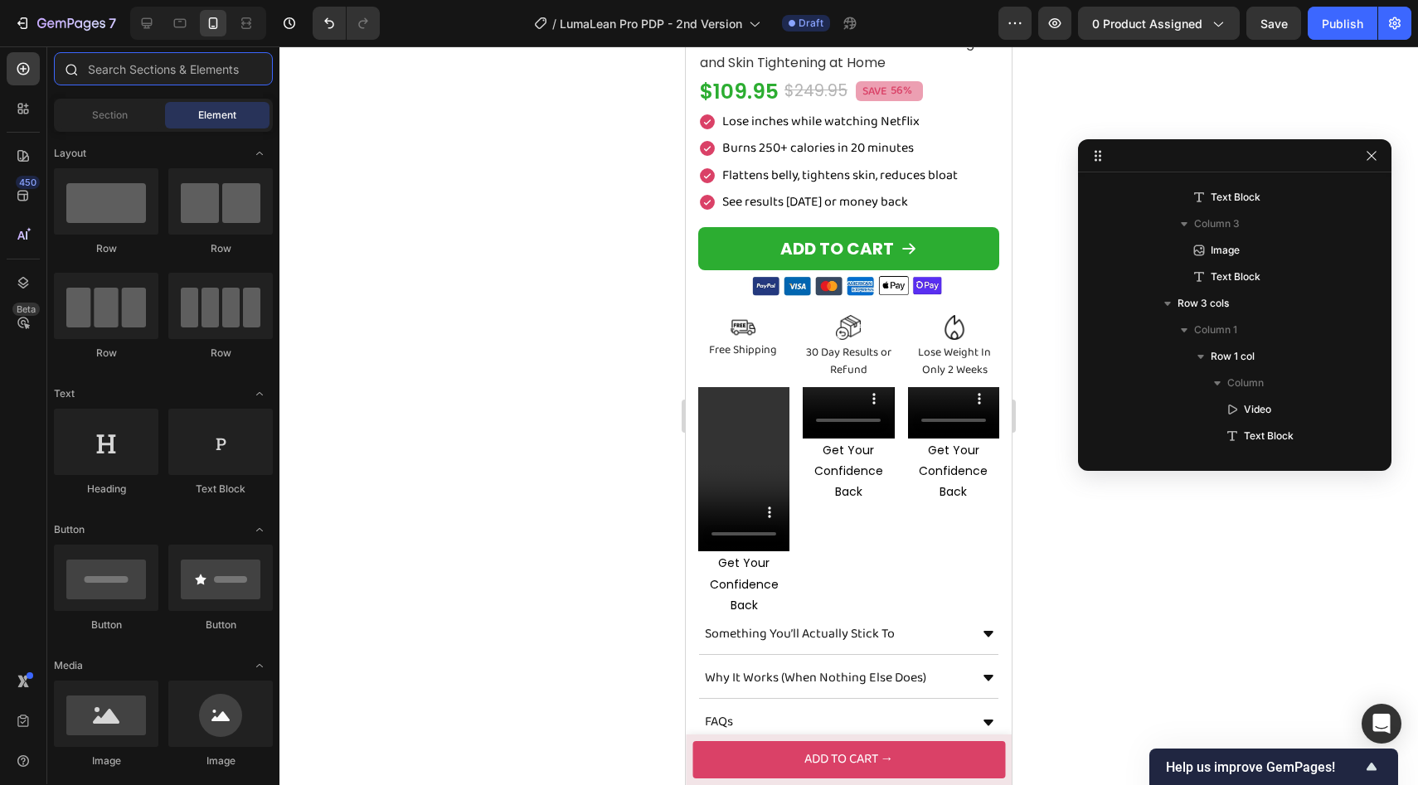
click at [203, 67] on input "text" at bounding box center [163, 68] width 219 height 33
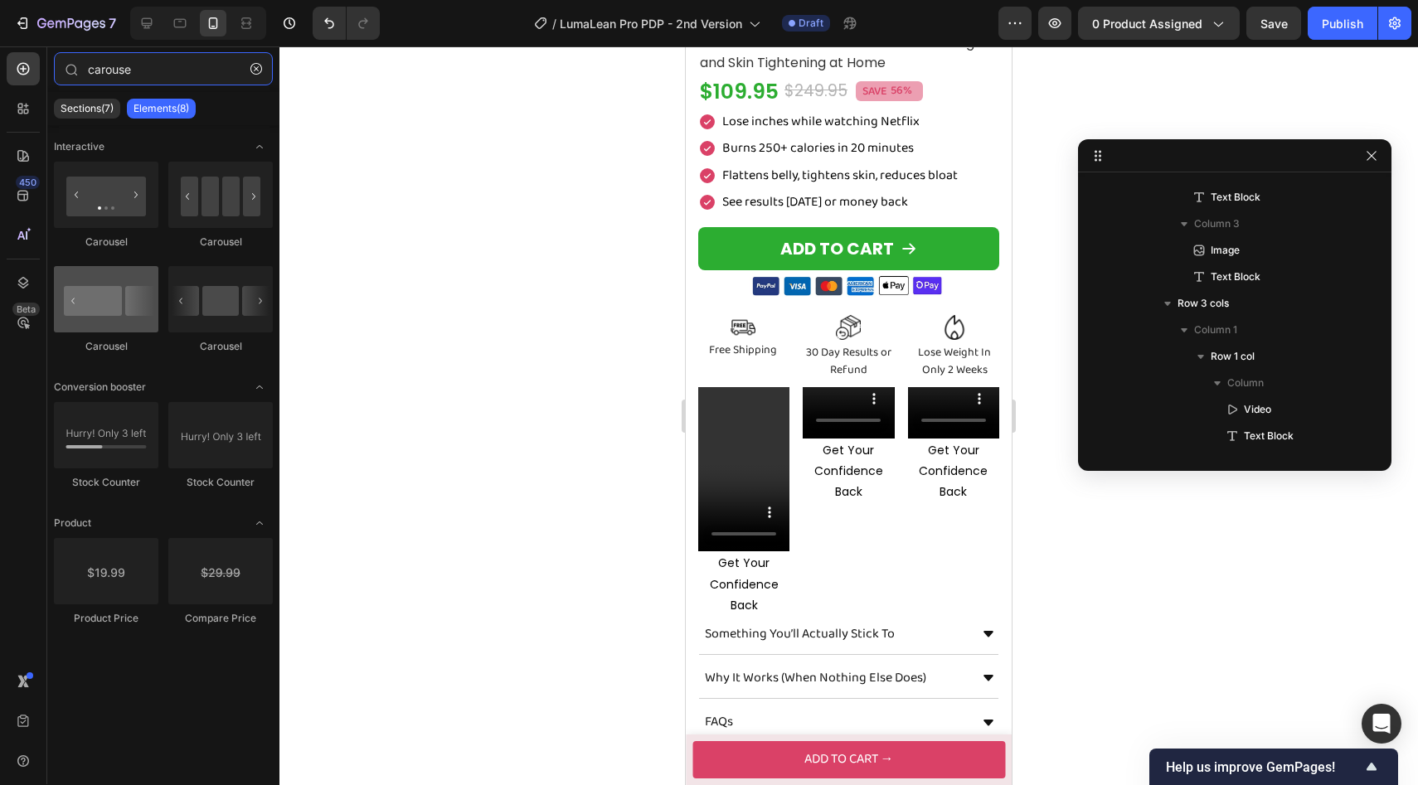
type input "carouse"
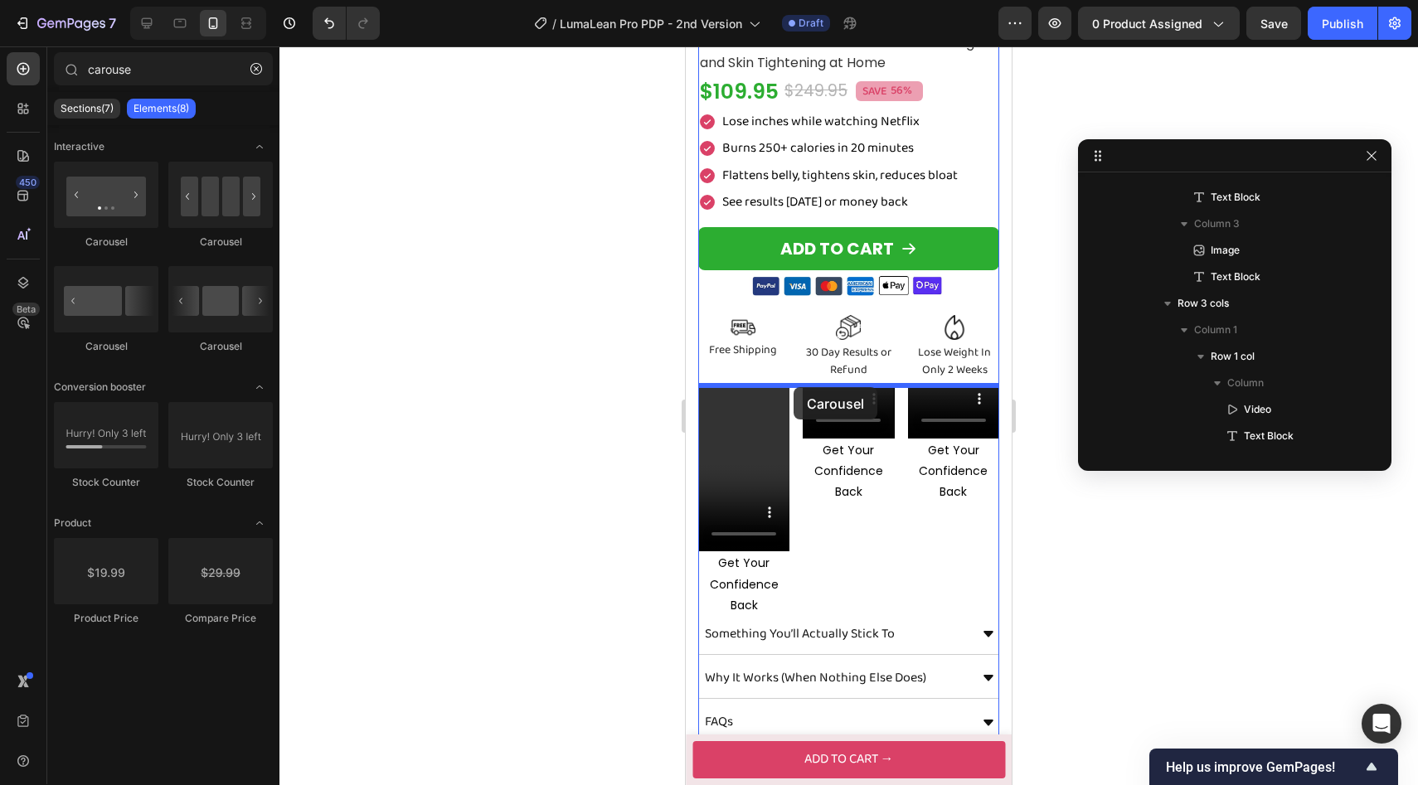
drag, startPoint x: 788, startPoint y: 342, endPoint x: 793, endPoint y: 387, distance: 45.0
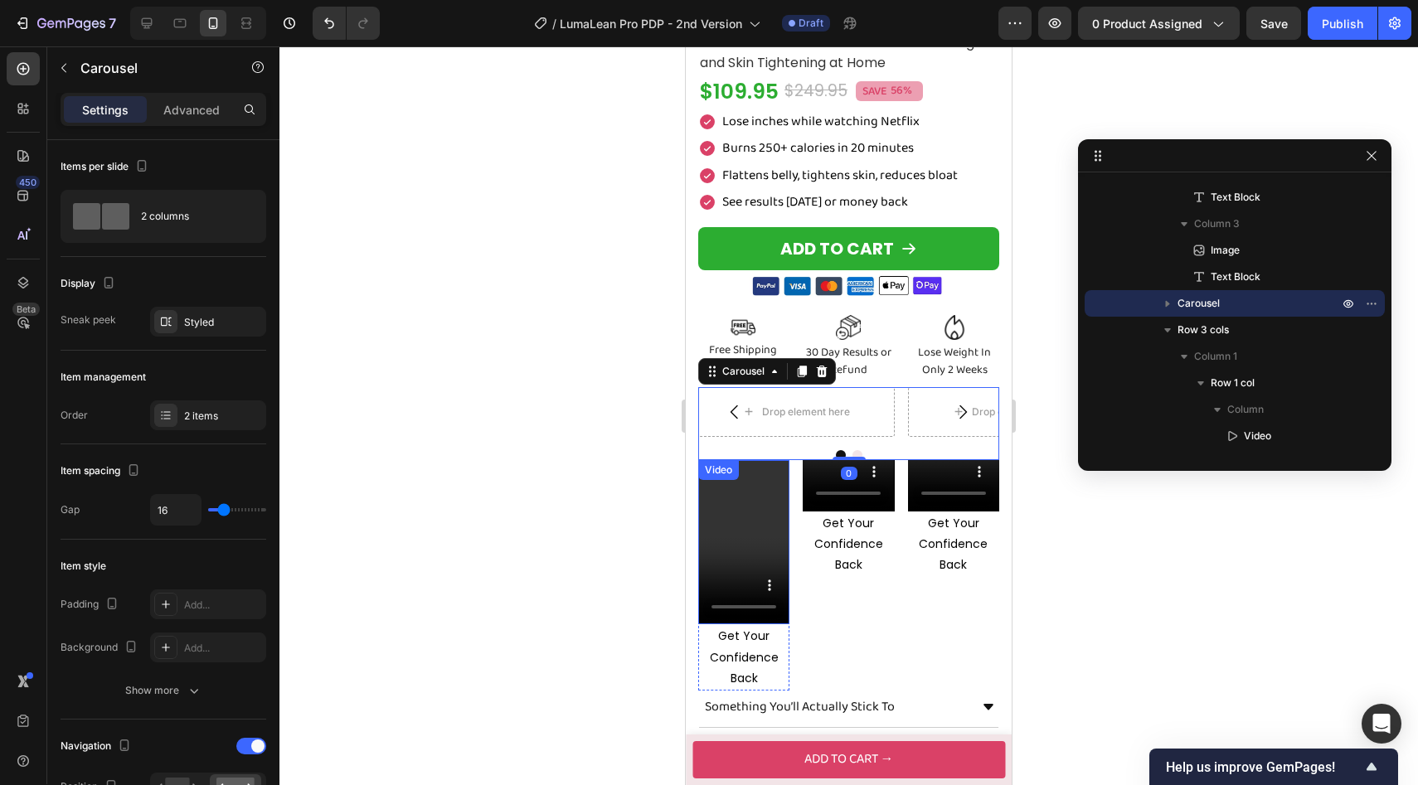
click at [730, 464] on div "Video" at bounding box center [718, 470] width 34 height 15
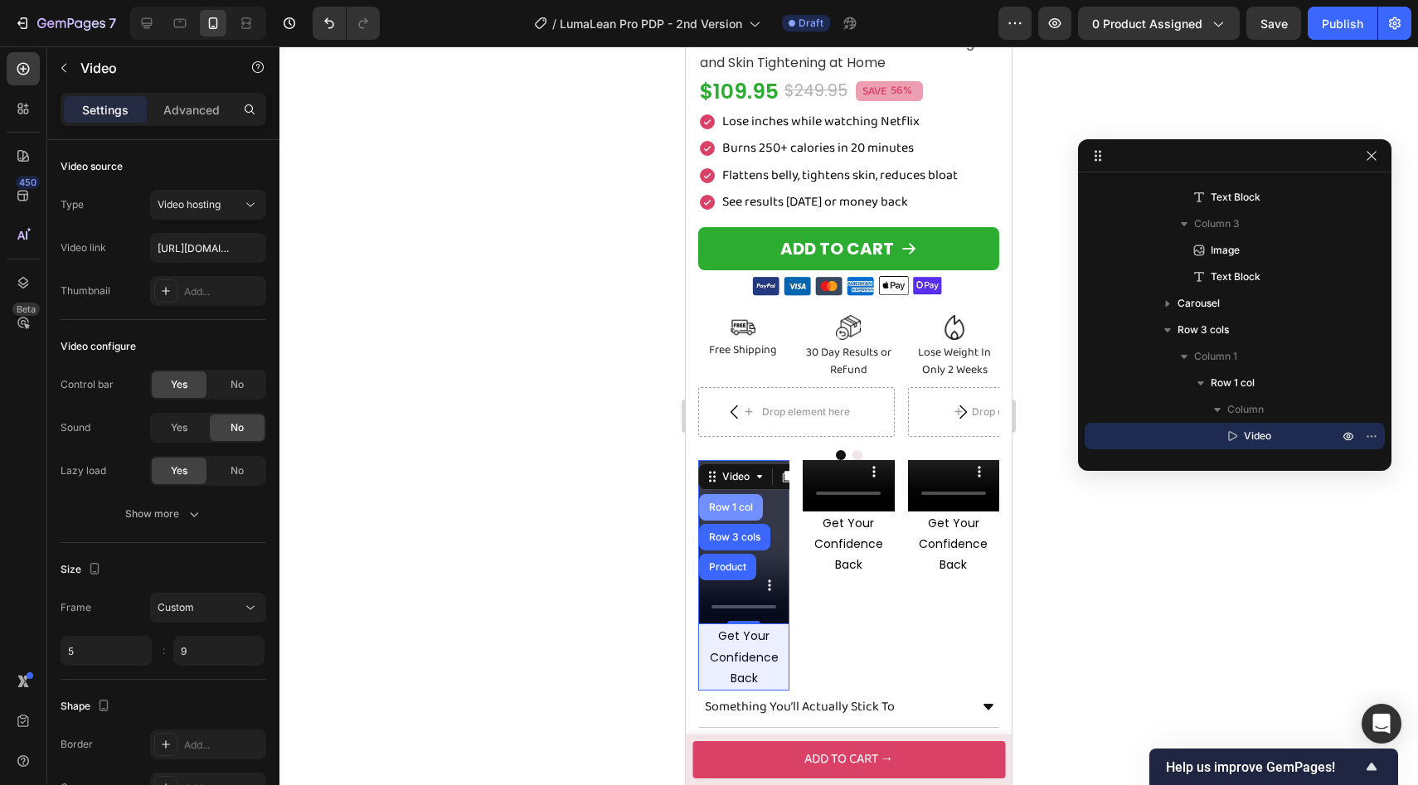
click at [725, 511] on div "Row 1 col" at bounding box center [731, 507] width 64 height 27
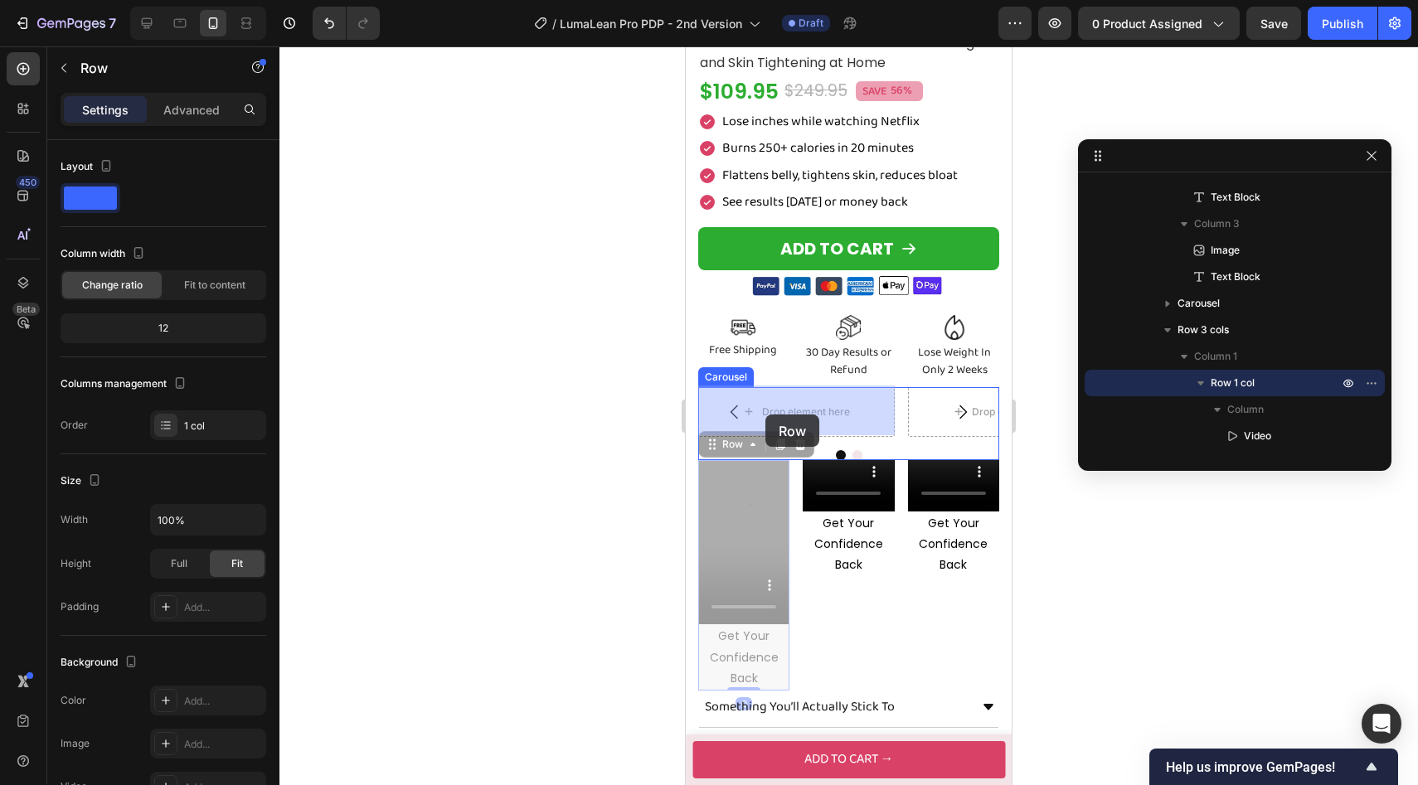
drag, startPoint x: 712, startPoint y: 437, endPoint x: 765, endPoint y: 415, distance: 57.6
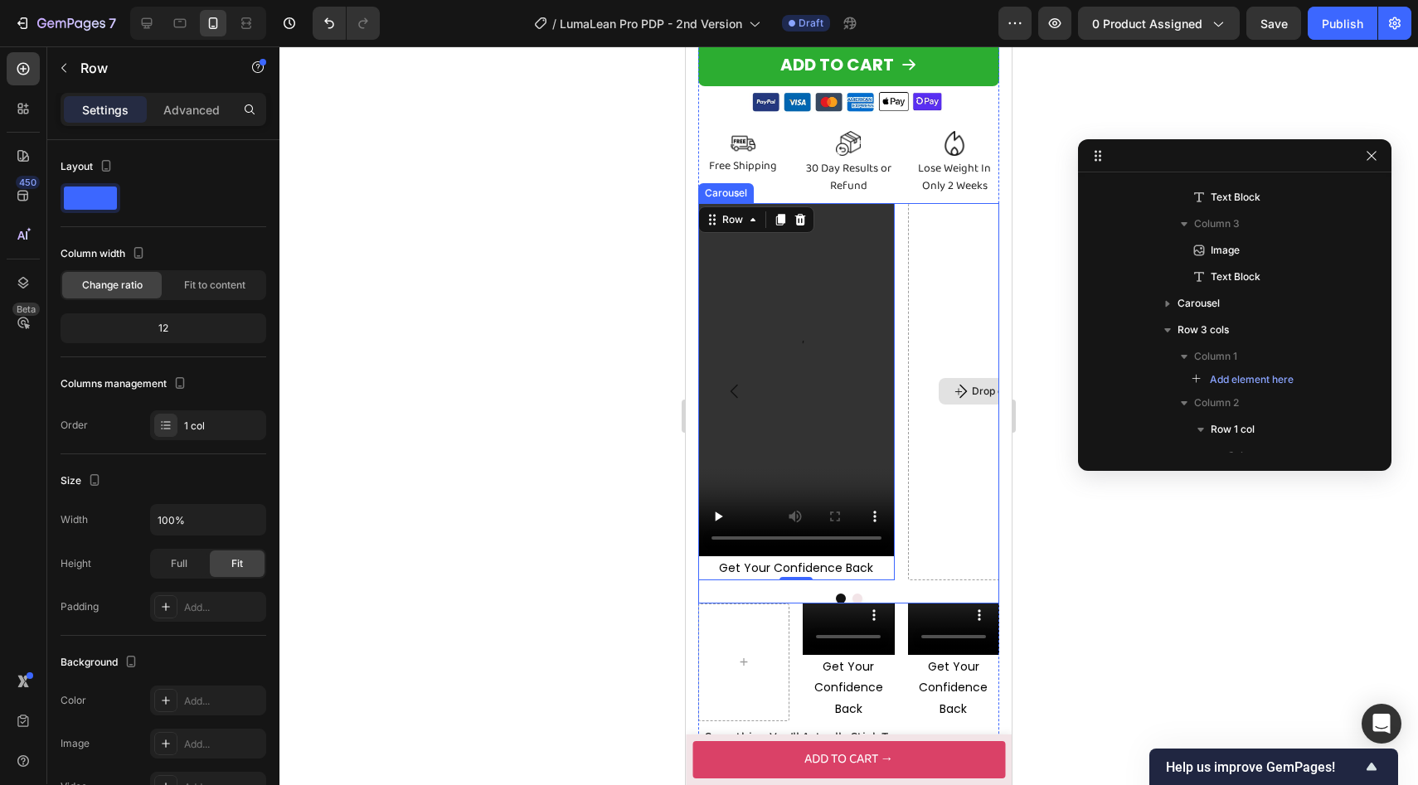
scroll to position [786, 0]
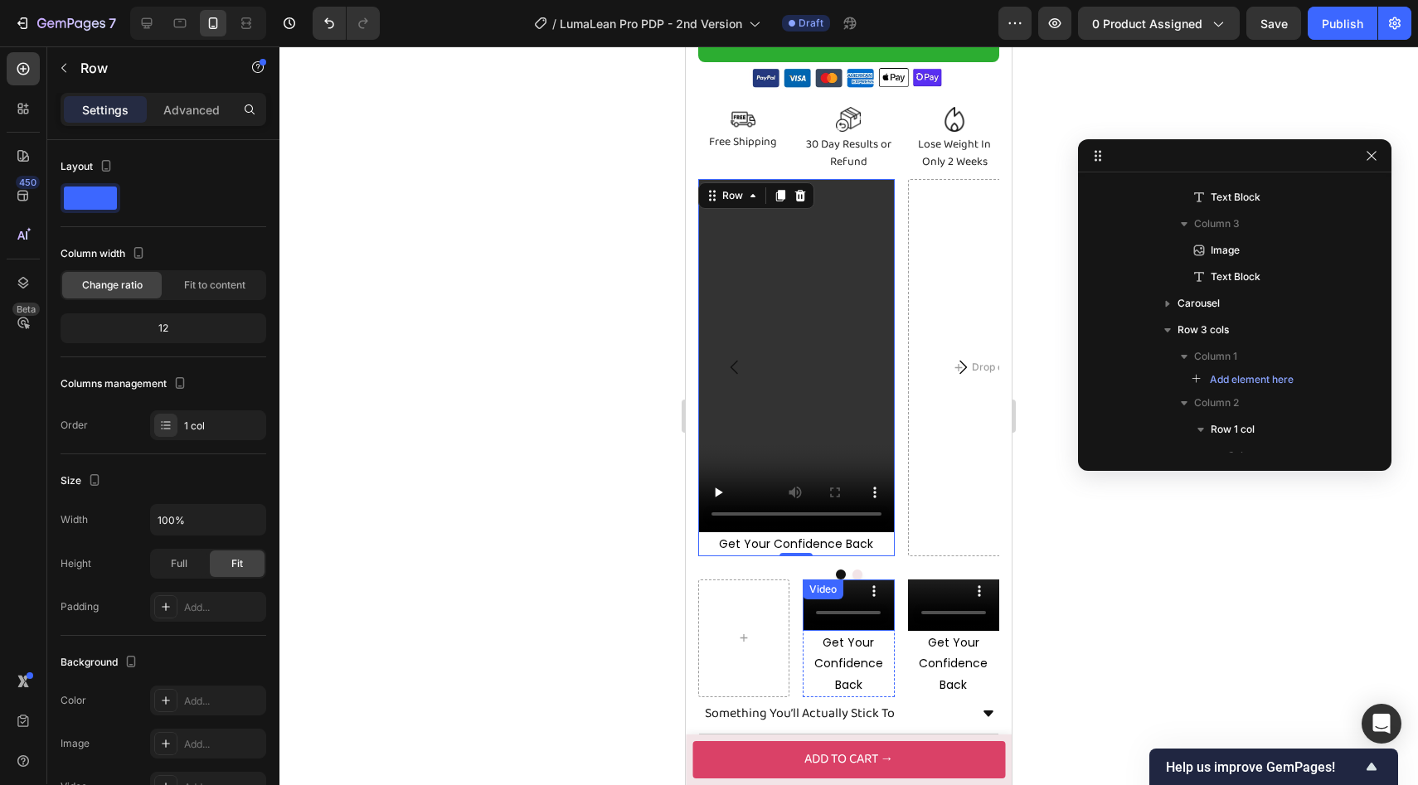
click at [830, 586] on div "Video" at bounding box center [823, 589] width 34 height 15
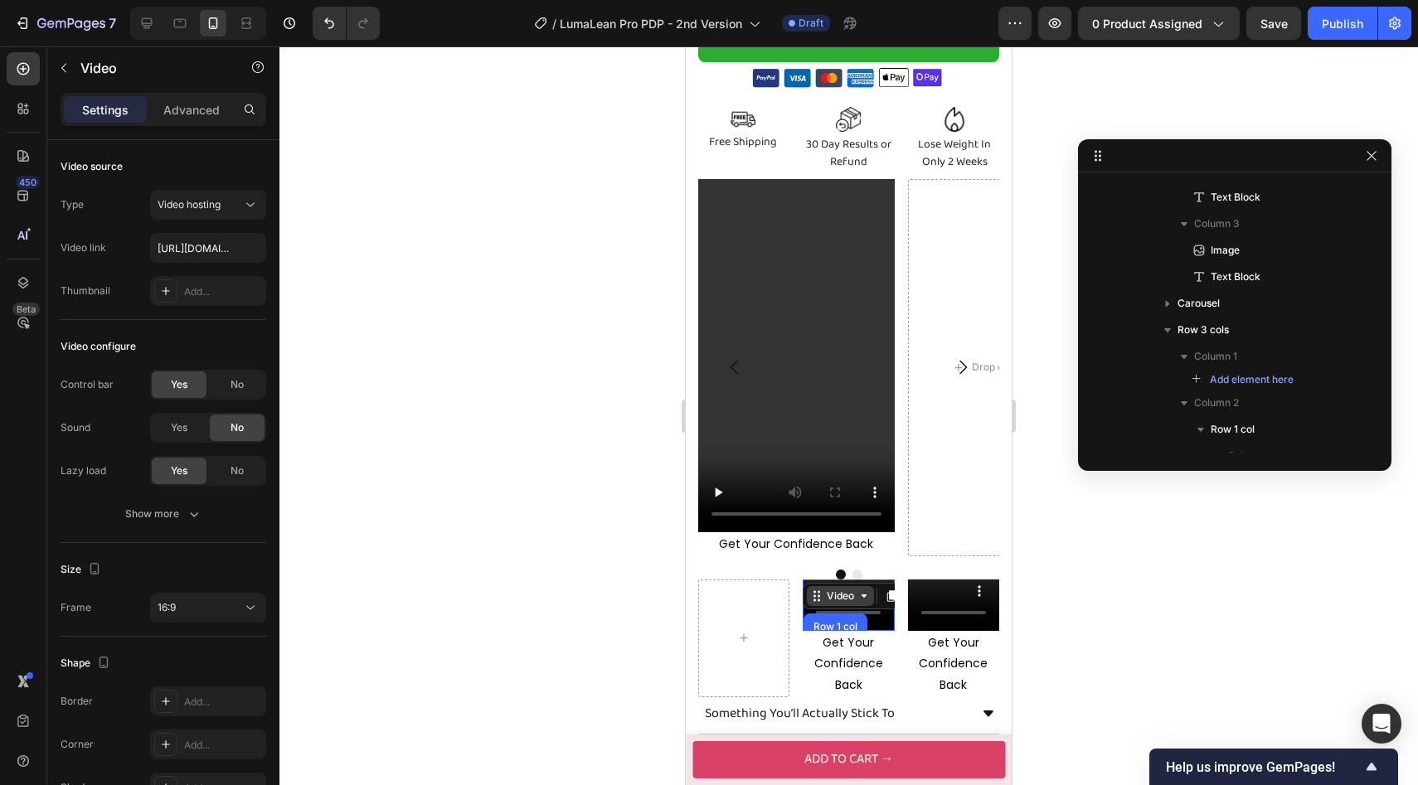
scroll to position [970, 0]
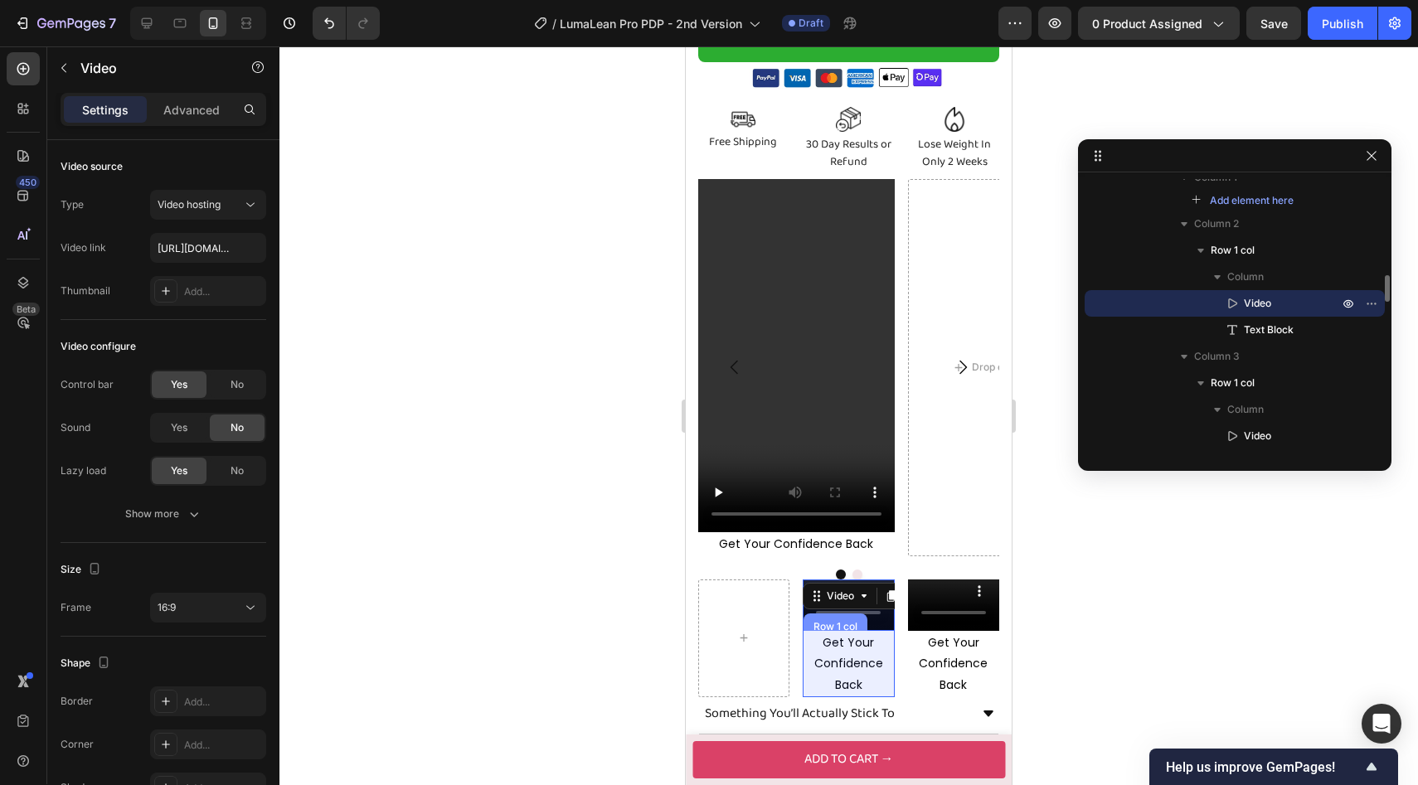
click at [841, 622] on div "Row 1 col" at bounding box center [835, 627] width 51 height 10
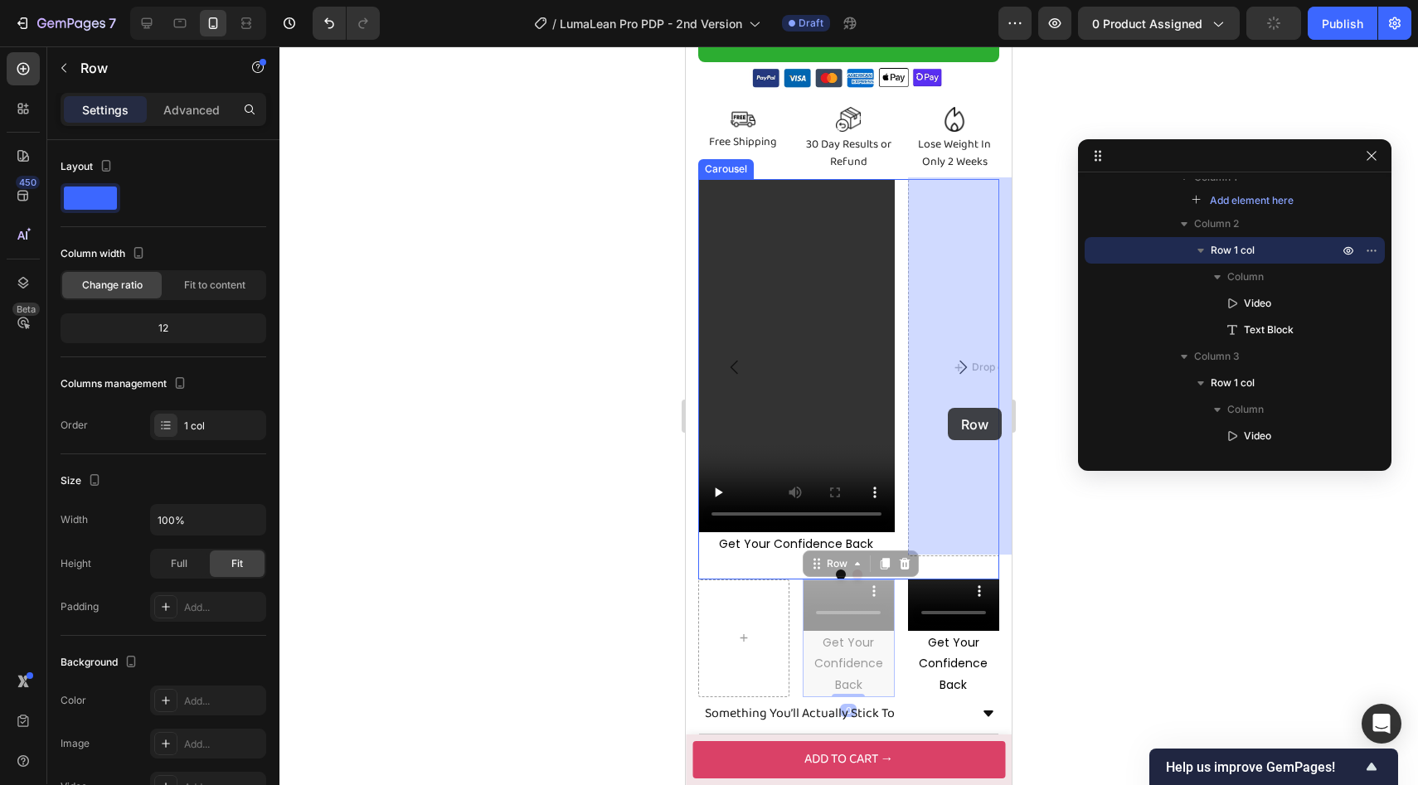
drag, startPoint x: 813, startPoint y: 563, endPoint x: 948, endPoint y: 408, distance: 205.1
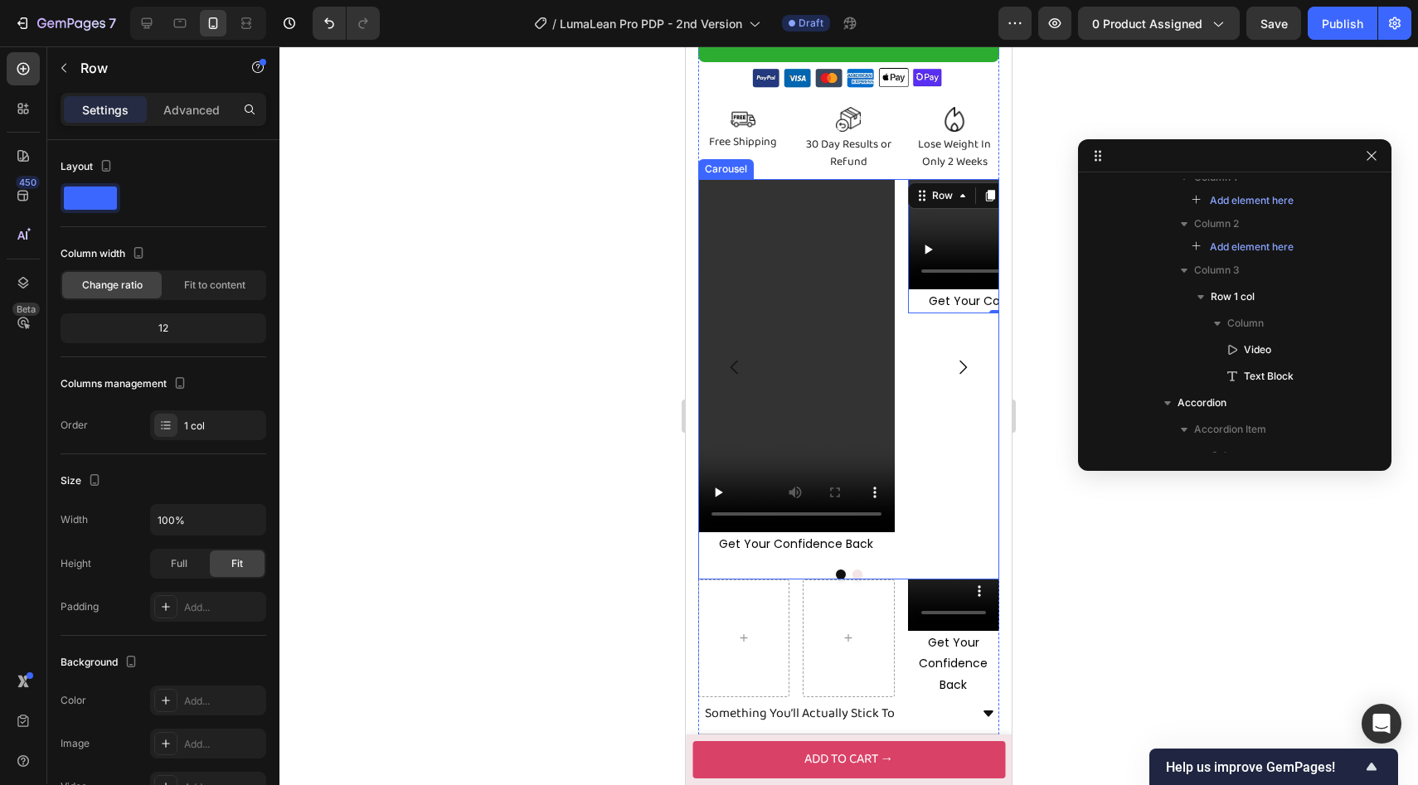
click at [960, 365] on icon "Carousel Next Arrow" at bounding box center [963, 367] width 20 height 20
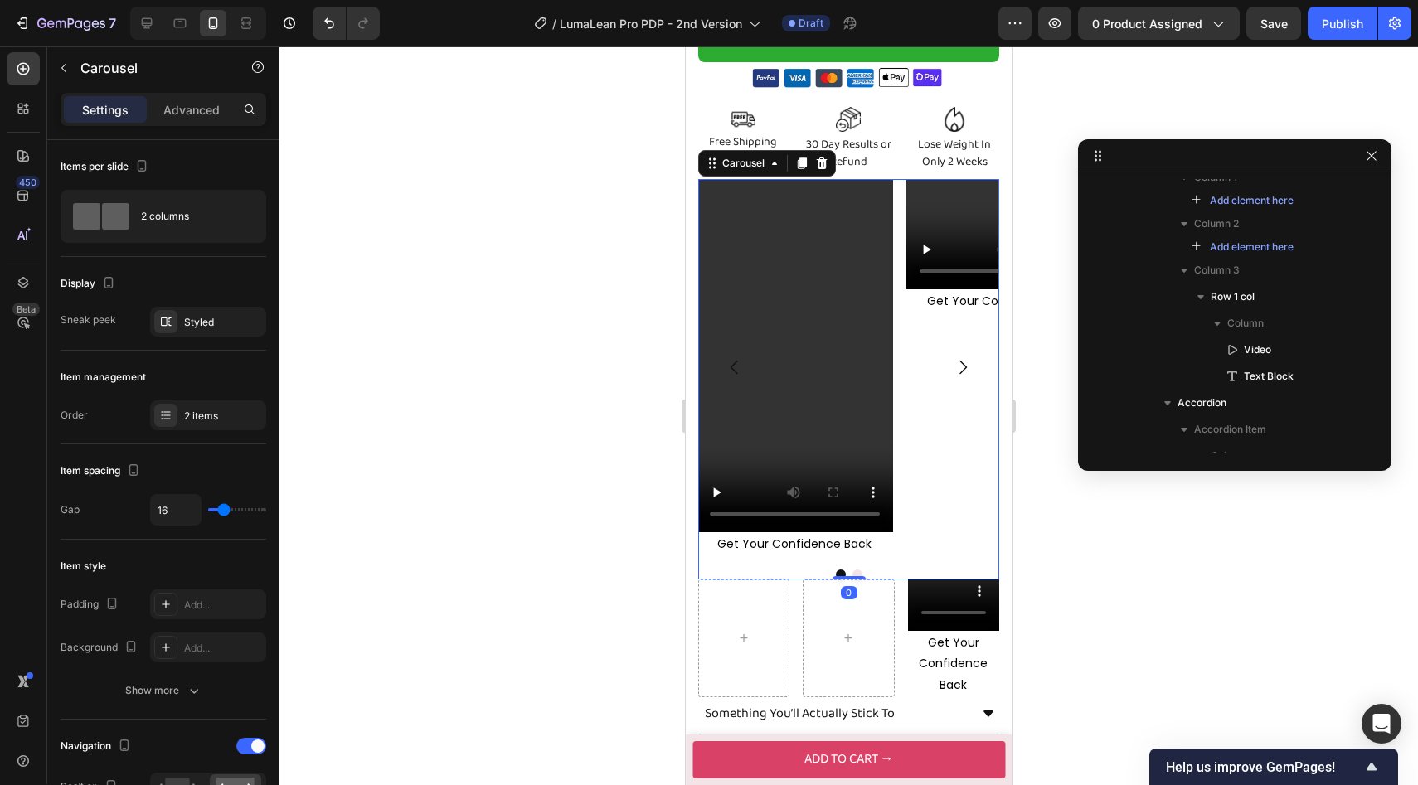
scroll to position [791, 0]
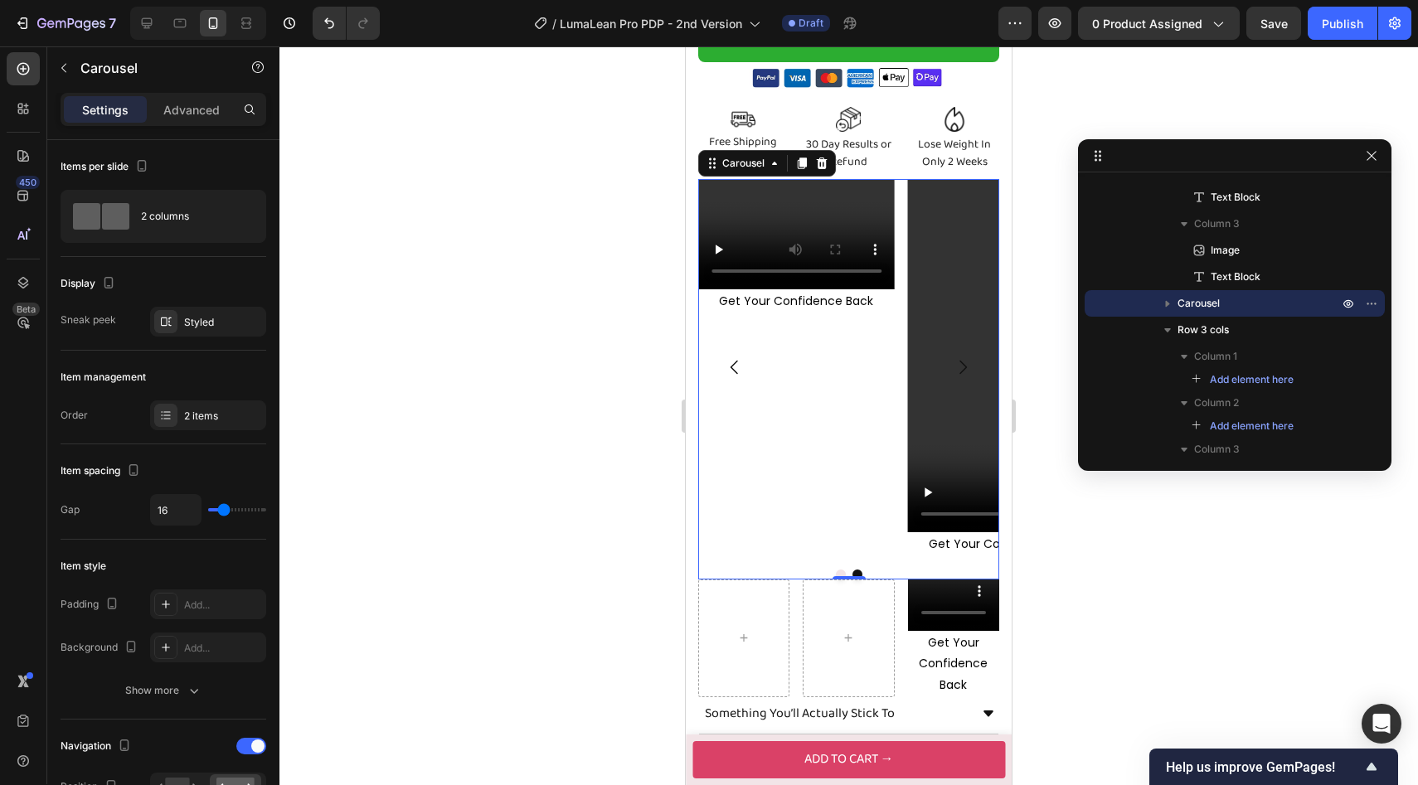
click at [726, 376] on icon "Carousel Back Arrow" at bounding box center [735, 367] width 20 height 20
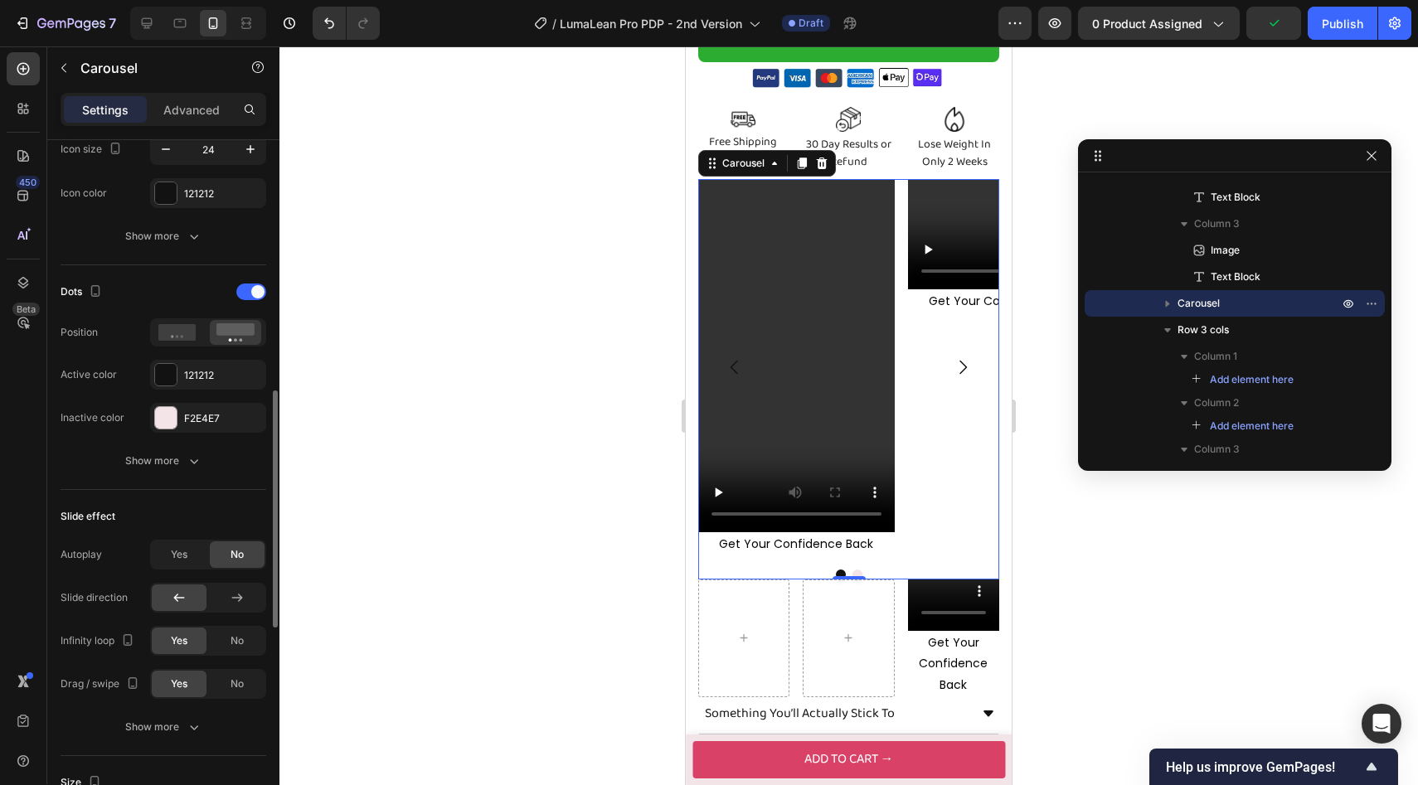
scroll to position [725, 0]
click at [241, 639] on span "No" at bounding box center [236, 640] width 13 height 15
click at [968, 362] on icon "Carousel Next Arrow" at bounding box center [963, 367] width 20 height 20
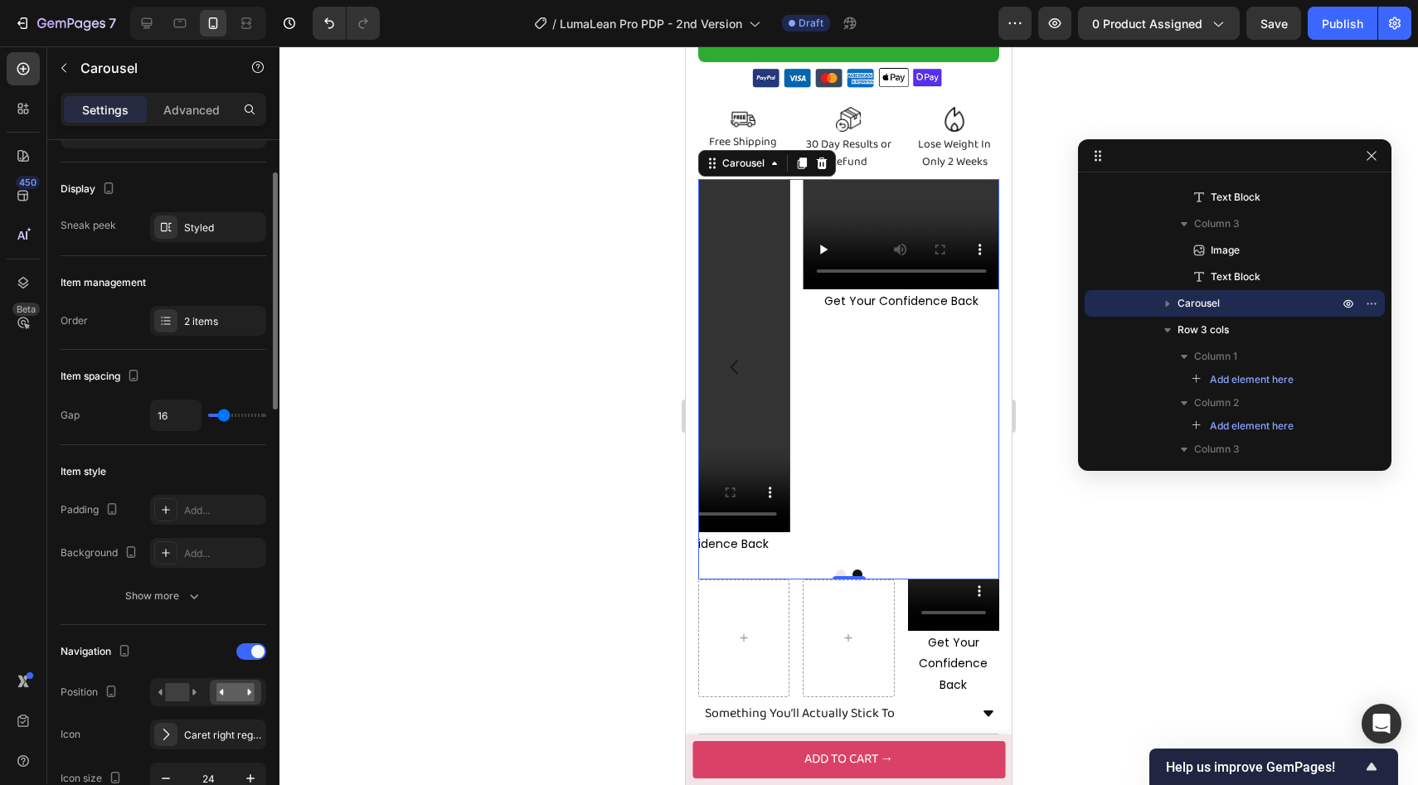
scroll to position [94, 0]
click at [221, 312] on div "2 items" at bounding box center [208, 322] width 116 height 30
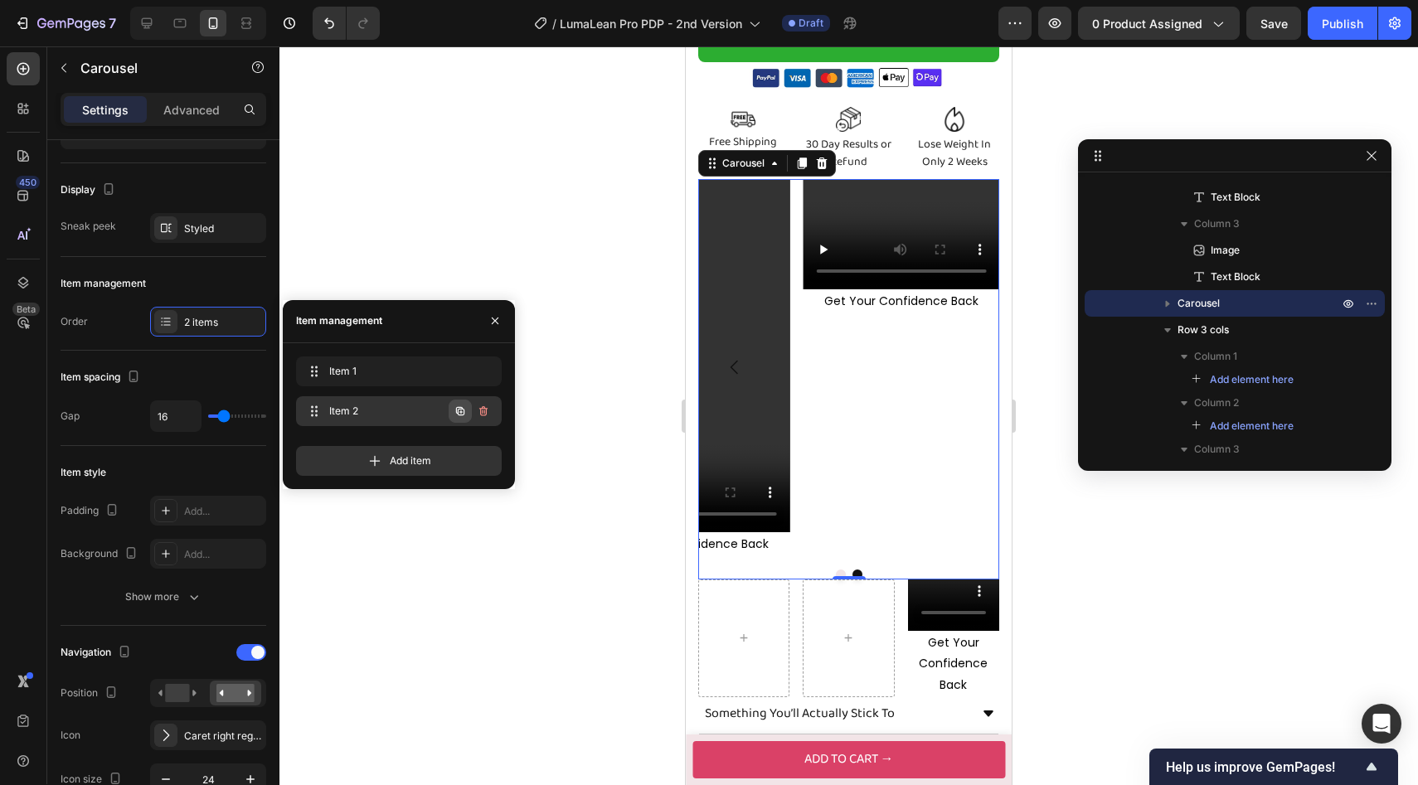
click at [463, 411] on icon "button" at bounding box center [459, 411] width 13 height 13
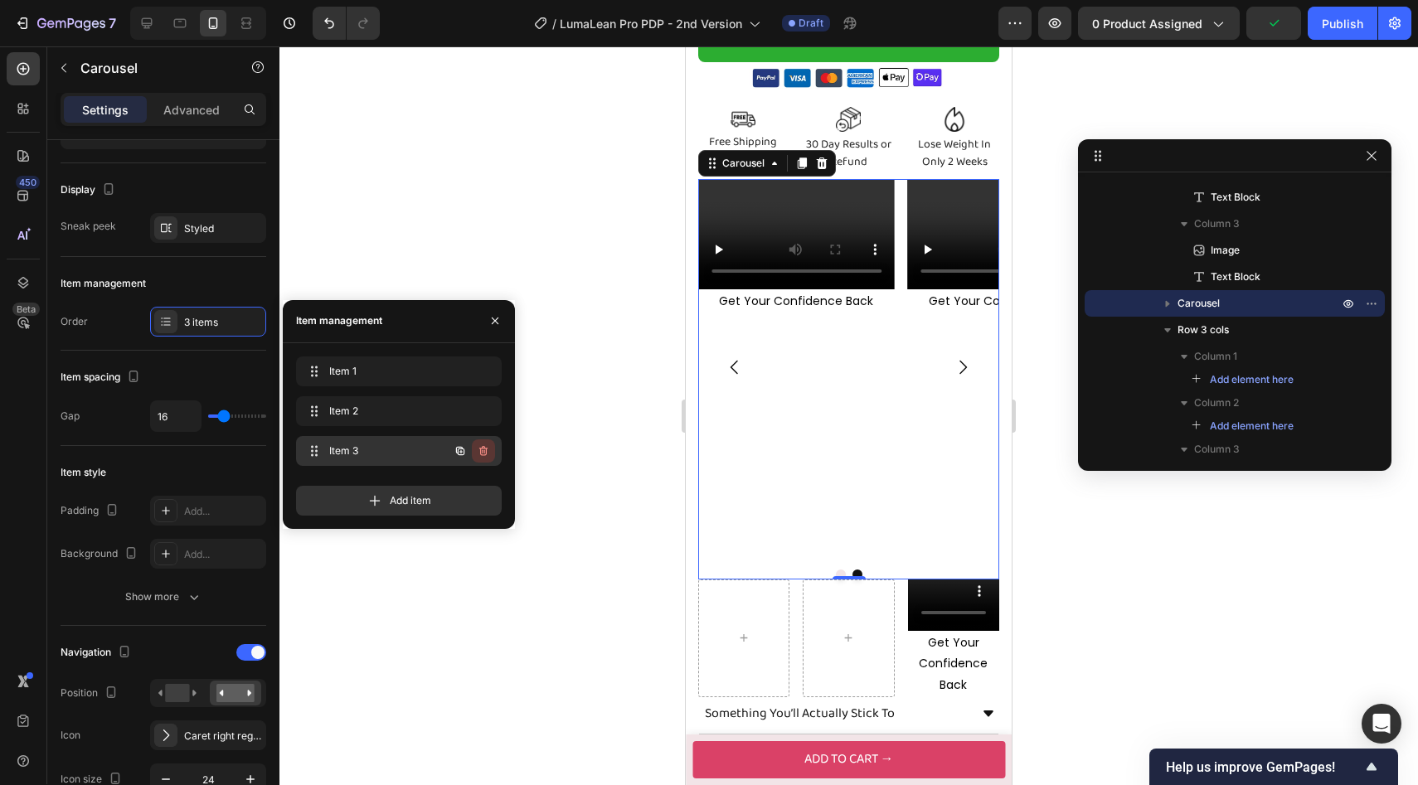
click at [487, 451] on icon "button" at bounding box center [483, 450] width 13 height 13
click at [483, 448] on div "Delete" at bounding box center [472, 451] width 31 height 15
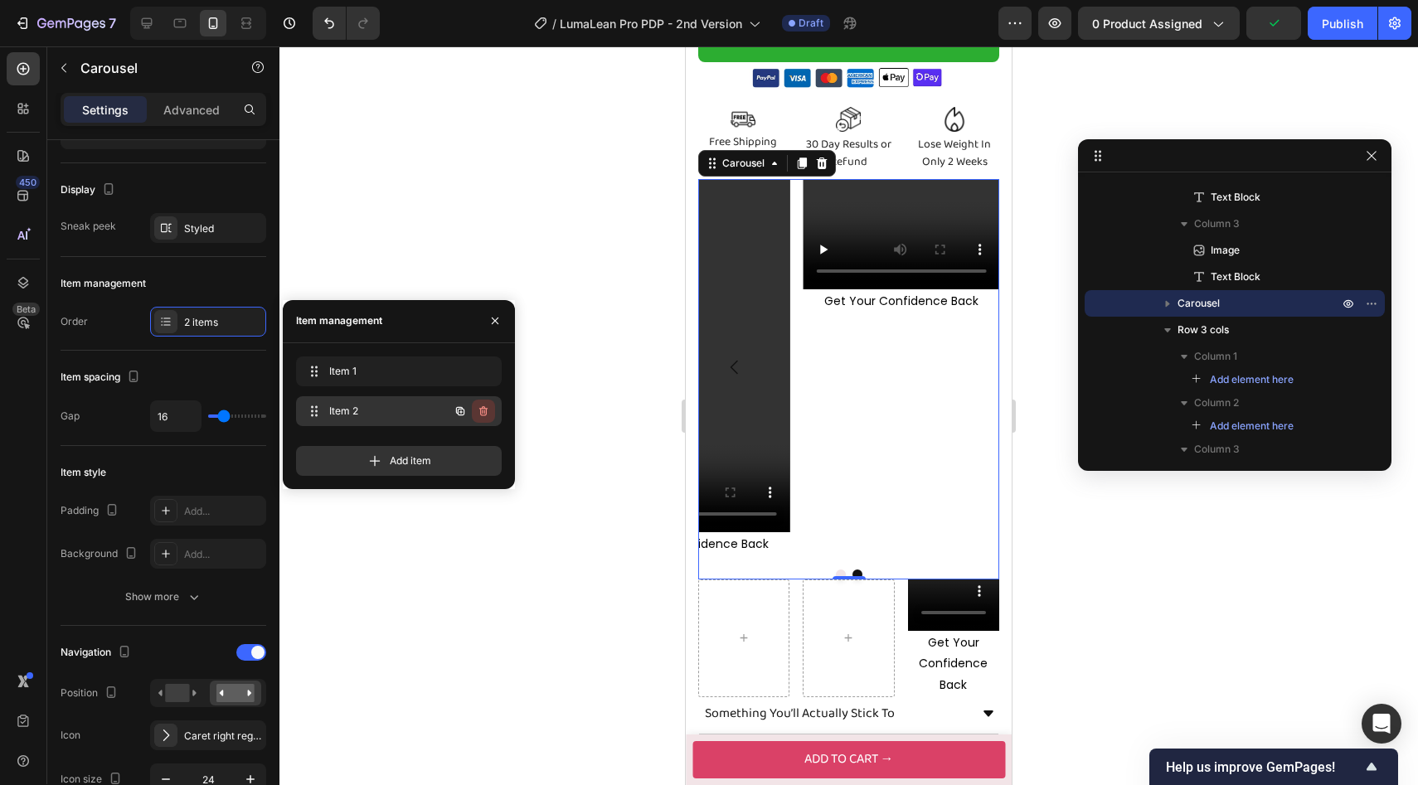
click at [487, 410] on icon "button" at bounding box center [483, 411] width 13 height 13
click at [487, 410] on div "Delete" at bounding box center [472, 411] width 31 height 15
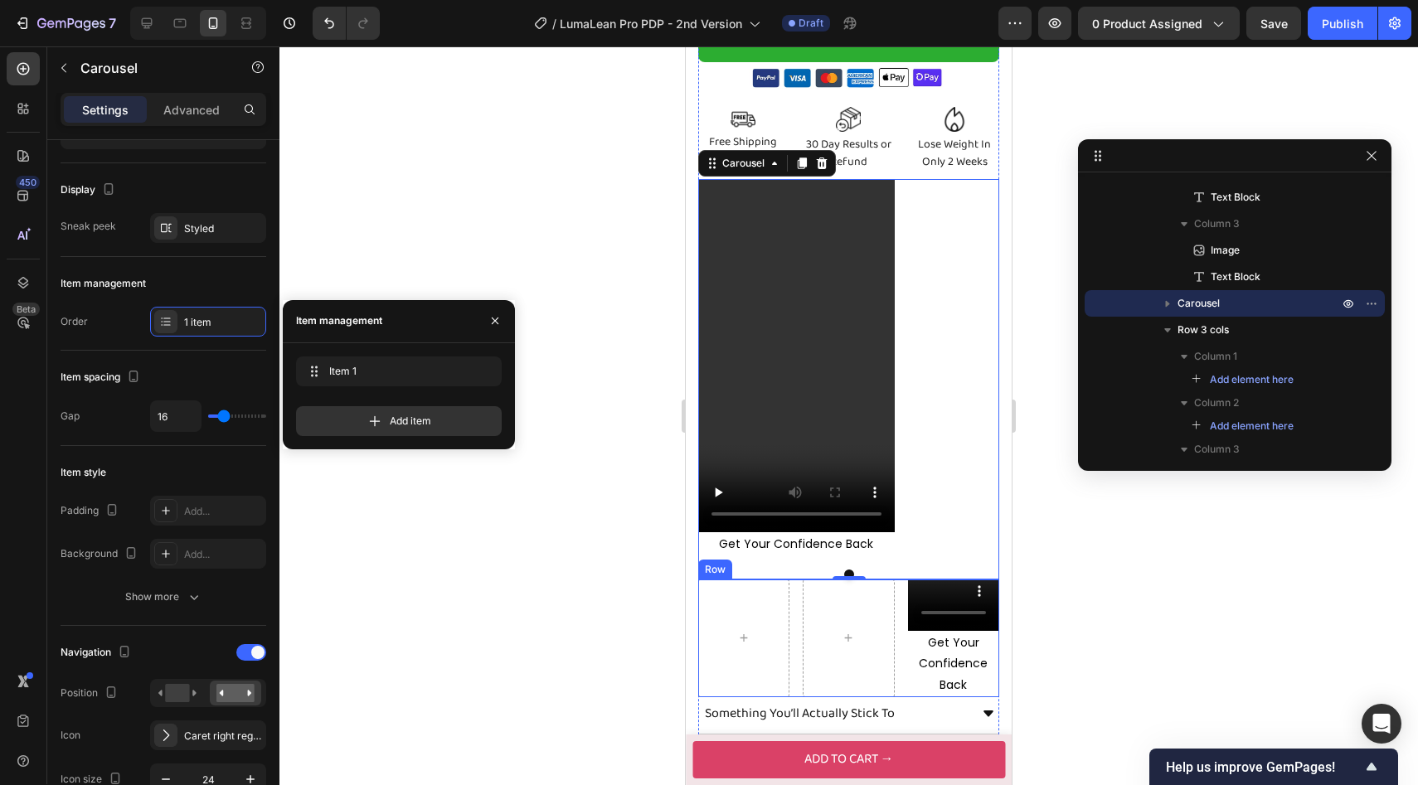
click at [904, 596] on div "Video Get Your Confidence Back Text Block Row Row" at bounding box center [848, 638] width 301 height 118
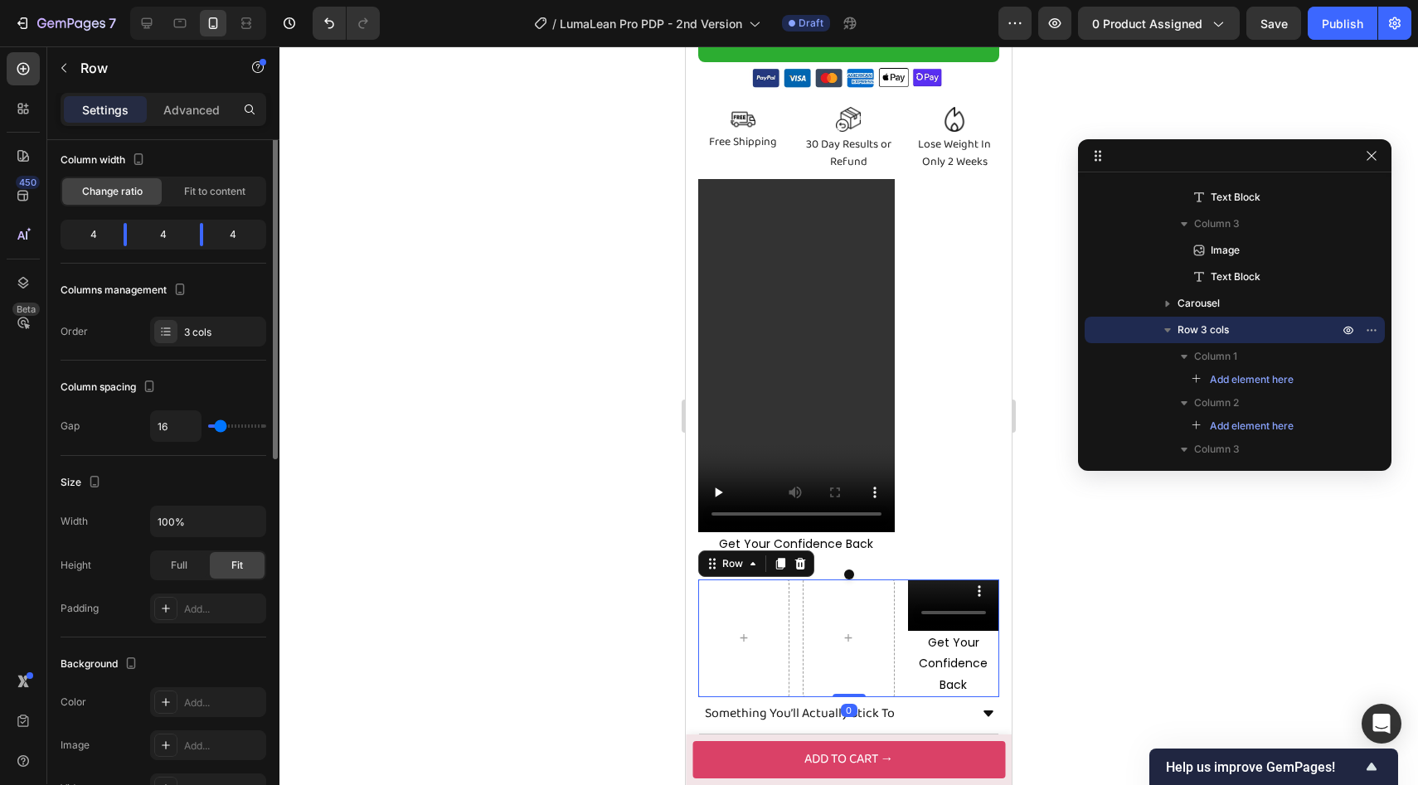
scroll to position [0, 0]
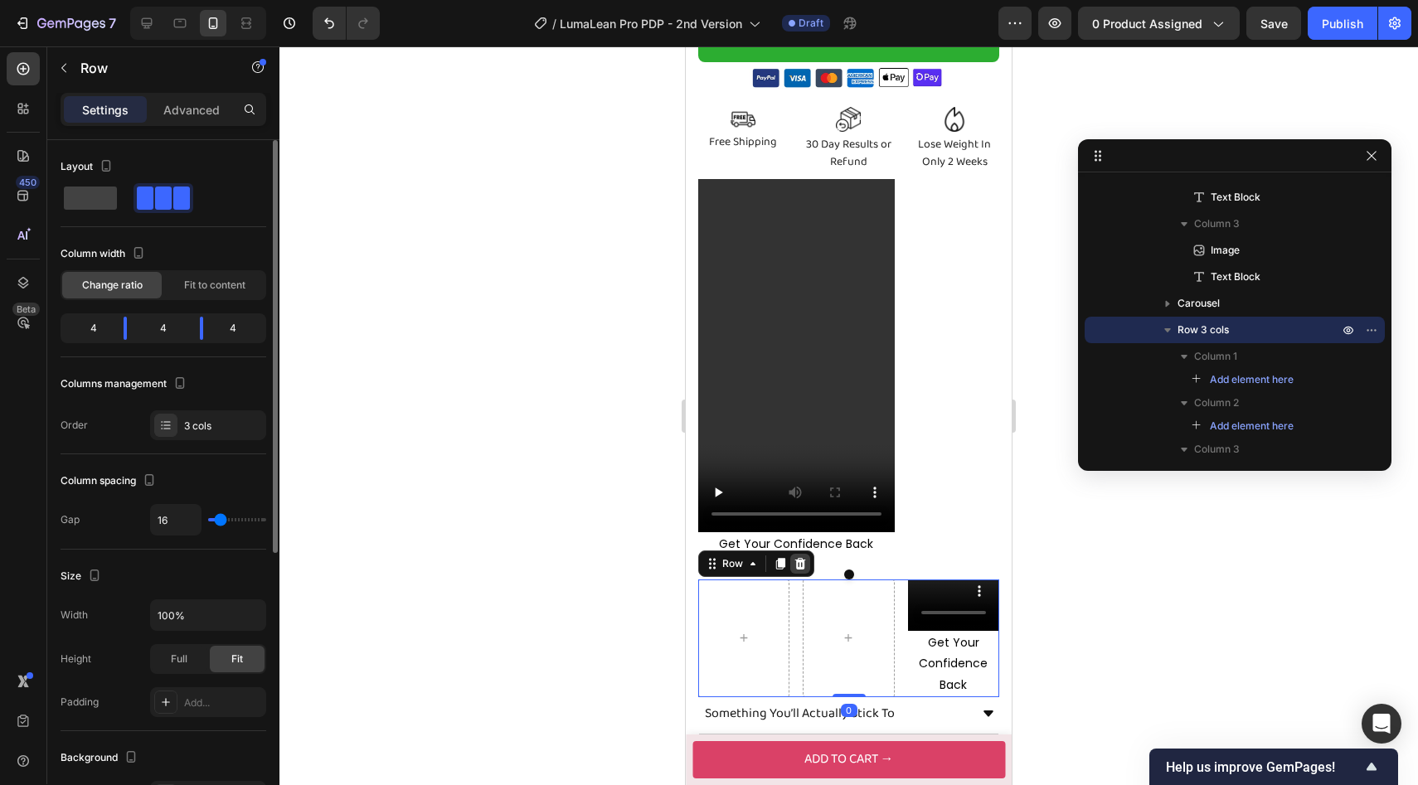
click at [796, 559] on icon at bounding box center [800, 564] width 11 height 12
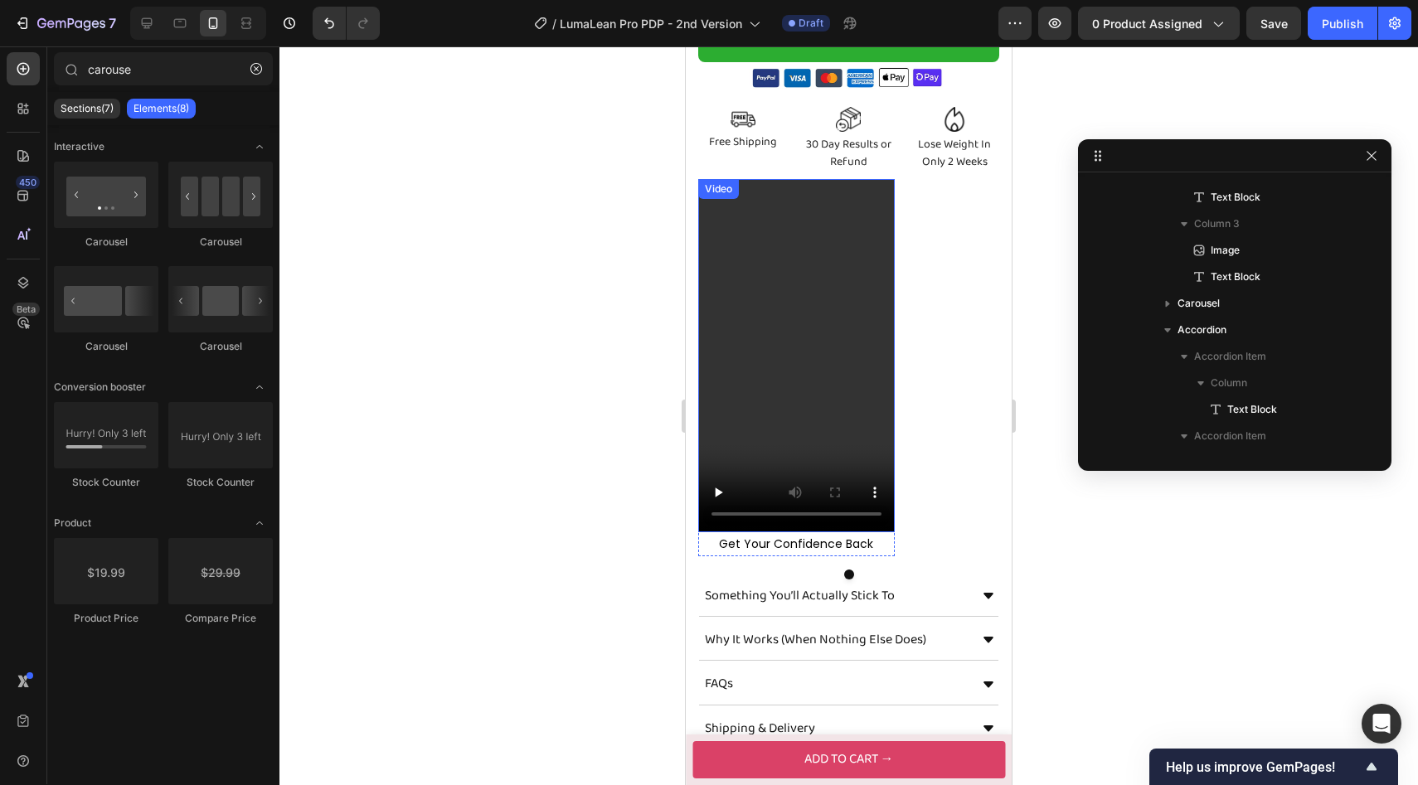
click at [855, 358] on video at bounding box center [796, 355] width 196 height 353
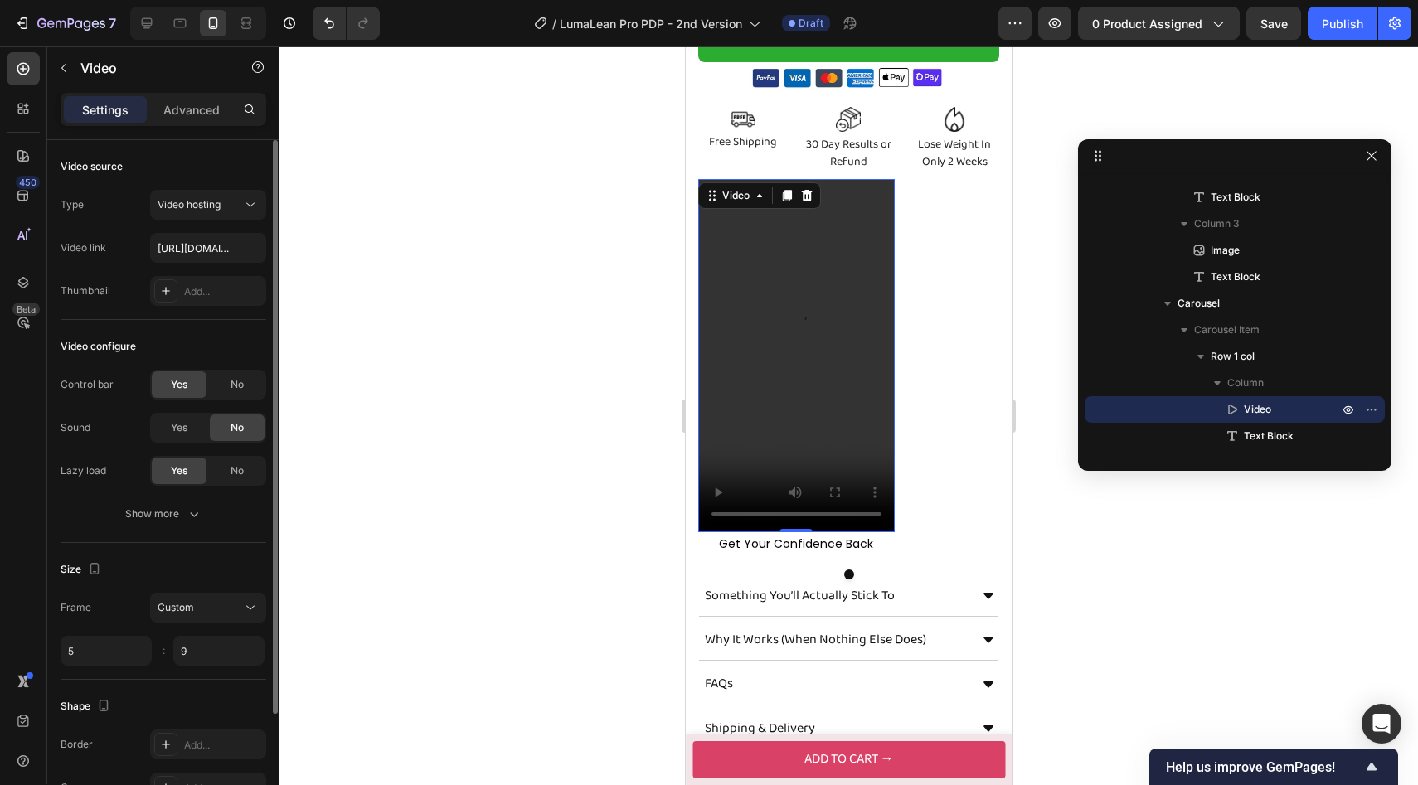
click at [229, 588] on div "Size Frame Custom 5 9 :" at bounding box center [164, 611] width 206 height 137
click at [227, 597] on button "Custom" at bounding box center [208, 608] width 116 height 30
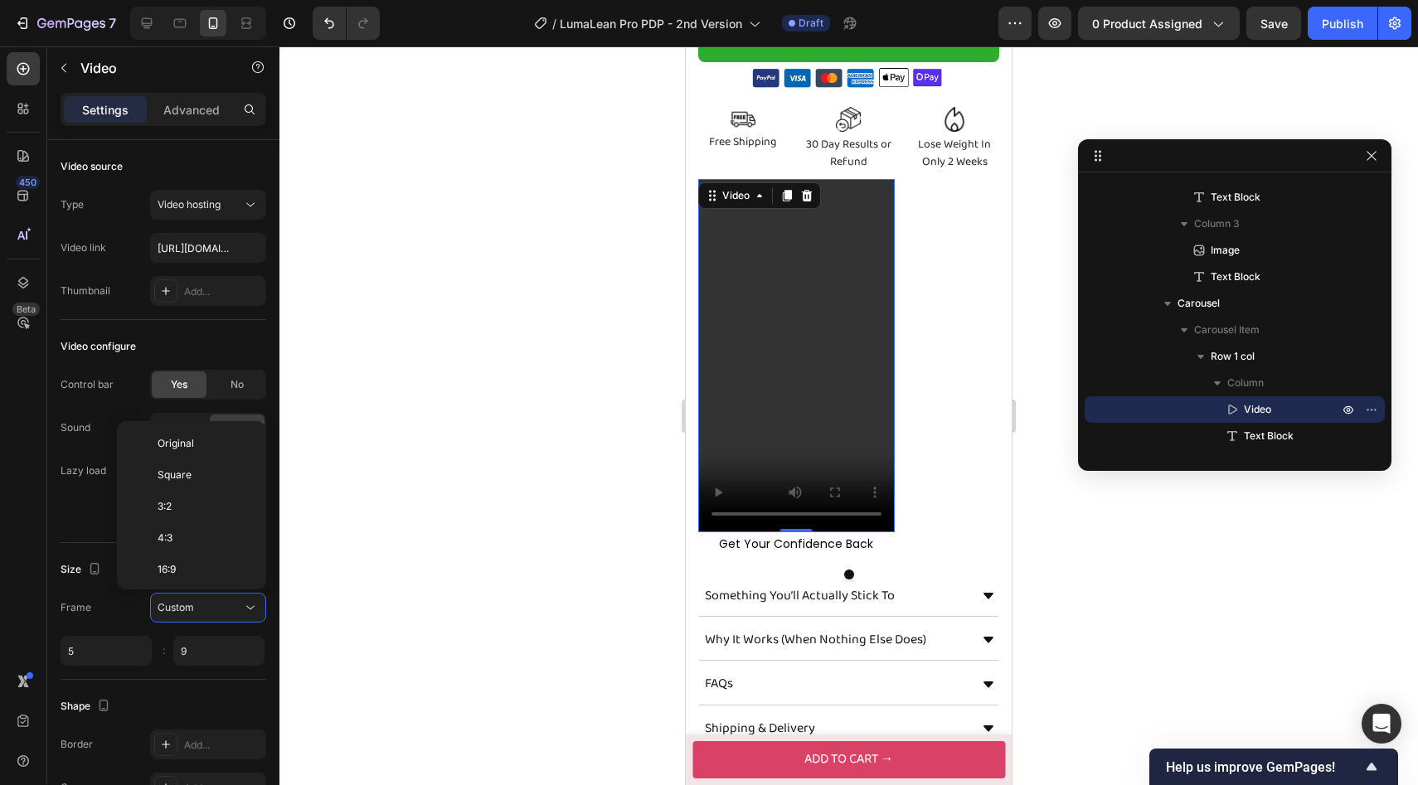
scroll to position [160, 0]
click at [222, 662] on input "9" at bounding box center [218, 651] width 91 height 30
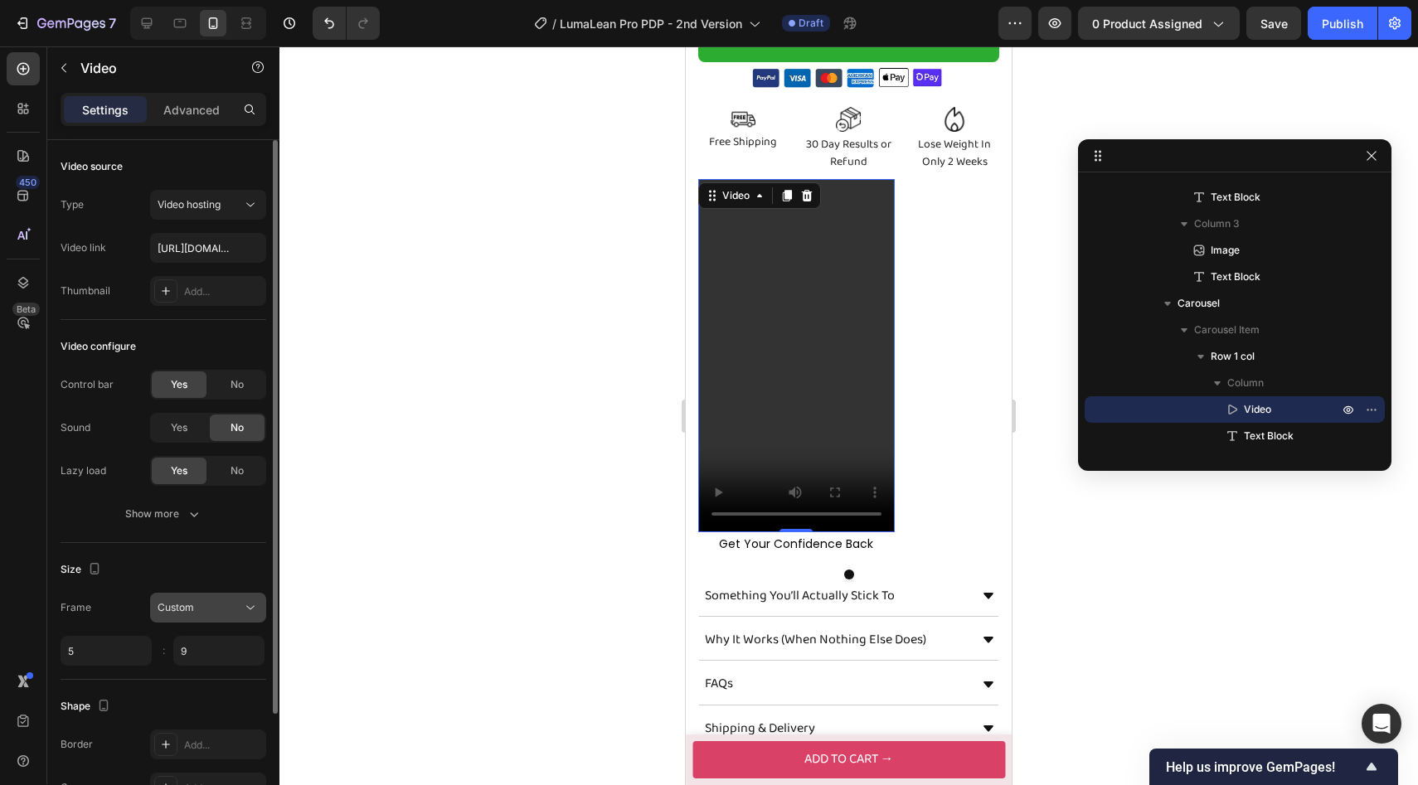
type input "9"
click at [201, 613] on div "Custom" at bounding box center [200, 607] width 85 height 15
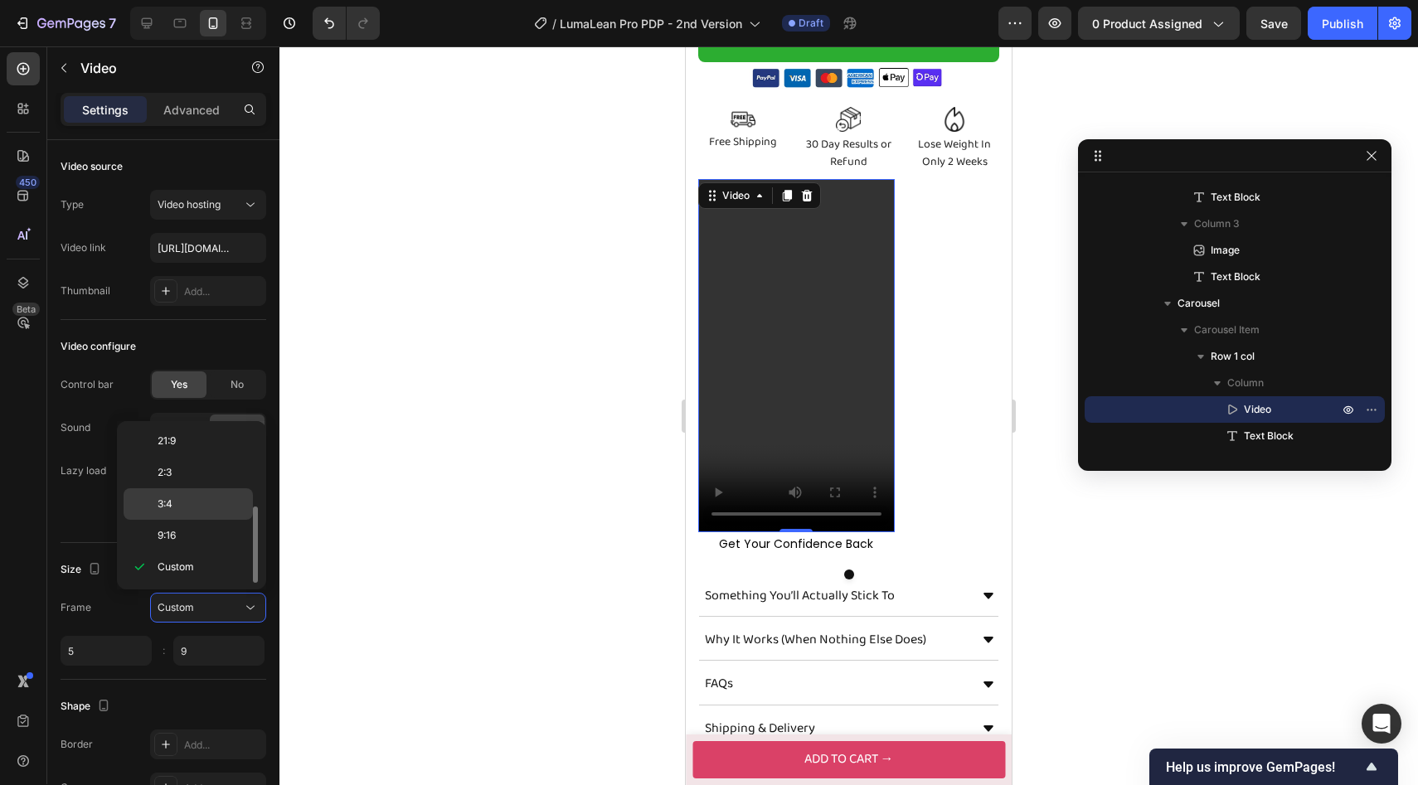
click at [191, 513] on div "3:4" at bounding box center [188, 504] width 129 height 32
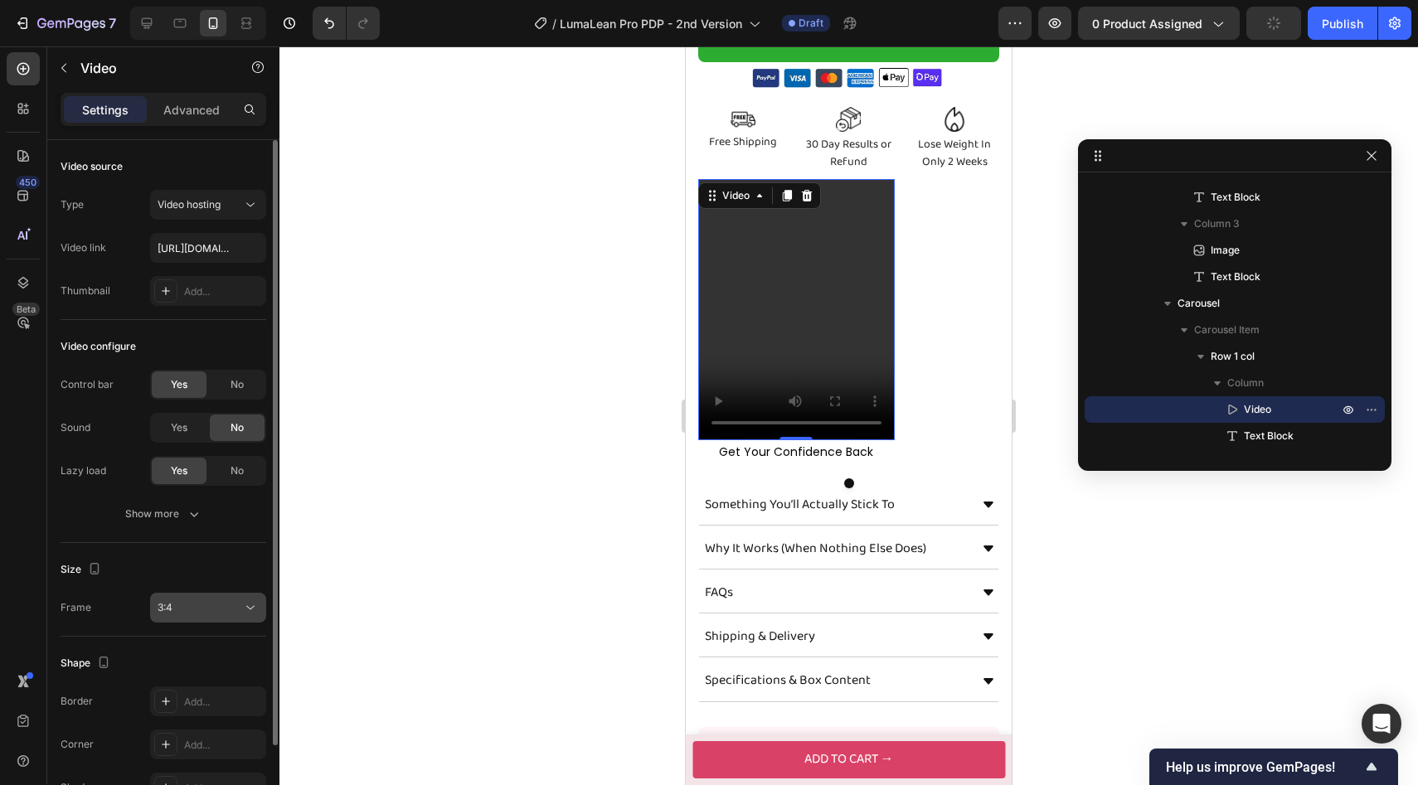
click at [185, 597] on button "3:4" at bounding box center [208, 608] width 116 height 30
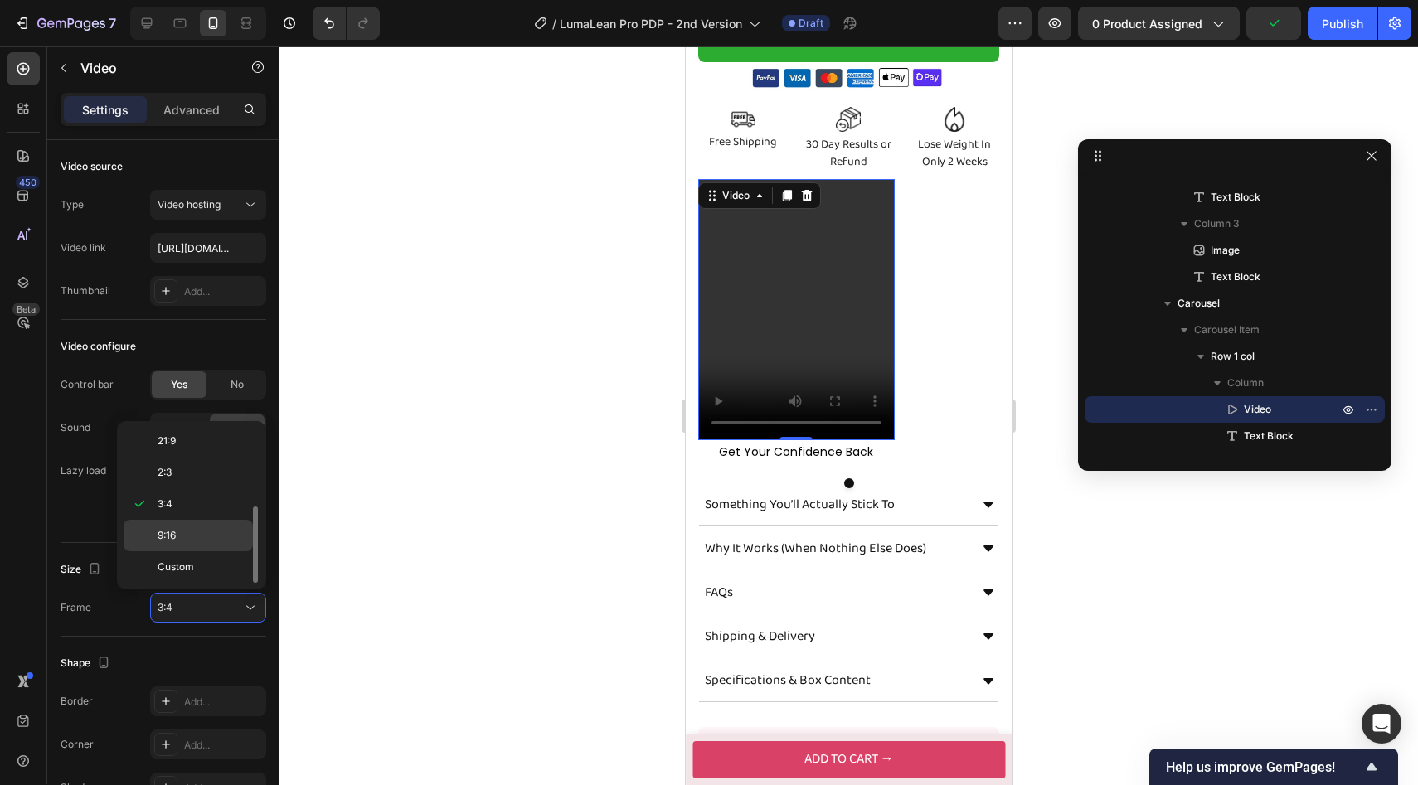
click at [198, 539] on p "9:16" at bounding box center [202, 535] width 88 height 15
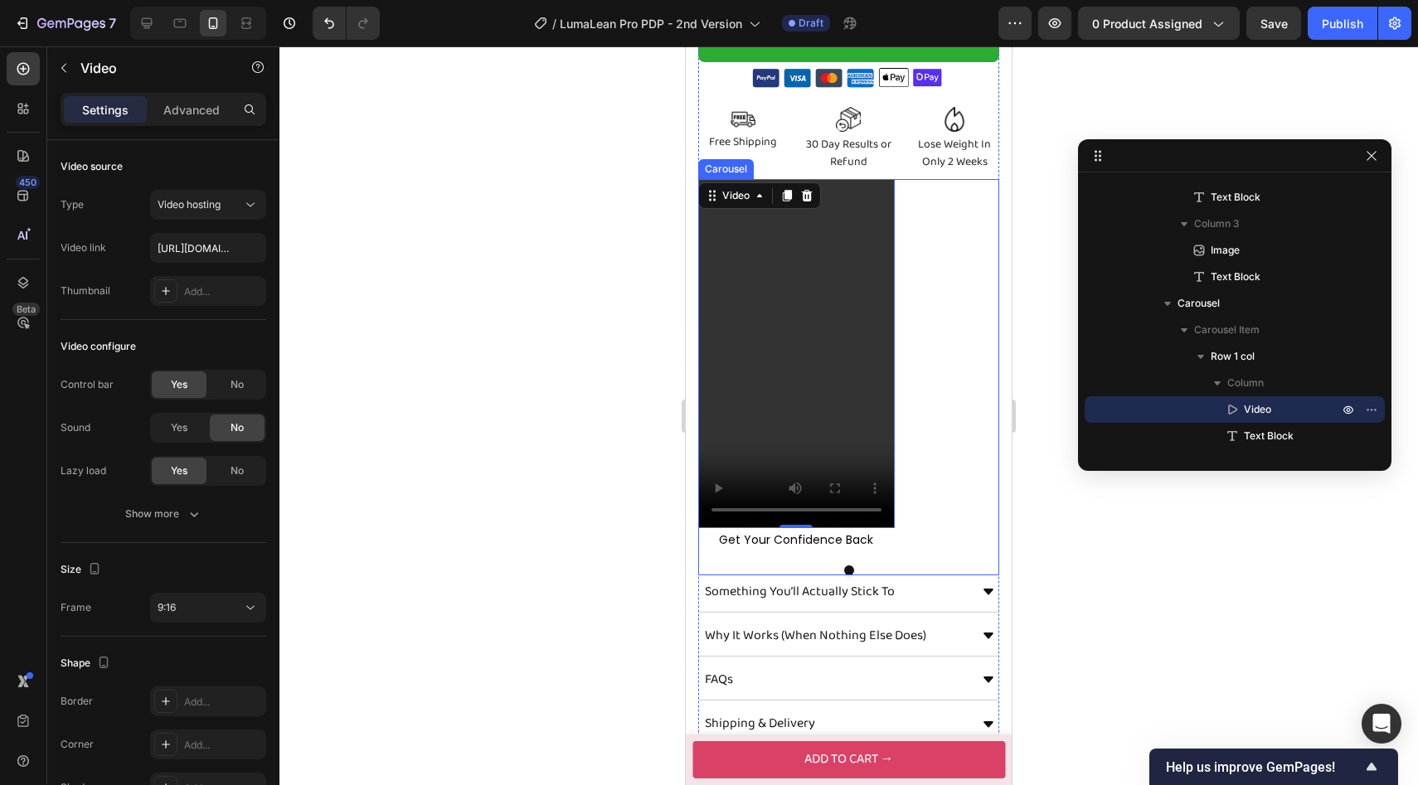
click at [931, 361] on div "Video 0 Get Your Confidence Back Text Block Row" at bounding box center [848, 365] width 301 height 373
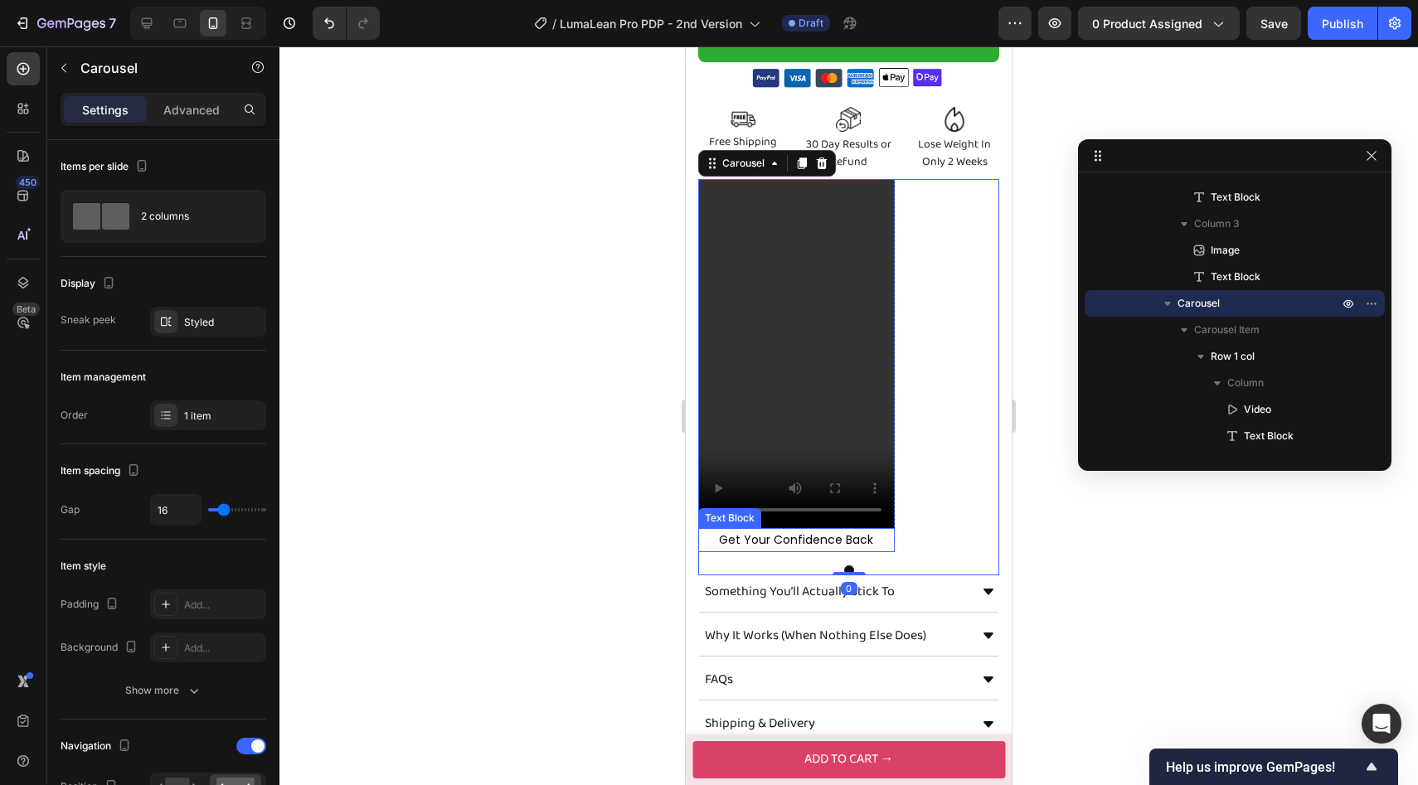
click at [827, 539] on p "Get Your Confidence Back" at bounding box center [796, 540] width 193 height 21
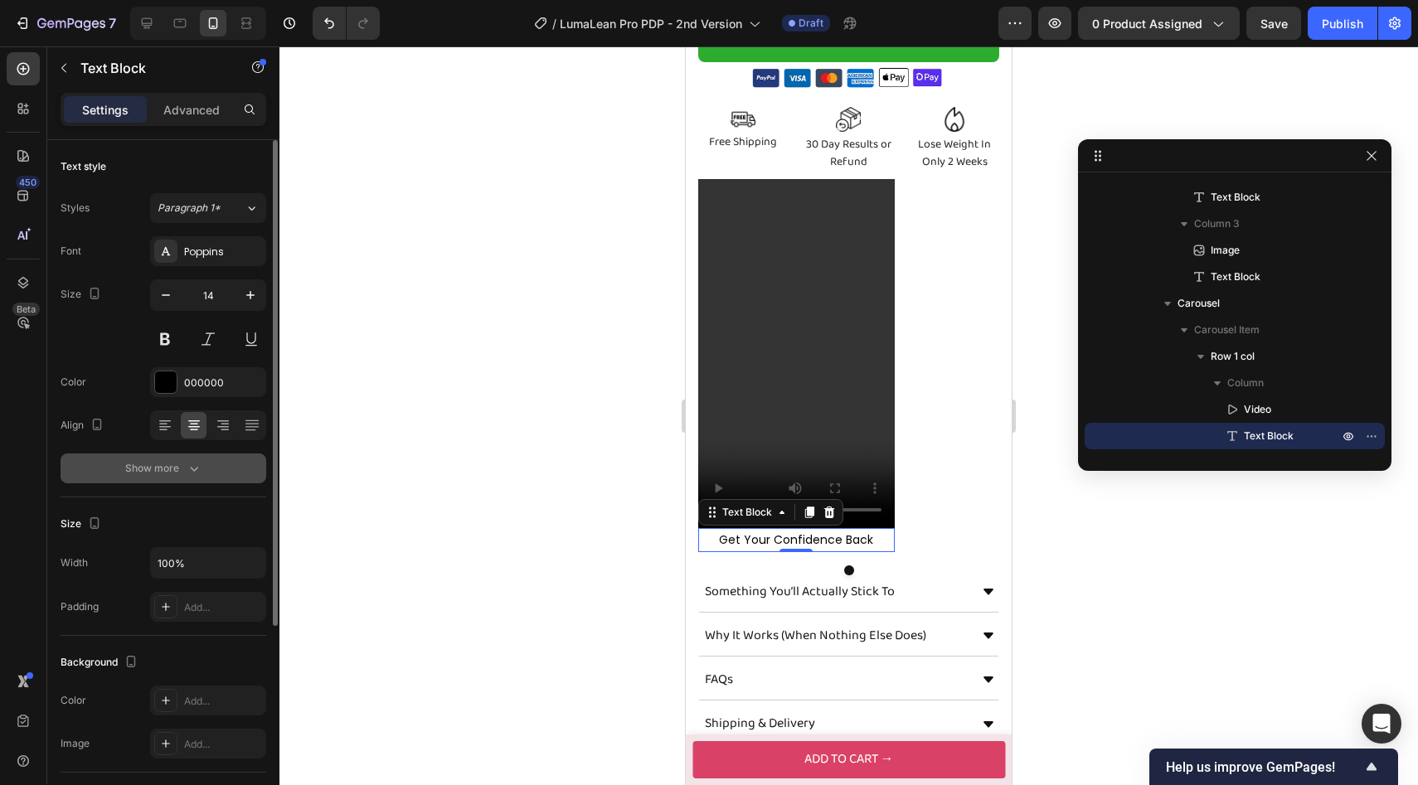
click at [153, 477] on button "Show more" at bounding box center [164, 468] width 206 height 30
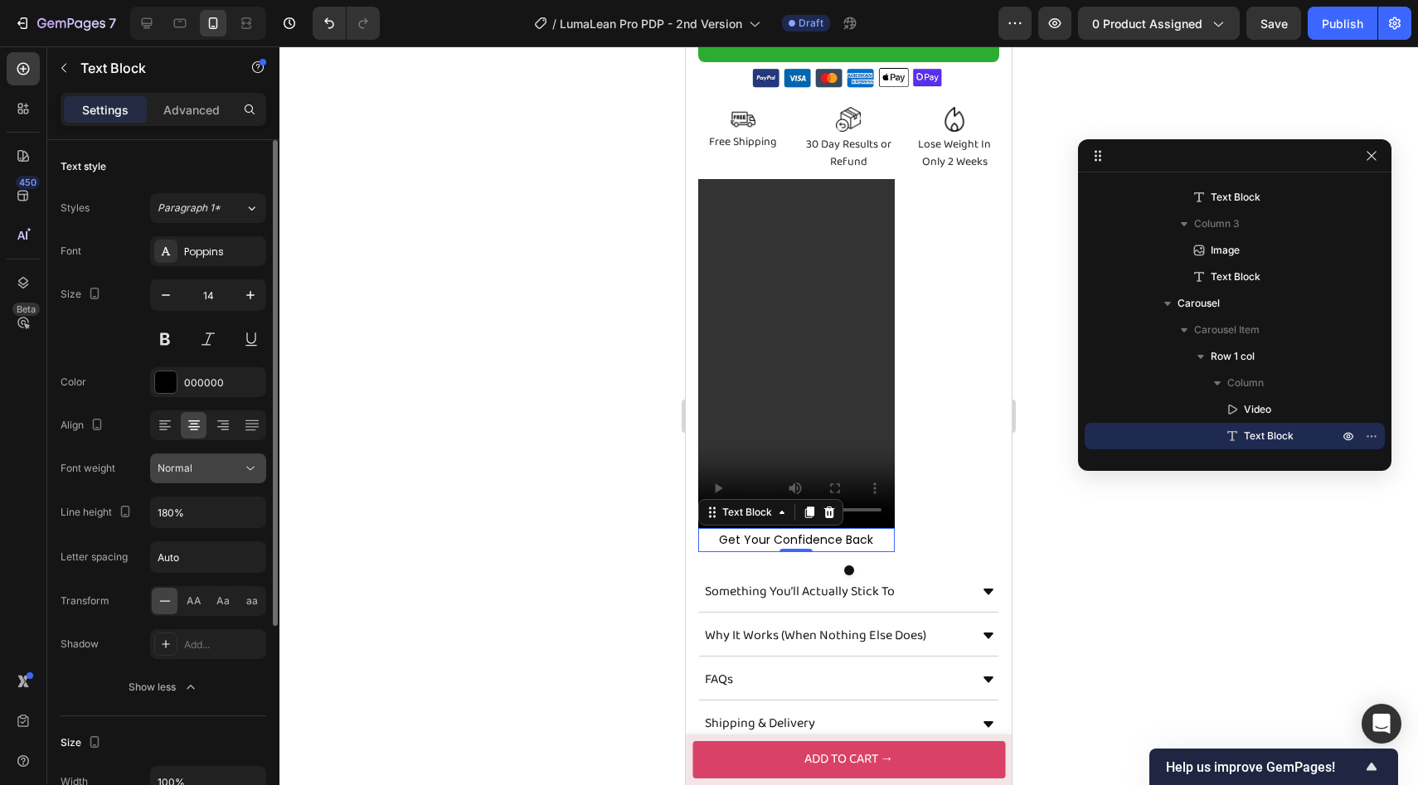
click at [217, 473] on div "Normal" at bounding box center [200, 468] width 85 height 15
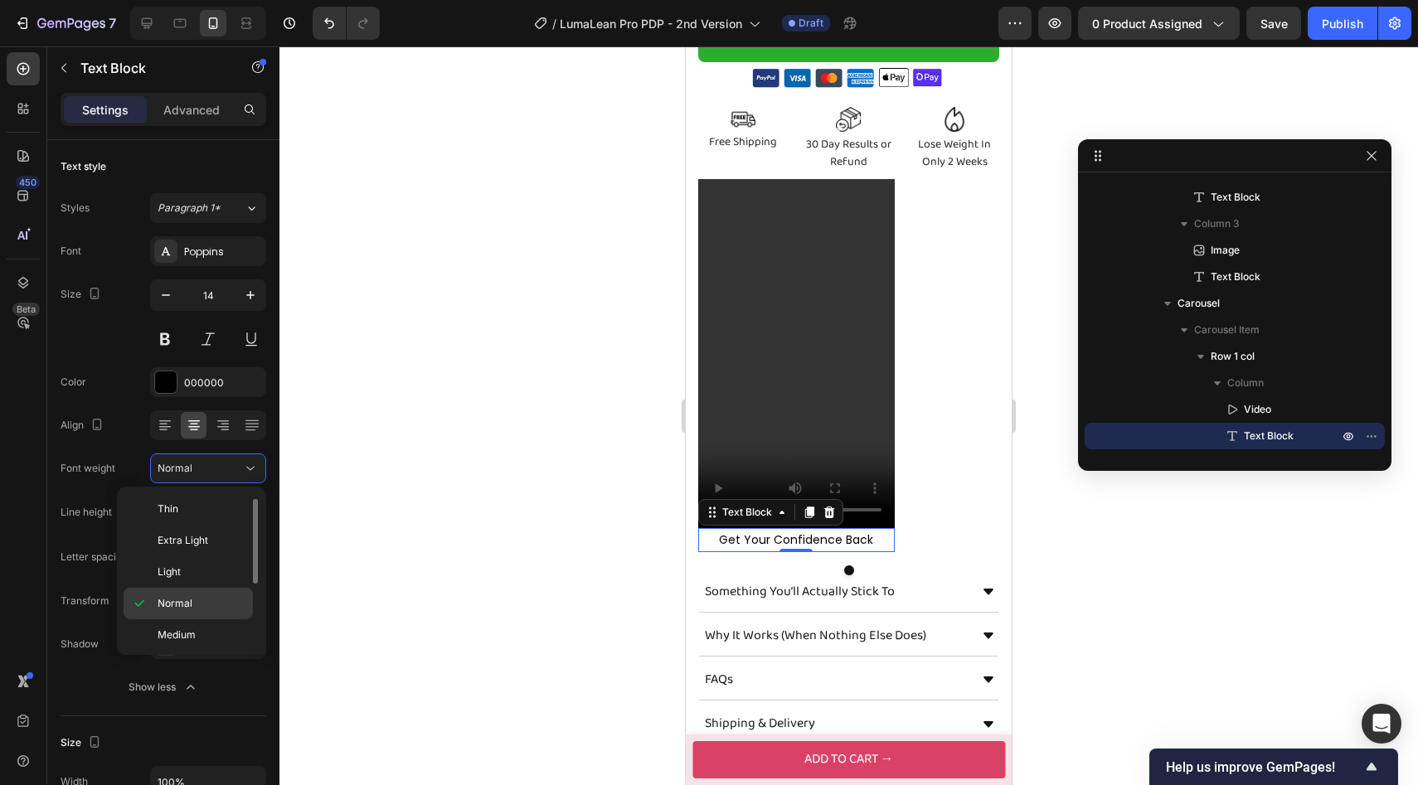
scroll to position [52, 0]
click at [201, 635] on div "Bold" at bounding box center [188, 646] width 129 height 32
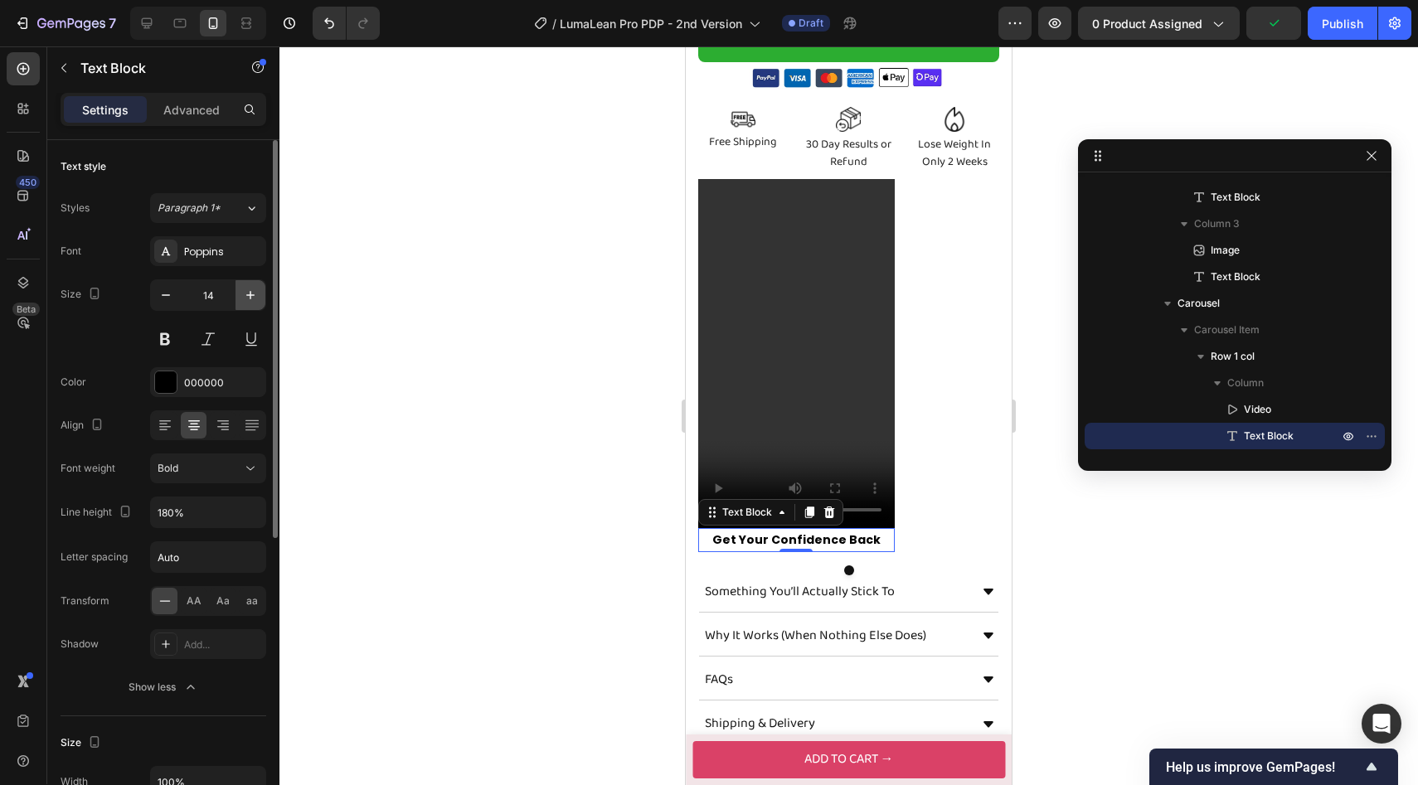
click at [245, 293] on icon "button" at bounding box center [250, 295] width 17 height 17
type input "16"
click at [223, 470] on div "Bold" at bounding box center [200, 468] width 85 height 15
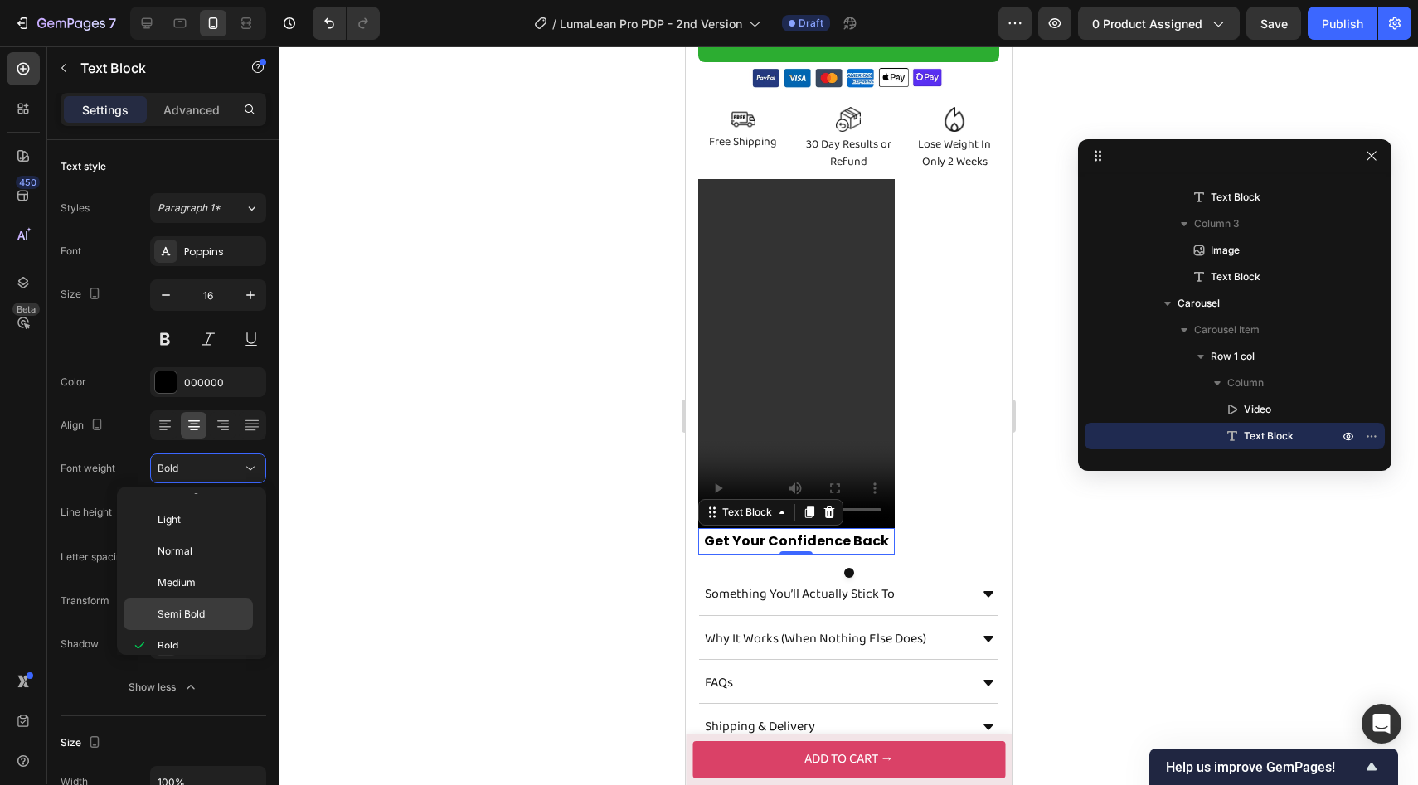
click at [189, 607] on span "Semi Bold" at bounding box center [181, 614] width 47 height 15
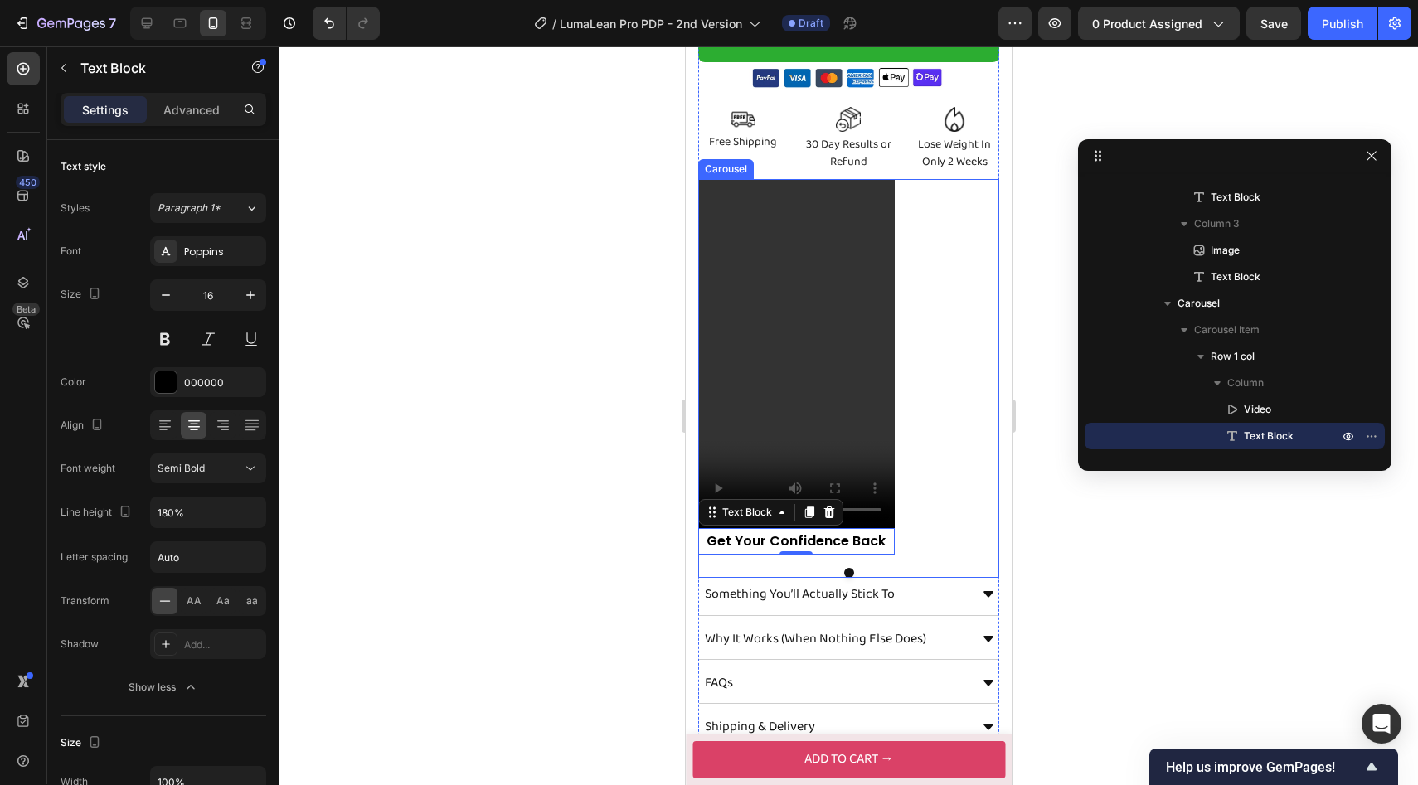
click at [919, 367] on div "Video Get Your Confidence Back Text Block 0 Row" at bounding box center [848, 367] width 301 height 376
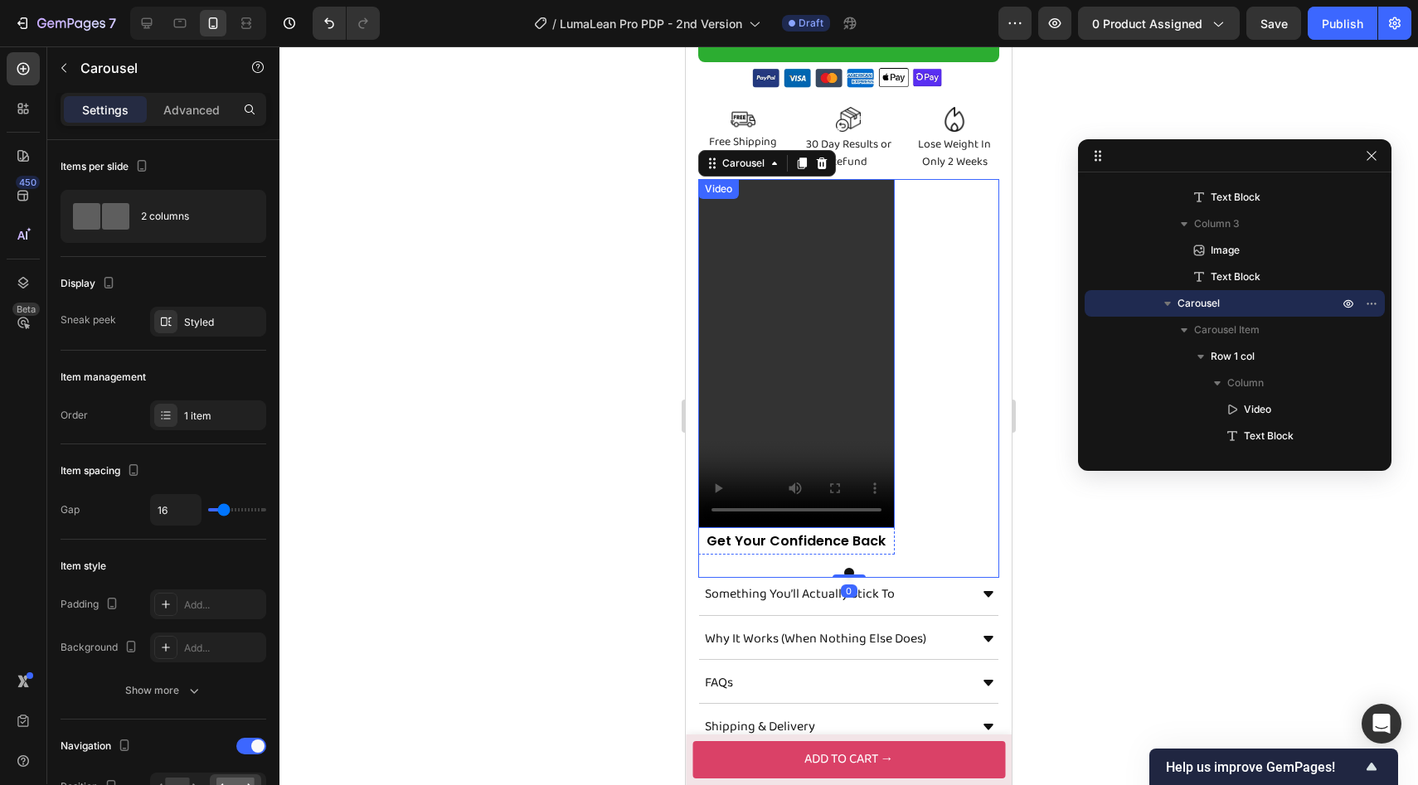
click at [819, 540] on p "Get Your Confidence Back" at bounding box center [796, 542] width 193 height 24
click at [966, 477] on div "Video Get Your Confidence Back Text Block Row" at bounding box center [848, 367] width 301 height 376
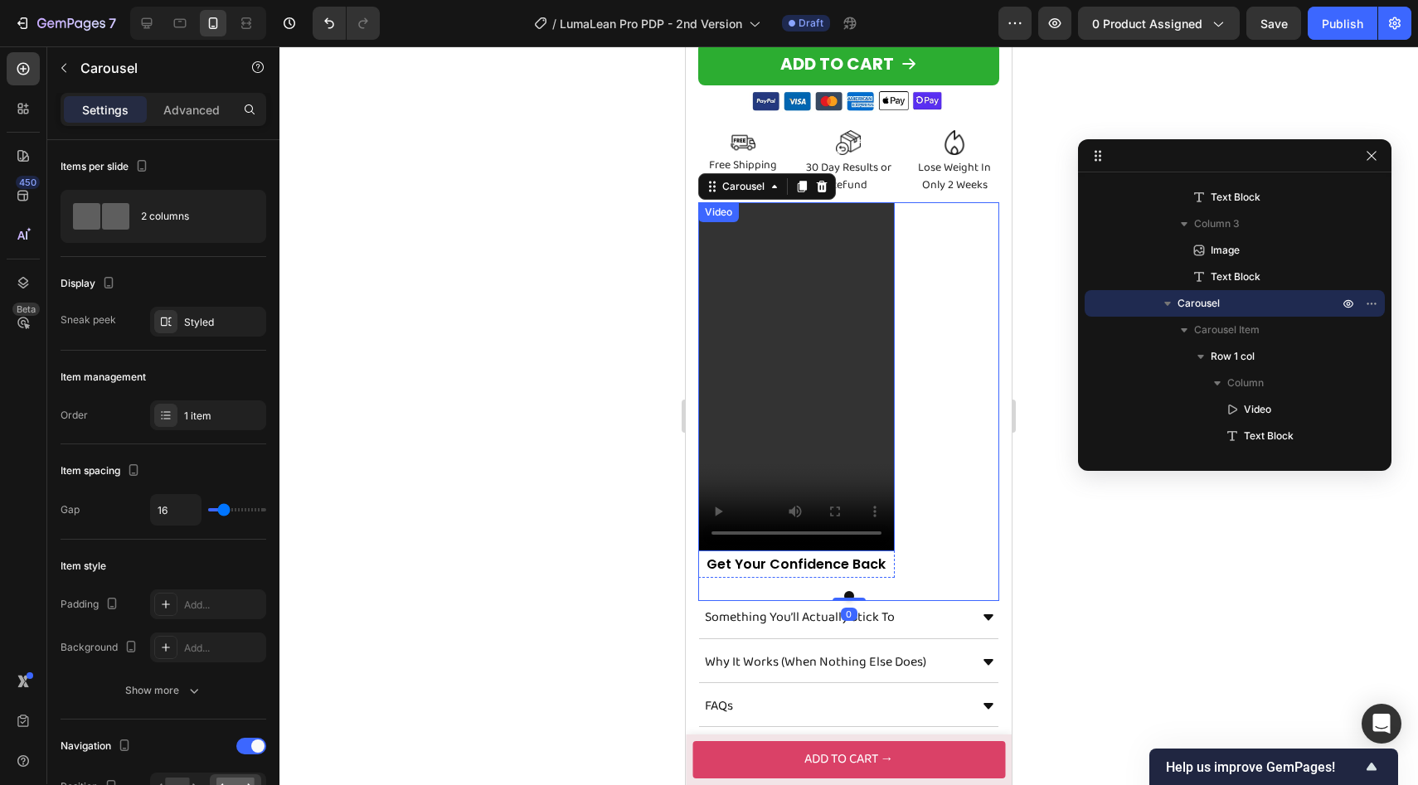
scroll to position [732, 0]
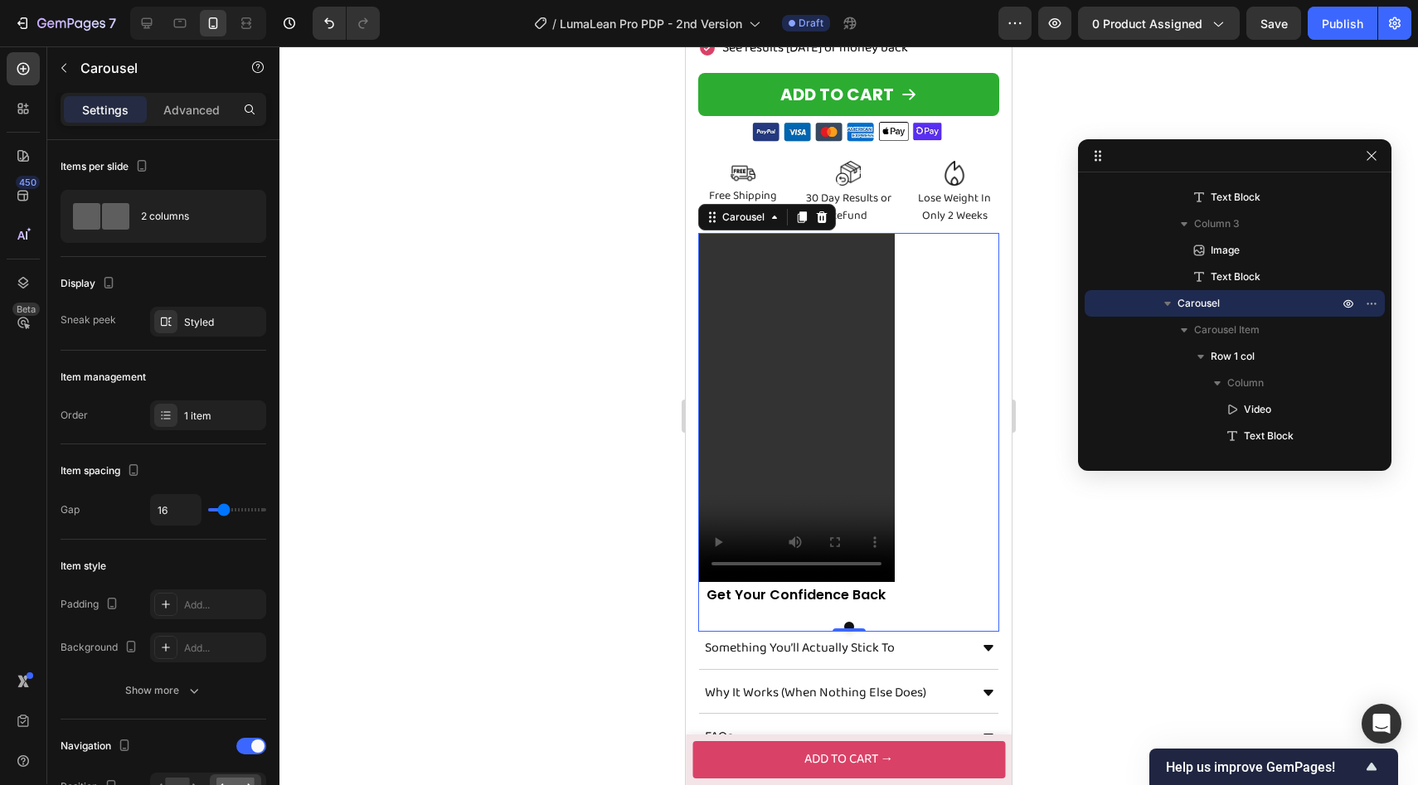
click at [1031, 306] on div at bounding box center [848, 415] width 1138 height 739
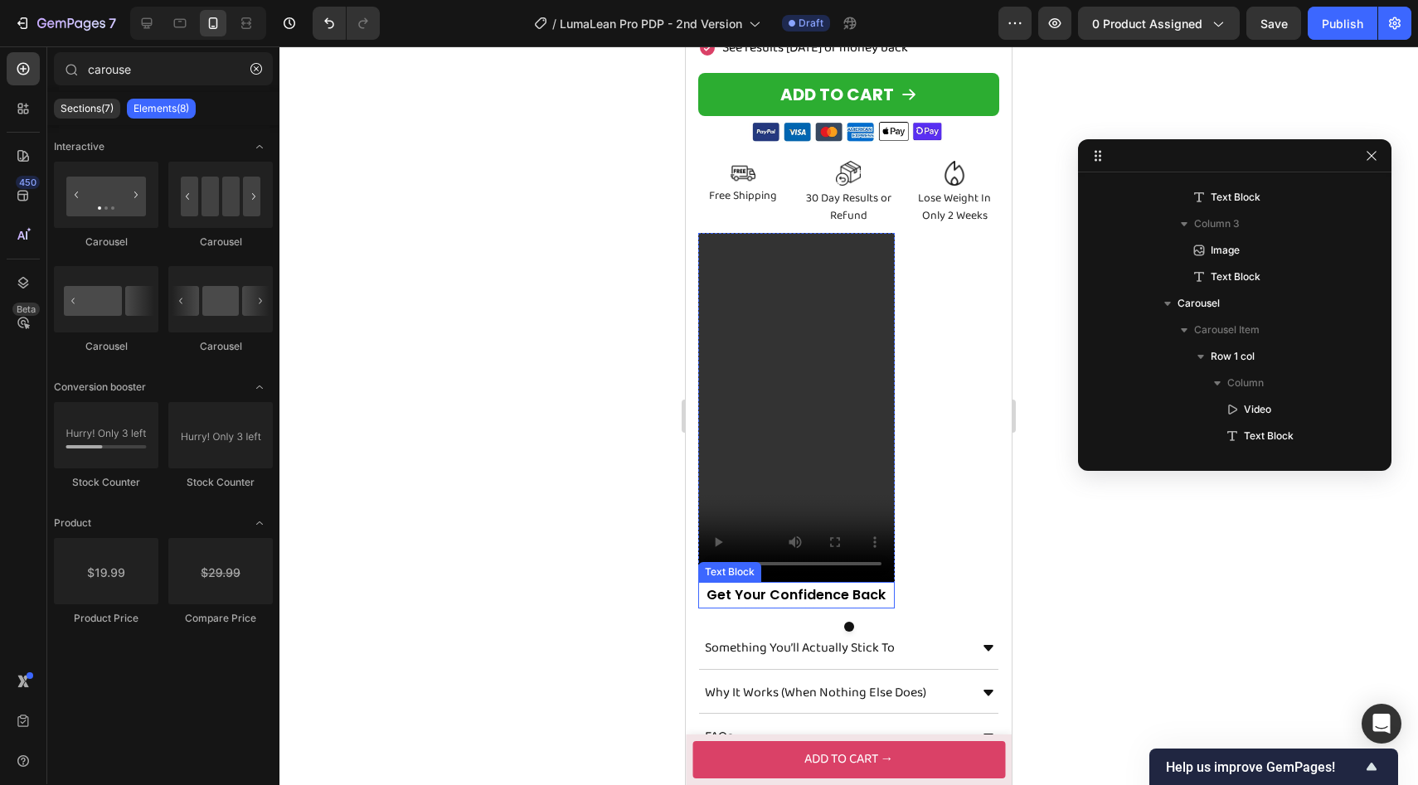
click at [807, 595] on p "Get Your Confidence Back" at bounding box center [796, 596] width 193 height 24
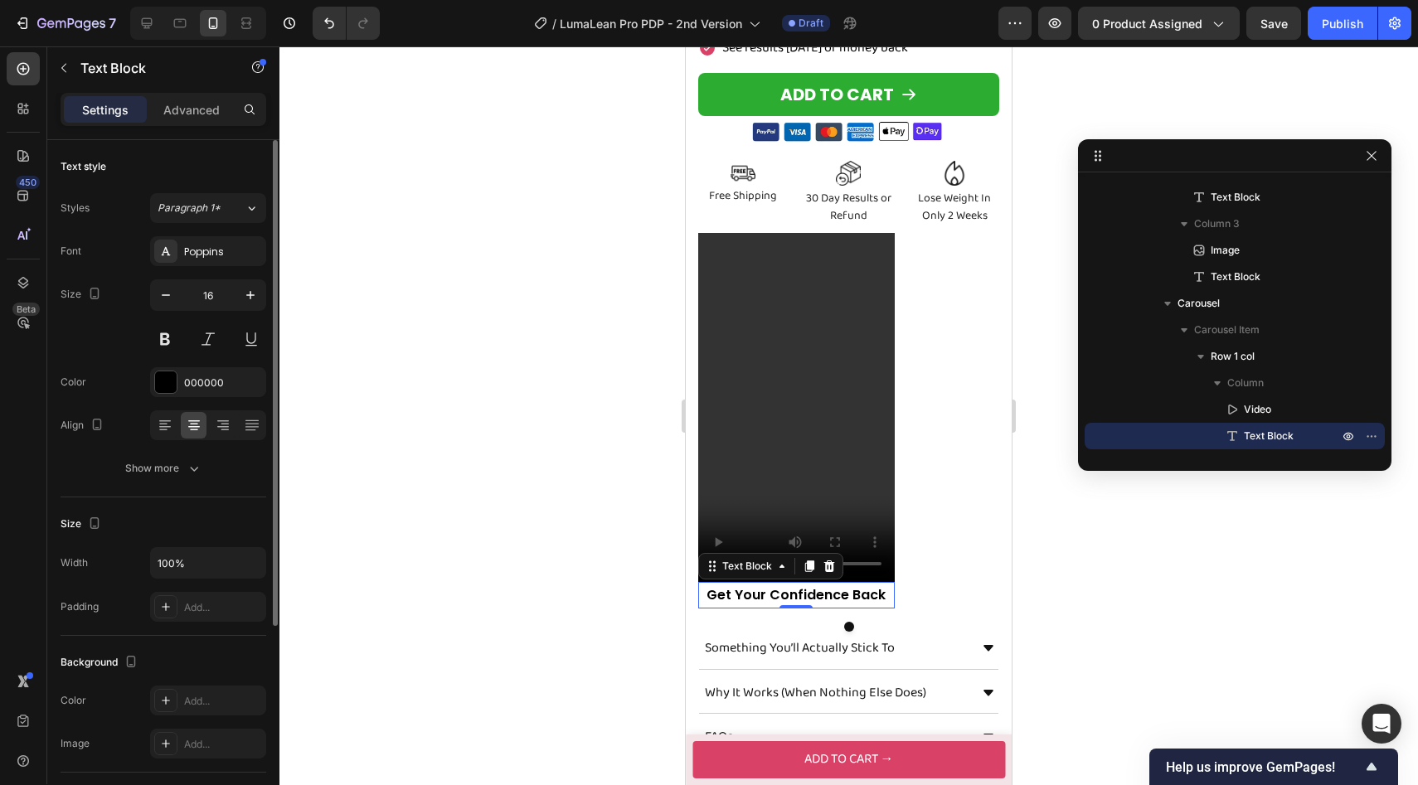
click at [166, 483] on div "Text style Styles Paragraph 1* Font Poppins Size 16 Color 000000 Align Show more" at bounding box center [164, 318] width 206 height 357
click at [161, 472] on div "Show more" at bounding box center [163, 468] width 77 height 17
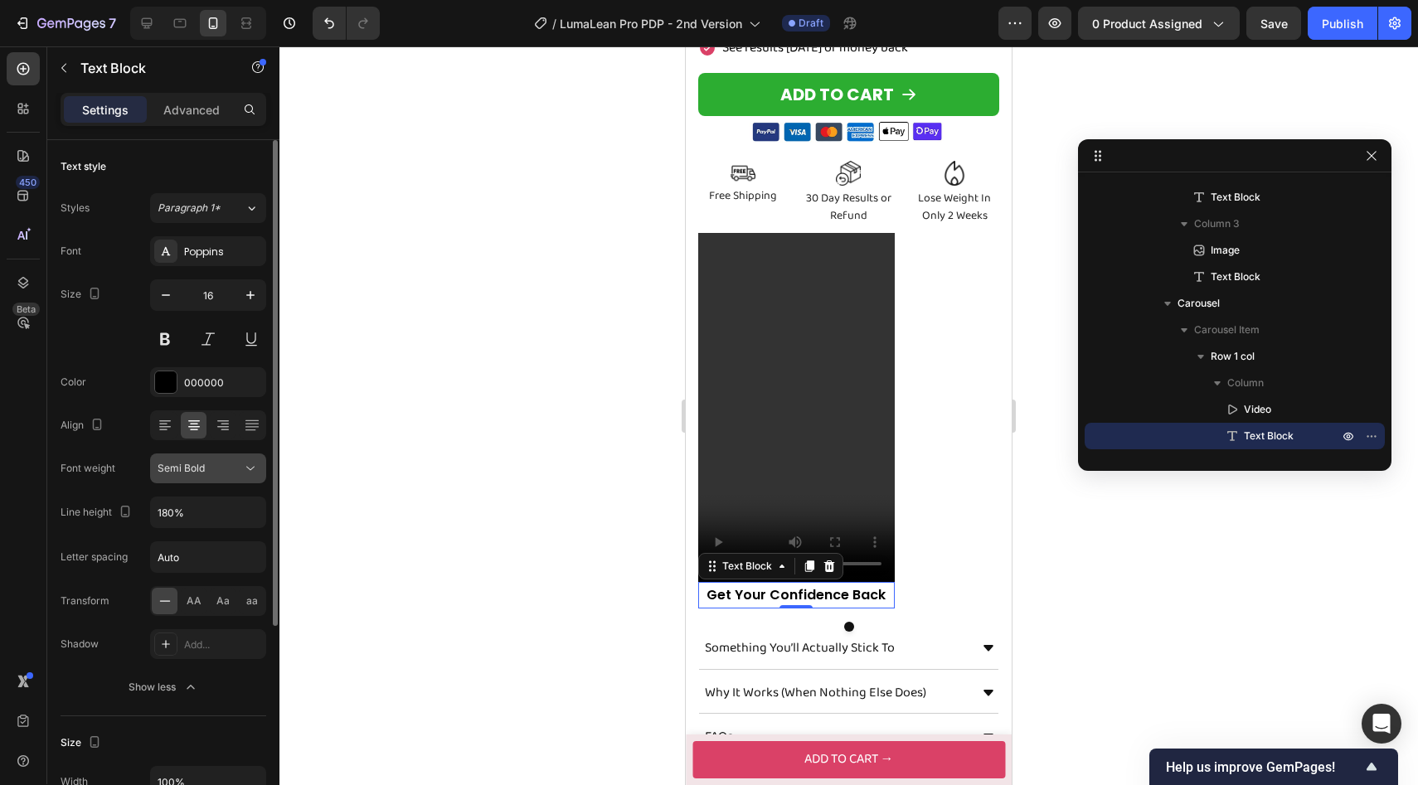
click at [207, 467] on div "Semi Bold" at bounding box center [200, 468] width 85 height 15
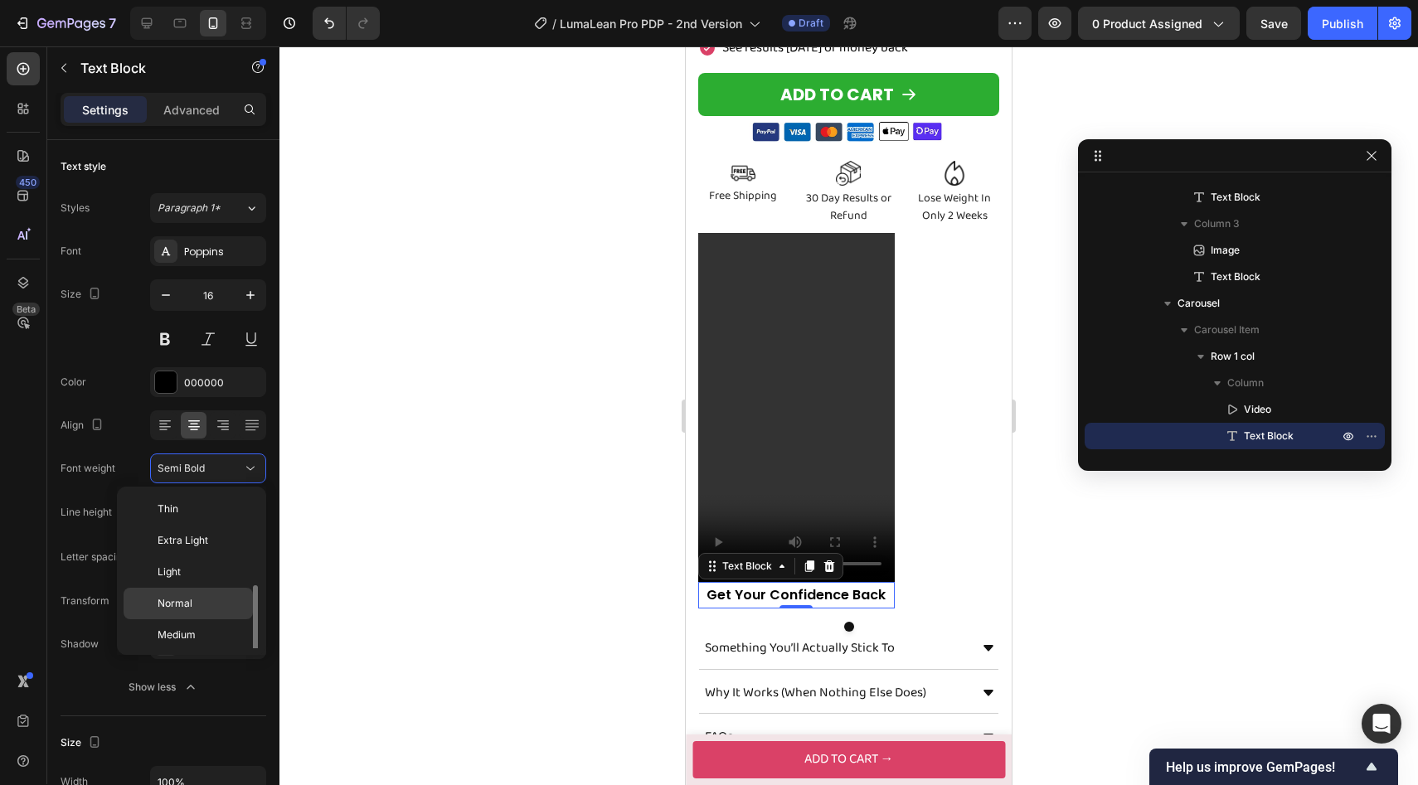
scroll to position [60, 0]
click at [208, 572] on p "Medium" at bounding box center [202, 575] width 88 height 15
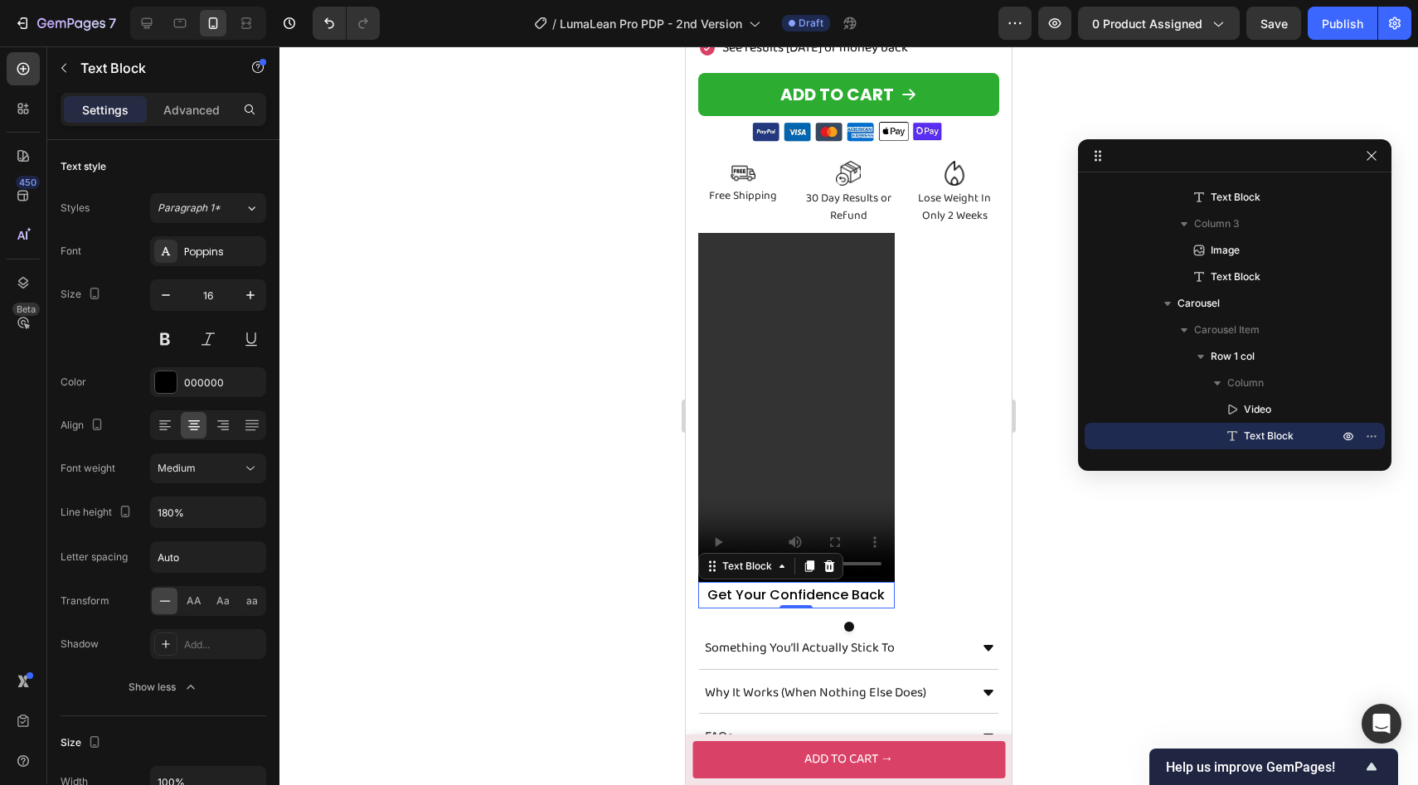
click at [611, 559] on div at bounding box center [848, 415] width 1138 height 739
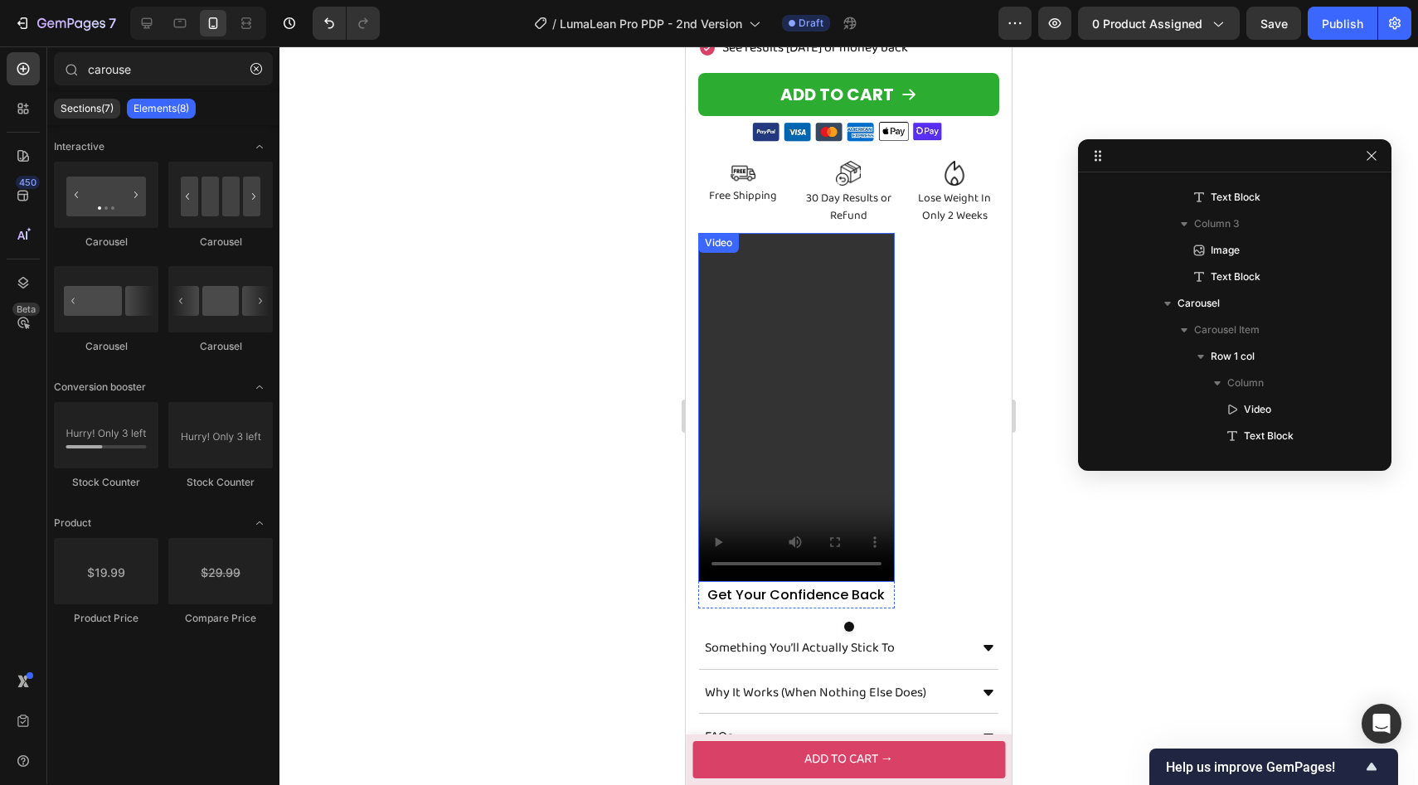
click at [717, 237] on div "Video" at bounding box center [718, 242] width 34 height 15
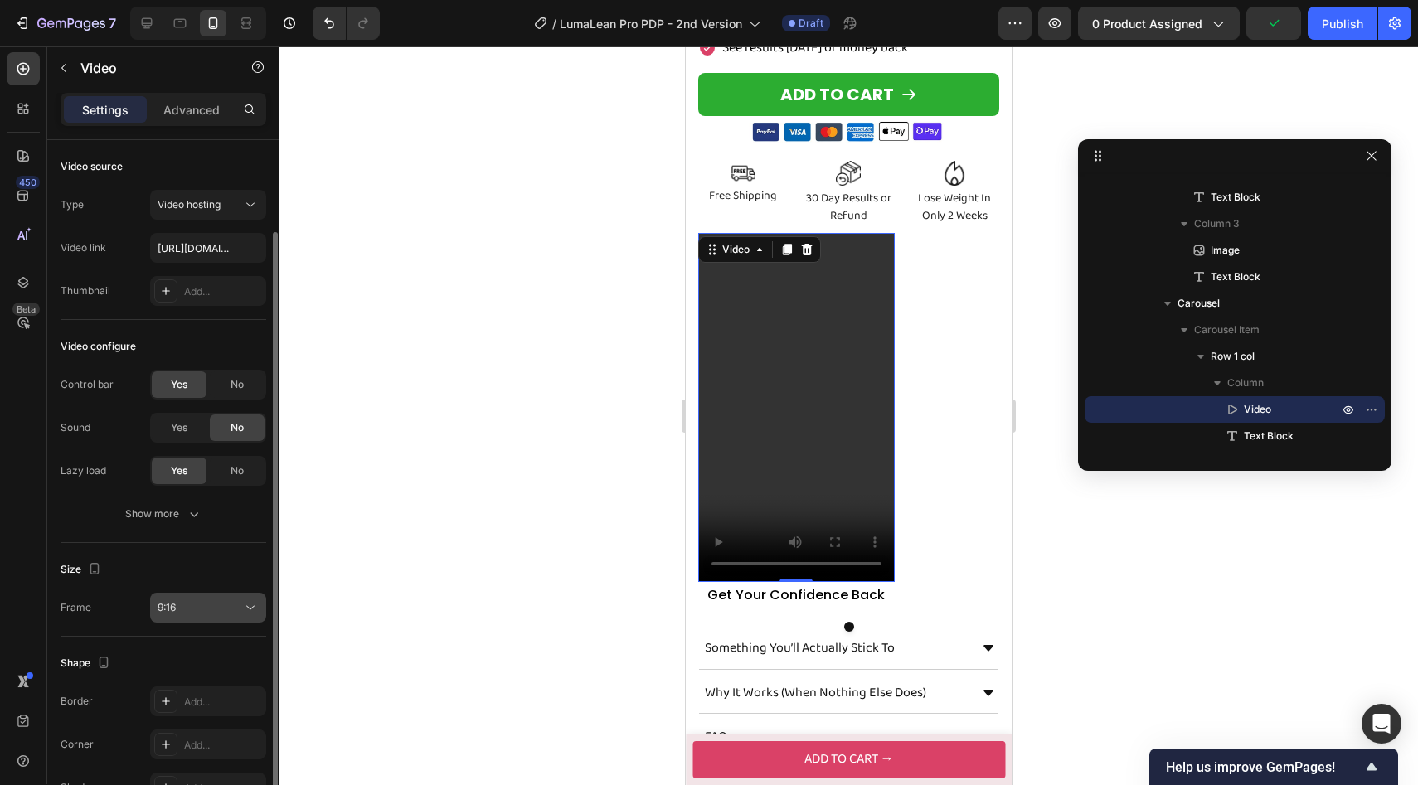
scroll to position [98, 0]
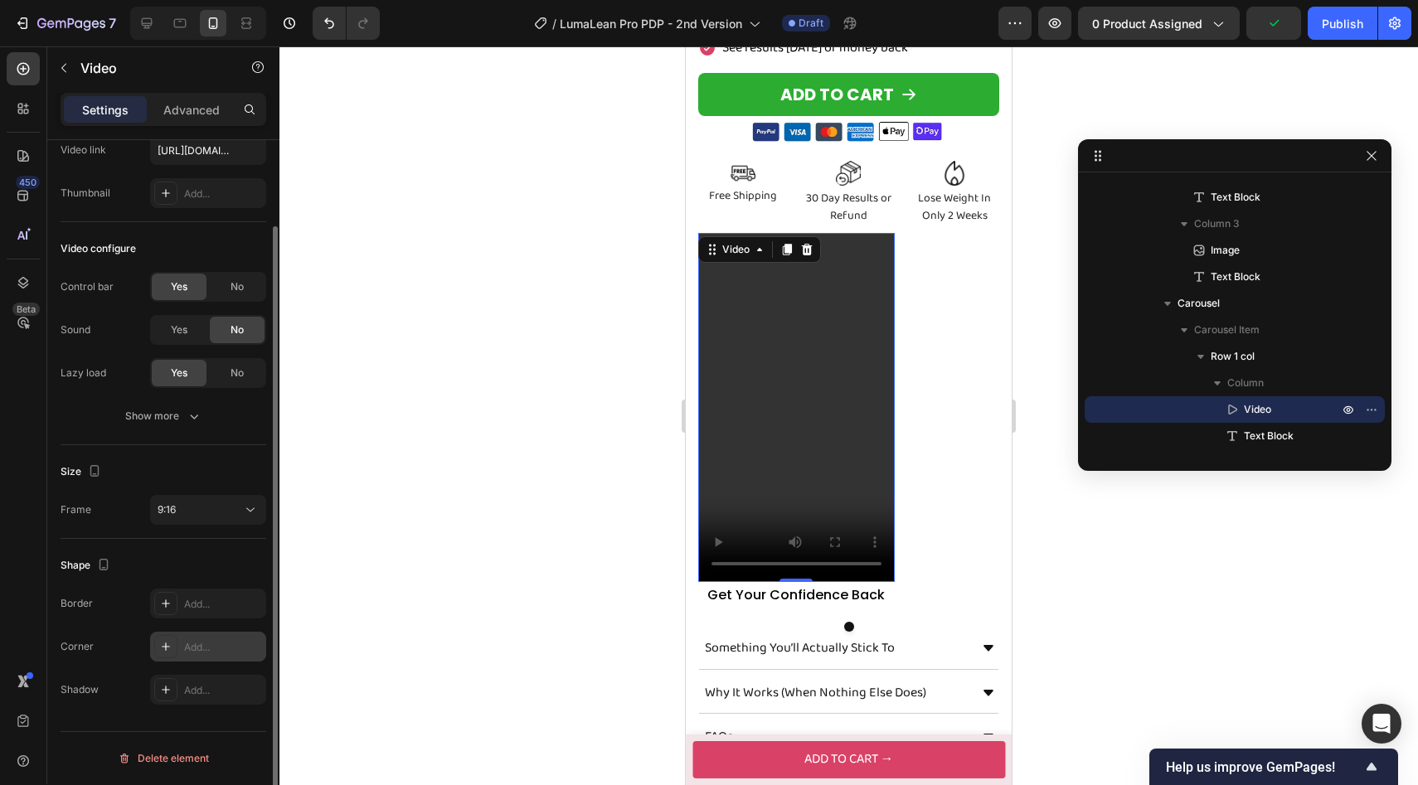
click at [230, 644] on div "Add..." at bounding box center [223, 647] width 78 height 15
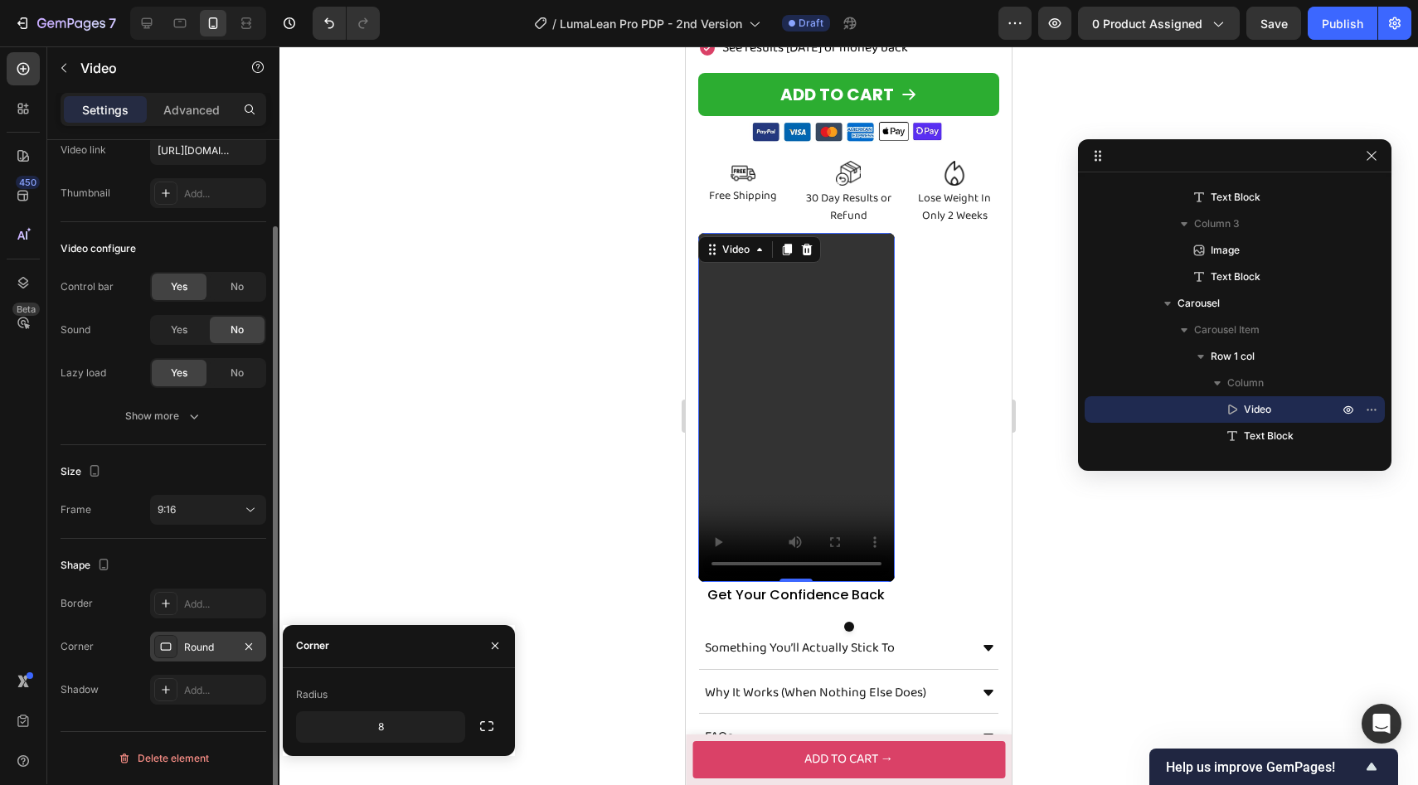
click at [493, 453] on div at bounding box center [848, 415] width 1138 height 739
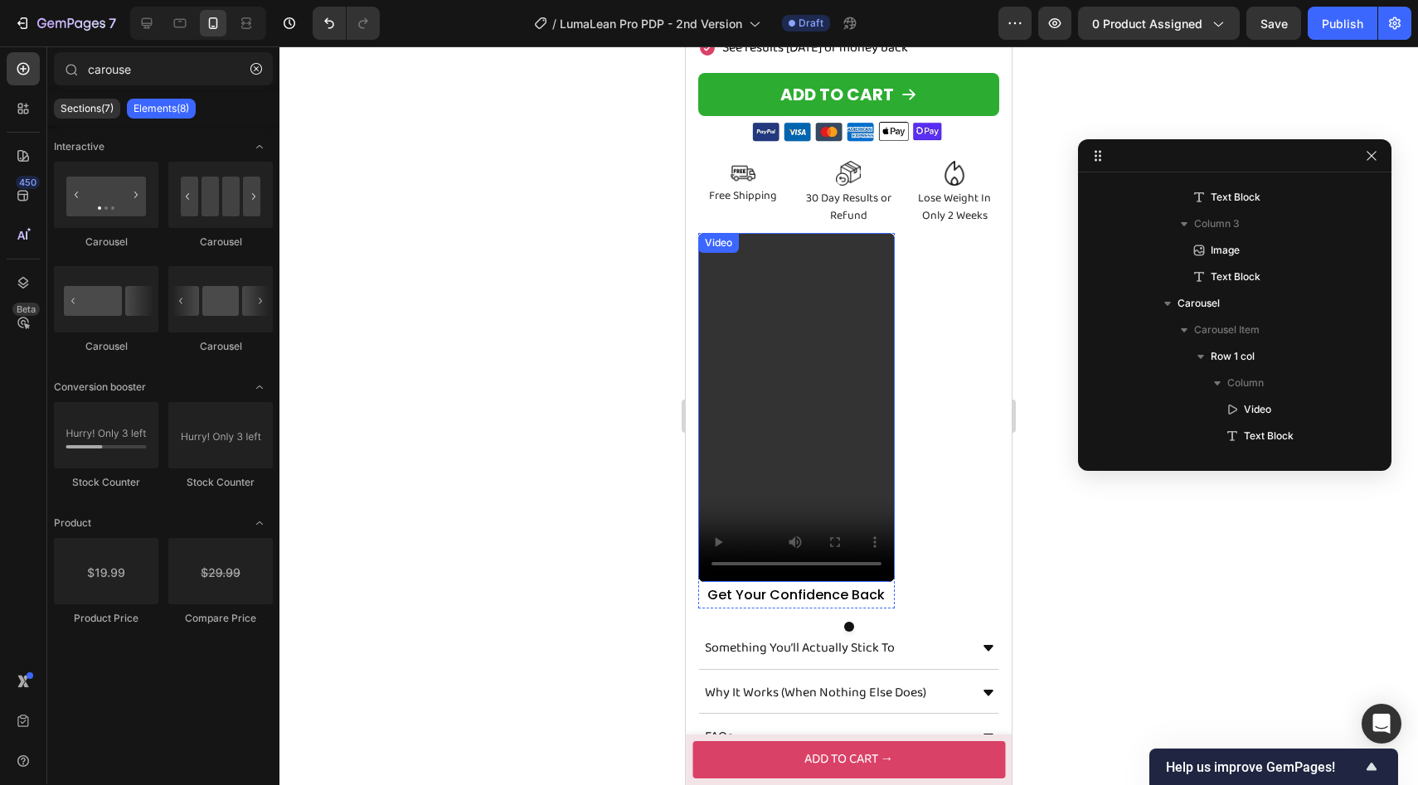
click at [728, 240] on div "Video" at bounding box center [718, 242] width 34 height 15
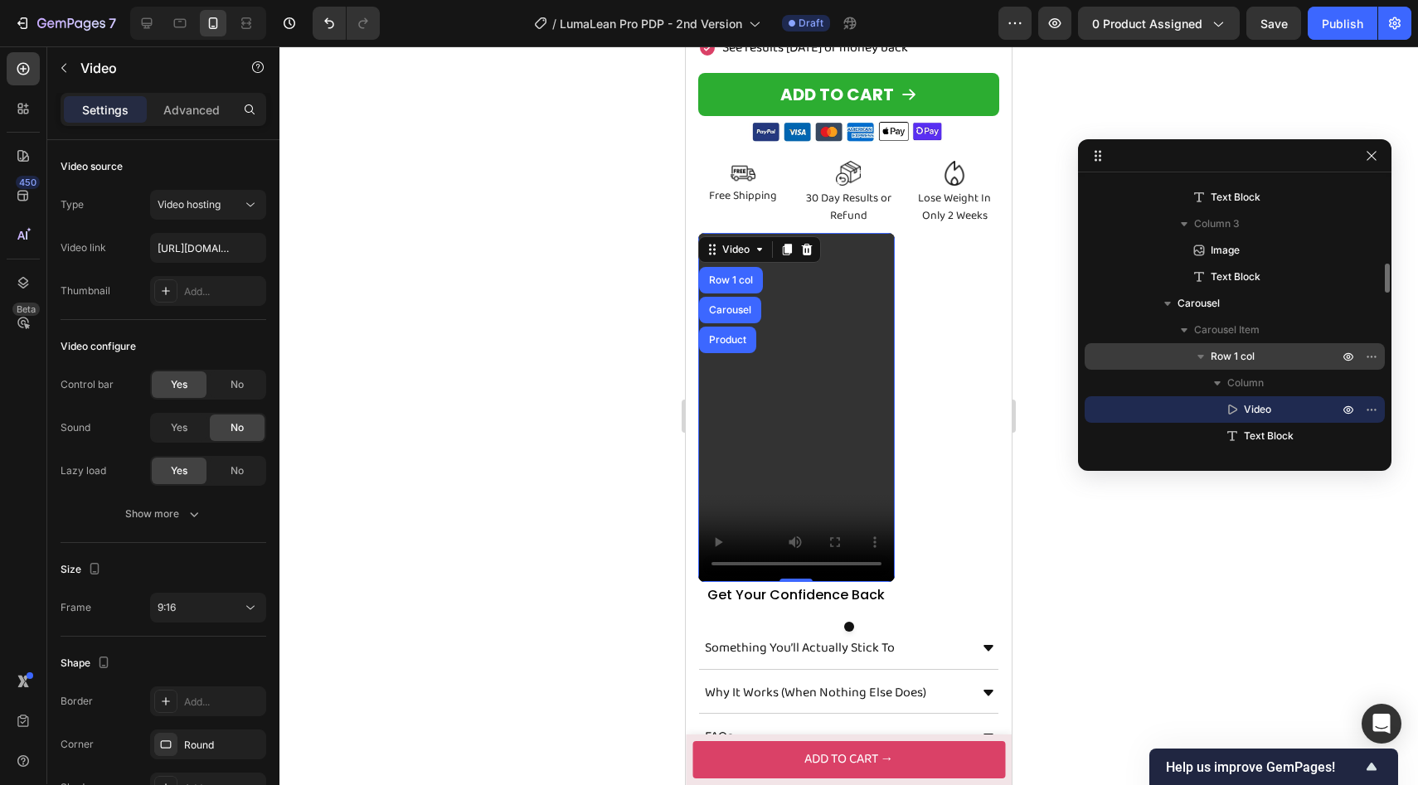
click at [1241, 354] on span "Row 1 col" at bounding box center [1232, 356] width 44 height 17
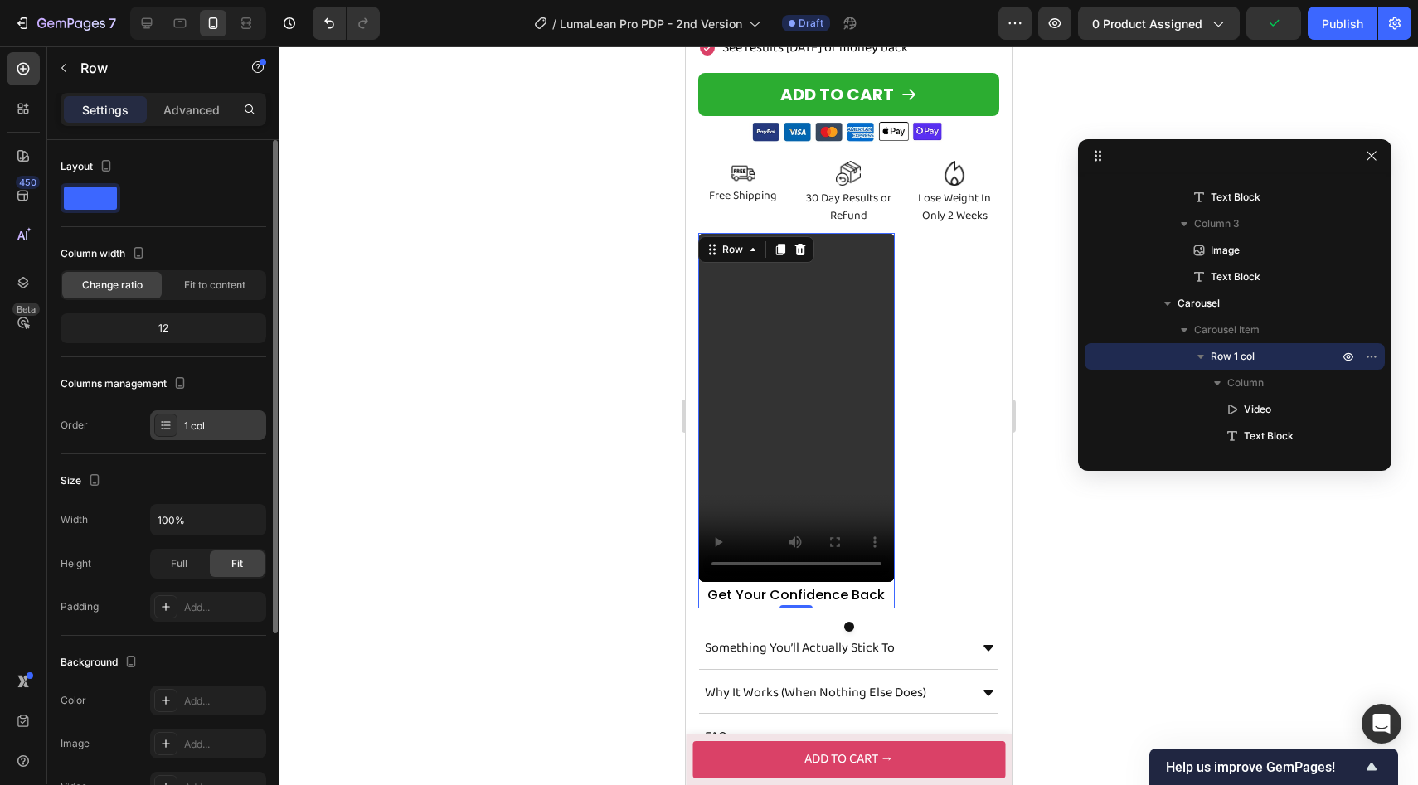
click at [172, 426] on icon at bounding box center [165, 425] width 13 height 13
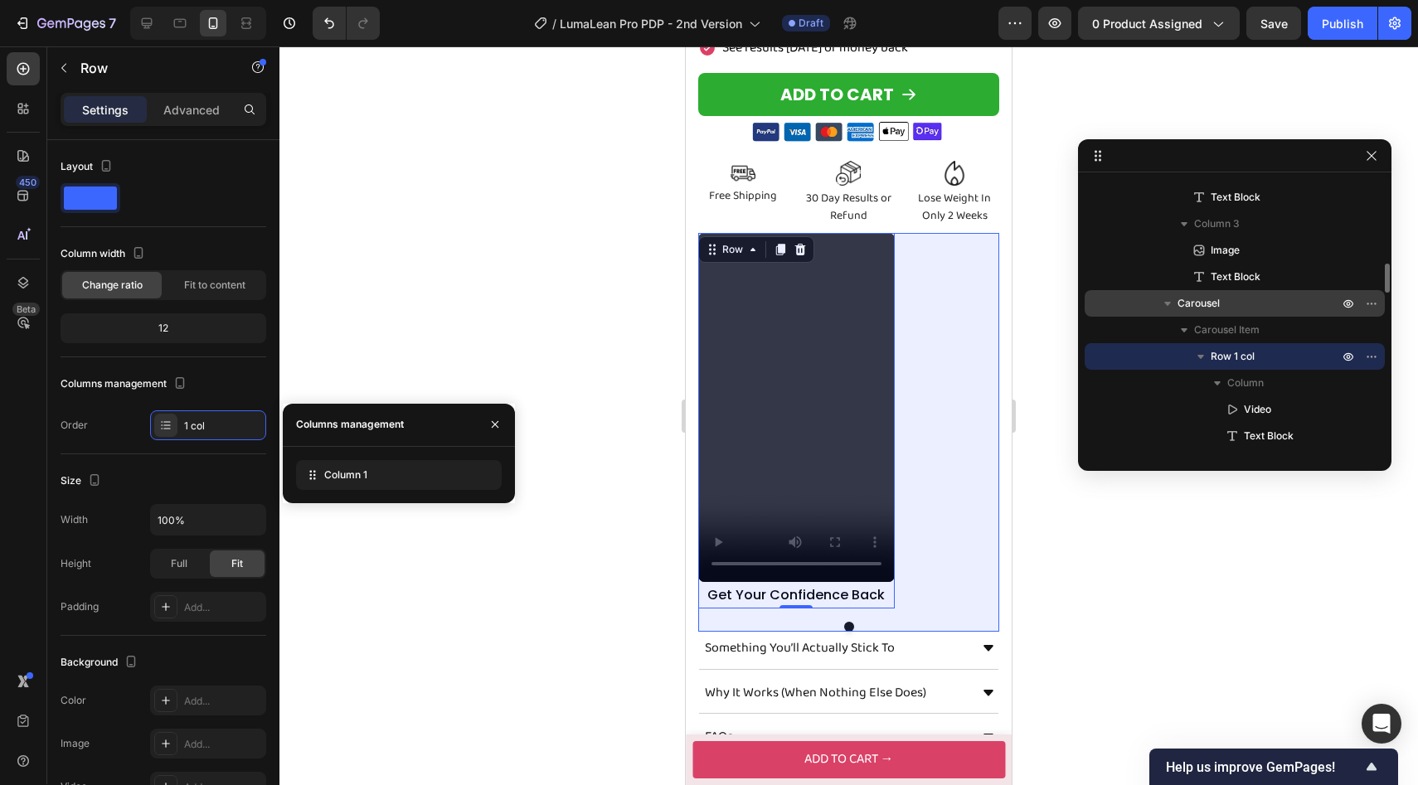
click at [1229, 315] on div "Carousel" at bounding box center [1234, 303] width 287 height 27
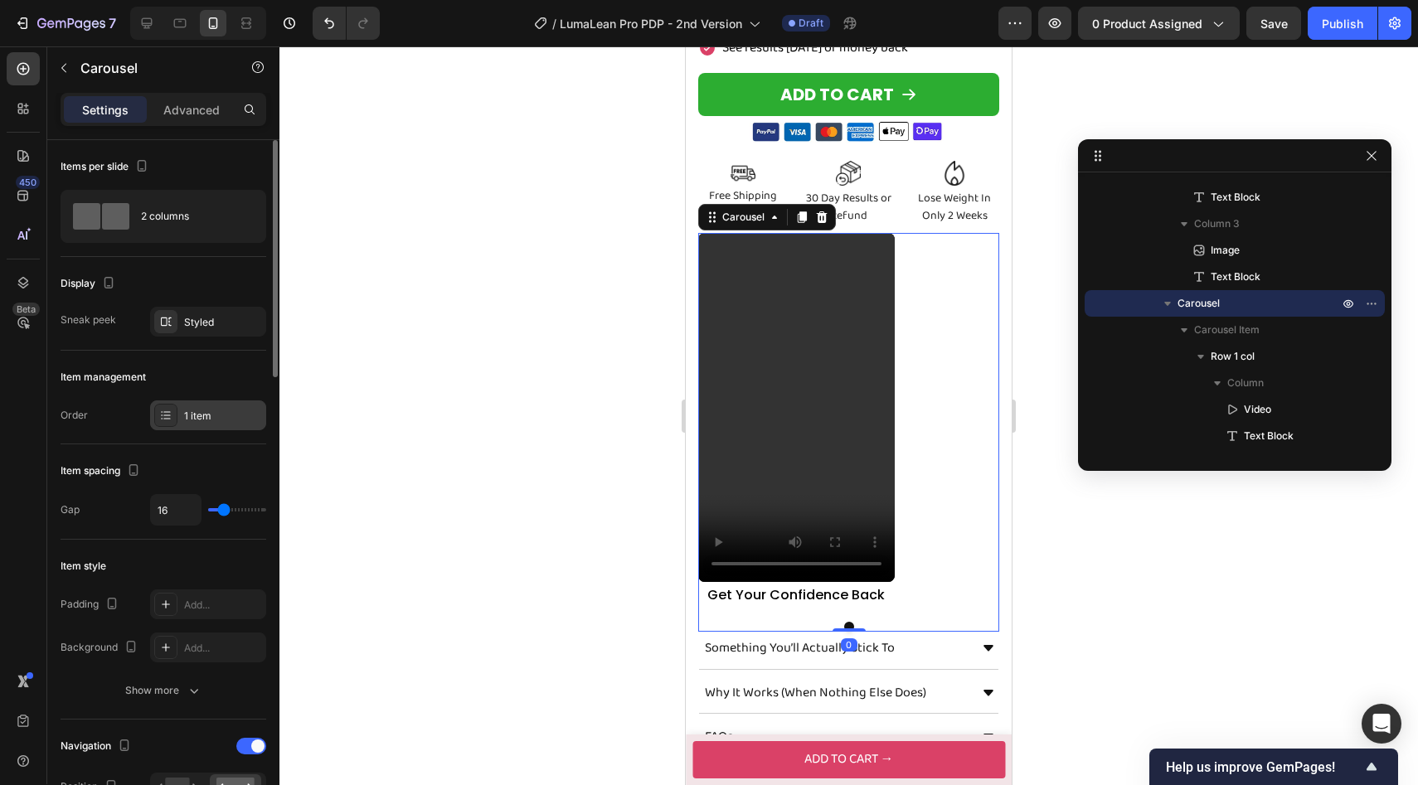
click at [212, 420] on div "1 item" at bounding box center [223, 416] width 78 height 15
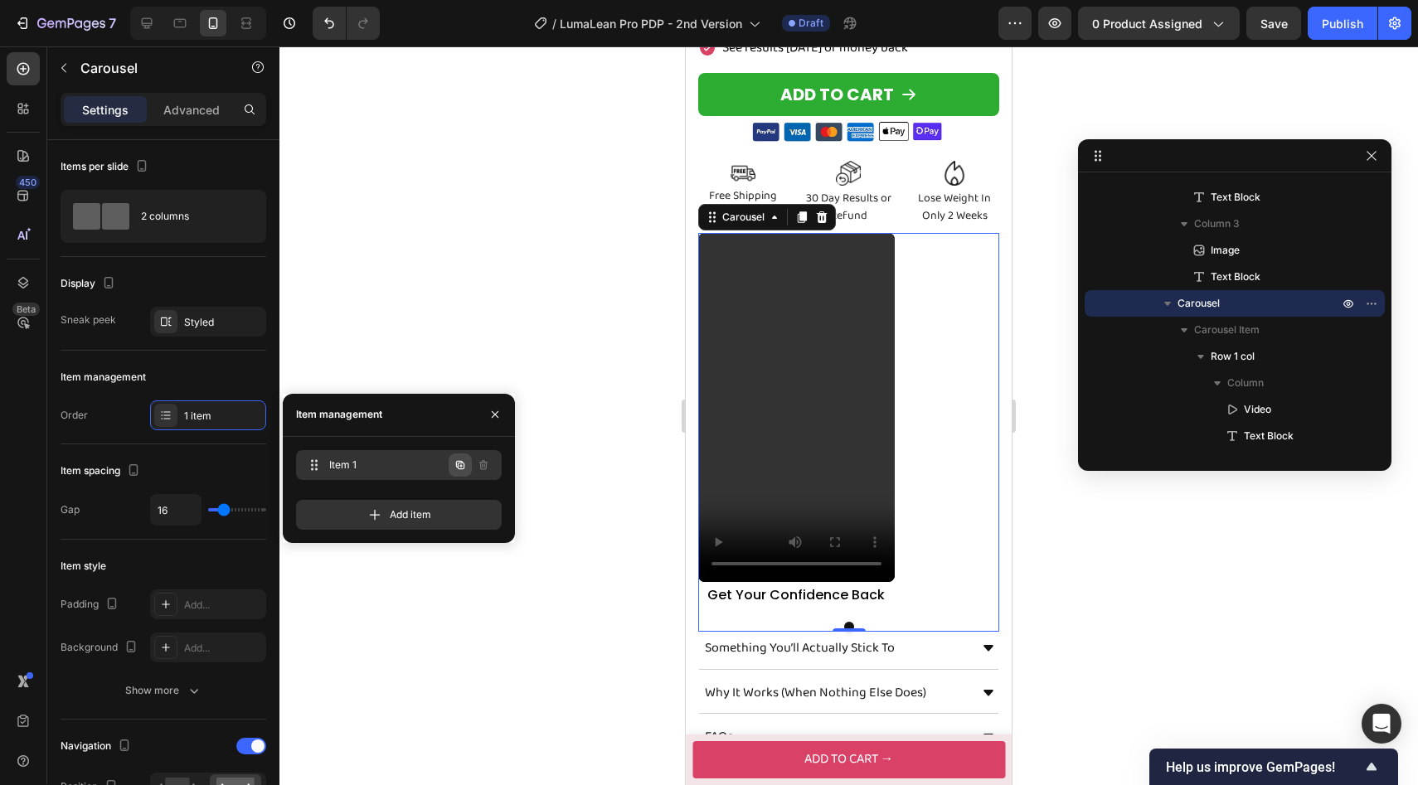
click at [453, 463] on icon "button" at bounding box center [459, 464] width 13 height 13
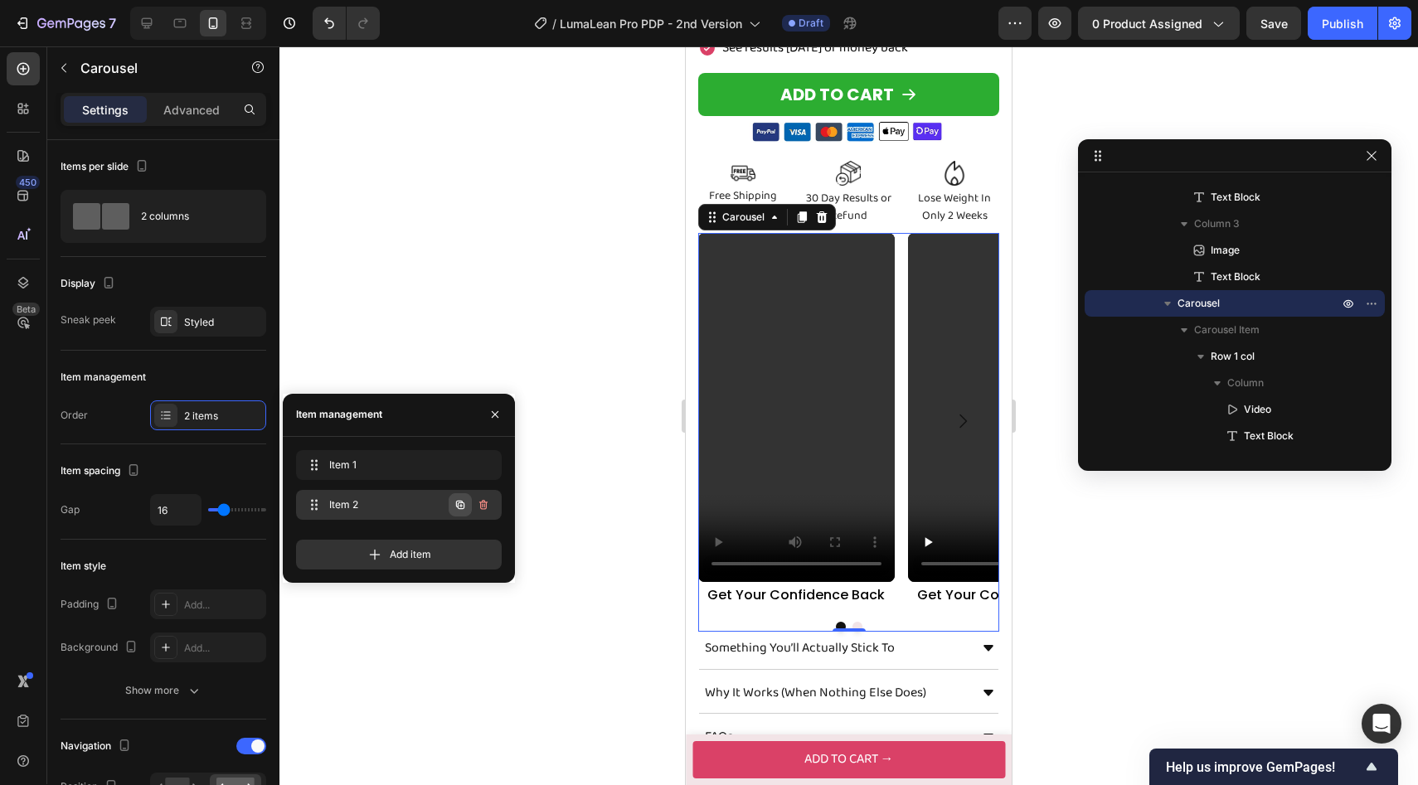
click at [457, 500] on icon "button" at bounding box center [460, 504] width 8 height 8
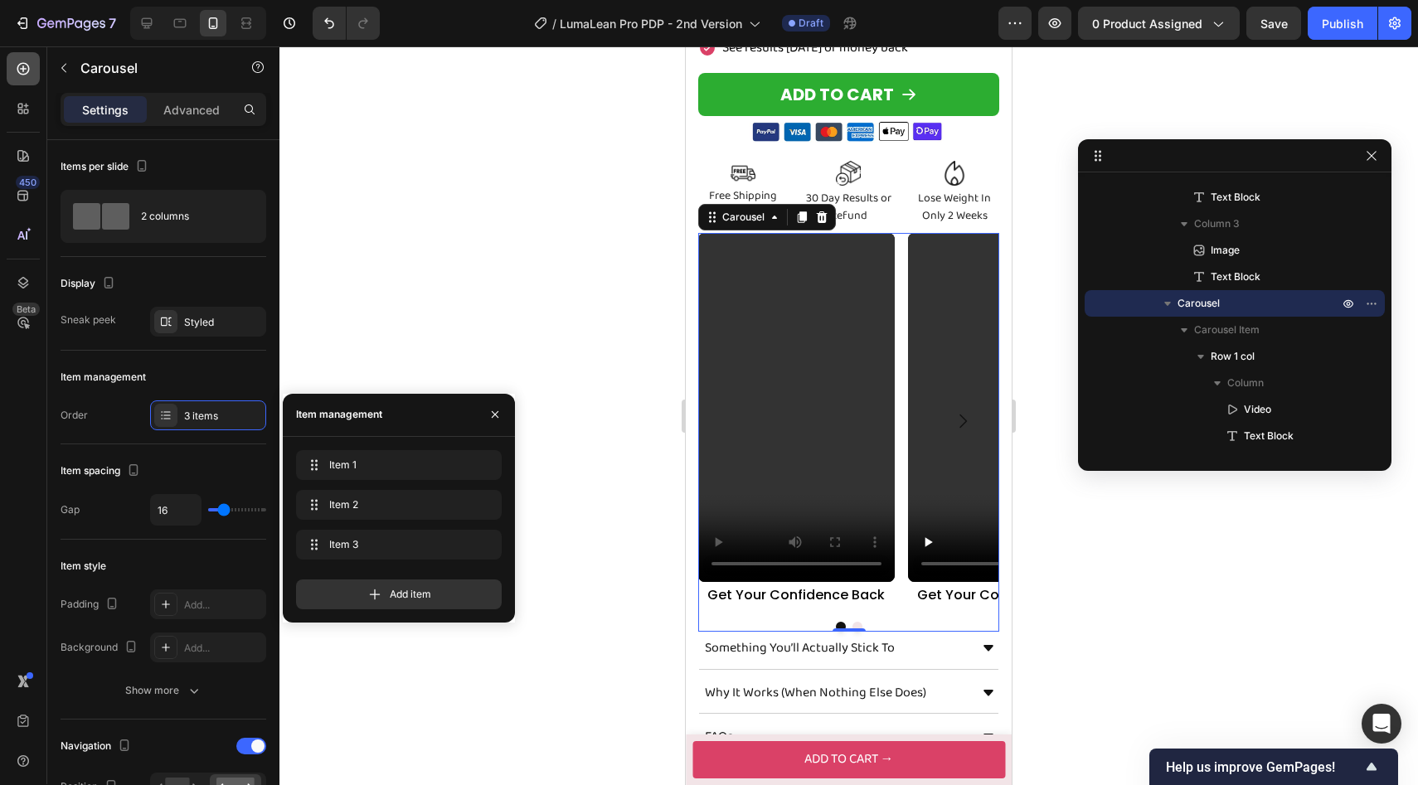
click at [32, 70] on div at bounding box center [23, 68] width 33 height 33
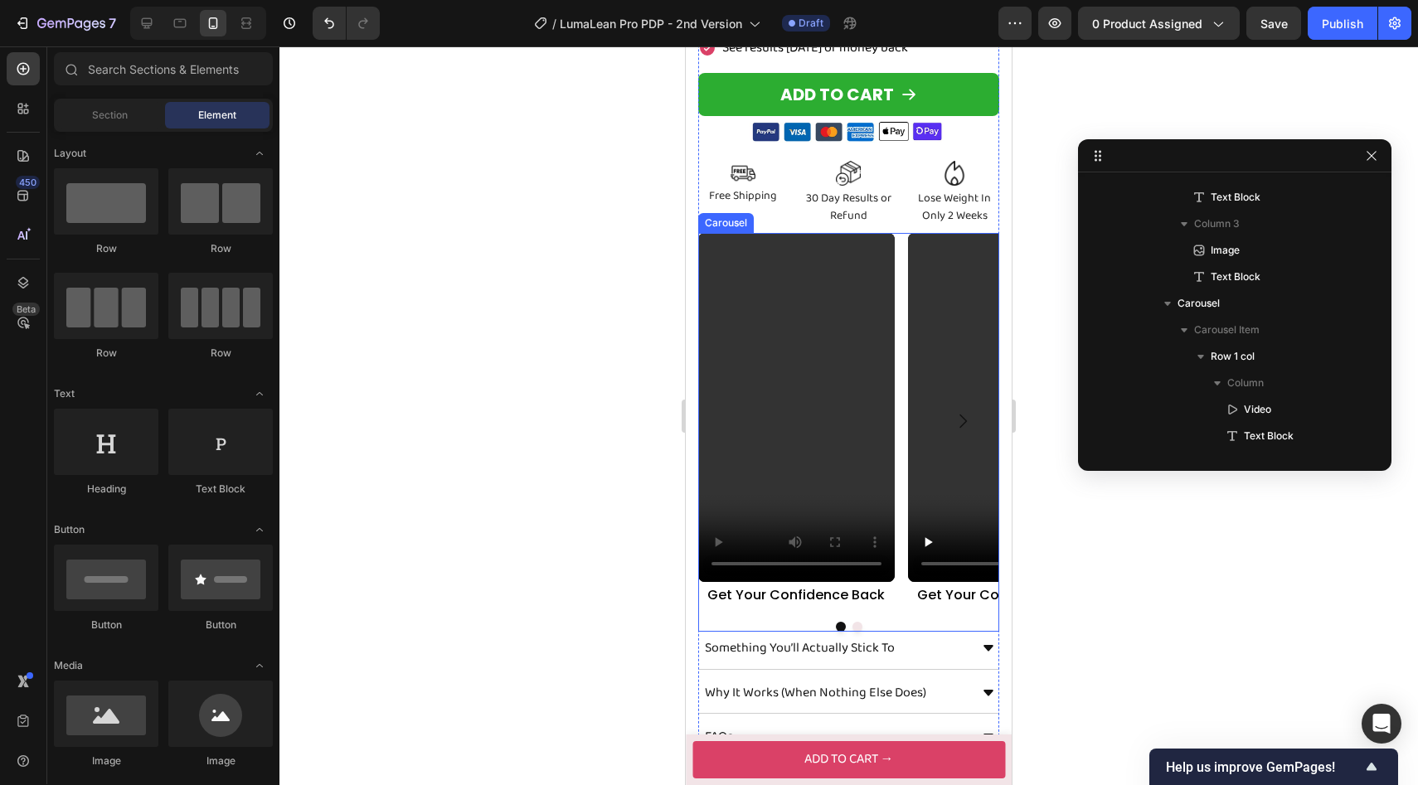
click at [900, 333] on div "Video Get Your Confidence Back Text Block Row Video Get Your Confidence Back Te…" at bounding box center [848, 421] width 301 height 376
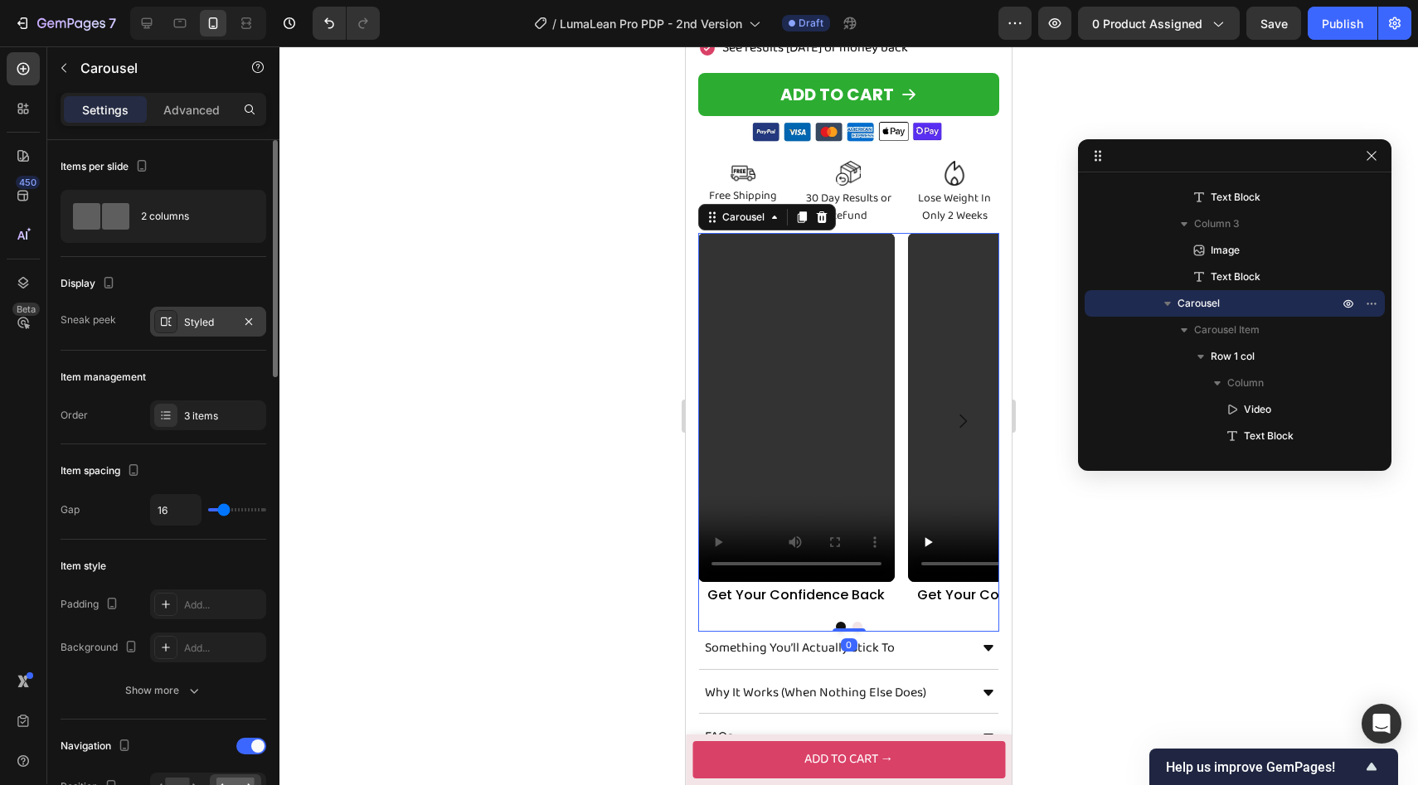
click at [214, 328] on div "Styled" at bounding box center [208, 322] width 48 height 15
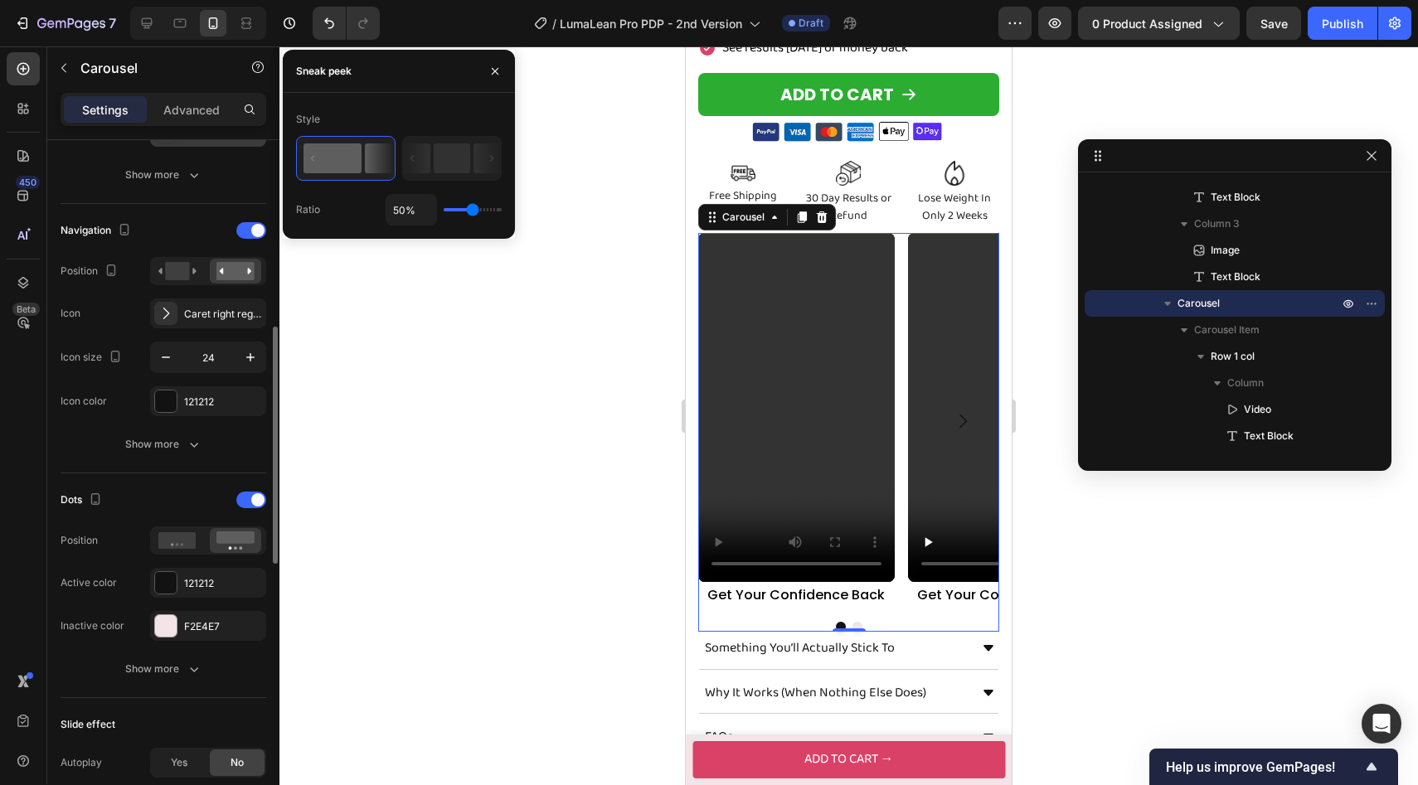
scroll to position [522, 0]
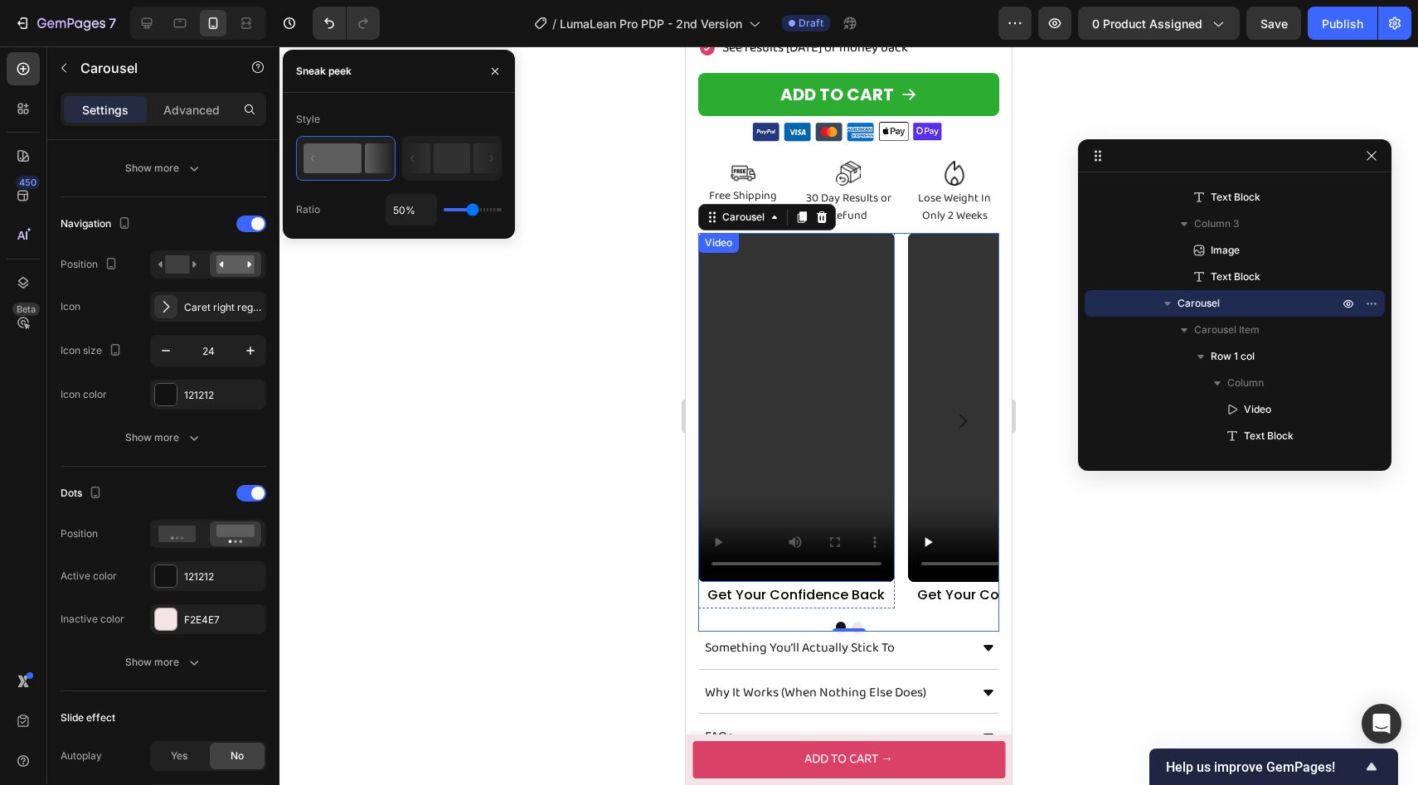
click at [850, 306] on video at bounding box center [796, 407] width 196 height 349
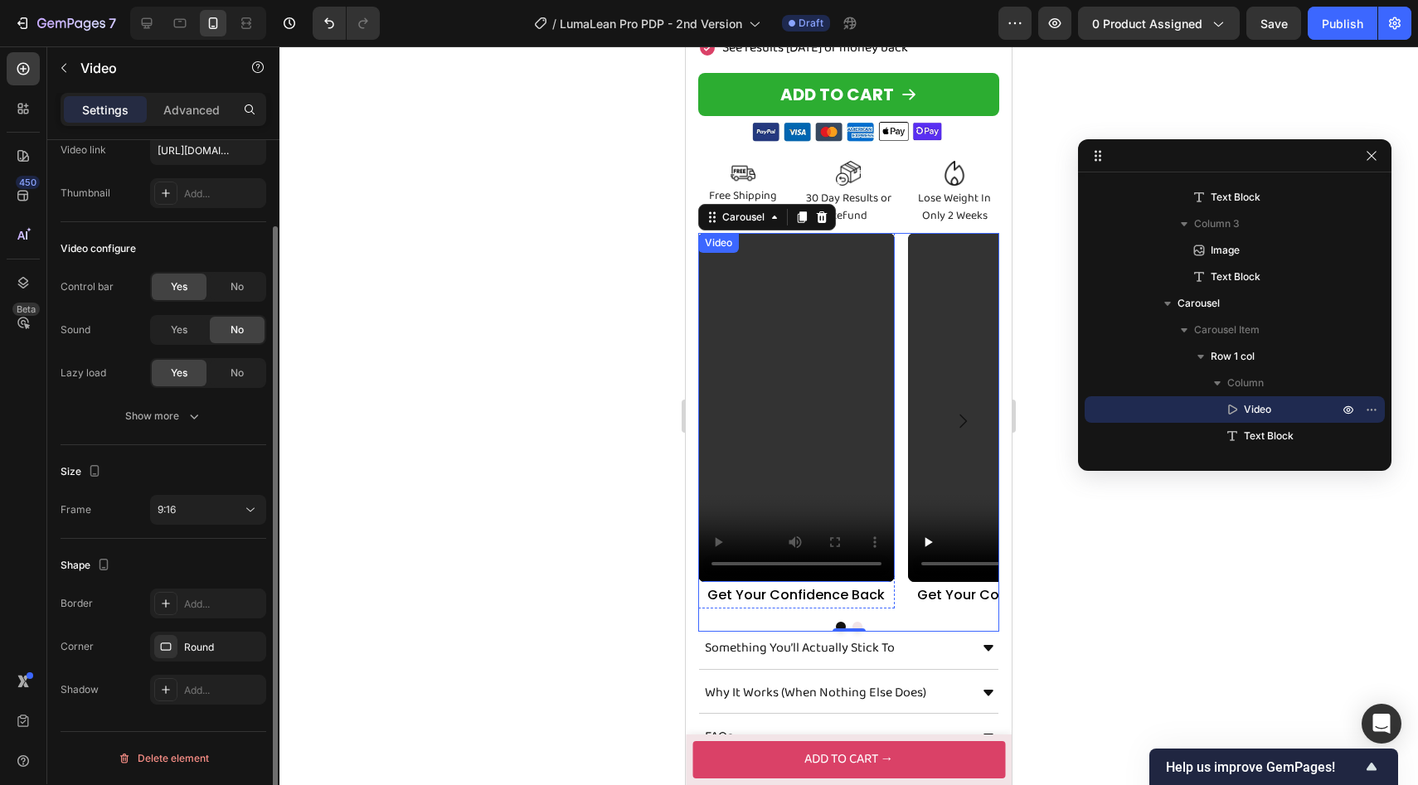
scroll to position [0, 0]
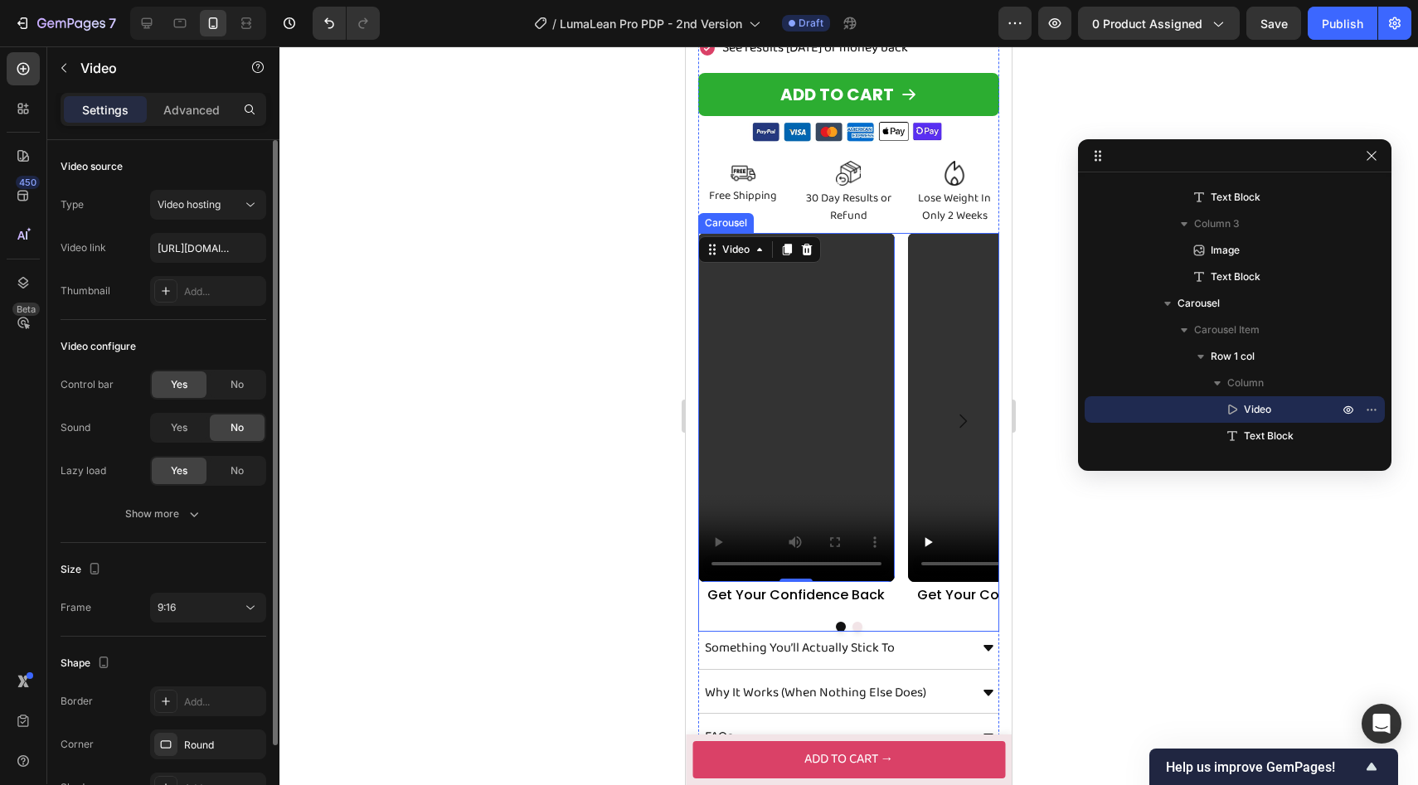
click at [901, 317] on div "Video 0 Get Your Confidence Back Text Block Row Video Get Your Confidence Back …" at bounding box center [848, 421] width 301 height 376
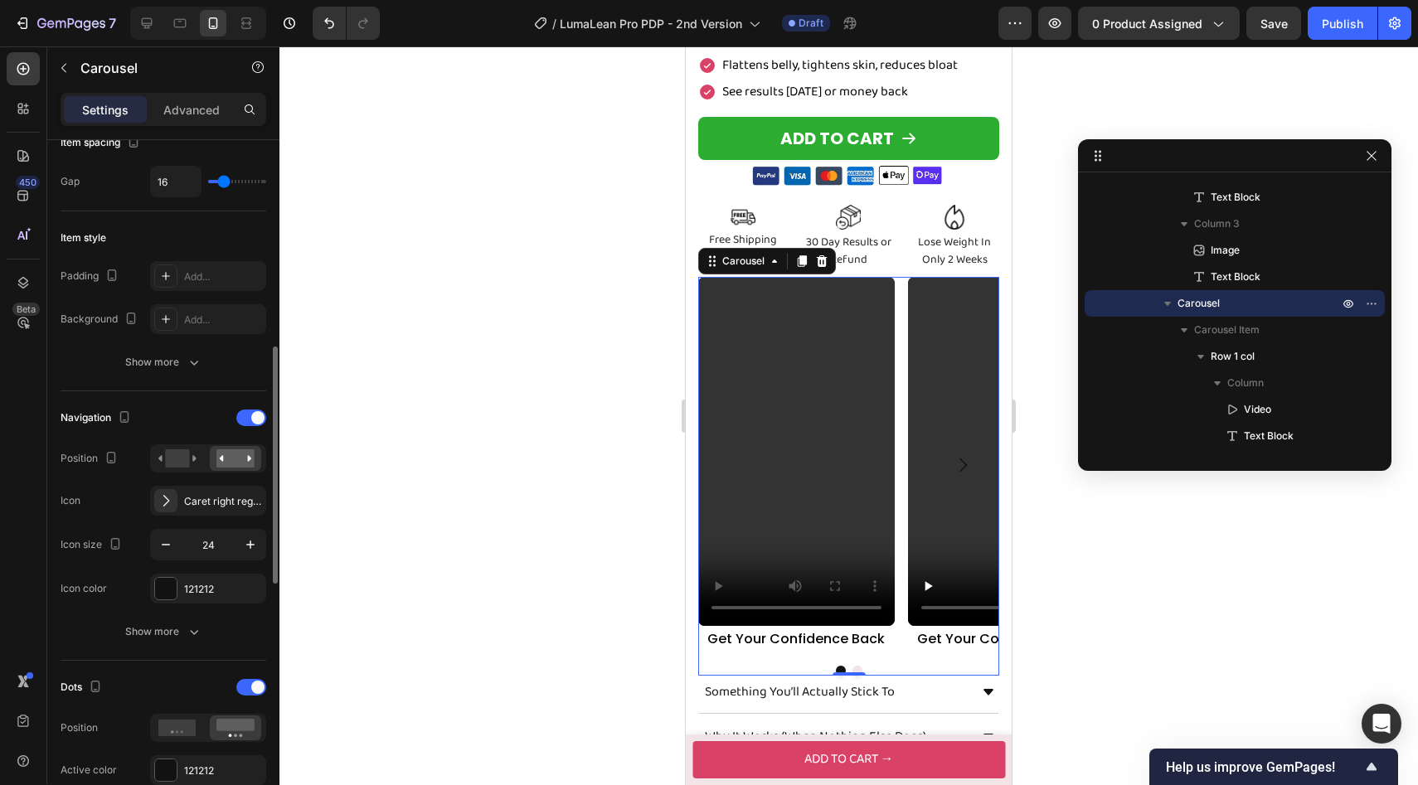
scroll to position [400, 0]
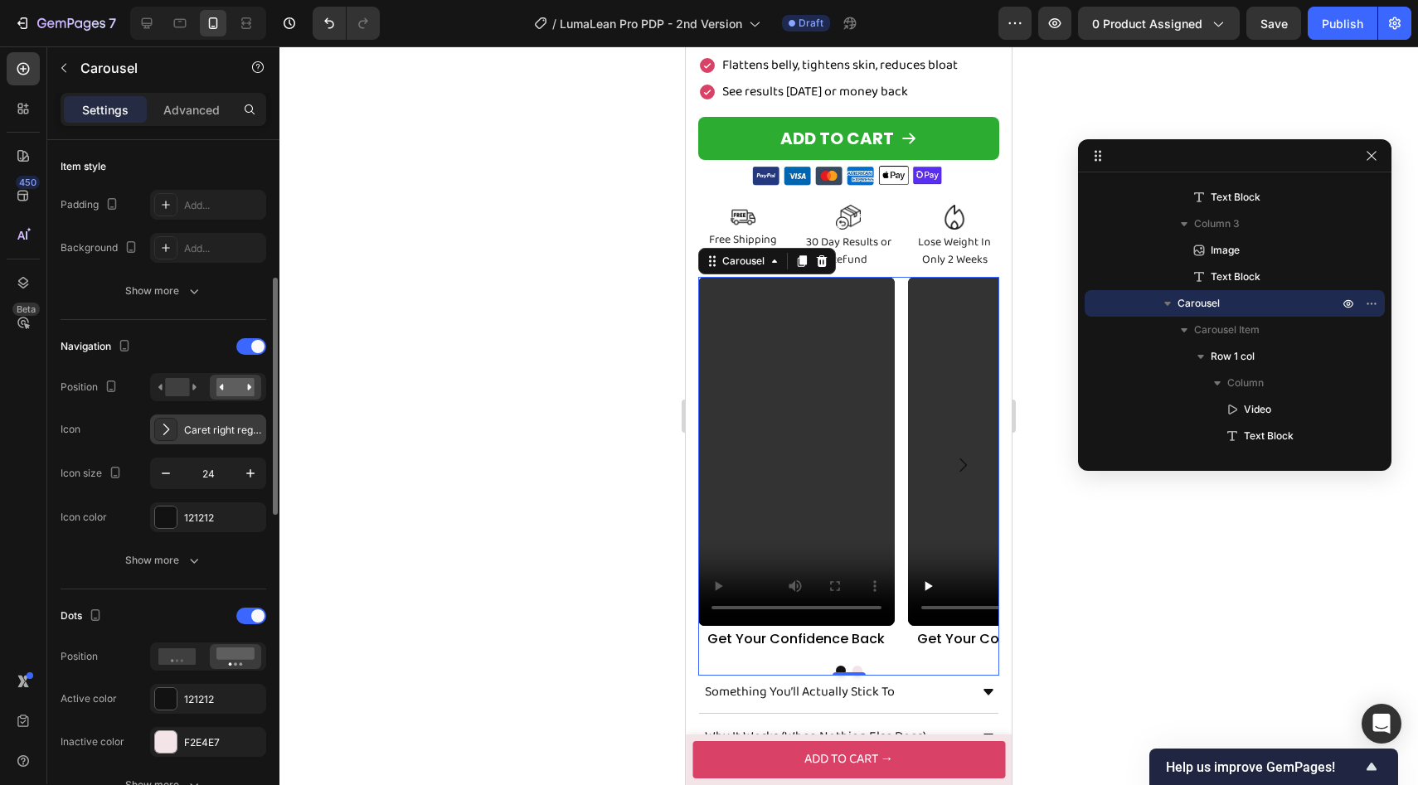
click at [196, 430] on div "Caret right regular" at bounding box center [223, 430] width 78 height 15
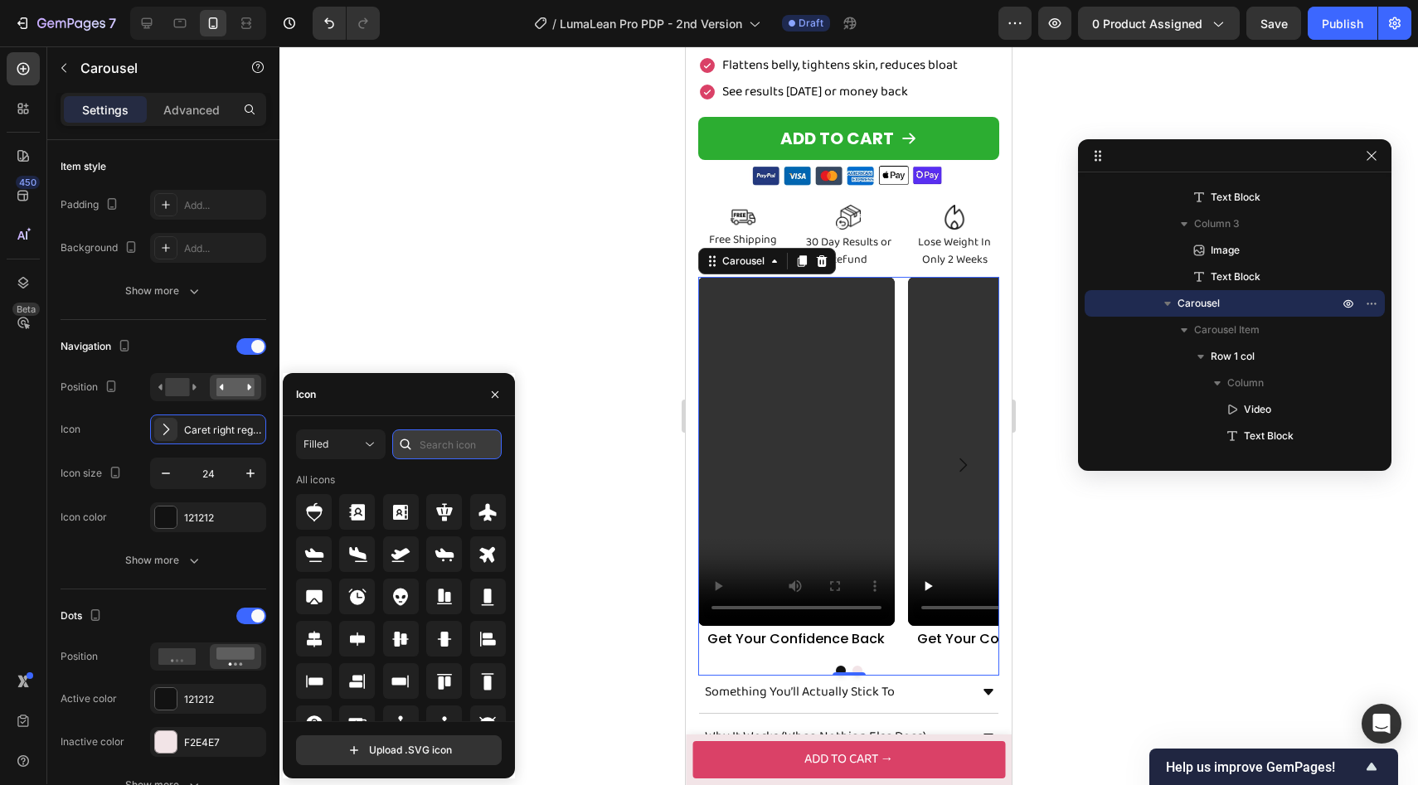
click at [434, 441] on input "text" at bounding box center [446, 444] width 109 height 30
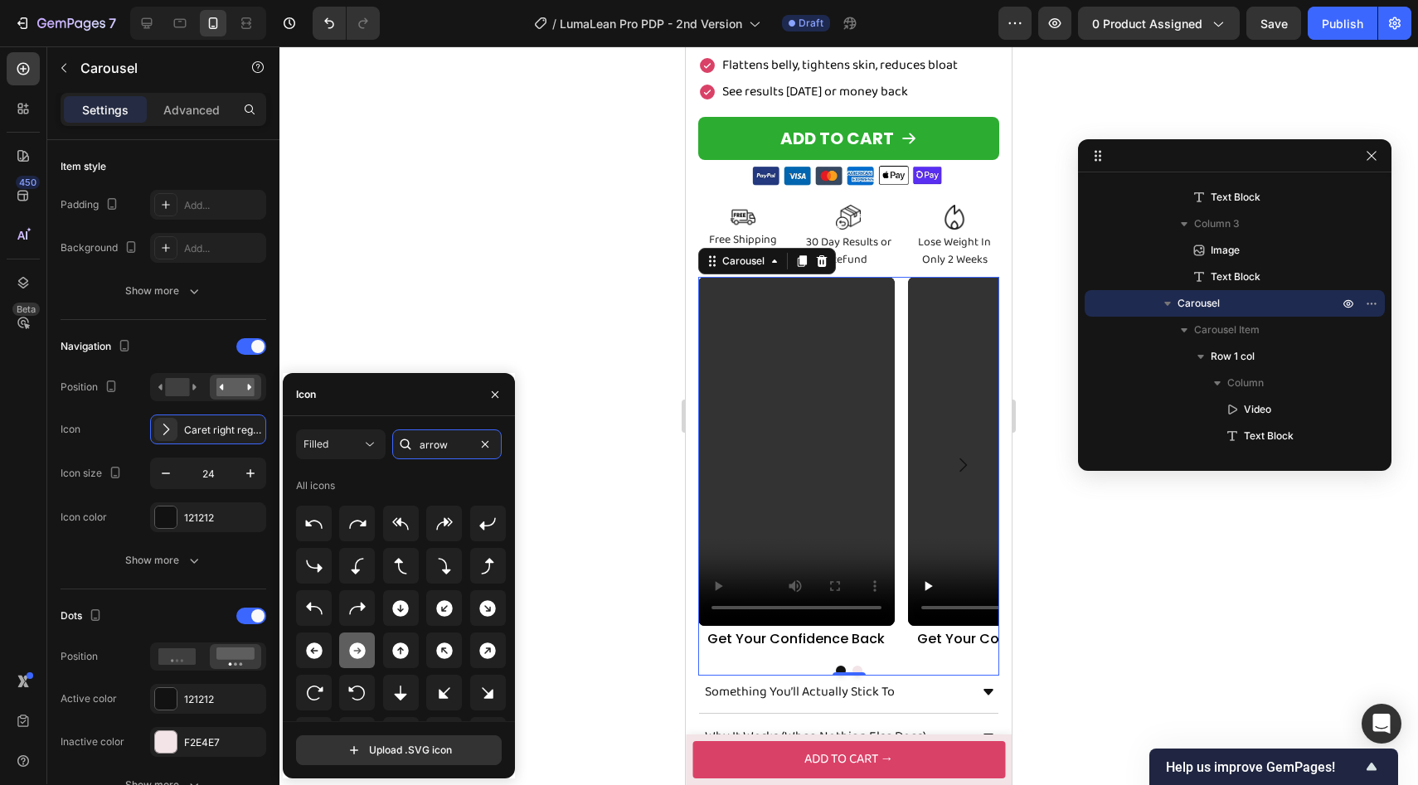
type input "arrow"
click at [360, 652] on icon at bounding box center [357, 651] width 17 height 17
click at [249, 476] on icon "button" at bounding box center [250, 473] width 17 height 17
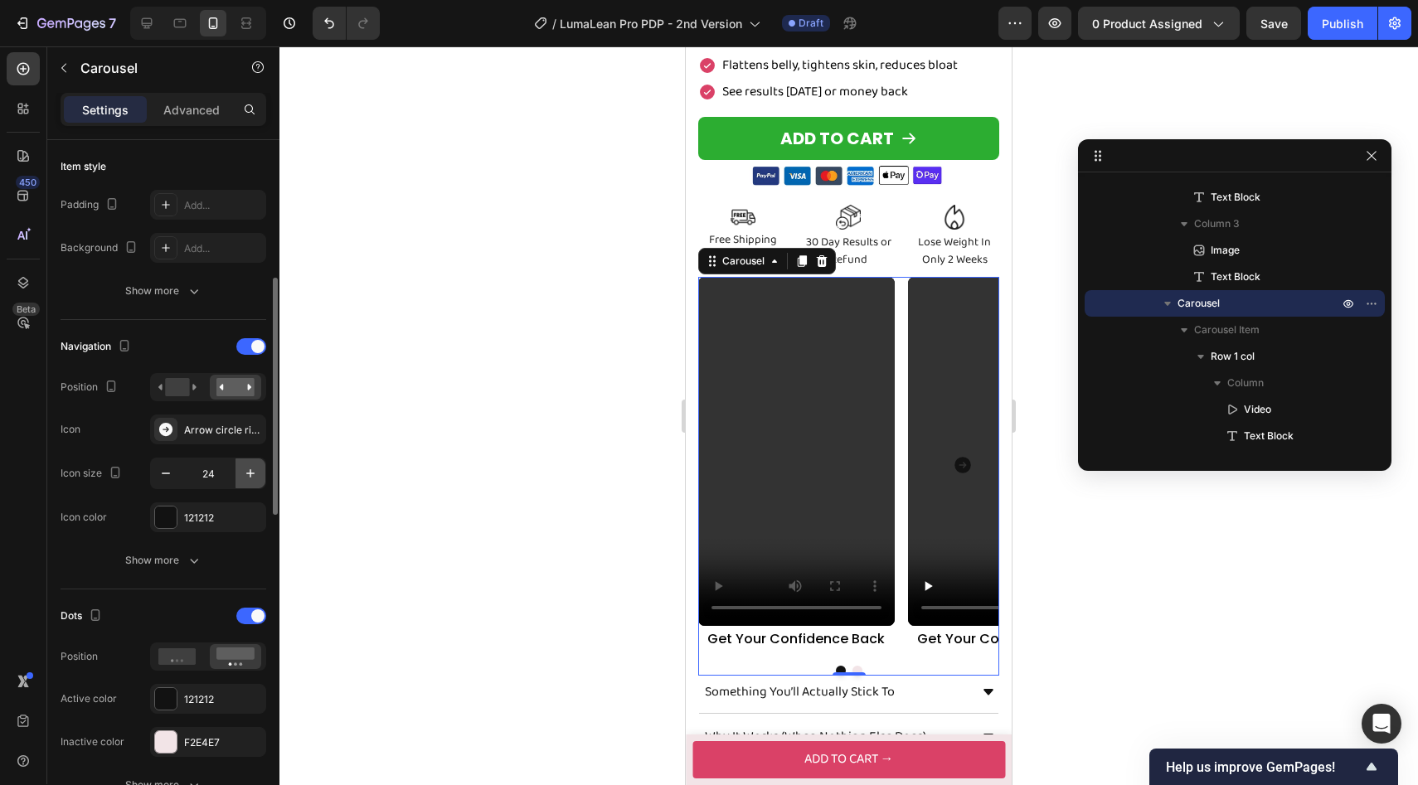
click at [249, 476] on icon "button" at bounding box center [250, 473] width 17 height 17
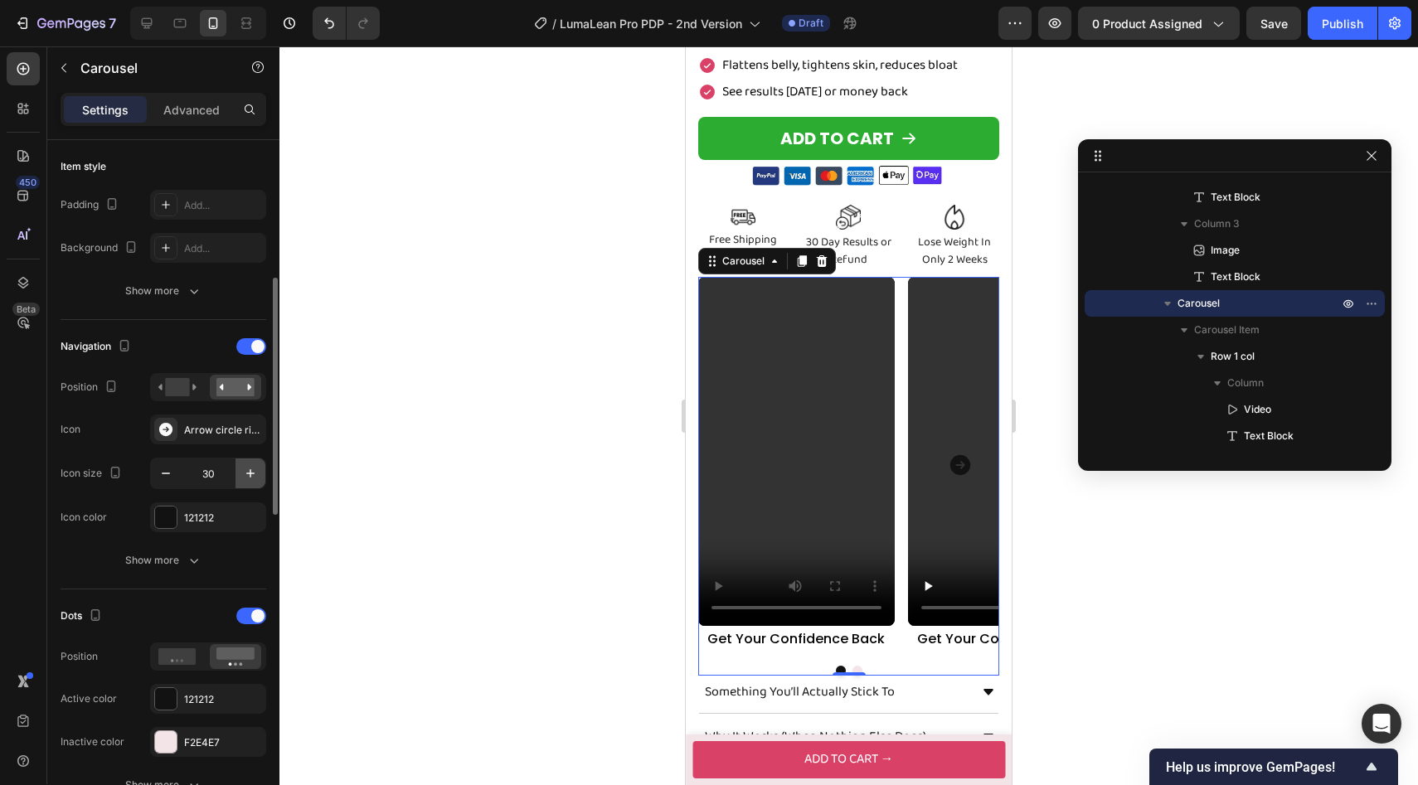
click at [249, 476] on icon "button" at bounding box center [250, 473] width 17 height 17
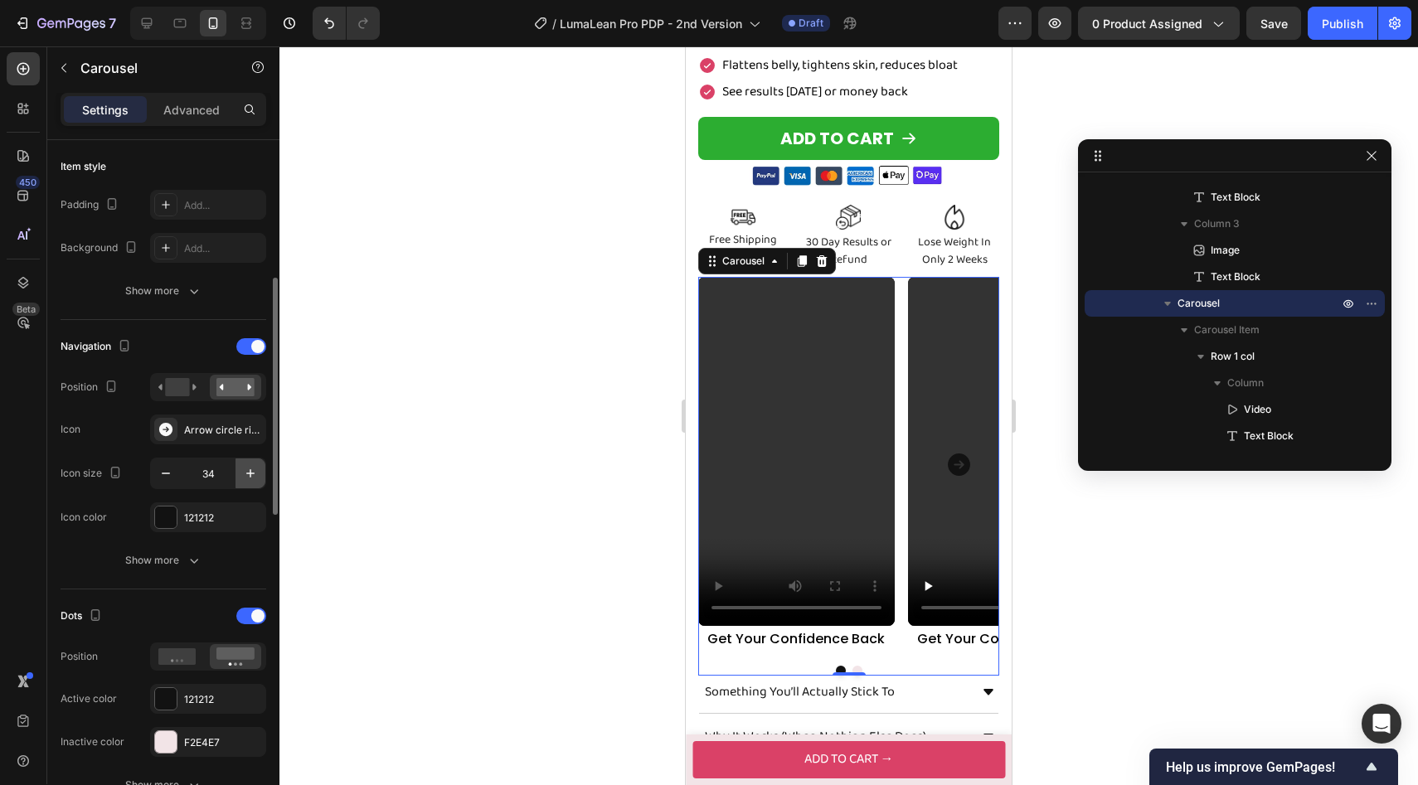
type input "35"
click at [164, 524] on div at bounding box center [166, 518] width 22 height 22
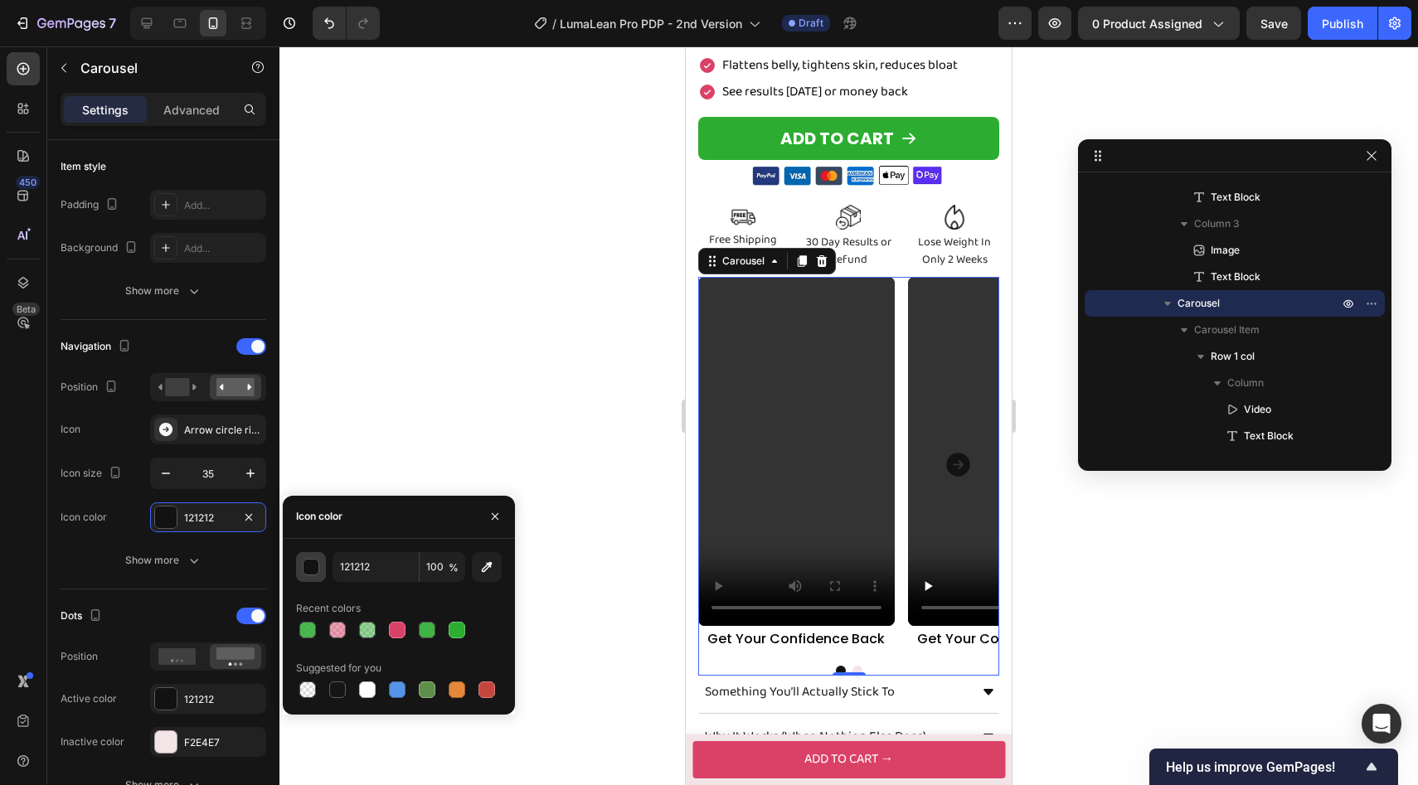
click at [303, 563] on div "button" at bounding box center [311, 568] width 17 height 17
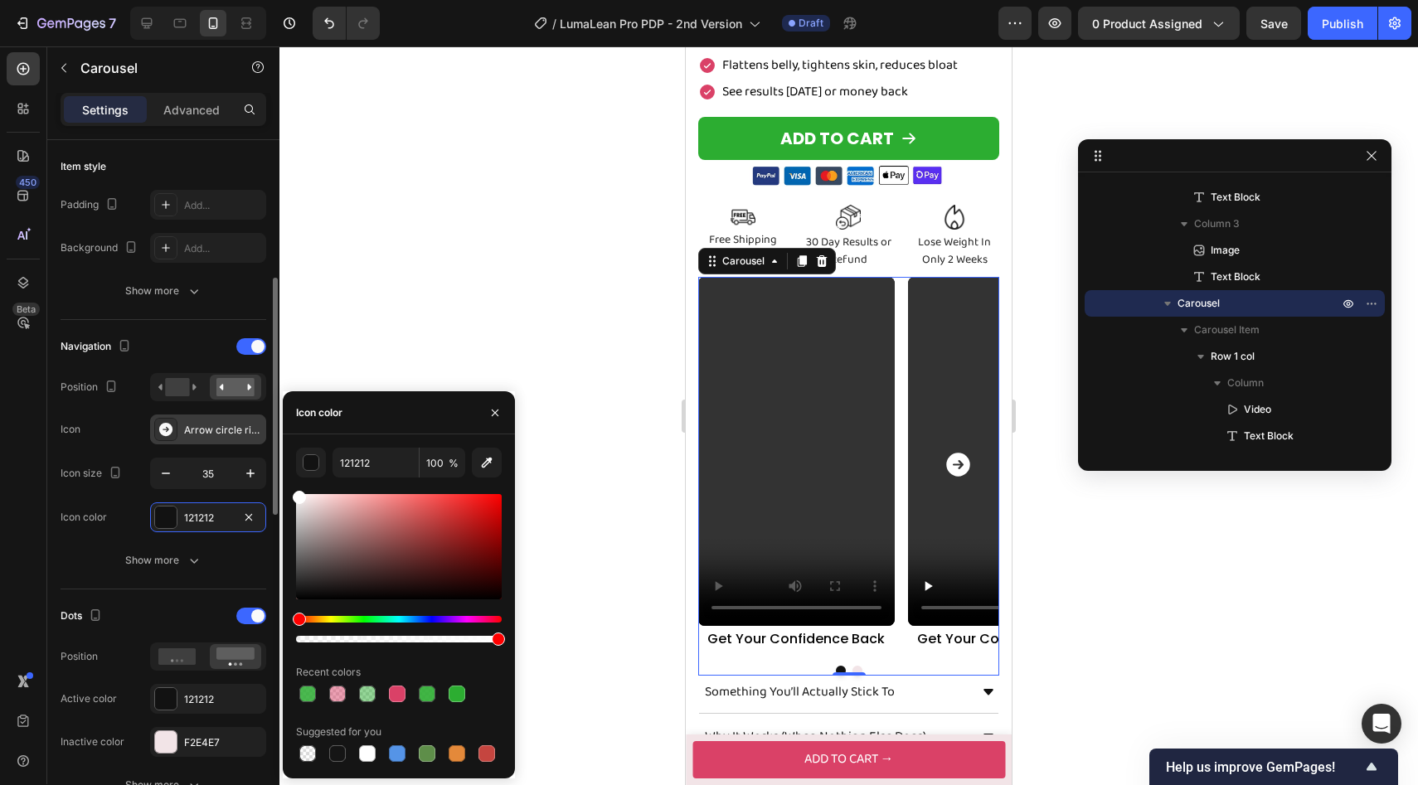
drag, startPoint x: 310, startPoint y: 564, endPoint x: 265, endPoint y: 418, distance: 152.6
click at [265, 418] on div "450 Beta Sections(30) Elements(84) Section Element Hero Section Product Detail …" at bounding box center [139, 415] width 279 height 739
type input "FFFFFF"
click at [203, 352] on div "Navigation" at bounding box center [164, 346] width 206 height 27
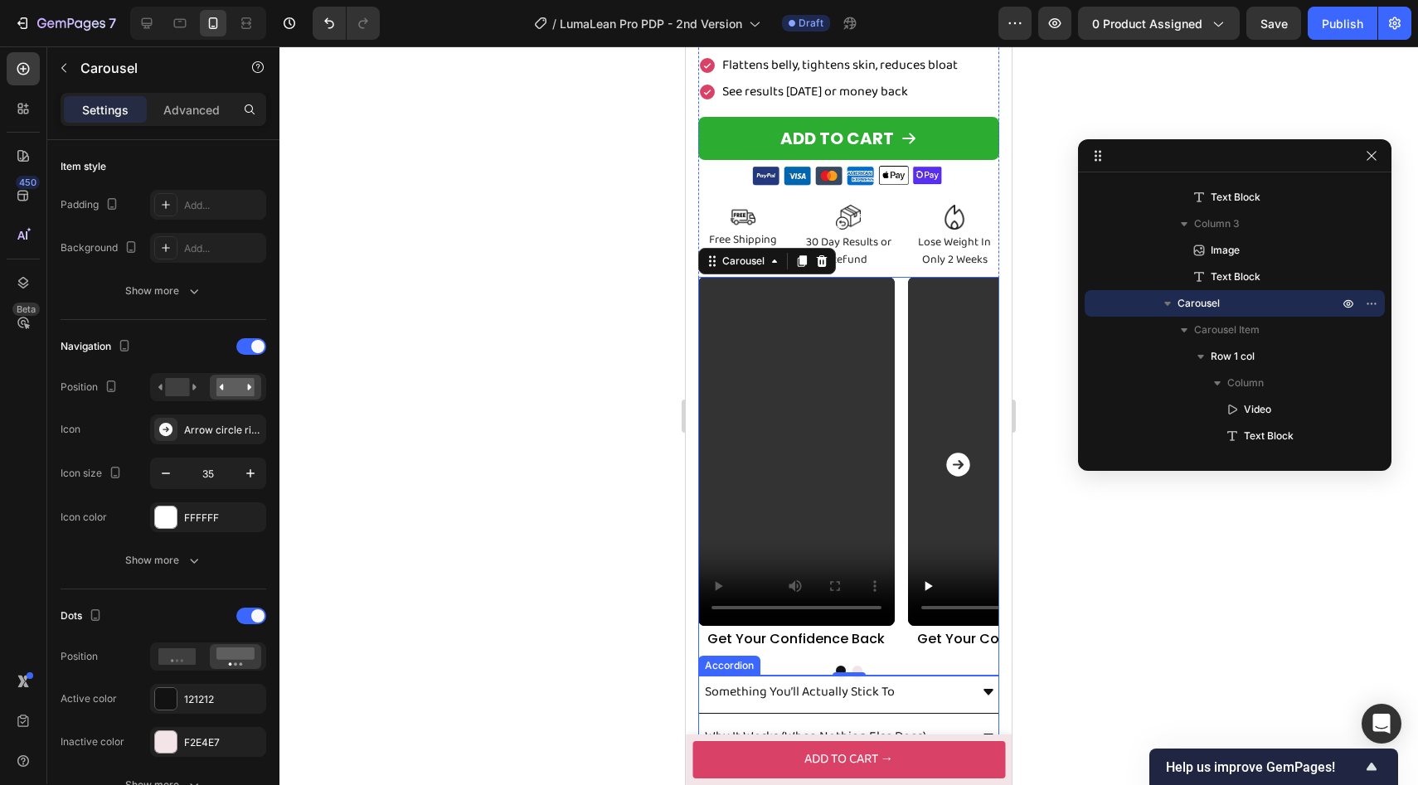
click at [827, 699] on span "Something You’ll Actually Stick To" at bounding box center [800, 691] width 190 height 21
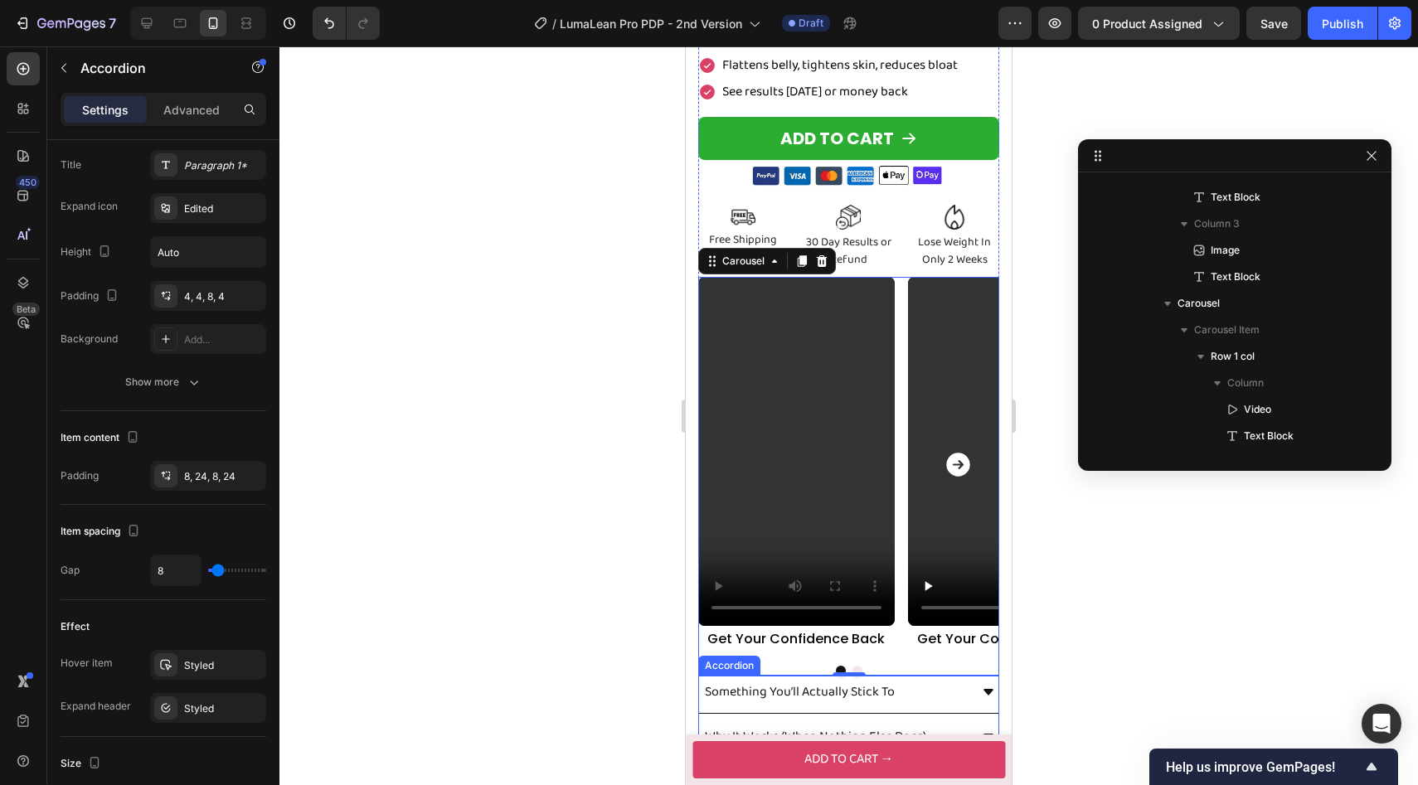
scroll to position [0, 0]
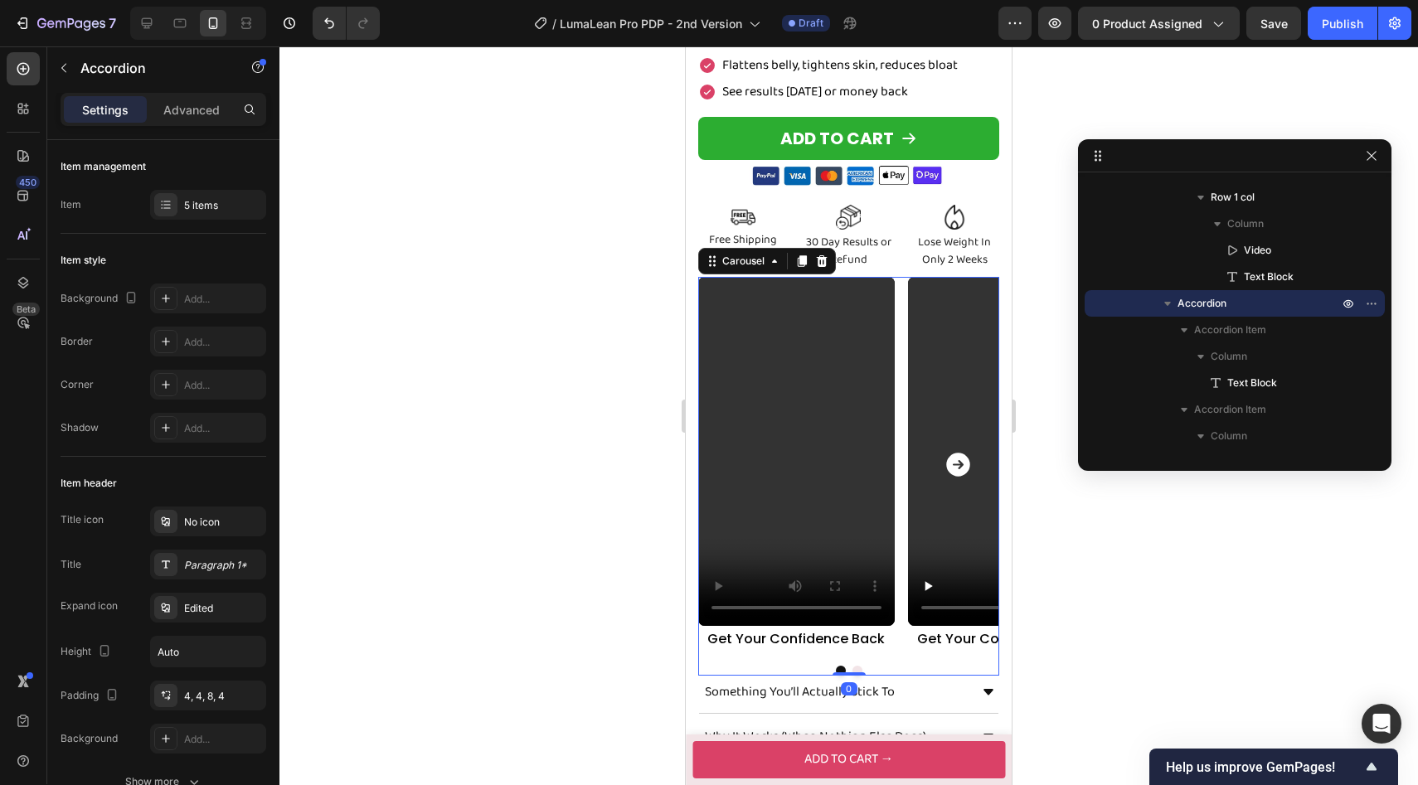
click at [897, 613] on div "Video Get Your Confidence Back Text Block Row Video Get Your Confidence Back Te…" at bounding box center [848, 465] width 301 height 376
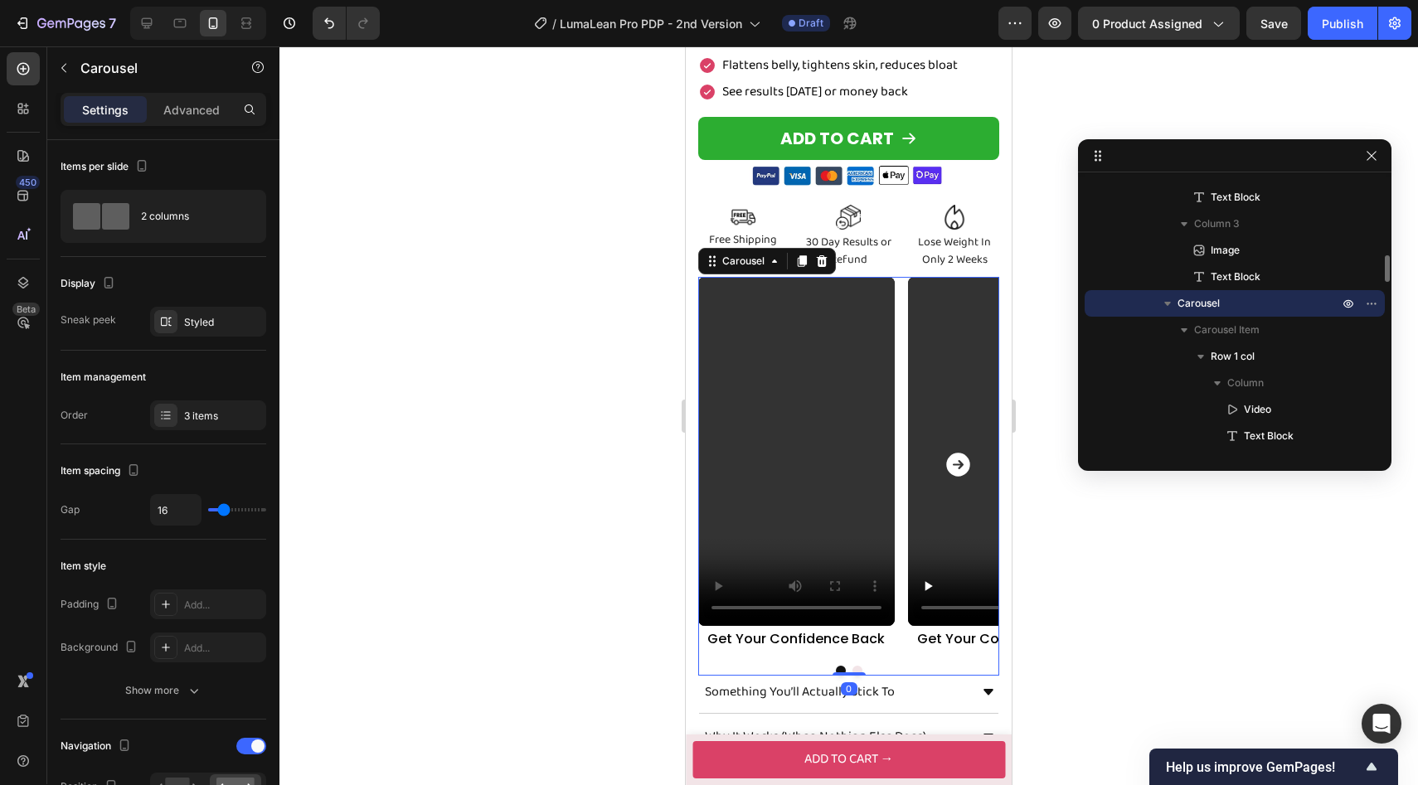
click at [959, 472] on icon "Carousel Next Arrow" at bounding box center [957, 464] width 23 height 23
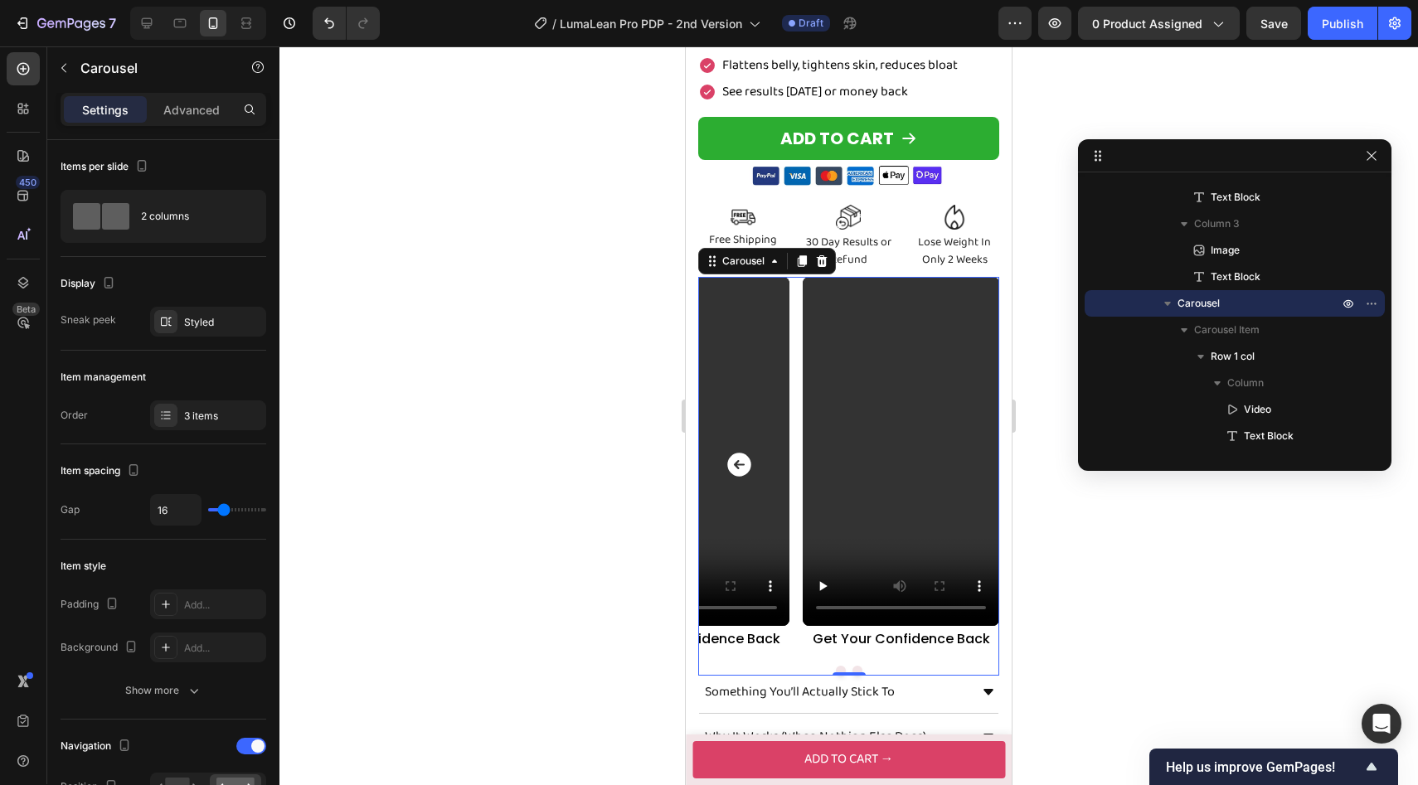
click at [734, 459] on icon "Carousel Back Arrow" at bounding box center [738, 464] width 23 height 23
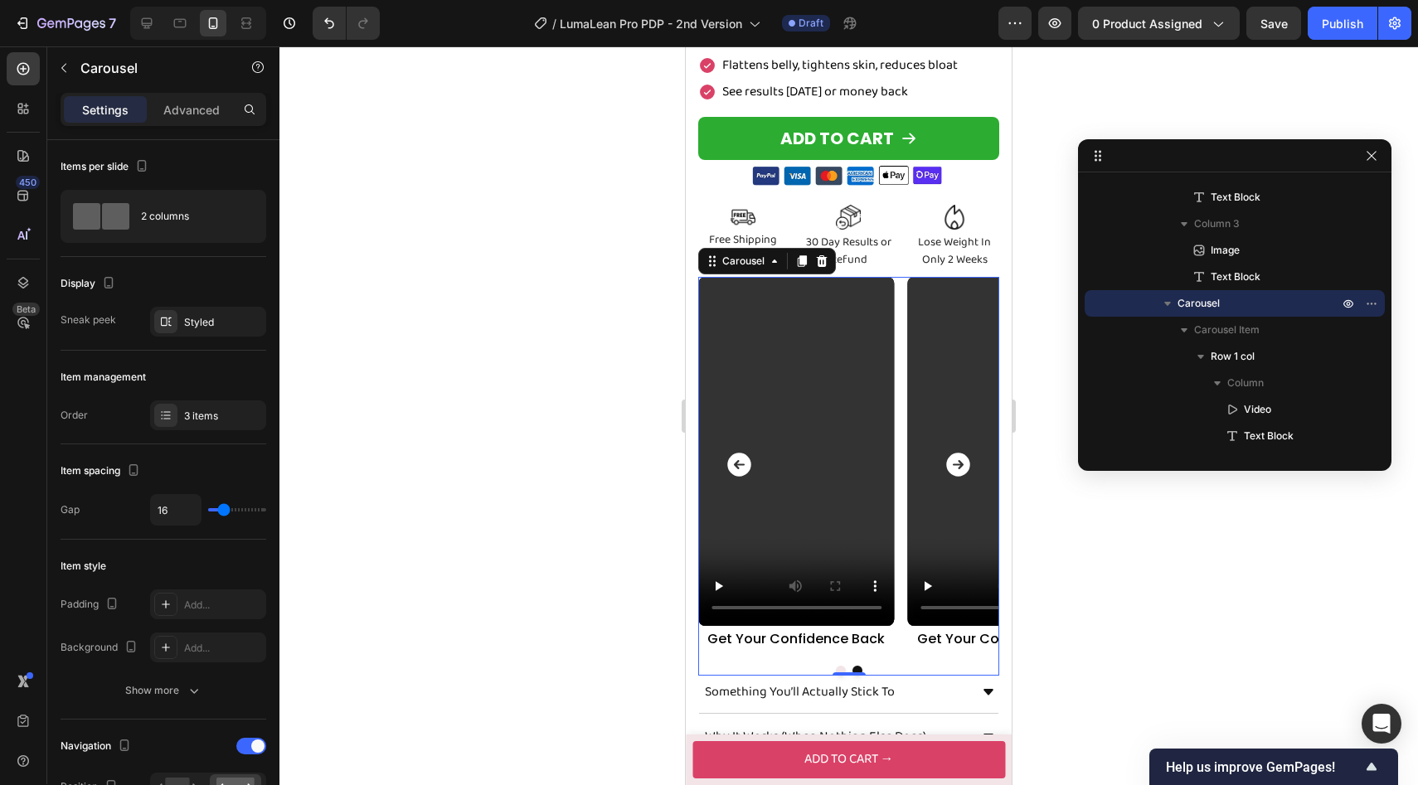
click at [734, 459] on icon "Carousel Back Arrow" at bounding box center [738, 464] width 23 height 23
click at [905, 475] on div "Video Get Your Confidence Back Text Block Row Video Get Your Confidence Back Te…" at bounding box center [848, 465] width 301 height 376
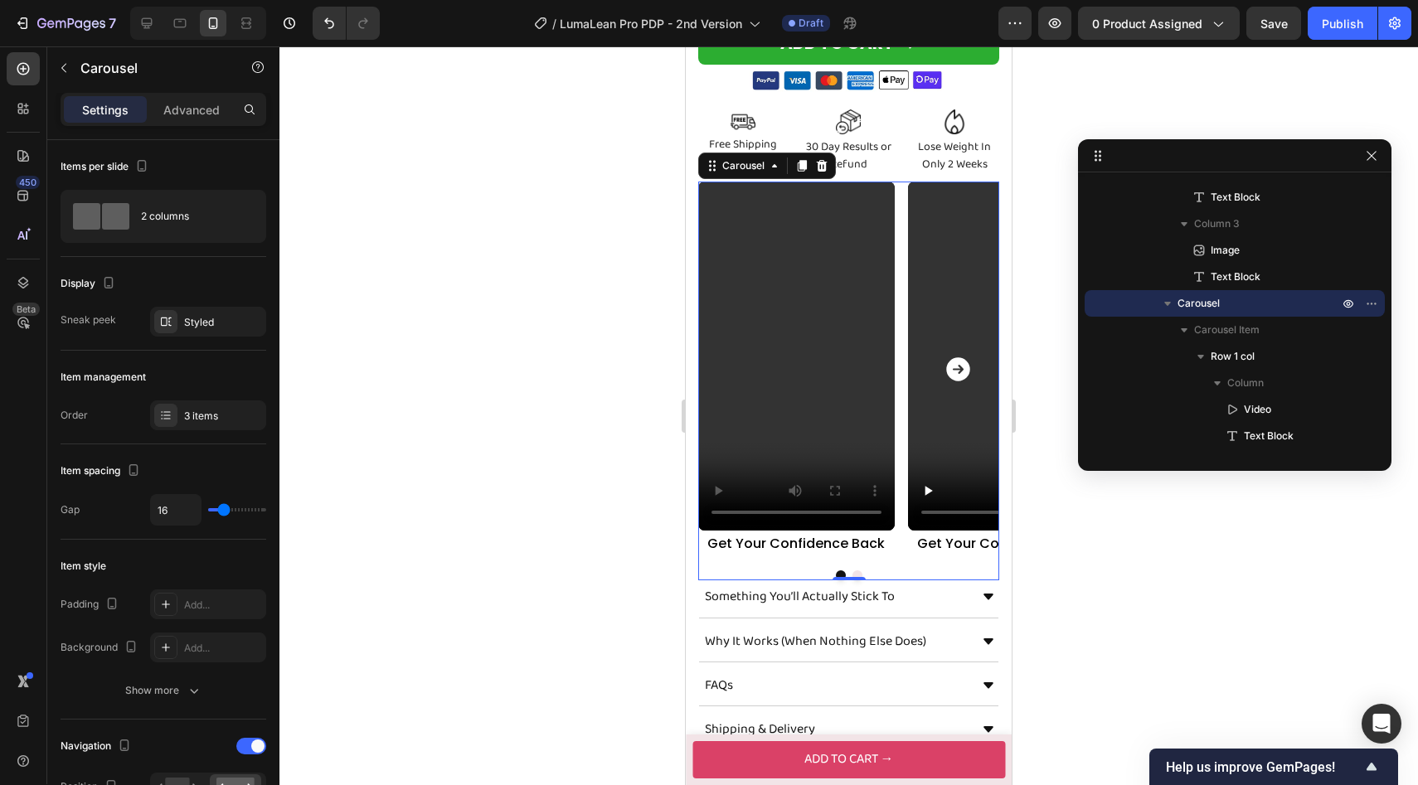
scroll to position [777, 0]
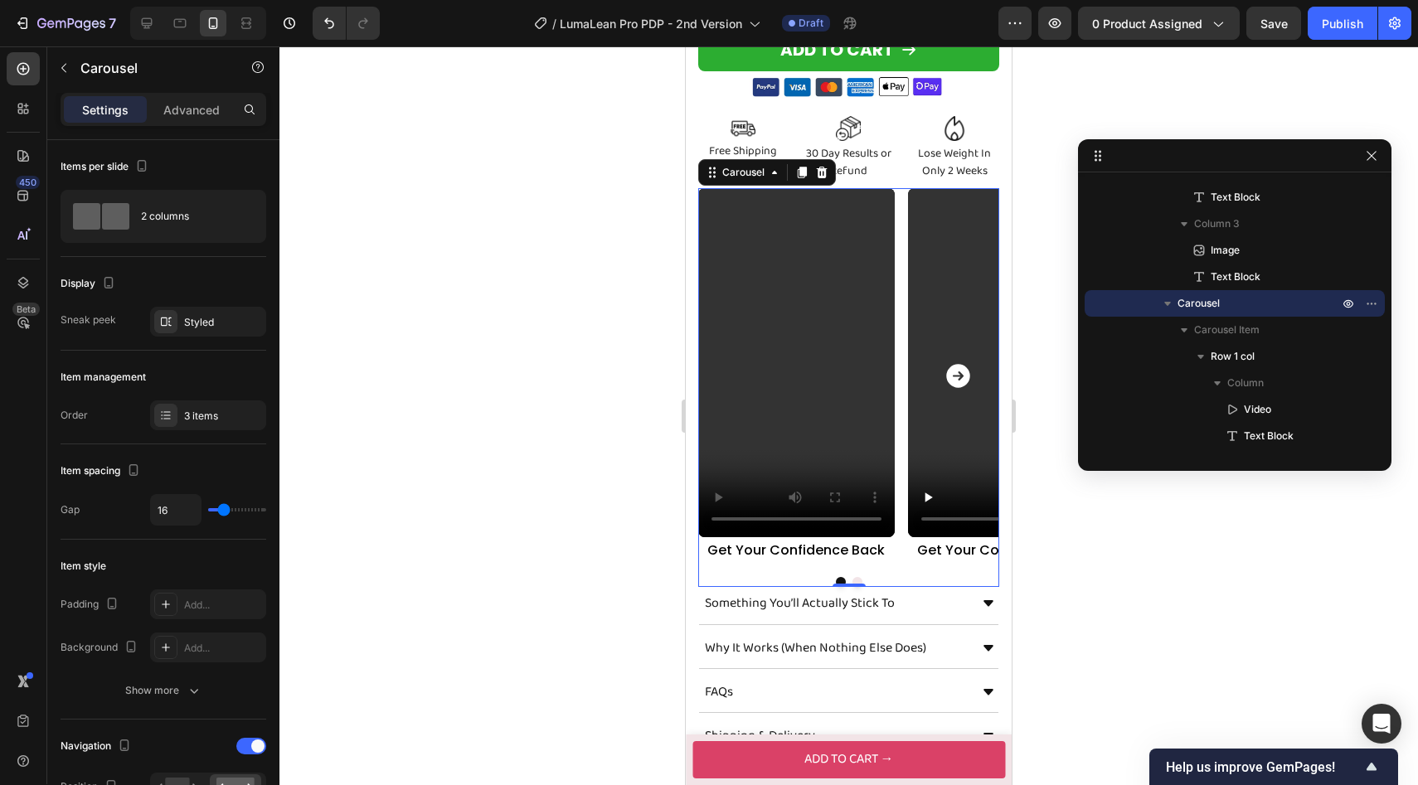
click at [951, 372] on icon "Carousel Next Arrow" at bounding box center [957, 375] width 23 height 23
click at [812, 546] on p "Get Your Confidence Back" at bounding box center [796, 551] width 193 height 24
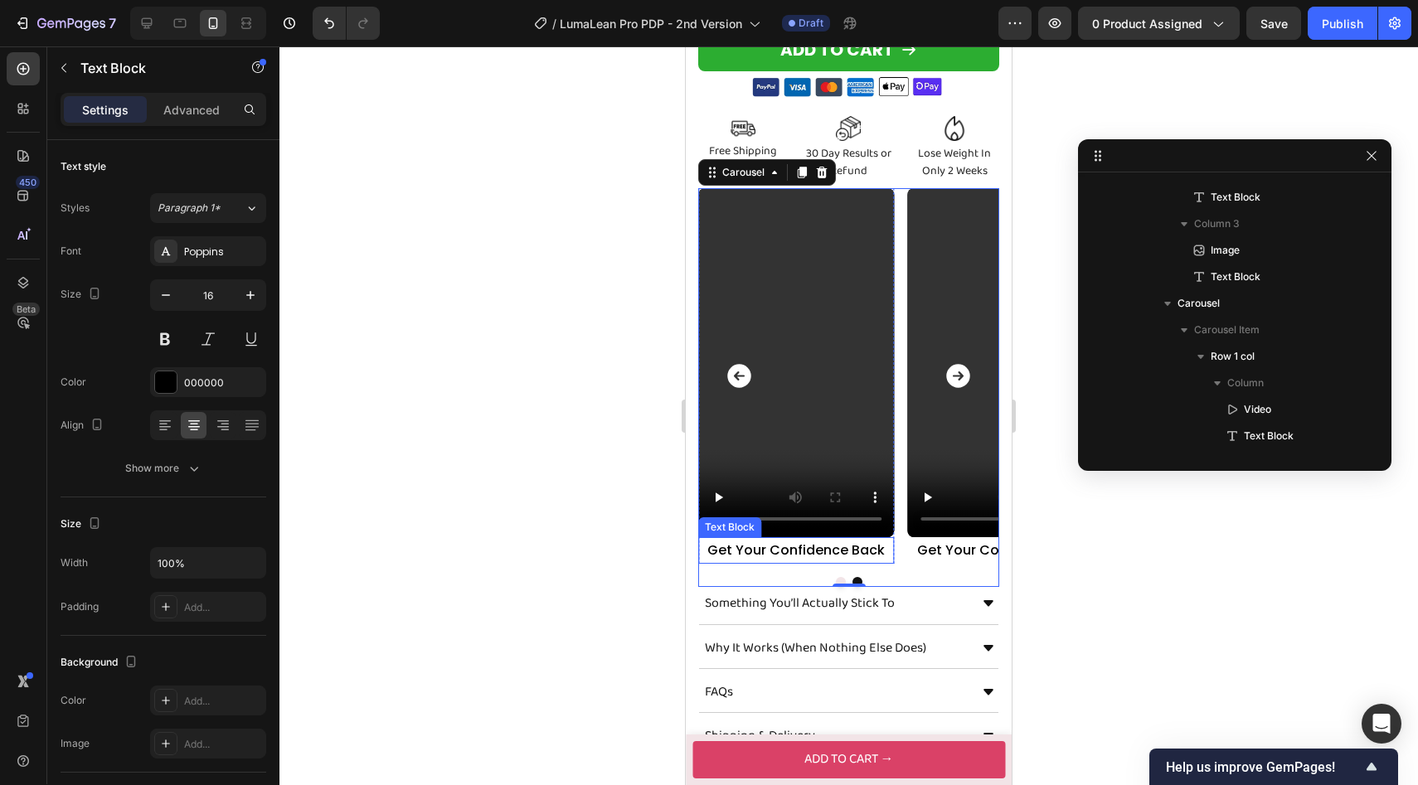
scroll to position [1056, 0]
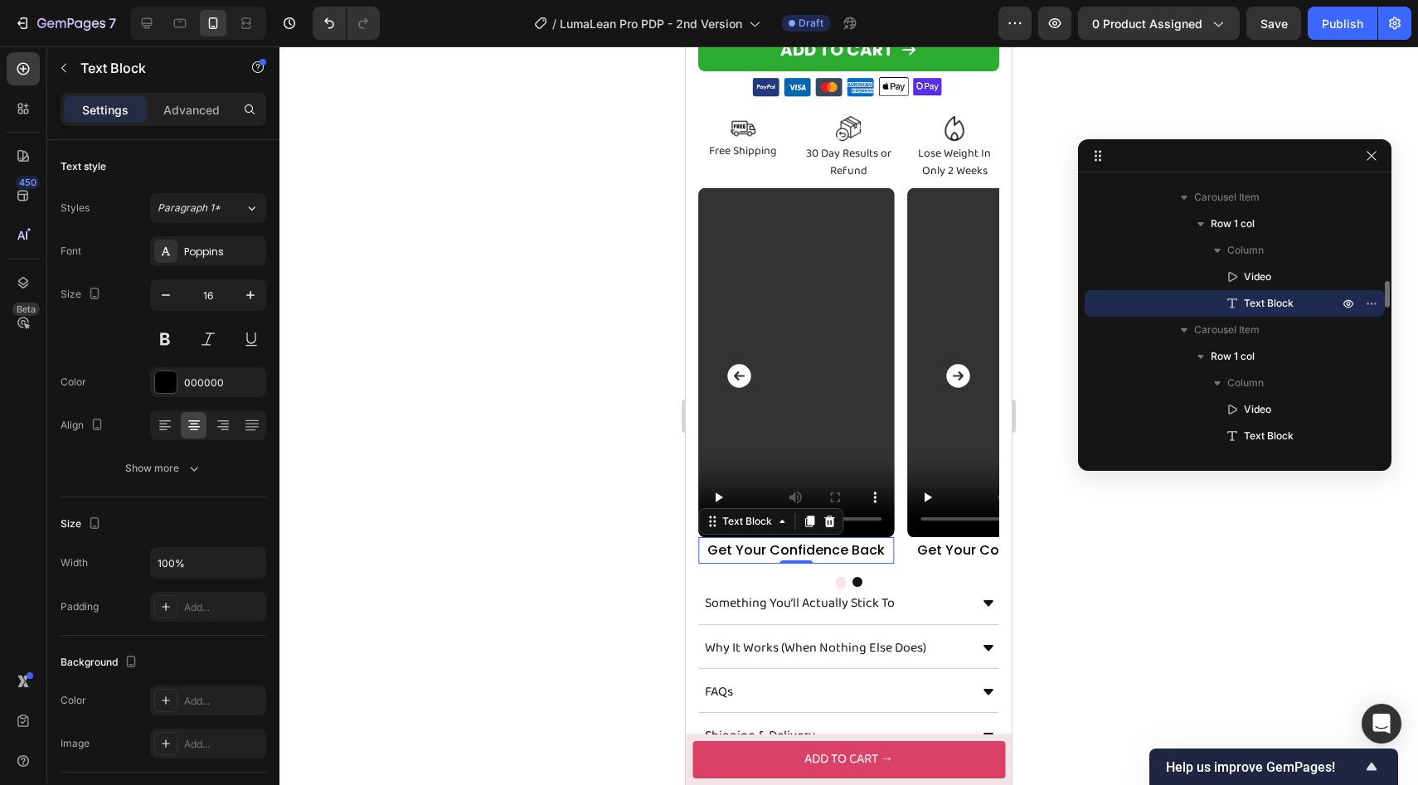
click at [812, 546] on p "Get Your Confidence Back" at bounding box center [796, 551] width 193 height 24
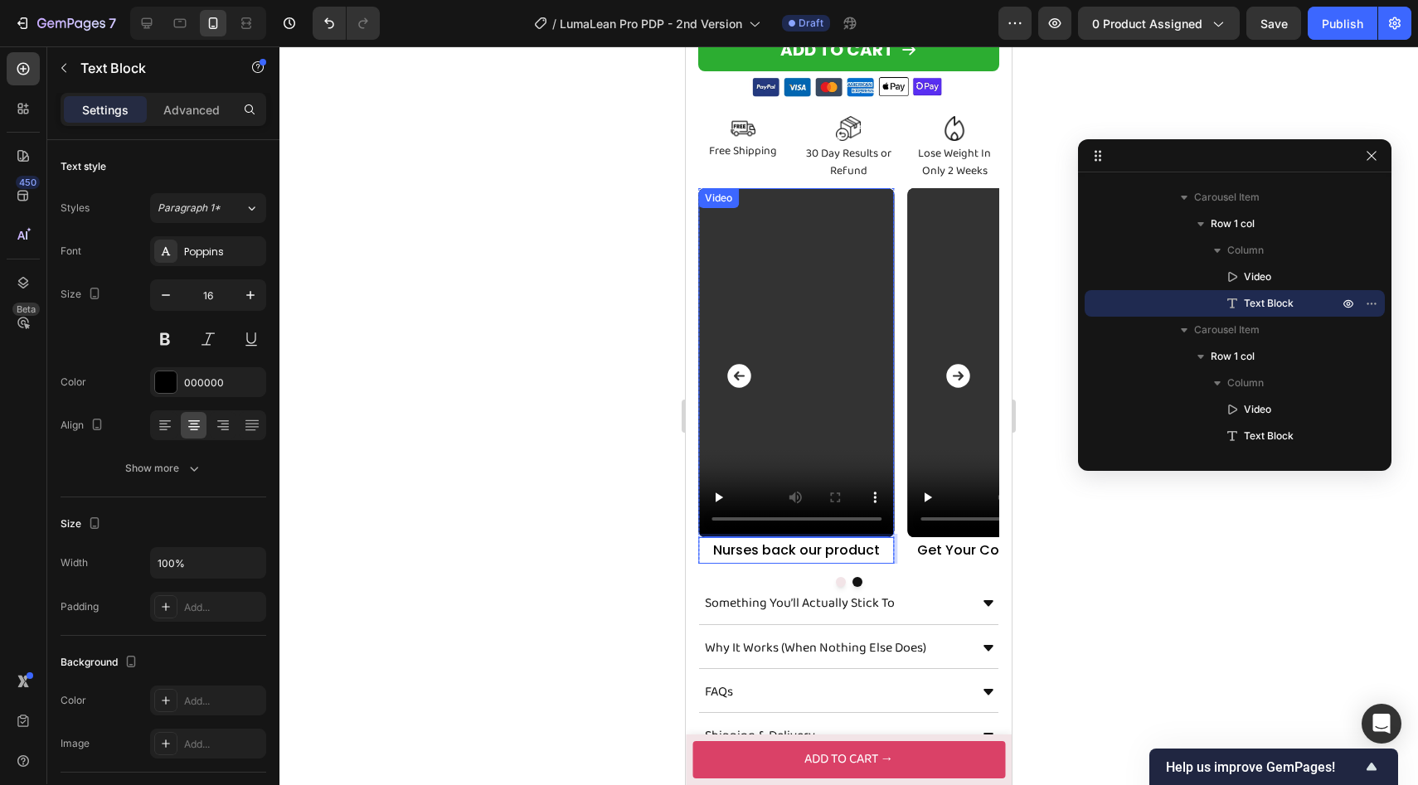
click at [832, 404] on video at bounding box center [796, 362] width 196 height 349
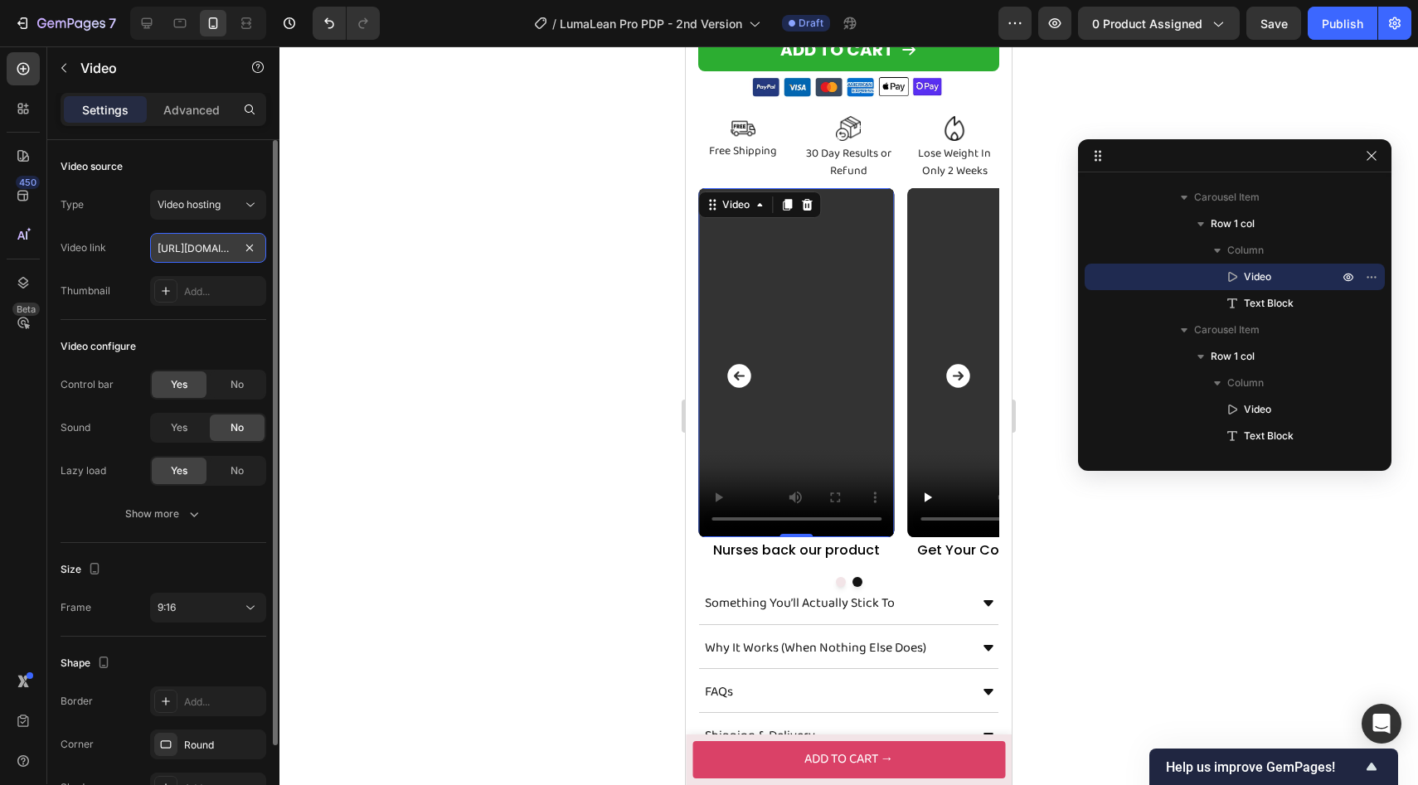
click at [192, 243] on input "https://cdn.shopify.com/videos/c/o/v/aab8dd59862f4cacaaa43966f6b34301.mp4" at bounding box center [208, 248] width 116 height 30
type input "https://cdn.shopify.com/videos/c/o/v/9a9e915a2ad94f82bdec6eabefb450c4.mp4"
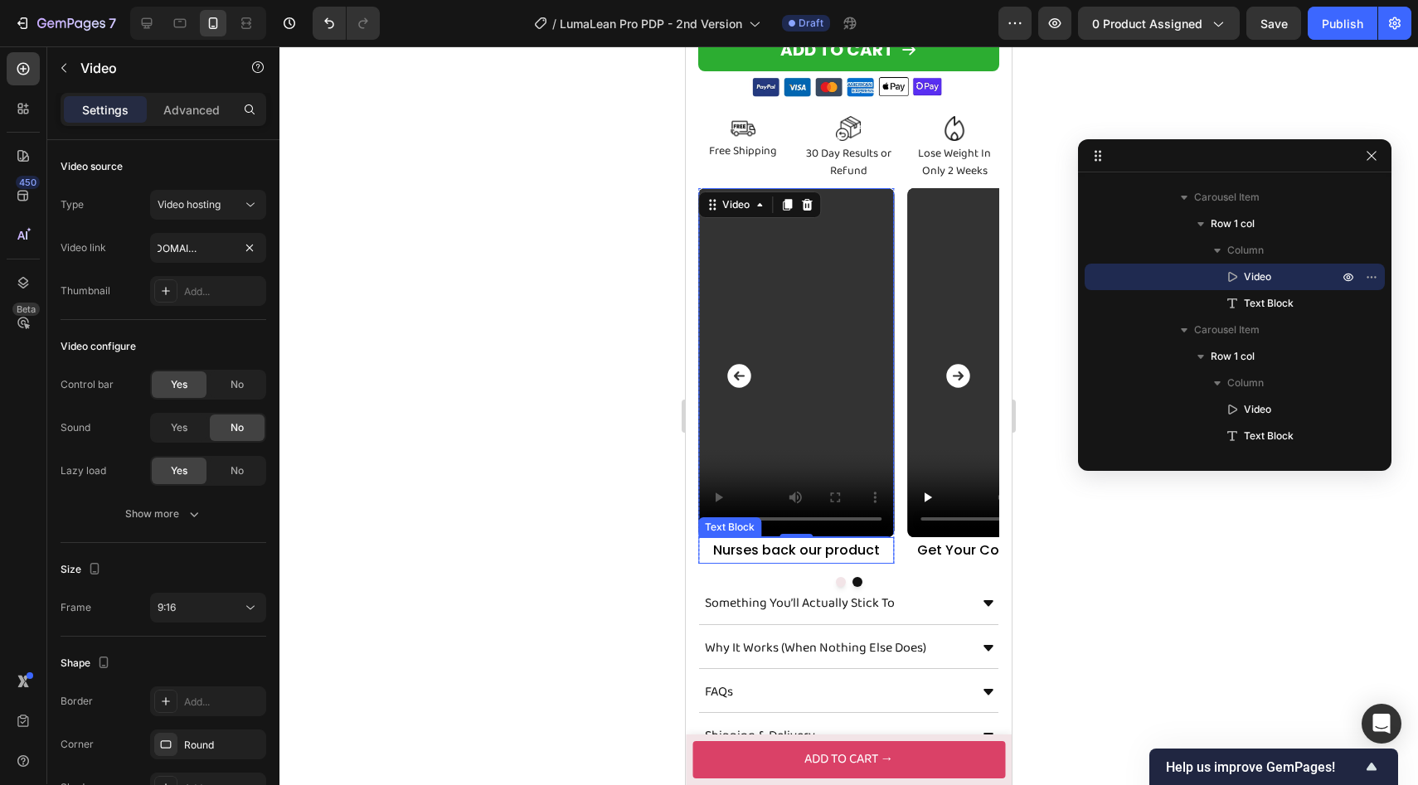
click at [838, 550] on p "Nurses back our product" at bounding box center [796, 551] width 193 height 24
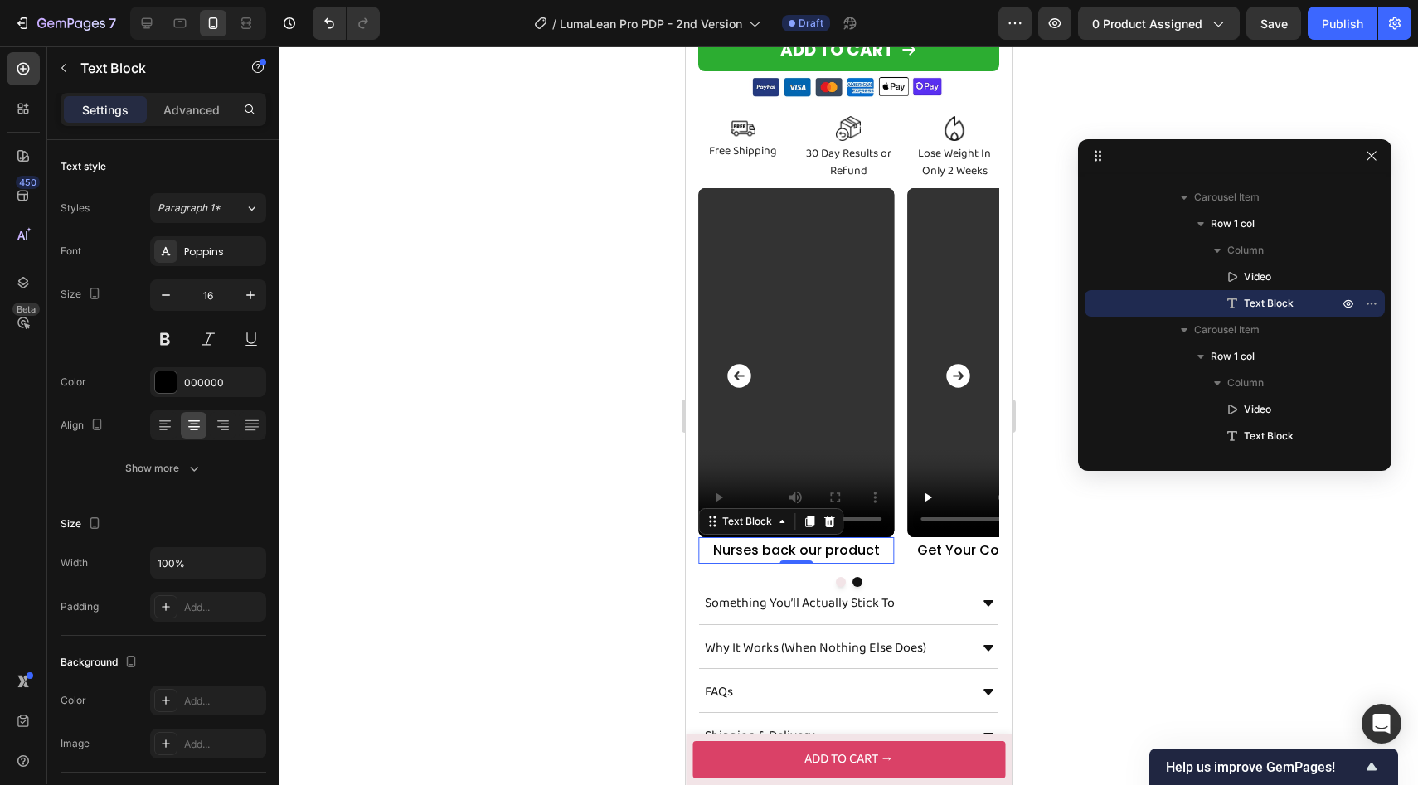
click at [835, 550] on p "Nurses back our product" at bounding box center [796, 551] width 193 height 24
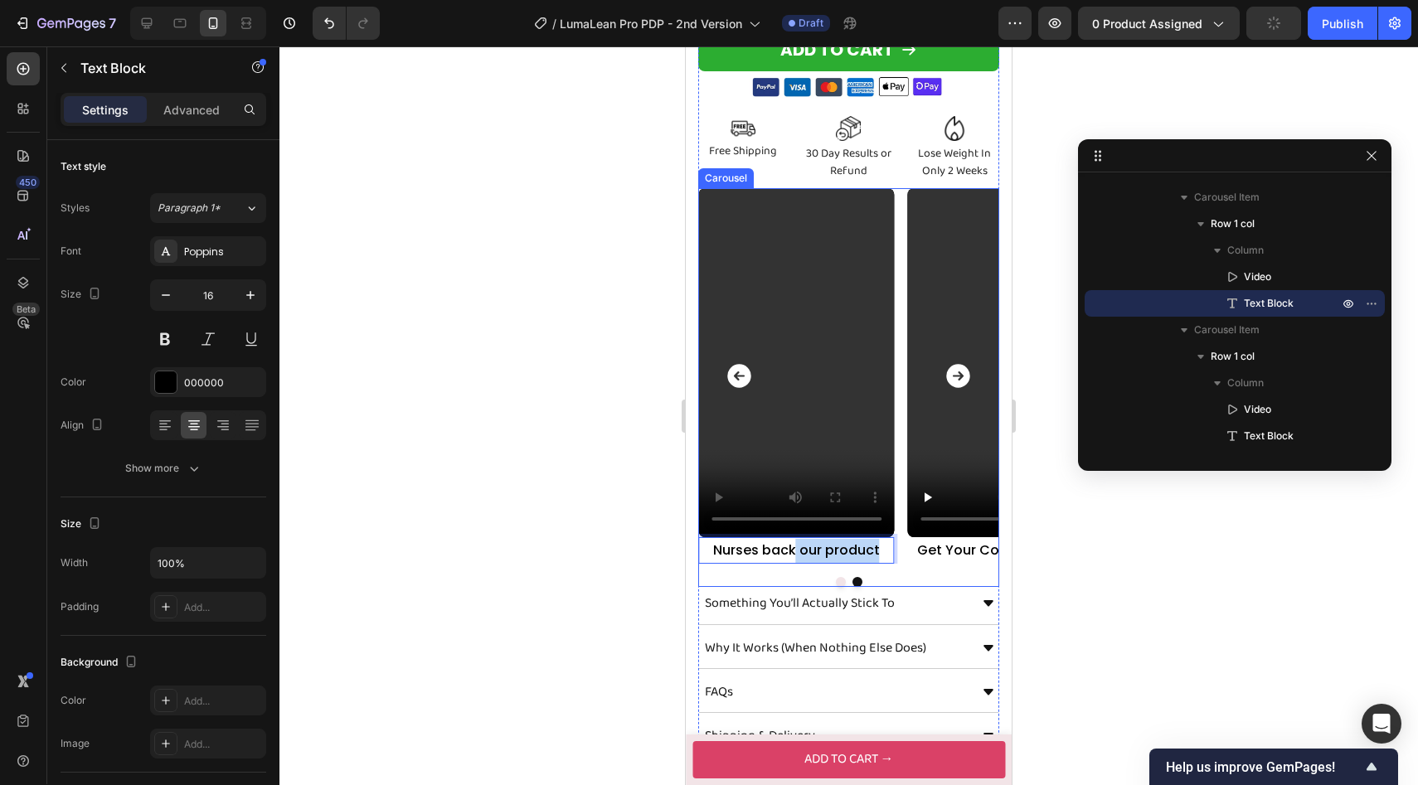
drag, startPoint x: 793, startPoint y: 546, endPoint x: 929, endPoint y: 567, distance: 136.8
click at [929, 567] on div "Video Get Your Confidence Back Text Block Row Video Nurses back our product Tex…" at bounding box center [848, 388] width 301 height 400
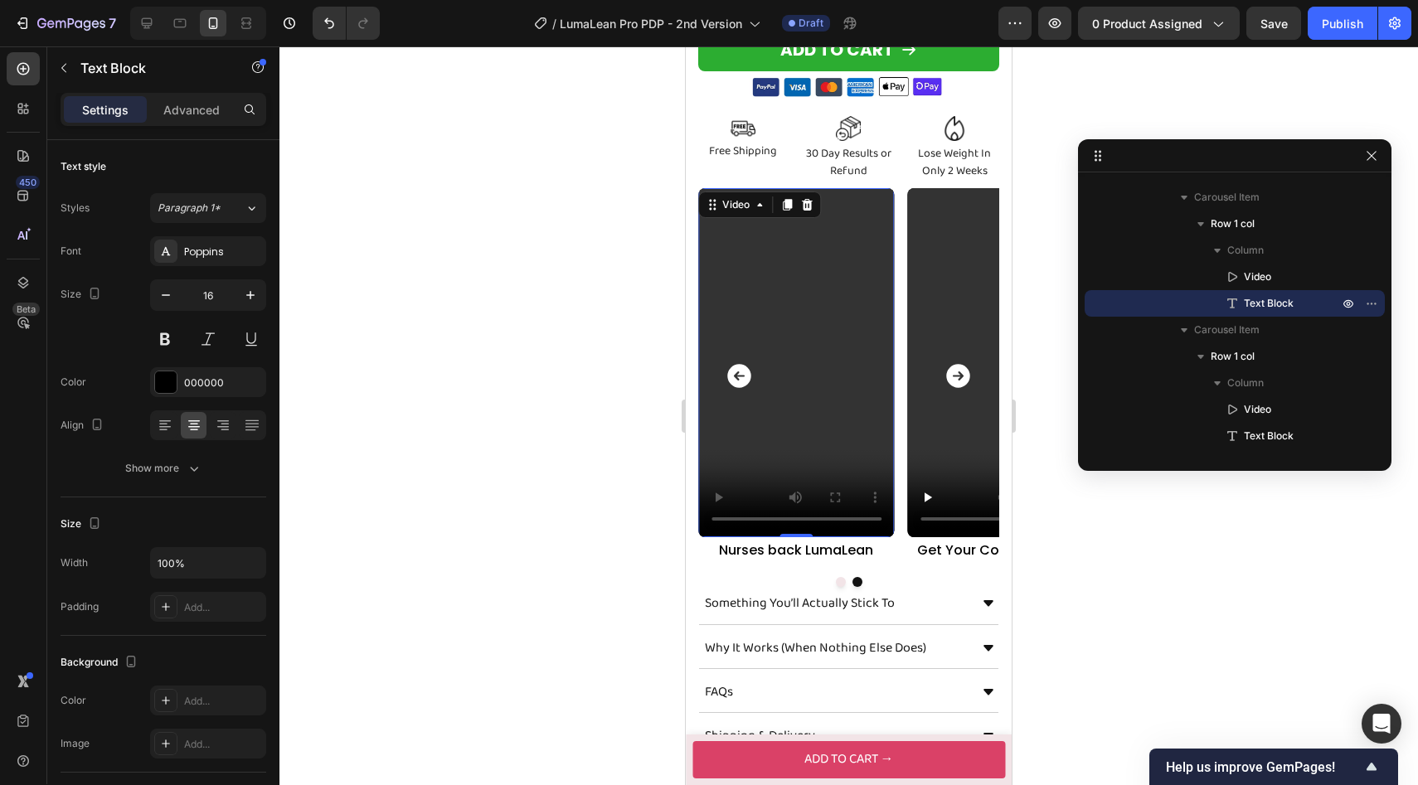
click at [834, 438] on video at bounding box center [796, 362] width 196 height 349
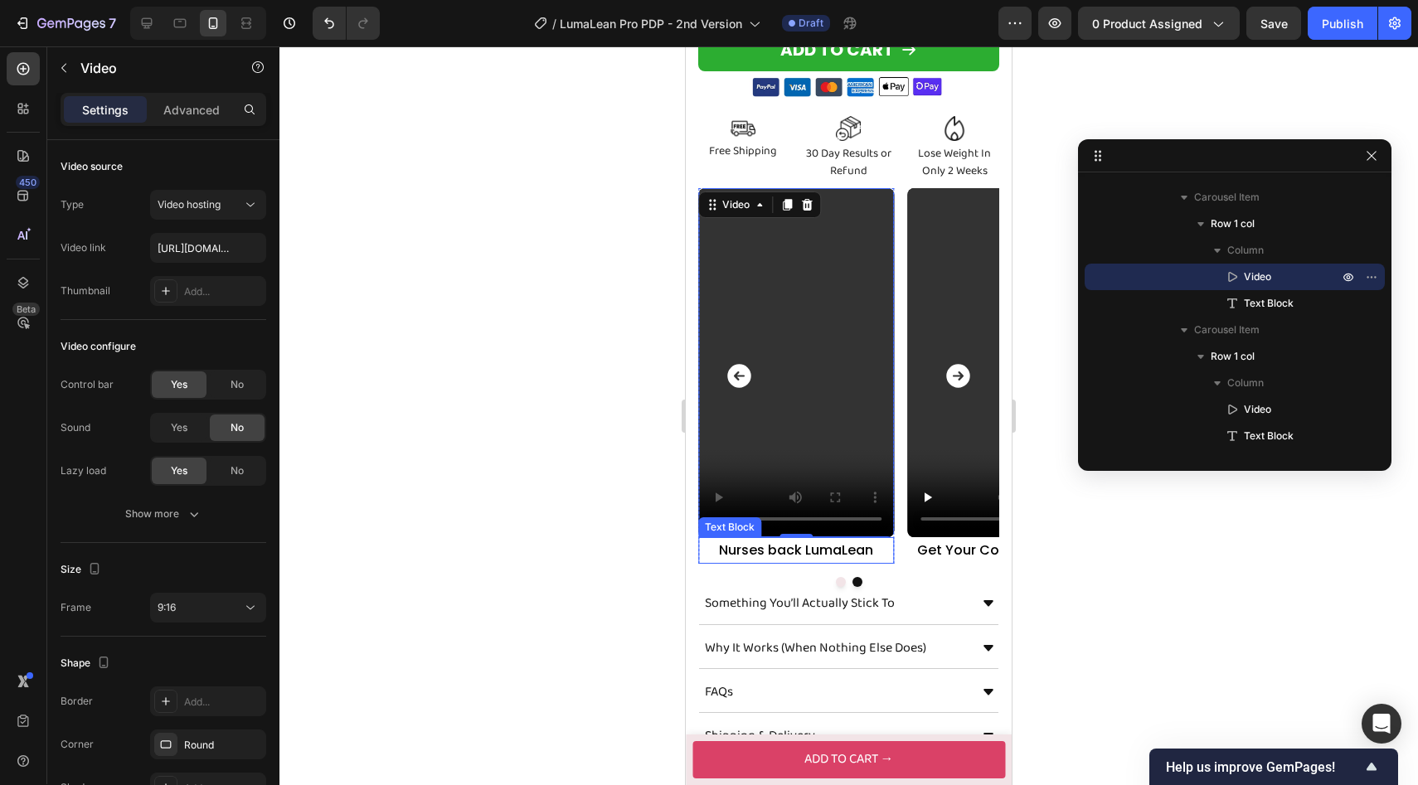
click at [757, 539] on p "Nurses back LumaLean" at bounding box center [796, 551] width 193 height 24
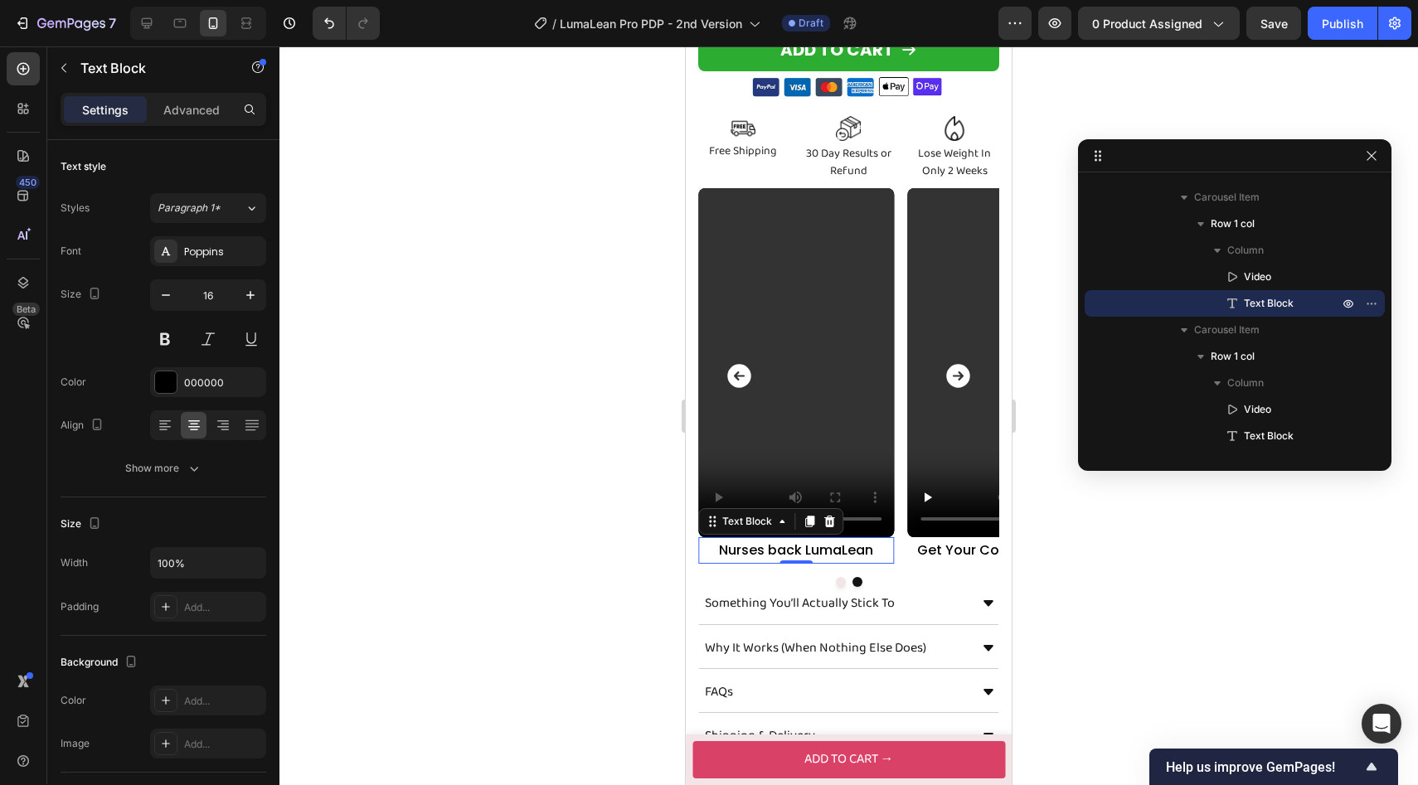
click at [757, 539] on p "Nurses back LumaLean" at bounding box center [796, 551] width 193 height 24
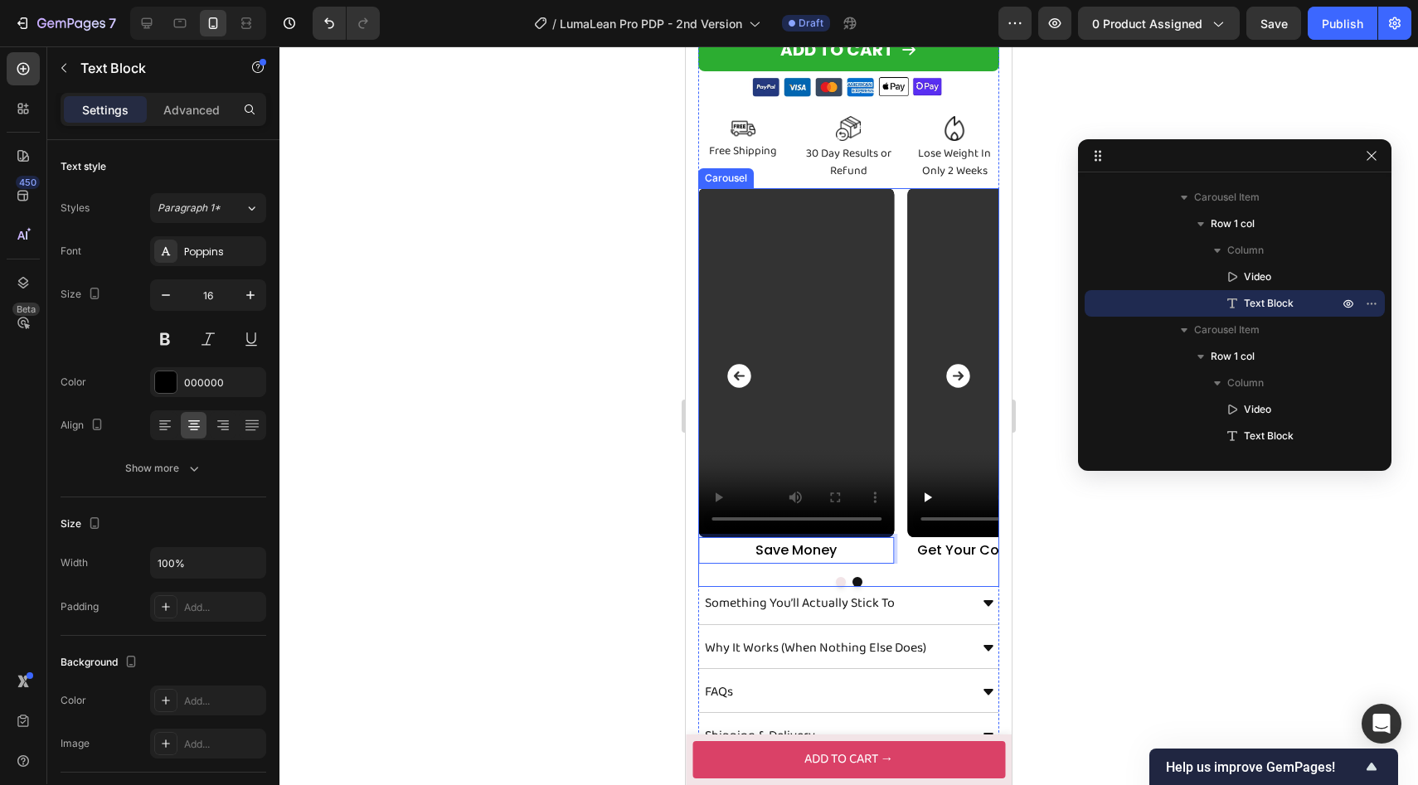
click at [746, 381] on icon "Carousel Back Arrow" at bounding box center [738, 375] width 23 height 23
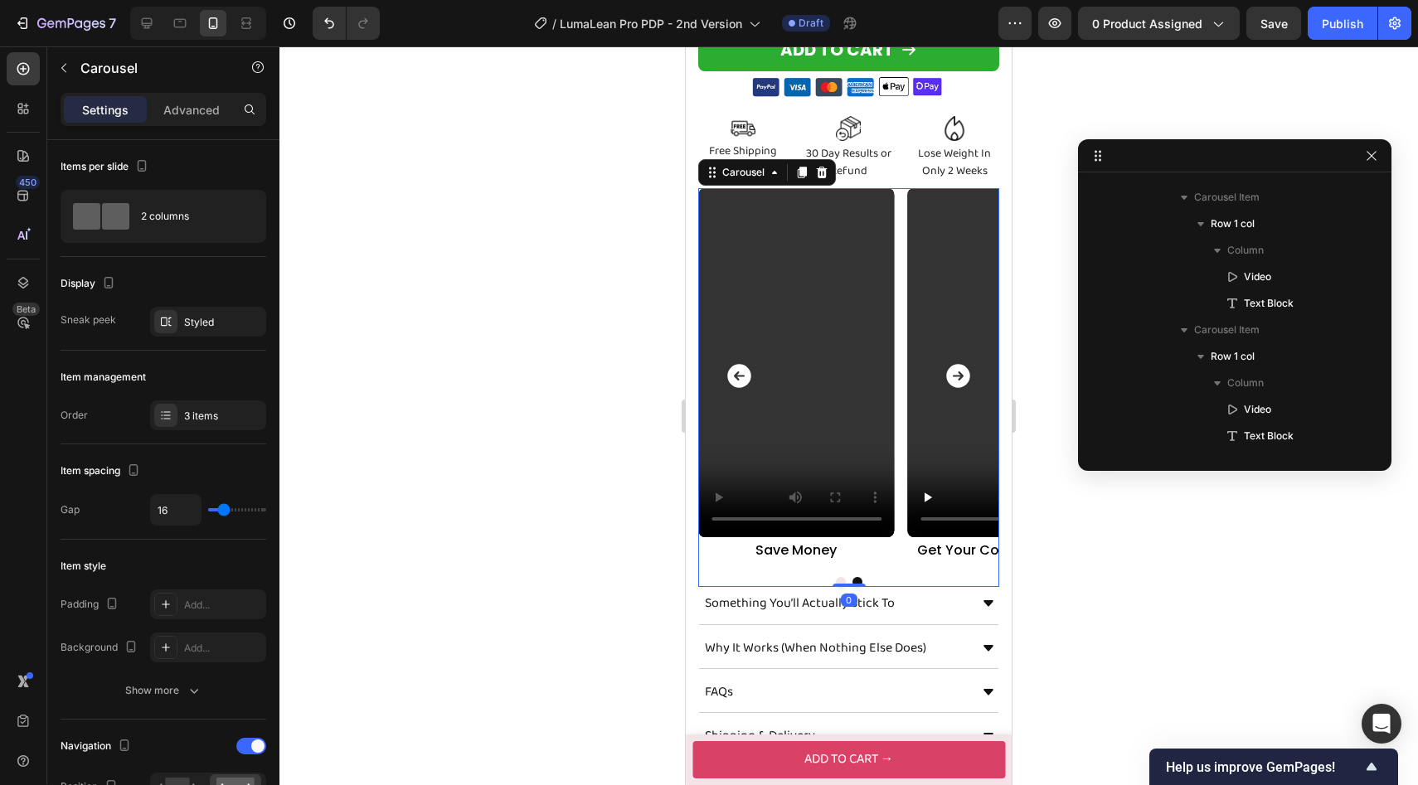
scroll to position [791, 0]
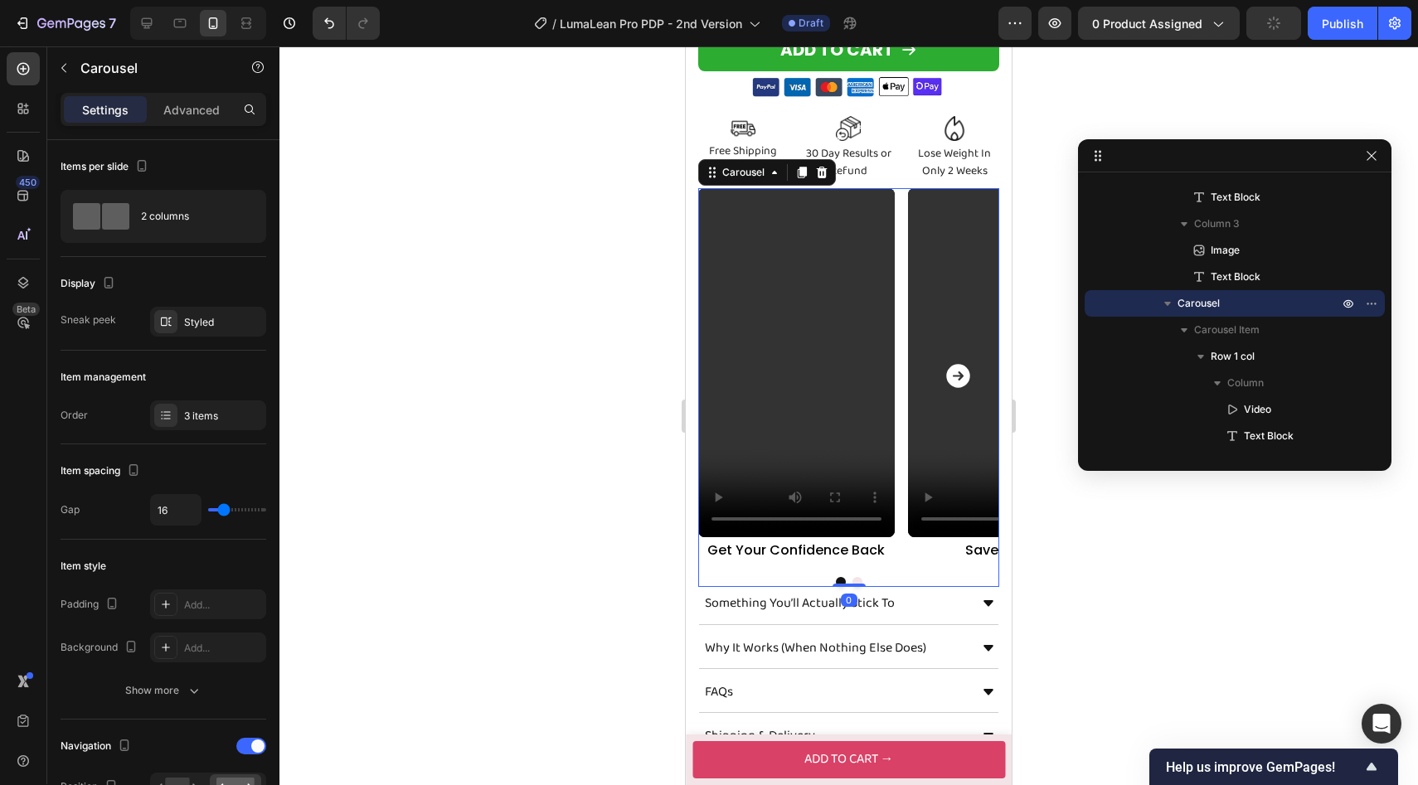
click at [948, 371] on icon "Carousel Next Arrow" at bounding box center [957, 375] width 23 height 23
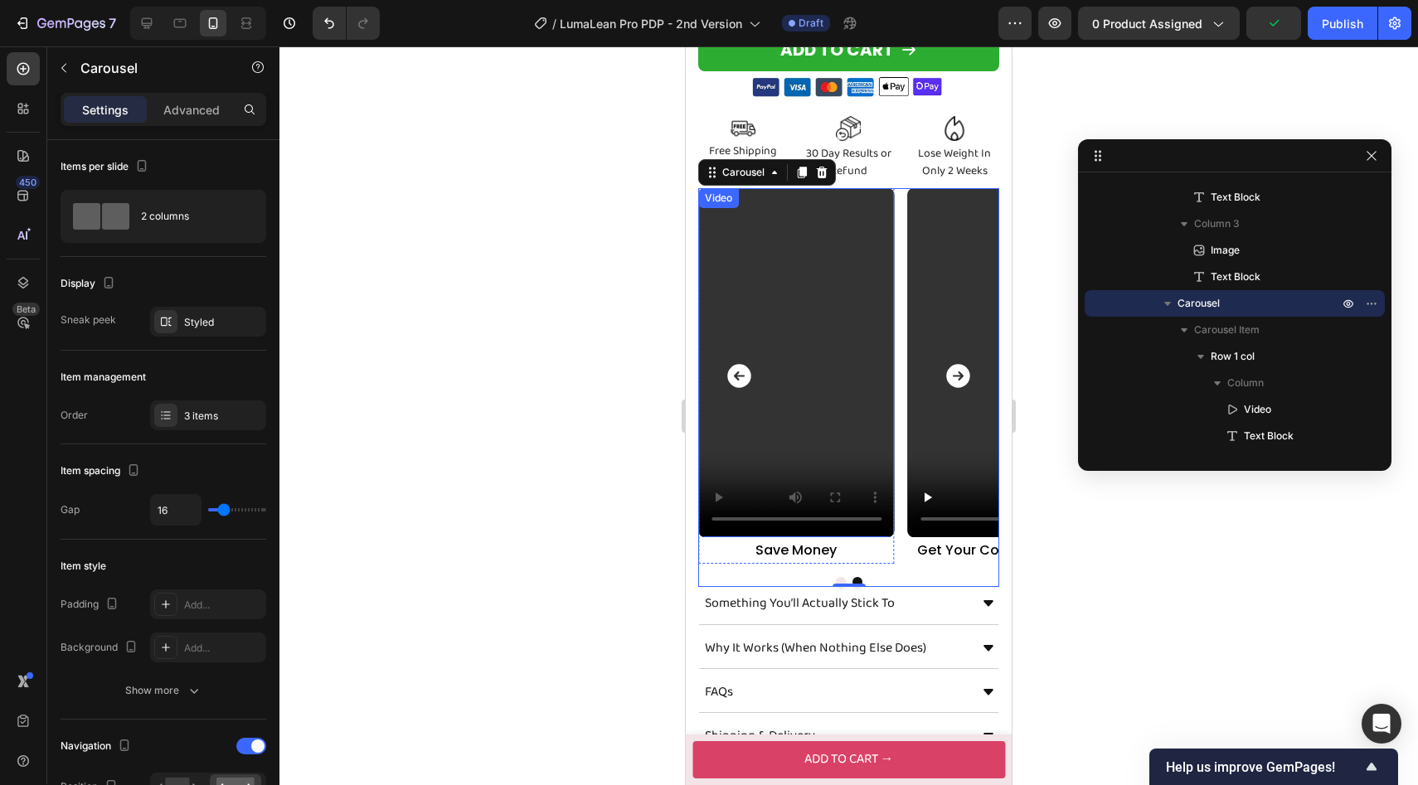
click at [696, 510] on div "Product Images Loox - Rating widget Loox LumaLean Pro - Tighten Loose Skin With…" at bounding box center [849, 170] width 326 height 1732
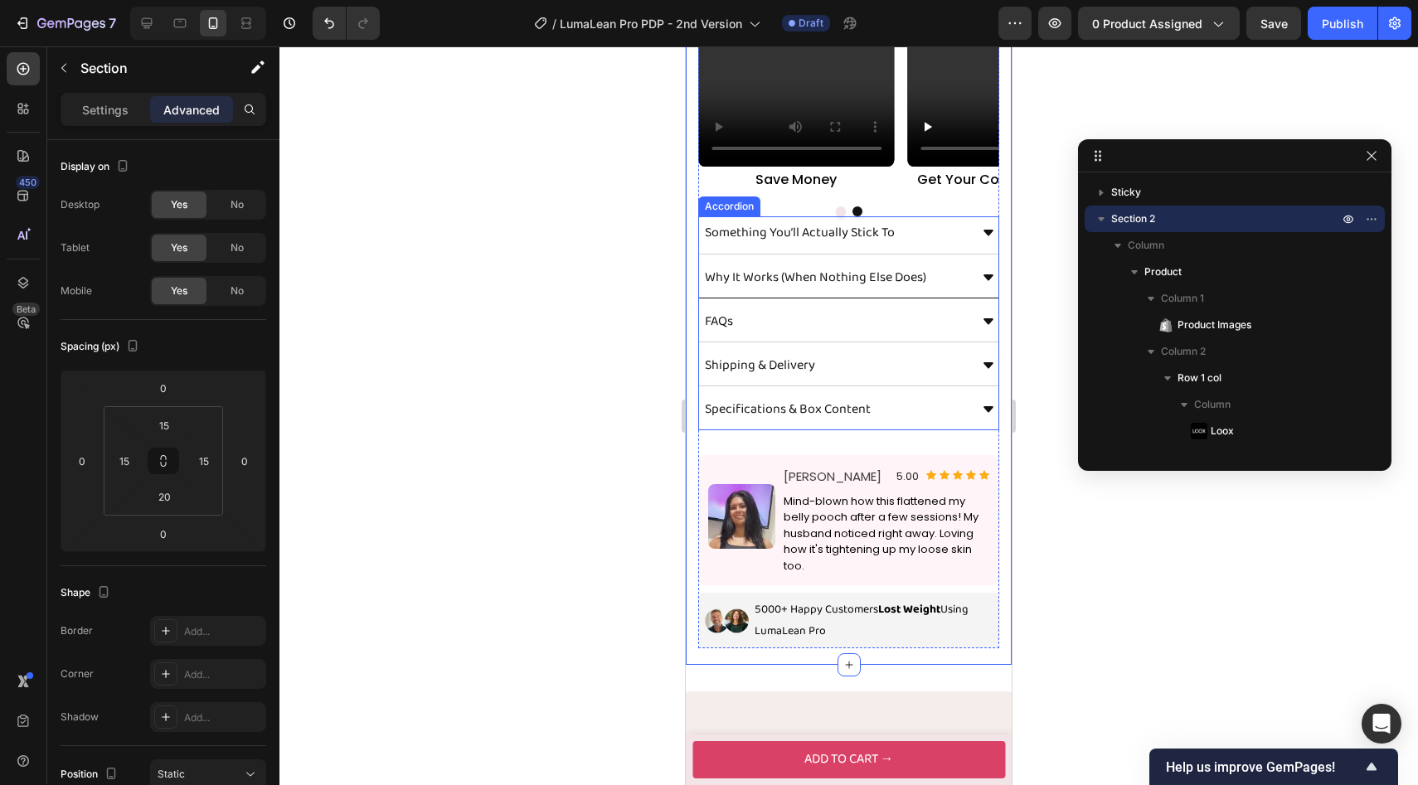
scroll to position [1148, 0]
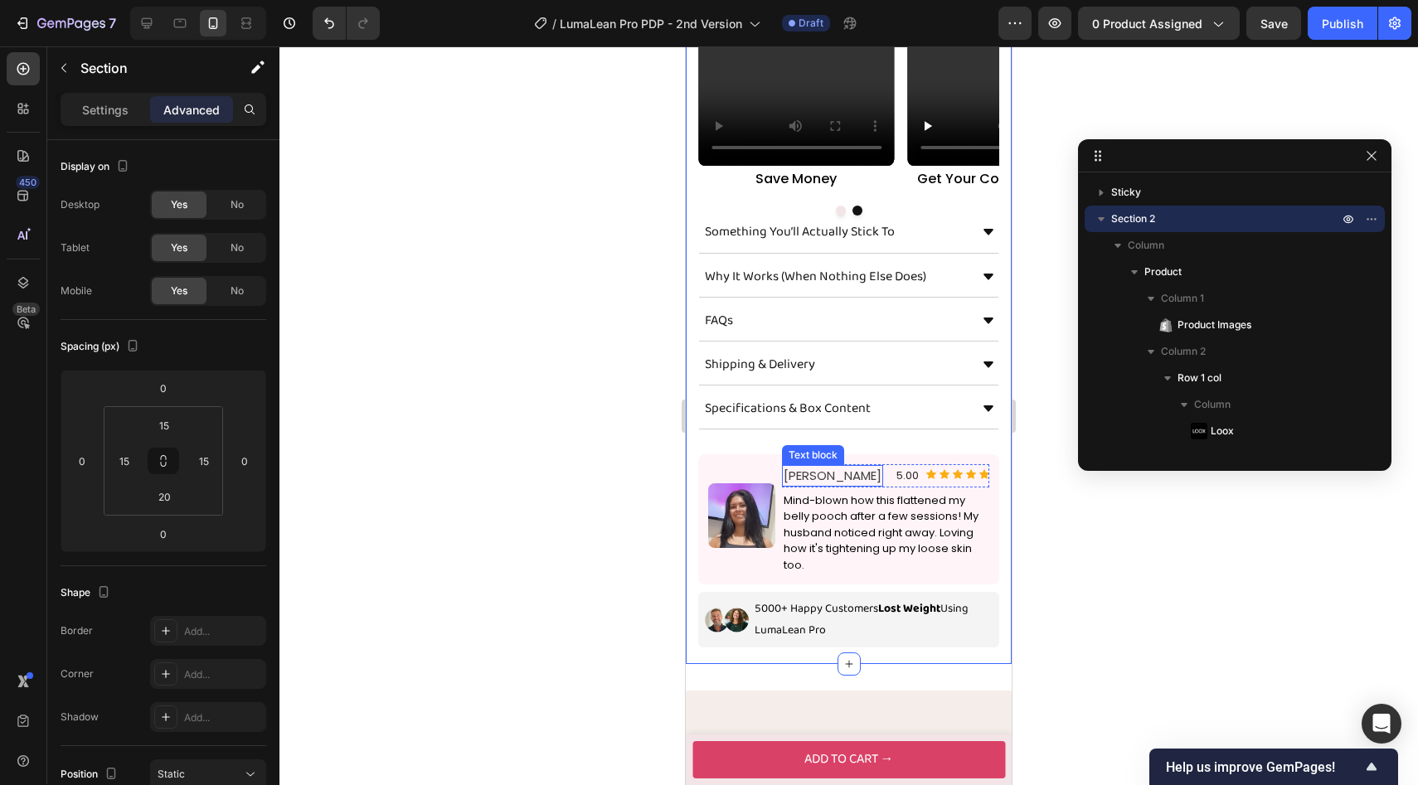
click at [783, 458] on div "Image Sarah M. Text block 5.00 Text block Icon Icon Icon Icon Icon Icon List Ho…" at bounding box center [848, 519] width 301 height 130
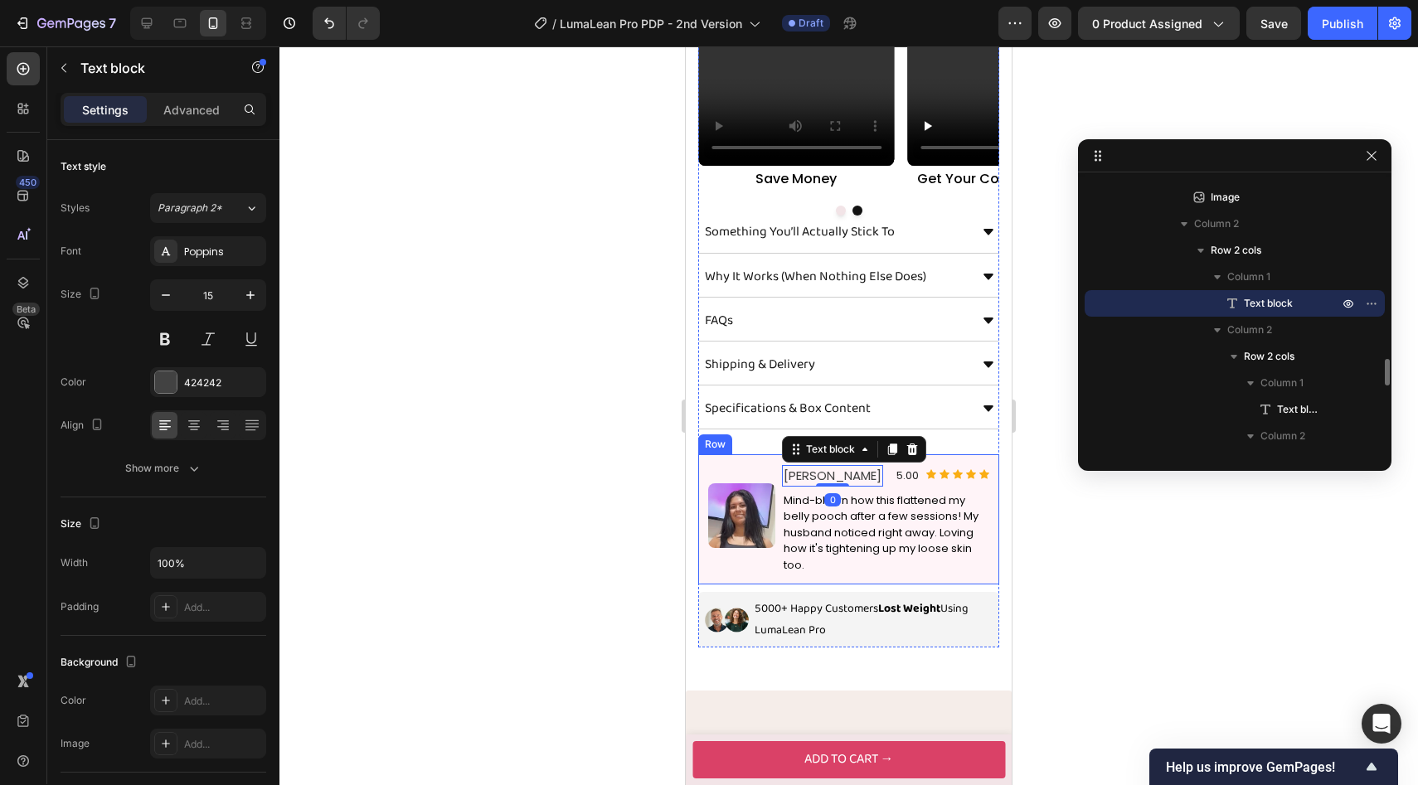
click at [760, 464] on div "Image" at bounding box center [741, 519] width 67 height 110
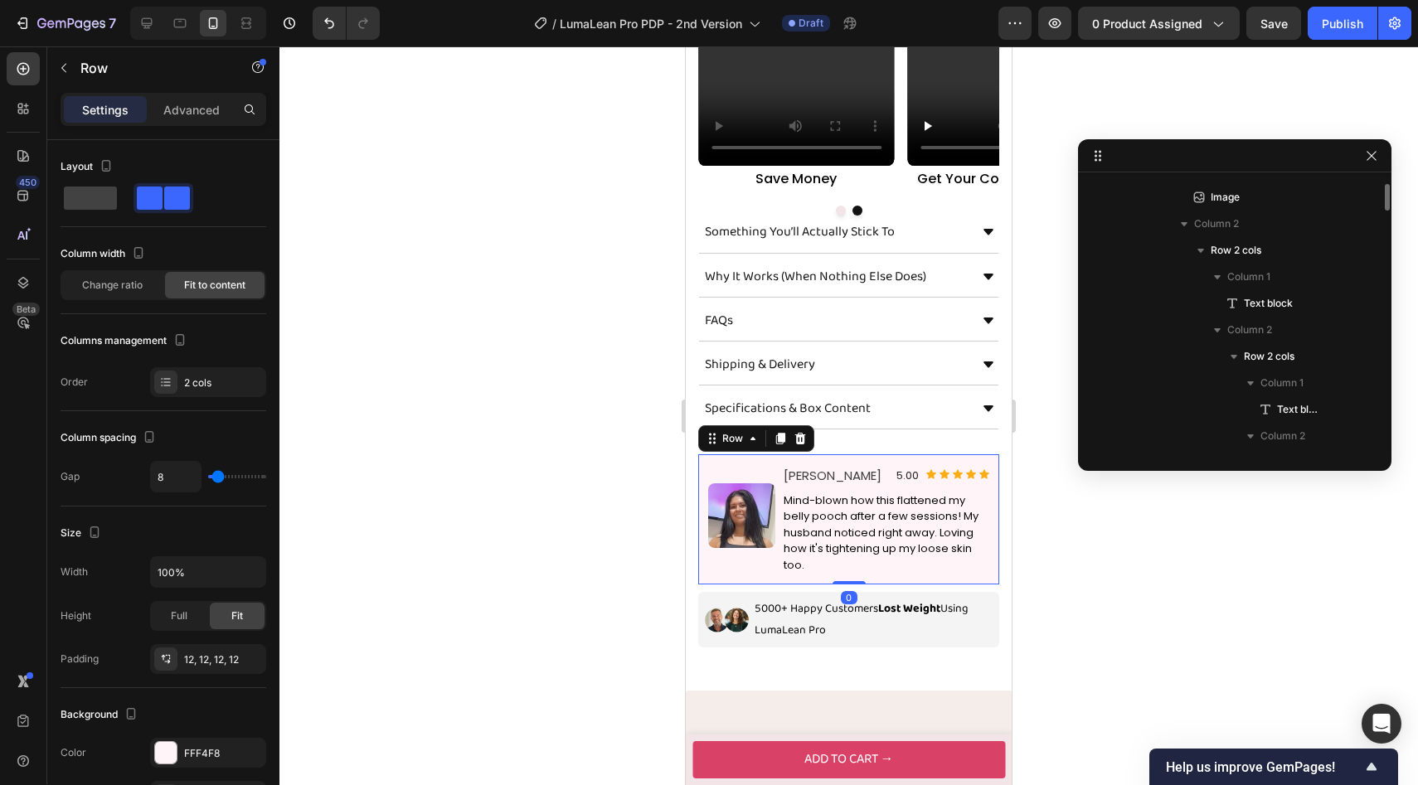
scroll to position [1693, 0]
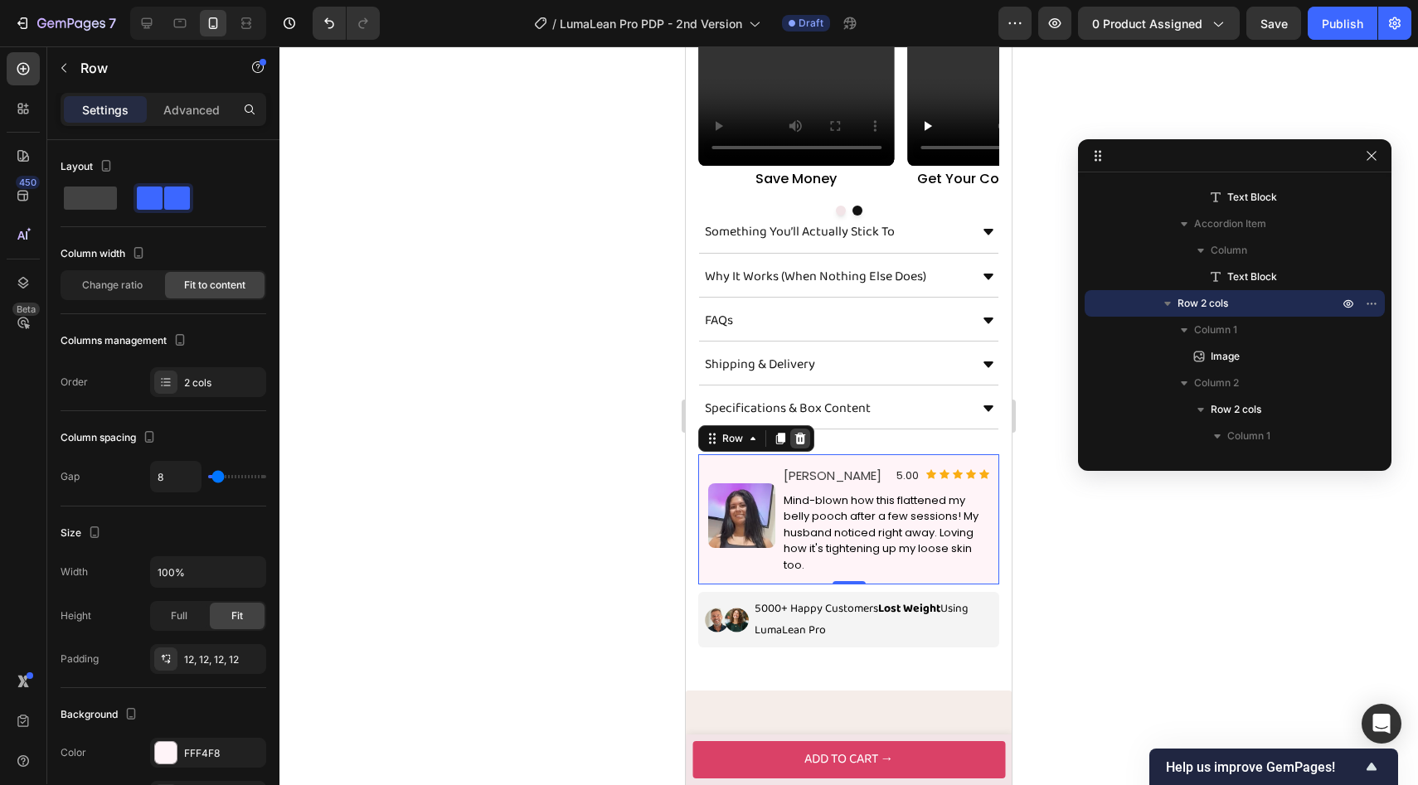
click at [801, 434] on icon at bounding box center [799, 438] width 13 height 13
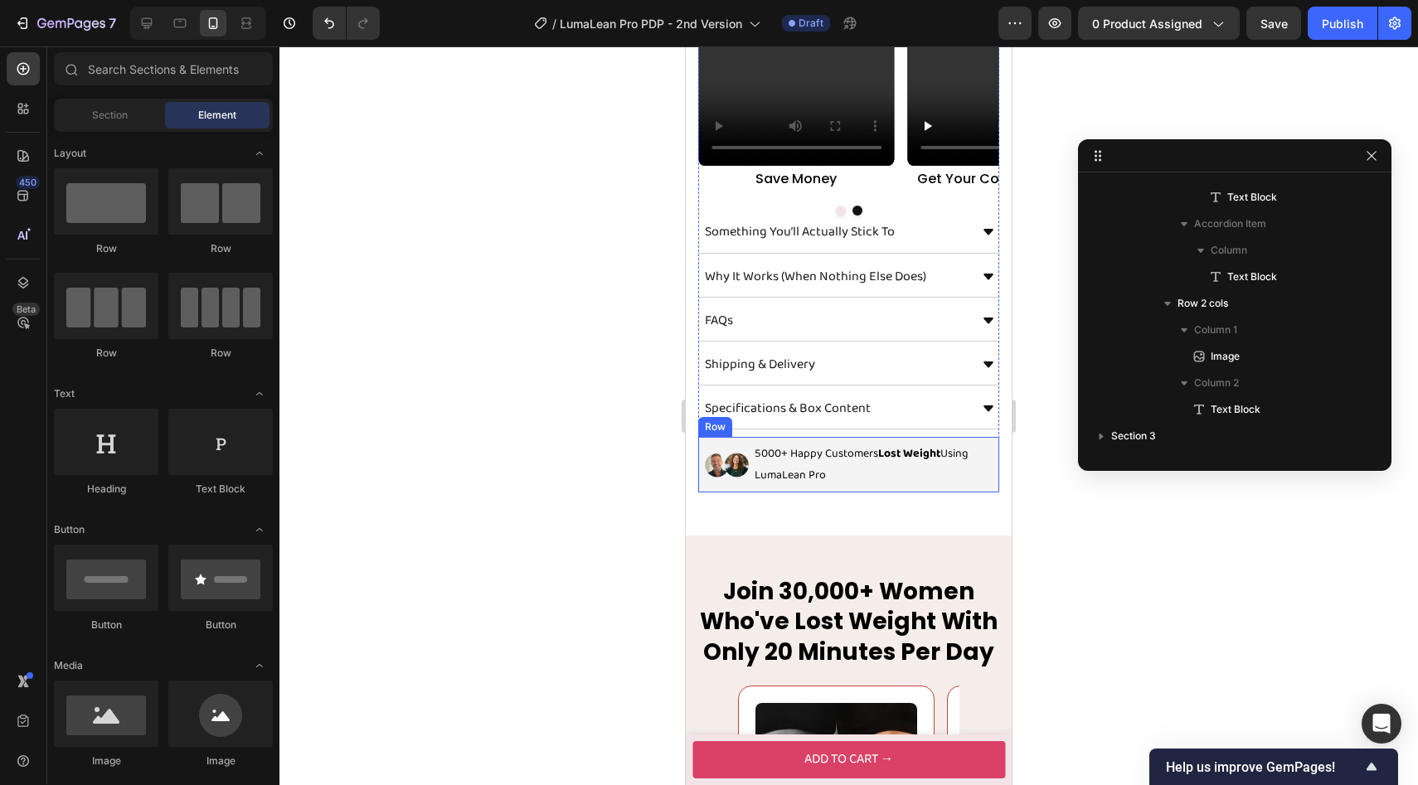
click at [730, 438] on div "Image 5000+ Happy Customers Lost Weight Using LumaLean Pro Text Block Row" at bounding box center [848, 464] width 301 height 55
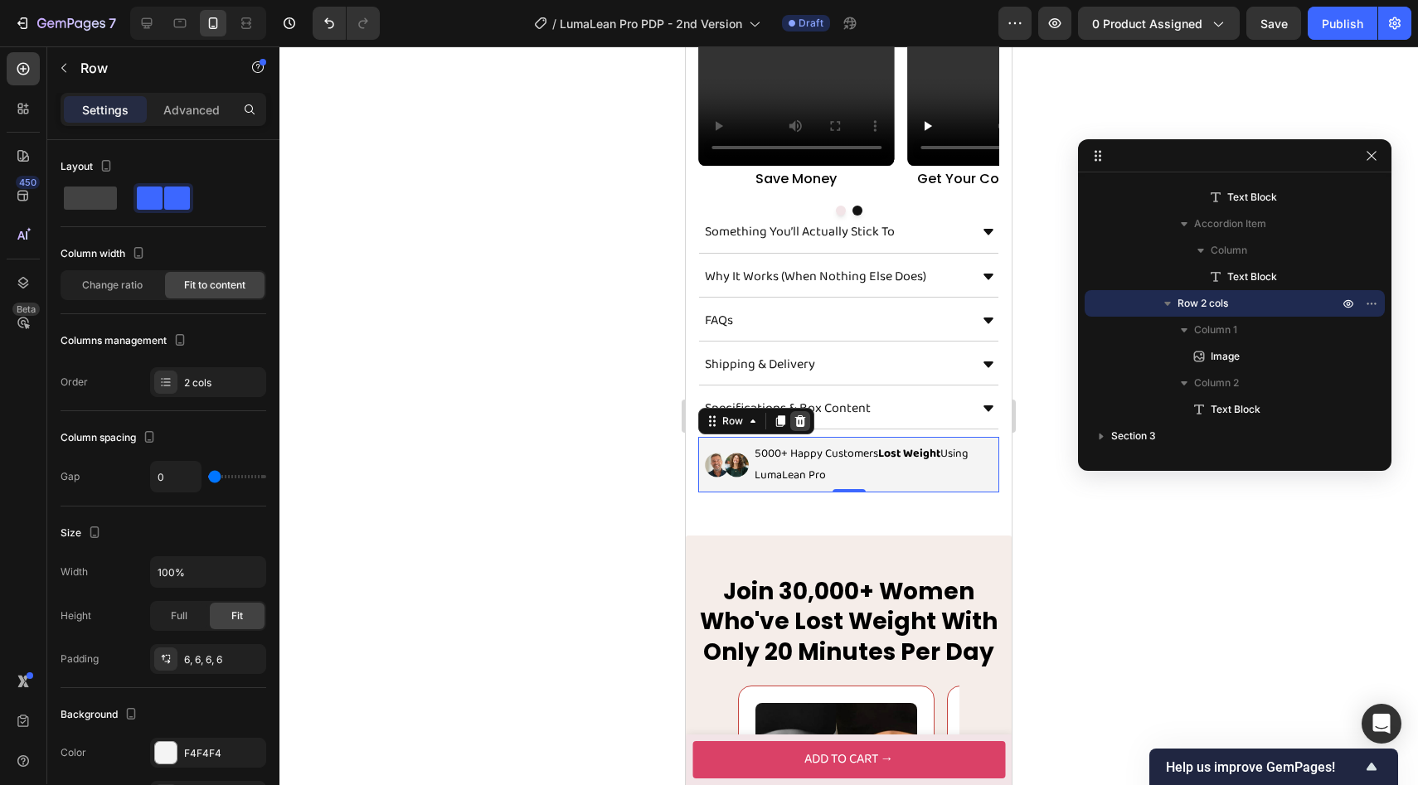
click at [805, 419] on icon at bounding box center [799, 421] width 13 height 13
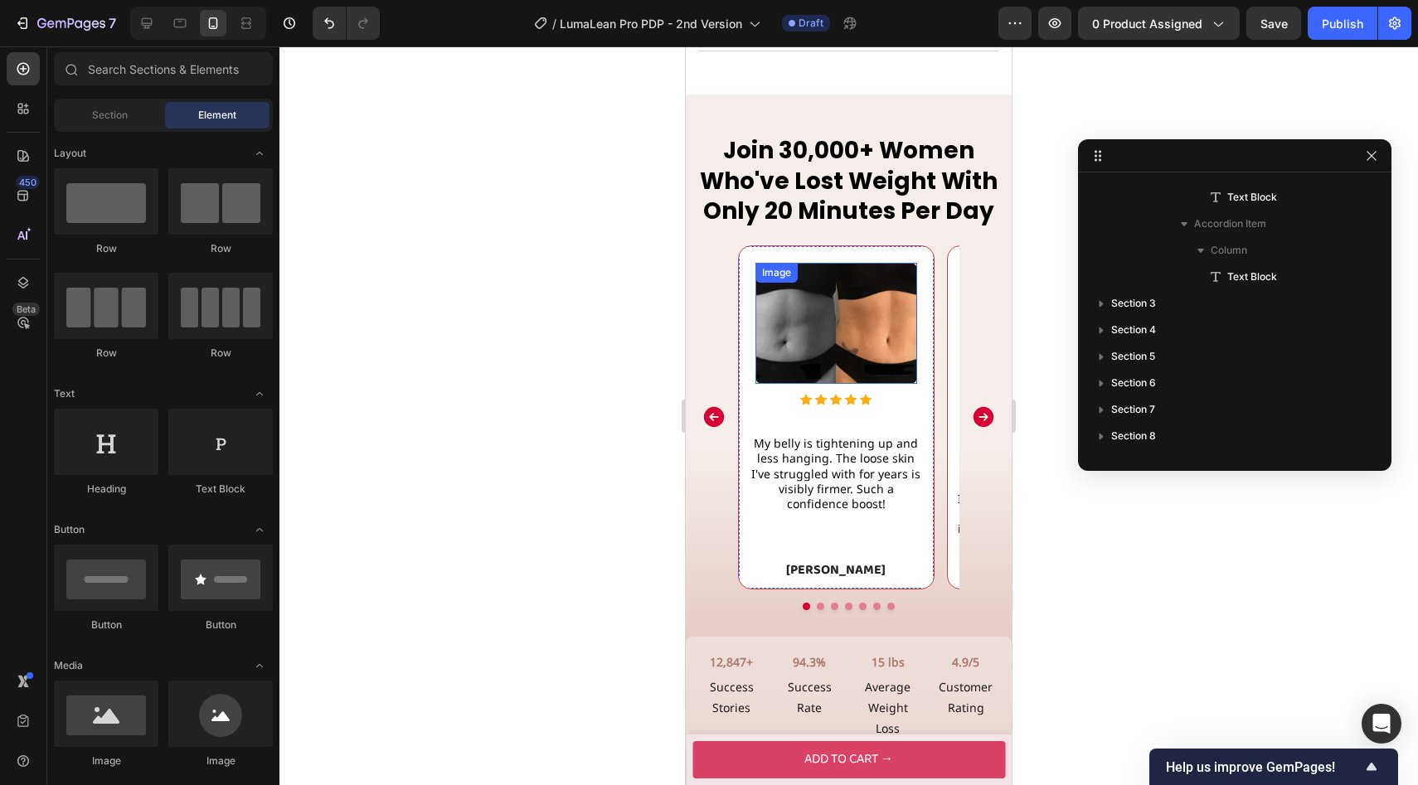
scroll to position [1530, 0]
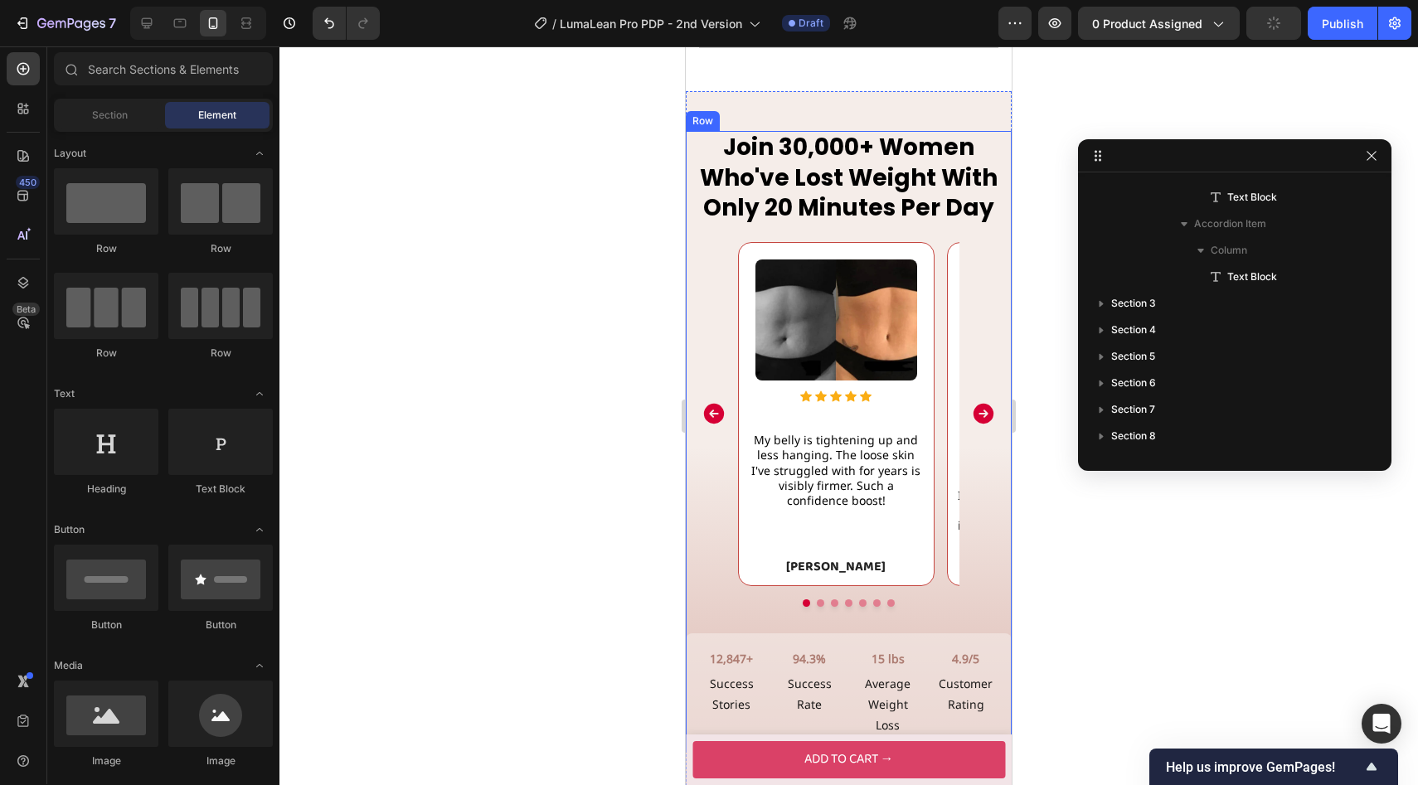
click at [867, 233] on div "Join 30,000+ Women Who've Lost Weight With Only 20 Minutes Per Day Heading Imag…" at bounding box center [849, 440] width 326 height 619
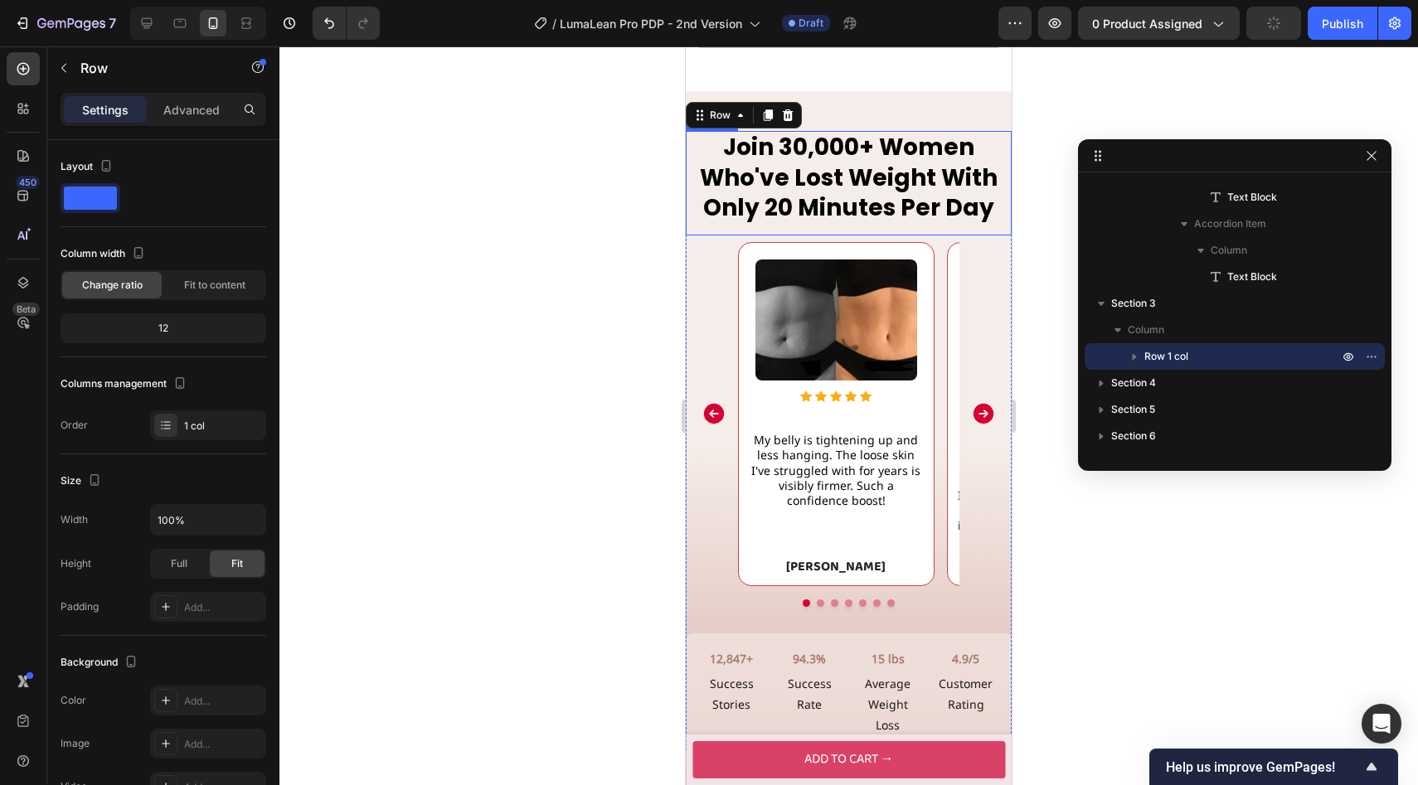
click at [873, 165] on h2 "Join 30,000+ Women Who've Lost Weight With Only 20 Minutes Per Day" at bounding box center [849, 178] width 326 height 94
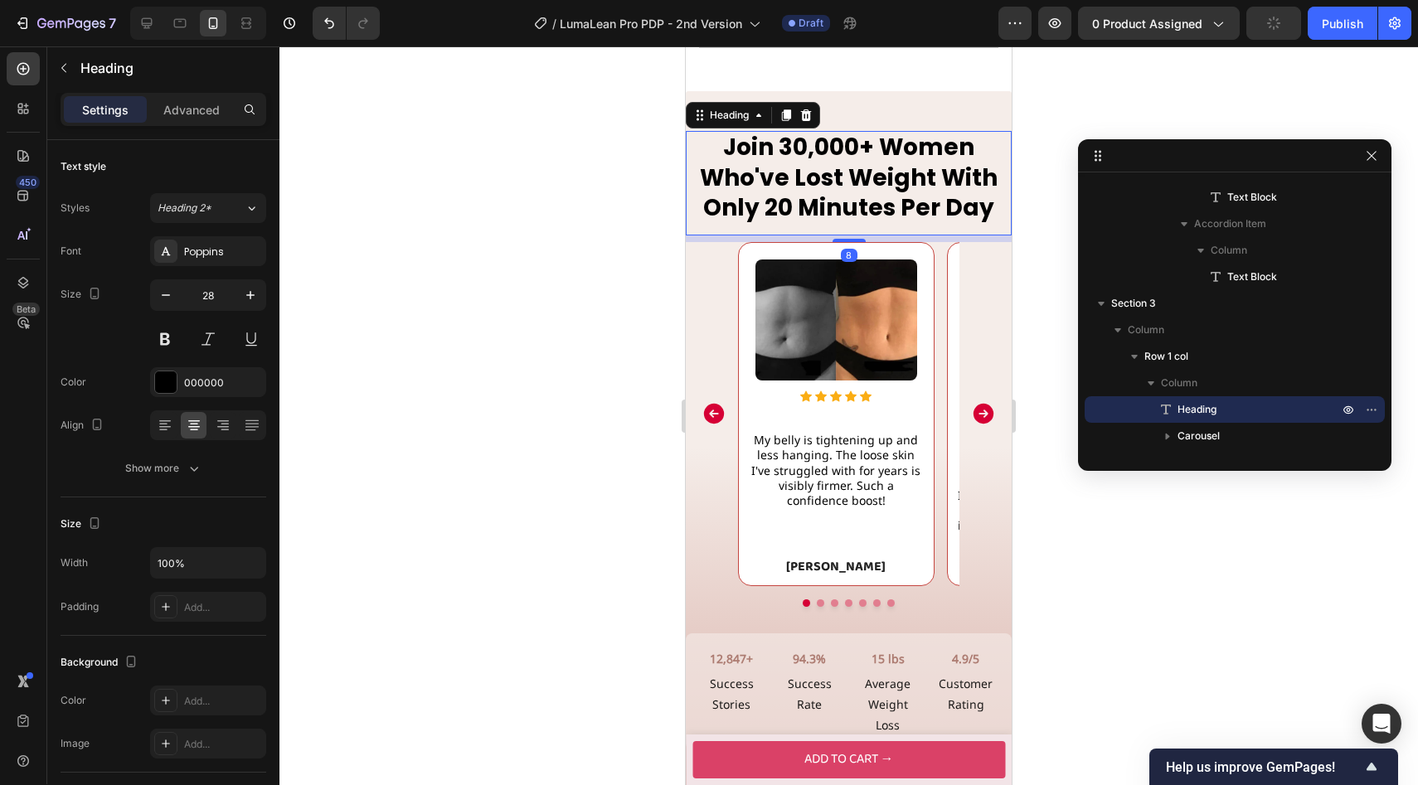
click at [873, 165] on h2 "Join 30,000+ Women Who've Lost Weight With Only 20 Minutes Per Day" at bounding box center [849, 178] width 326 height 94
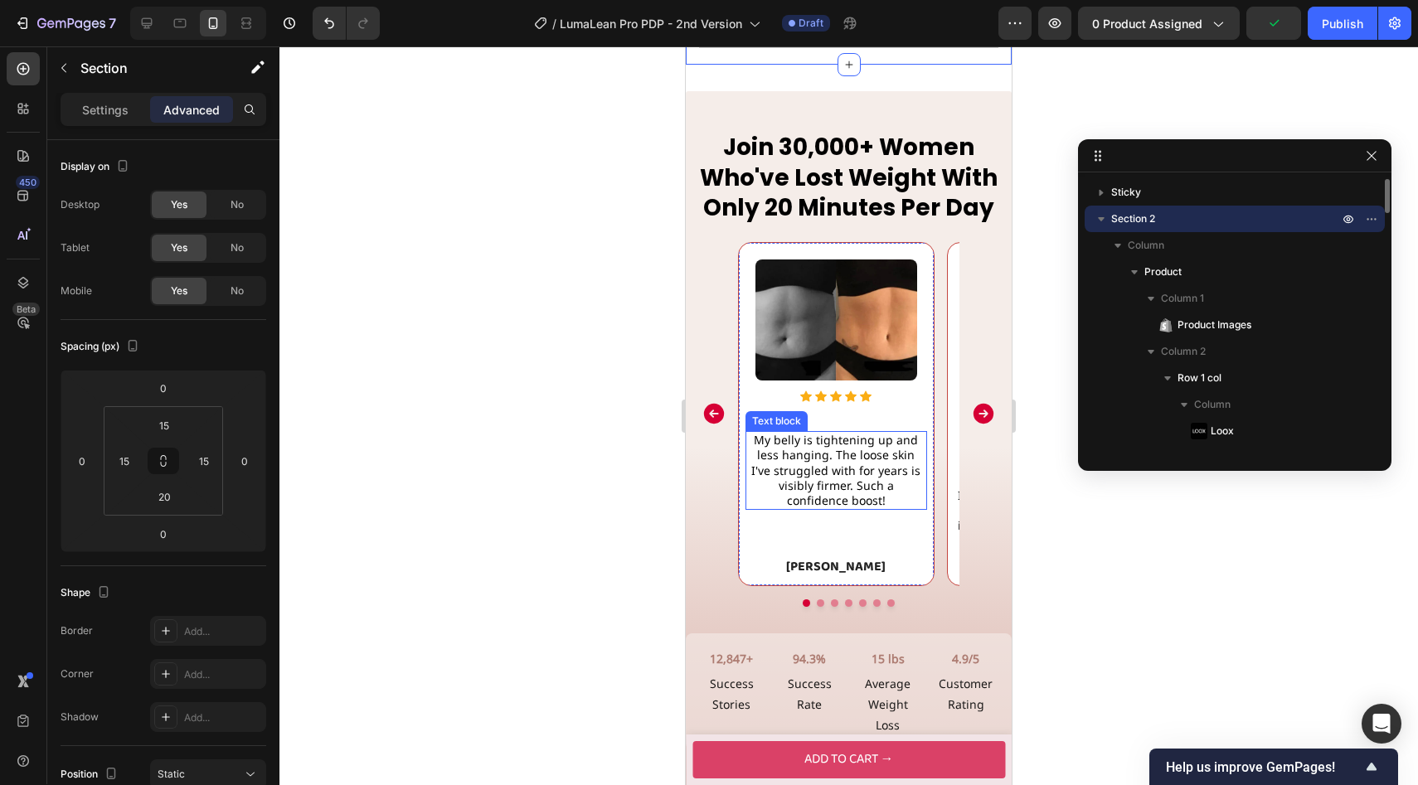
scroll to position [1588, 0]
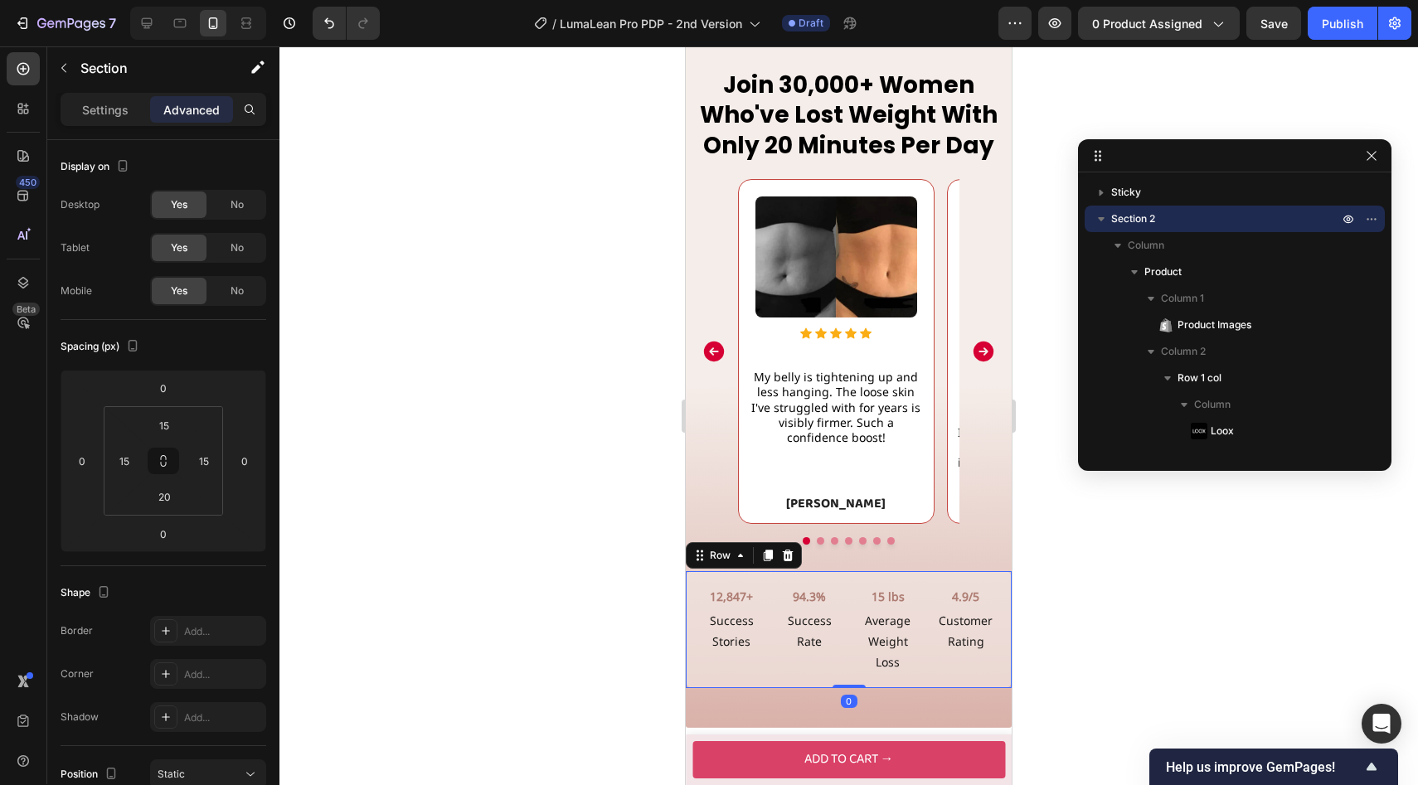
click at [843, 578] on div "12,847+ Text Block Success Stories Text Block 94.3% Text Block Success Rate Tex…" at bounding box center [849, 629] width 326 height 117
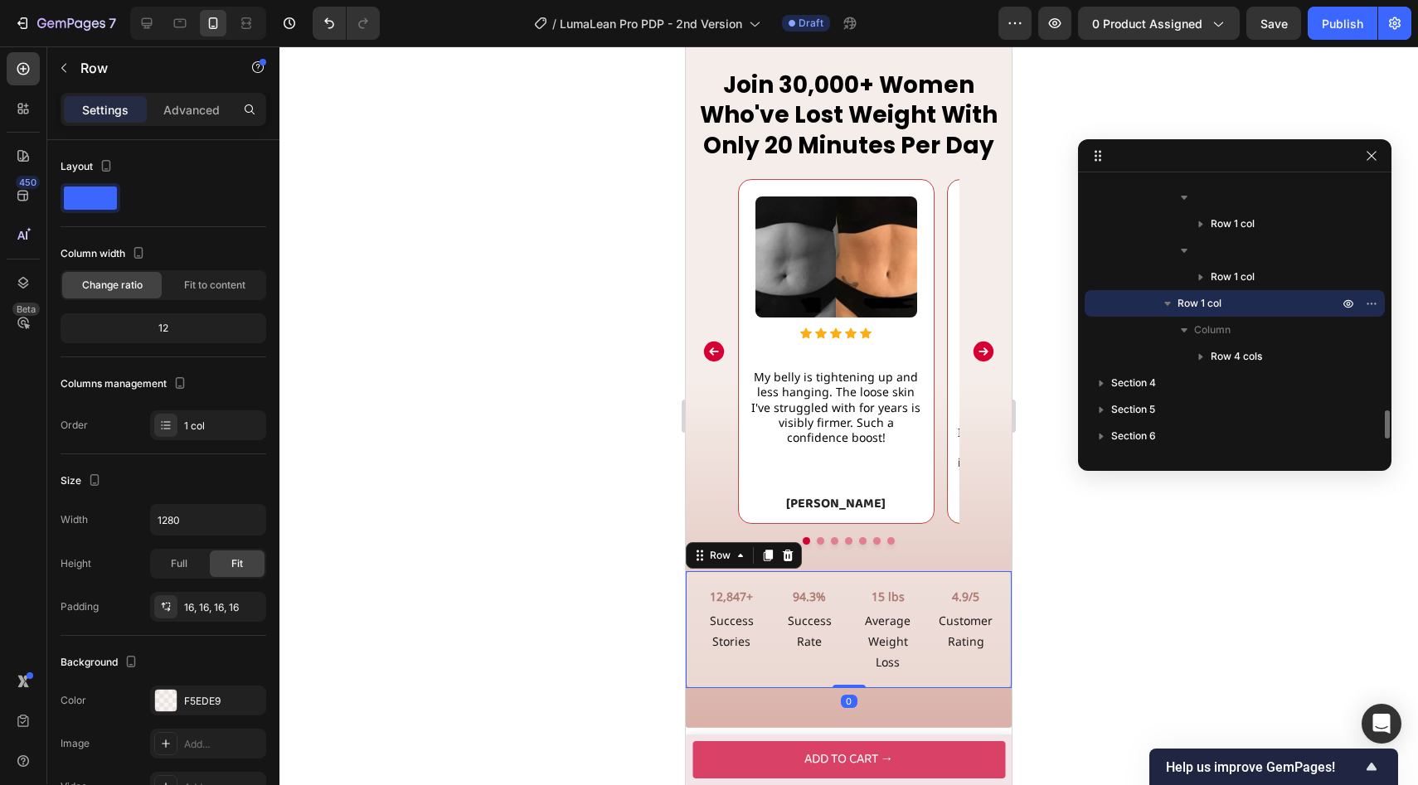
click at [798, 555] on div "Row" at bounding box center [744, 555] width 116 height 27
click at [793, 556] on icon at bounding box center [787, 555] width 13 height 13
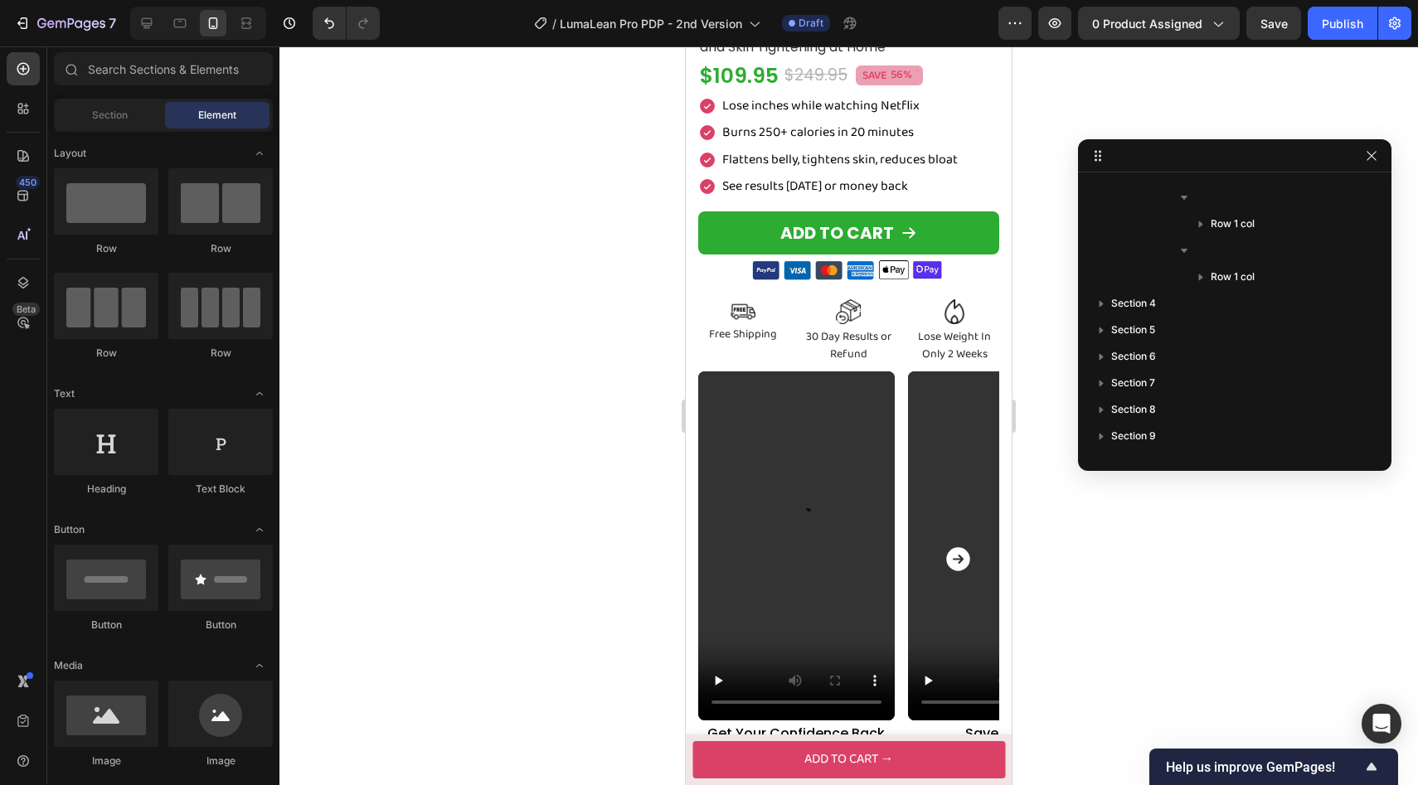
scroll to position [575, 0]
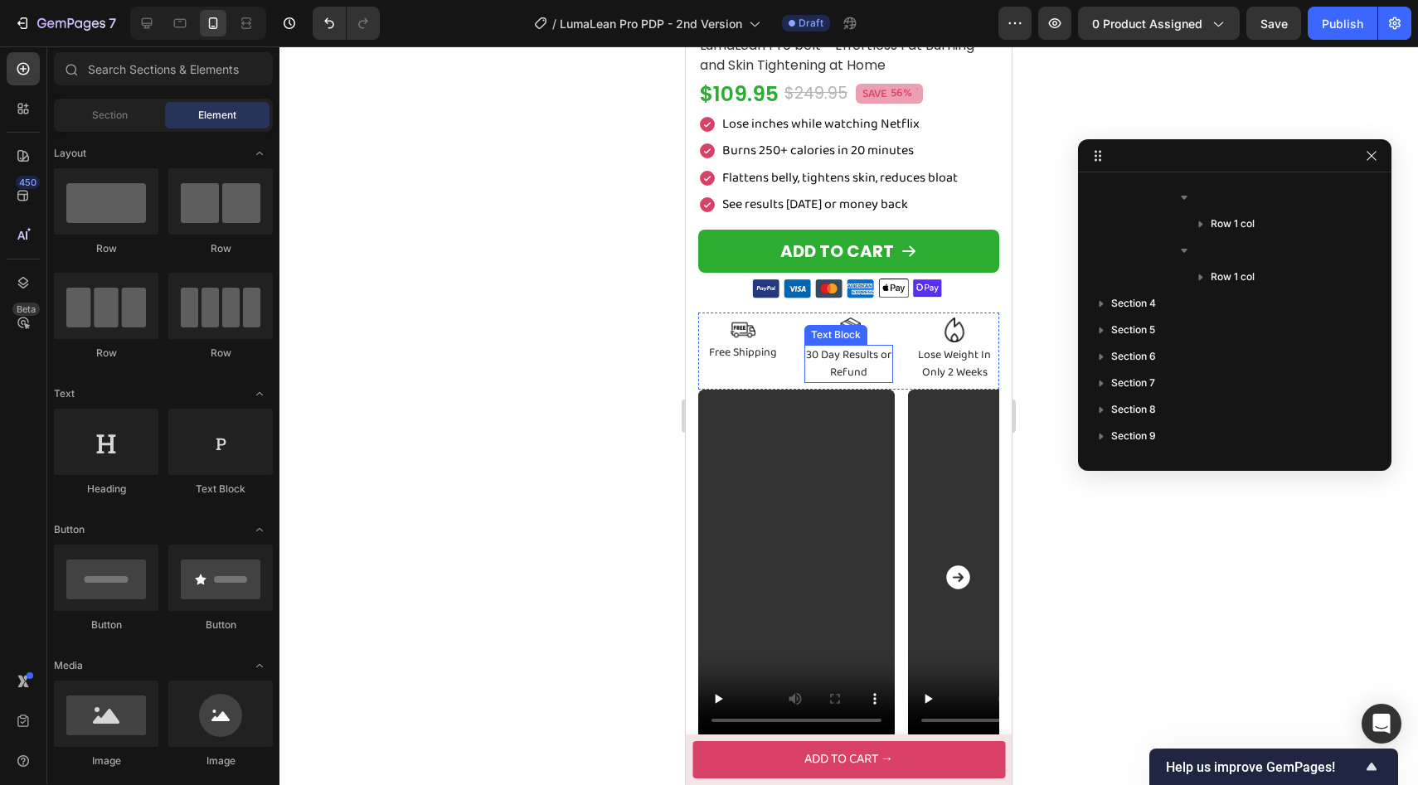
click at [849, 359] on p "30 Day Results or Refund" at bounding box center [849, 364] width 86 height 35
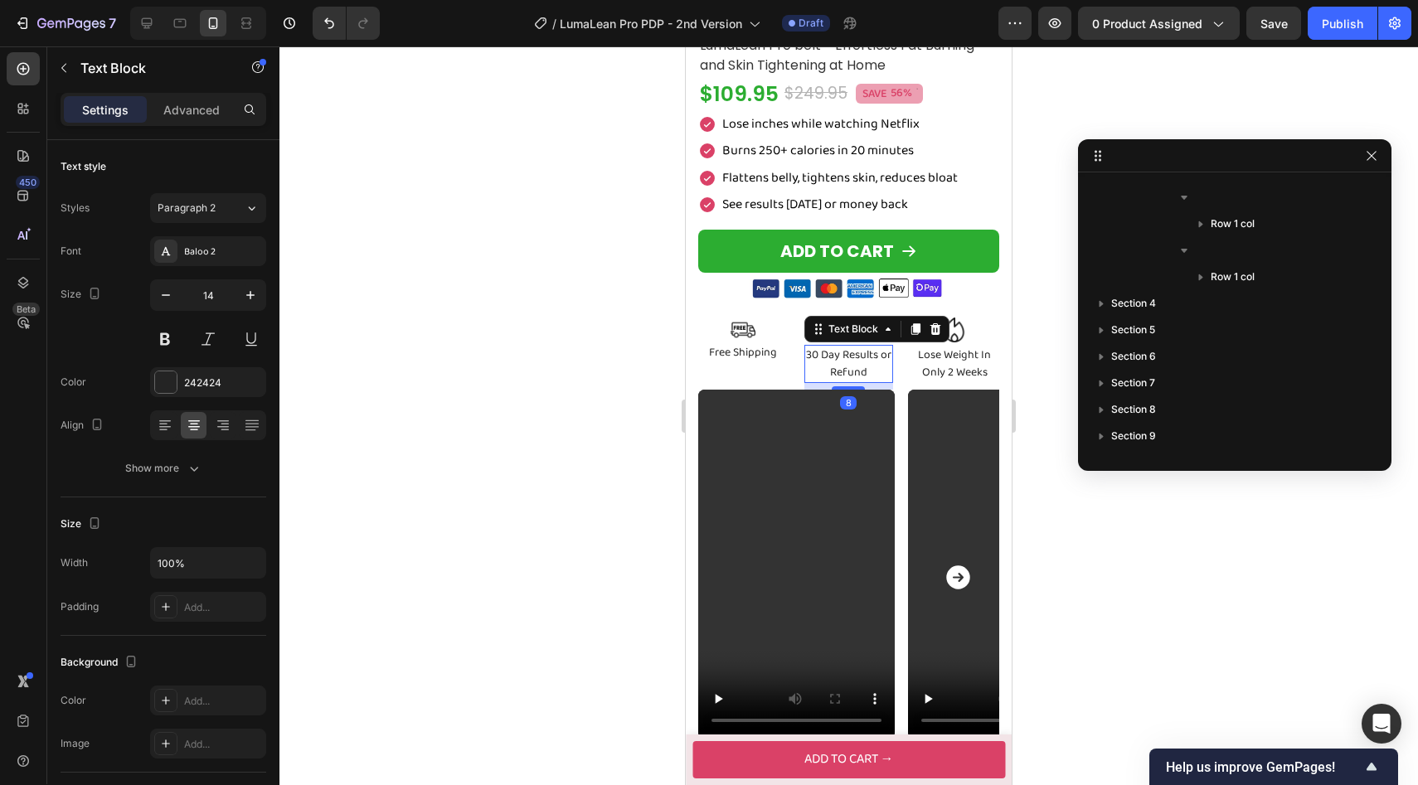
click at [849, 359] on p "30 Day Results or Refund" at bounding box center [849, 364] width 86 height 35
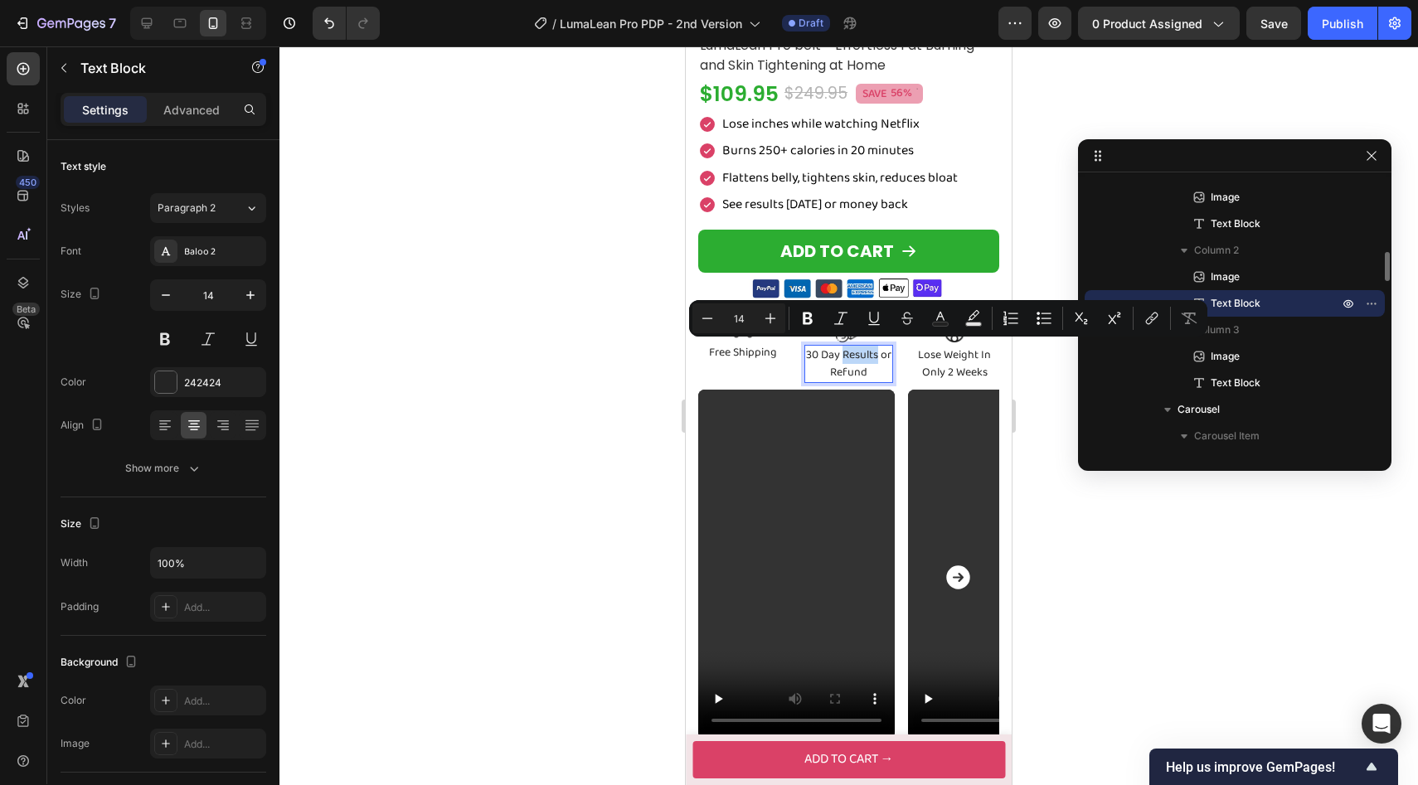
click at [847, 361] on p "30 Day Results or Refund" at bounding box center [849, 364] width 86 height 35
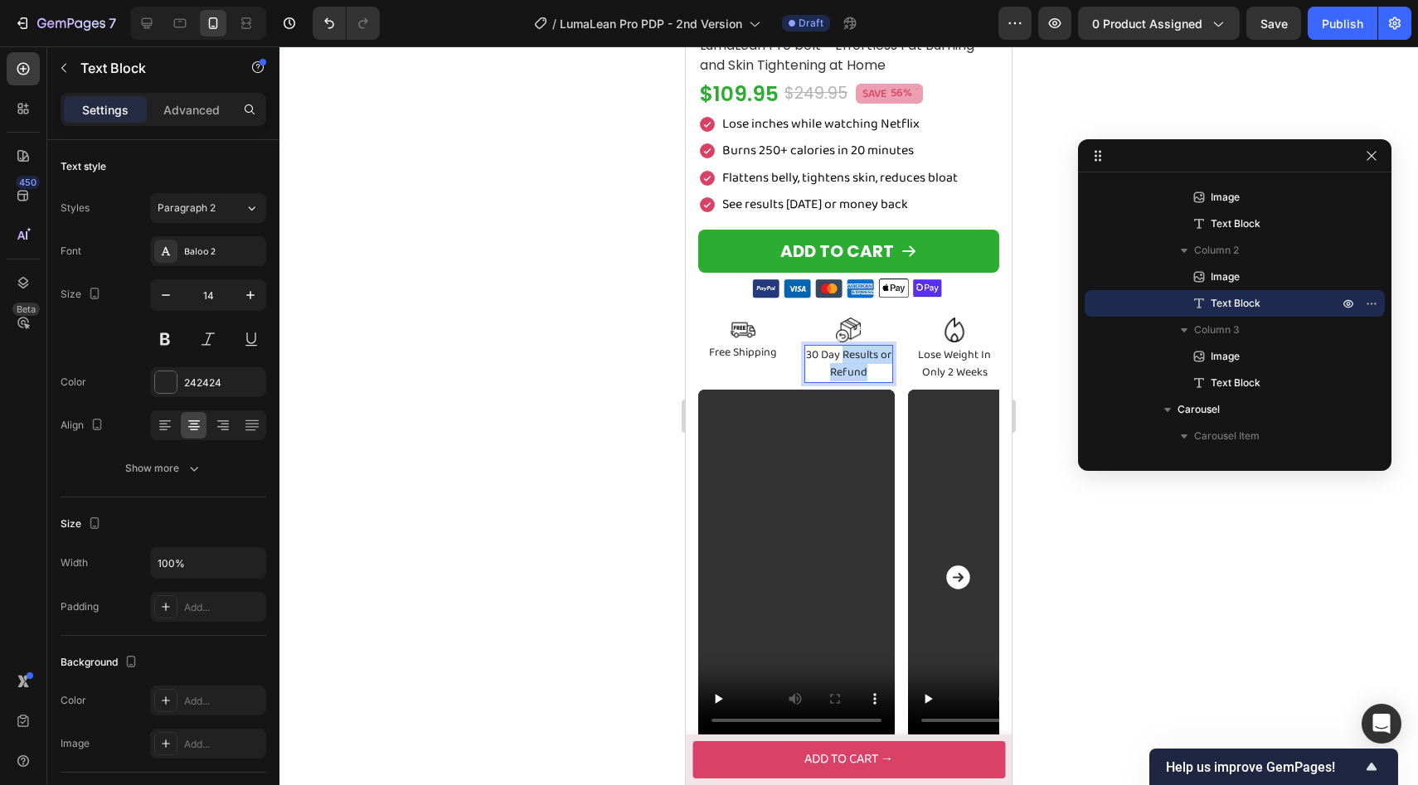
drag, startPoint x: 847, startPoint y: 356, endPoint x: 901, endPoint y: 376, distance: 57.4
click at [901, 376] on div "Image Free Shipping Text Block Image 30 Day Results or Refund Text Block 8 Imag…" at bounding box center [848, 351] width 301 height 77
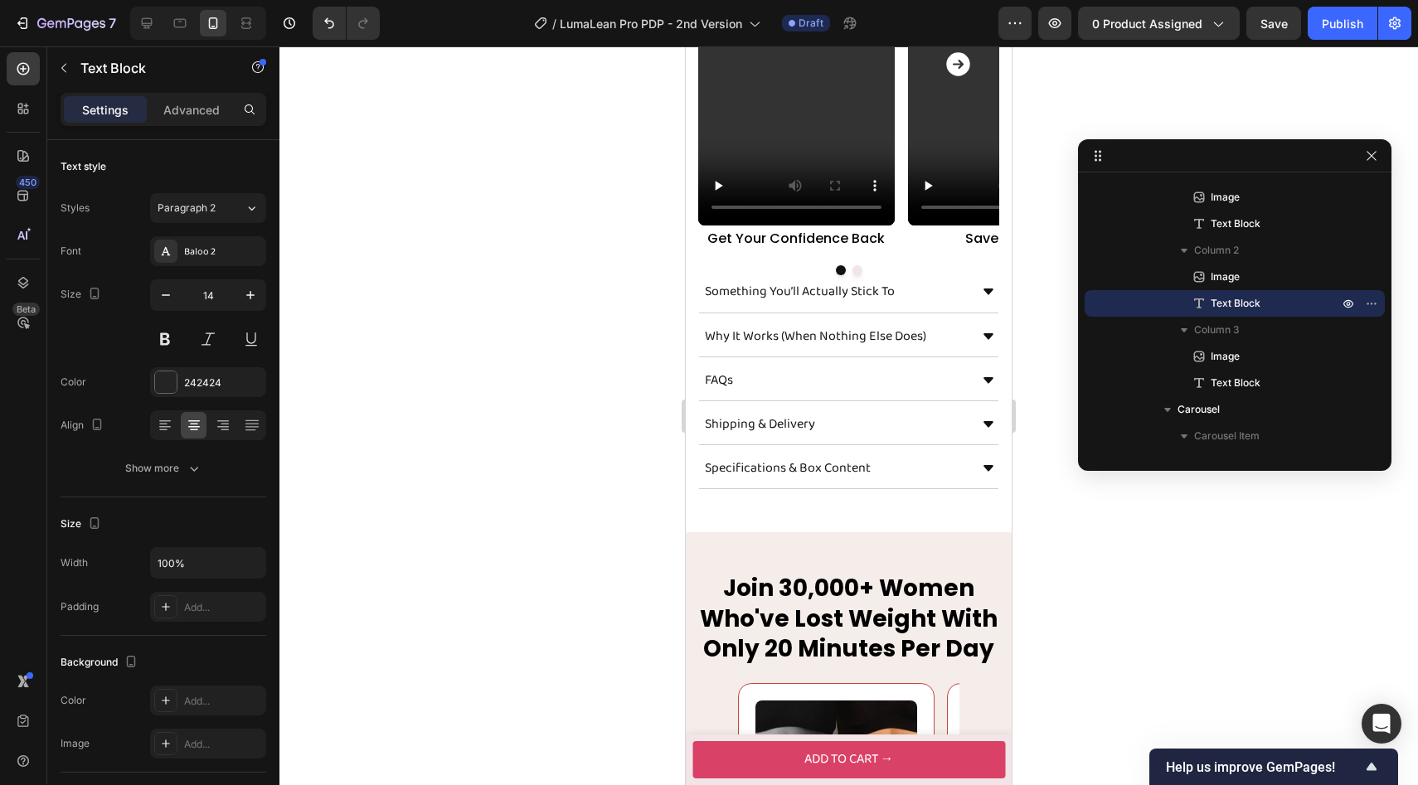
scroll to position [1113, 0]
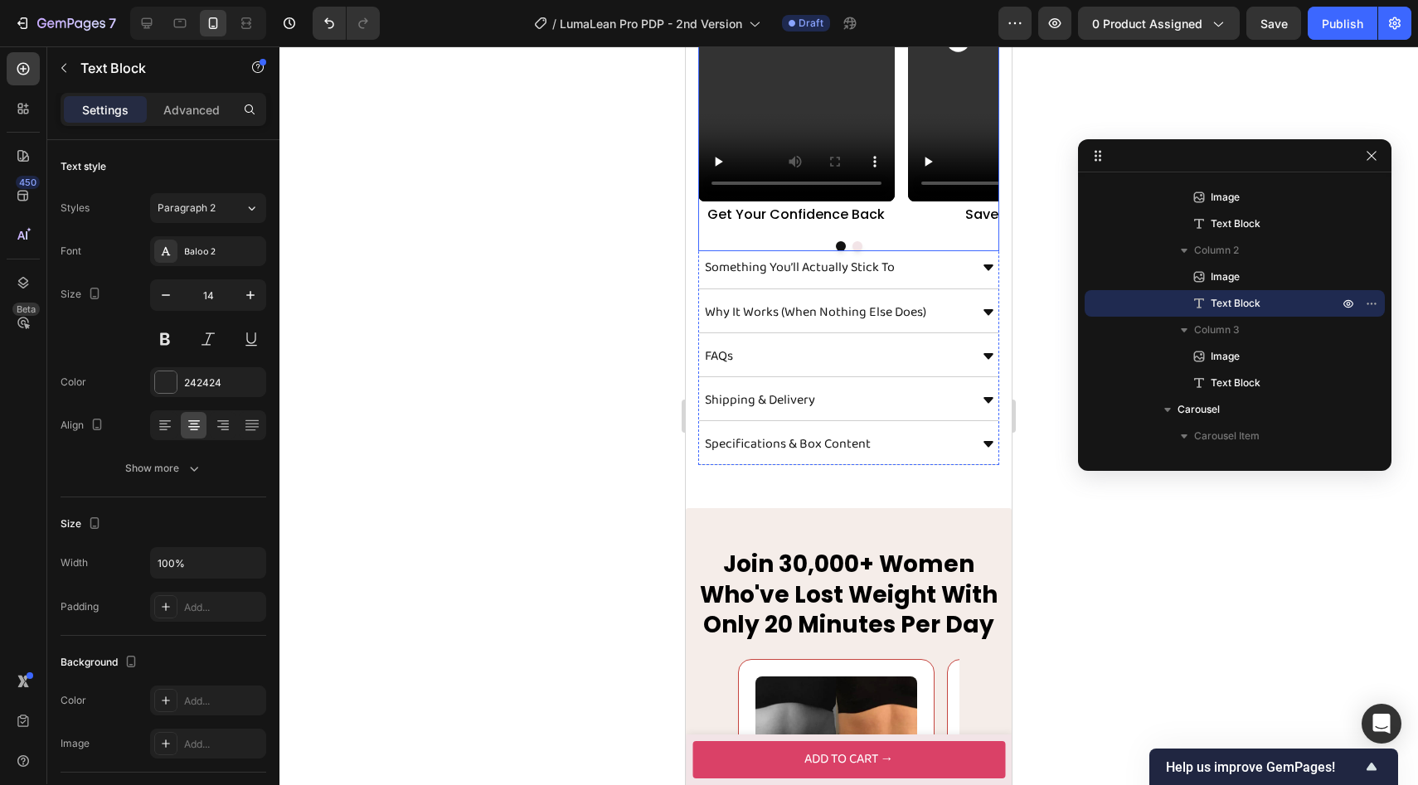
click at [896, 236] on div "Video Get Your Confidence Back Text Block Row Video Save Money Text Block Row V…" at bounding box center [848, 52] width 301 height 400
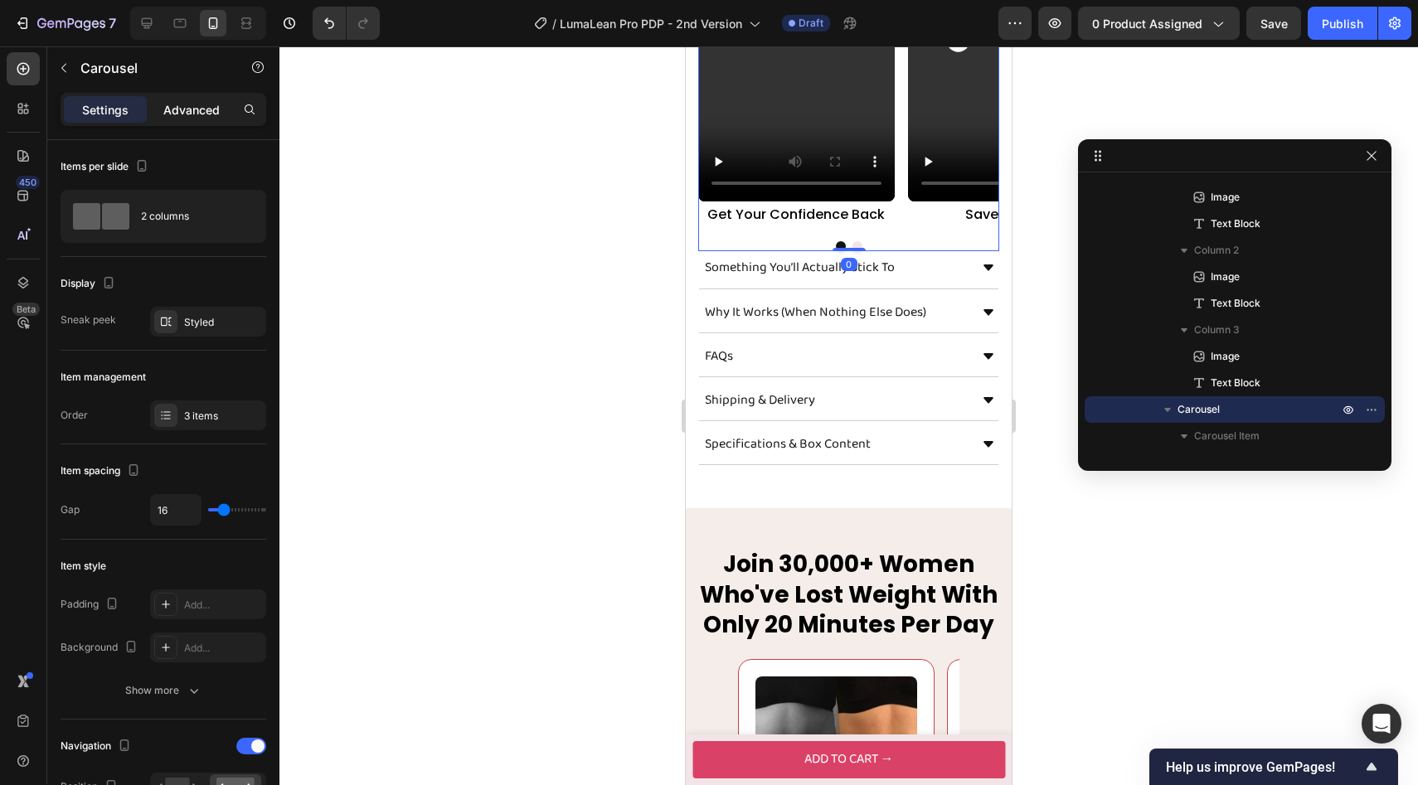
click at [184, 110] on p "Advanced" at bounding box center [191, 109] width 56 height 17
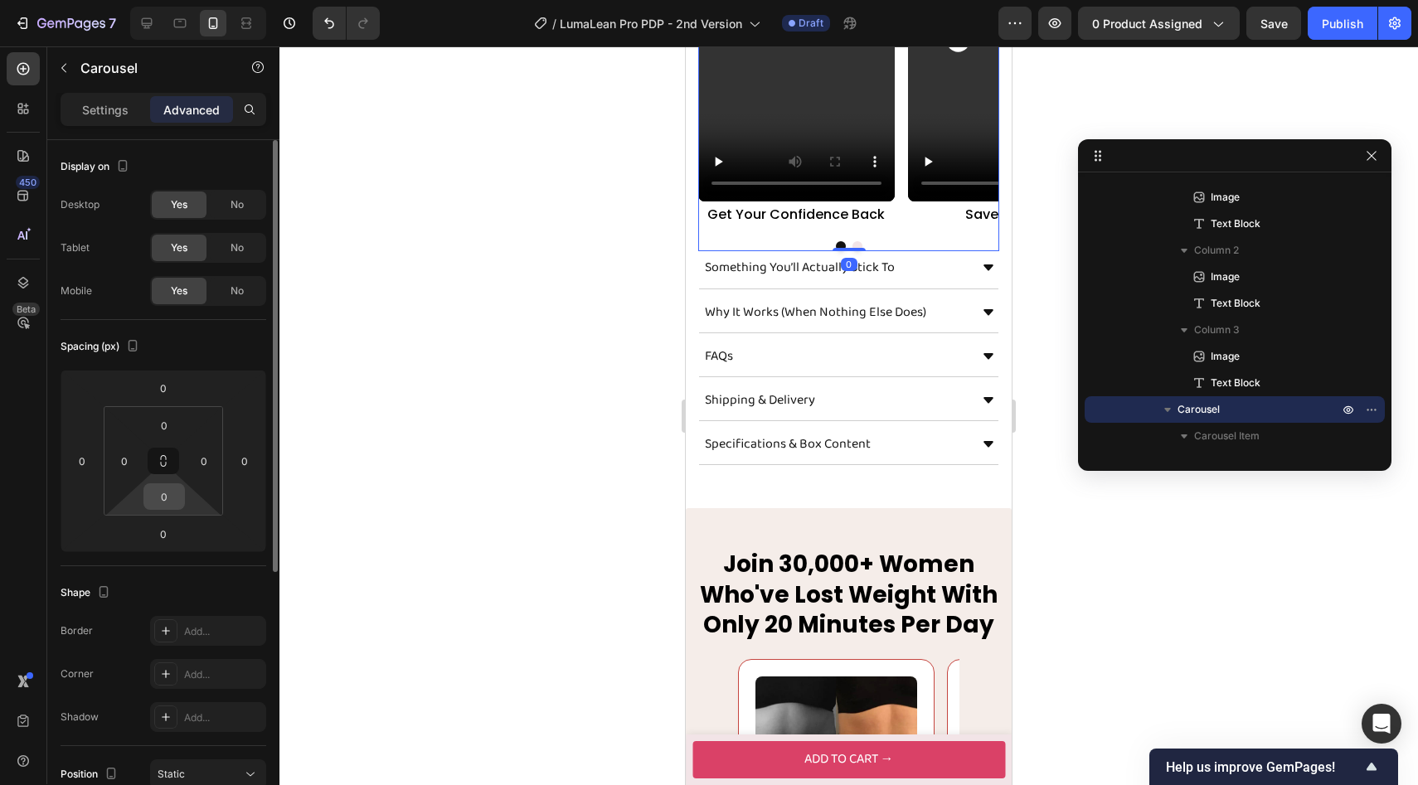
click at [174, 494] on input "0" at bounding box center [164, 496] width 33 height 25
type input "16"
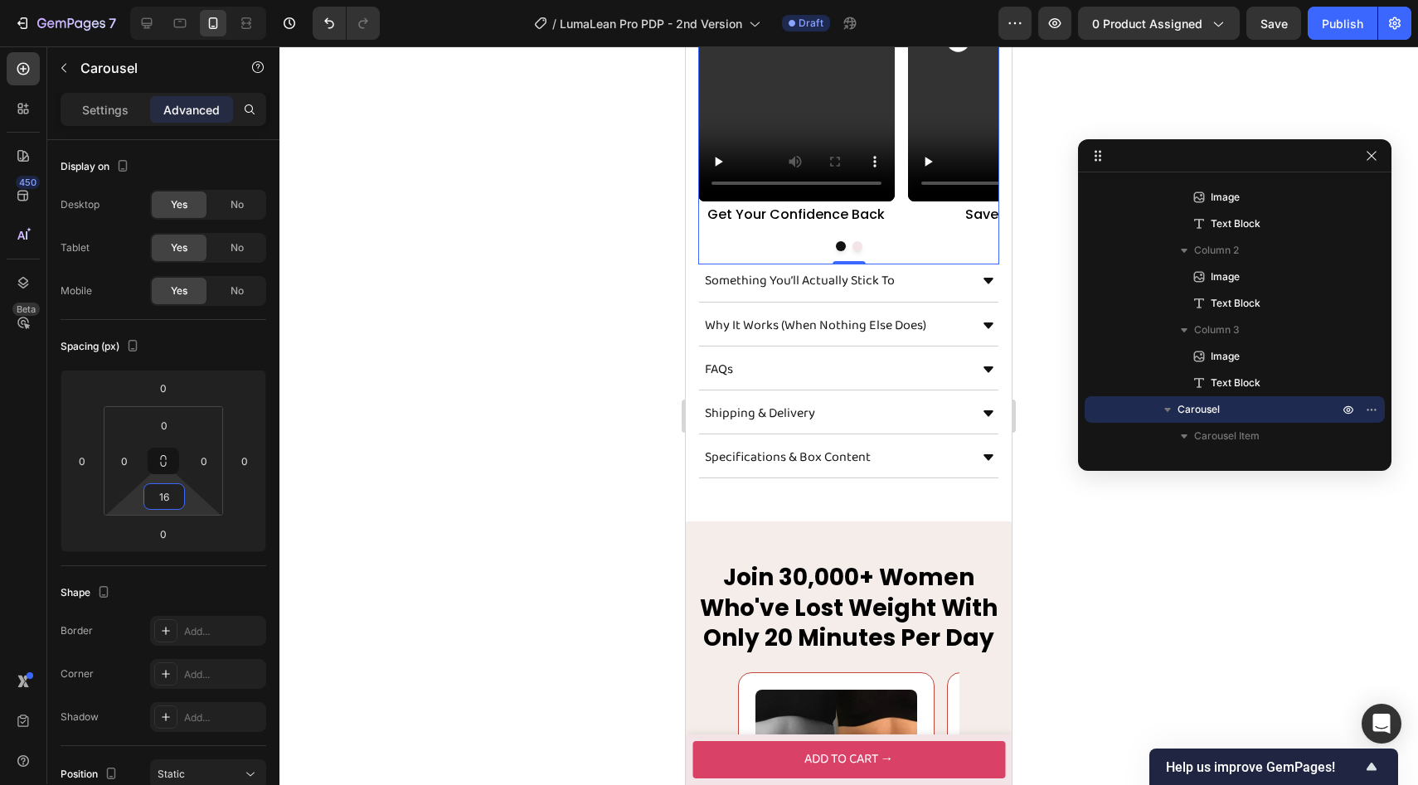
click at [444, 512] on div at bounding box center [848, 415] width 1138 height 739
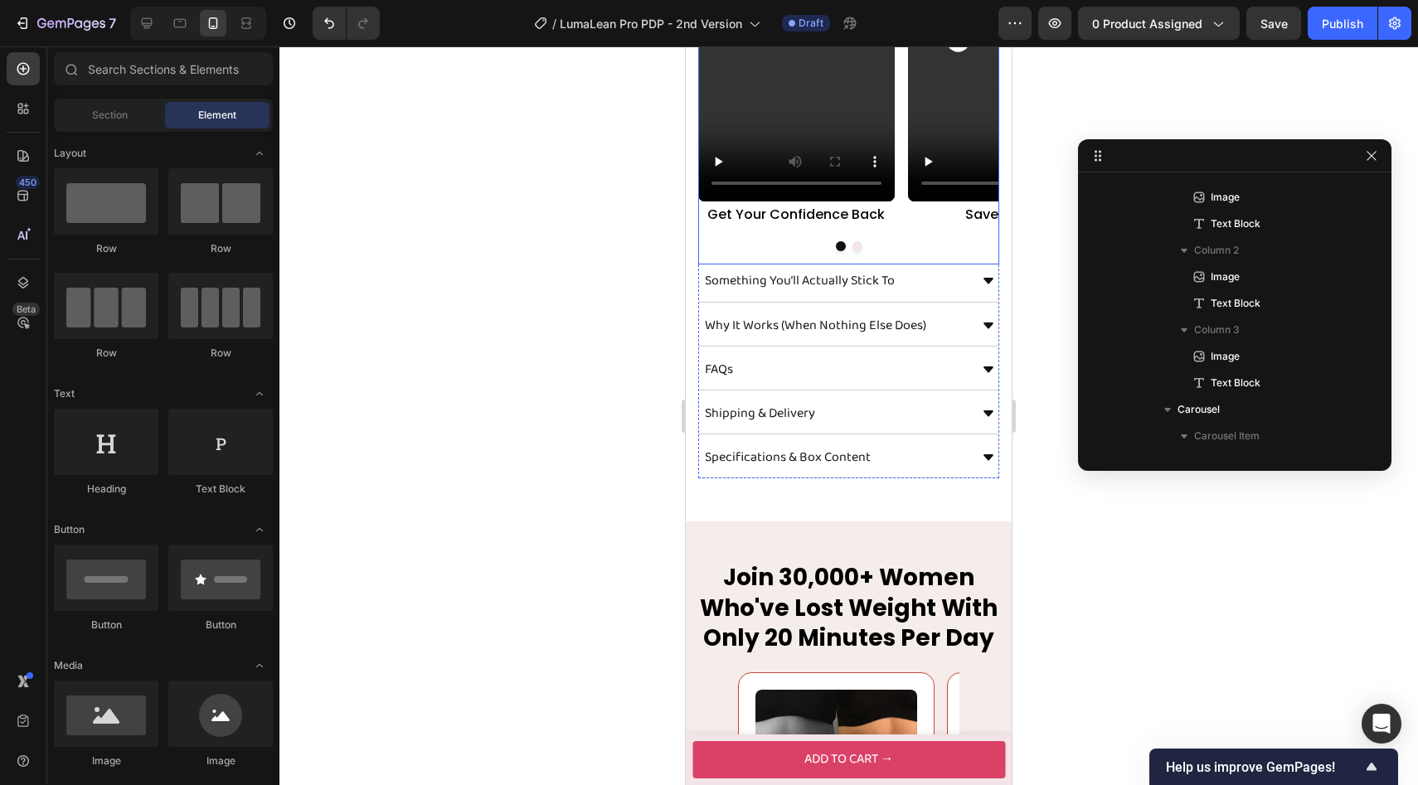
click at [882, 247] on div at bounding box center [848, 246] width 301 height 10
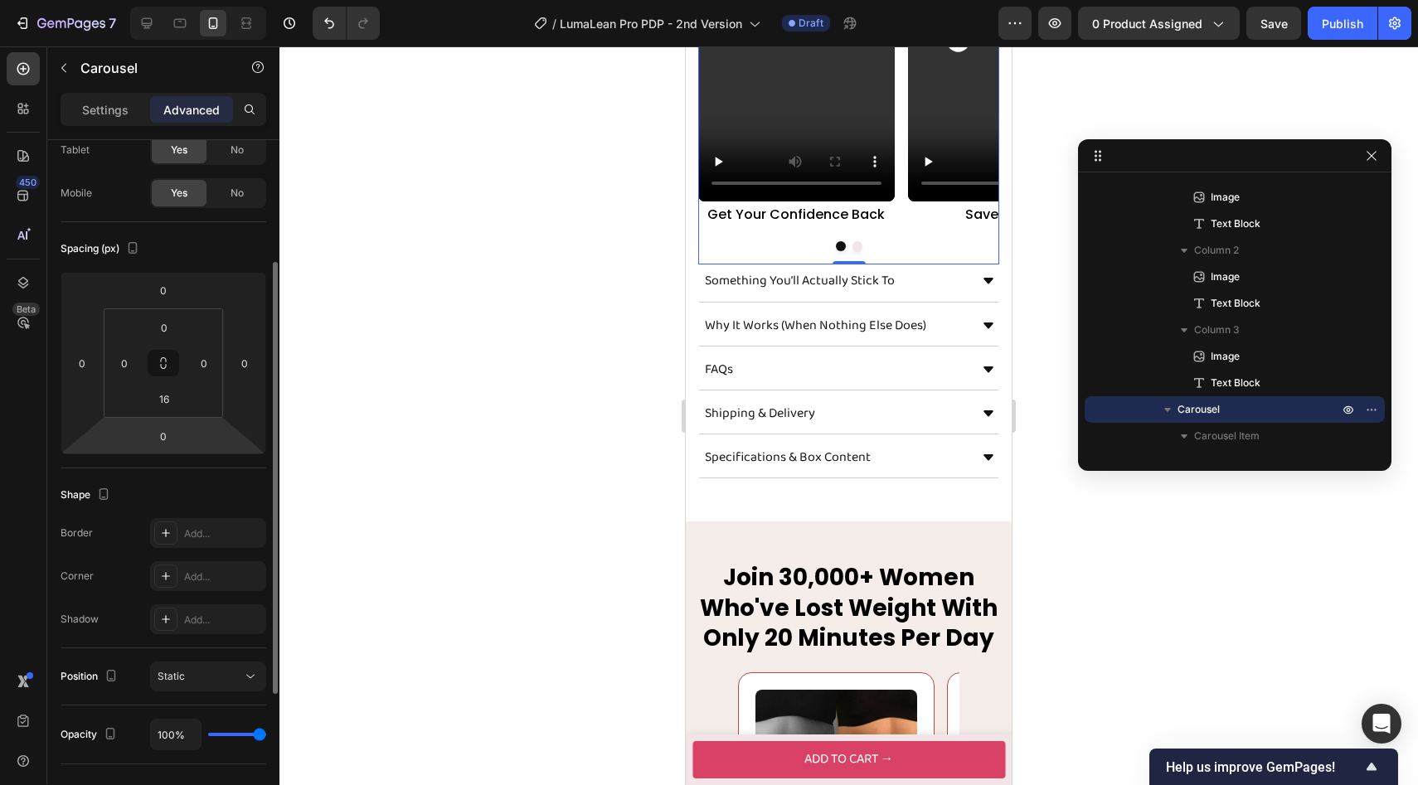
scroll to position [0, 0]
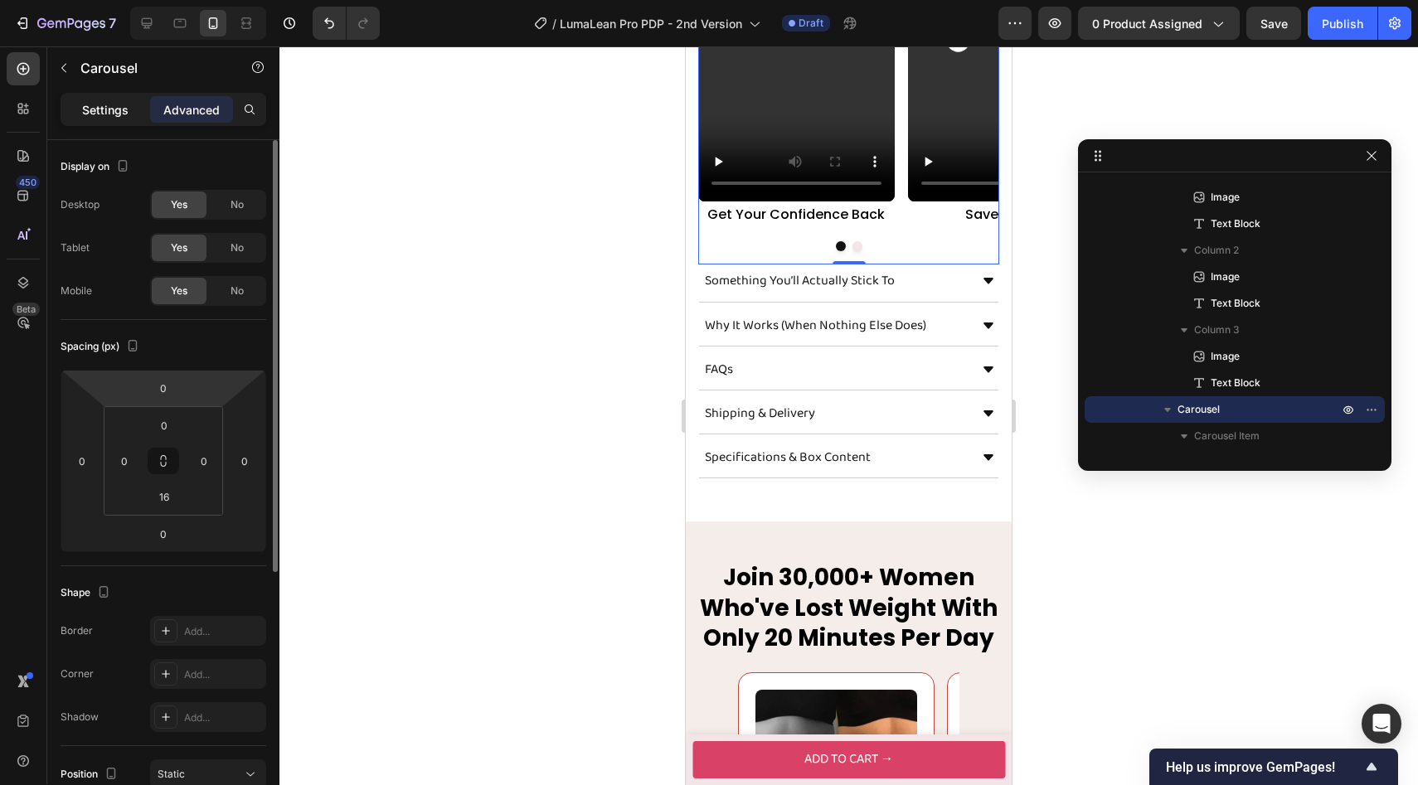
click at [90, 115] on p "Settings" at bounding box center [105, 109] width 46 height 17
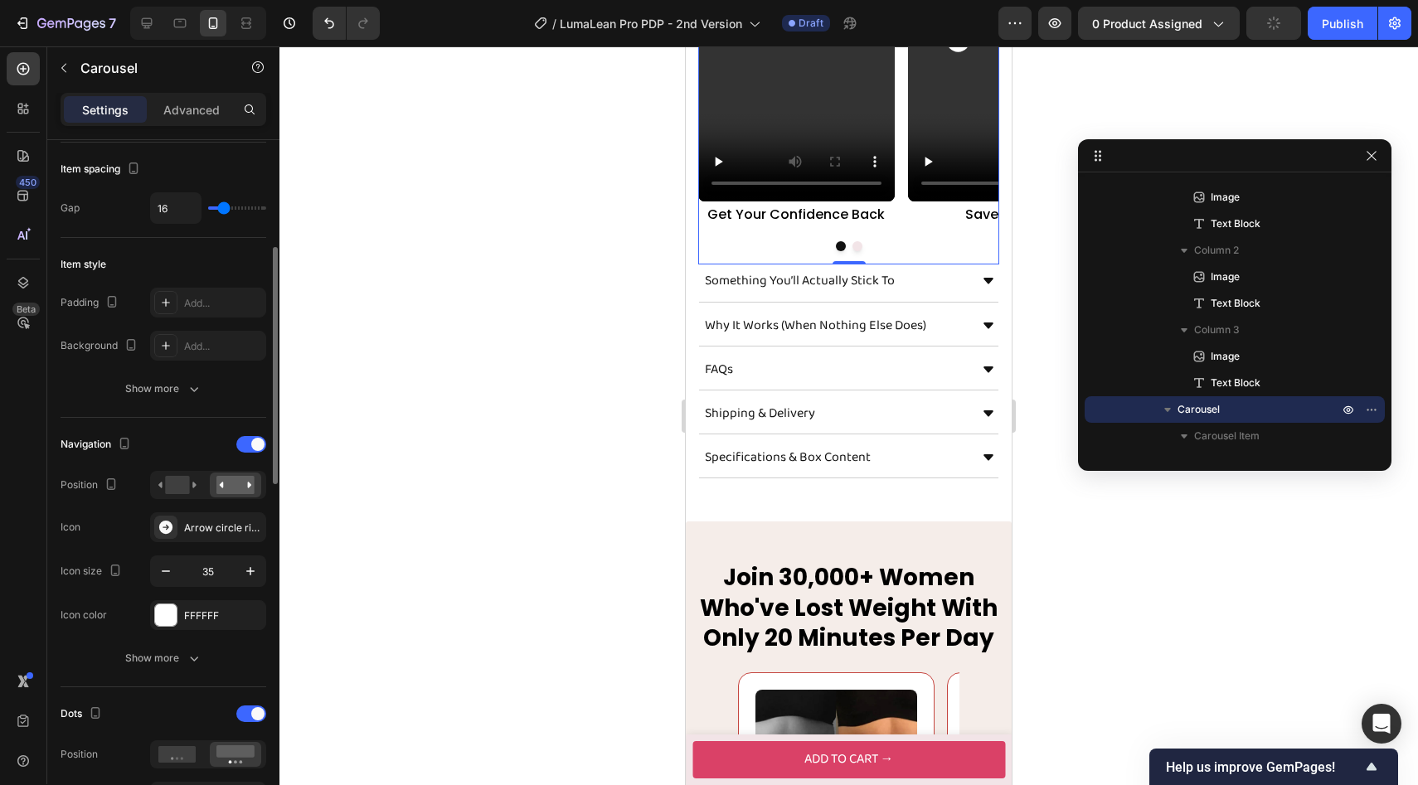
scroll to position [304, 0]
click at [162, 652] on div "Show more" at bounding box center [163, 655] width 77 height 17
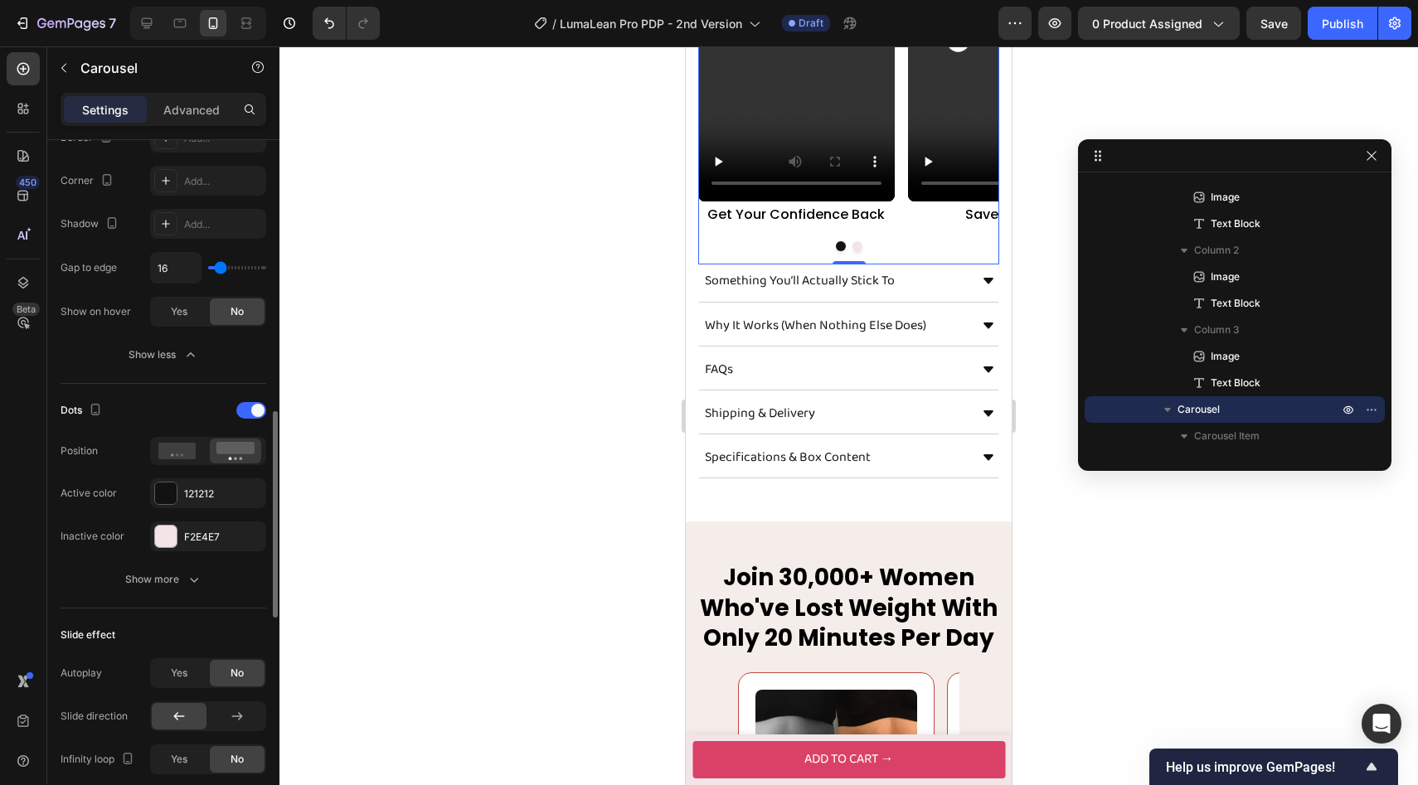
scroll to position [913, 0]
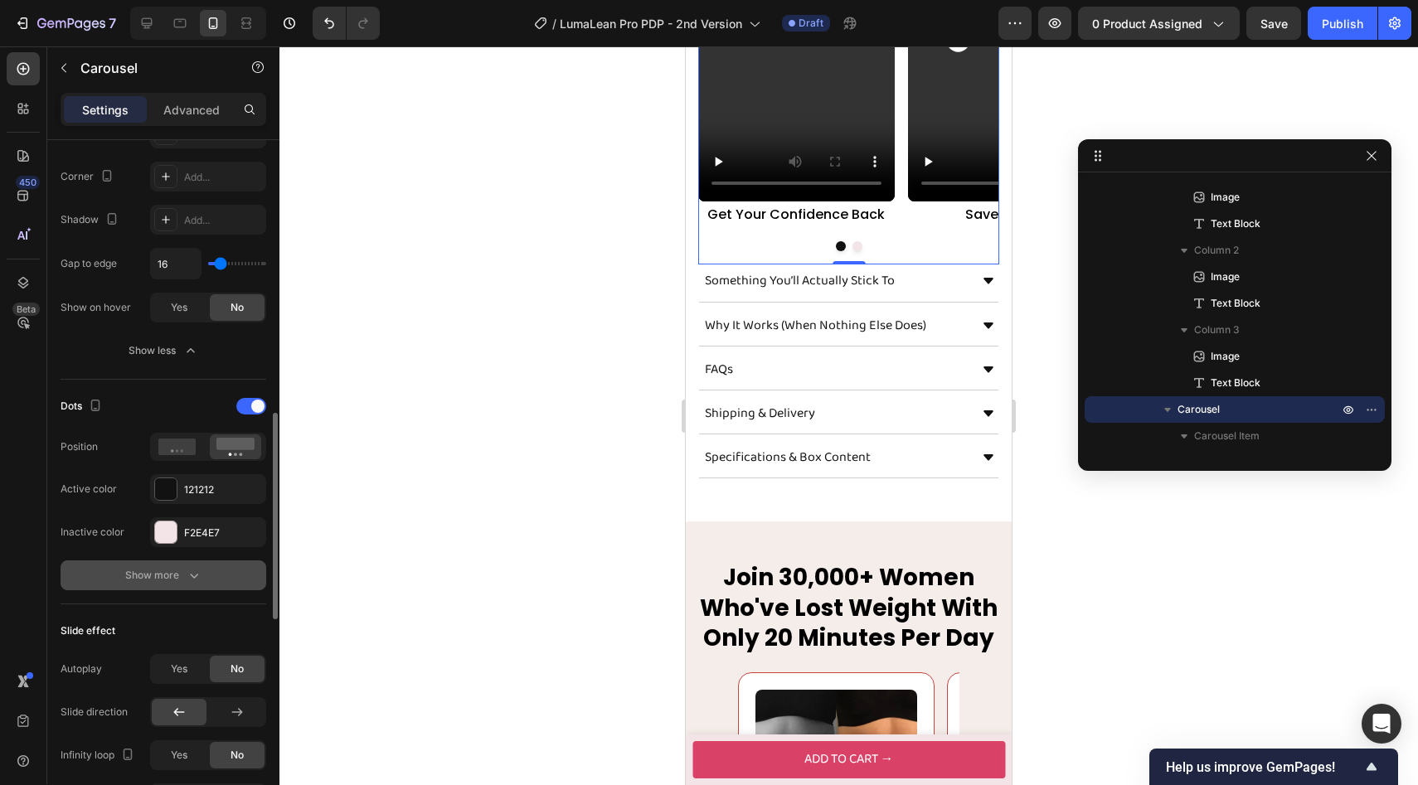
click at [178, 573] on div "Show more" at bounding box center [163, 575] width 77 height 17
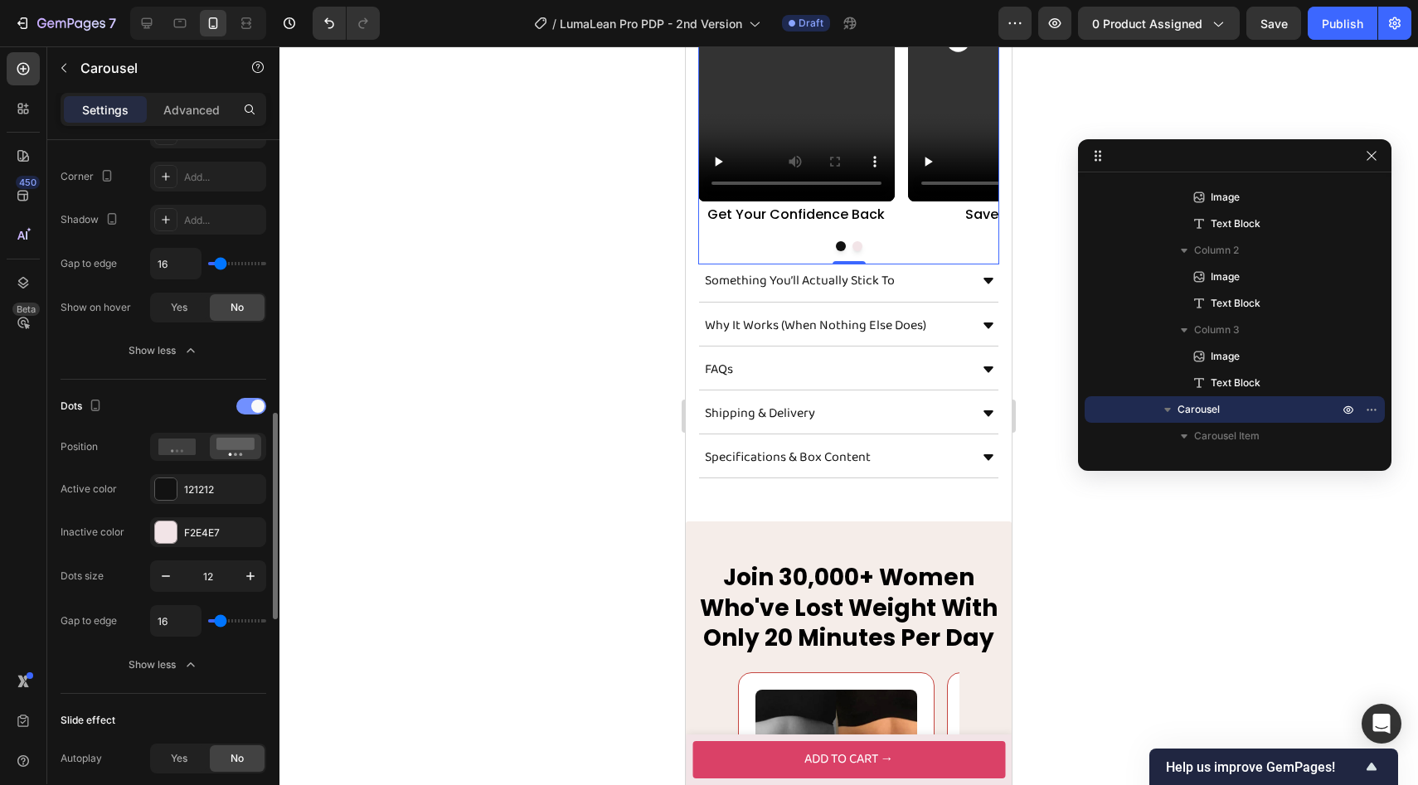
click at [250, 404] on div at bounding box center [251, 406] width 30 height 17
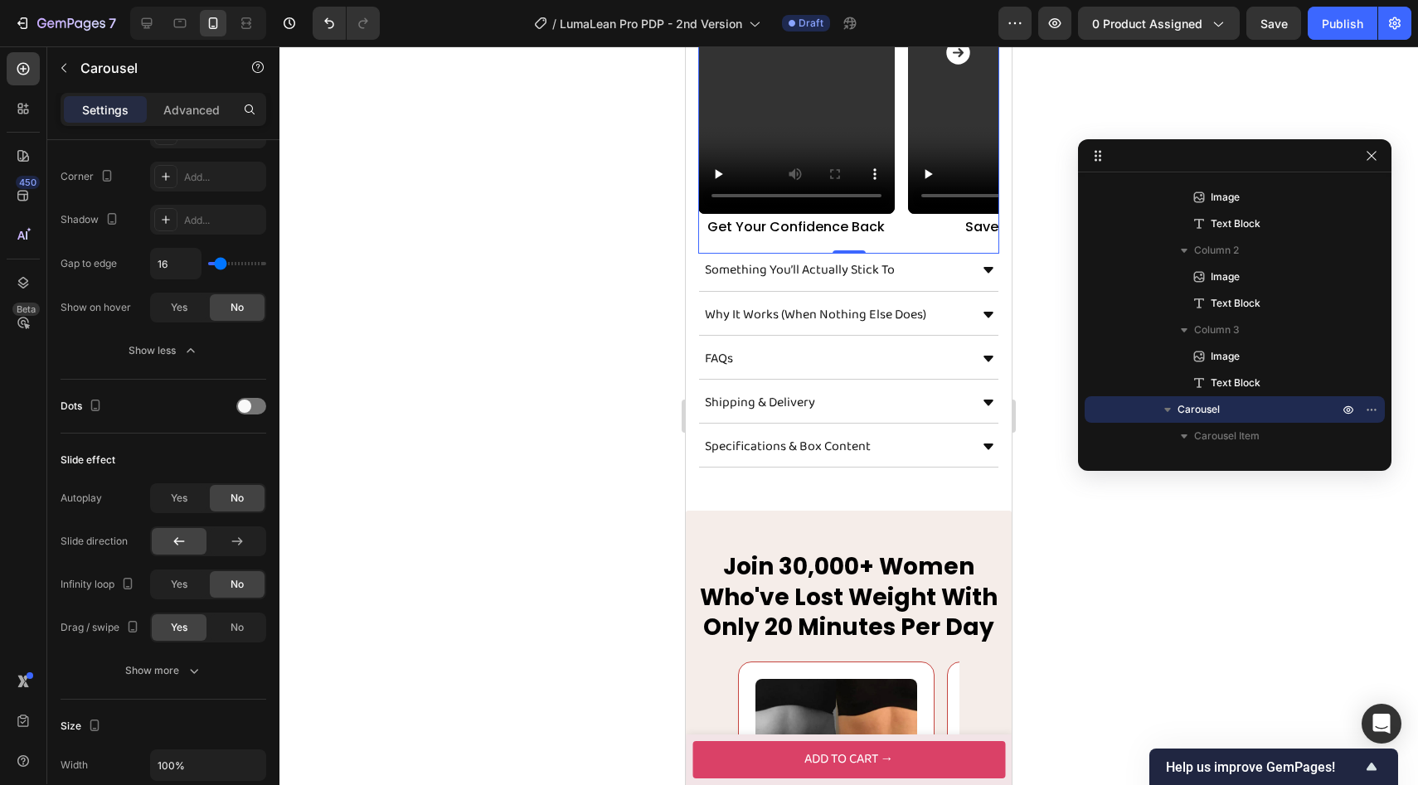
scroll to position [1109, 0]
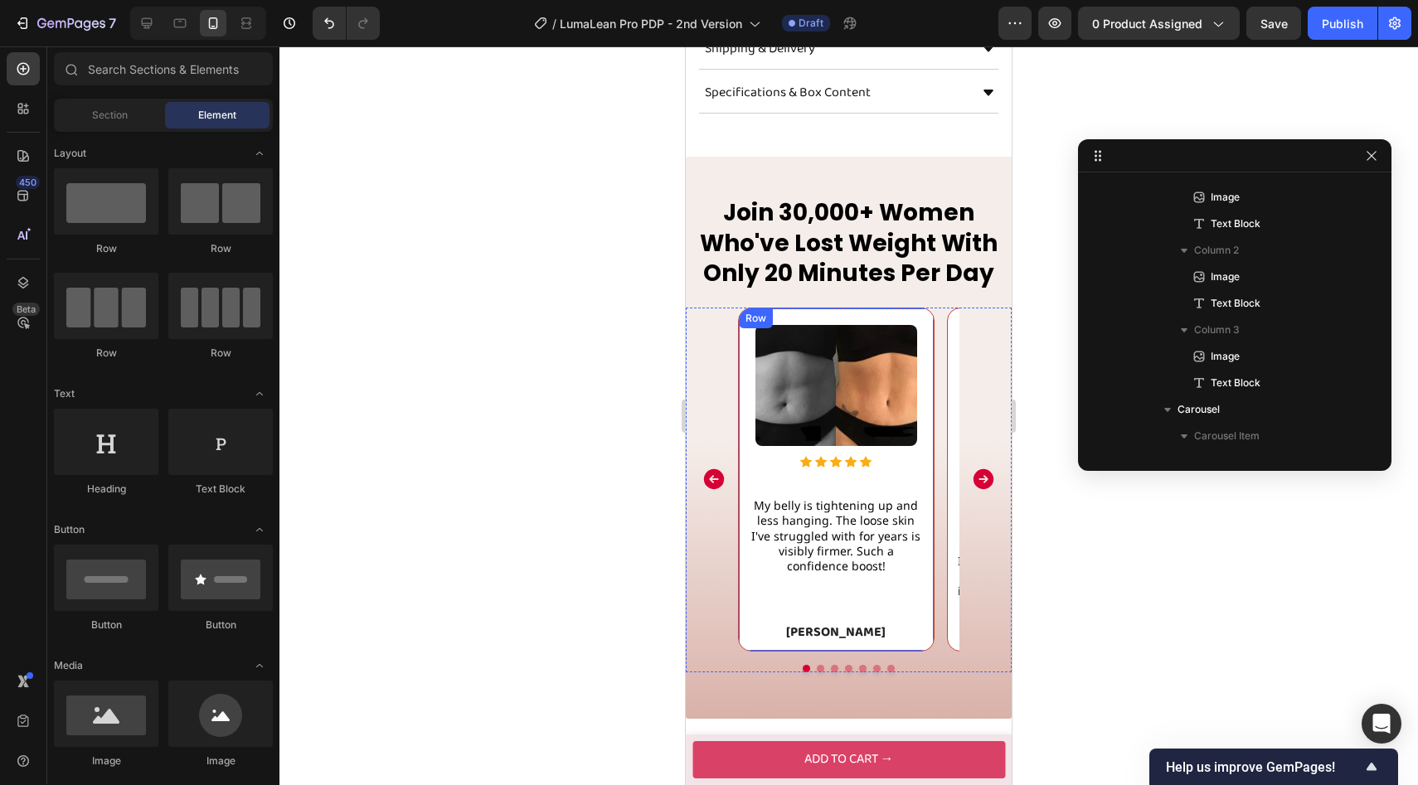
scroll to position [1457, 0]
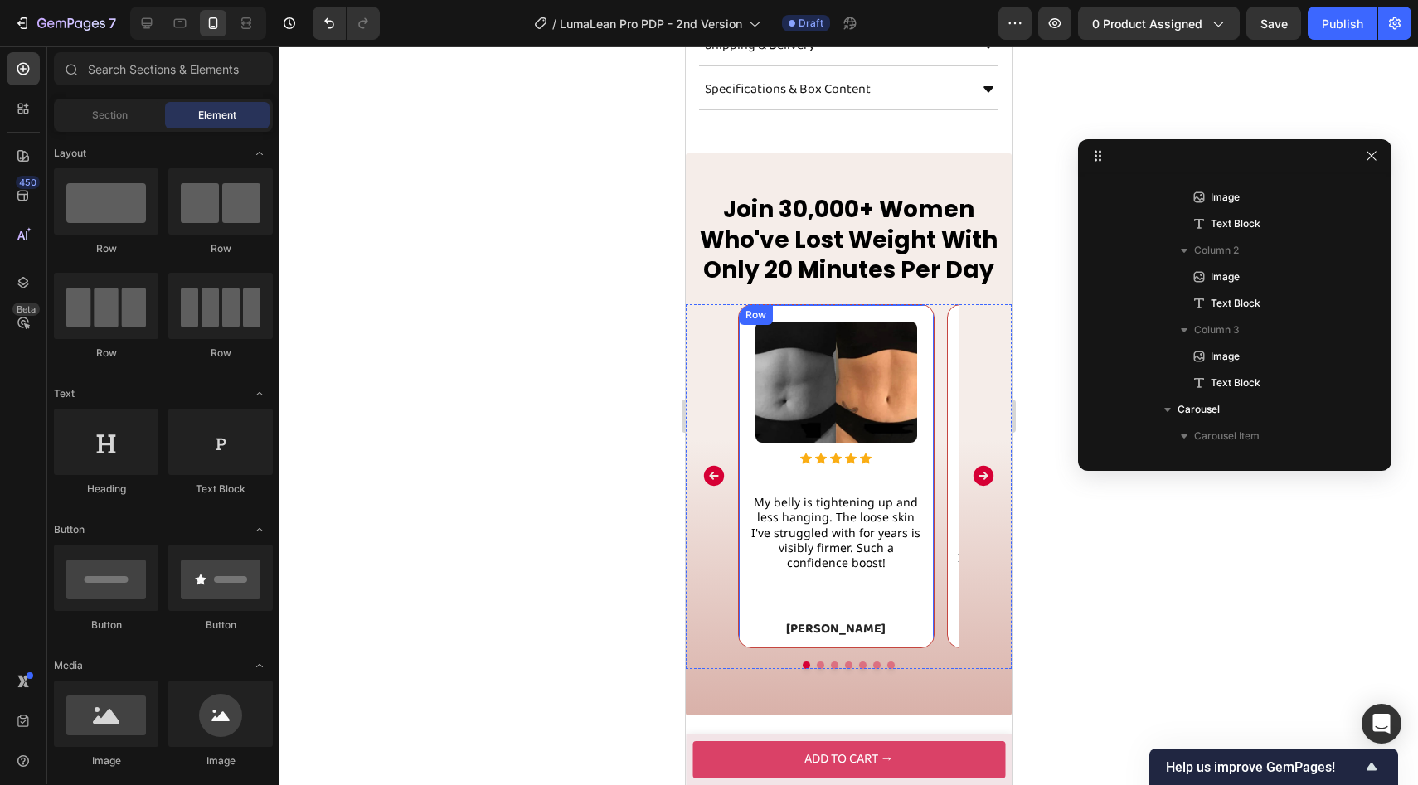
click at [745, 347] on div "Image Icon Icon Icon Icon Icon Icon List Hoz My belly is tightening up and less…" at bounding box center [836, 477] width 182 height 330
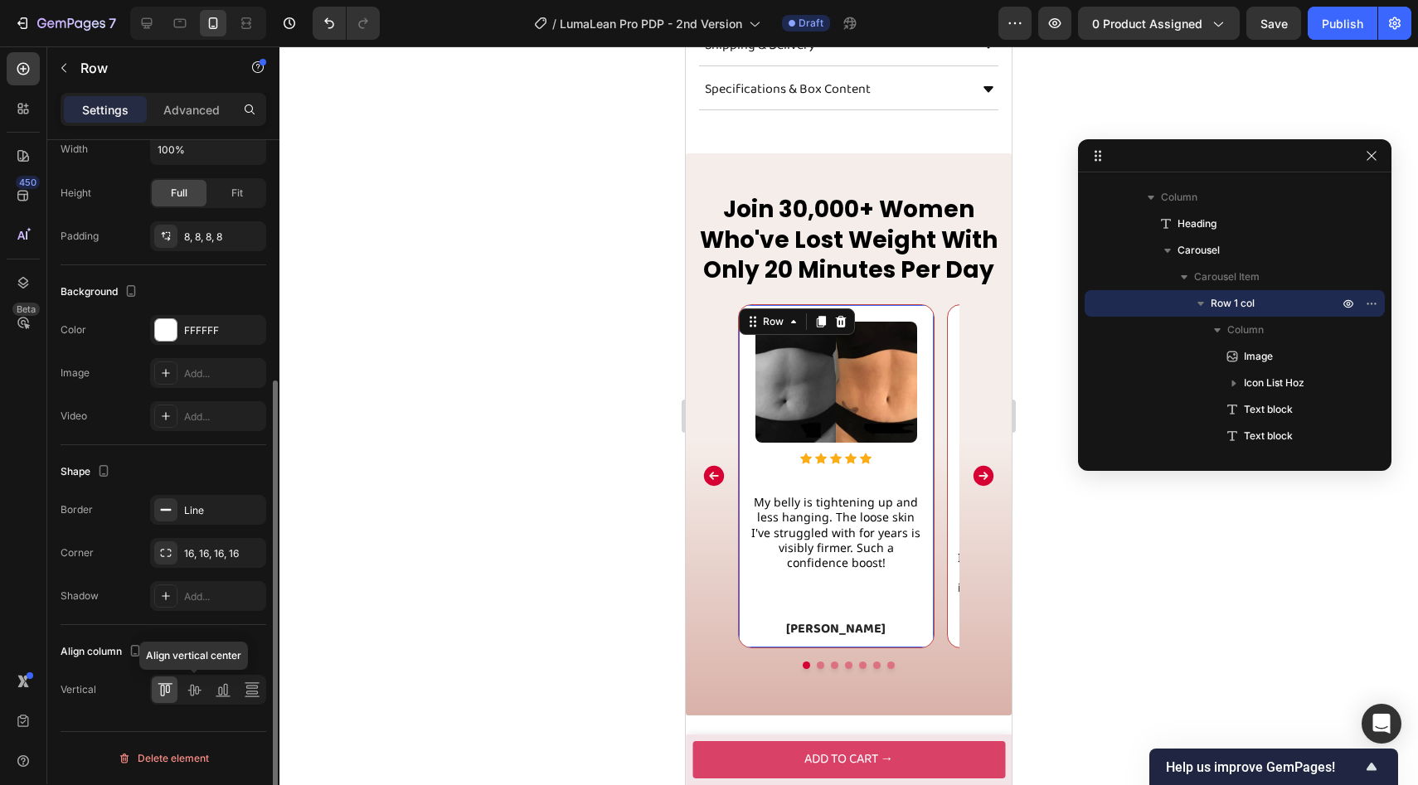
scroll to position [370, 0]
click at [197, 508] on div "Line" at bounding box center [208, 511] width 48 height 15
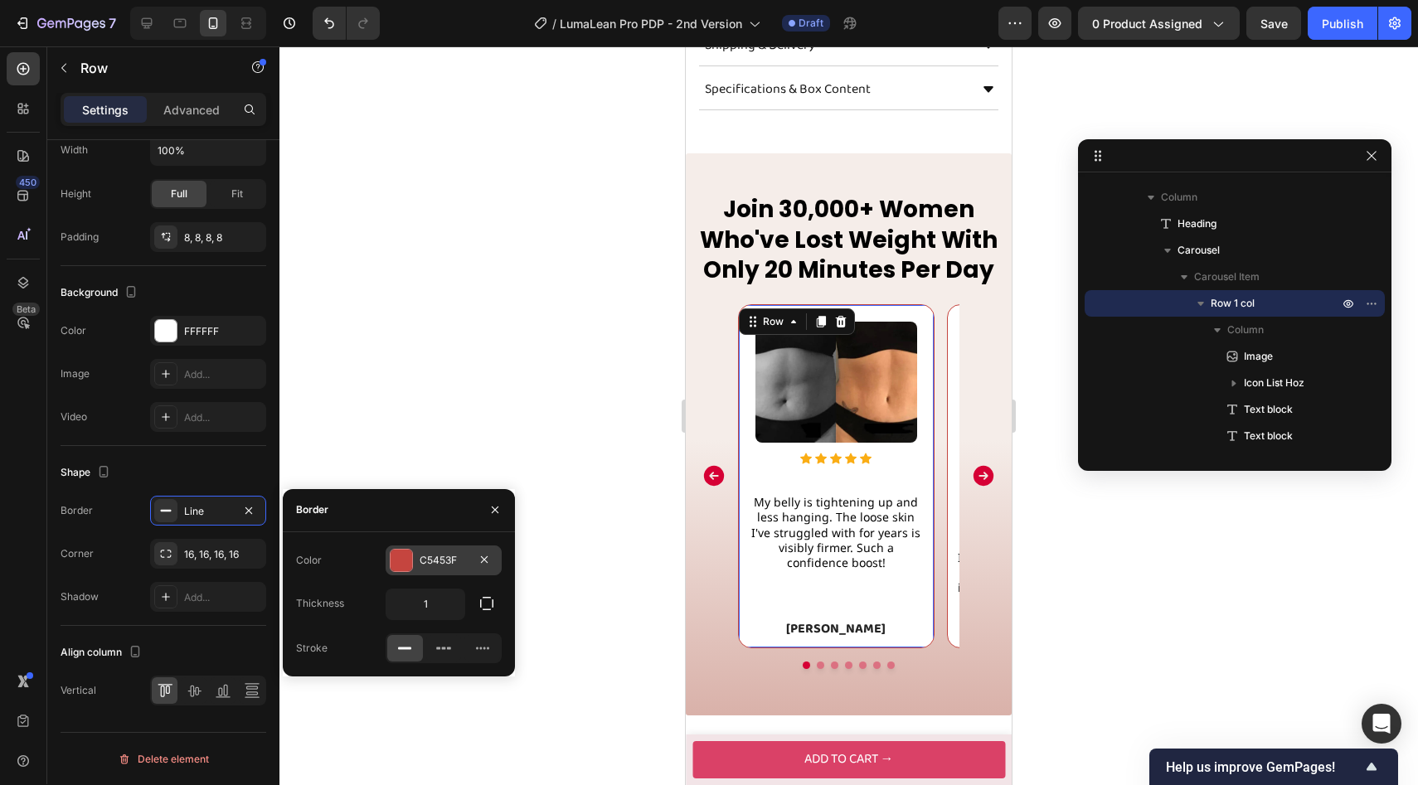
click at [446, 552] on div "C5453F" at bounding box center [444, 561] width 116 height 30
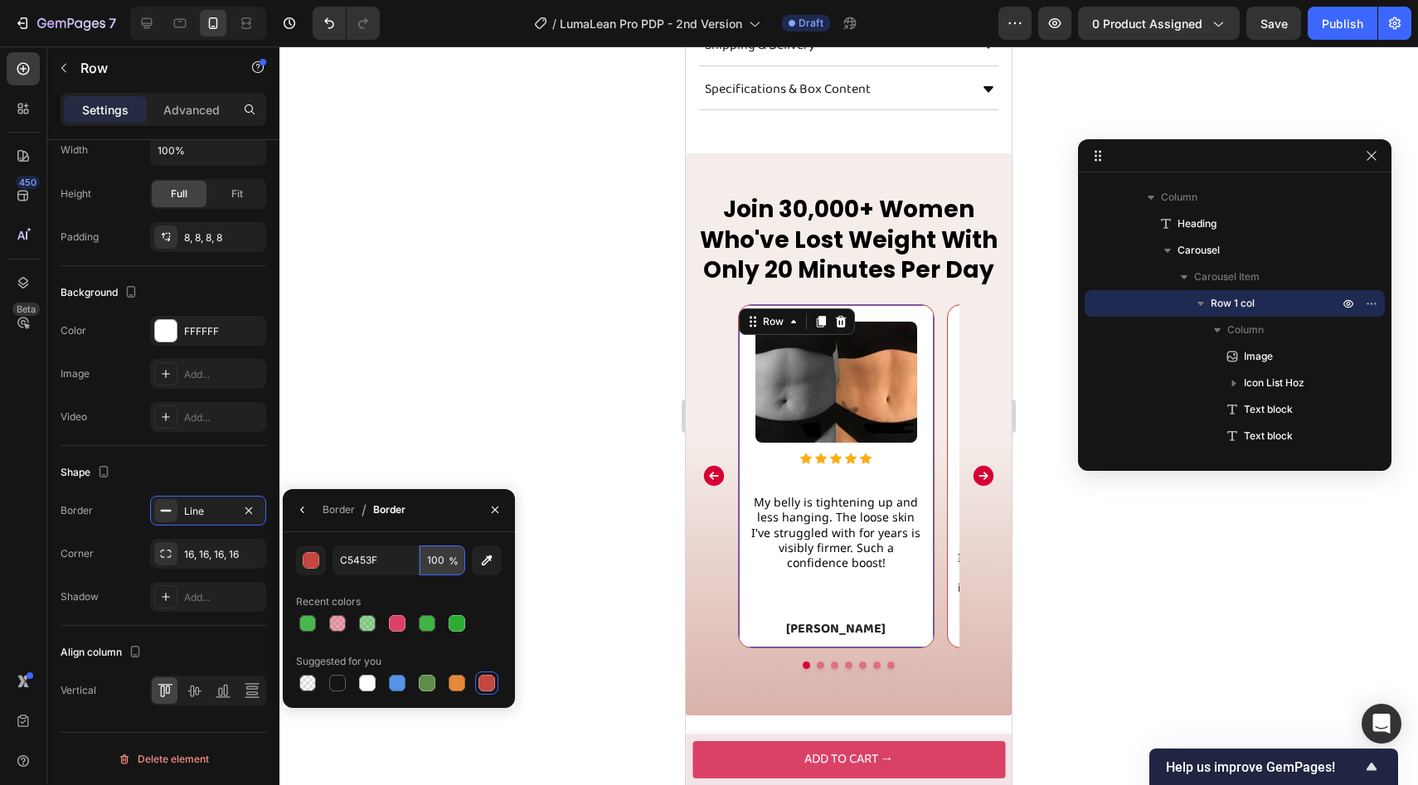
click at [444, 561] on input "100" at bounding box center [442, 561] width 46 height 30
type input "40"
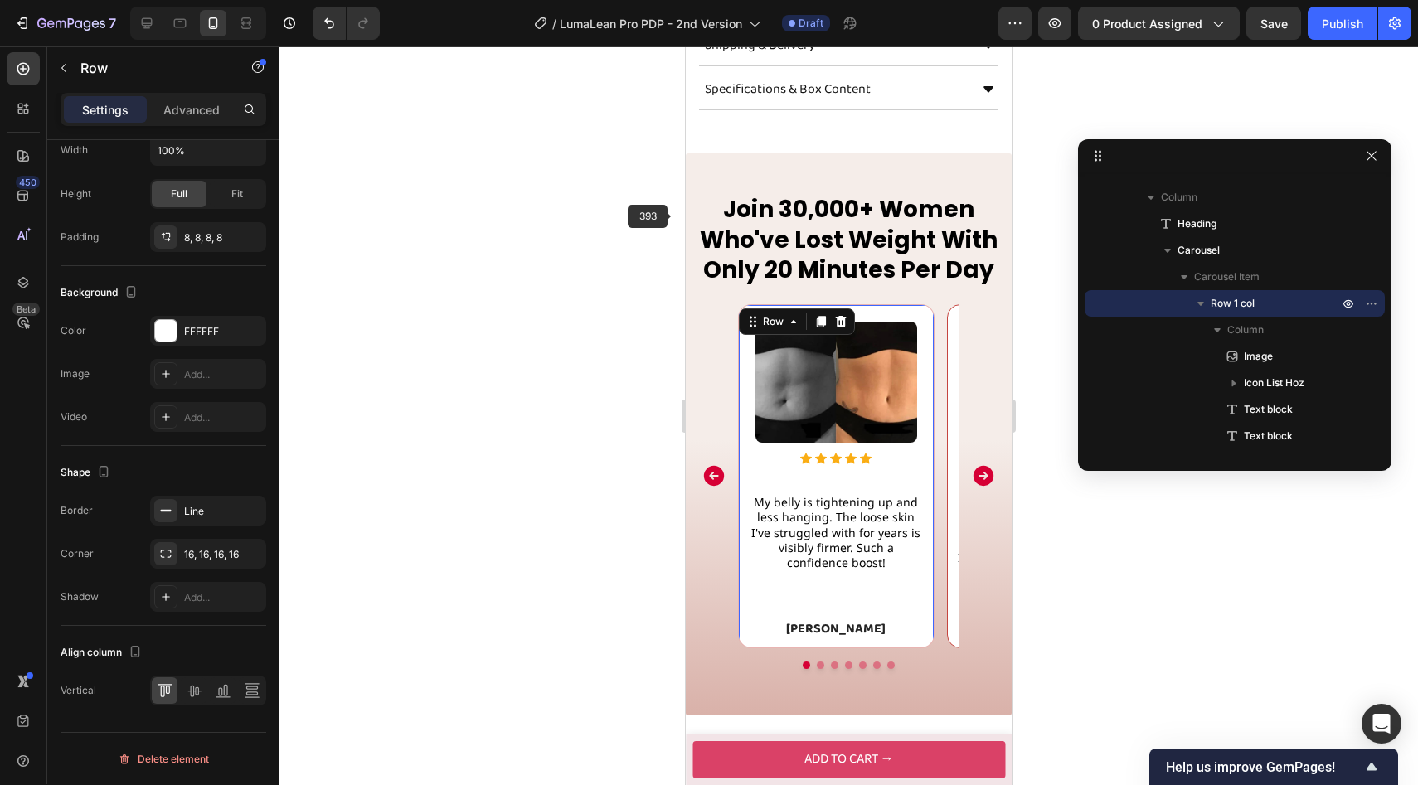
click at [556, 313] on div at bounding box center [848, 415] width 1138 height 739
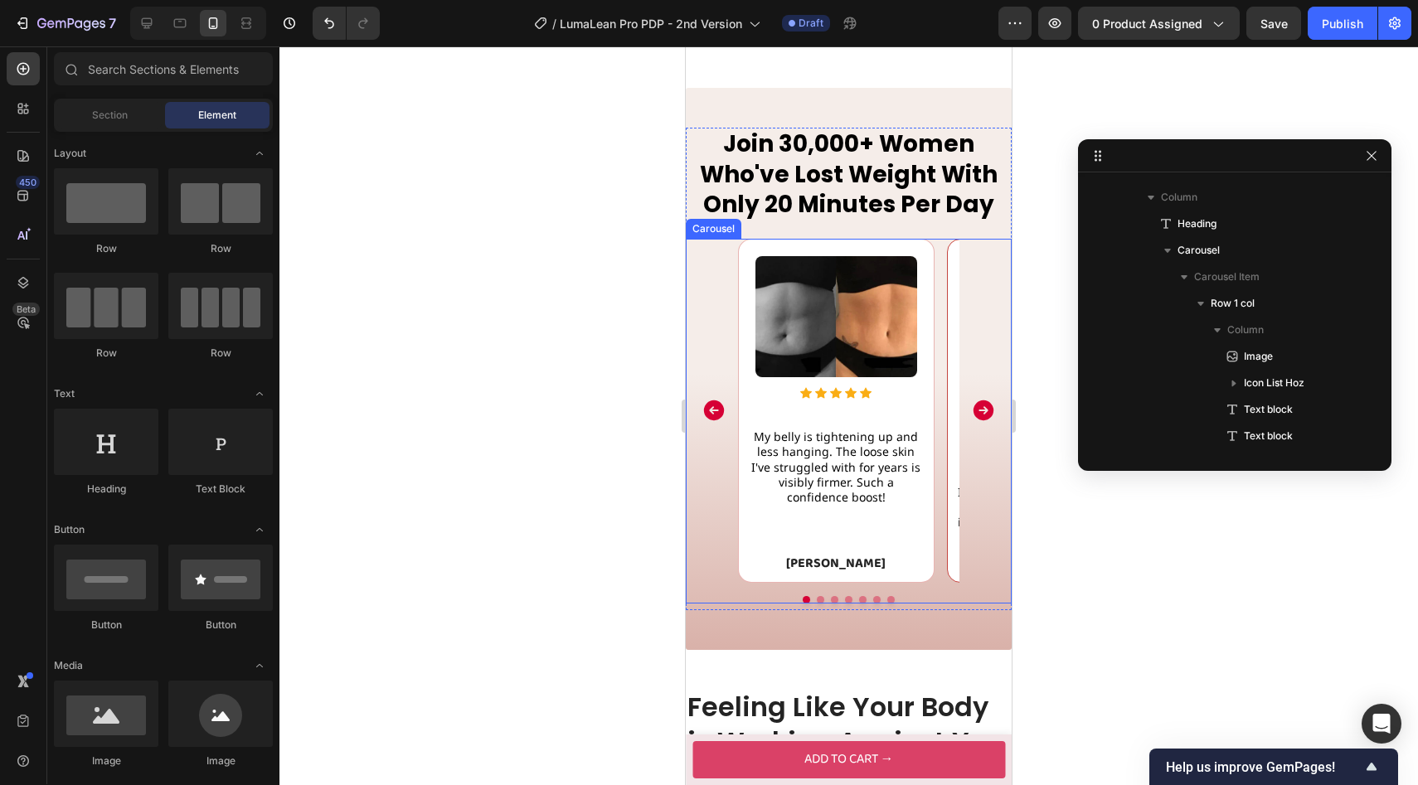
scroll to position [1526, 0]
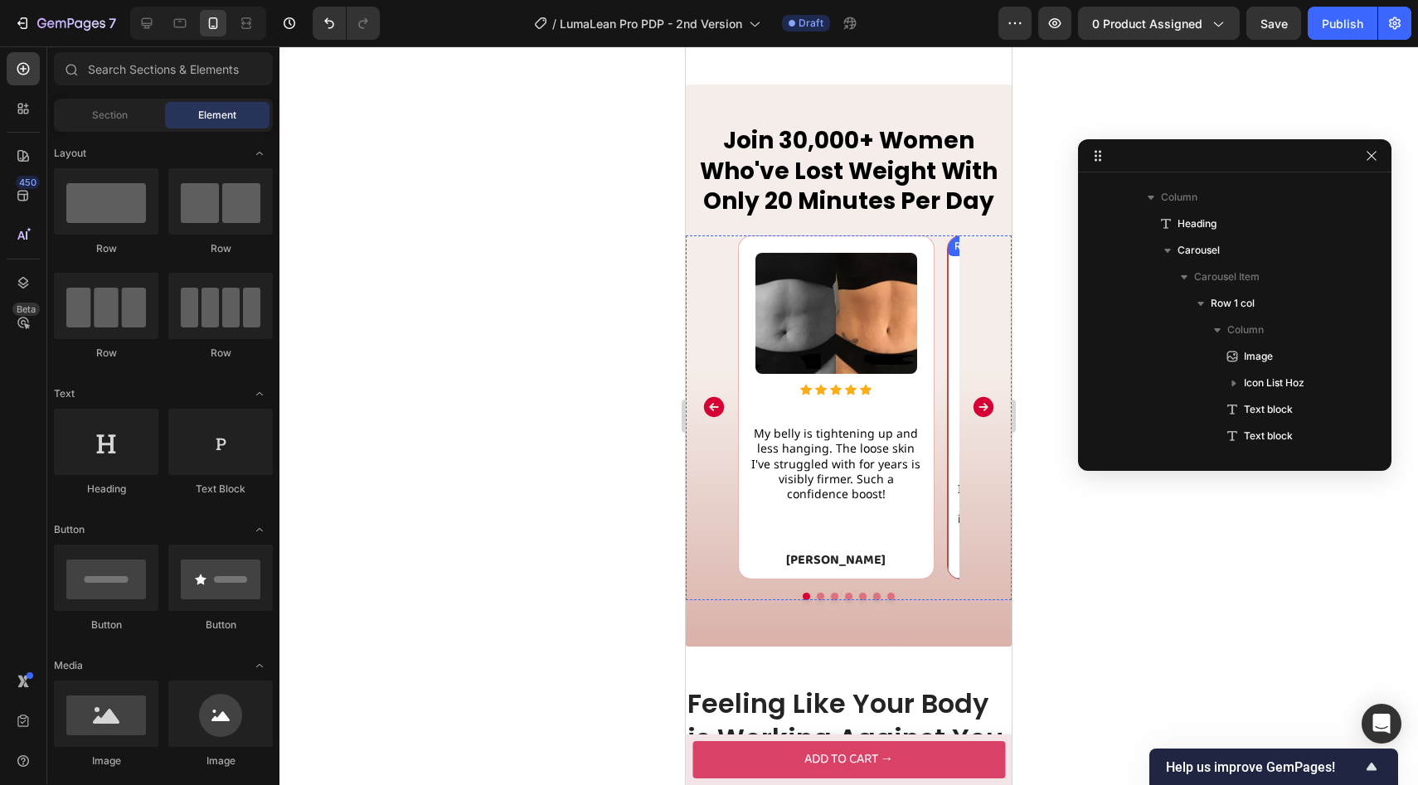
click at [952, 363] on div "Image Icon Icon Icon Icon Icon Icon List Hoz I’ve been wearing it every day for…" at bounding box center [1045, 407] width 196 height 345
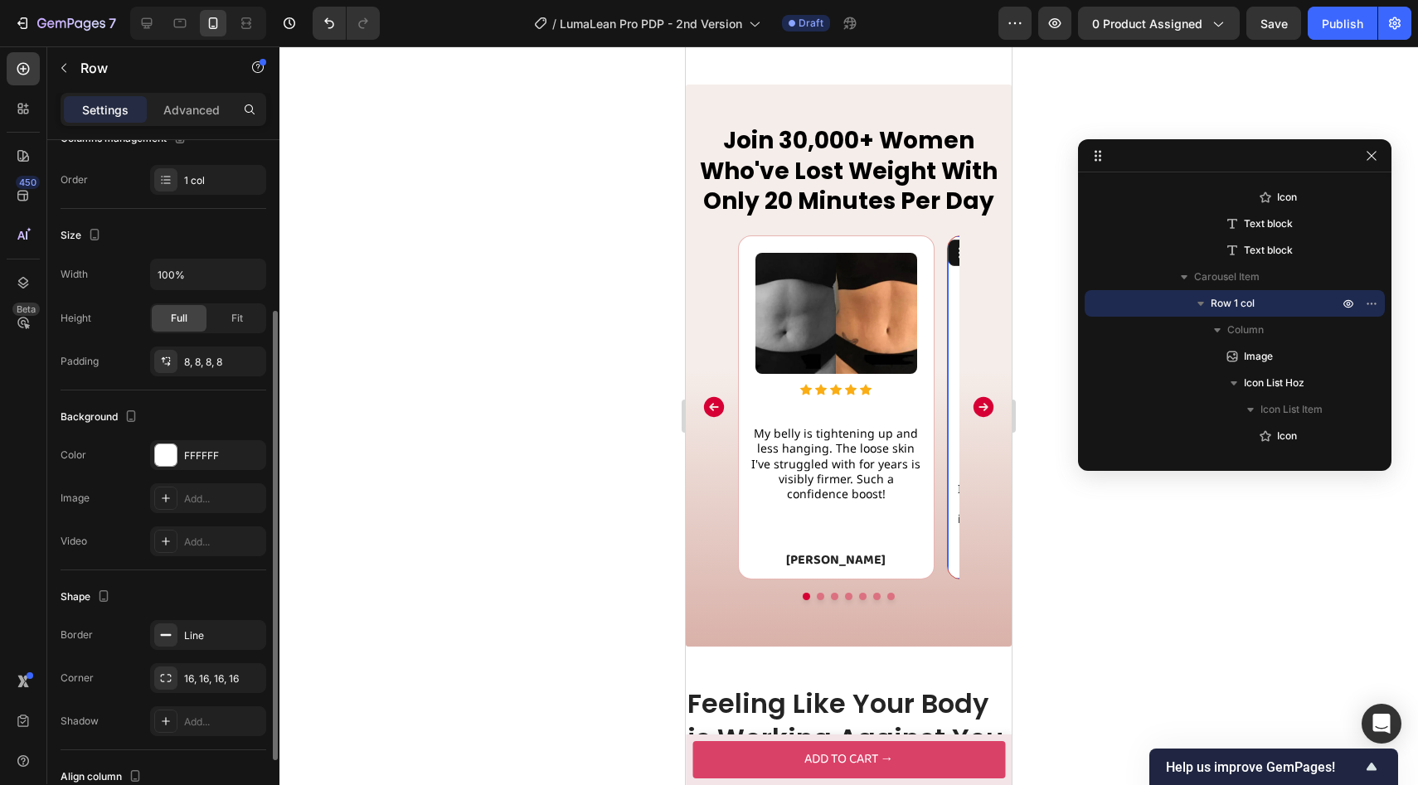
scroll to position [252, 0]
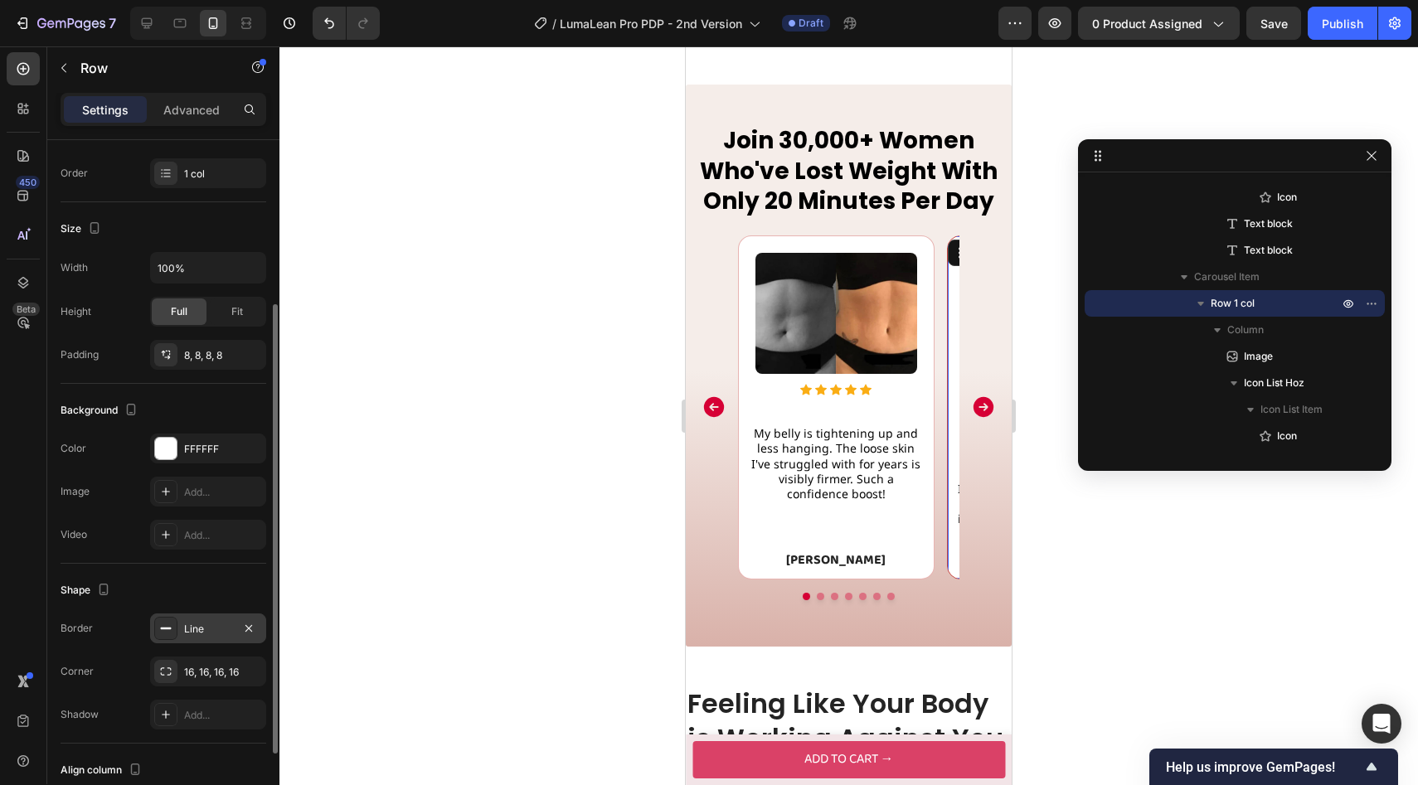
click at [196, 638] on div "Line" at bounding box center [208, 628] width 116 height 30
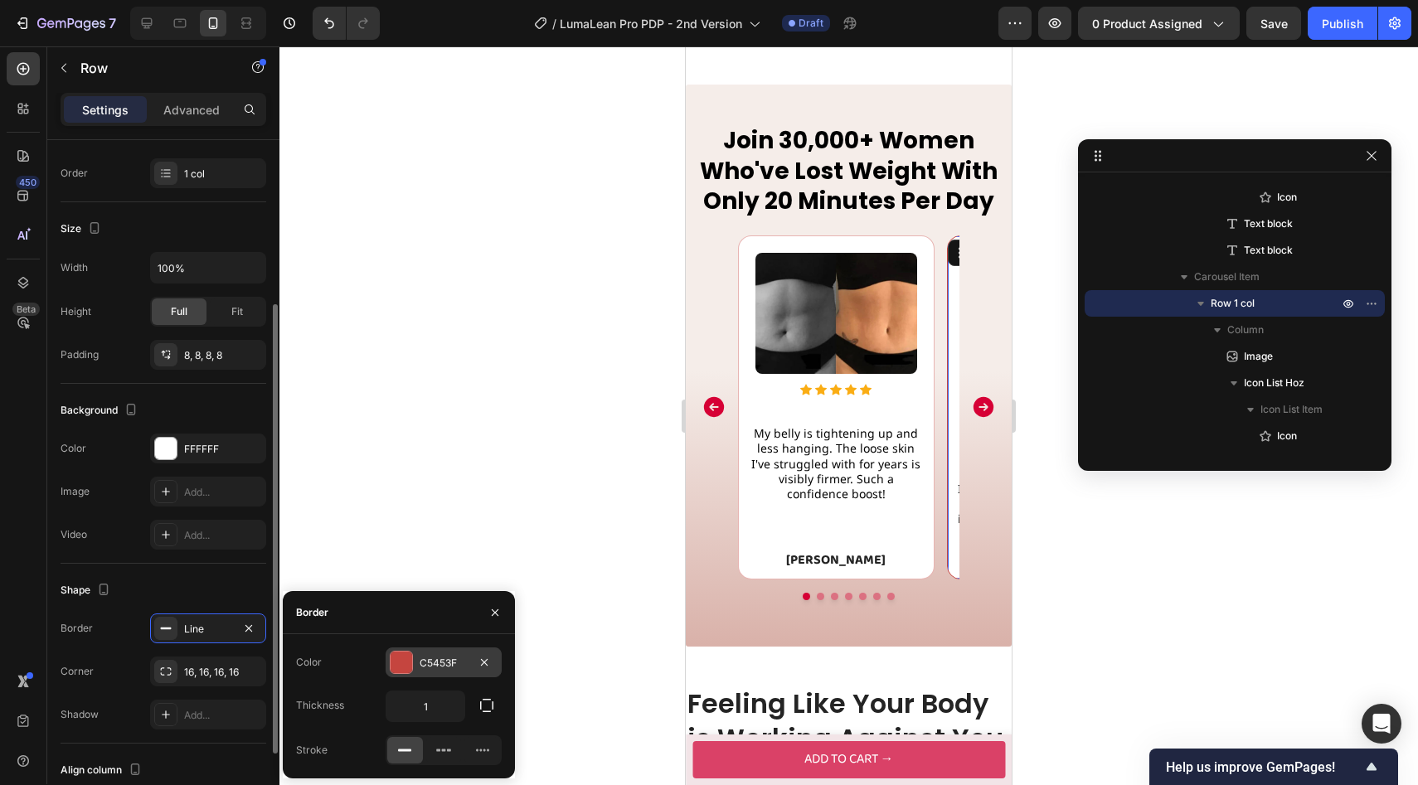
click at [434, 662] on div "C5453F" at bounding box center [443, 663] width 48 height 15
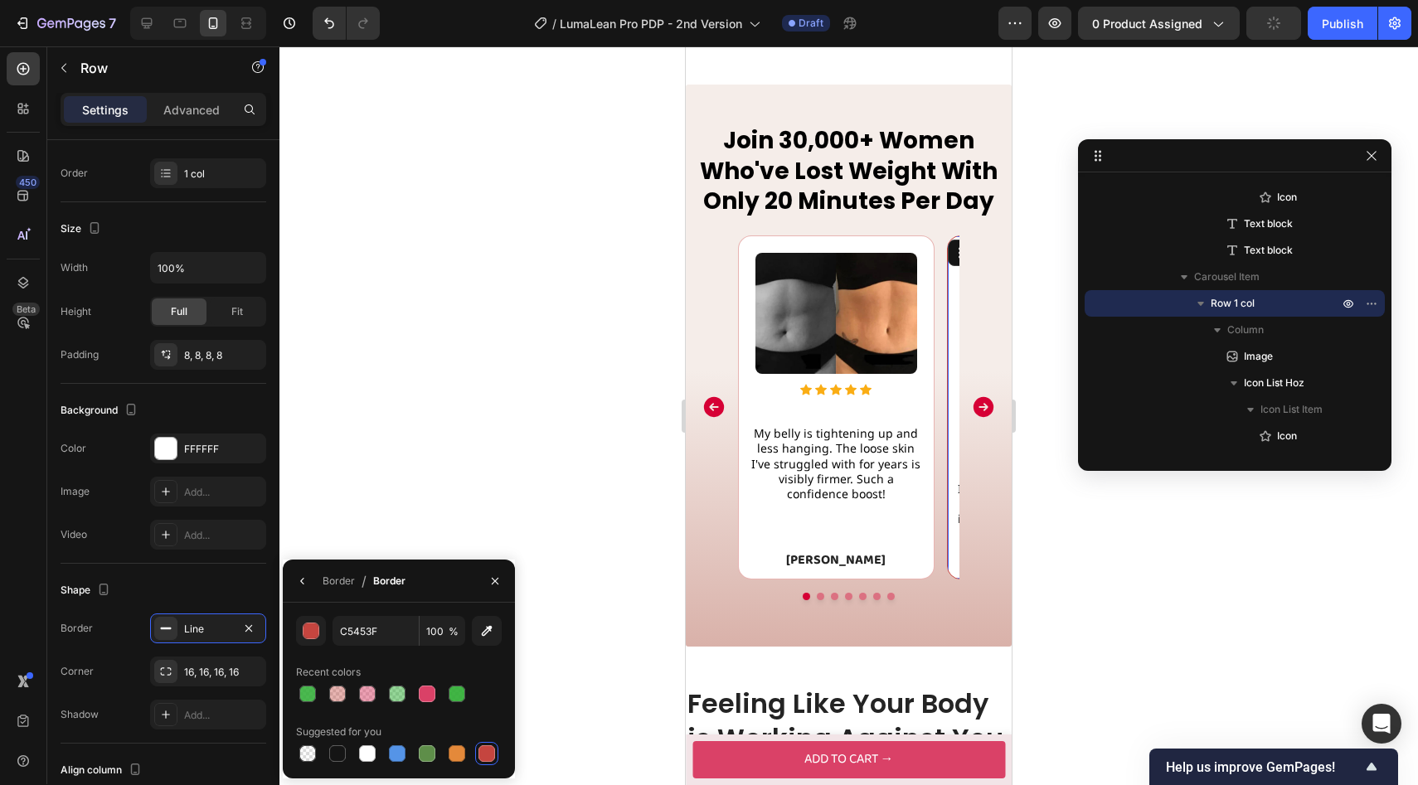
click at [449, 646] on div "C5453F 100 % Recent colors Suggested for you" at bounding box center [399, 690] width 206 height 149
click at [441, 633] on input "100" at bounding box center [442, 631] width 46 height 30
type input "40"
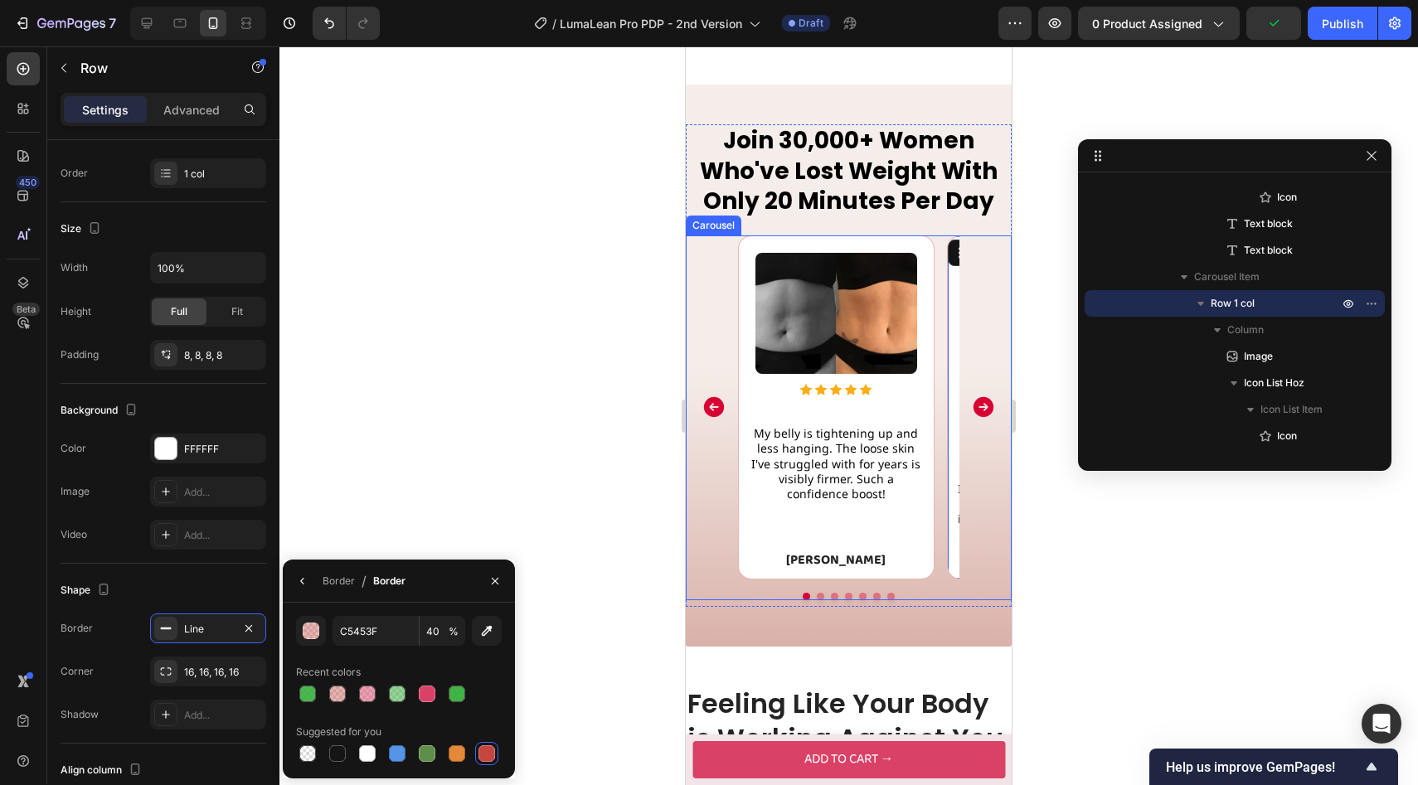
click at [982, 404] on icon "Carousel Next Arrow" at bounding box center [983, 407] width 20 height 20
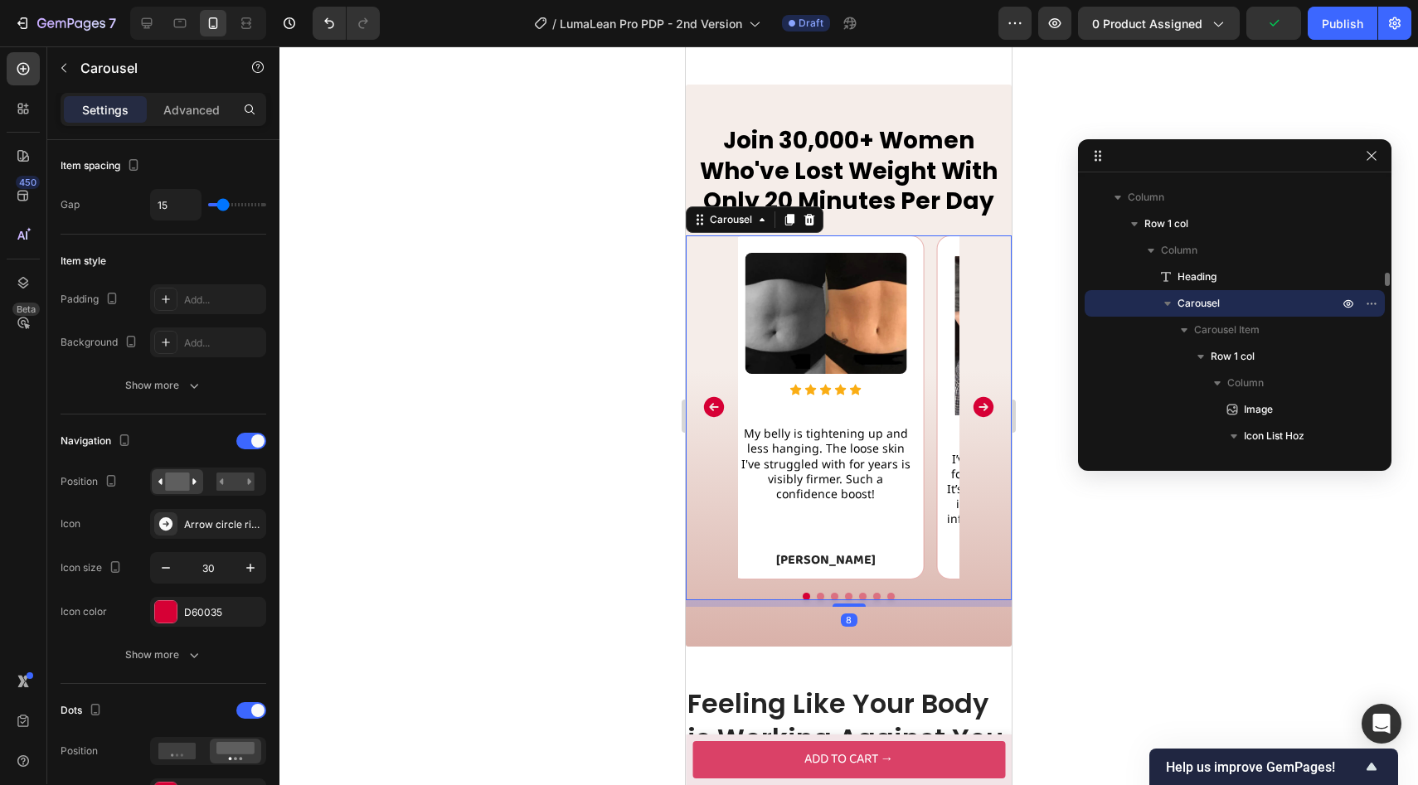
scroll to position [0, 0]
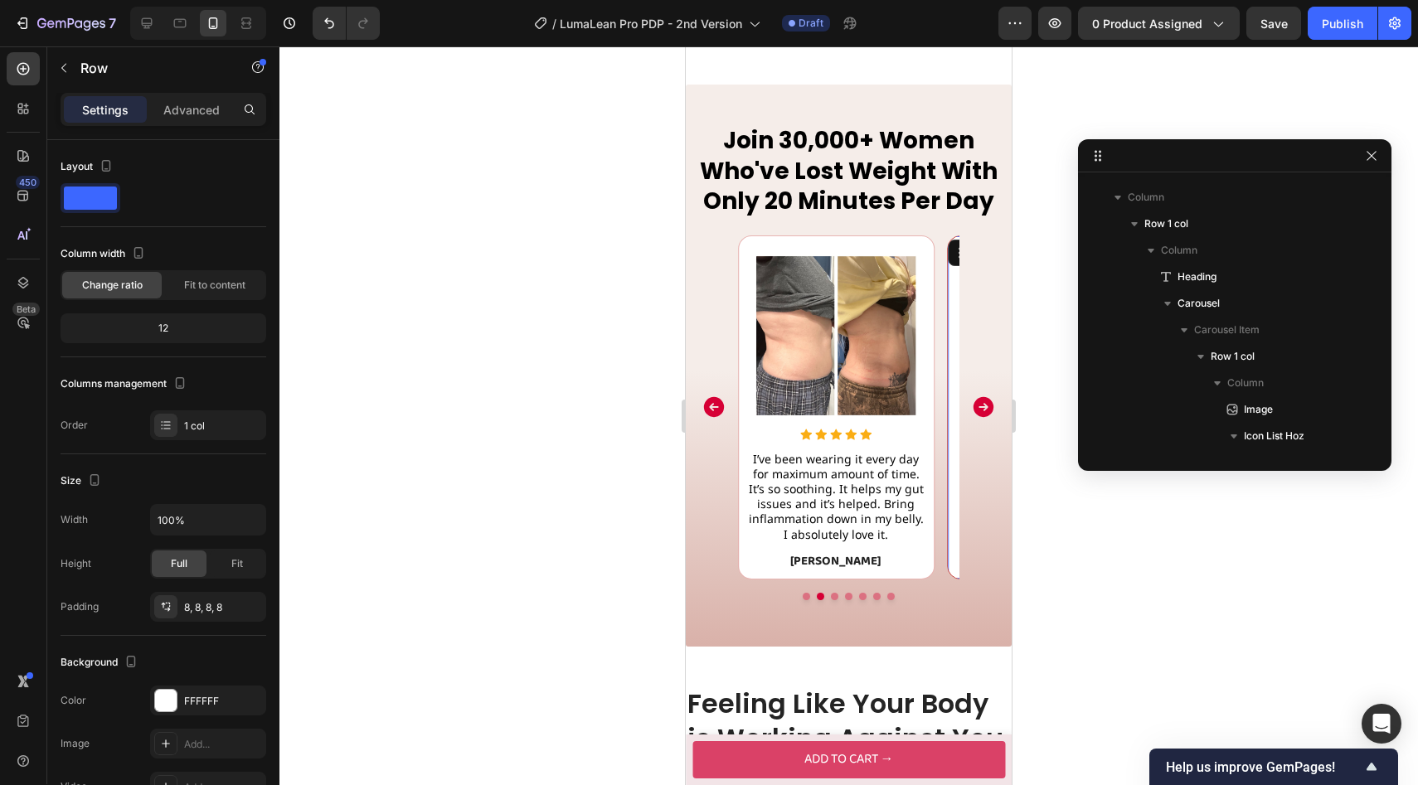
click at [950, 431] on div "Image Icon Icon Icon Icon Icon Icon List Hoz My loose belly skin is finally tig…" at bounding box center [1045, 407] width 196 height 345
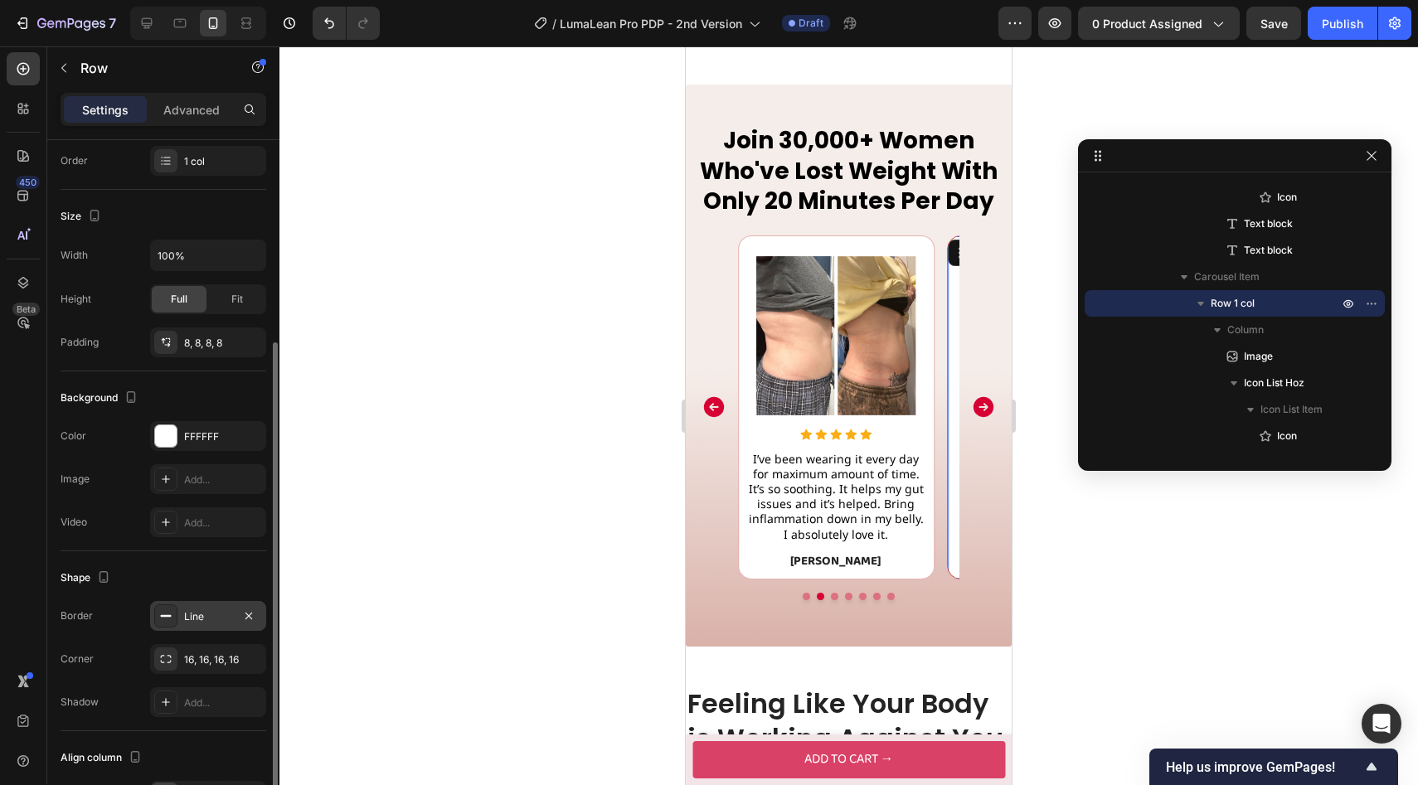
scroll to position [283, 0]
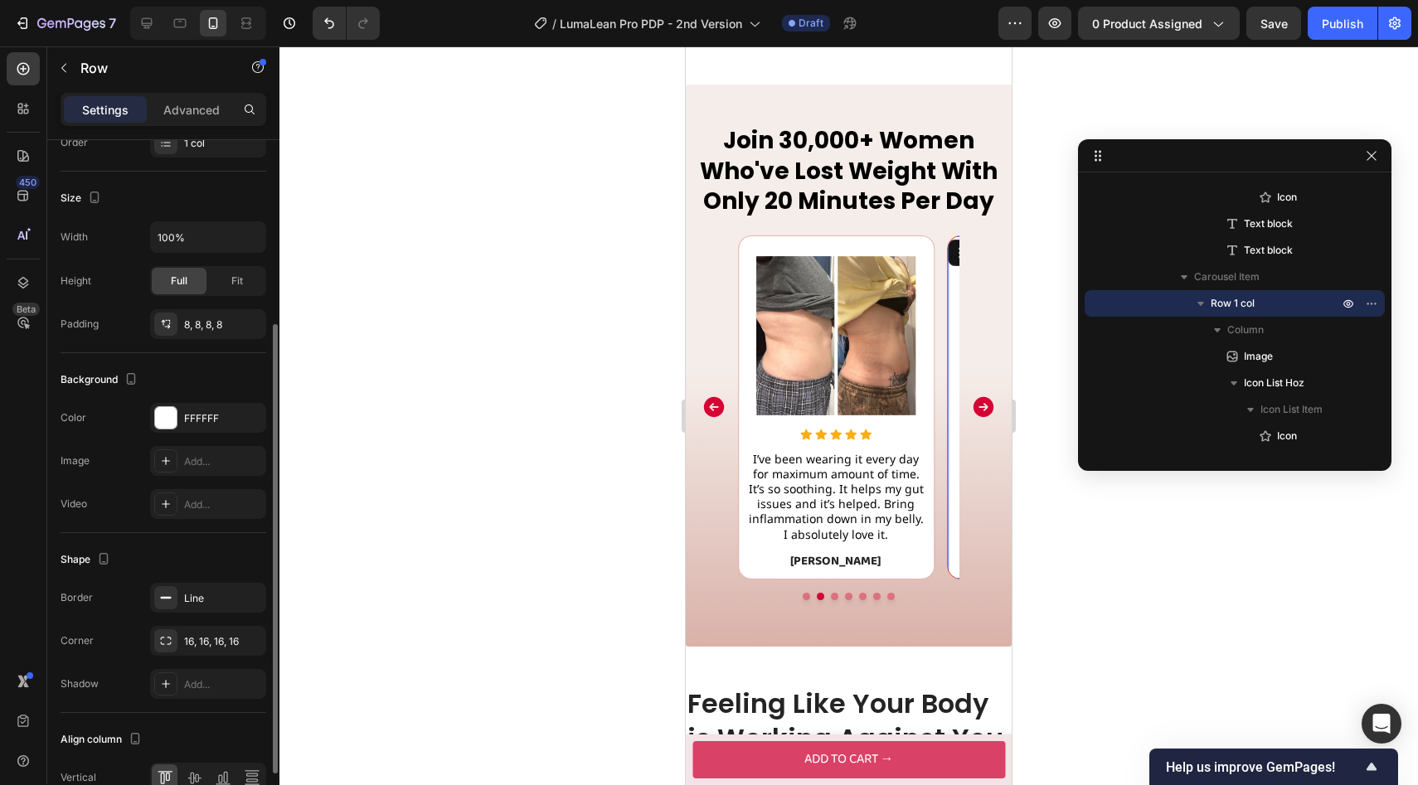
click at [196, 579] on div "Shape Border Line Corner 16, 16, 16, 16 Shadow Add..." at bounding box center [164, 623] width 206 height 180
click at [196, 591] on div "Line" at bounding box center [208, 598] width 48 height 15
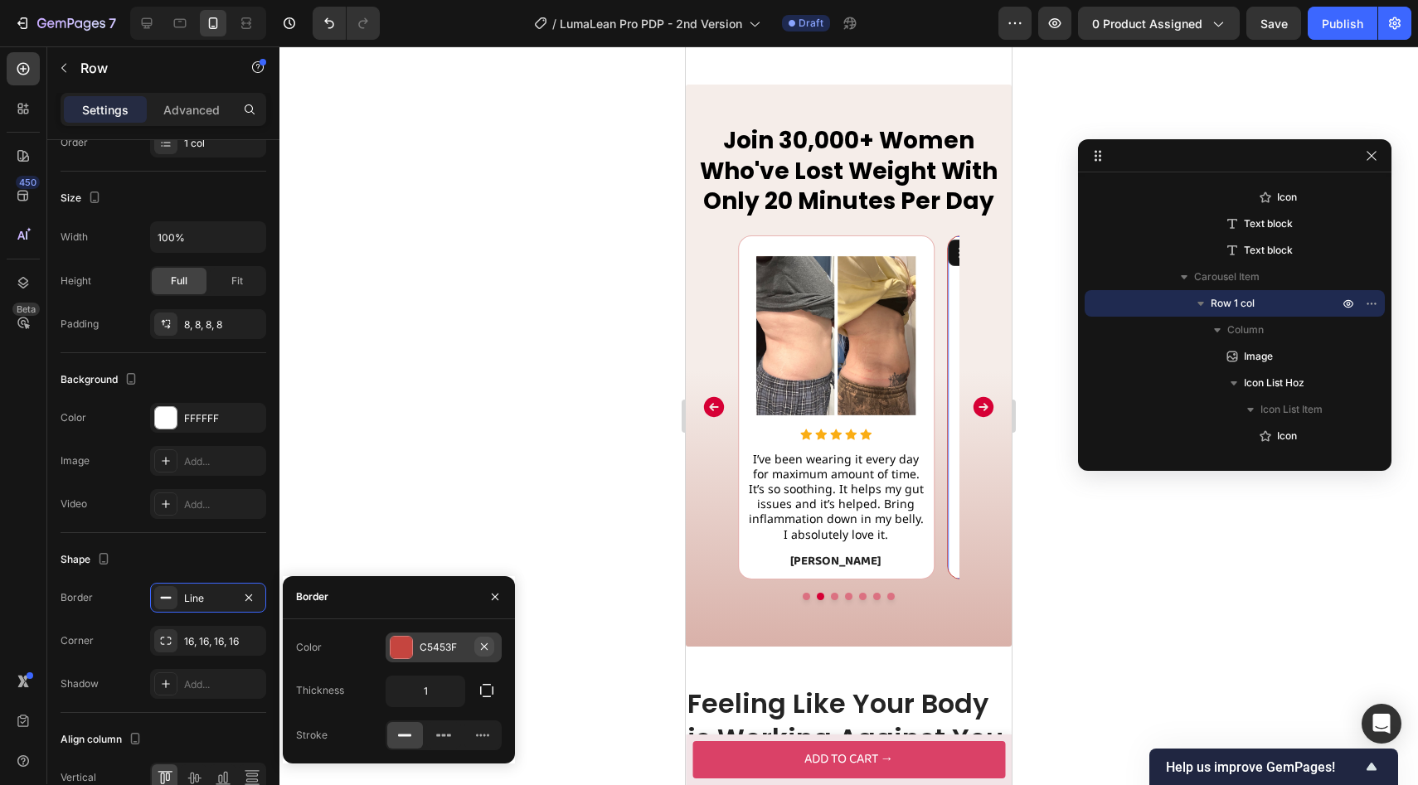
click at [480, 638] on button "button" at bounding box center [484, 647] width 20 height 20
click at [455, 650] on div "Add..." at bounding box center [458, 647] width 78 height 15
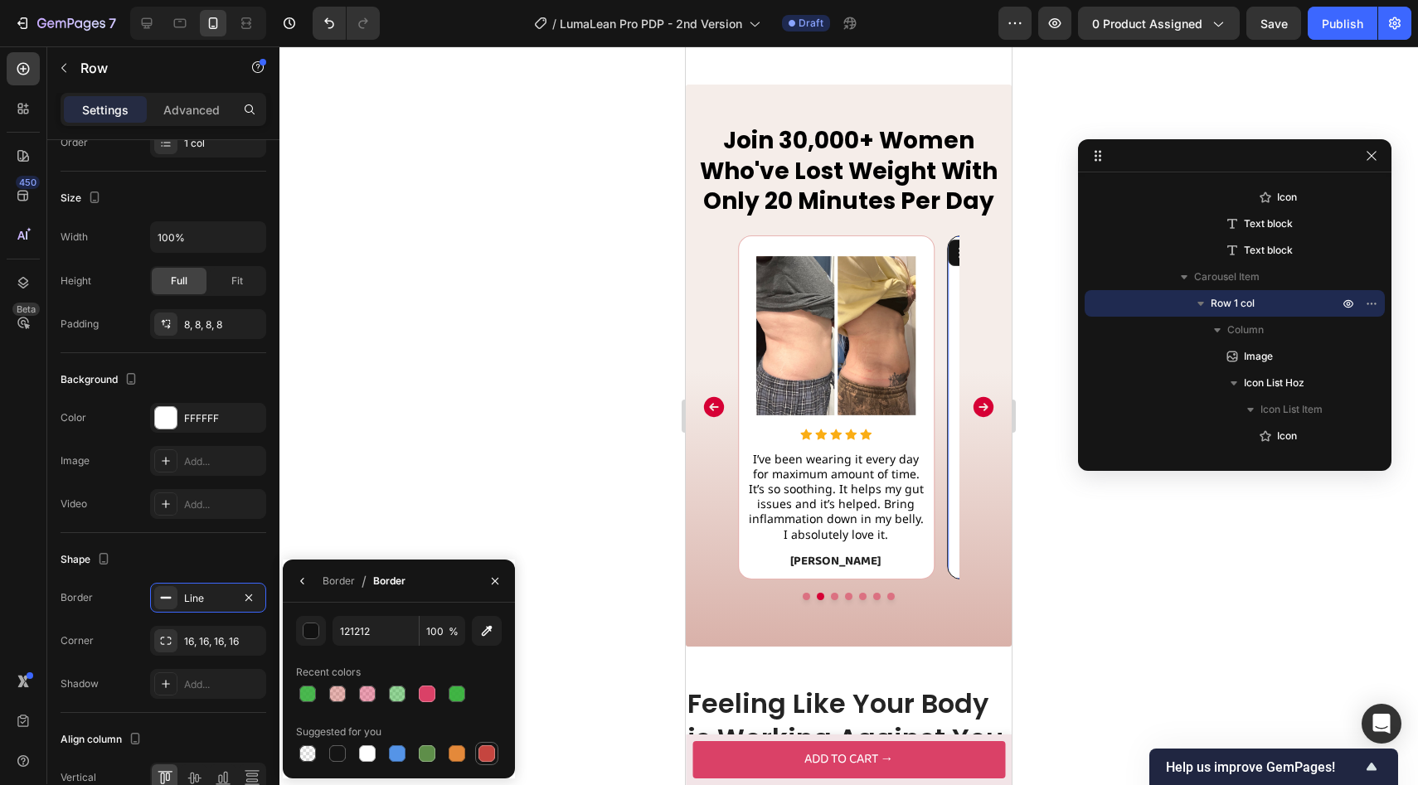
click at [494, 748] on div at bounding box center [487, 754] width 20 height 20
type input "C5453F"
click at [437, 636] on input "100" at bounding box center [442, 631] width 46 height 30
type input "40"
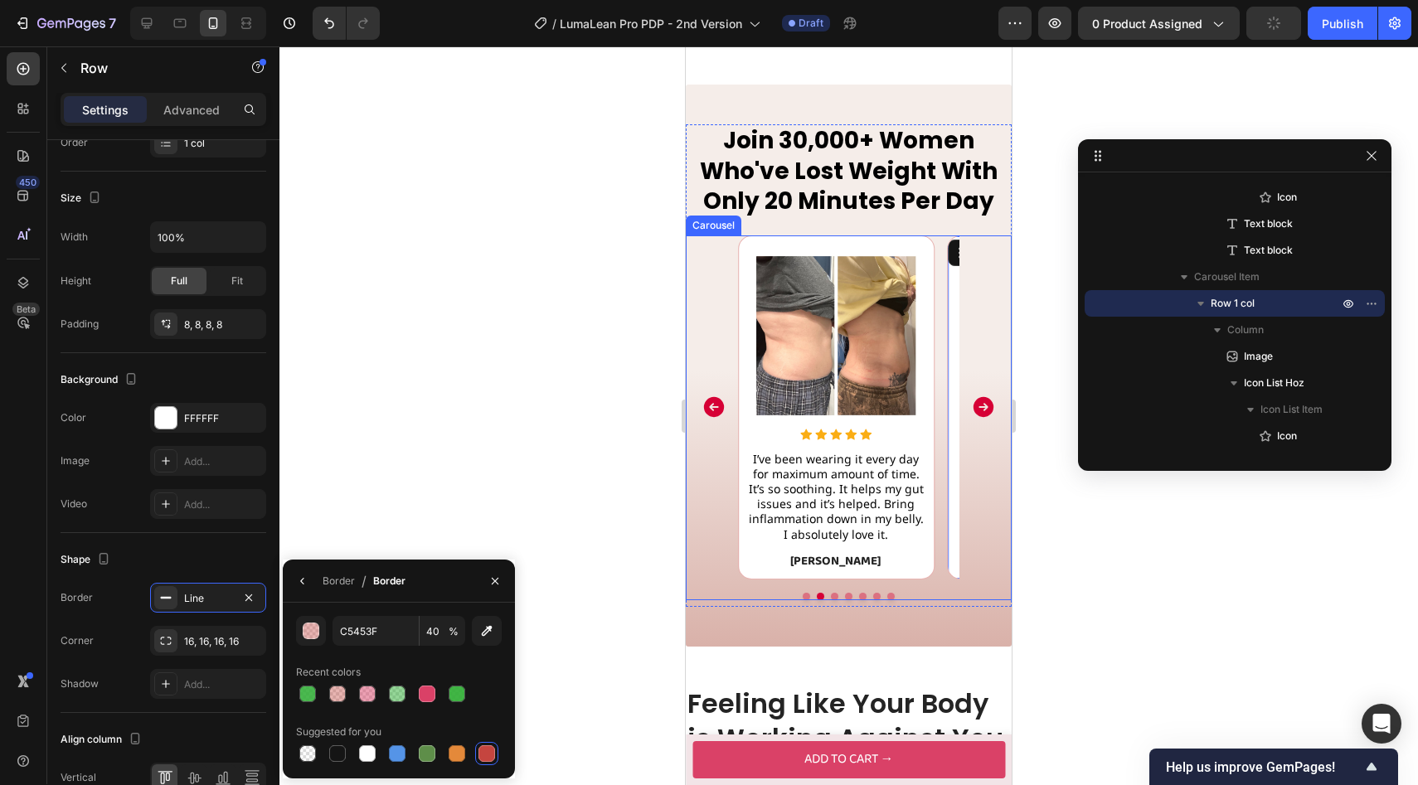
click at [979, 405] on icon "Carousel Next Arrow" at bounding box center [983, 407] width 20 height 20
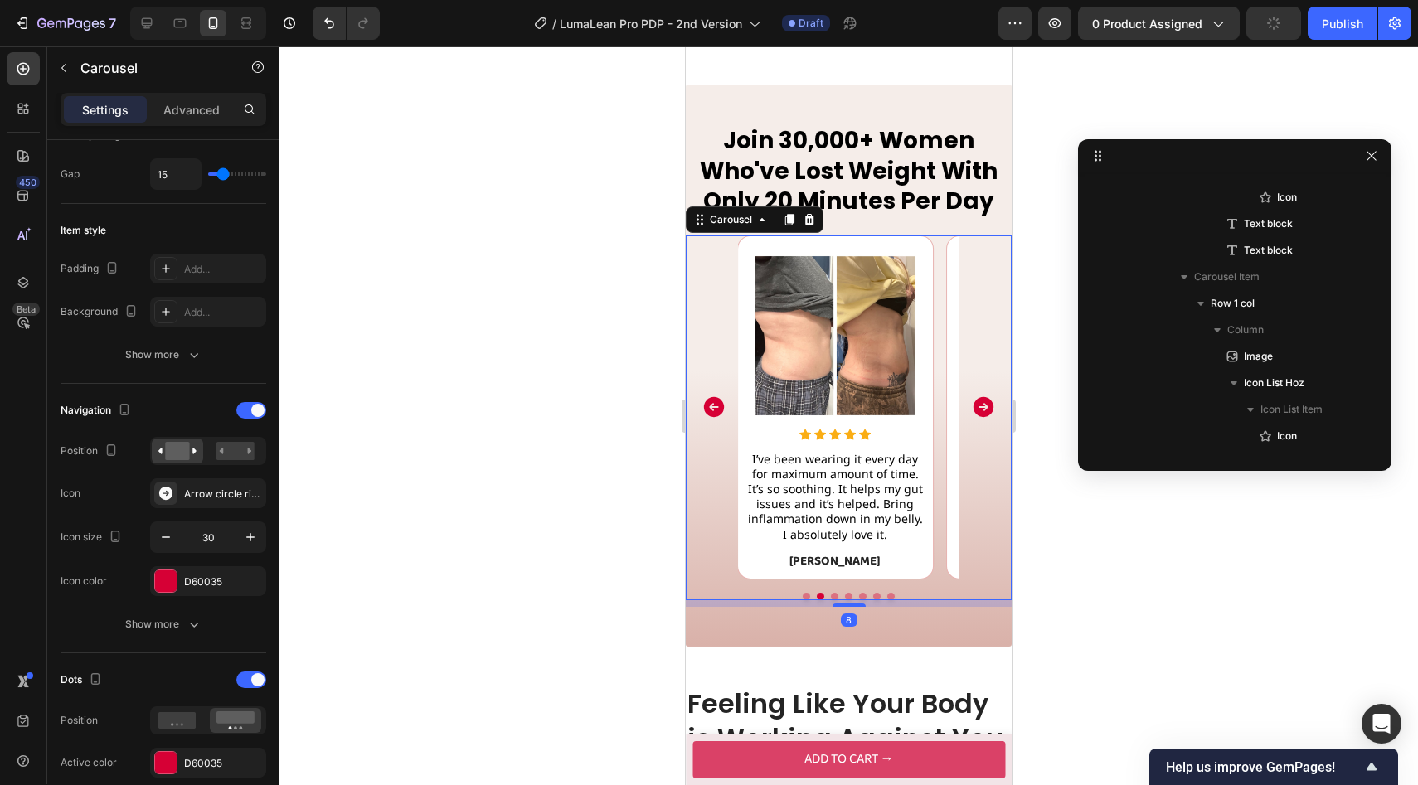
scroll to position [0, 0]
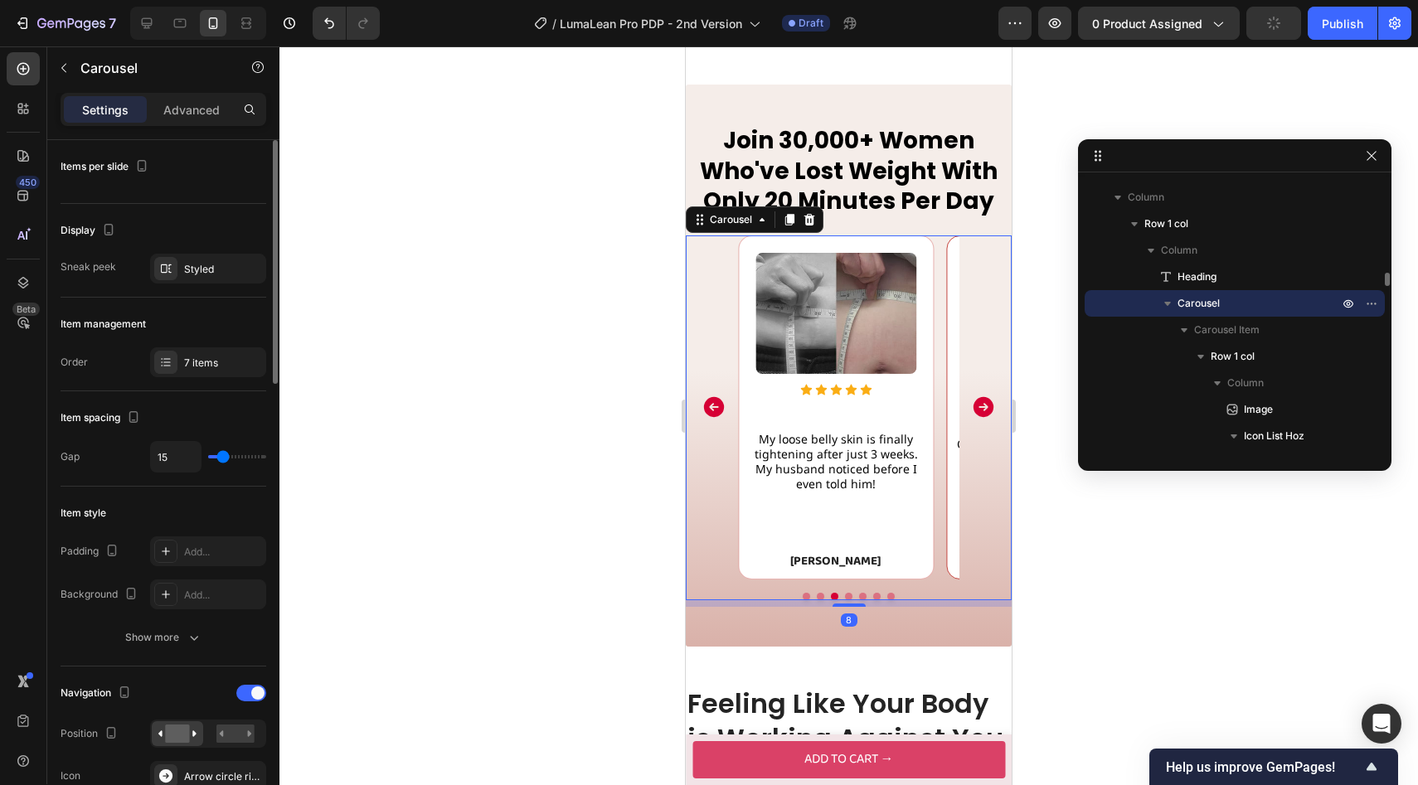
click at [979, 405] on icon "Carousel Next Arrow" at bounding box center [983, 407] width 20 height 20
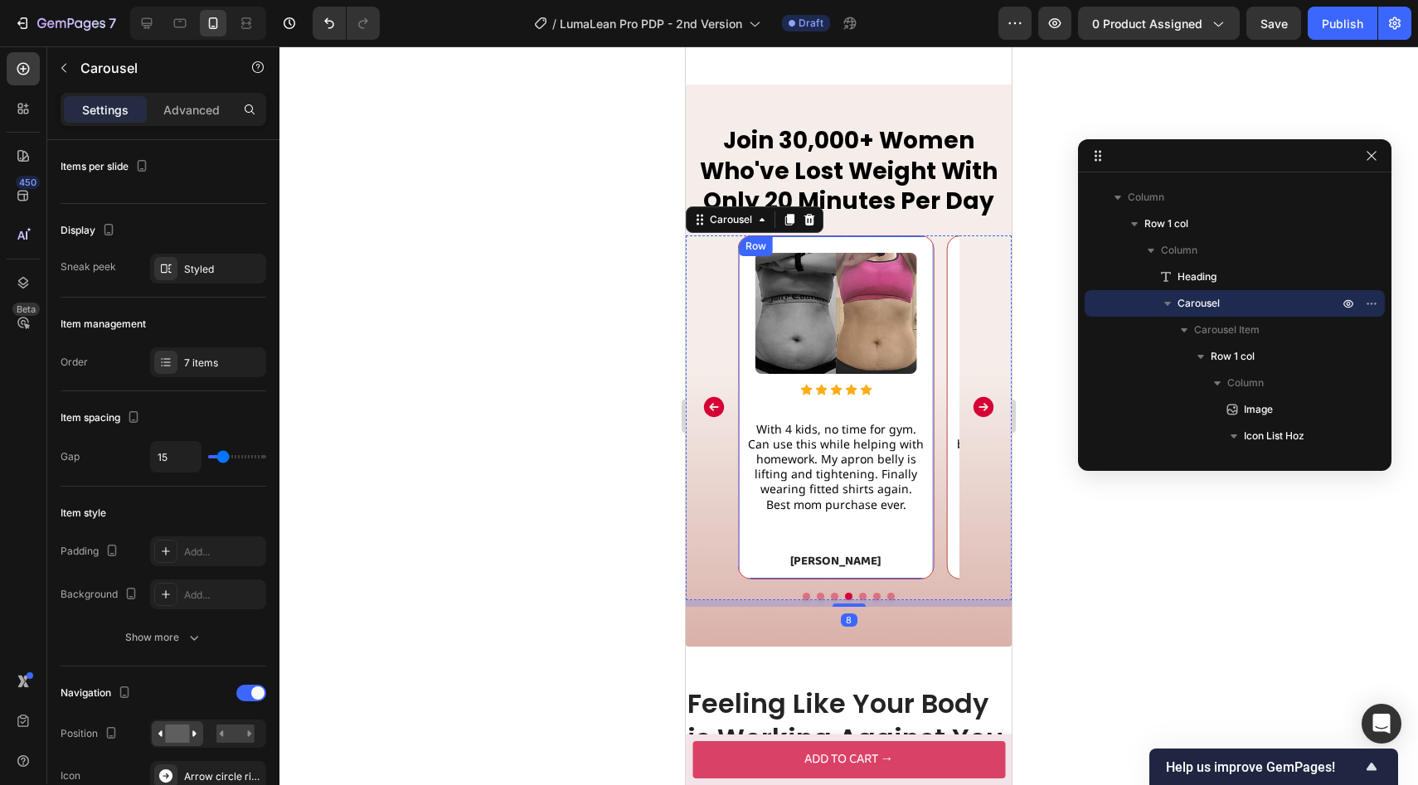
click at [748, 400] on div "Image Icon Icon Icon Icon Icon Icon List Hoz With 4 kids, no time for gym. Can …" at bounding box center [836, 408] width 182 height 330
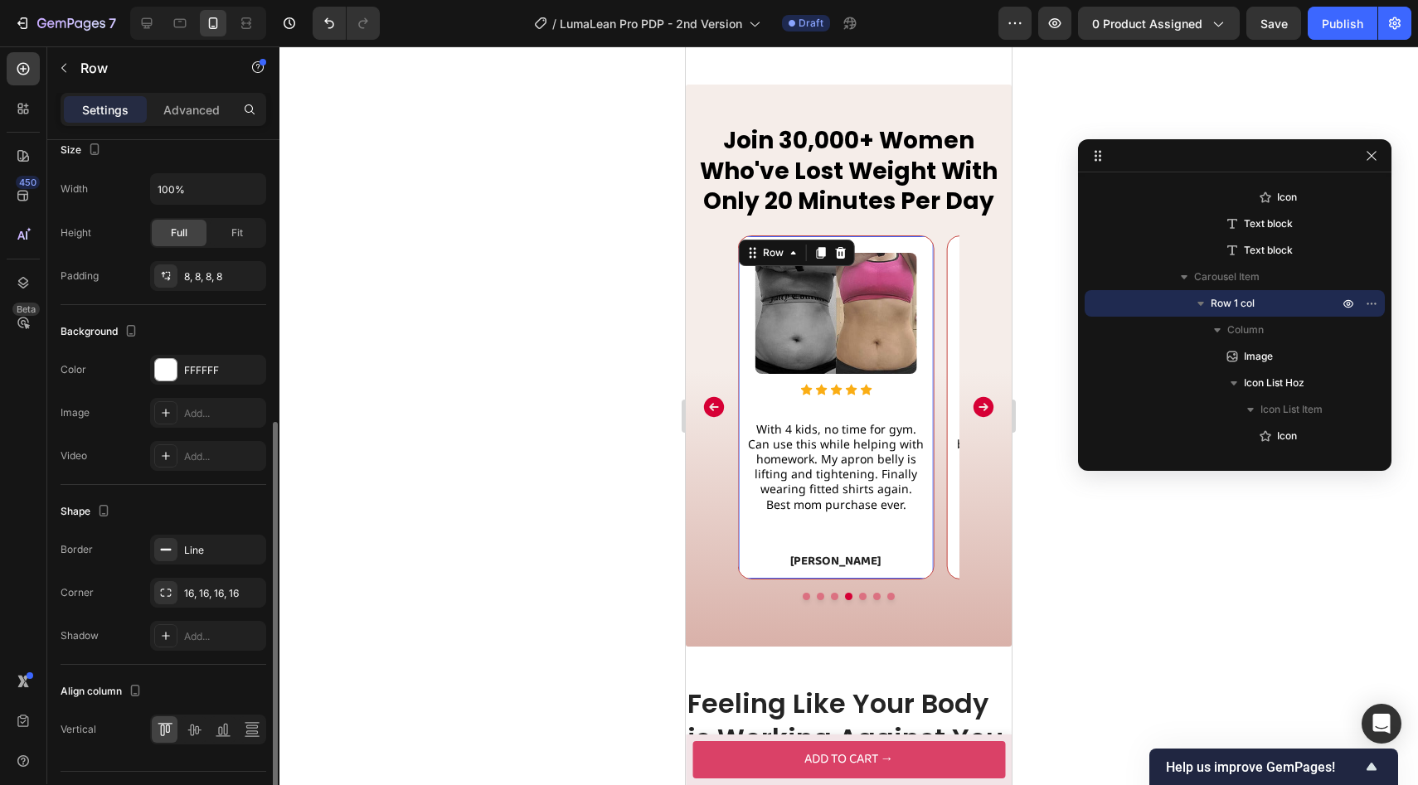
scroll to position [371, 0]
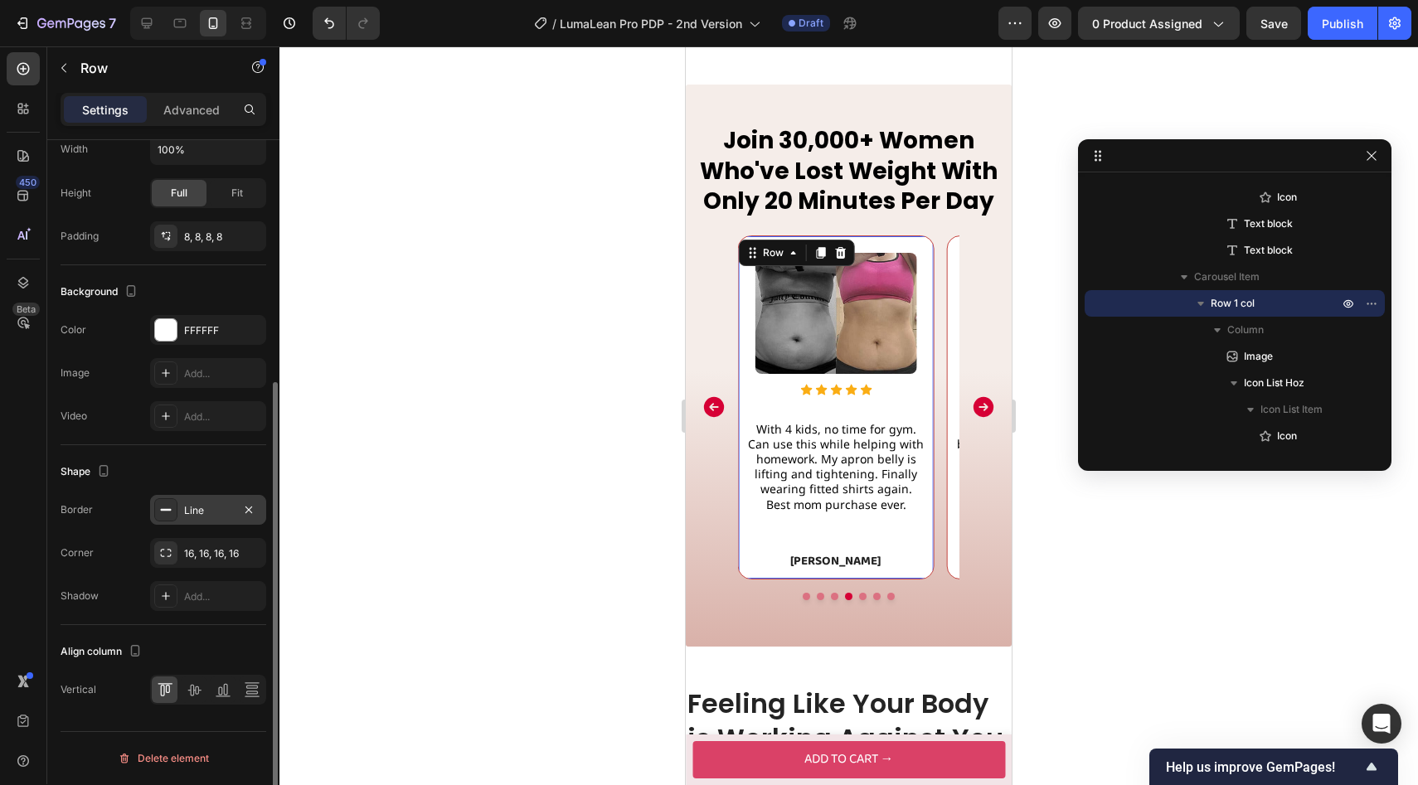
click at [206, 501] on div "Line" at bounding box center [208, 510] width 116 height 30
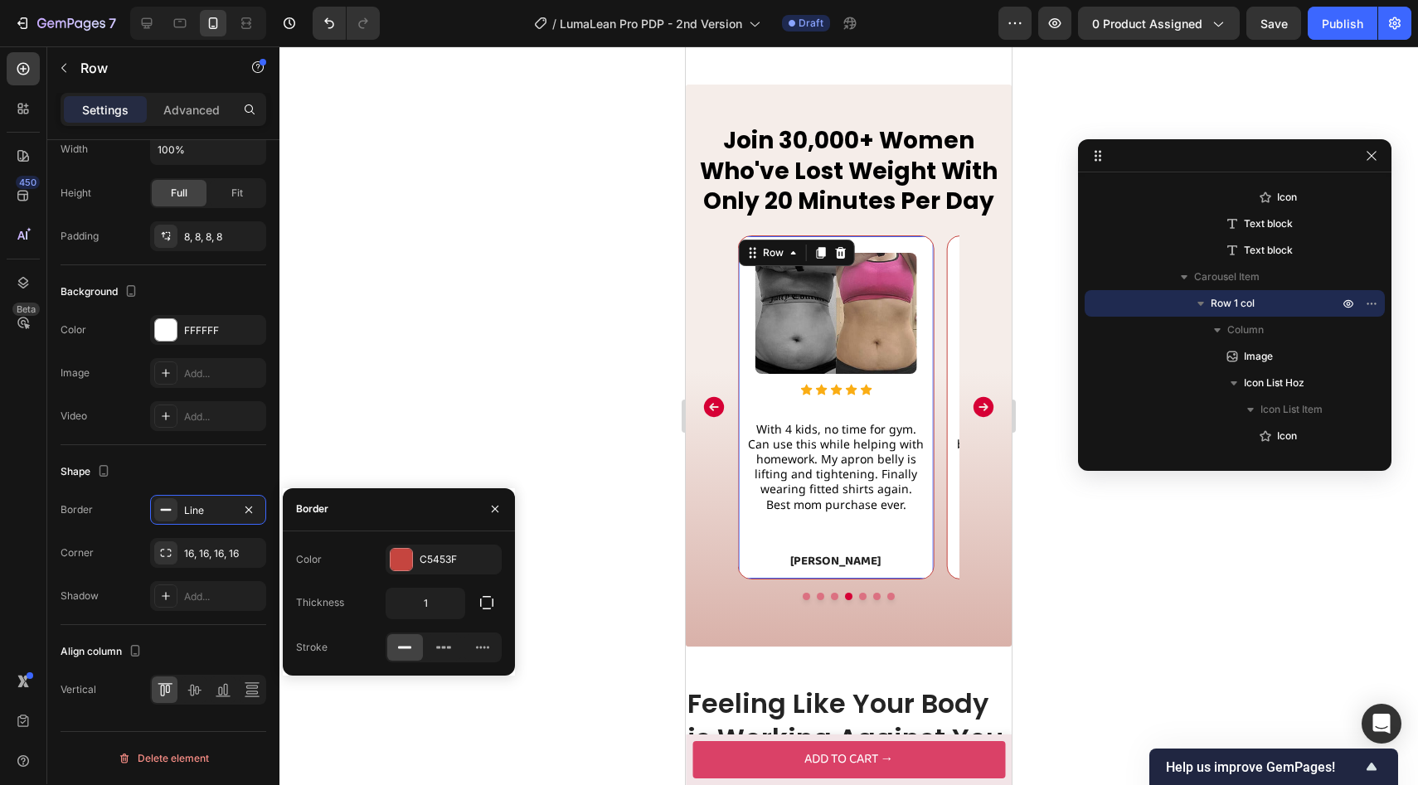
click at [430, 581] on div "Color C5453F Thickness 1 Stroke" at bounding box center [399, 604] width 232 height 118
click at [430, 572] on div "C5453F" at bounding box center [444, 560] width 116 height 30
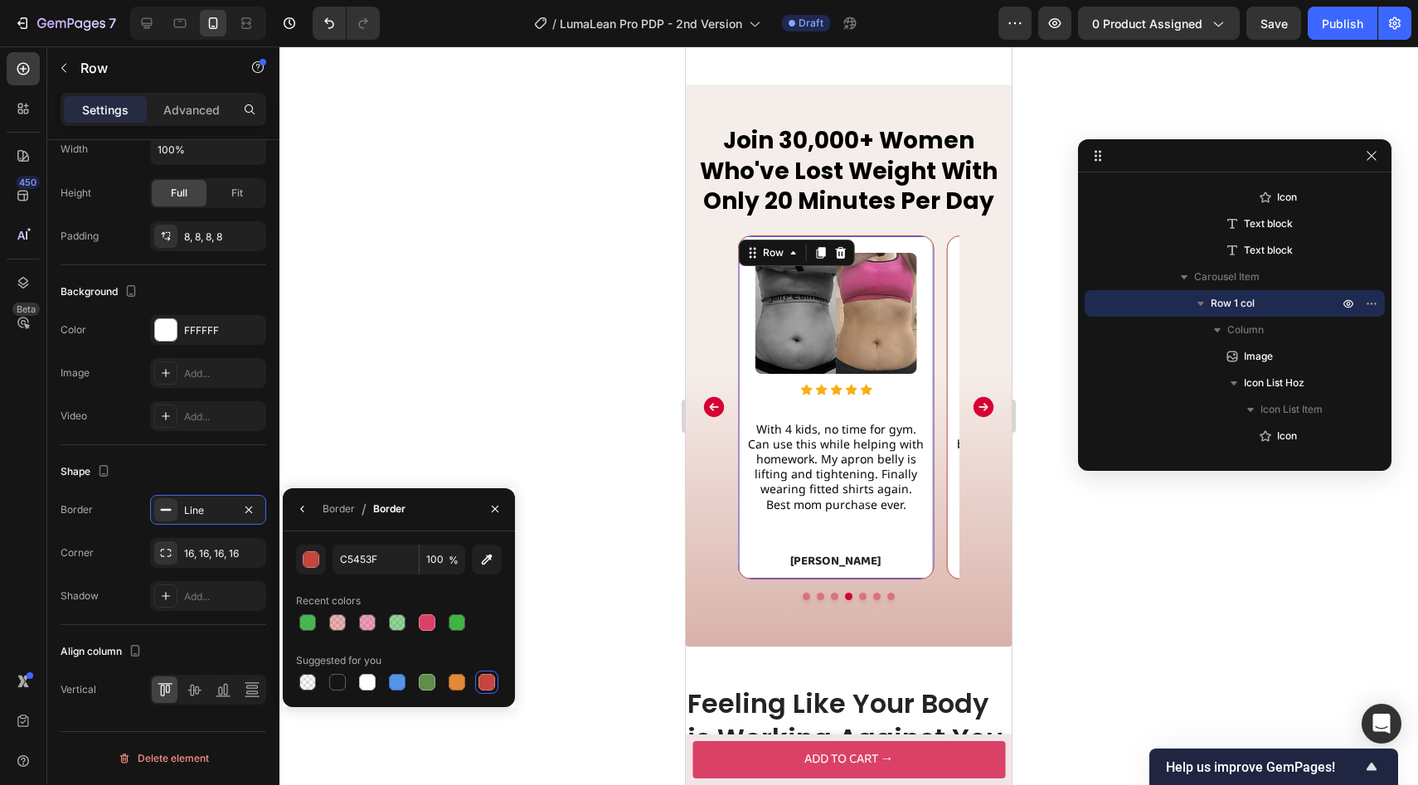
click at [434, 576] on div "C5453F 100 % Recent colors Suggested for you" at bounding box center [399, 619] width 206 height 149
click at [434, 569] on input "100" at bounding box center [442, 560] width 46 height 30
type input "40"
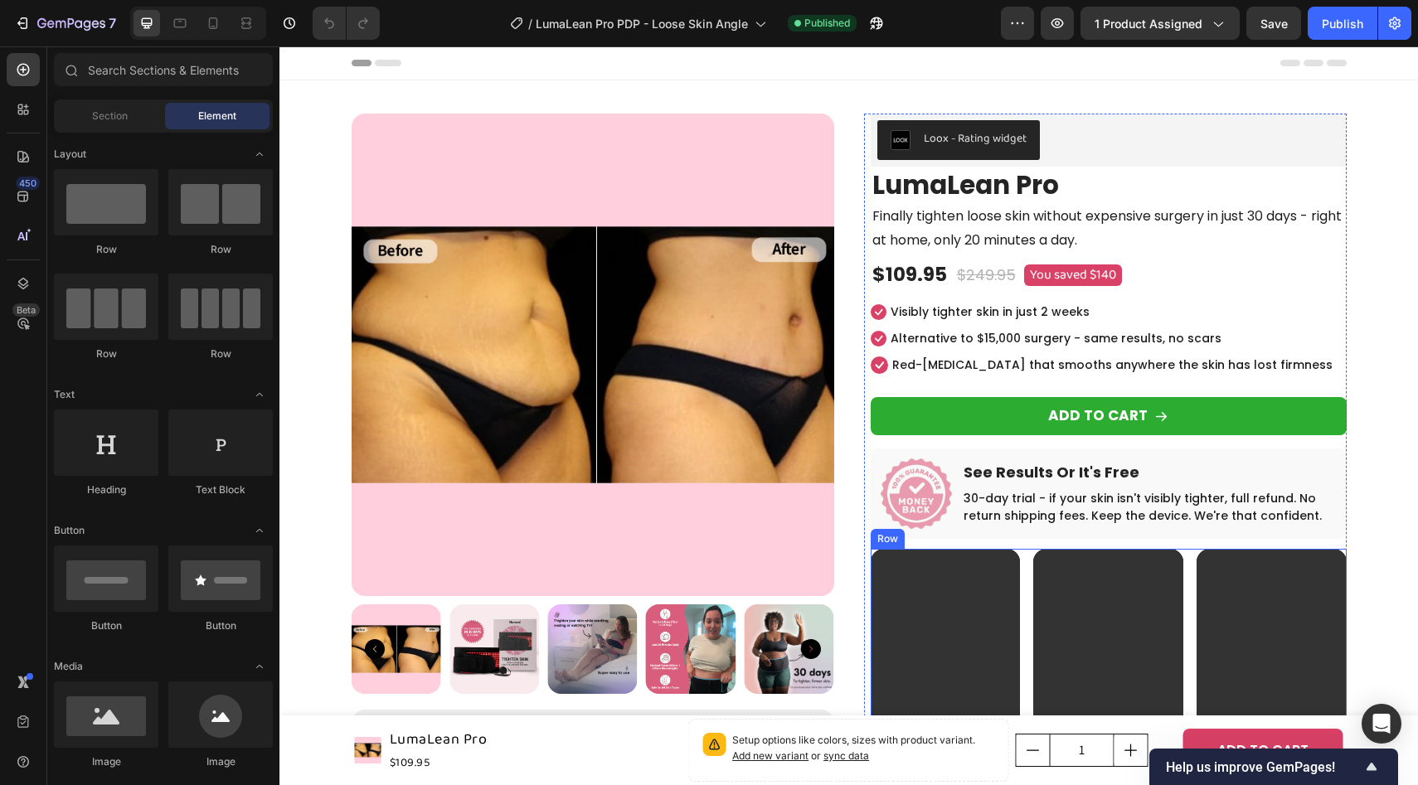
click at [1021, 574] on div "Video Video Video Row" at bounding box center [1108, 687] width 476 height 276
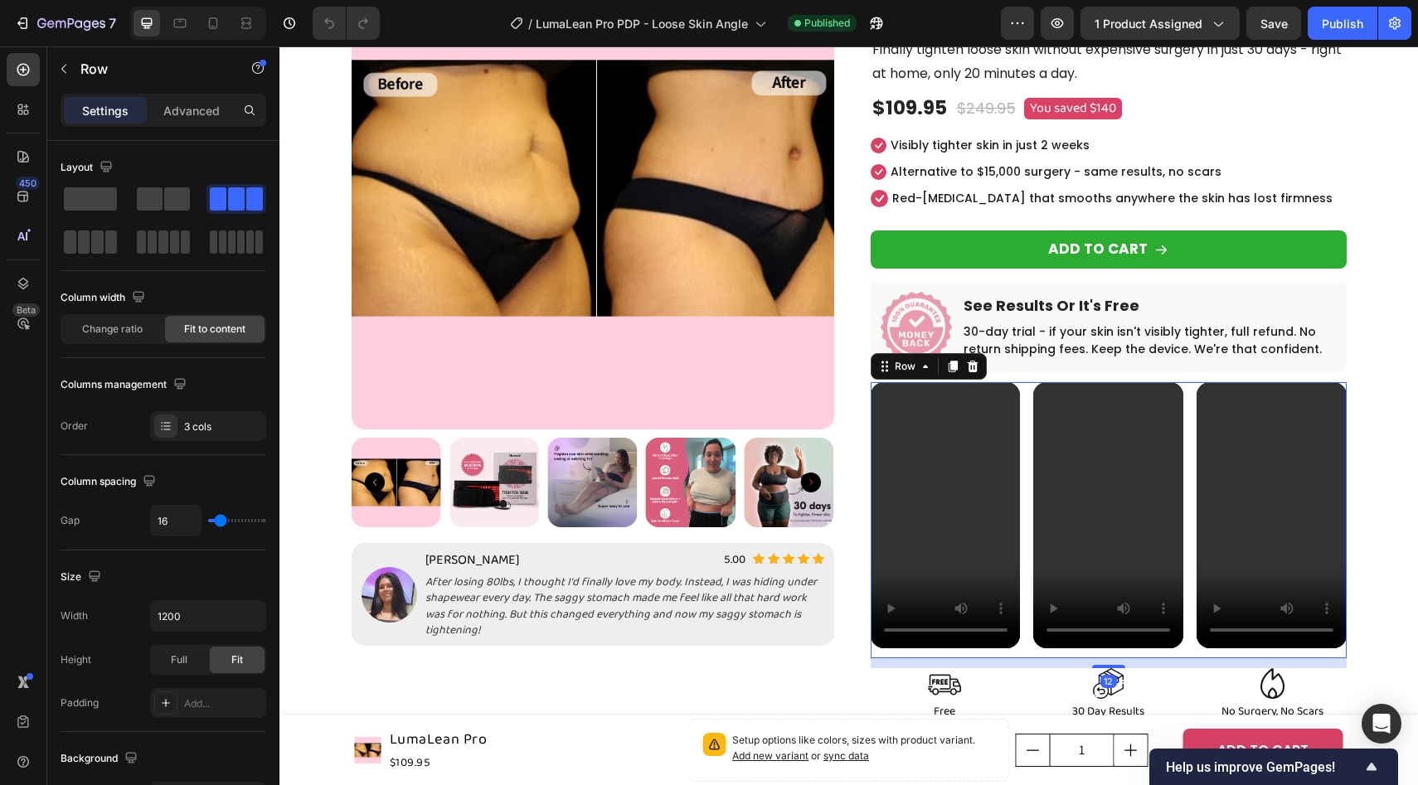
scroll to position [162, 0]
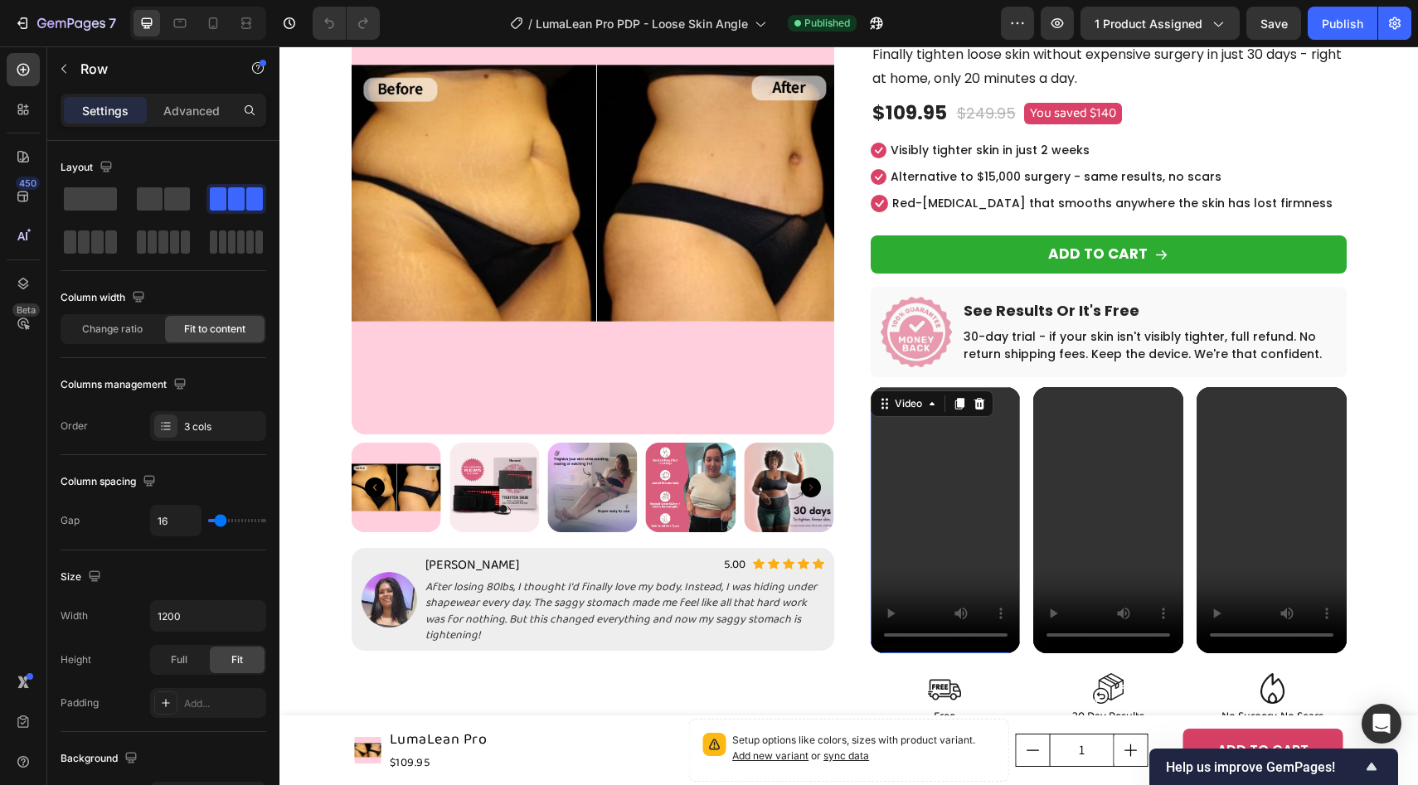
click at [959, 534] on video at bounding box center [945, 520] width 150 height 266
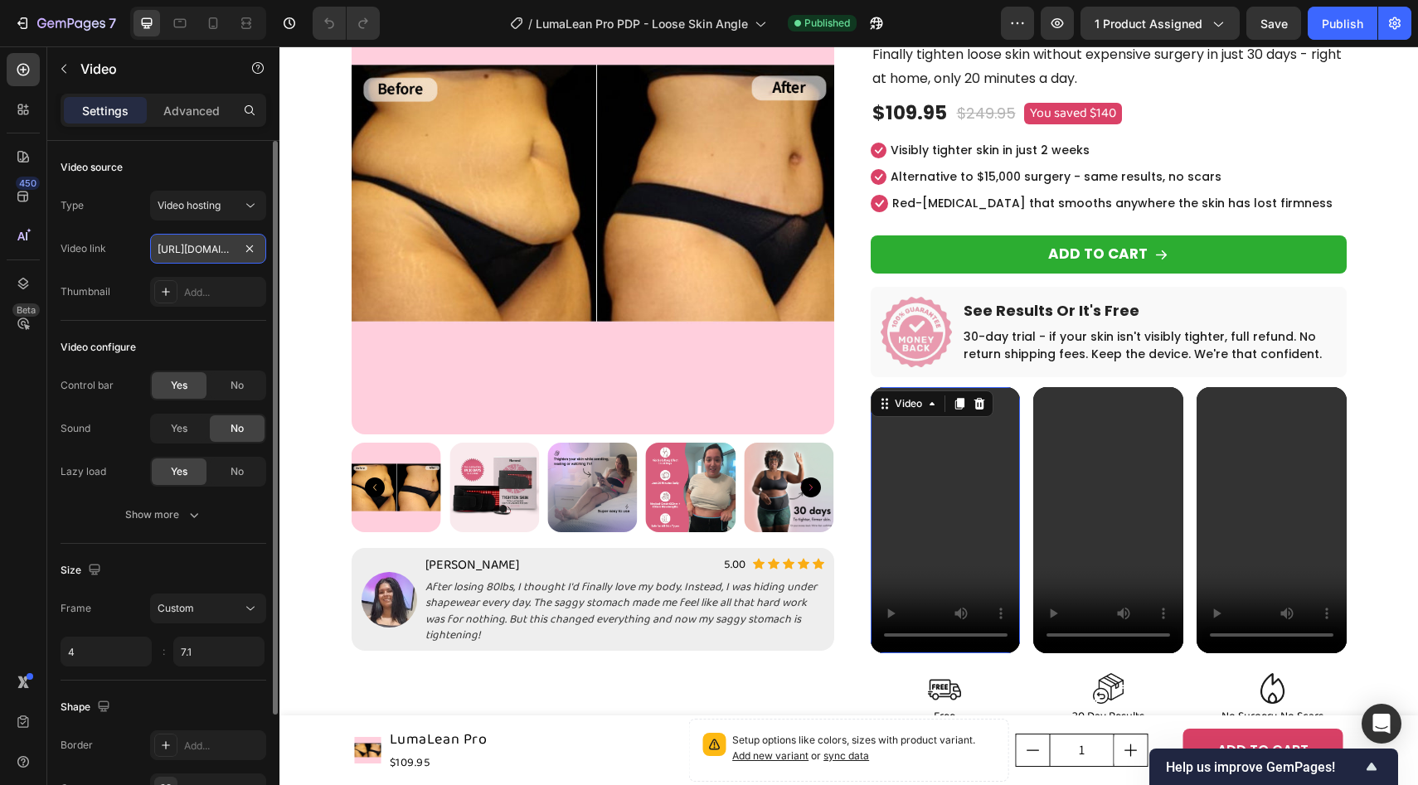
click at [198, 254] on input "https://cdn.shopify.com/videos/c/o/v/aab8dd59862f4cacaaa43966f6b34301.mp4" at bounding box center [208, 249] width 116 height 30
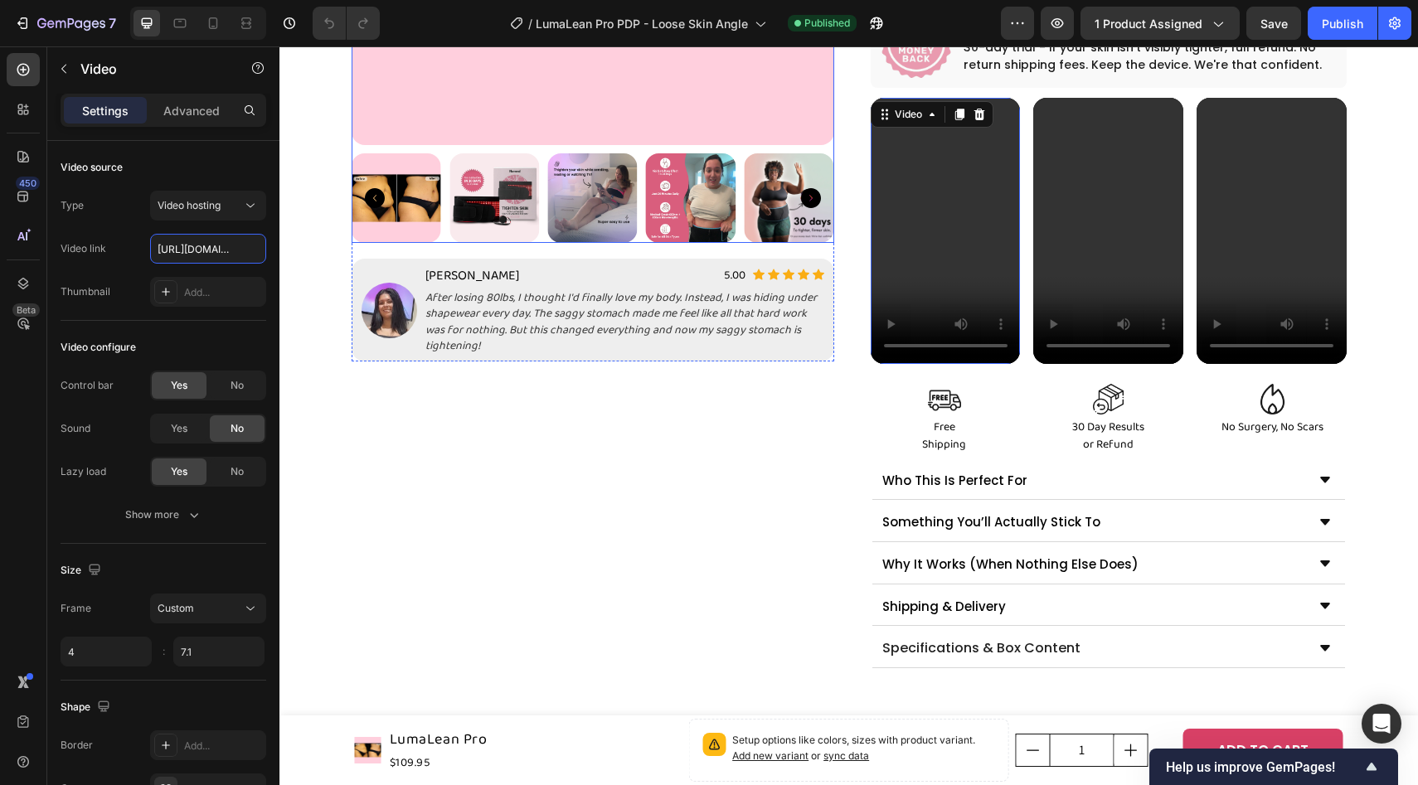
scroll to position [452, 0]
click at [526, 197] on img at bounding box center [494, 198] width 90 height 90
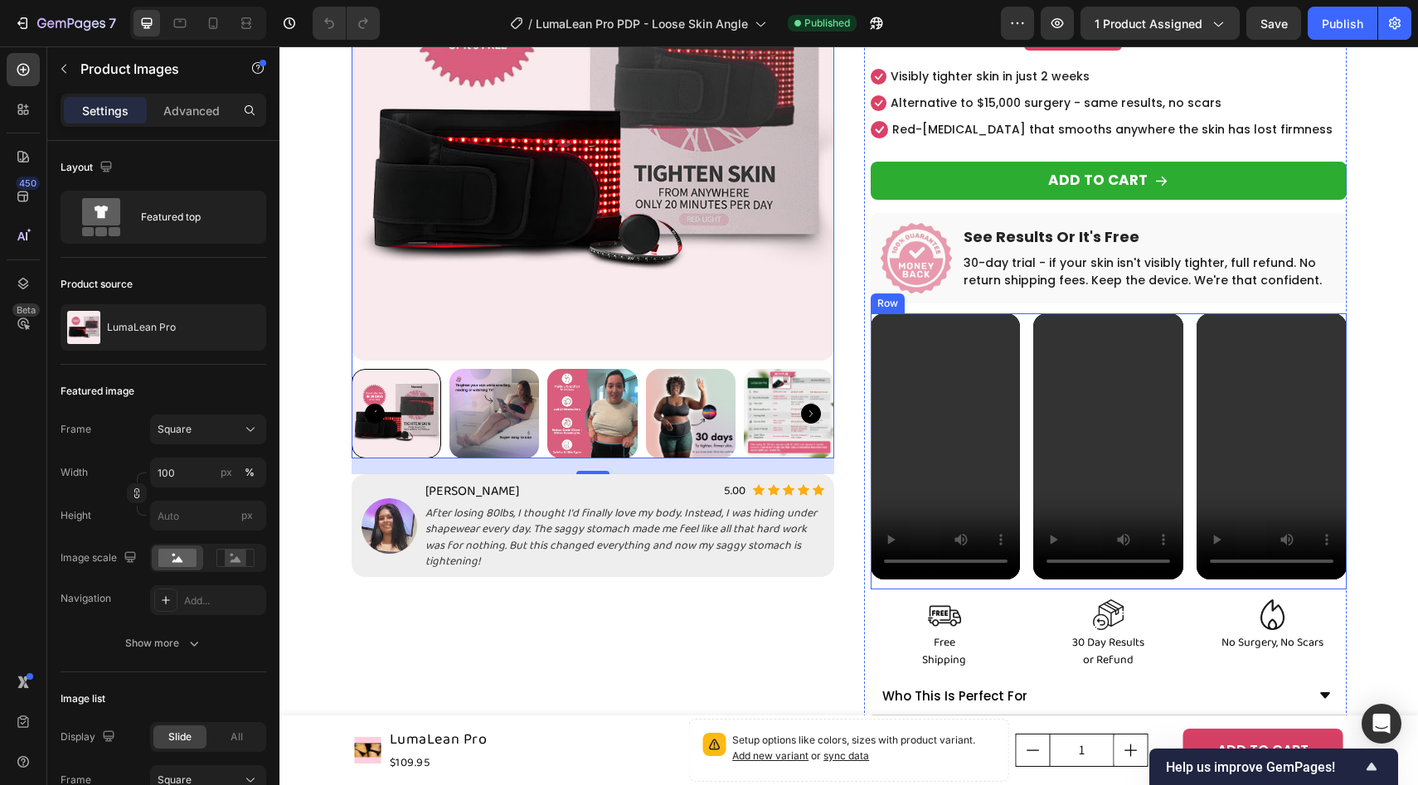
scroll to position [236, 0]
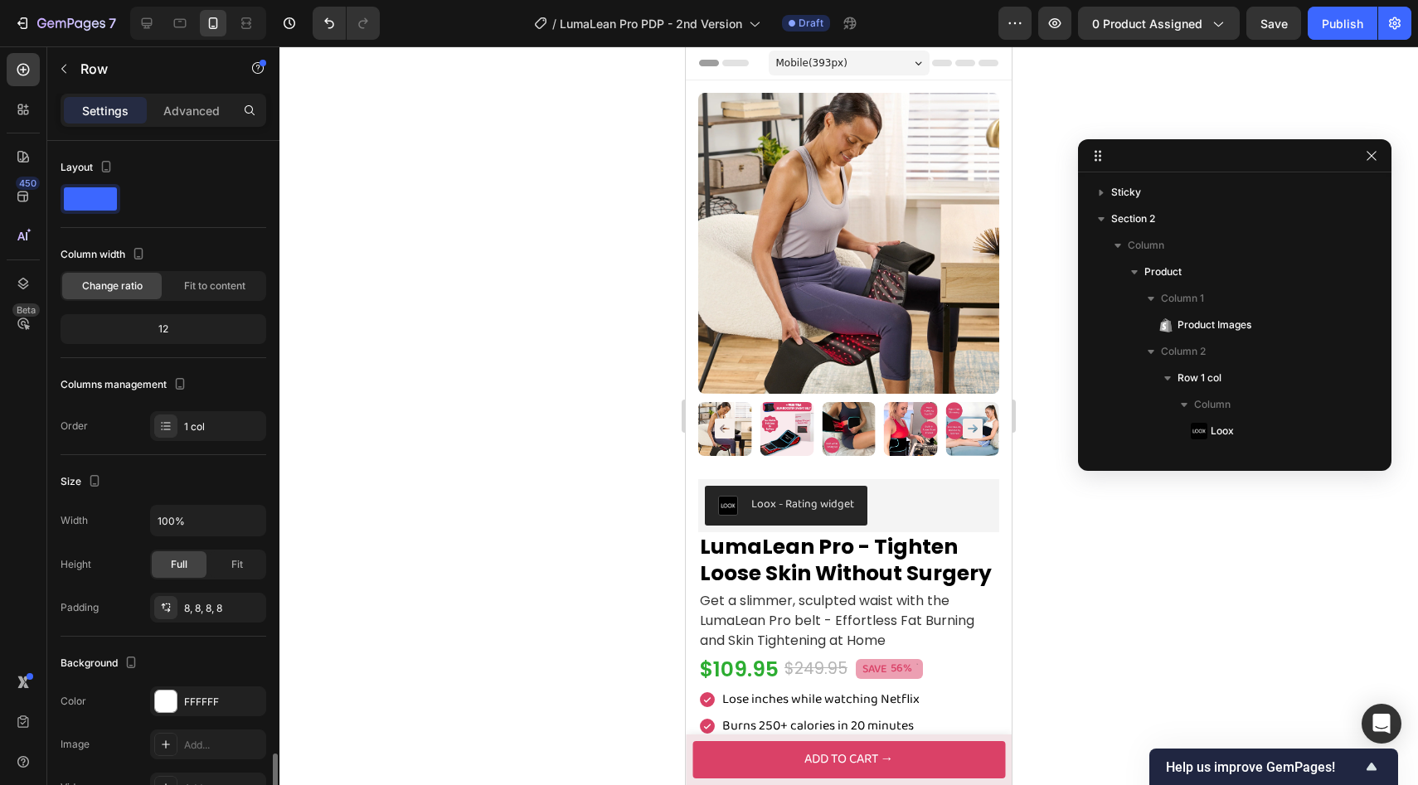
scroll to position [1526, 0]
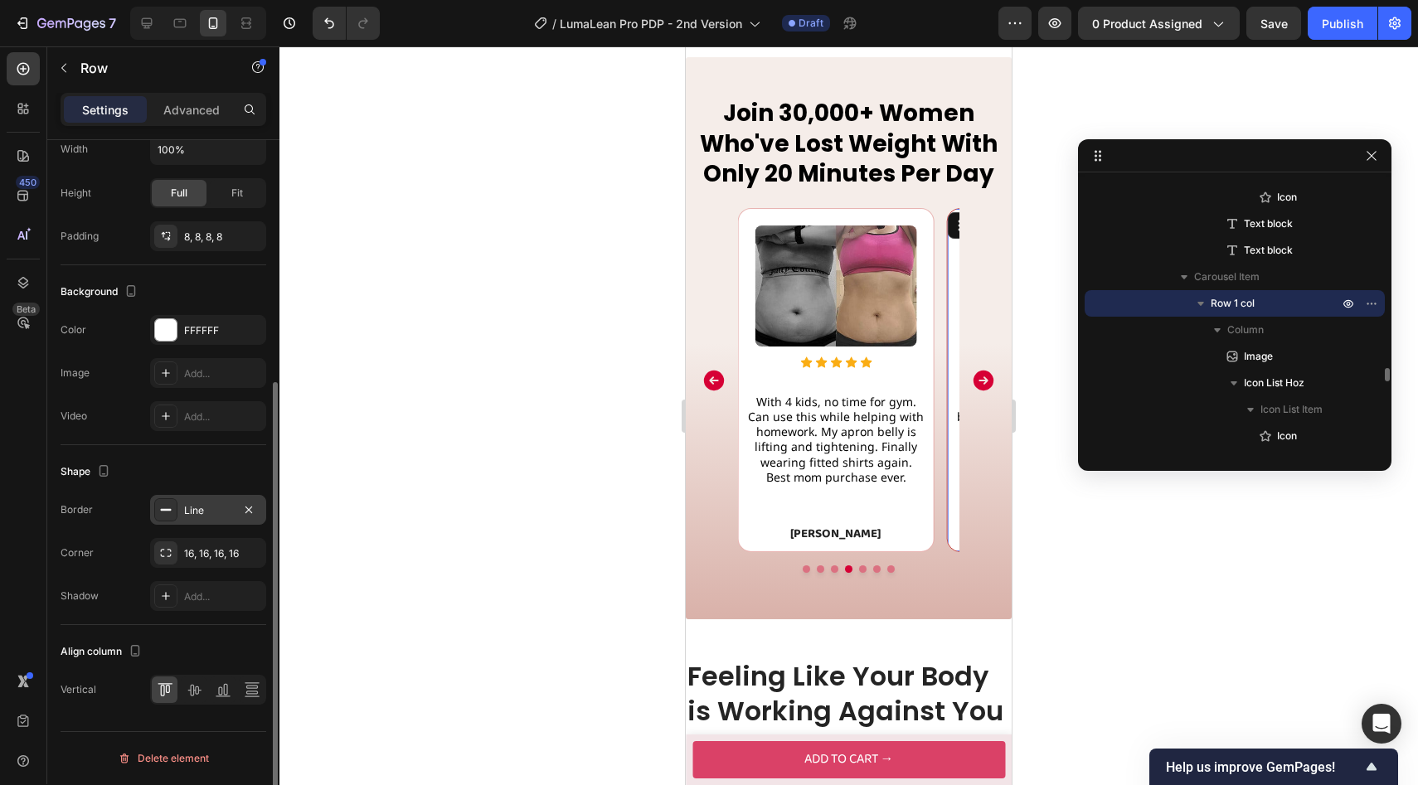
click at [211, 508] on div "Line" at bounding box center [208, 510] width 48 height 15
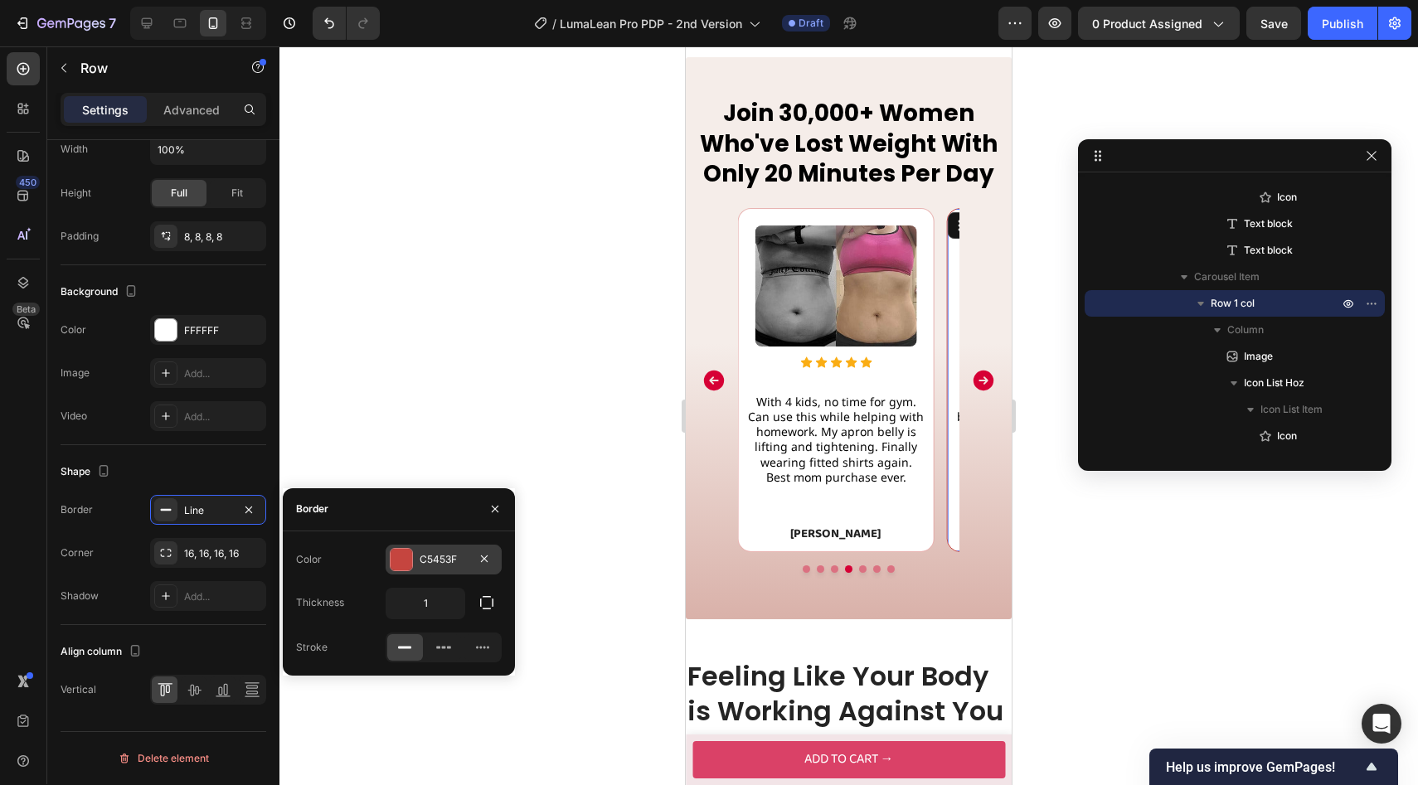
click at [418, 550] on div "C5453F" at bounding box center [444, 560] width 116 height 30
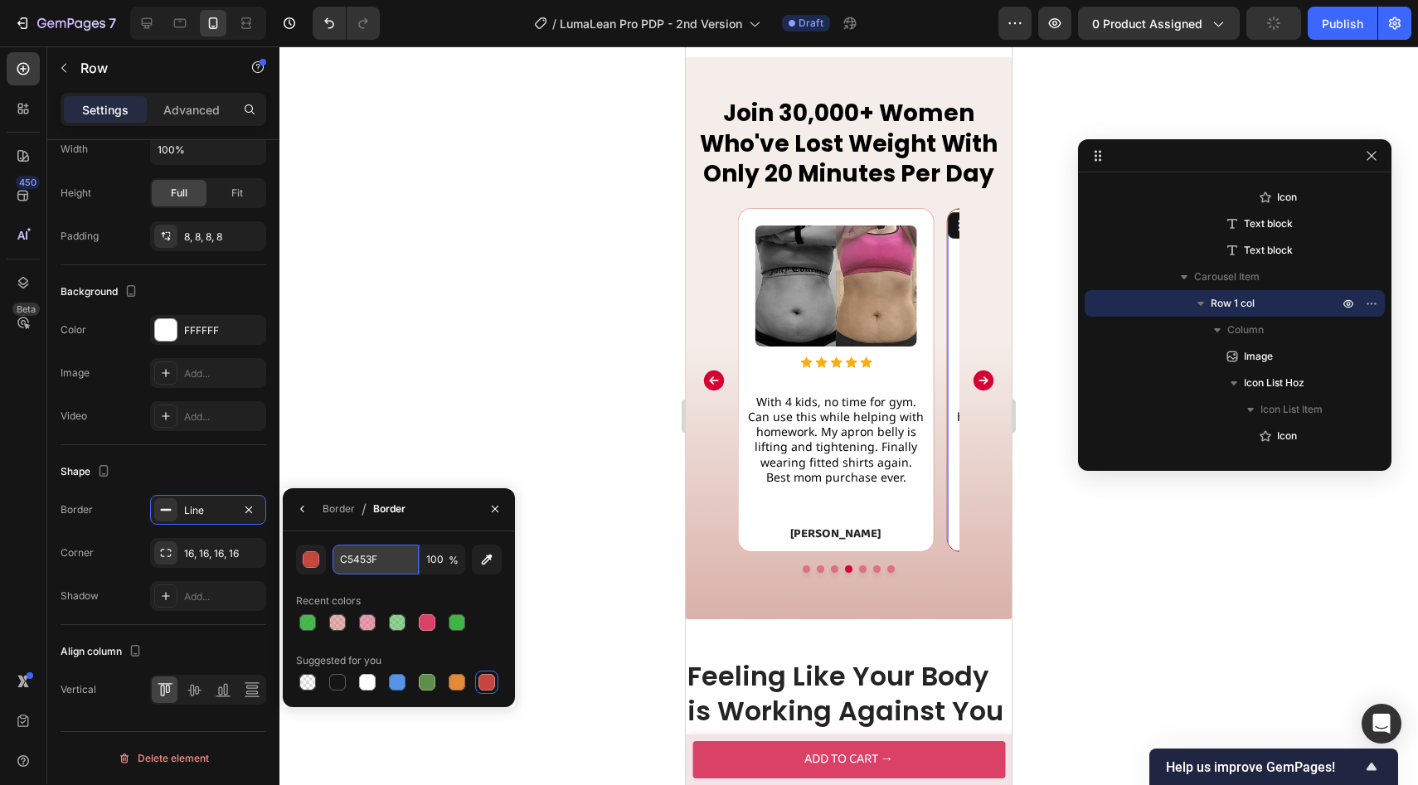
click at [405, 562] on input "C5453F" at bounding box center [375, 560] width 86 height 30
type input "40"
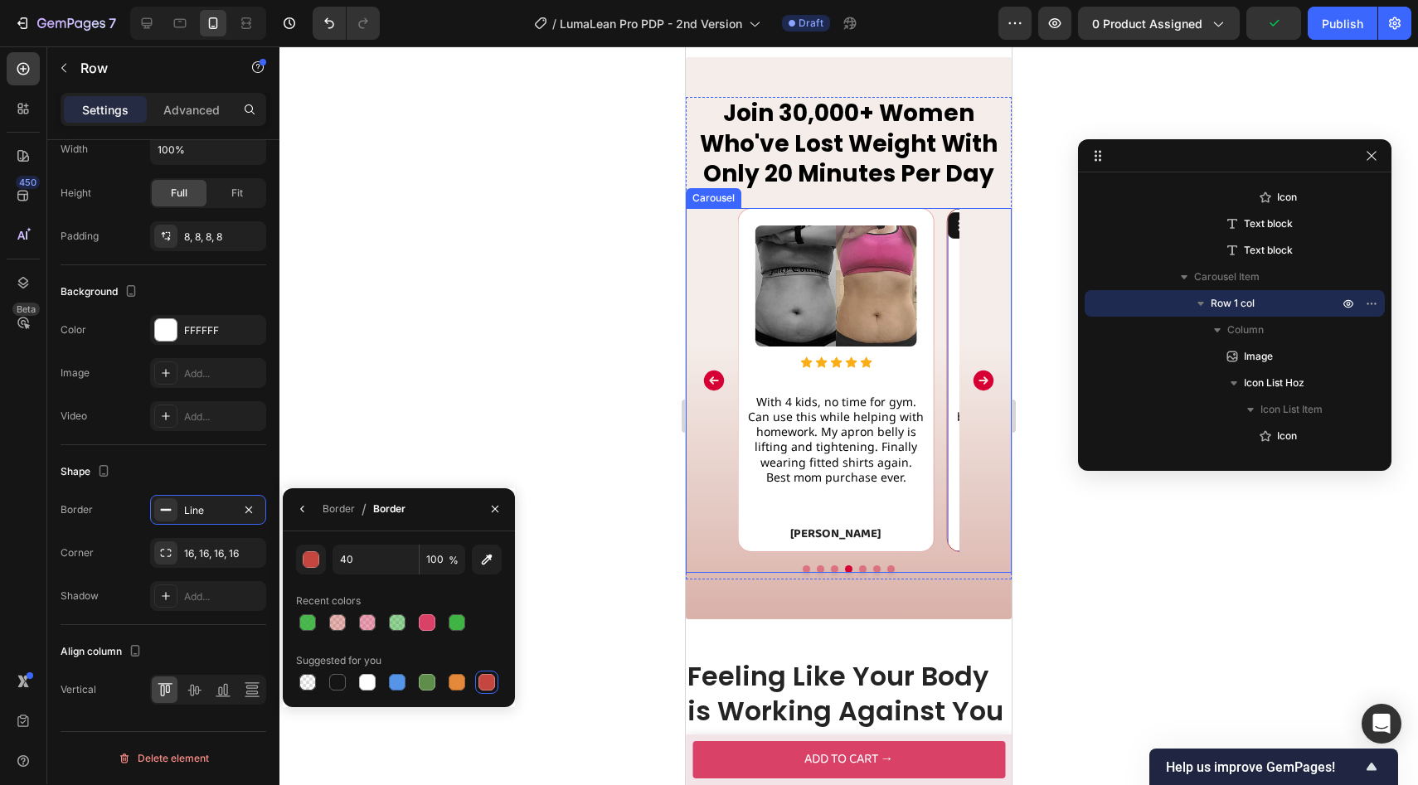
click at [971, 393] on icon "Carousel Next Arrow" at bounding box center [983, 380] width 25 height 25
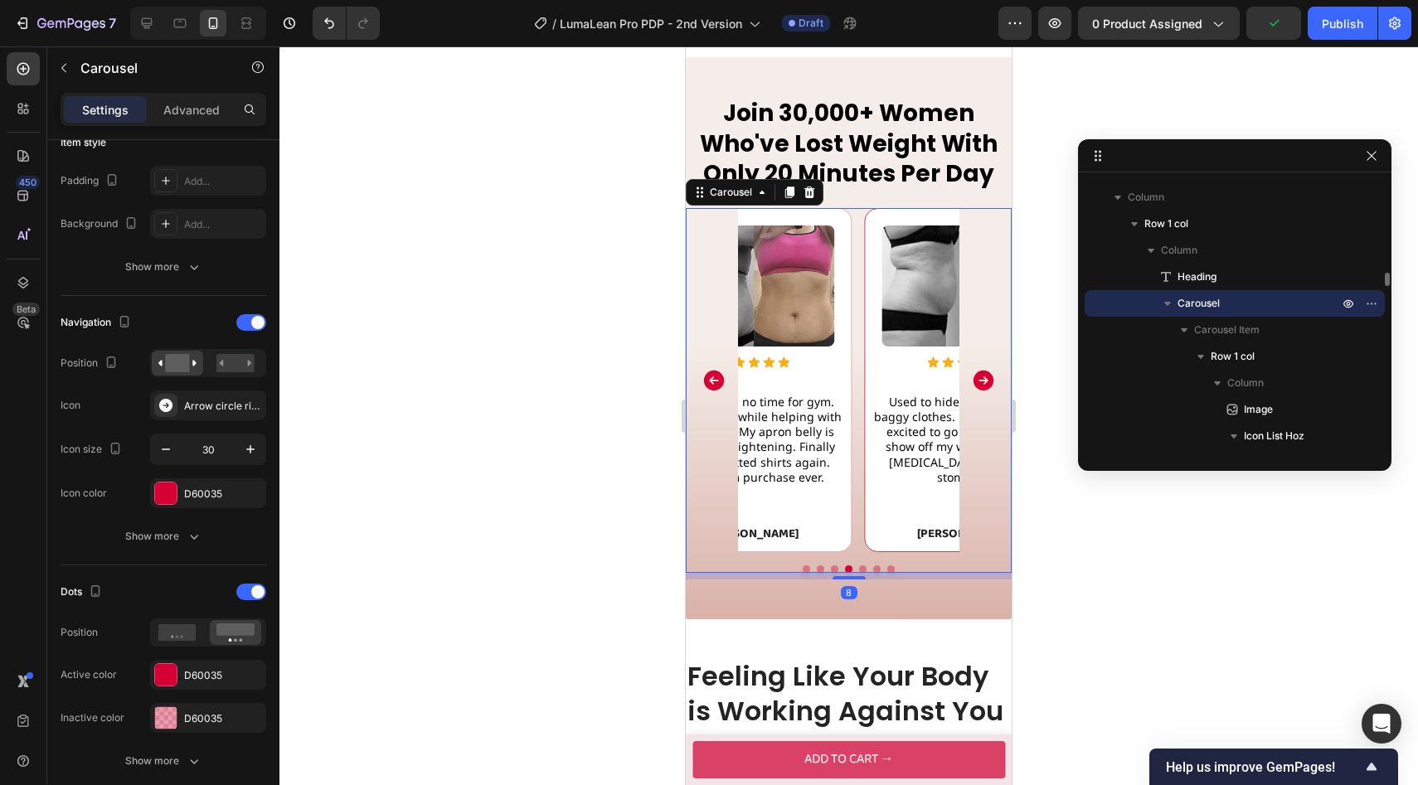
scroll to position [0, 0]
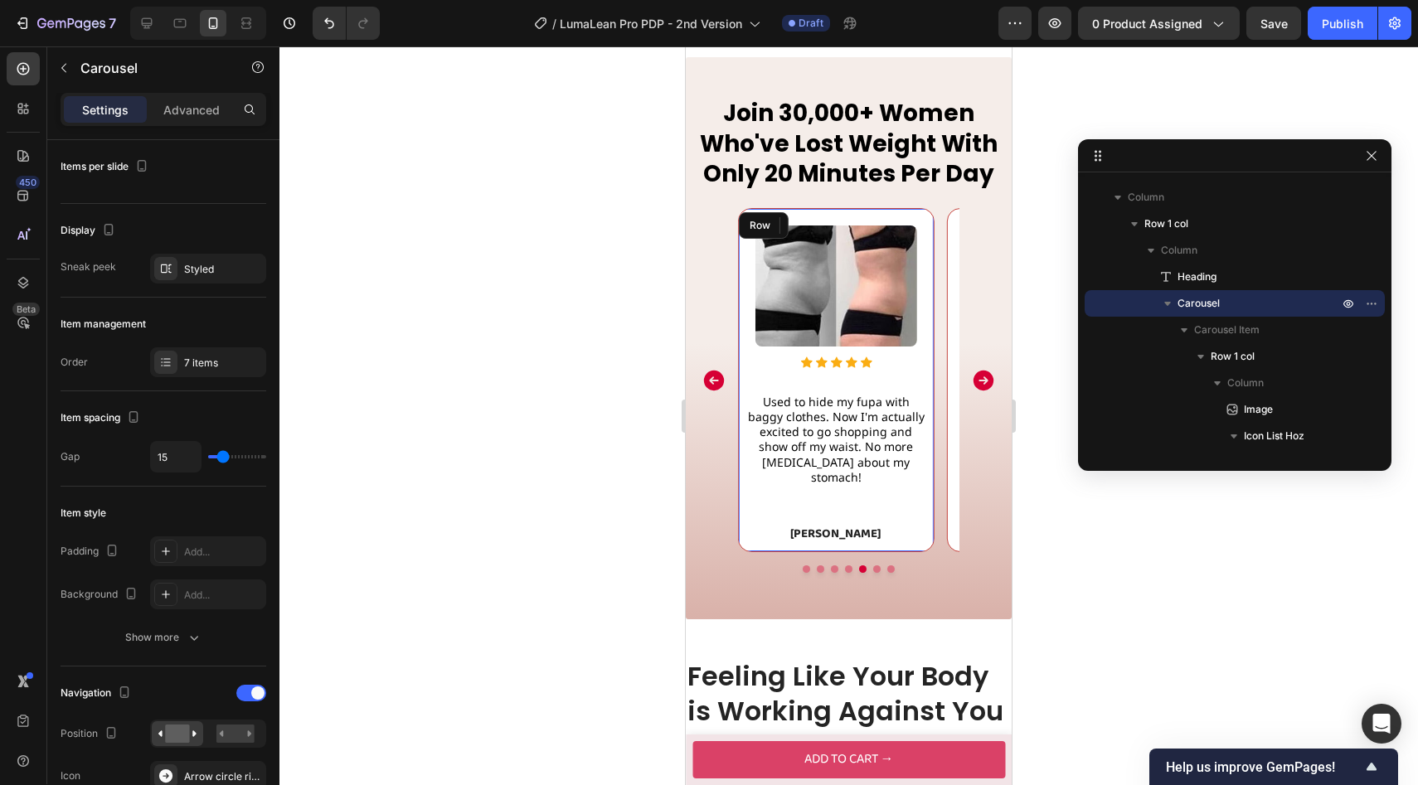
click at [932, 390] on div "Image Icon Icon Icon Icon Icon Icon List Hoz Used to hide my fupa with baggy cl…" at bounding box center [836, 380] width 196 height 345
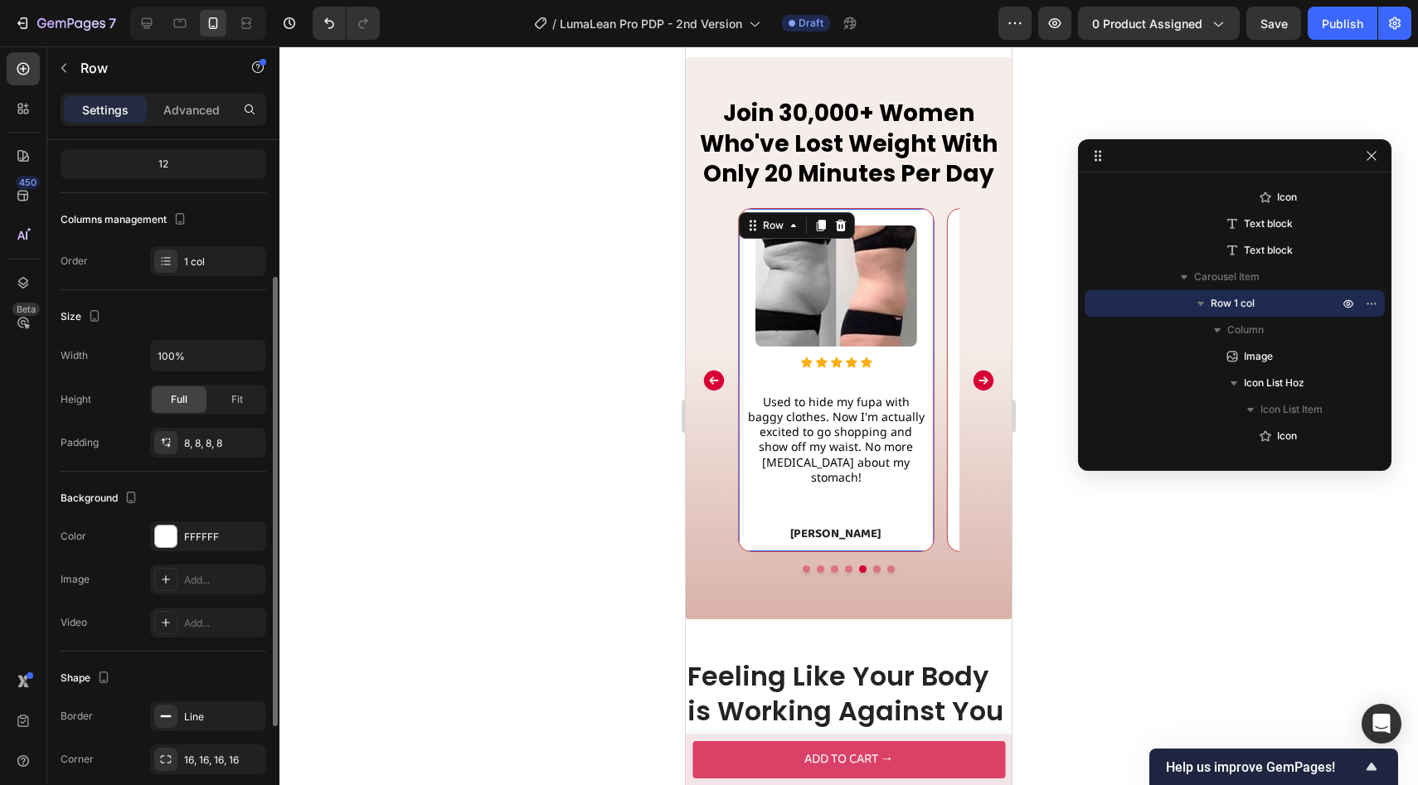
scroll to position [185, 0]
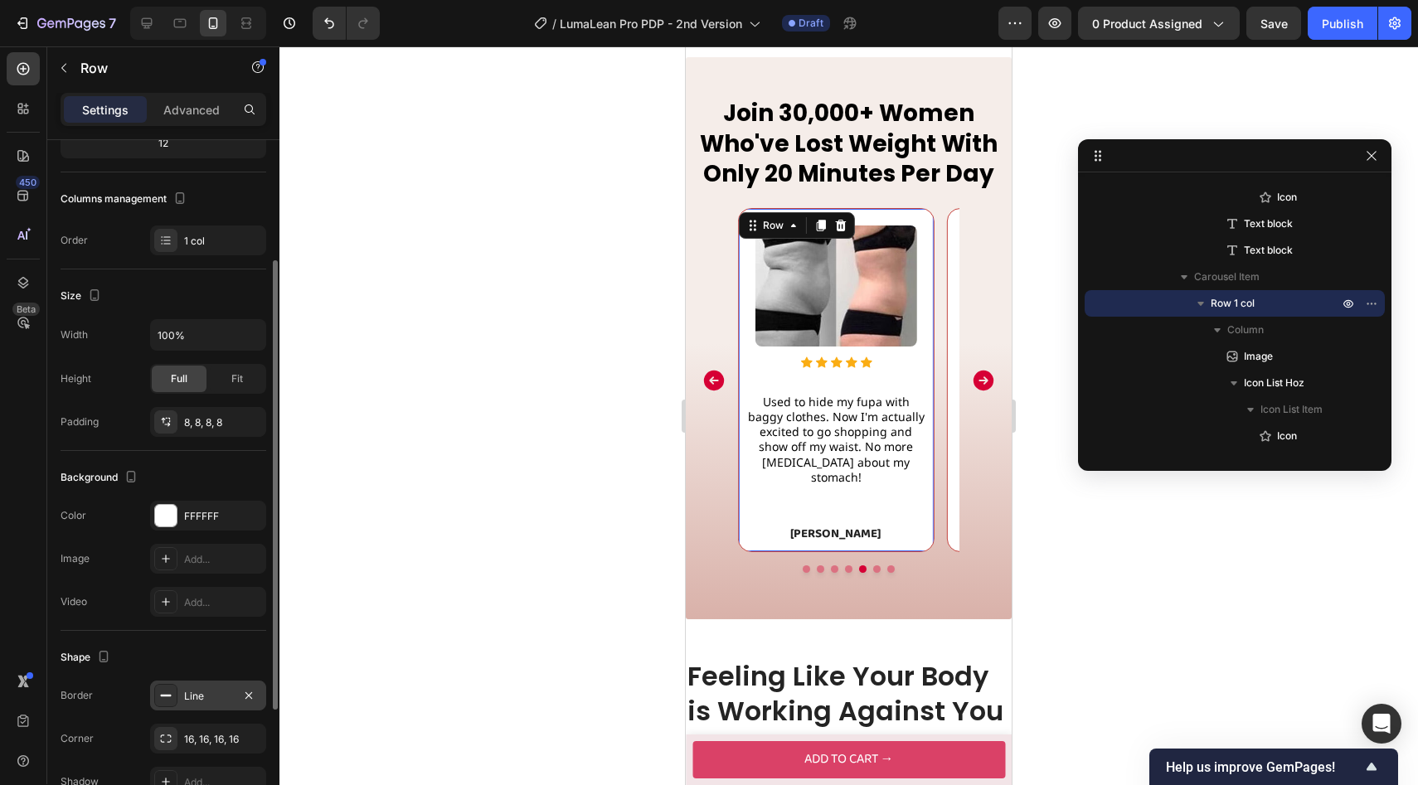
click at [184, 695] on div "Line" at bounding box center [208, 696] width 48 height 15
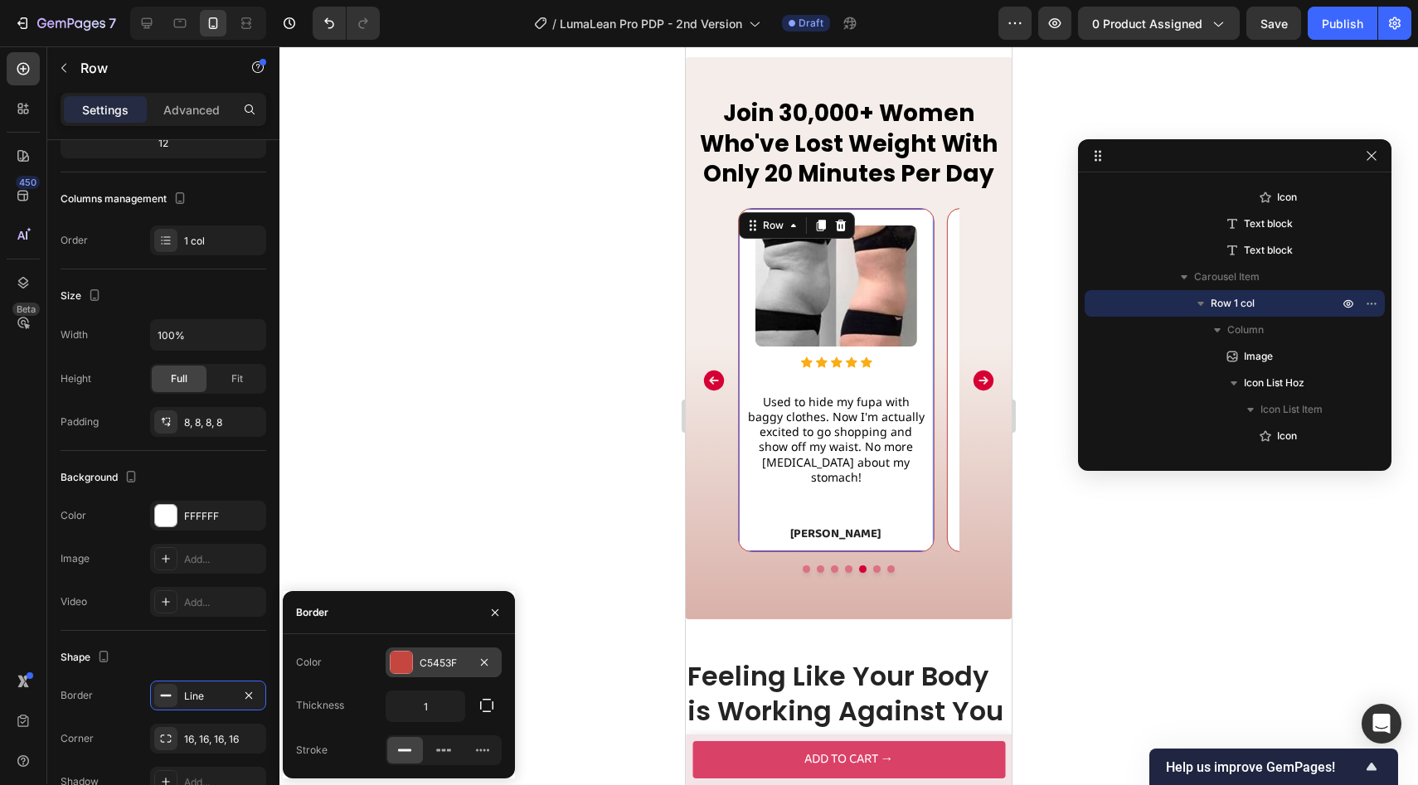
click at [419, 656] on div "C5453F" at bounding box center [443, 663] width 48 height 15
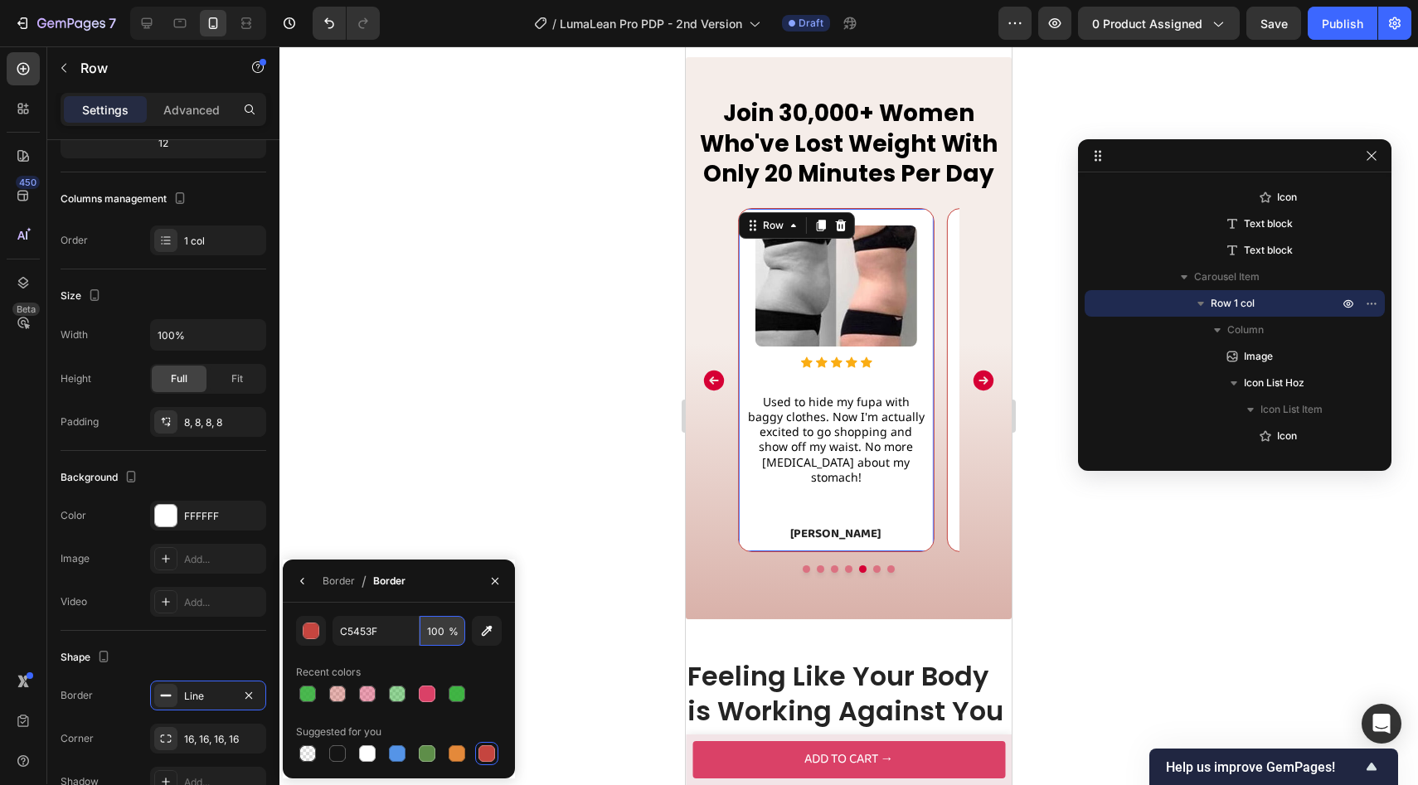
click at [433, 634] on input "100" at bounding box center [442, 631] width 46 height 30
type input "40"
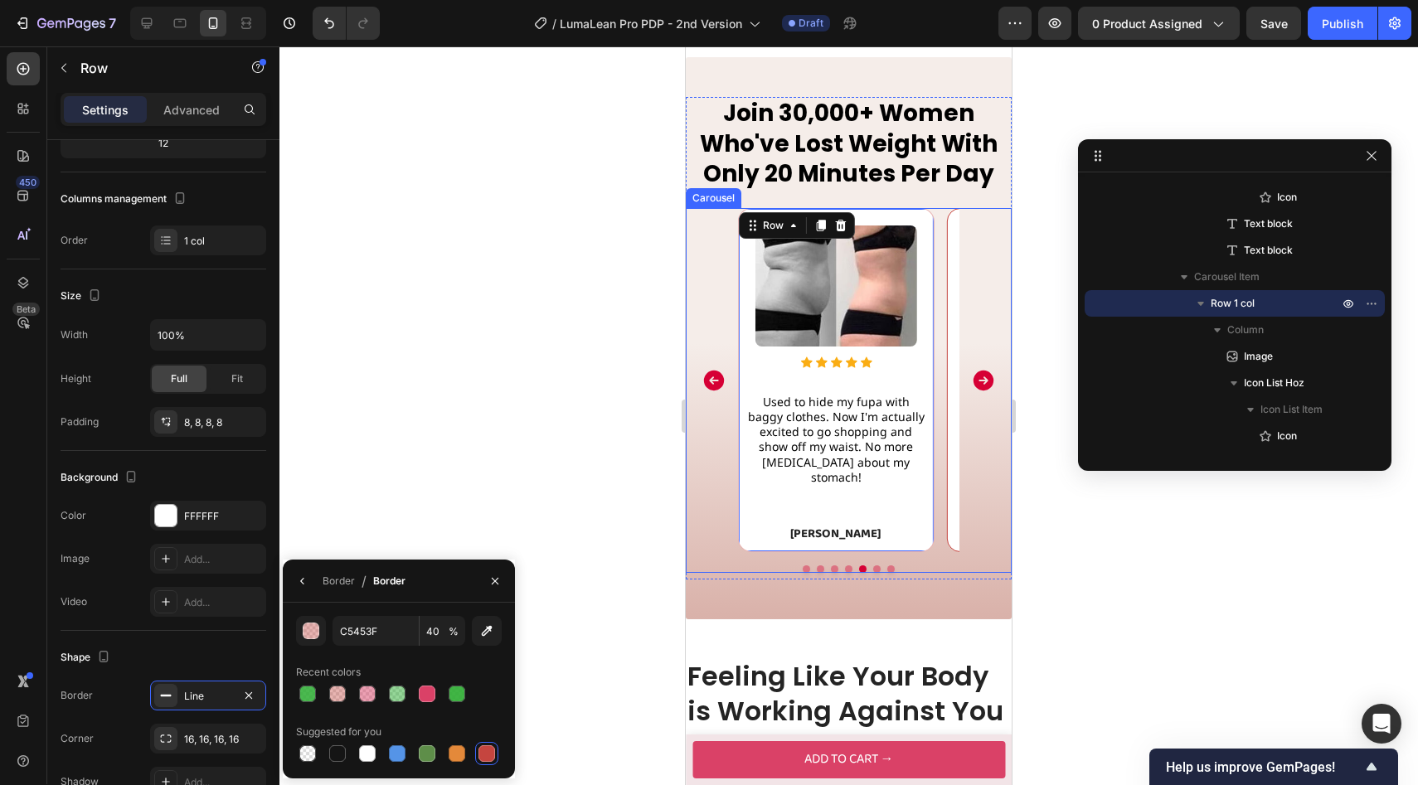
click at [951, 386] on div "Image Icon Icon Icon Icon Icon Icon List Hoz I was quoted $20k for surgery. Thi…" at bounding box center [1045, 380] width 196 height 345
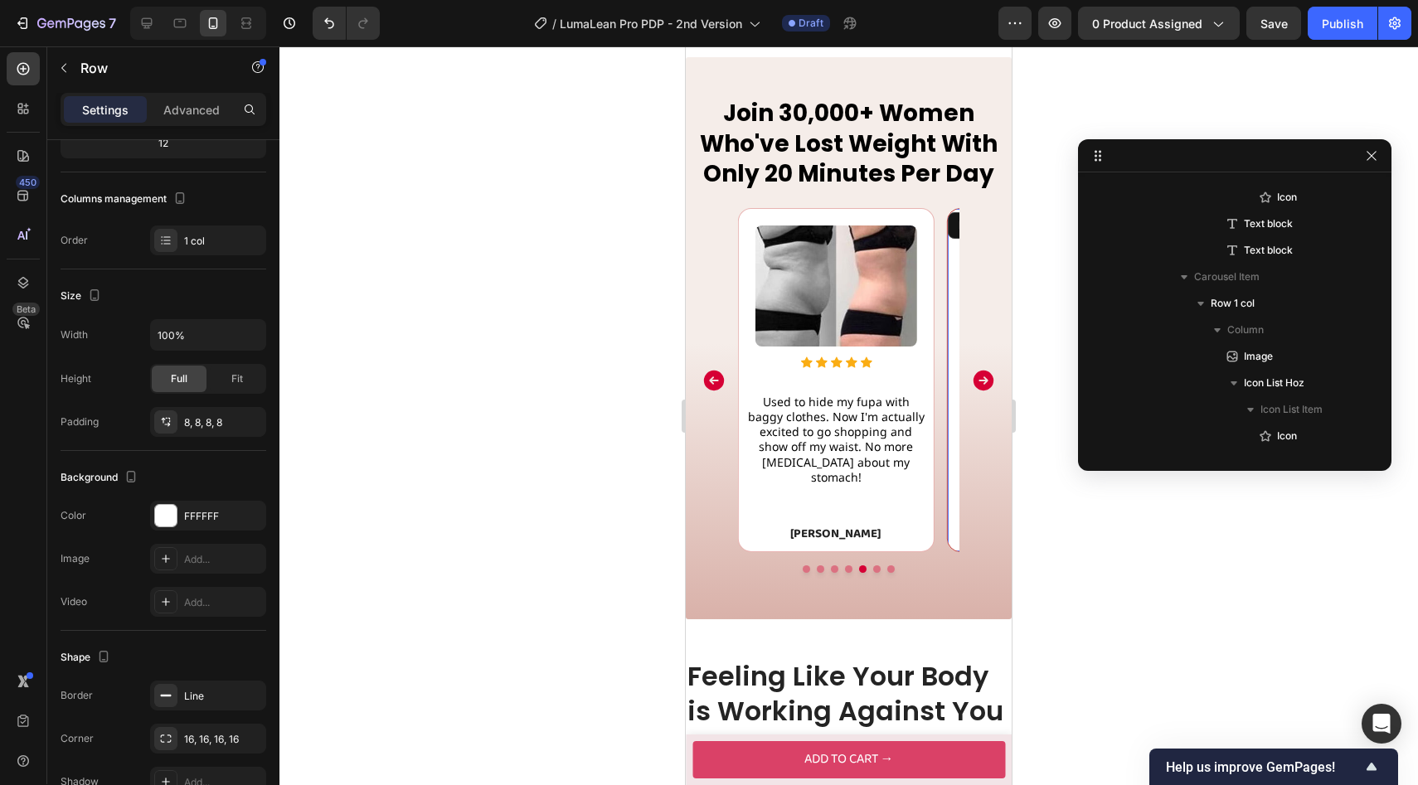
scroll to position [4134, 0]
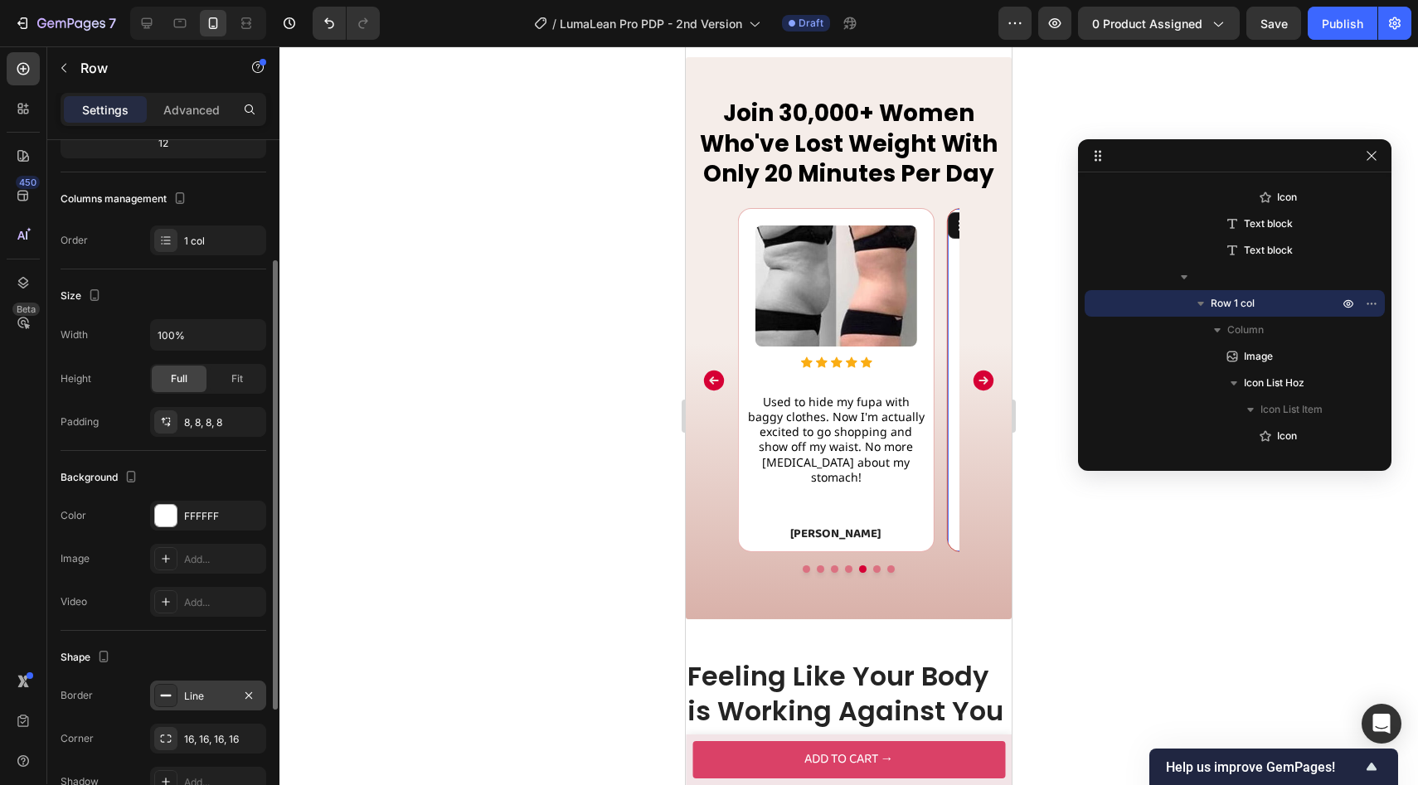
click at [220, 689] on div "Line" at bounding box center [208, 696] width 48 height 15
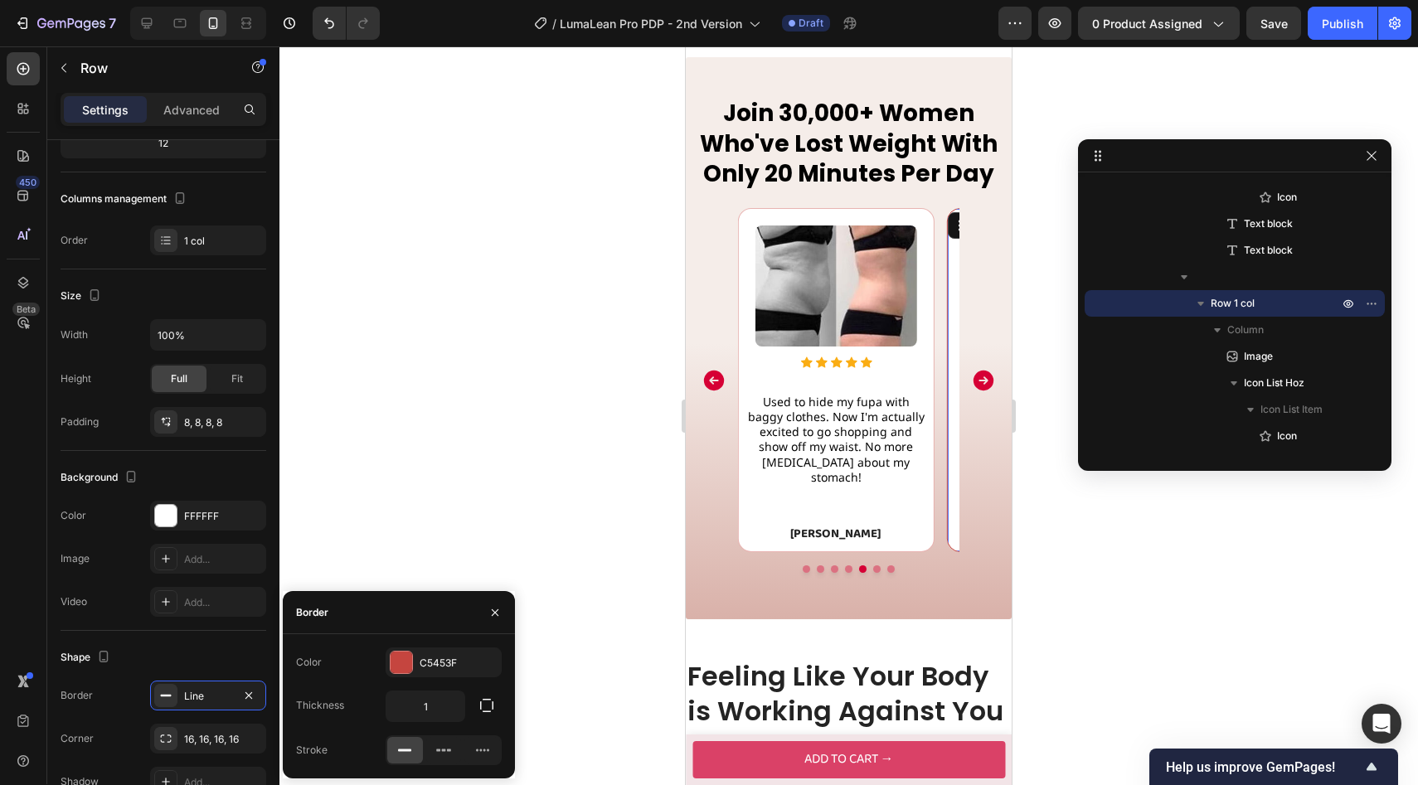
click at [425, 643] on div "Color C5453F Thickness 1 Stroke" at bounding box center [399, 706] width 232 height 144
click at [419, 662] on div "C5453F" at bounding box center [443, 663] width 48 height 15
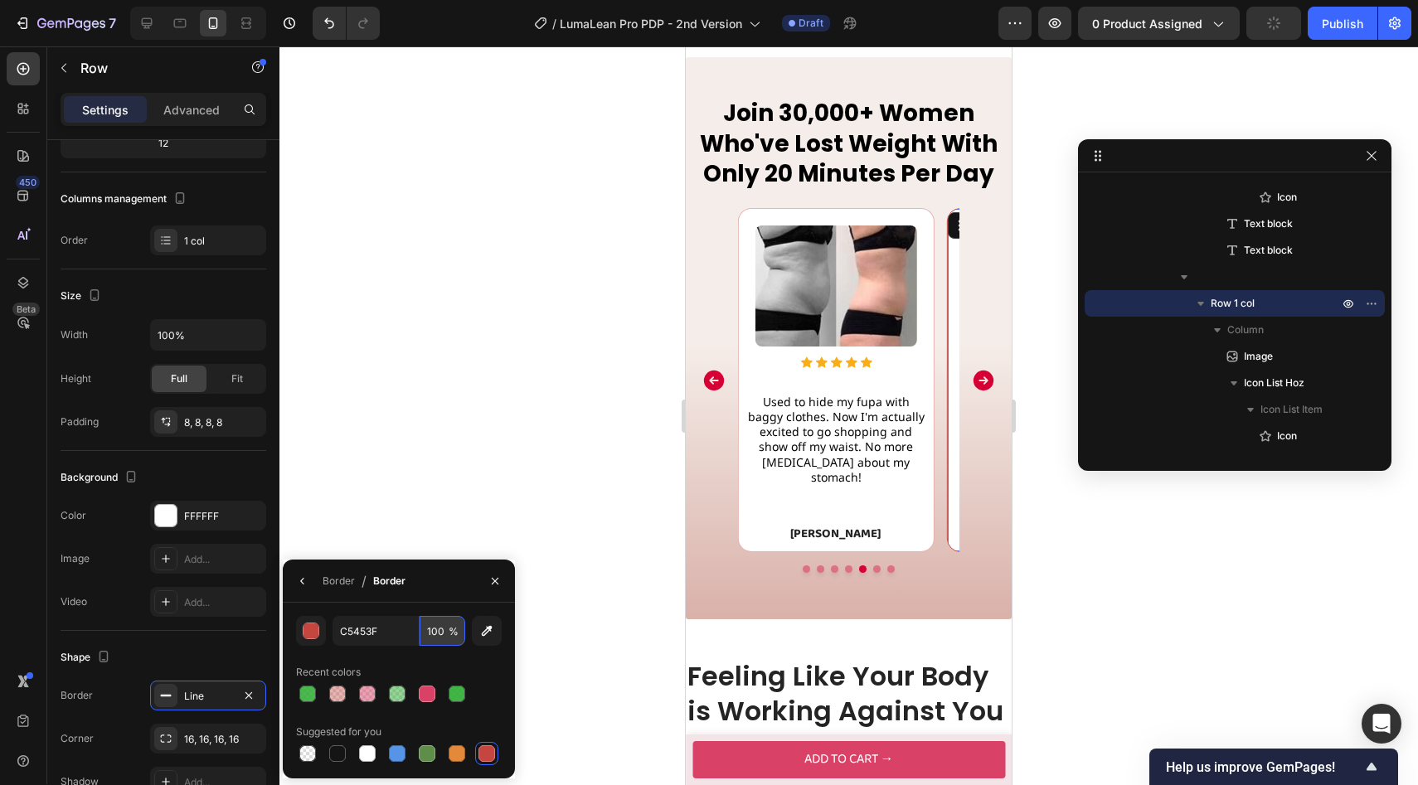
click at [429, 633] on input "100" at bounding box center [442, 631] width 46 height 30
click at [429, 633] on input "4000" at bounding box center [442, 631] width 46 height 30
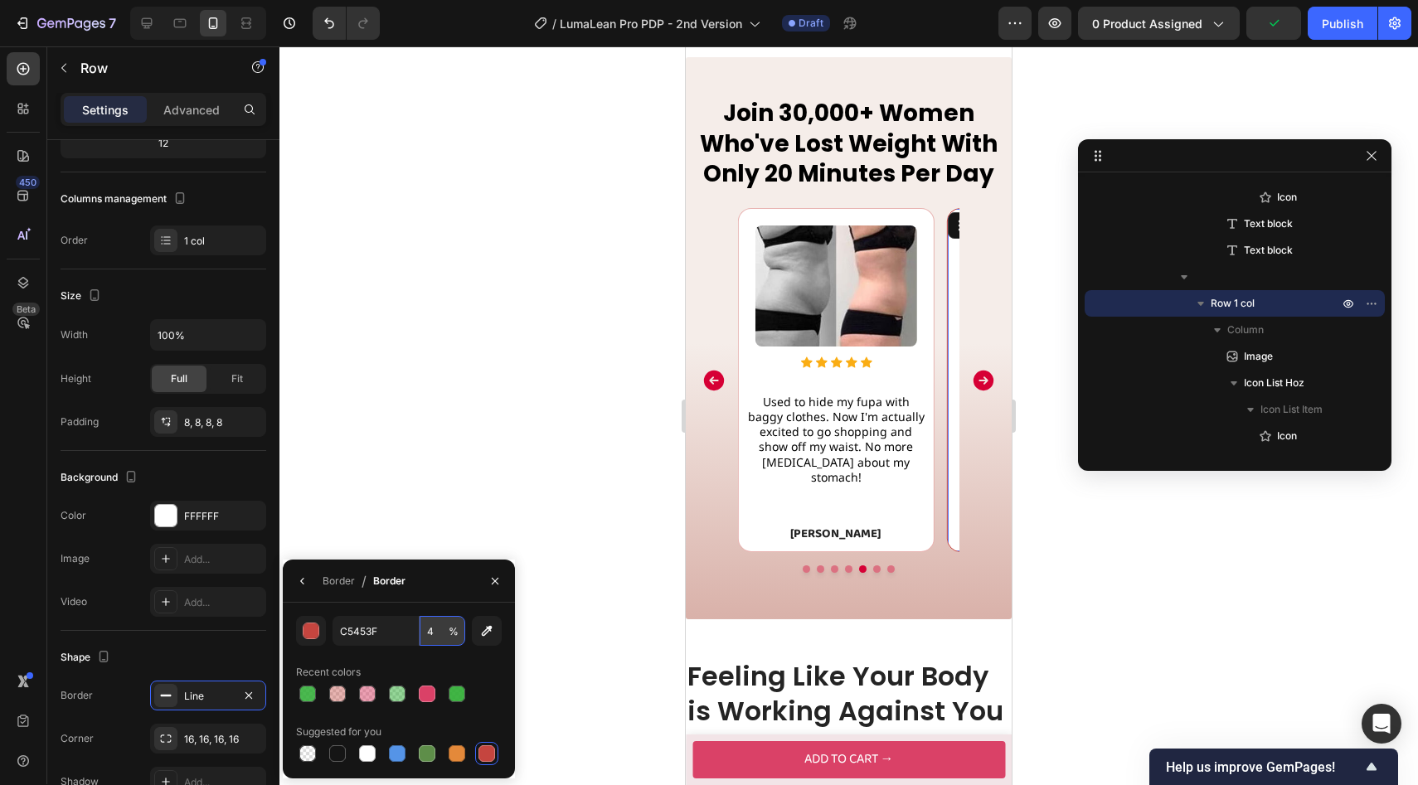
type input "40"
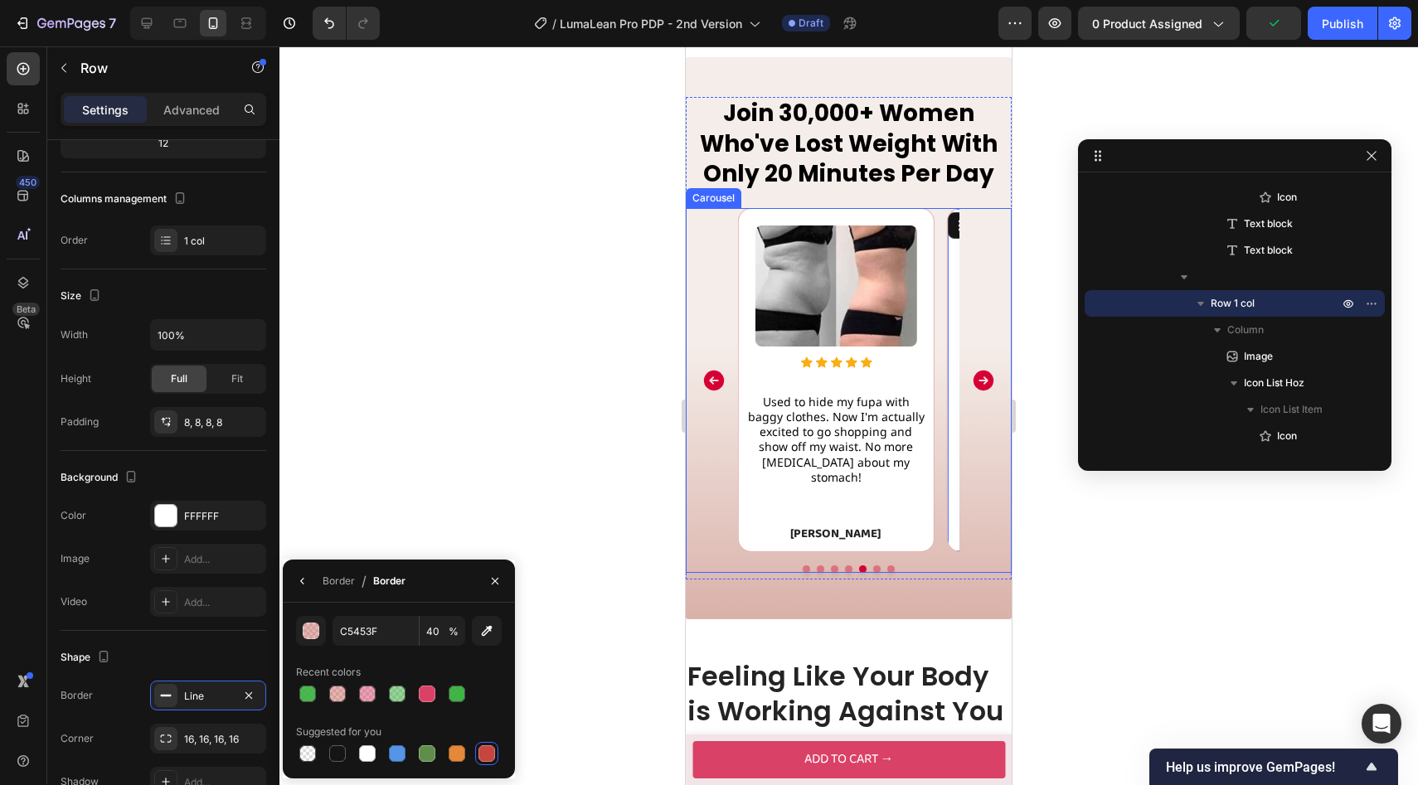
click at [972, 393] on icon "Carousel Next Arrow" at bounding box center [983, 380] width 25 height 25
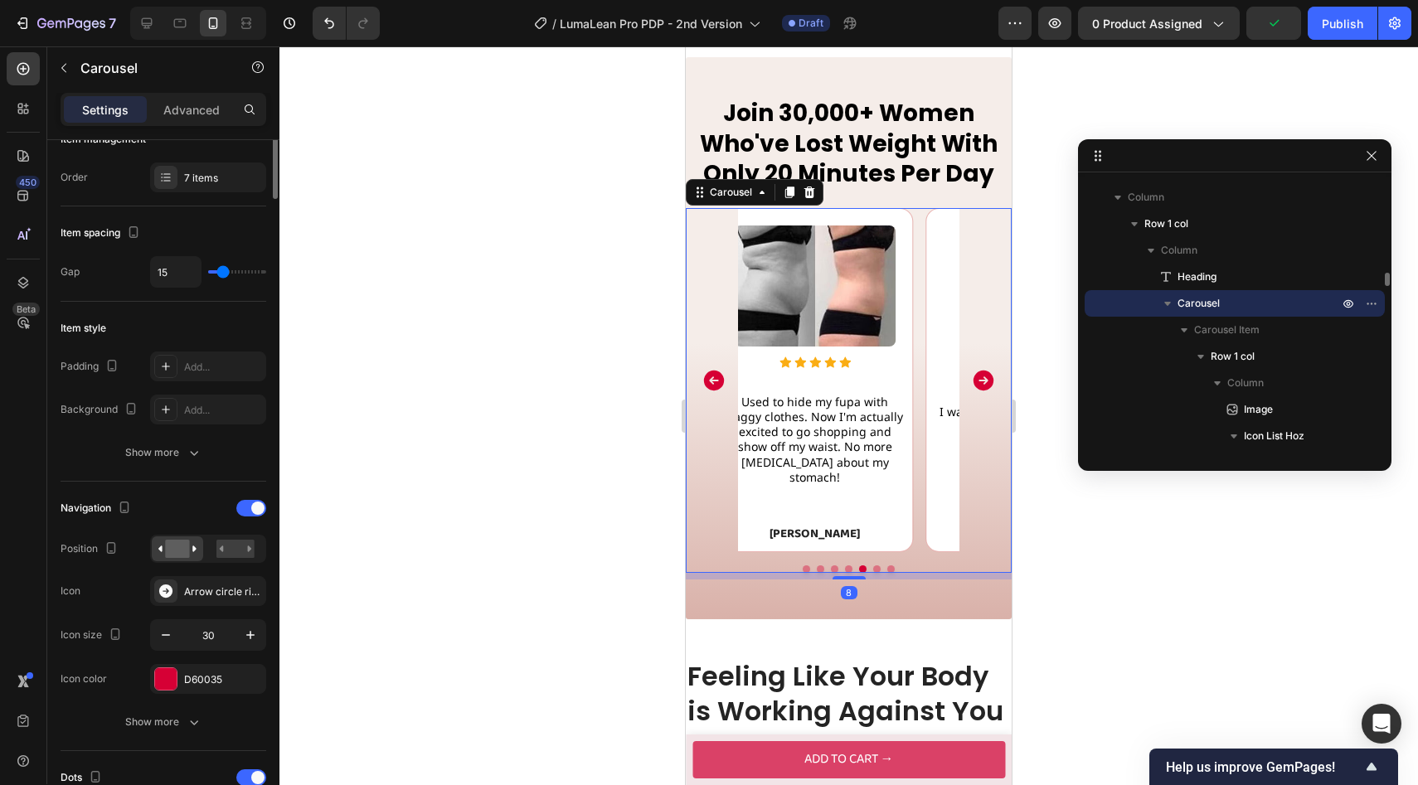
scroll to position [0, 0]
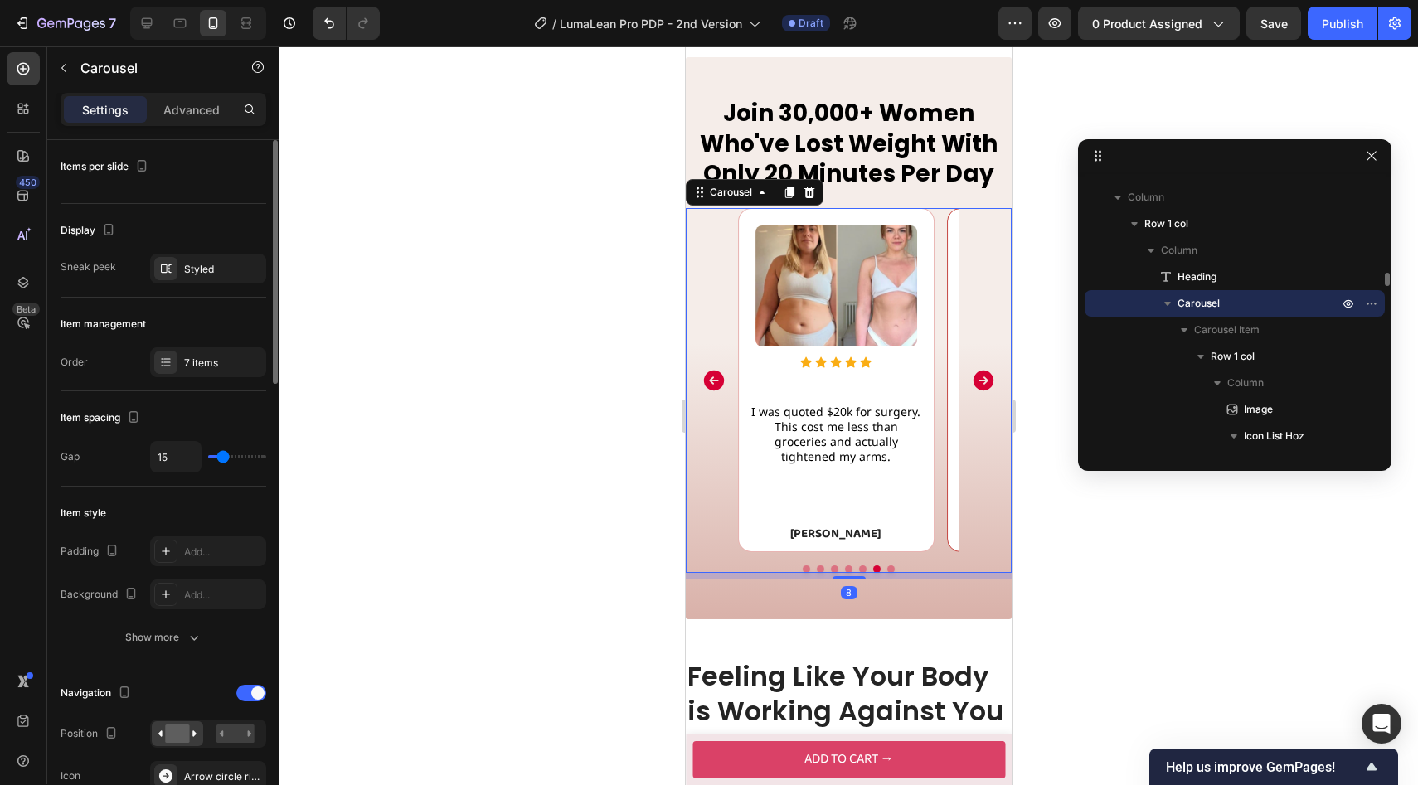
click at [972, 393] on icon "Carousel Next Arrow" at bounding box center [983, 380] width 25 height 25
click at [933, 400] on div "Image Icon Icon Icon Icon Icon Icon List Hoz I was quoted $20k for surgery. Thi…" at bounding box center [836, 380] width 196 height 345
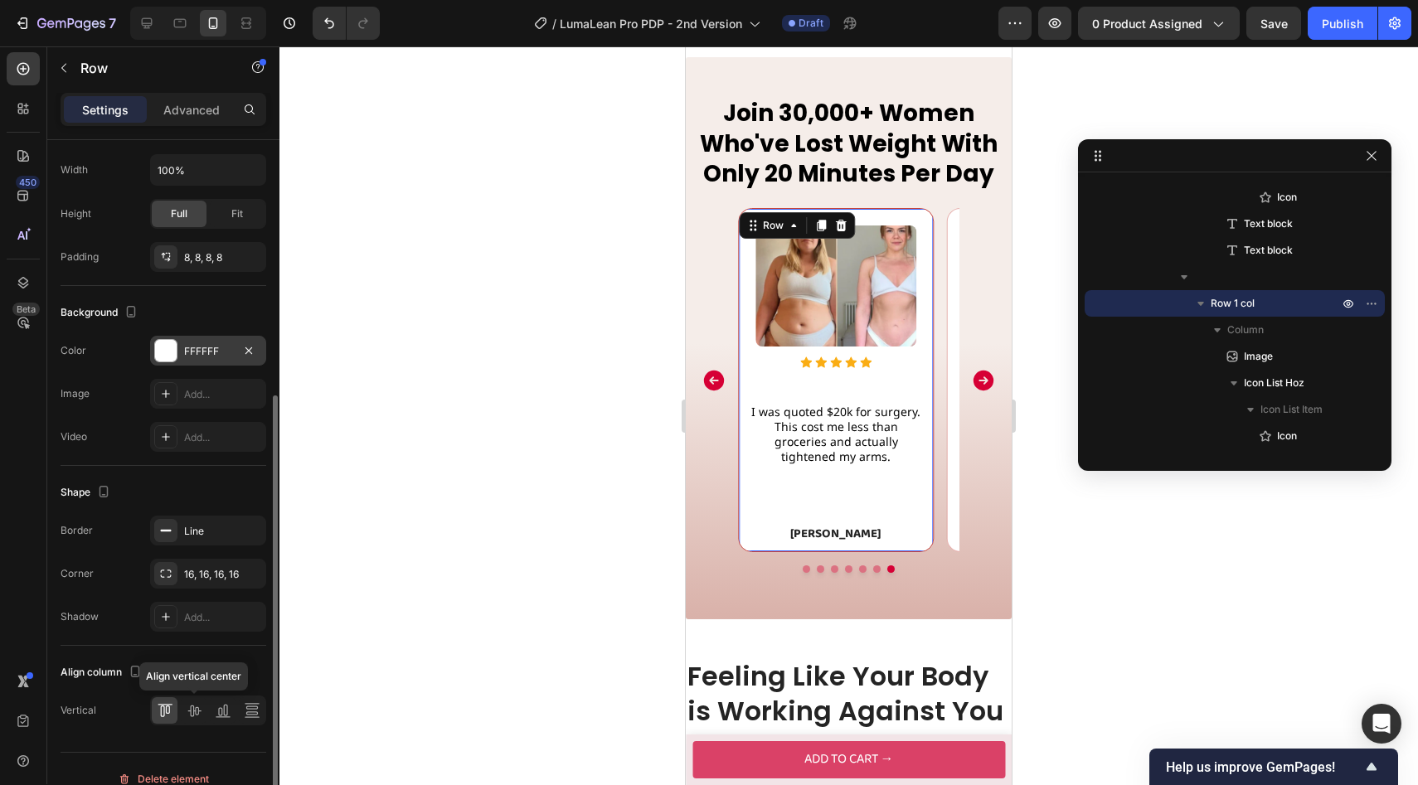
scroll to position [371, 0]
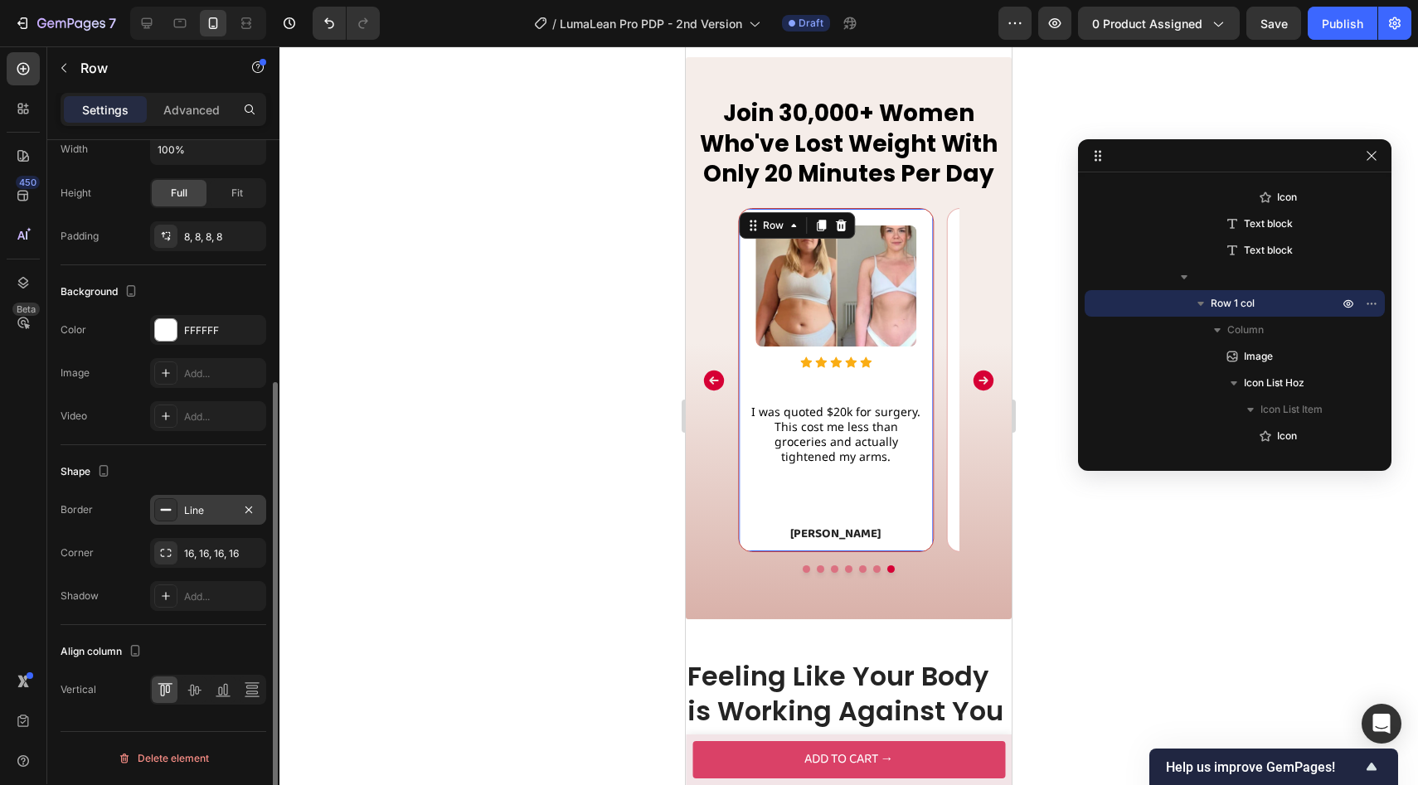
click at [203, 512] on div "Line" at bounding box center [208, 510] width 48 height 15
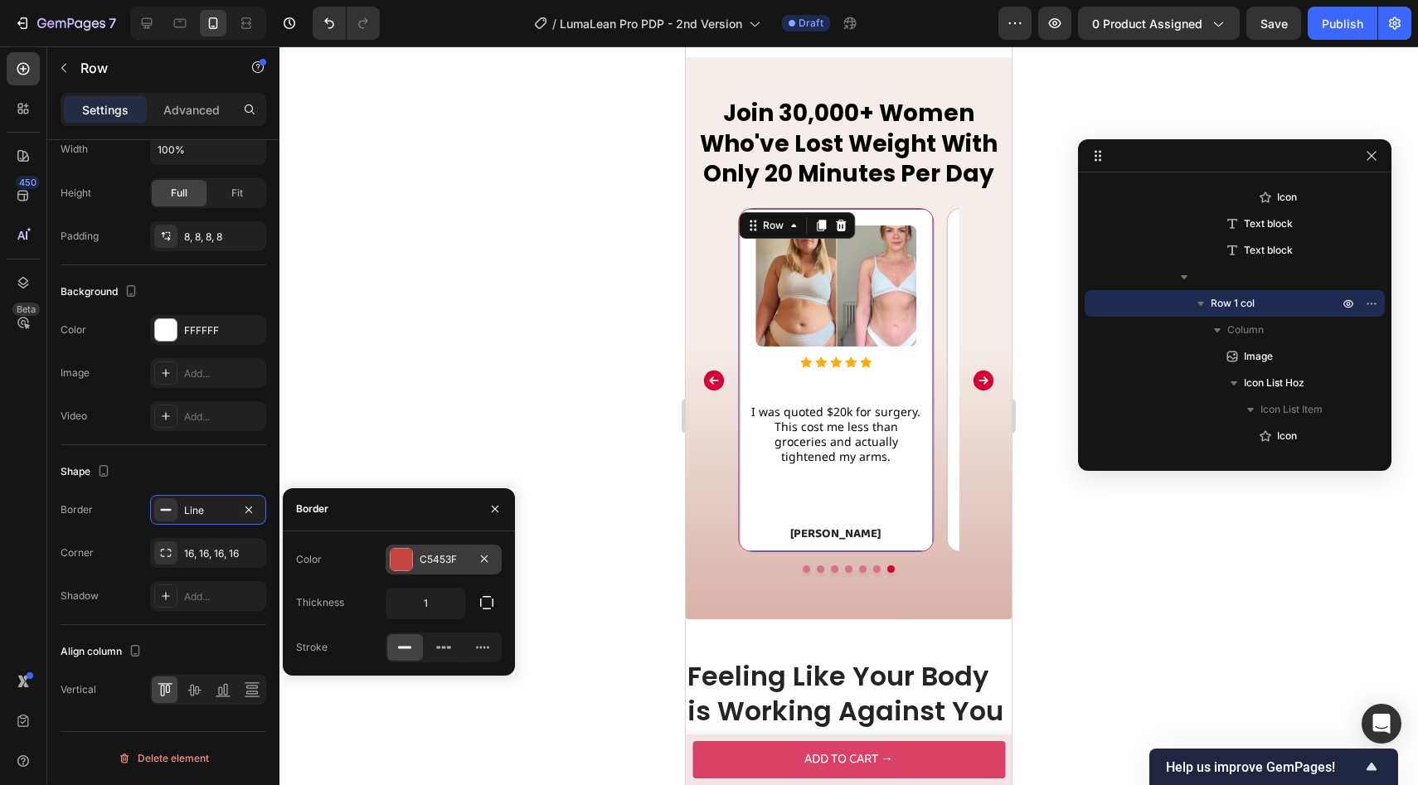
click at [426, 572] on div "C5453F" at bounding box center [444, 560] width 116 height 30
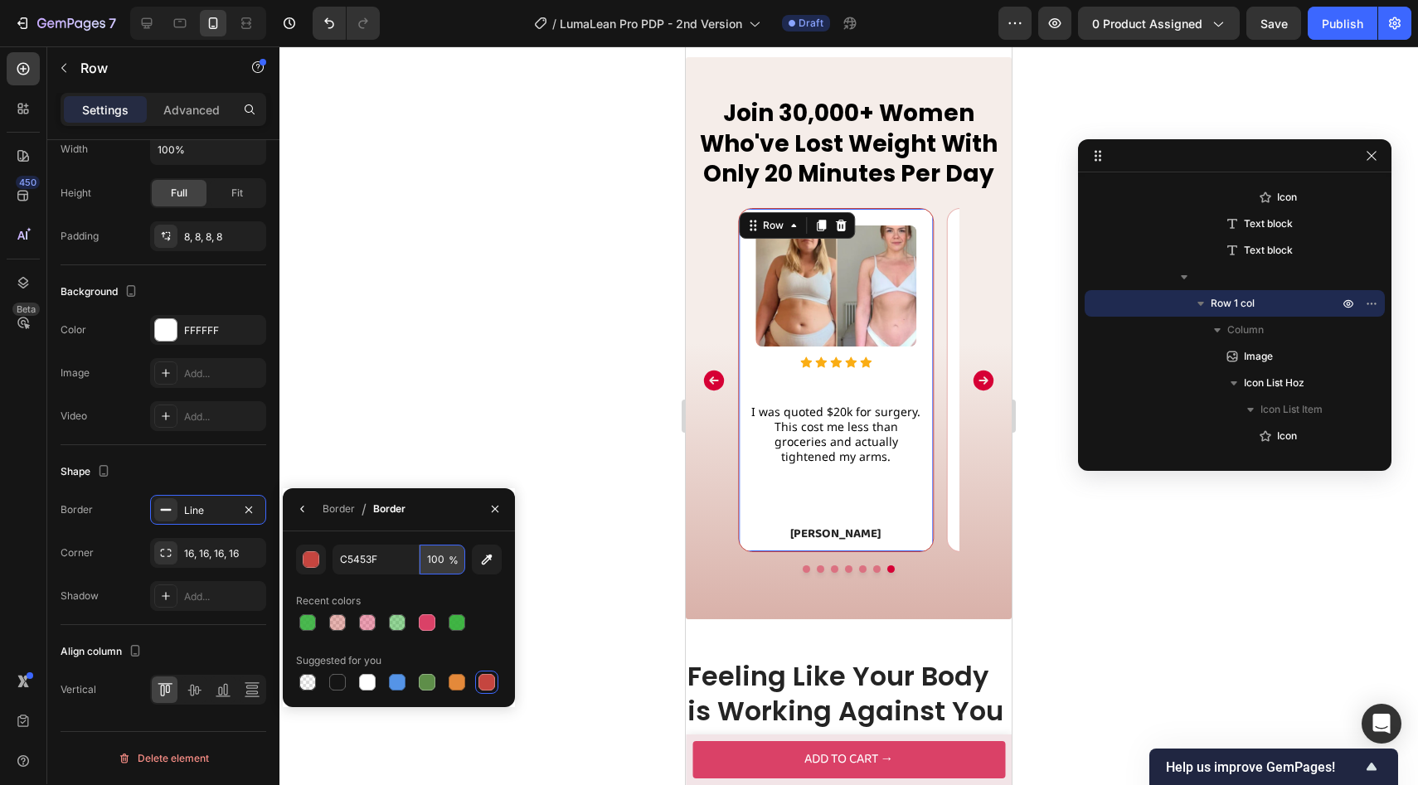
click at [447, 569] on input "100" at bounding box center [442, 560] width 46 height 30
type input "40"
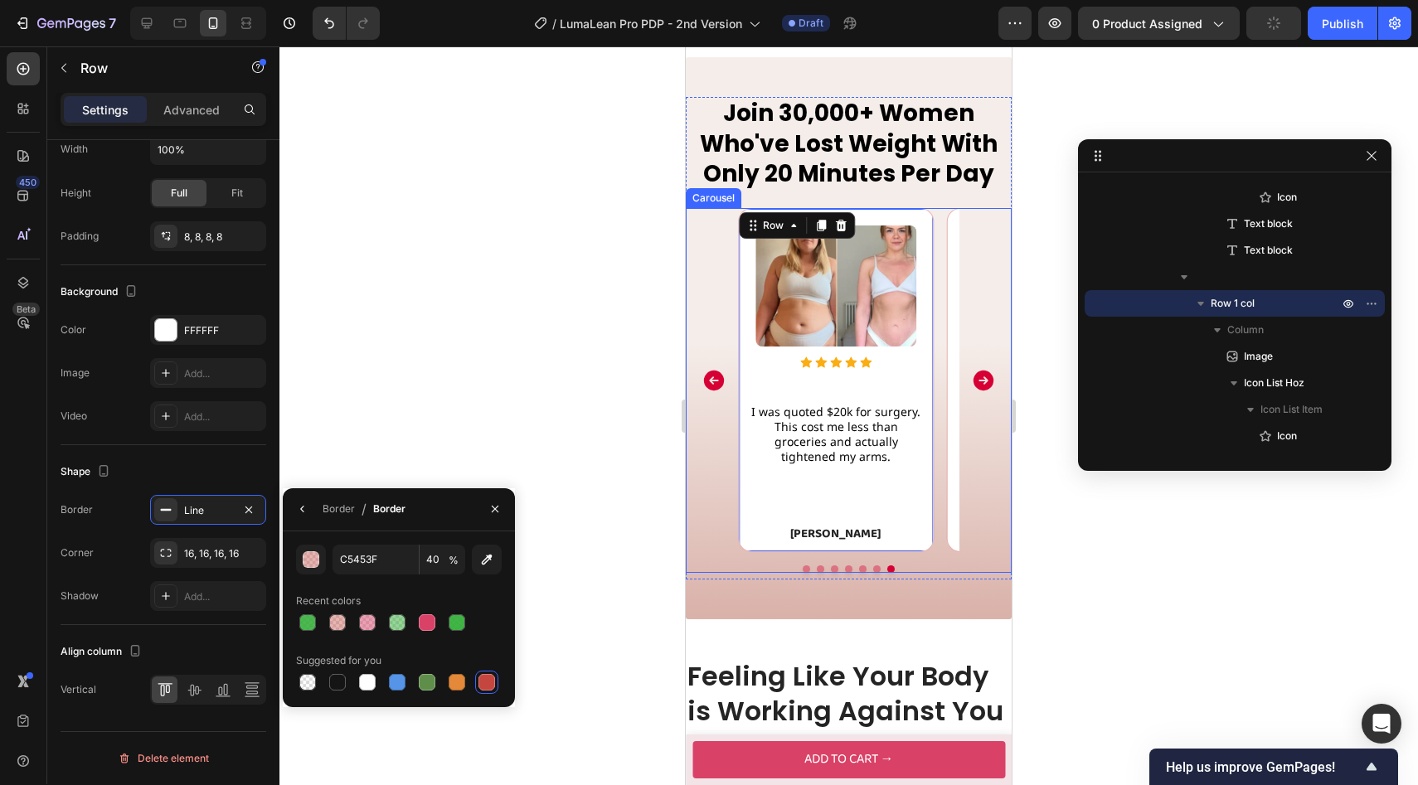
click at [980, 390] on icon "Carousel Next Arrow" at bounding box center [983, 380] width 20 height 20
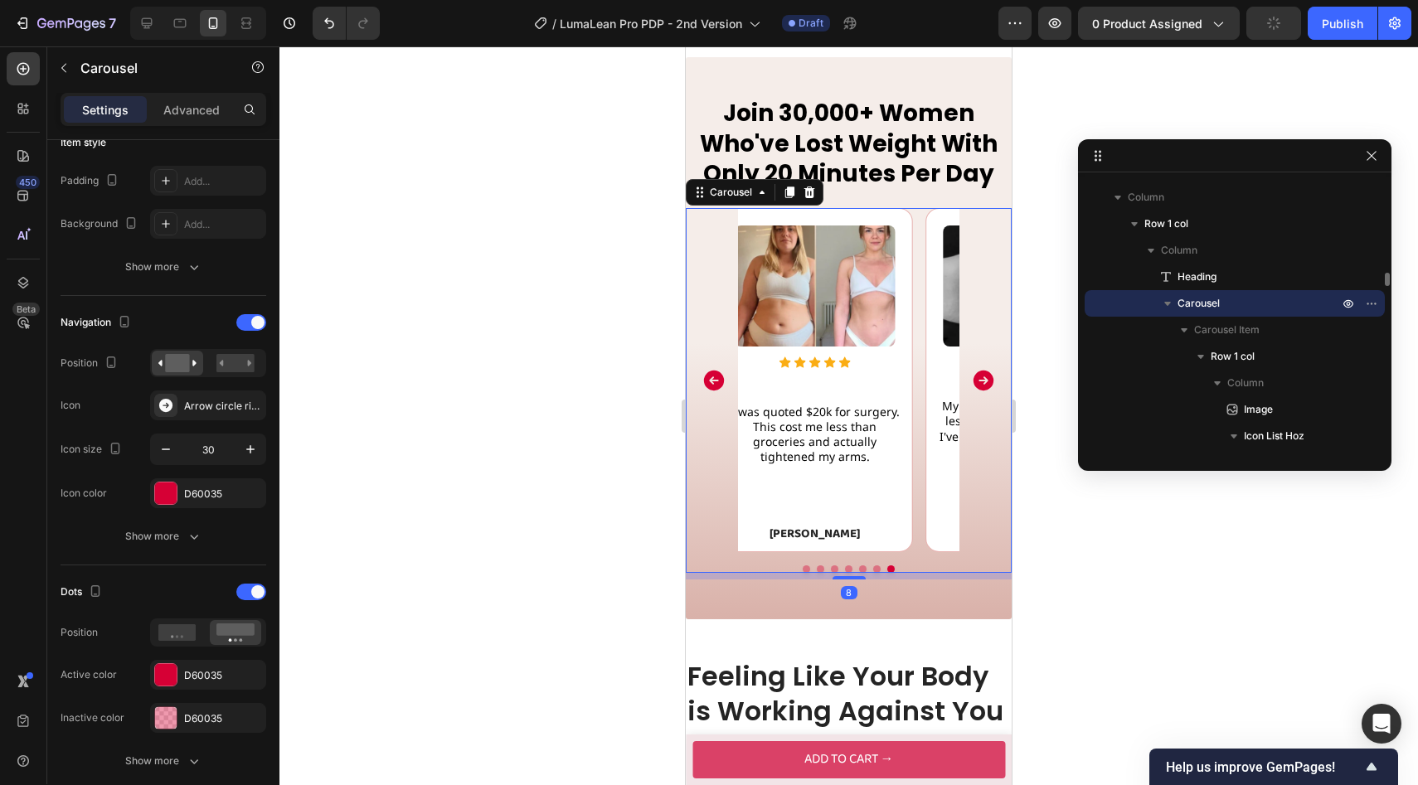
scroll to position [0, 0]
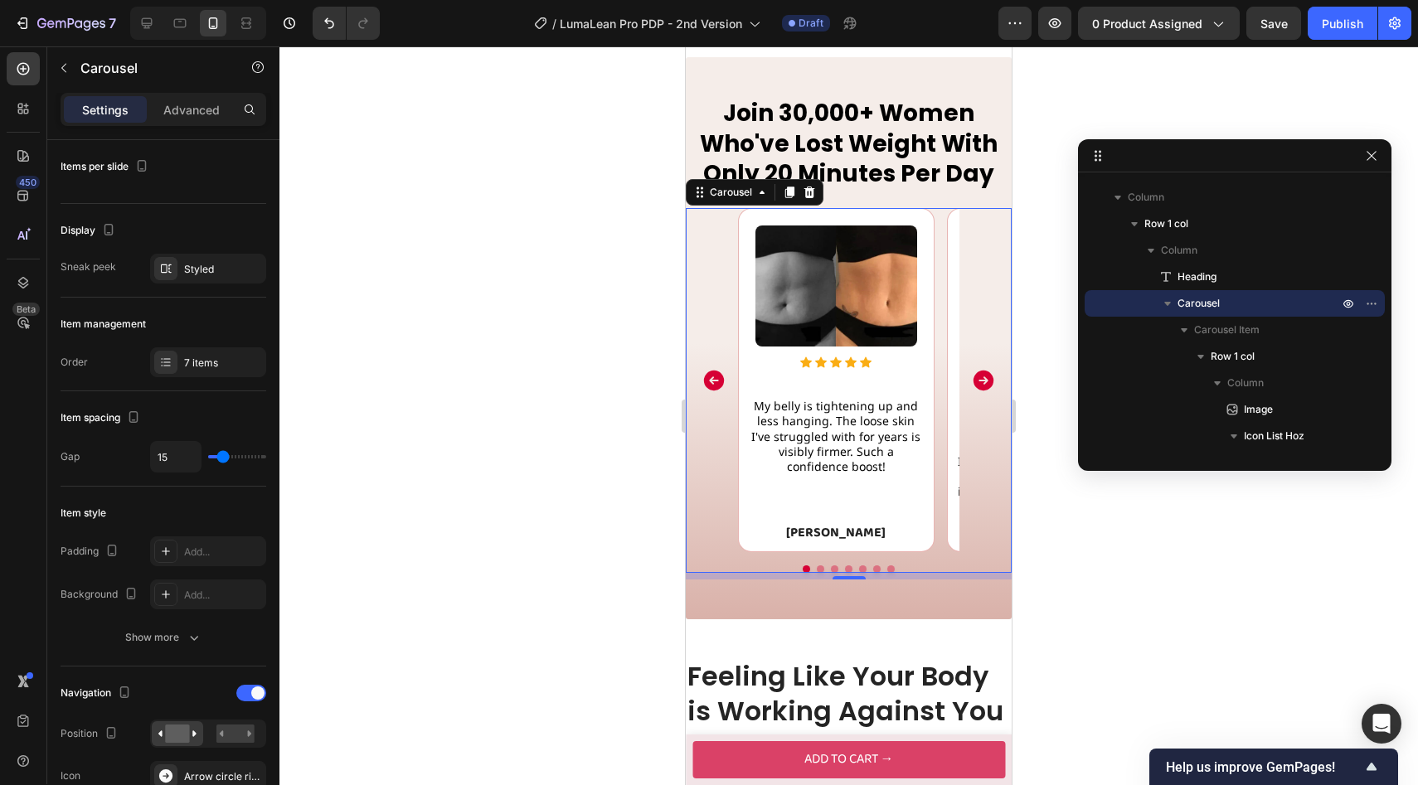
click at [529, 531] on div at bounding box center [848, 415] width 1138 height 739
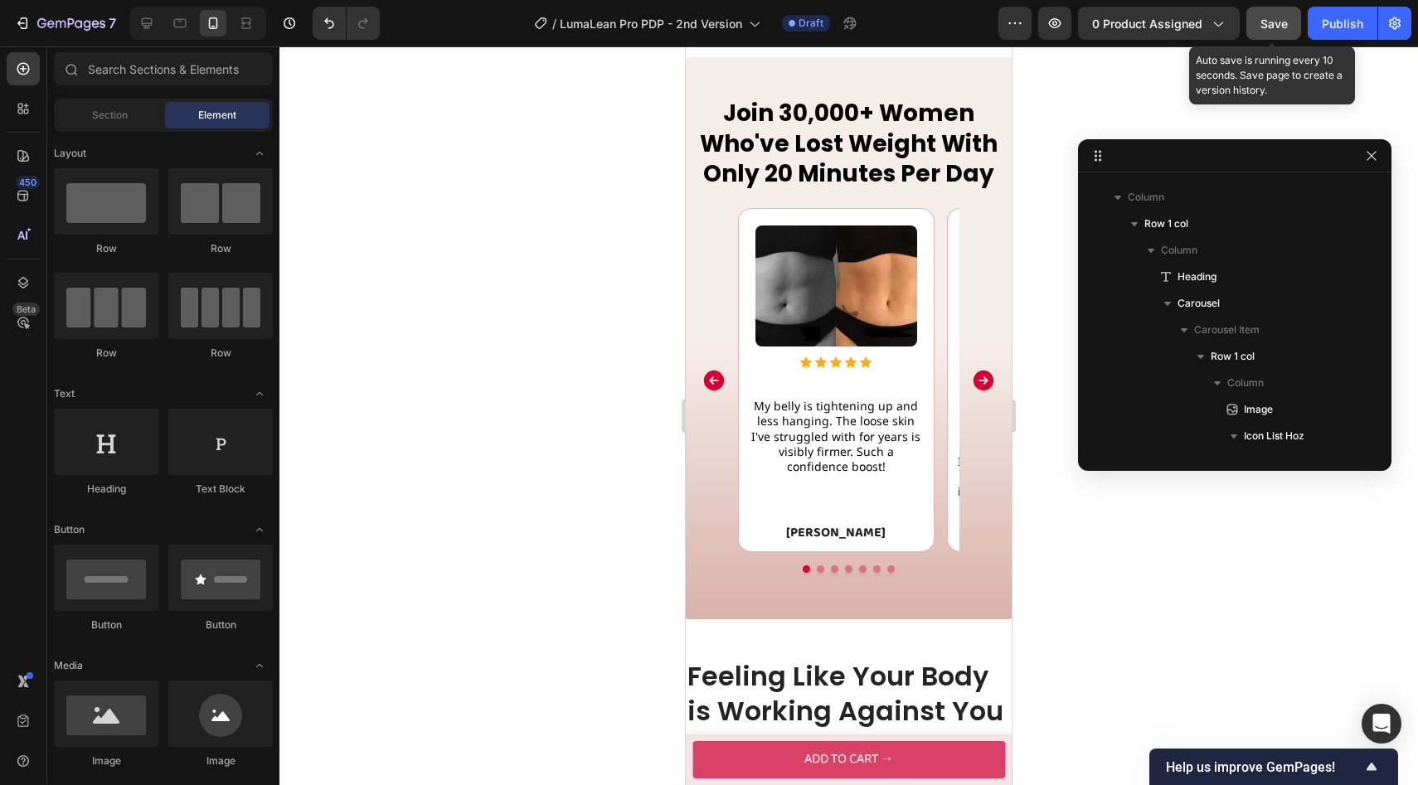
click at [1256, 32] on button "Save" at bounding box center [1273, 23] width 55 height 33
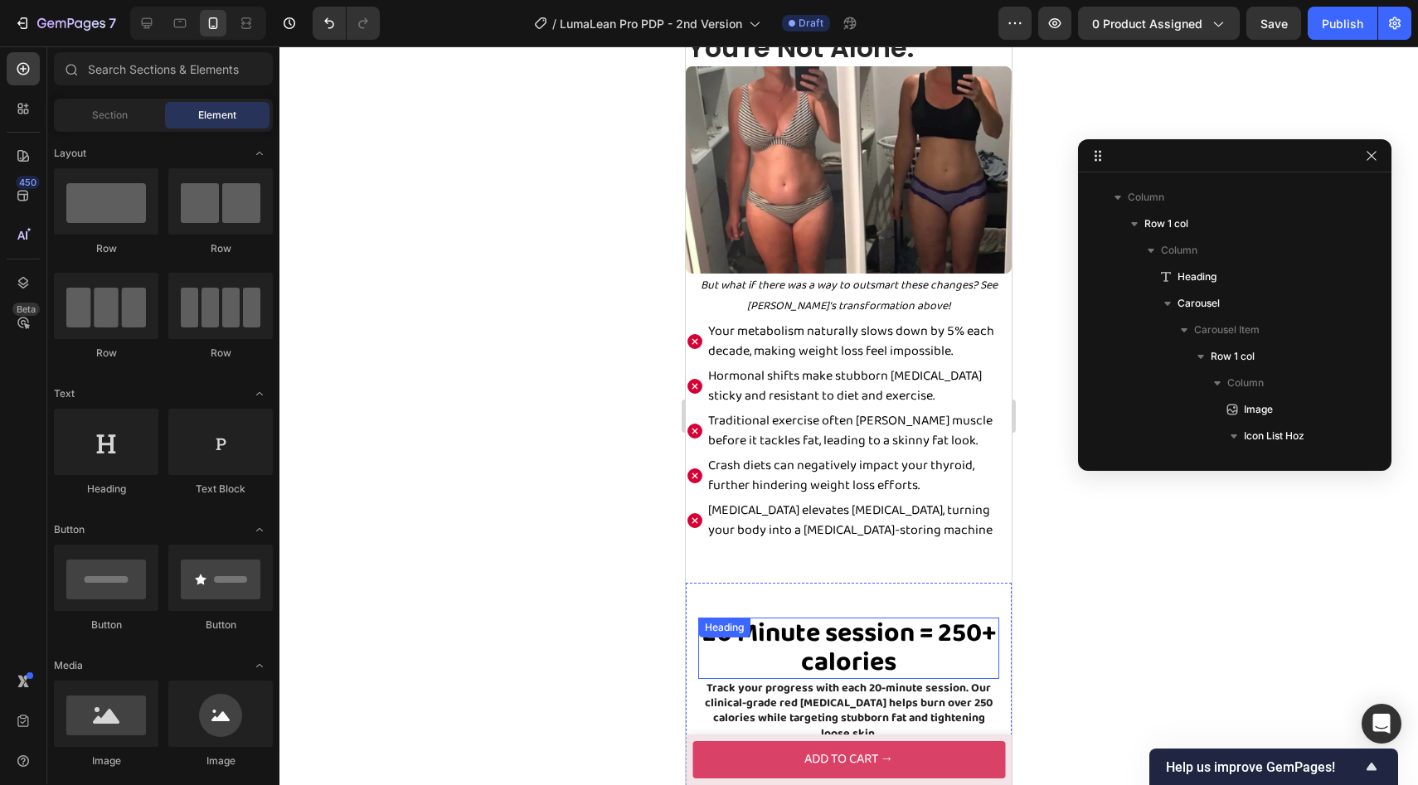
scroll to position [2288, 0]
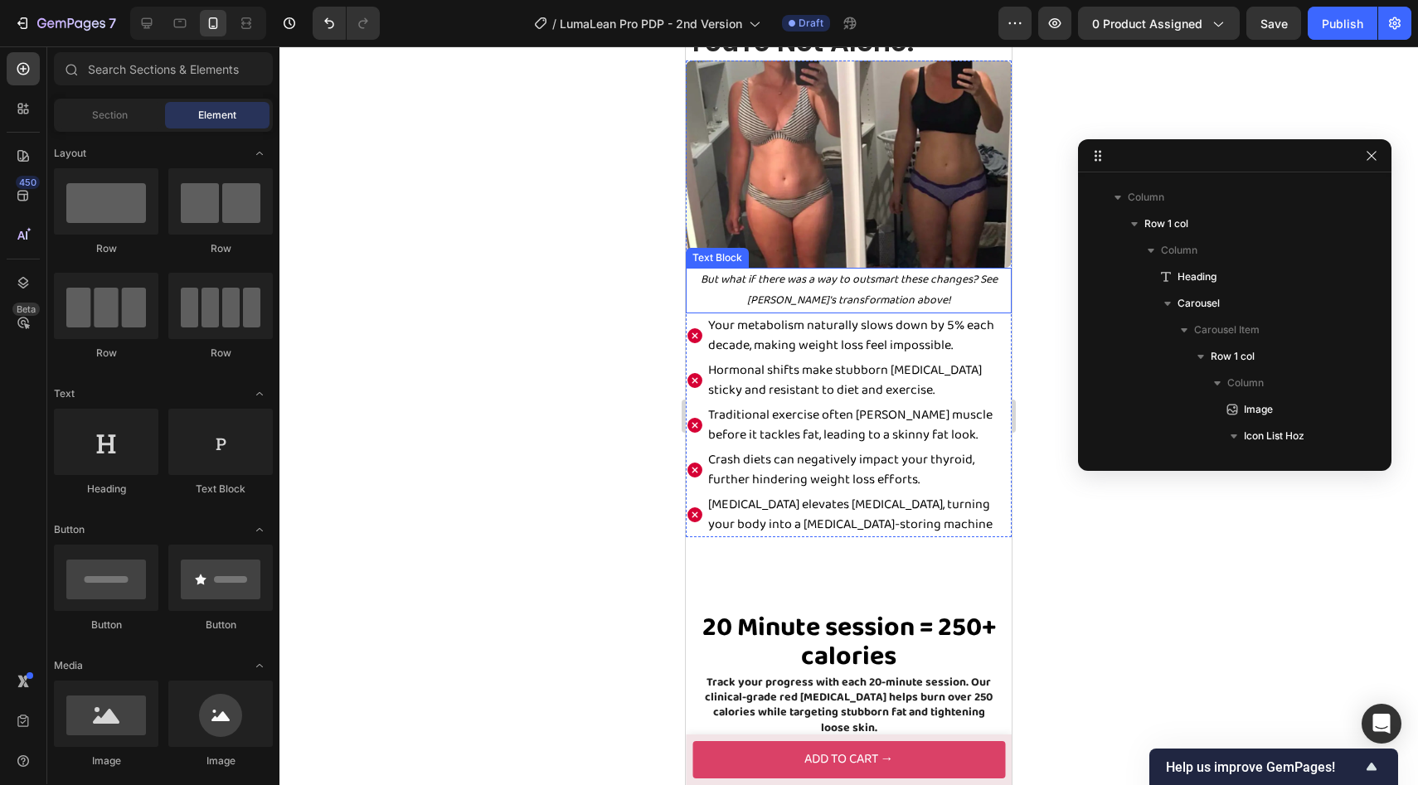
click at [700, 311] on div "But what if there was a way to outsmart these changes? See [PERSON_NAME]'s tran…" at bounding box center [849, 290] width 326 height 45
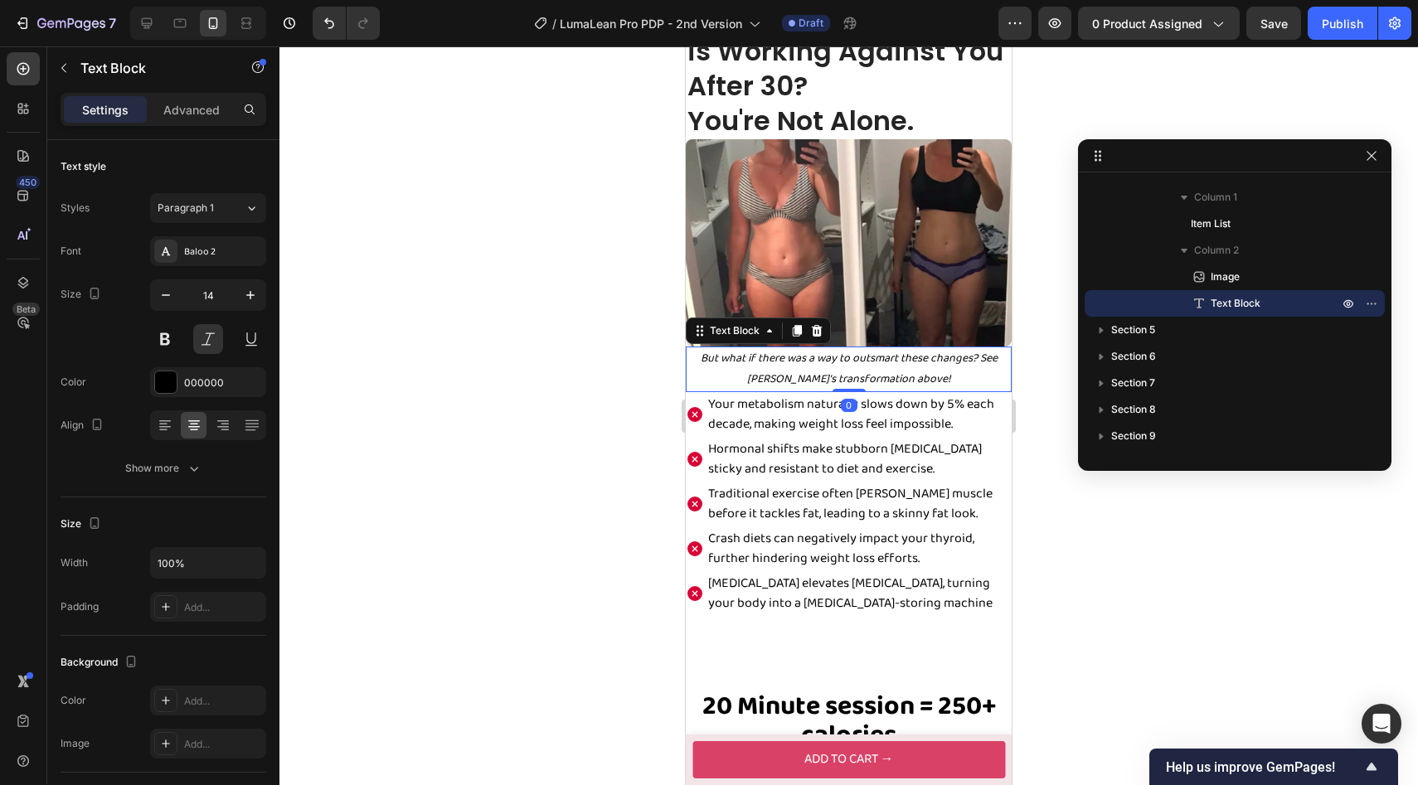
scroll to position [2208, 0]
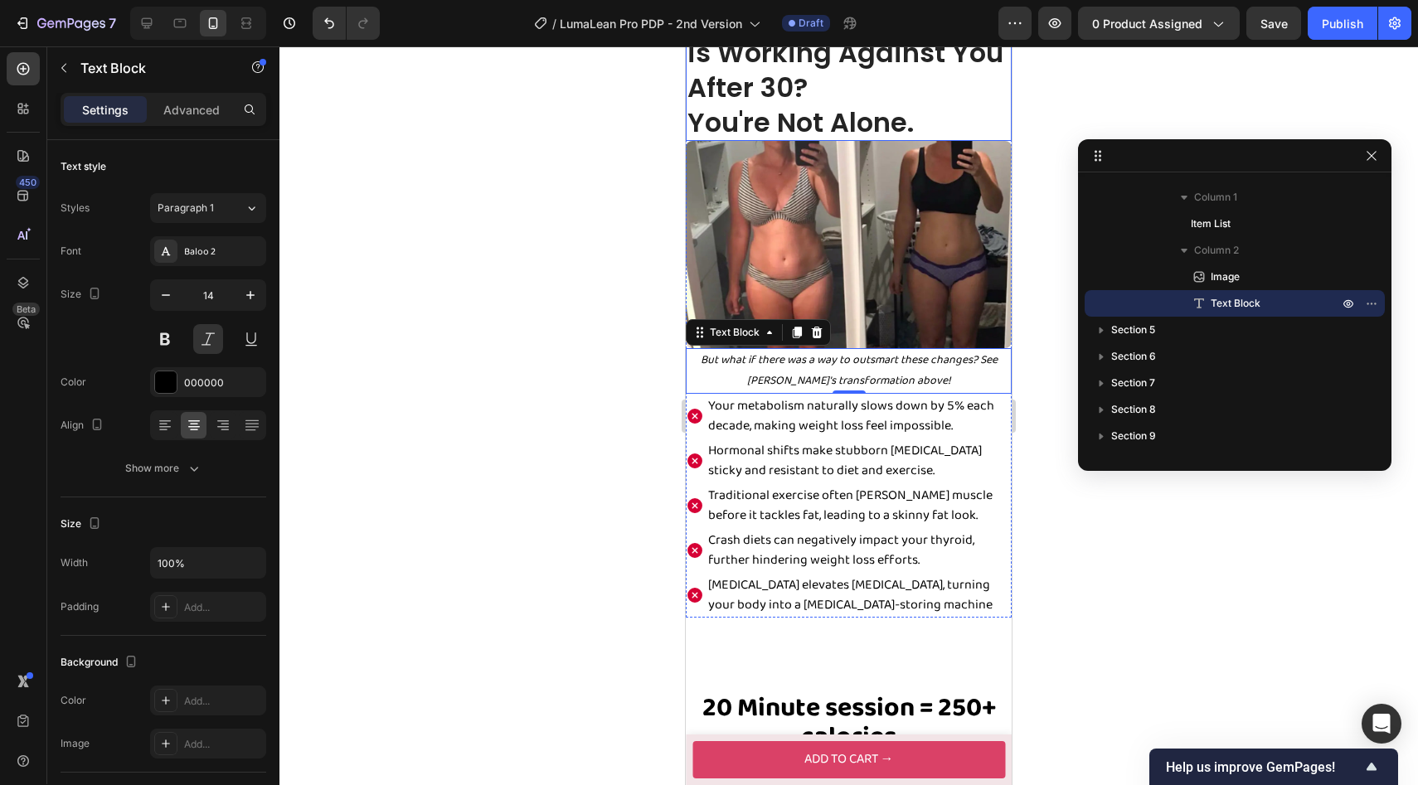
click at [948, 72] on h2 "Feeling Like Your Body is Working Against You After 30? You're Not Alone." at bounding box center [849, 70] width 326 height 141
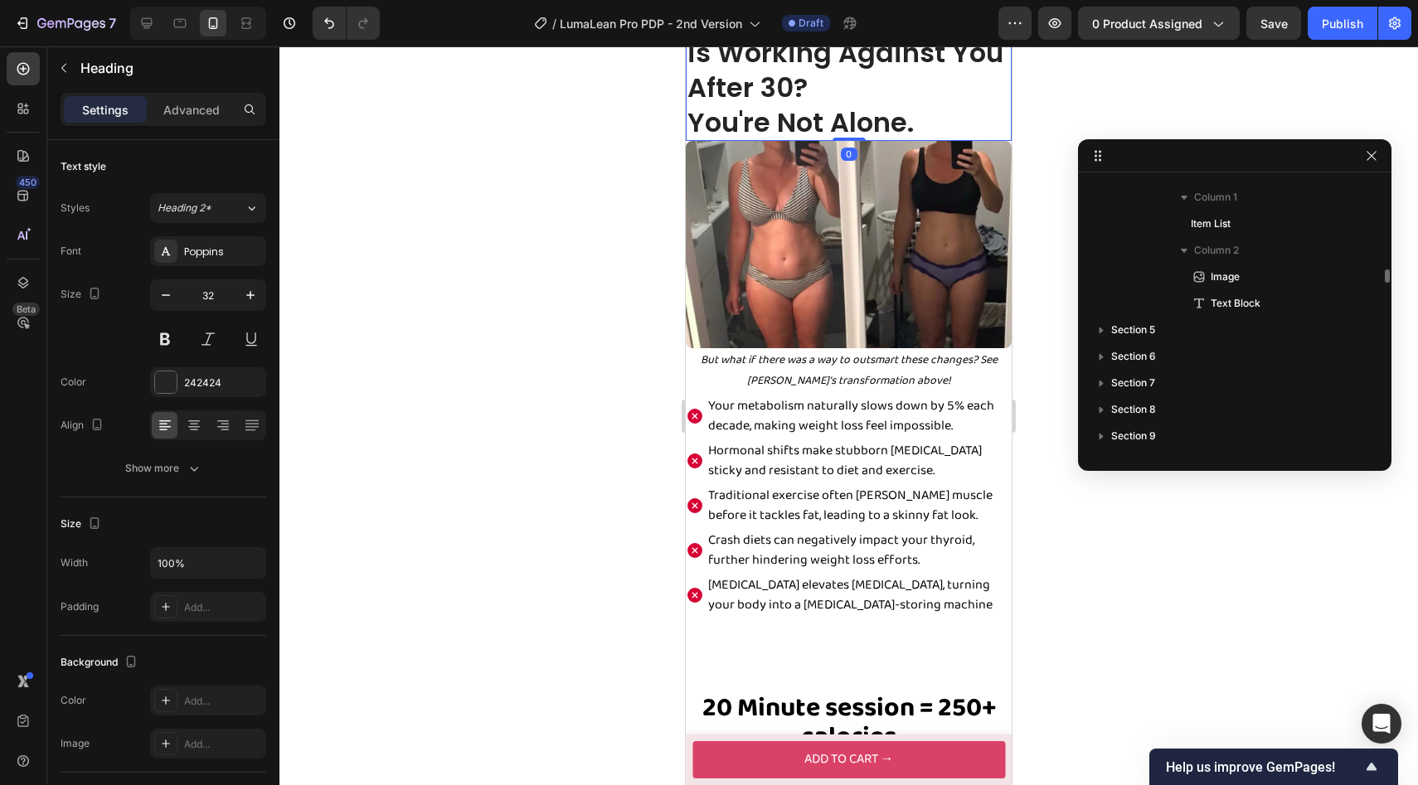
scroll to position [5115, 0]
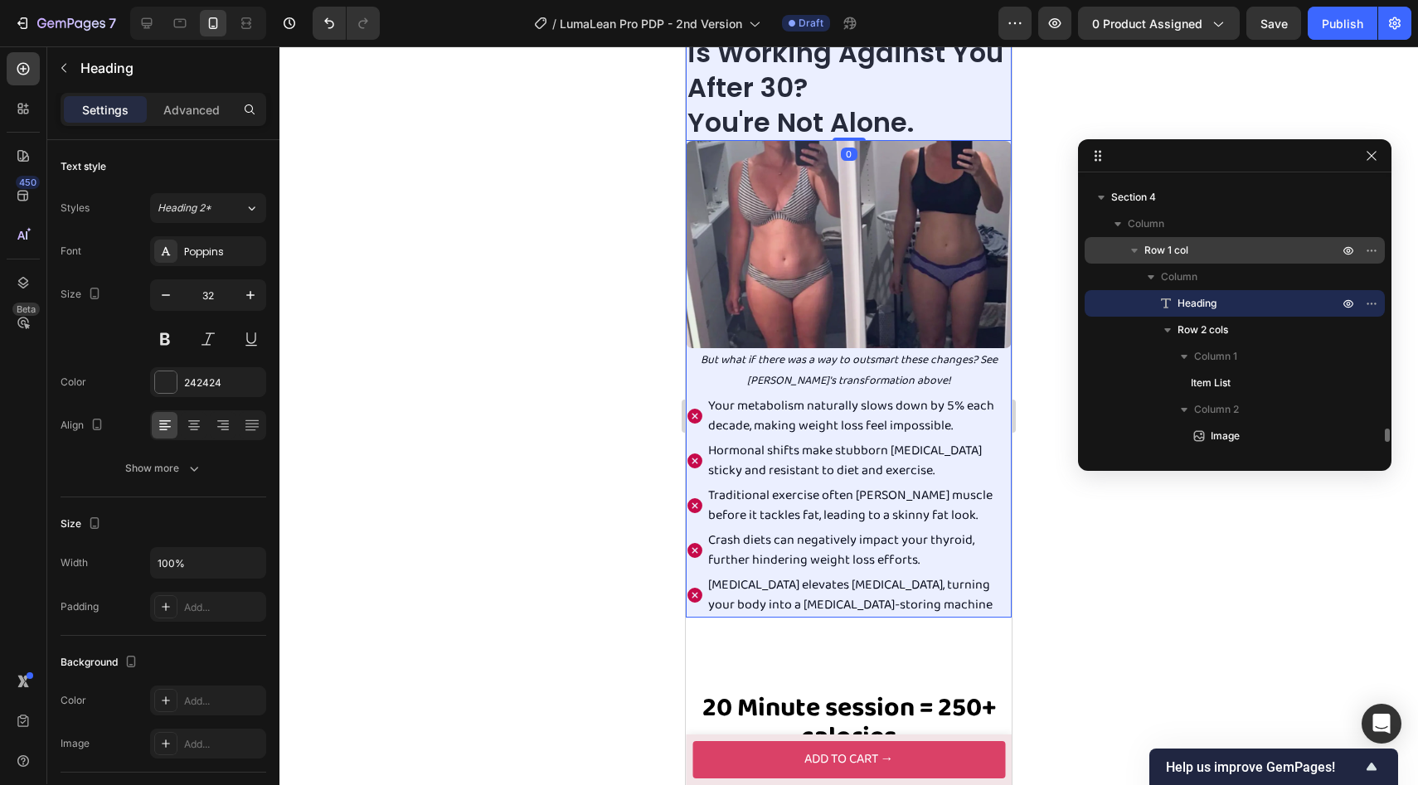
click at [1205, 245] on p "Row 1 col" at bounding box center [1242, 250] width 197 height 17
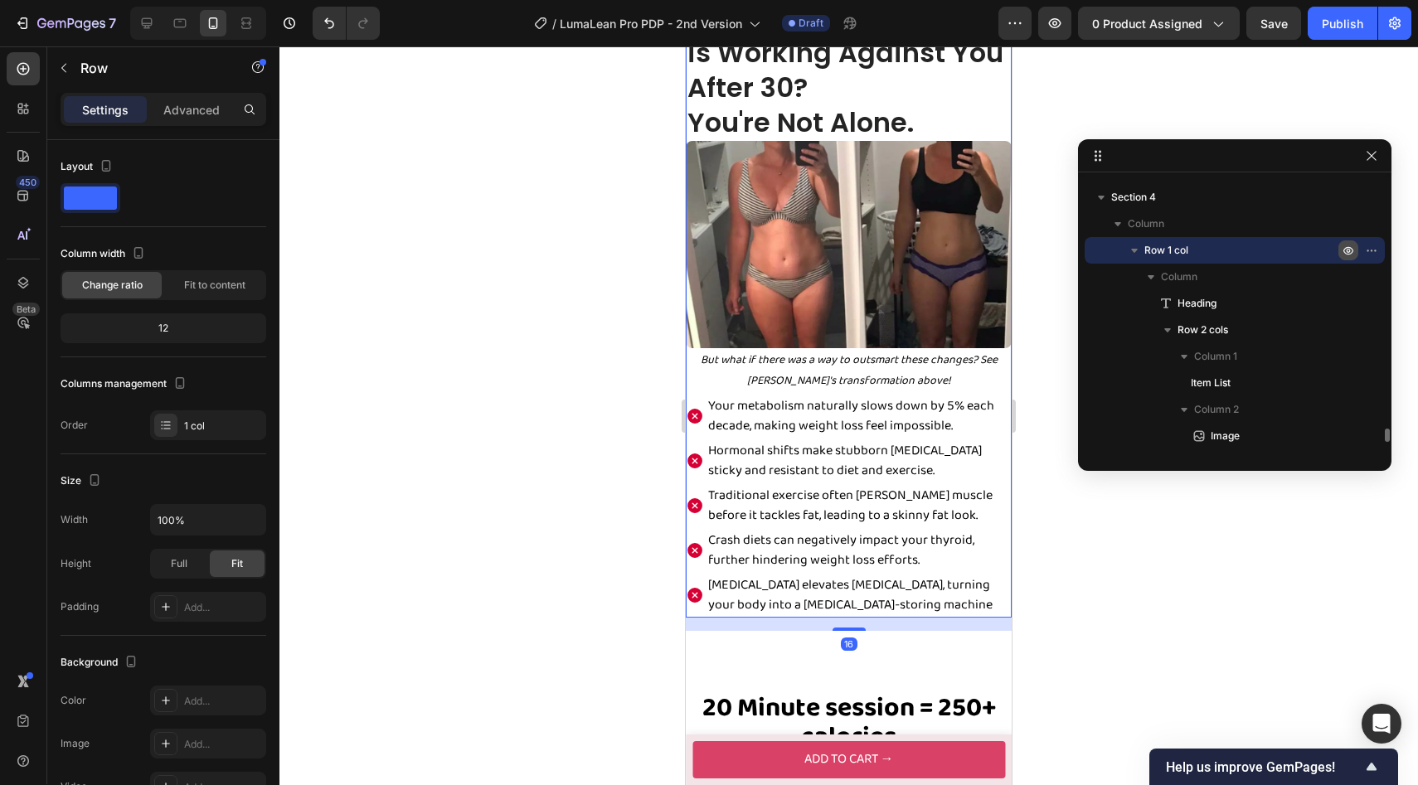
click at [1352, 250] on icon "button" at bounding box center [1348, 251] width 10 height 8
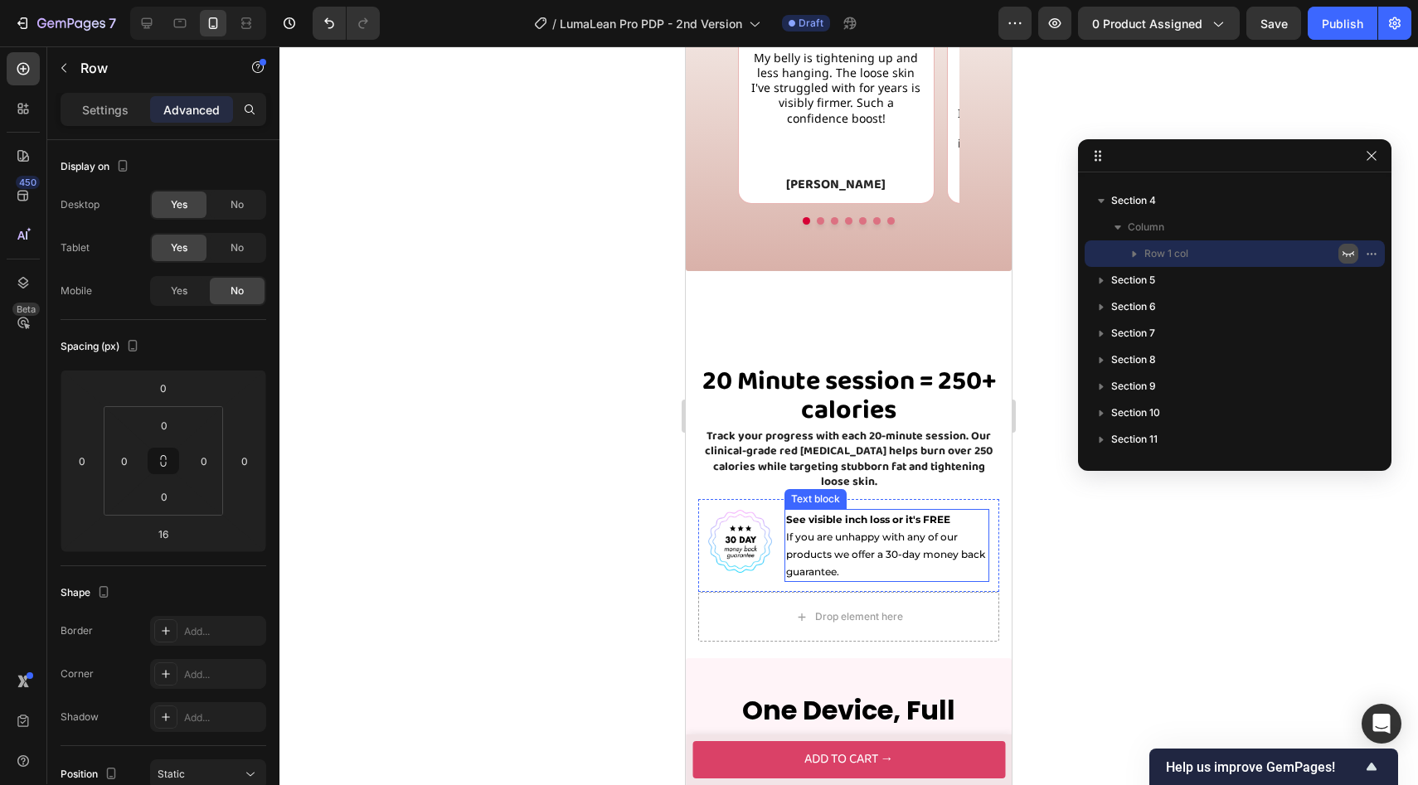
scroll to position [1897, 0]
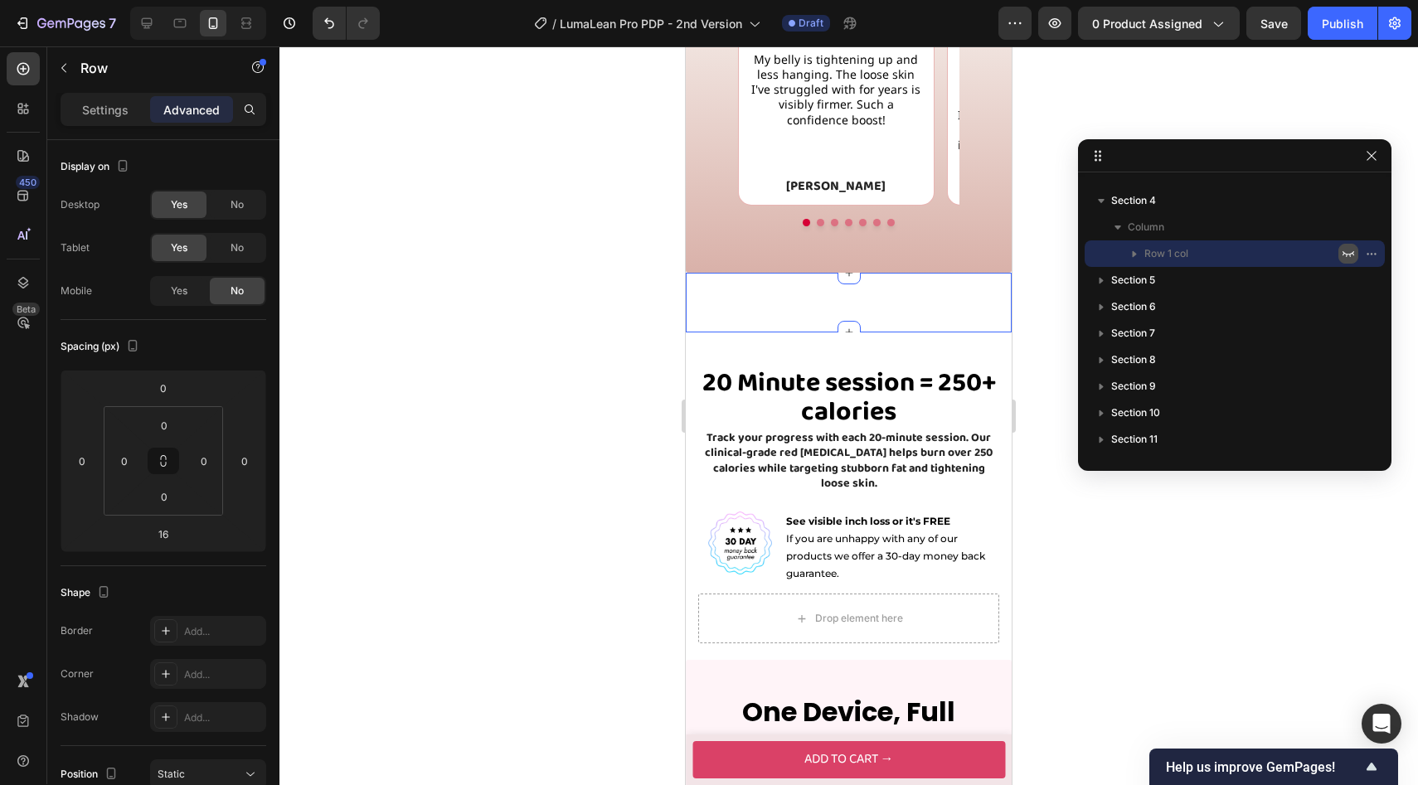
click at [880, 318] on div "Feeling Like Your Body is Working Against You After 30? You're Not Alone. Headi…" at bounding box center [849, 303] width 326 height 60
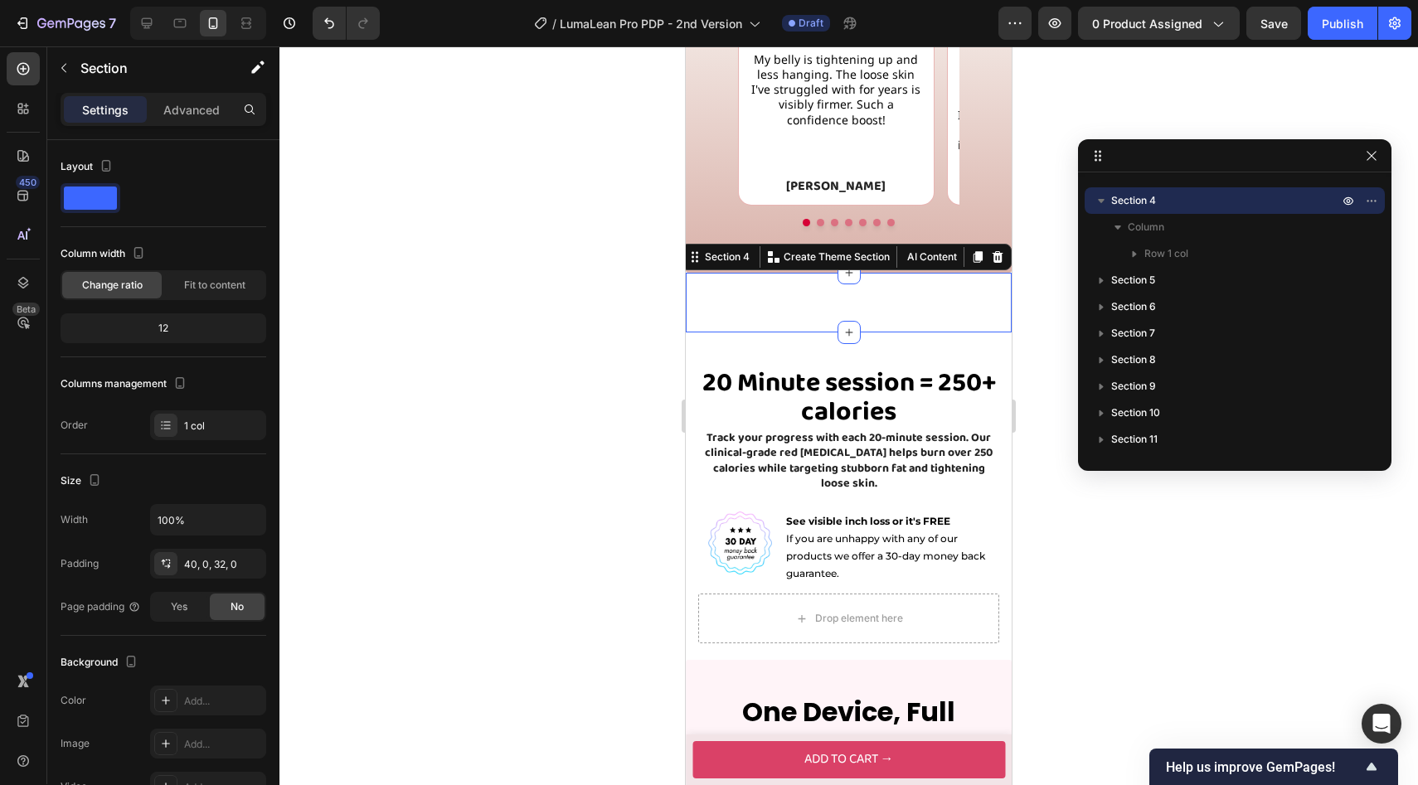
click at [1347, 256] on icon "button" at bounding box center [1347, 253] width 13 height 13
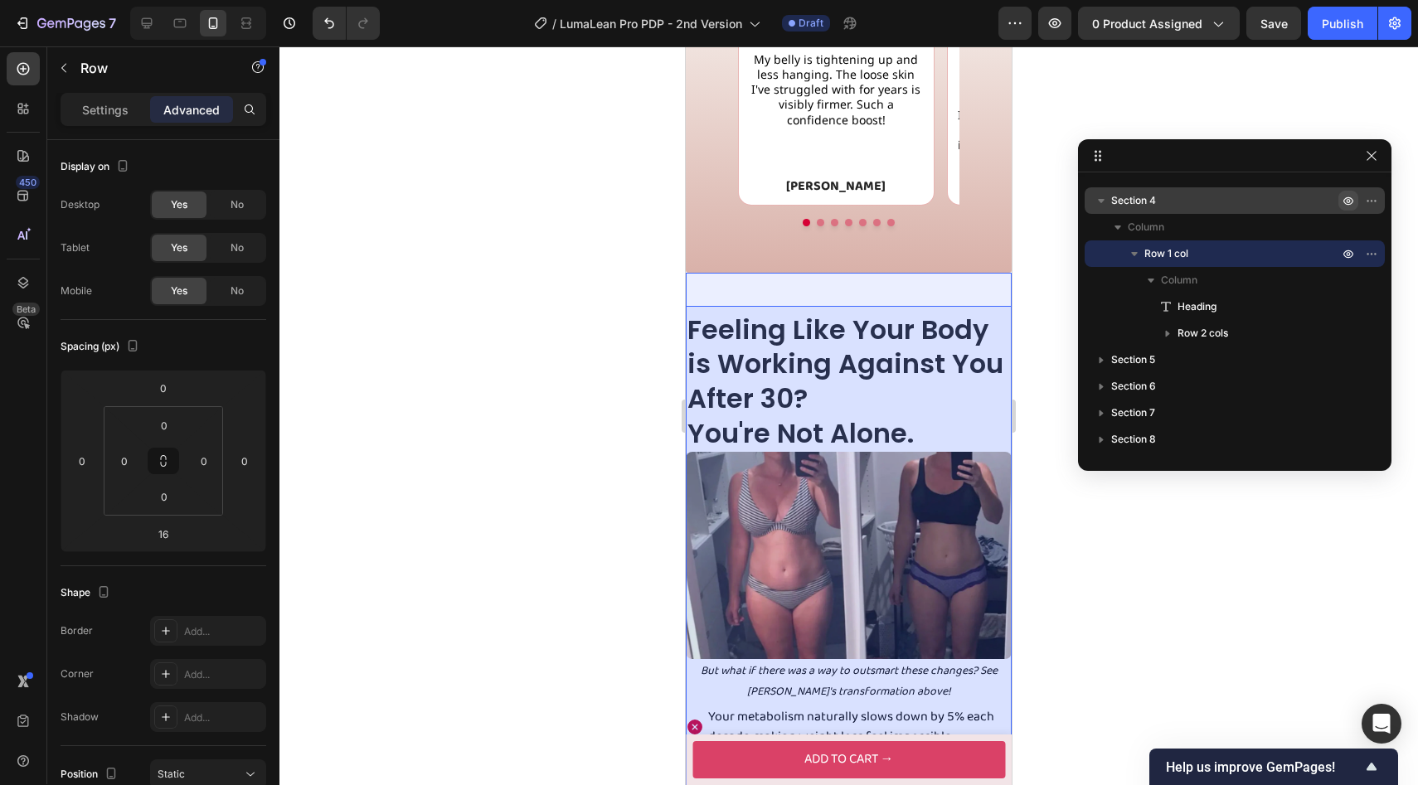
click at [1347, 197] on icon "button" at bounding box center [1348, 201] width 10 height 8
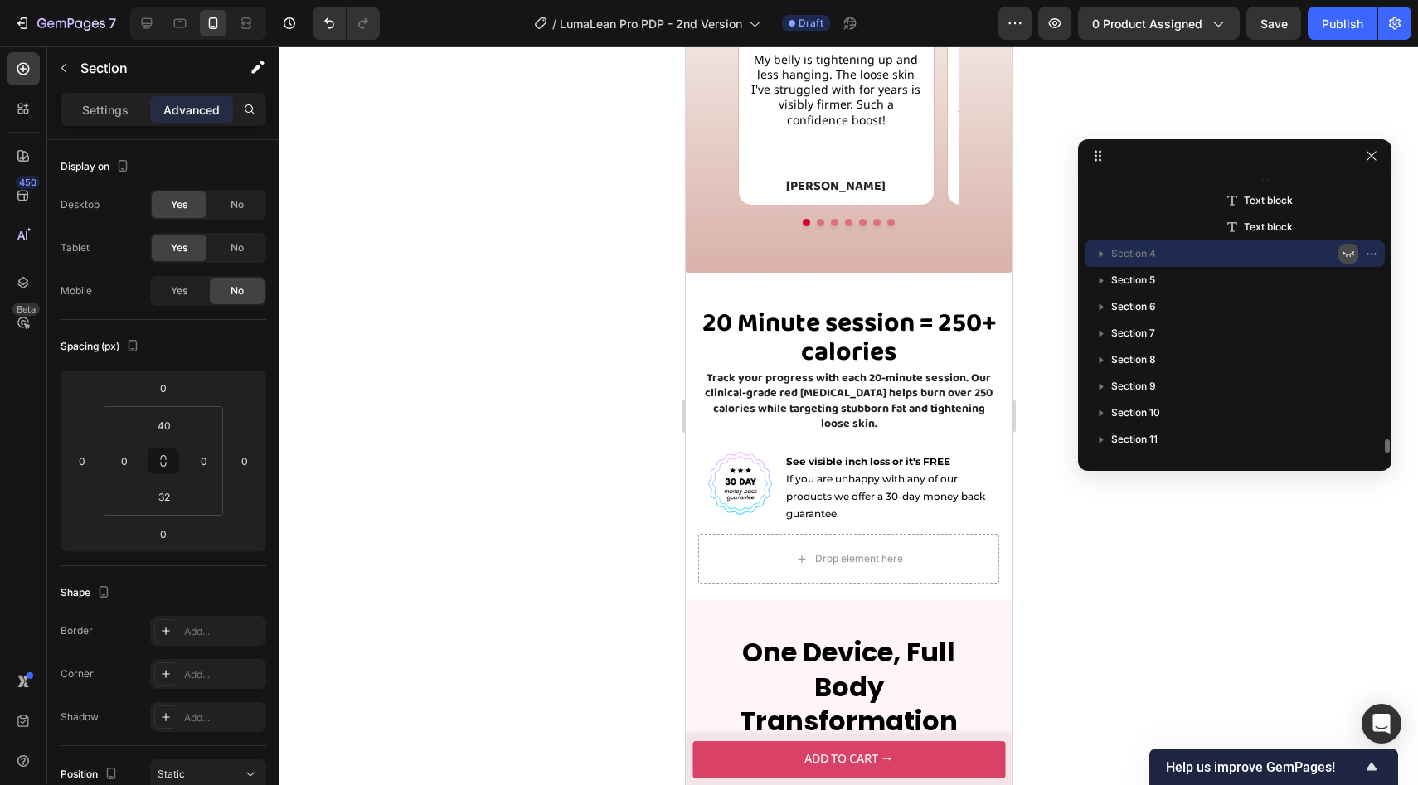
scroll to position [5059, 0]
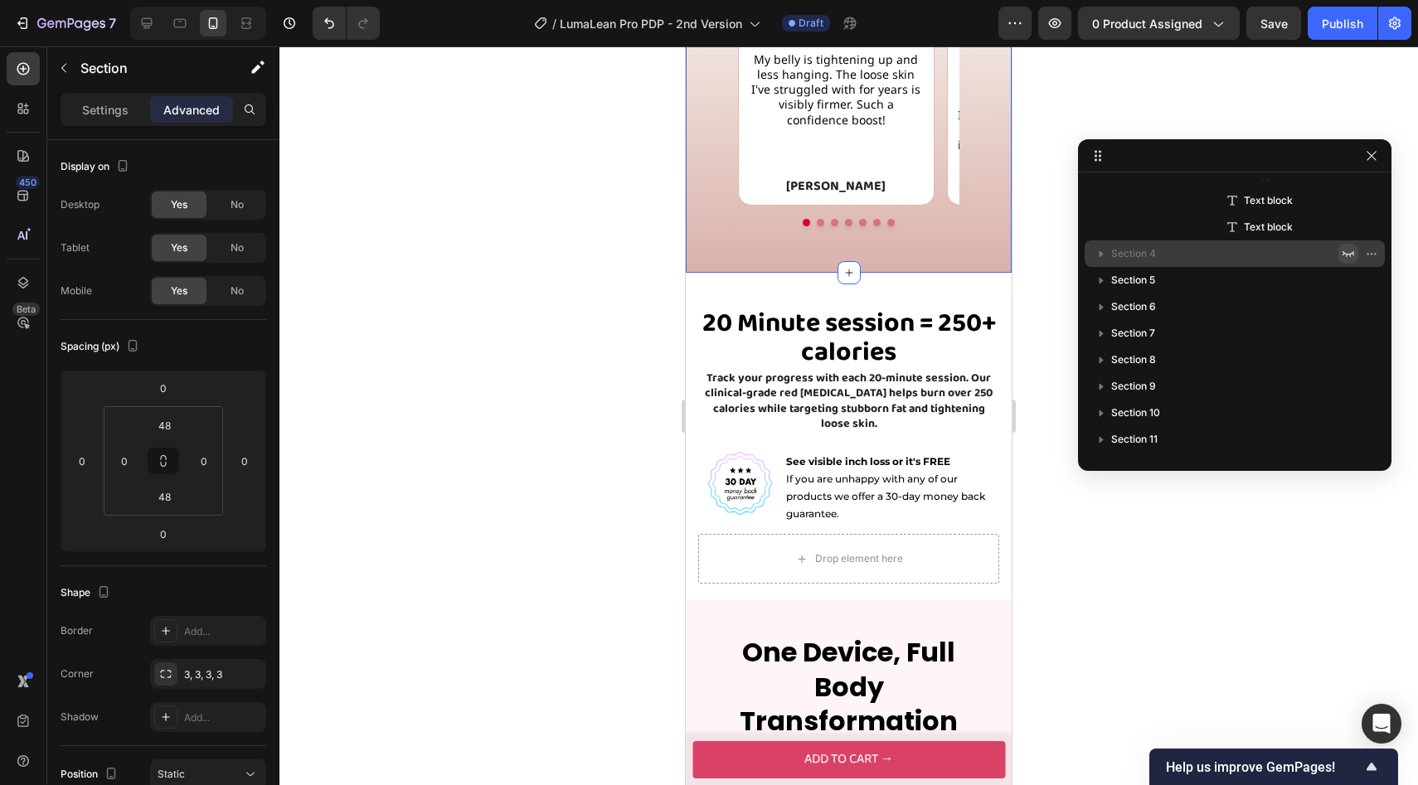
scroll to position [1693, 0]
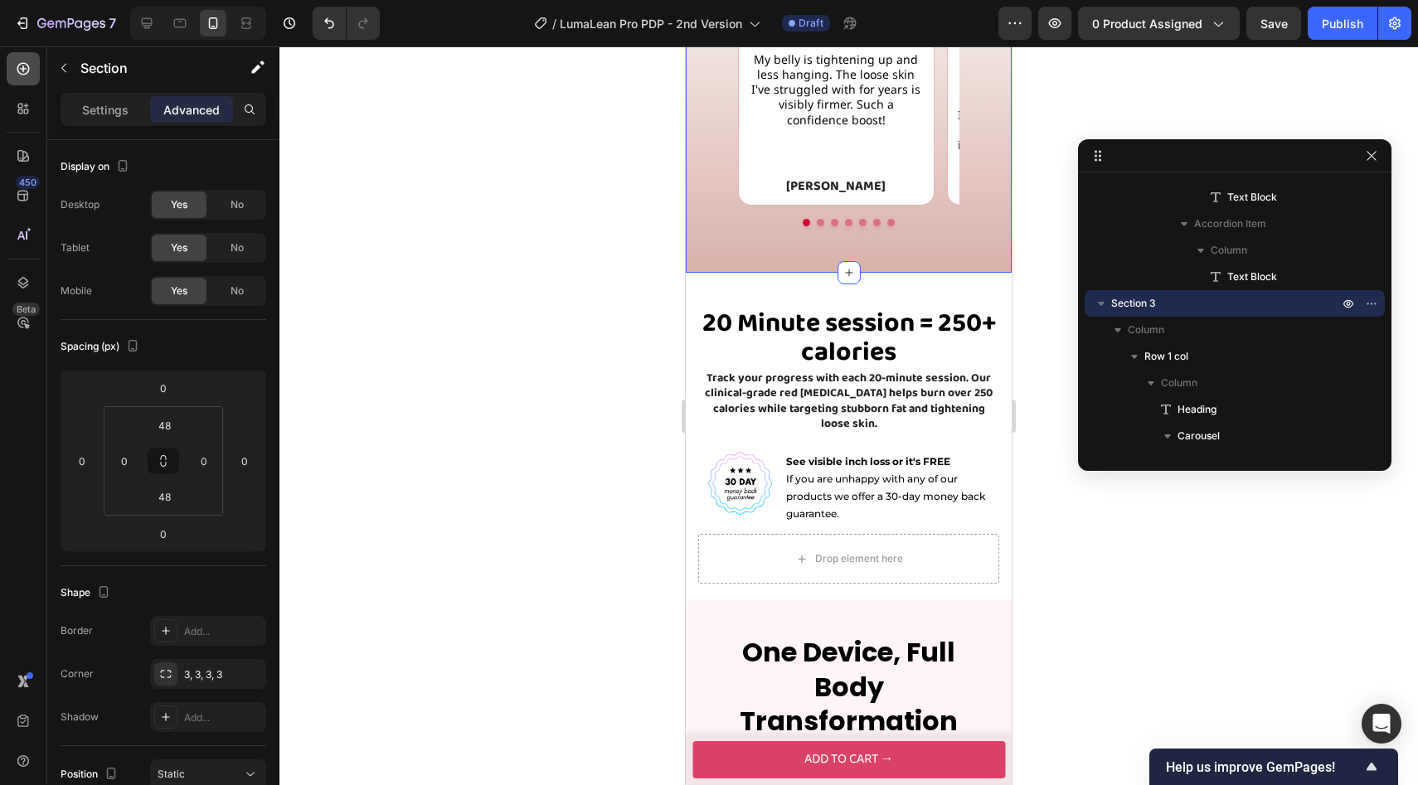
click at [22, 74] on icon at bounding box center [23, 69] width 12 height 12
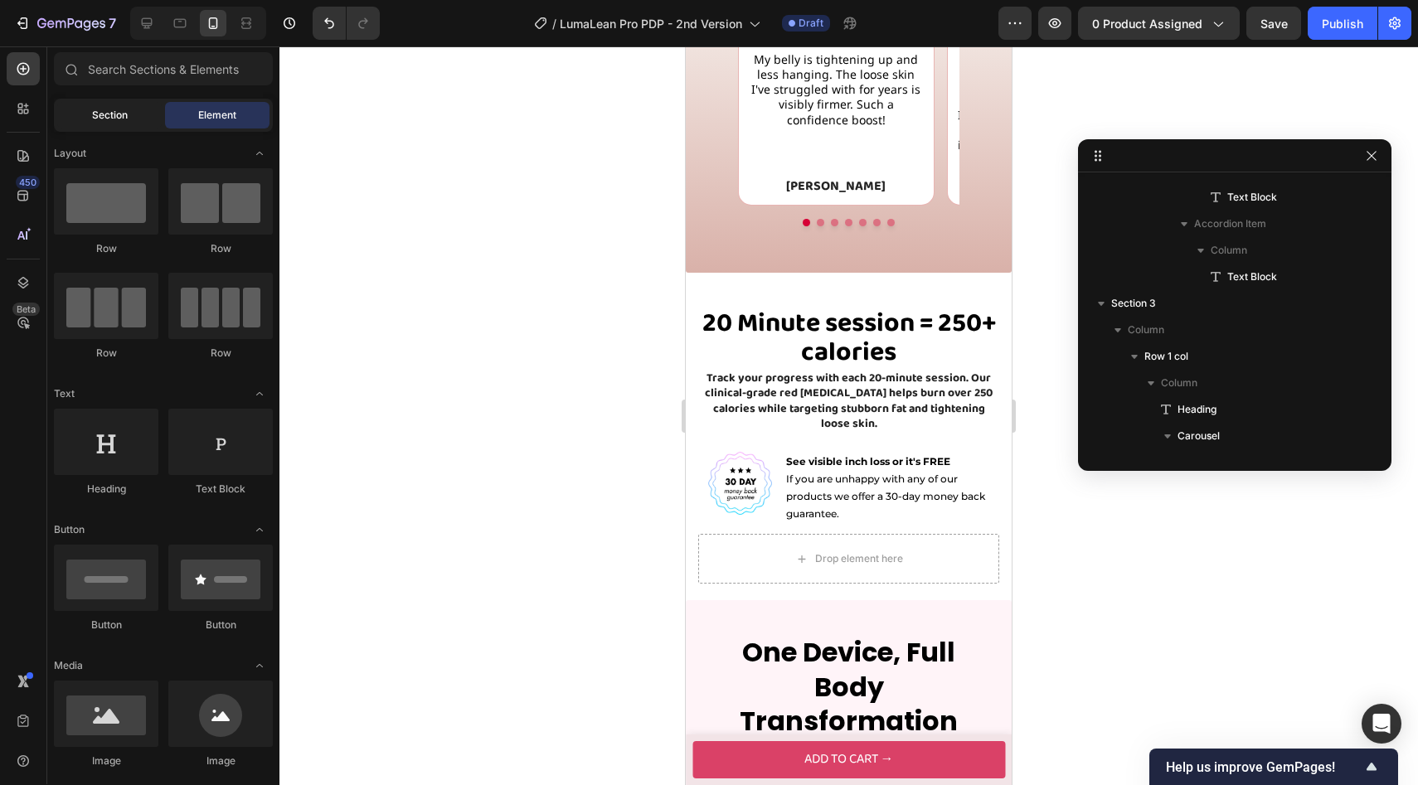
click at [94, 101] on div "Section Element" at bounding box center [163, 115] width 219 height 33
click at [109, 109] on span "Section" at bounding box center [110, 115] width 36 height 15
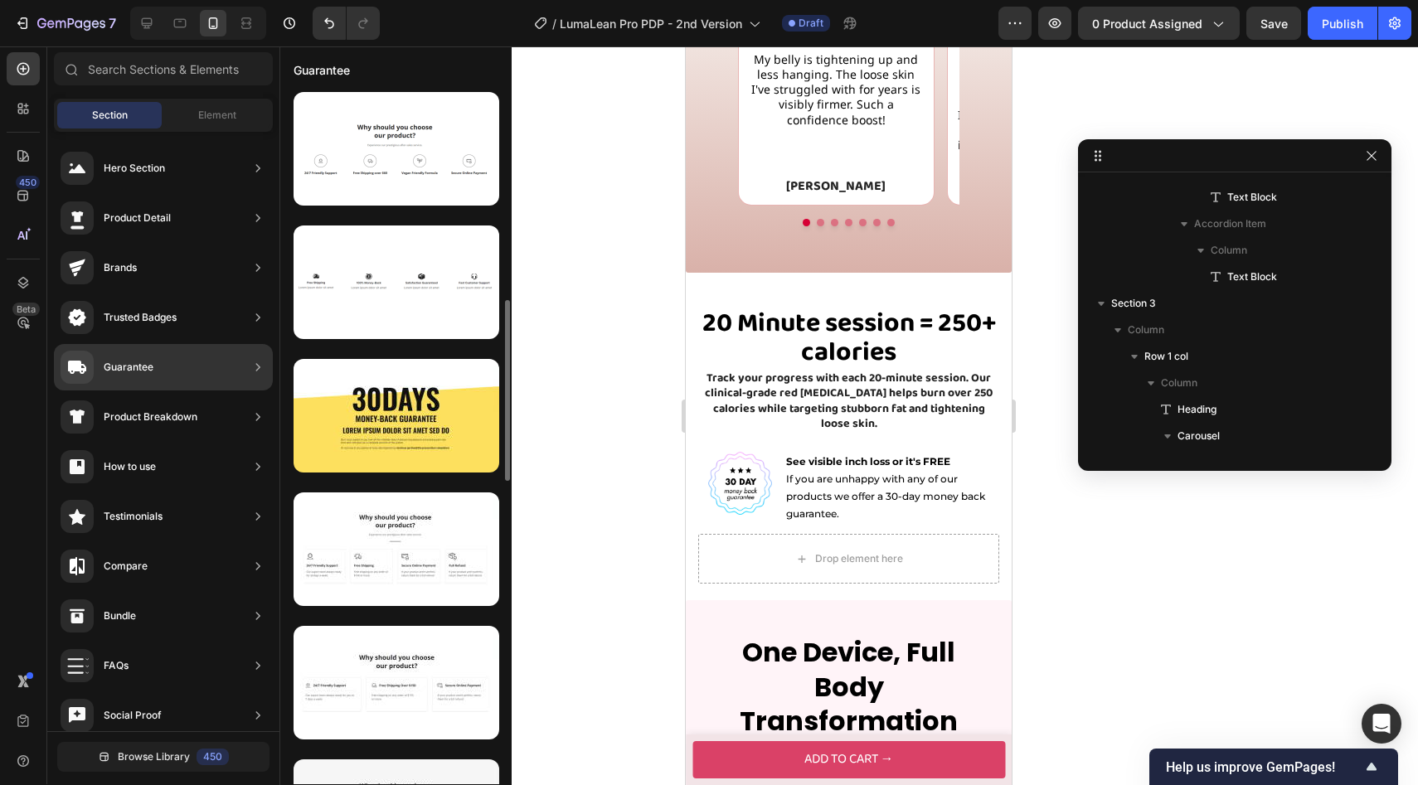
scroll to position [807, 0]
